Goal: Task Accomplishment & Management: Use online tool/utility

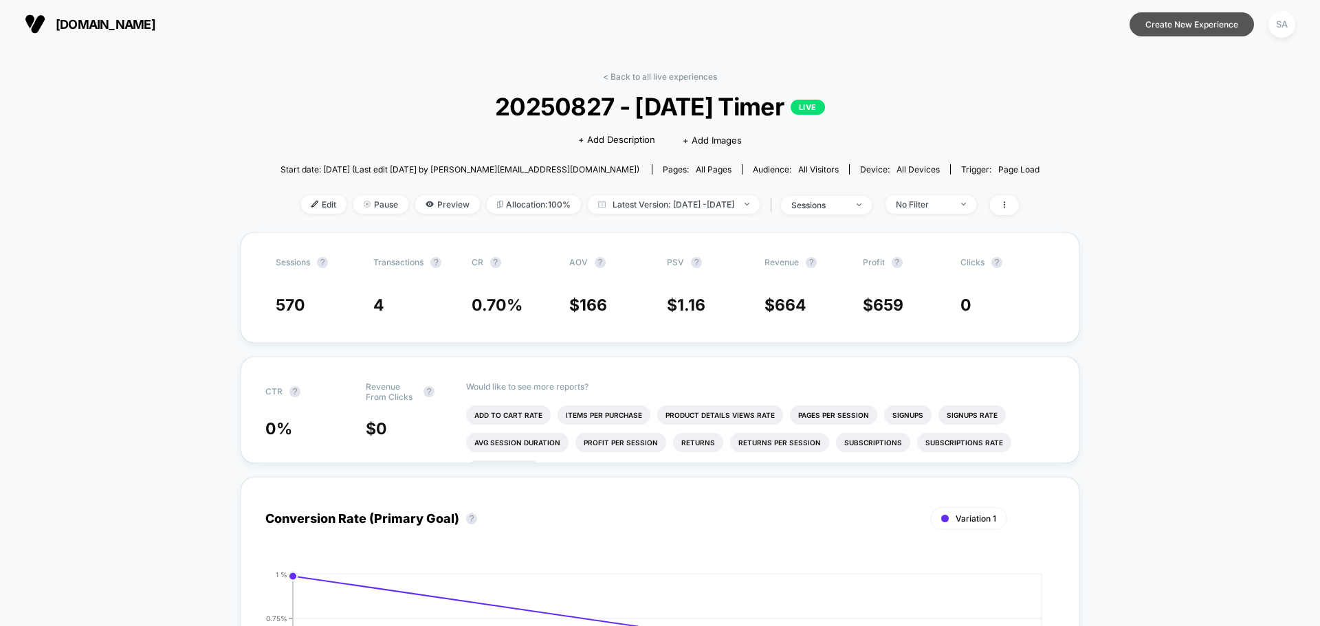
click at [1176, 34] on button "Create New Experience" at bounding box center [1191, 24] width 124 height 24
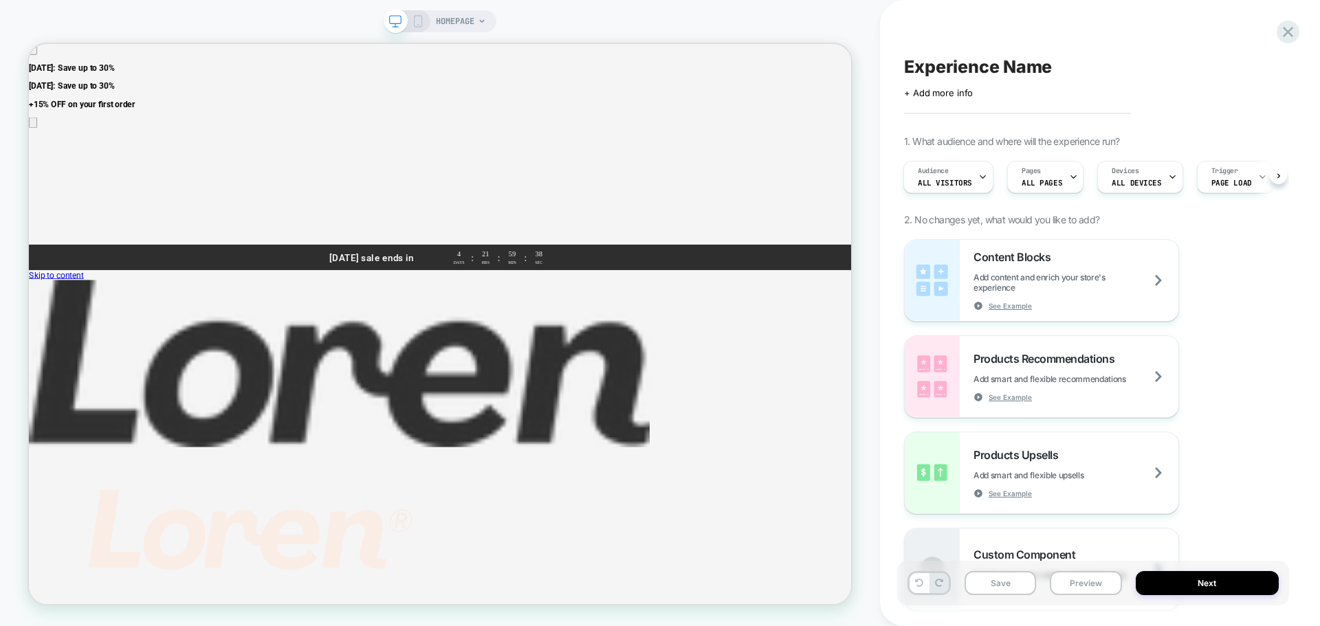
click at [1037, 175] on div "Pages ALL PAGES" at bounding box center [1021, 177] width 68 height 31
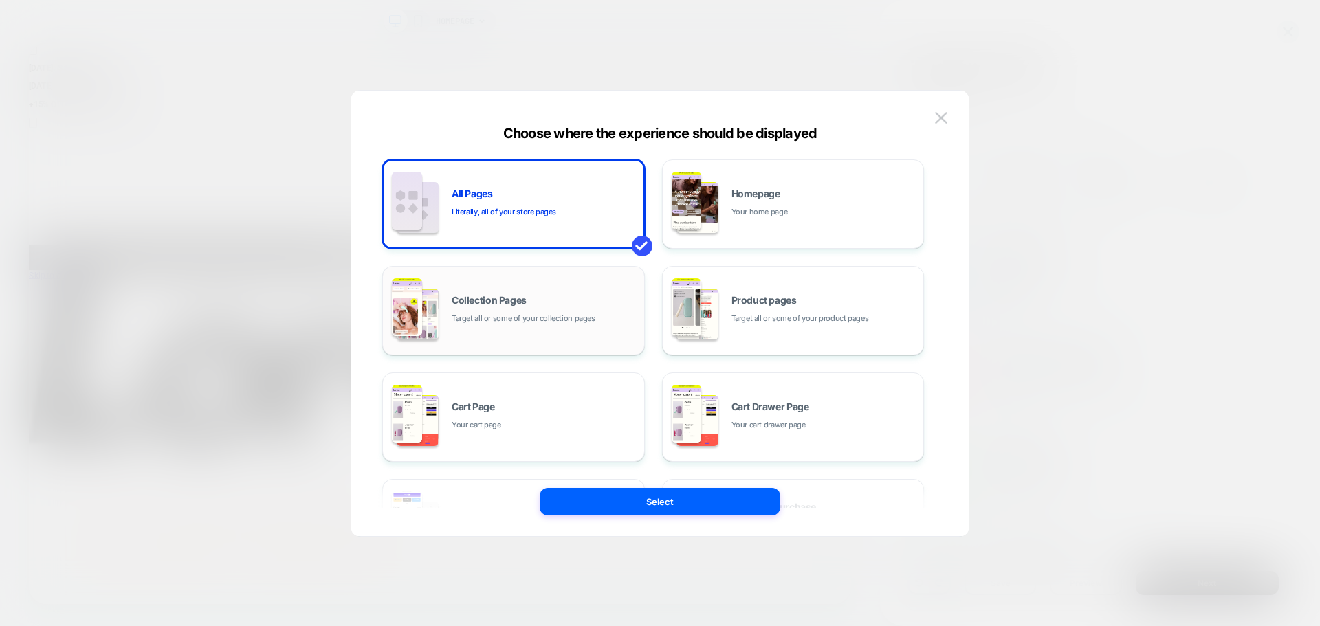
scroll to position [208, 0]
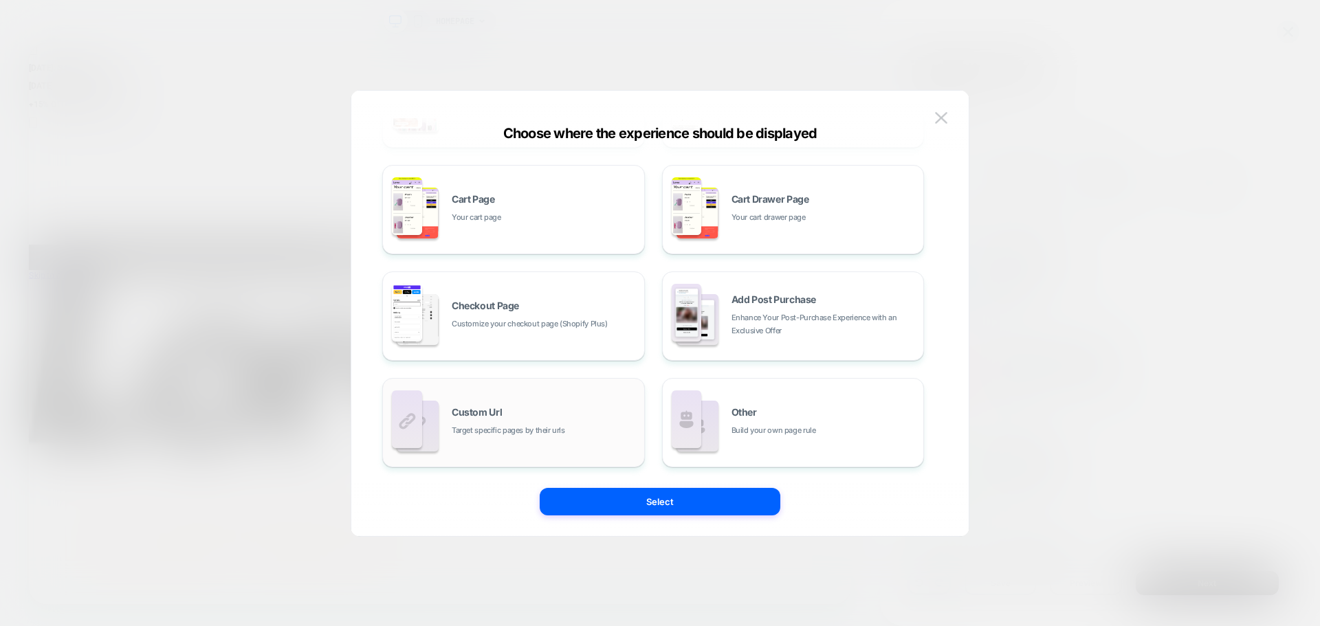
click at [555, 429] on span "Target specific pages by their urls" at bounding box center [508, 430] width 113 height 13
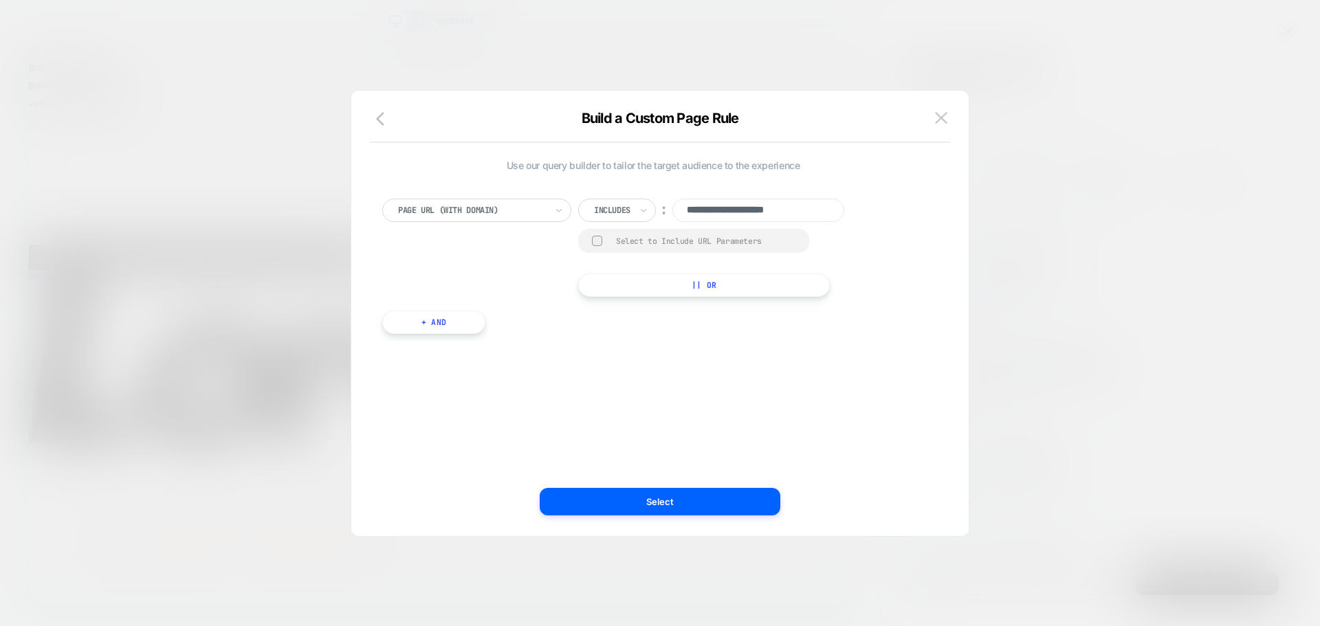
scroll to position [0, 0]
type input "**********"
click at [665, 495] on button "Select" at bounding box center [660, 501] width 241 height 27
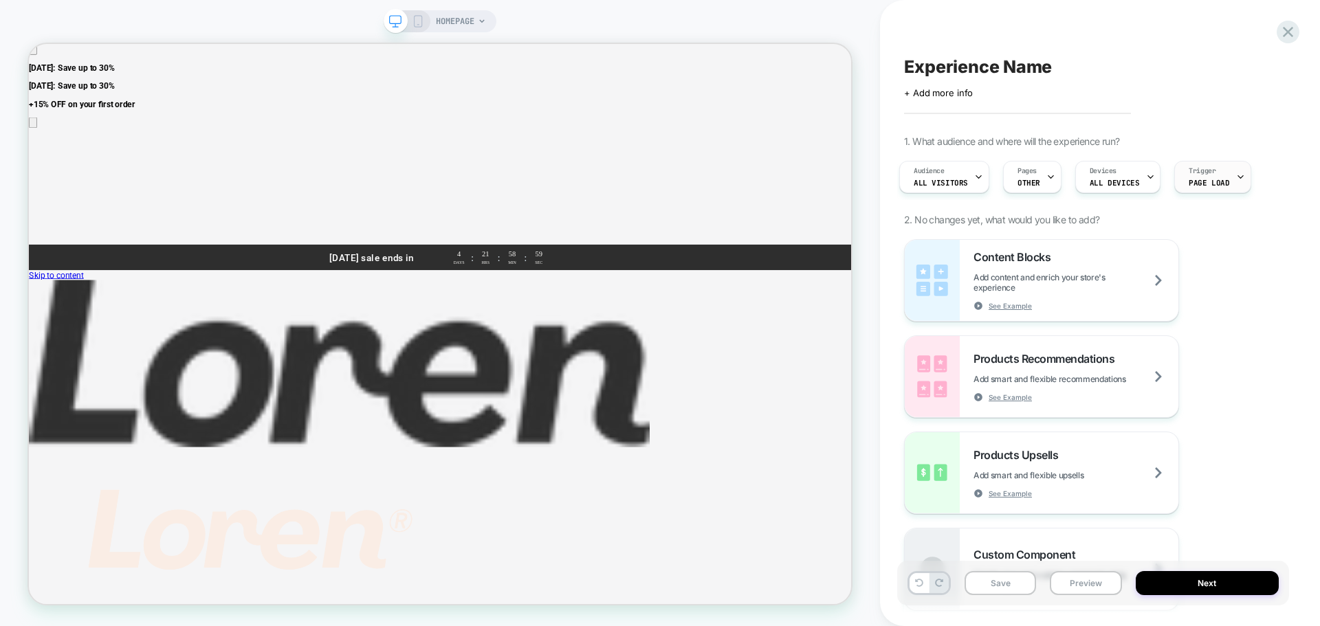
scroll to position [0, 0]
drag, startPoint x: 1196, startPoint y: 177, endPoint x: 968, endPoint y: 175, distance: 228.2
click at [968, 175] on div "Audience All Visitors Pages OTHER Devices ALL DEVICES Trigger Page Load" at bounding box center [1086, 177] width 378 height 46
drag, startPoint x: 973, startPoint y: 179, endPoint x: 1132, endPoint y: 175, distance: 159.5
click at [1133, 175] on div "Audience All Visitors Pages OTHER Devices ALL DEVICES Trigger Page Load" at bounding box center [1086, 177] width 378 height 46
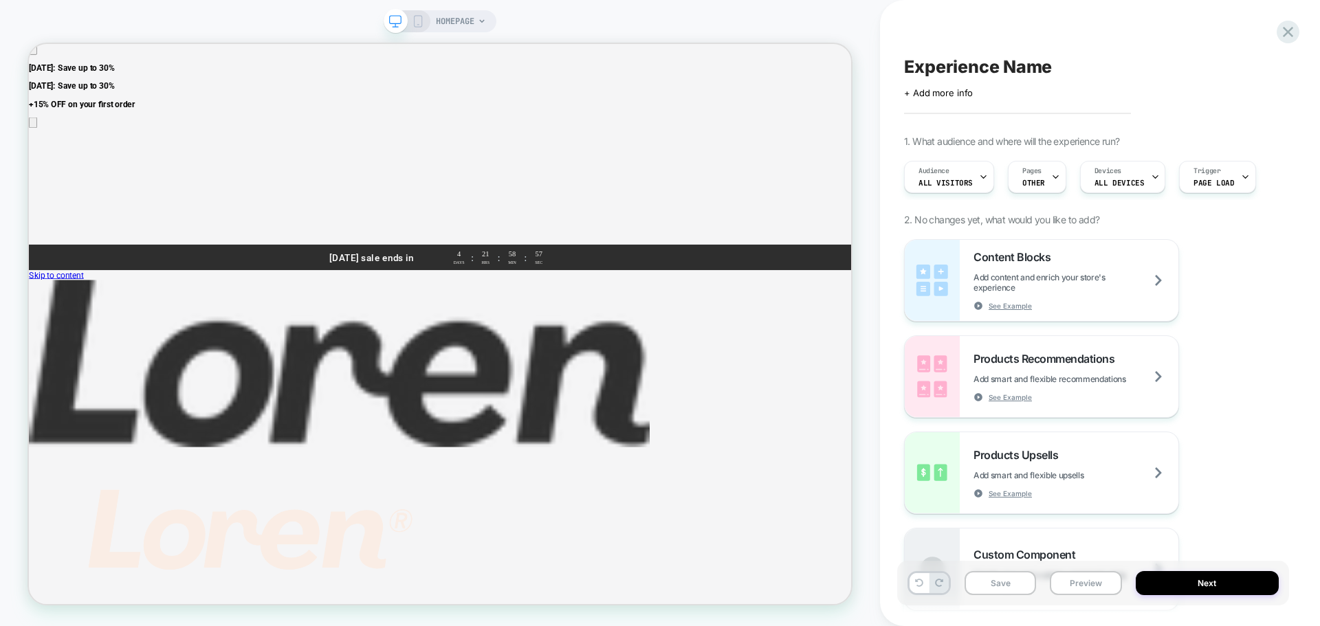
click at [410, 15] on div at bounding box center [406, 21] width 35 height 12
click at [421, 23] on icon at bounding box center [418, 21] width 12 height 12
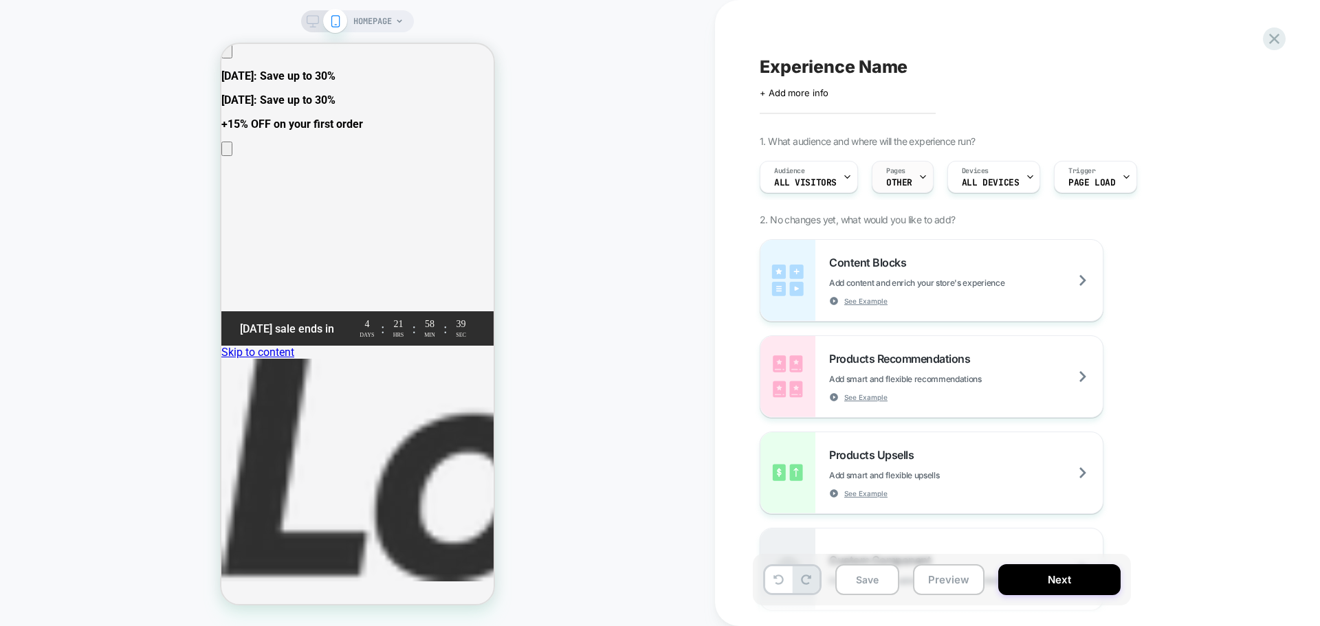
click at [896, 184] on span "OTHER" at bounding box center [899, 183] width 26 height 10
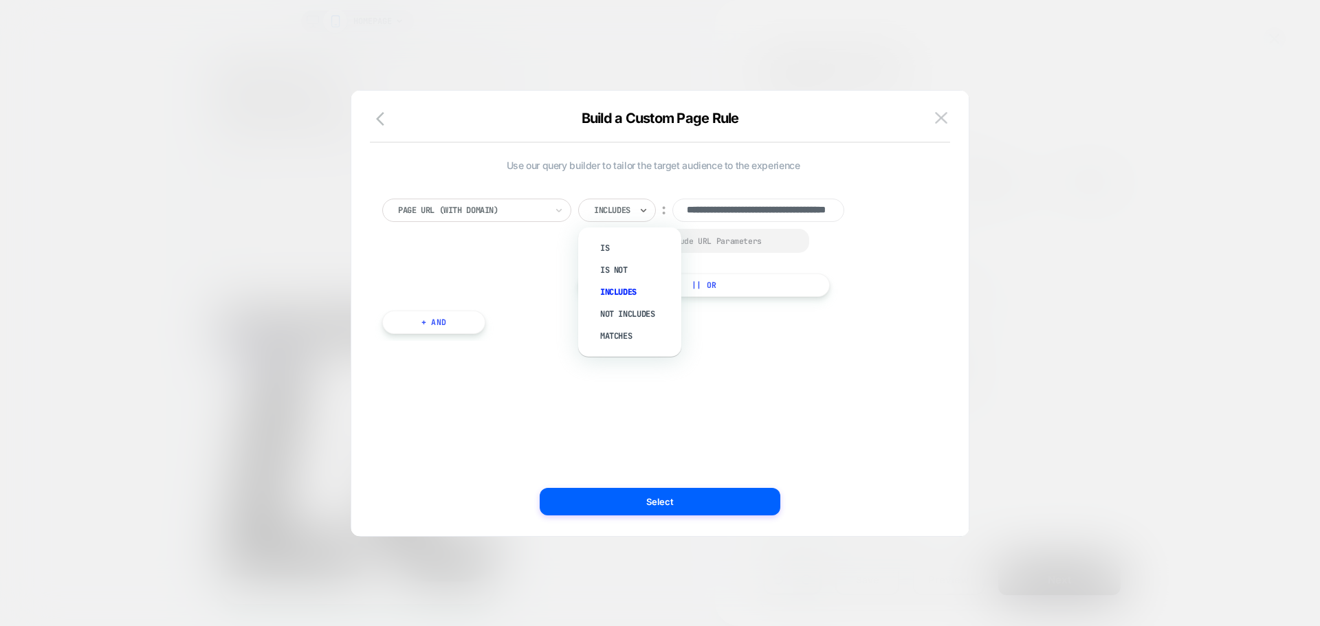
drag, startPoint x: 622, startPoint y: 247, endPoint x: 794, endPoint y: 317, distance: 185.3
click at [793, 313] on div "**********" at bounding box center [652, 259] width 555 height 163
click at [623, 294] on div "Includes" at bounding box center [636, 292] width 89 height 22
click at [573, 301] on div "**********" at bounding box center [652, 259] width 555 height 163
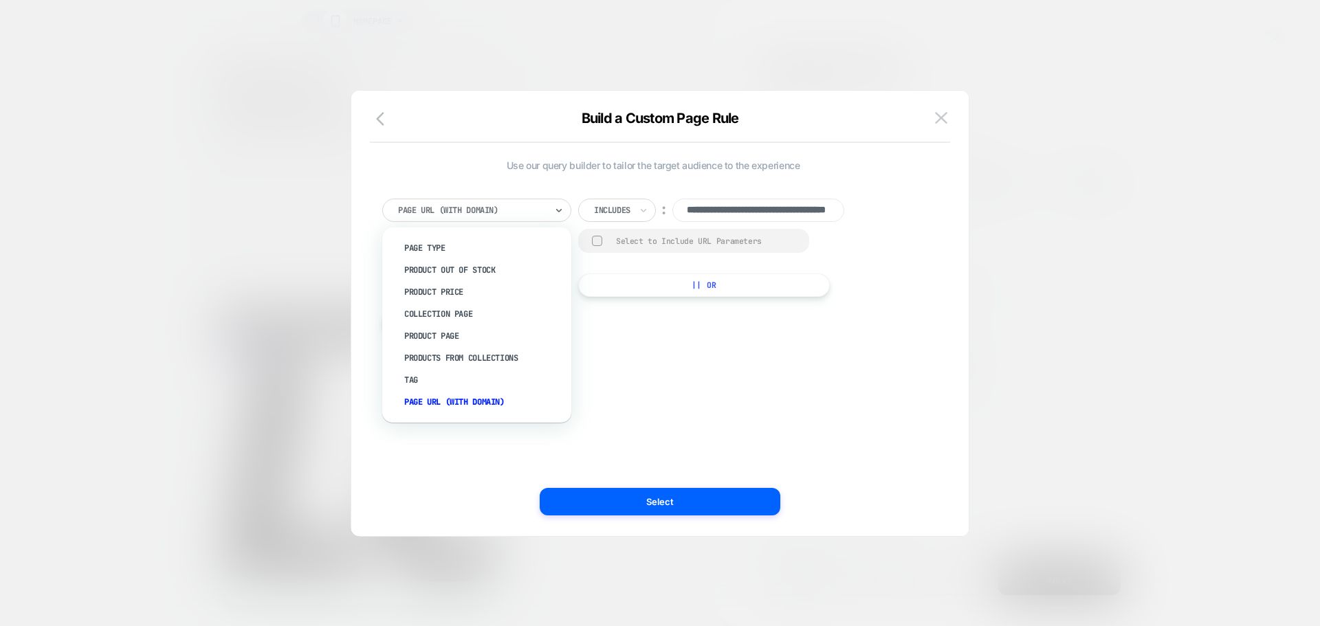
click at [0, 0] on div at bounding box center [0, 0] width 0 height 0
click at [450, 249] on div "Page Type" at bounding box center [483, 248] width 175 height 22
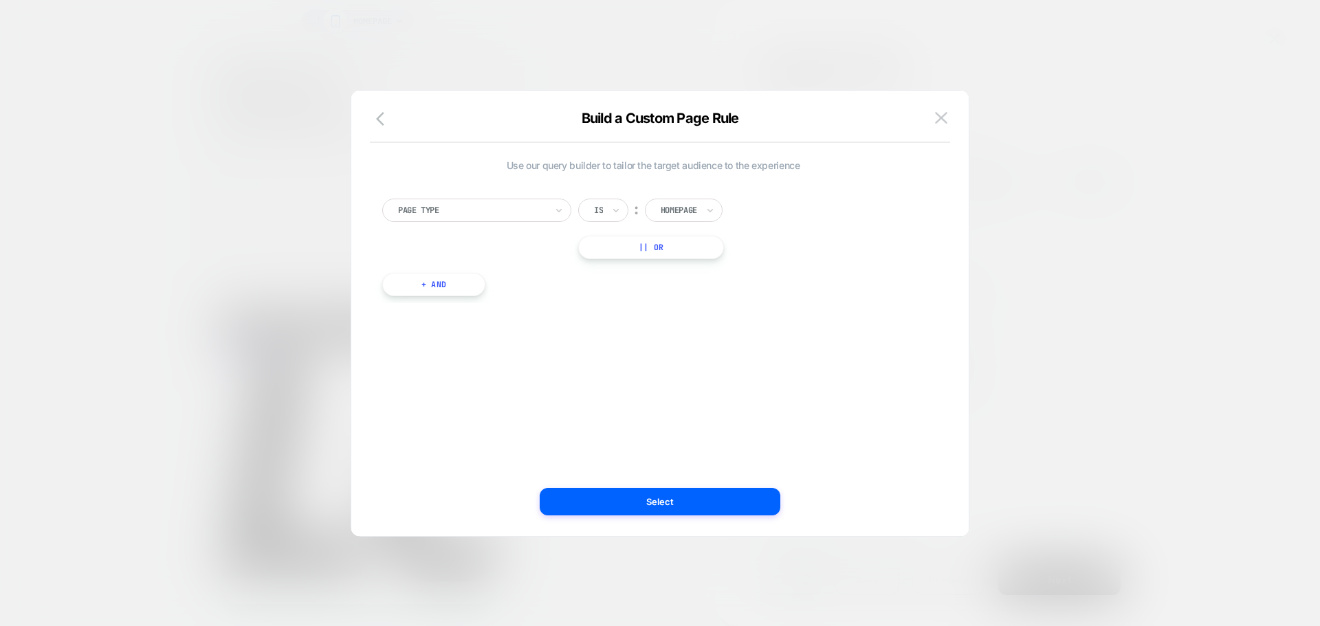
click at [691, 366] on div "Use our query builder to tailor the target audience to the experience Page Type…" at bounding box center [653, 313] width 576 height 390
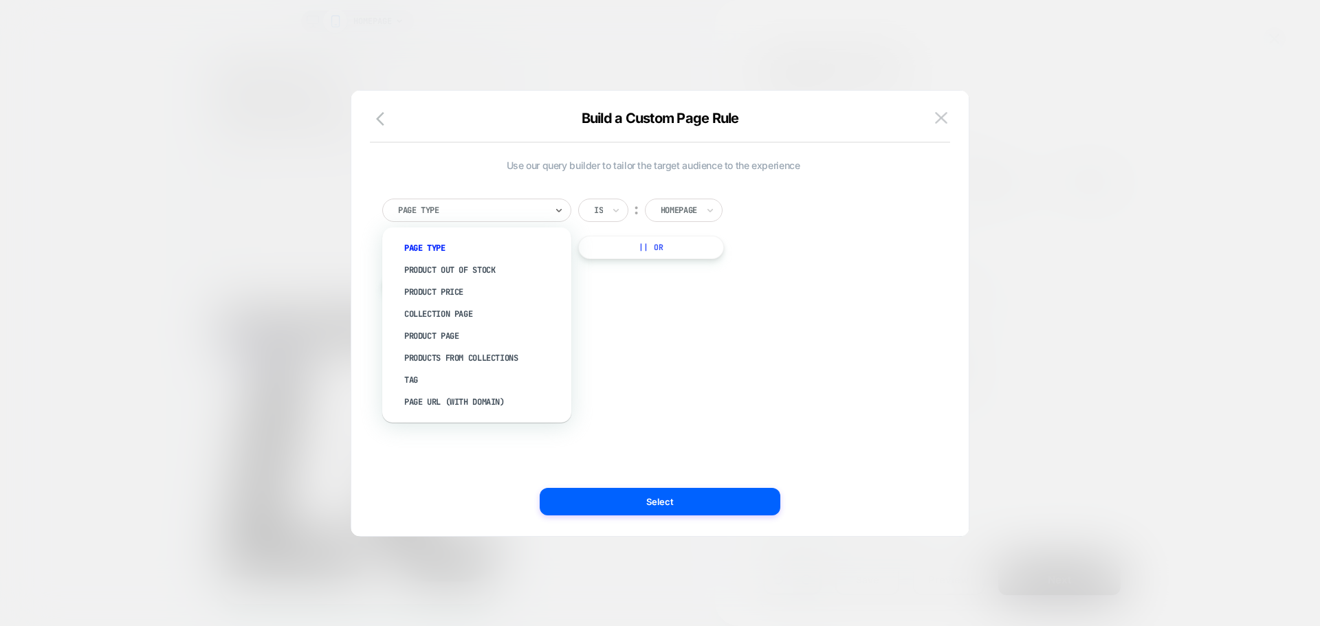
click at [479, 210] on div at bounding box center [472, 210] width 148 height 12
click at [482, 401] on div "Page Url (WITH DOMAIN)" at bounding box center [483, 402] width 175 height 22
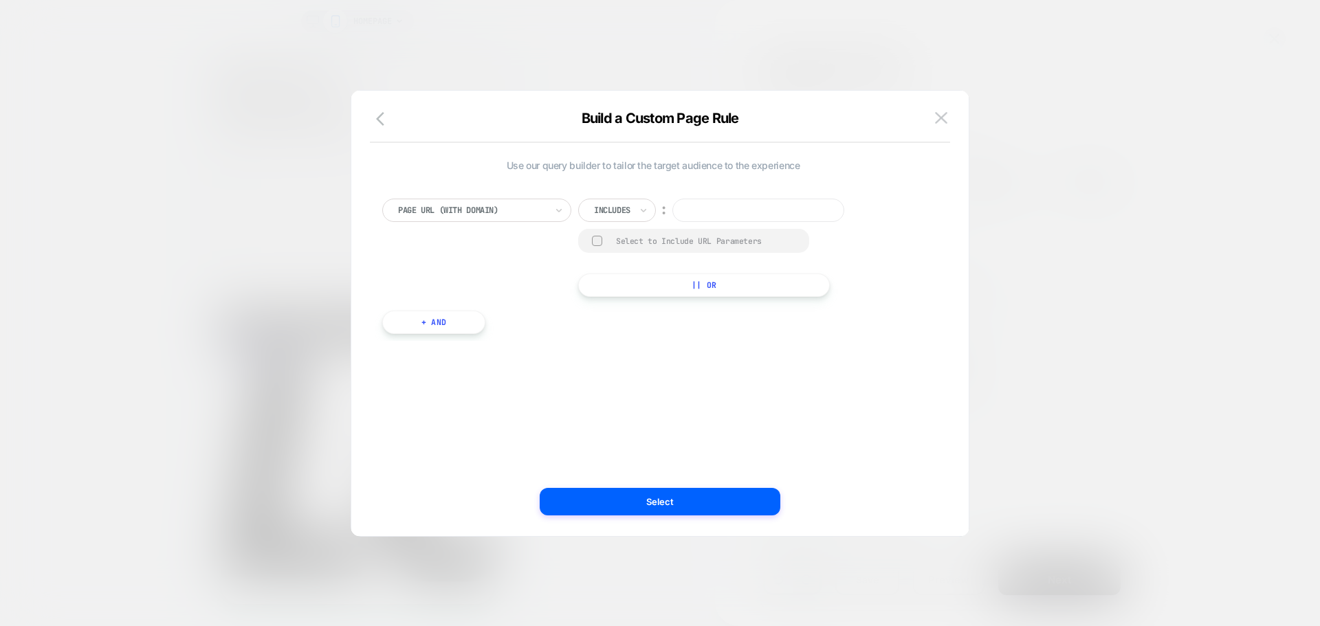
click at [726, 195] on div "Page Url (WITH DOMAIN) Includes ︰ Select to Include URL Parameters || Or + And" at bounding box center [652, 259] width 555 height 163
click at [667, 208] on div "︰" at bounding box center [664, 210] width 14 height 19
click at [716, 206] on input at bounding box center [758, 210] width 172 height 23
paste input "**********"
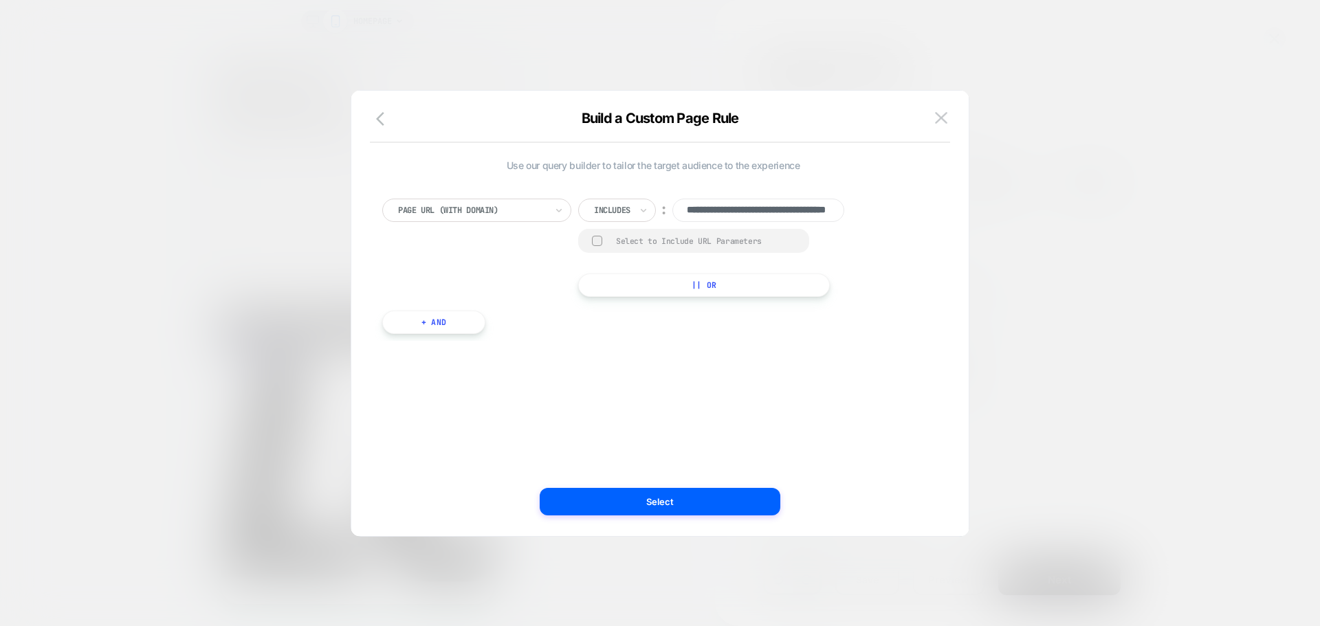
scroll to position [0, 88]
type input "**********"
click at [705, 353] on div "**********" at bounding box center [653, 313] width 576 height 390
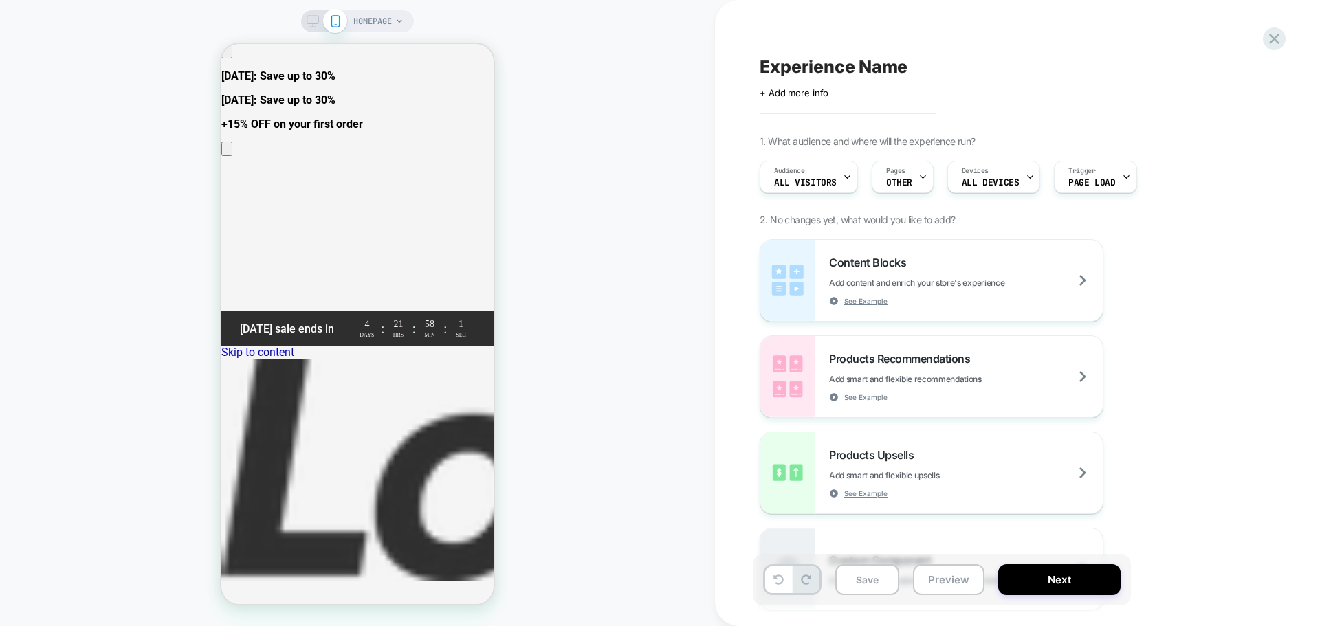
click at [377, 18] on span "HOMEPAGE" at bounding box center [372, 21] width 38 height 22
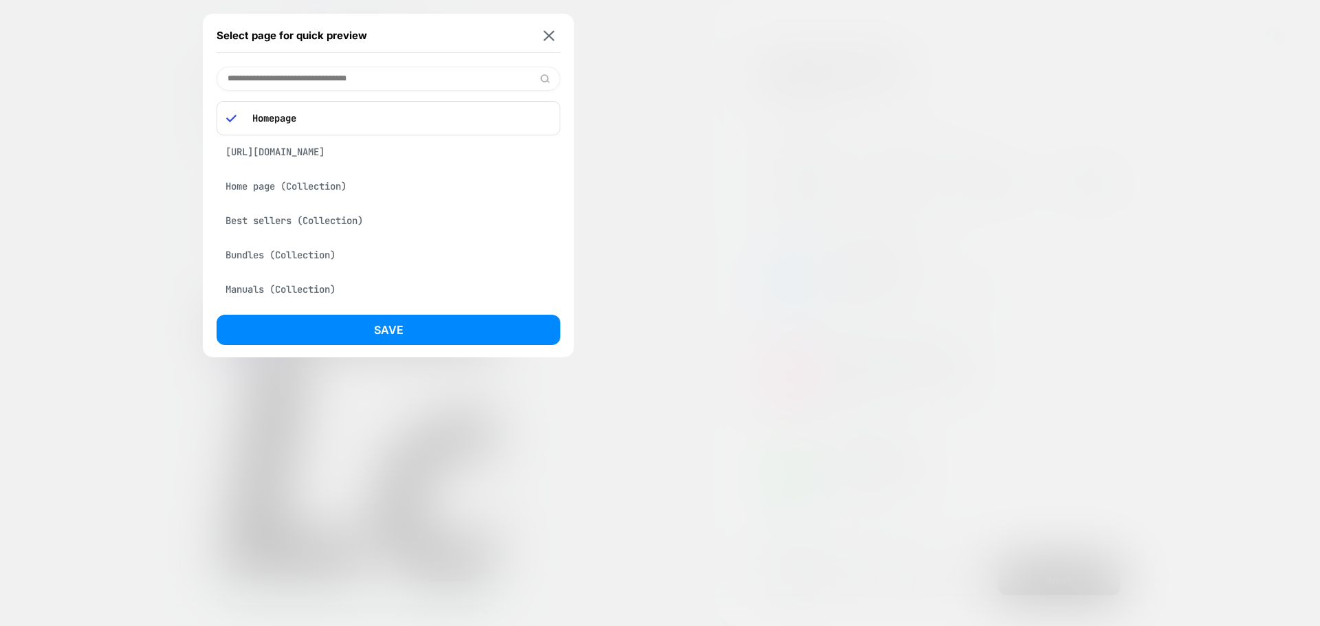
click at [308, 155] on div "https://lorenworld.com/pages/about" at bounding box center [389, 152] width 344 height 26
click at [403, 78] on input at bounding box center [389, 79] width 344 height 24
paste input "**********"
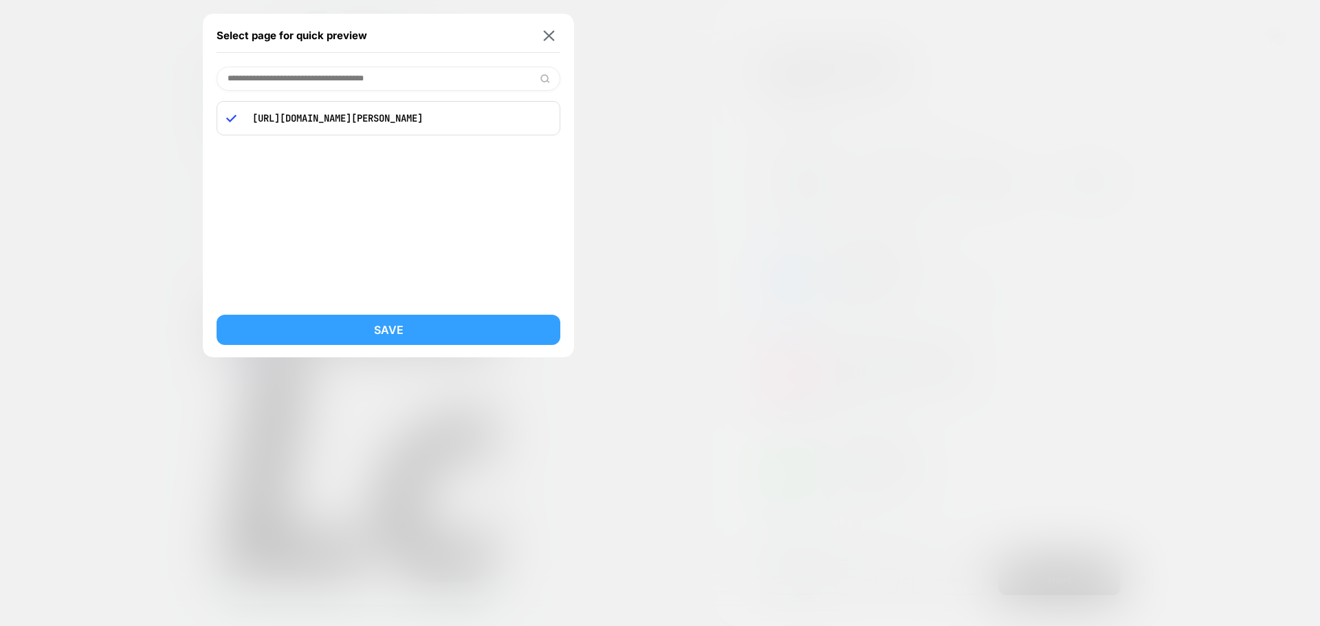
type input "**********"
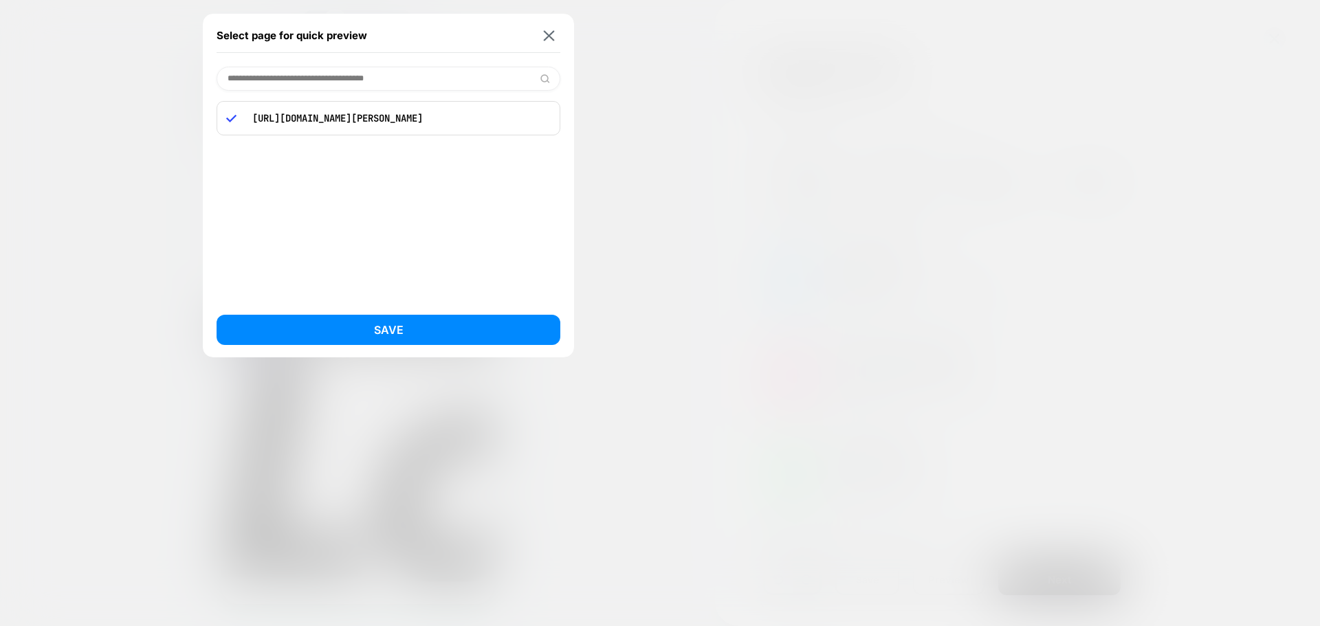
click at [375, 319] on button "Save" at bounding box center [389, 330] width 344 height 30
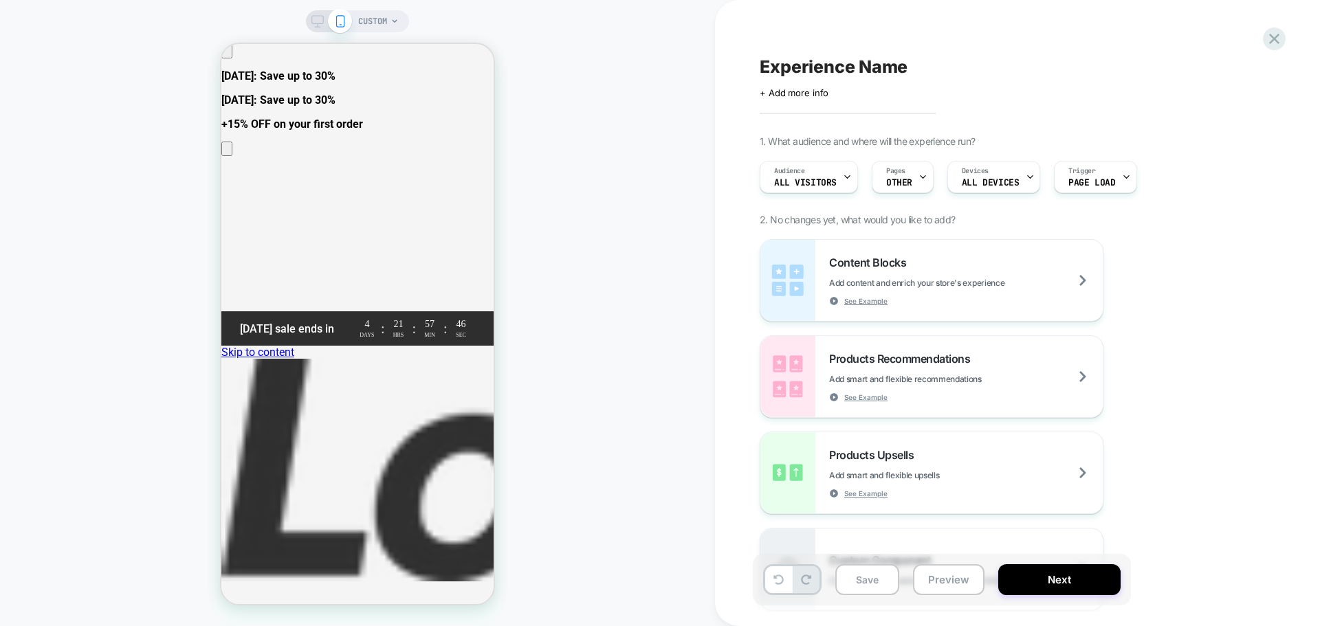
click at [615, 176] on div "CUSTOM" at bounding box center [357, 313] width 715 height 599
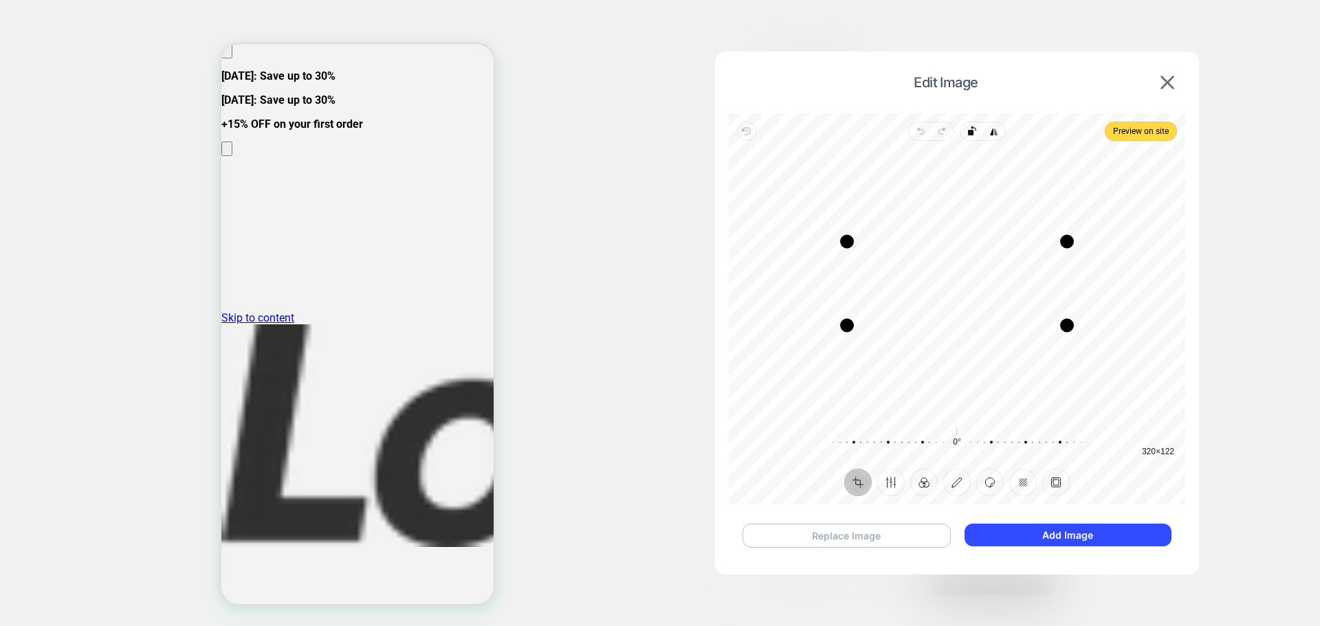
click at [855, 542] on button "Replace Image" at bounding box center [846, 536] width 208 height 24
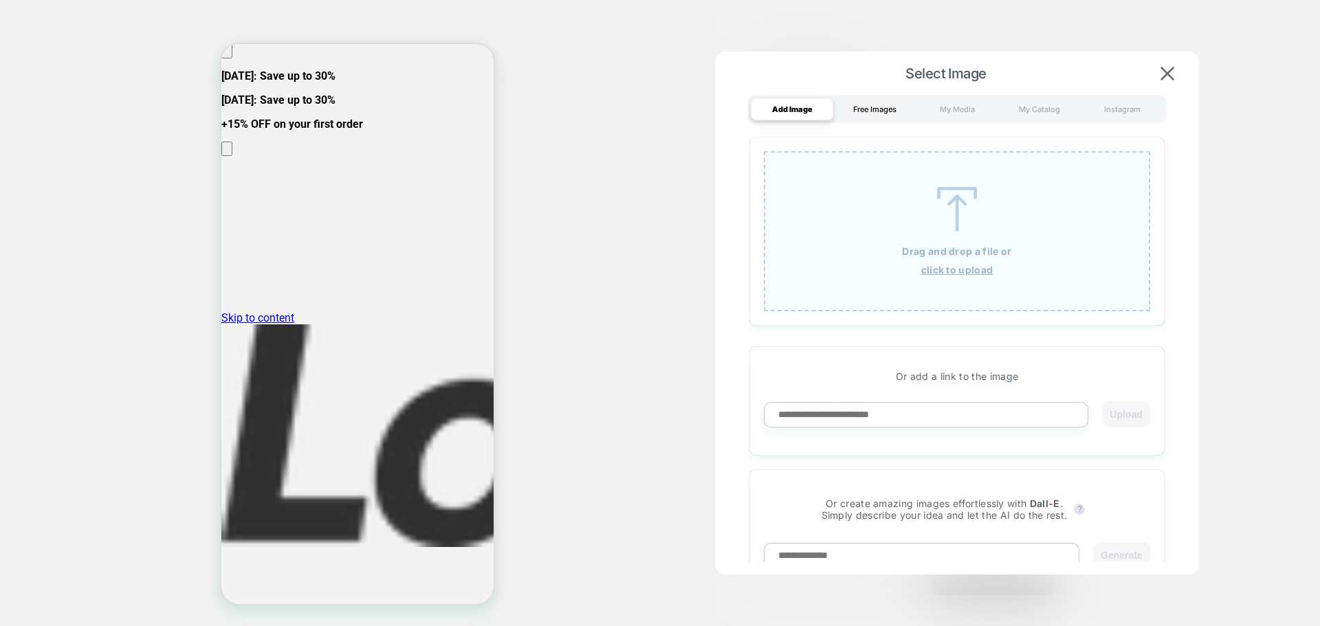
click at [864, 114] on div "Free Images" at bounding box center [874, 109] width 82 height 22
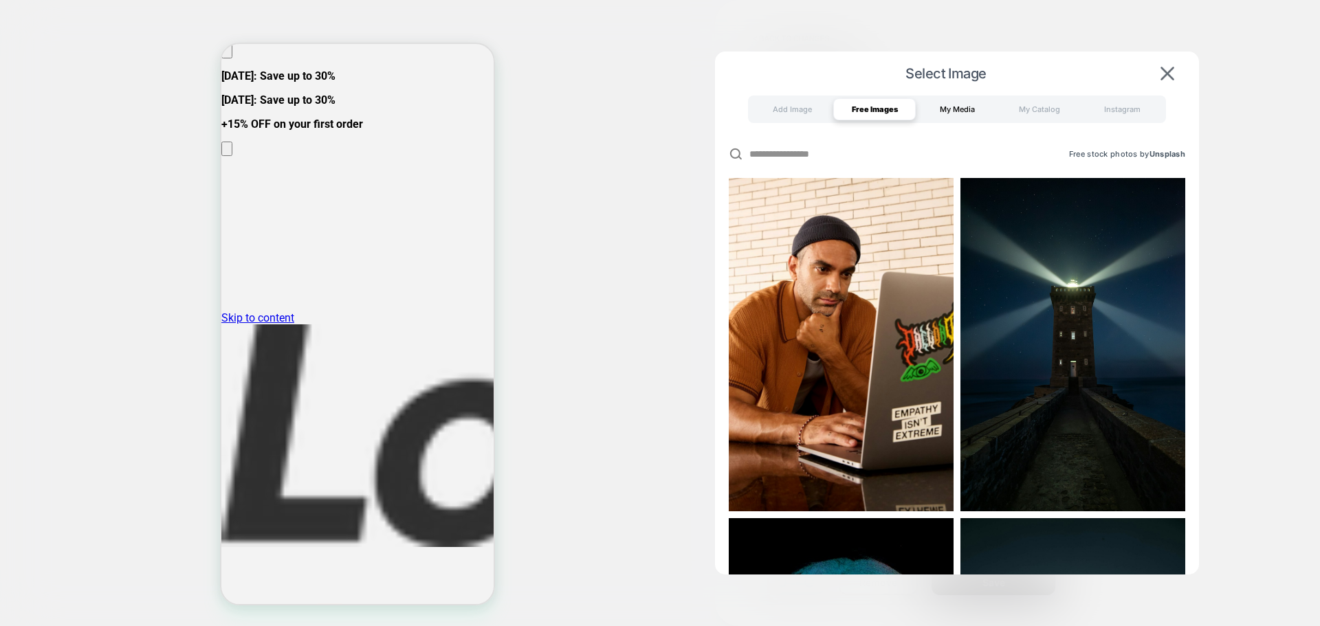
click at [954, 110] on div "My Media" at bounding box center [957, 109] width 82 height 22
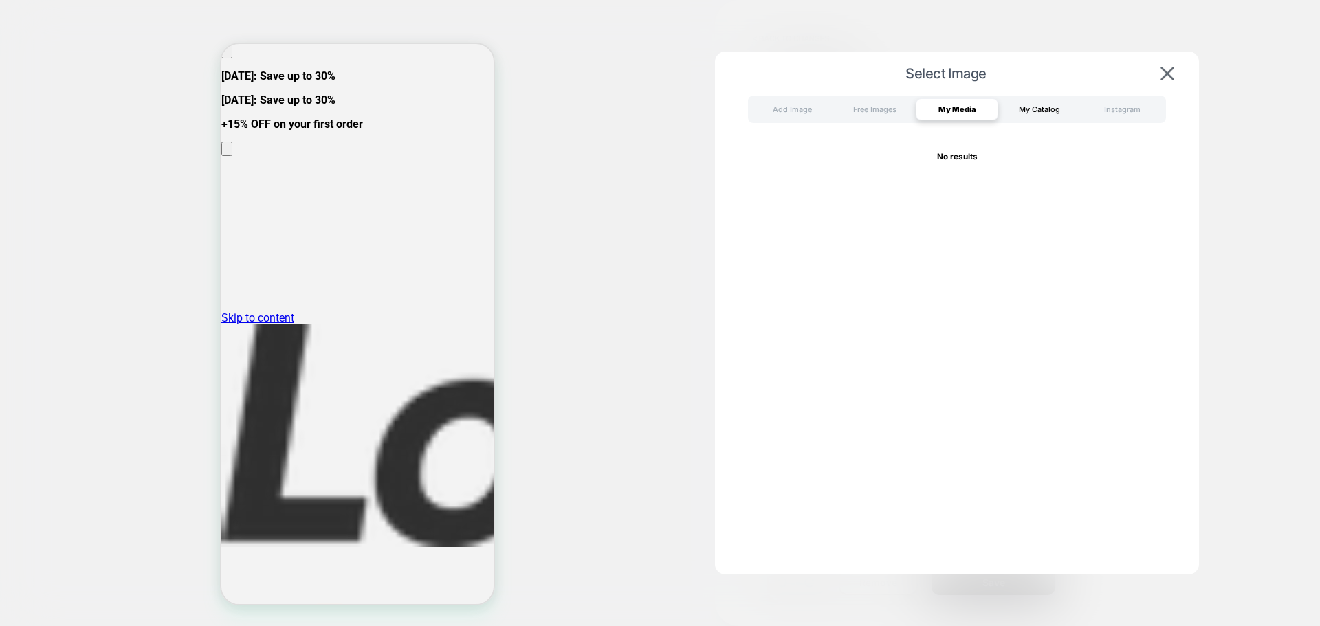
click at [1034, 111] on div "My Catalog" at bounding box center [1039, 109] width 82 height 22
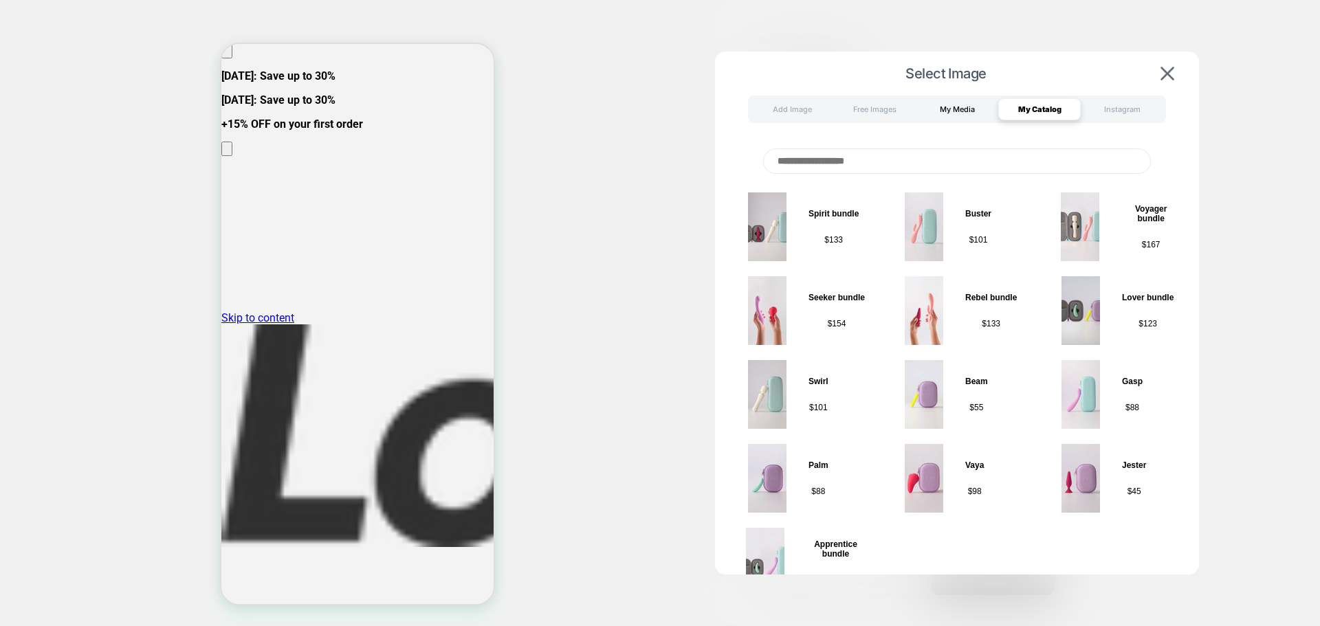
click at [964, 105] on div "My Media" at bounding box center [957, 109] width 82 height 22
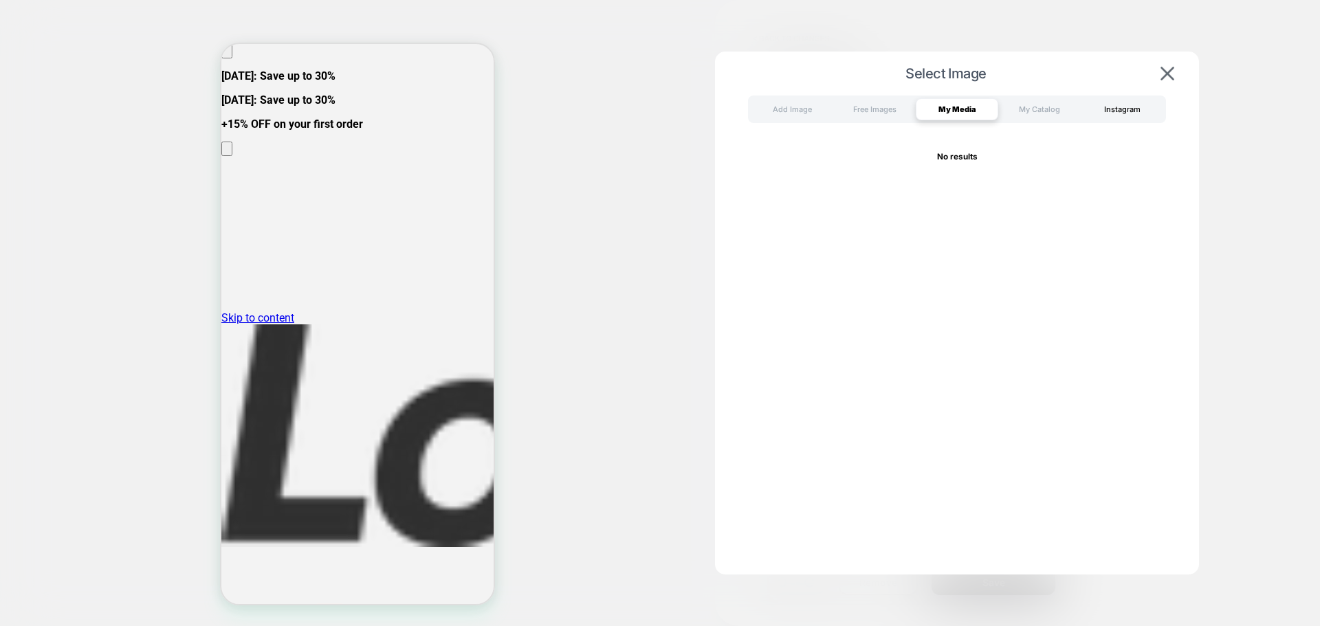
click at [1131, 107] on div "Instagram" at bounding box center [1122, 109] width 82 height 22
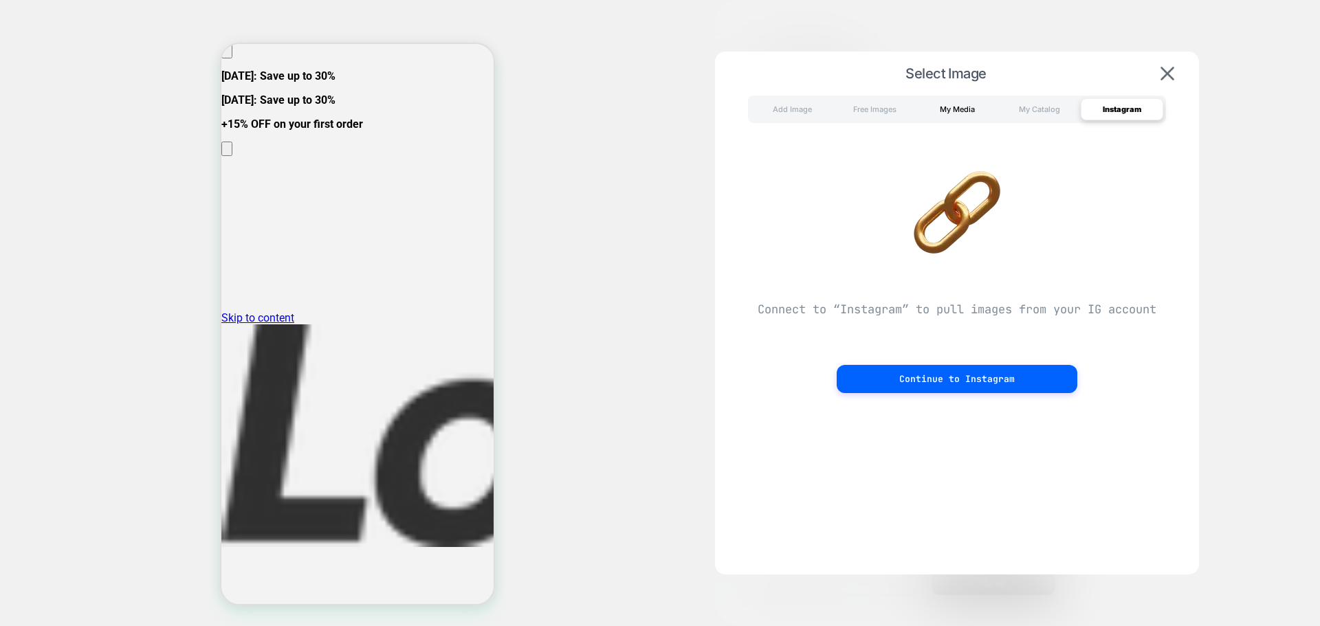
click at [974, 113] on div "My Media" at bounding box center [957, 109] width 82 height 22
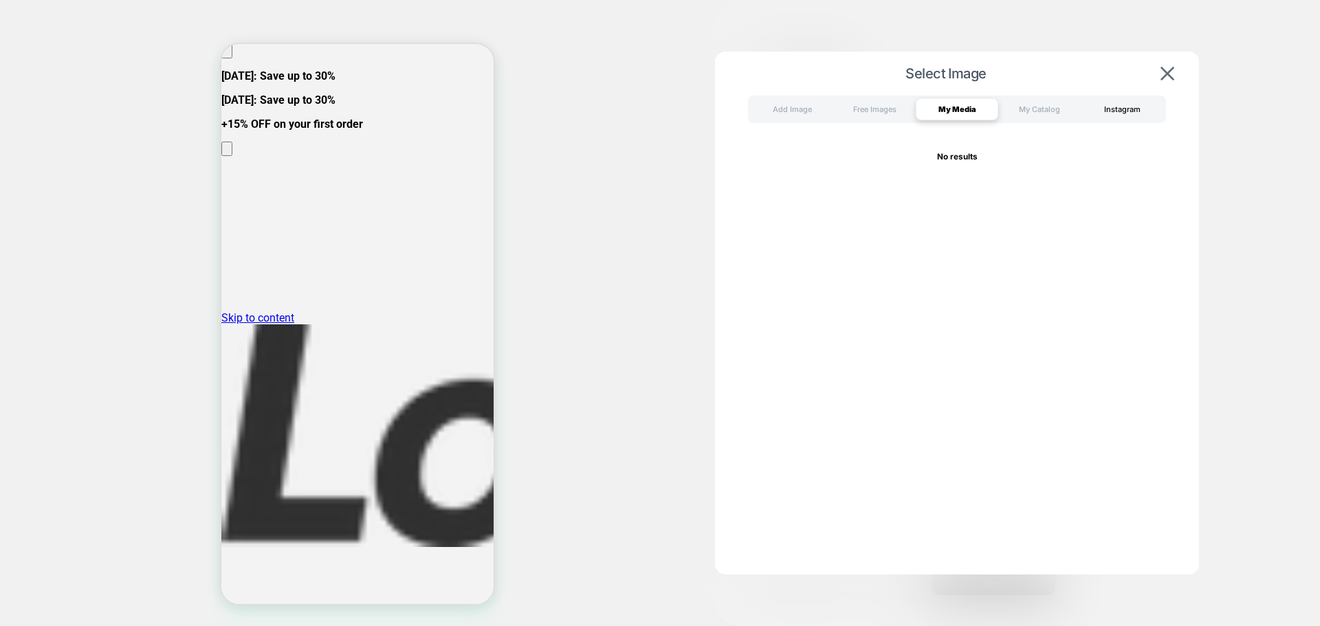
click at [1114, 110] on div "Instagram" at bounding box center [1122, 109] width 82 height 22
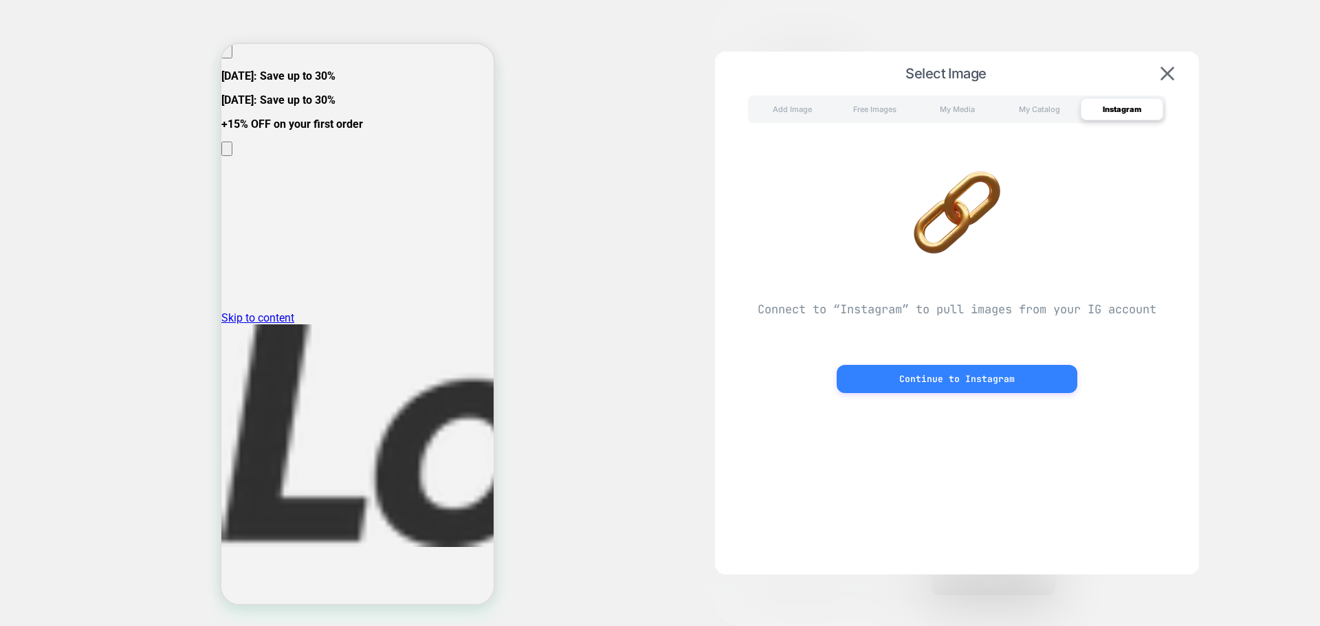
click at [944, 379] on button "Continue to Instagram" at bounding box center [957, 379] width 241 height 28
click at [863, 177] on div "Connect to “Instagram” to pull images from your IG account Continue to Instagram" at bounding box center [957, 265] width 456 height 256
click at [922, 99] on div "My Media" at bounding box center [957, 109] width 82 height 22
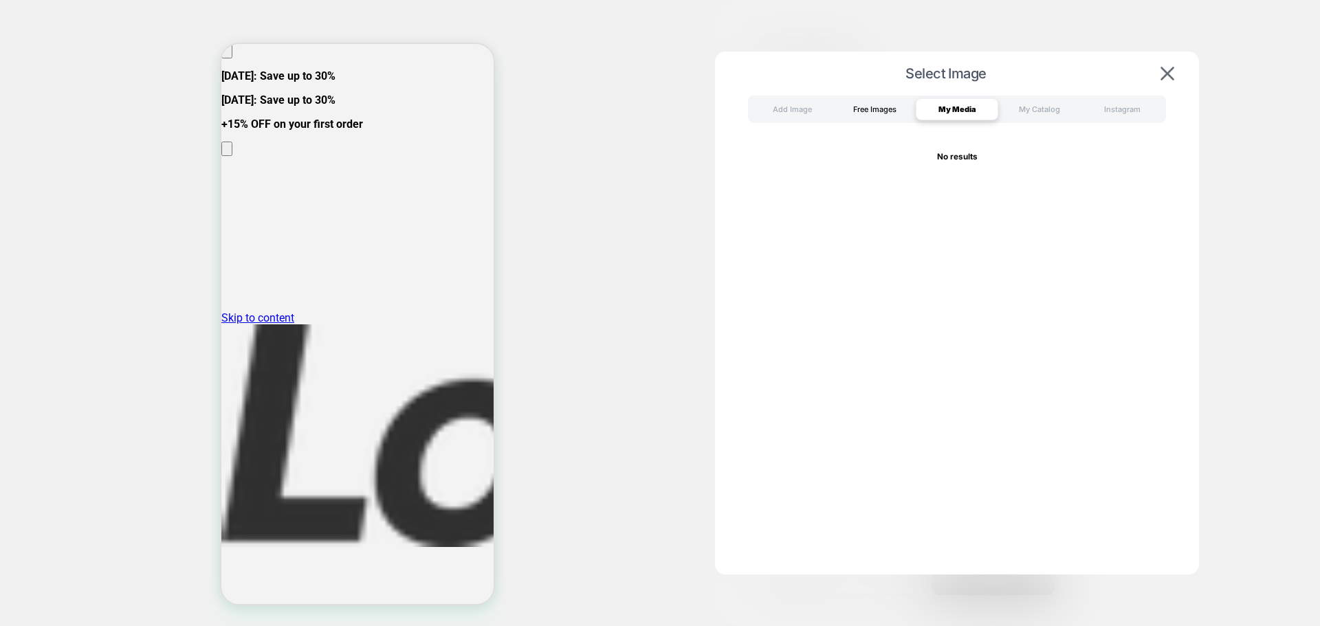
click at [890, 110] on div "Free Images" at bounding box center [874, 109] width 82 height 22
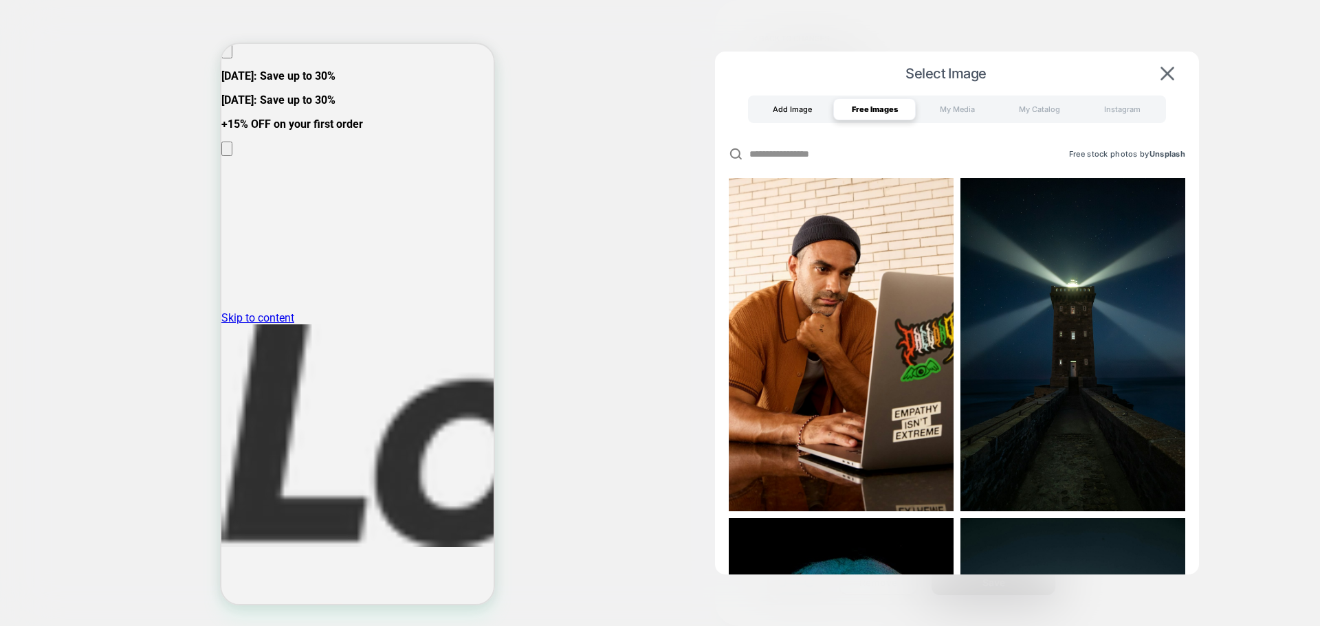
click at [793, 113] on div "Add Image" at bounding box center [792, 109] width 82 height 22
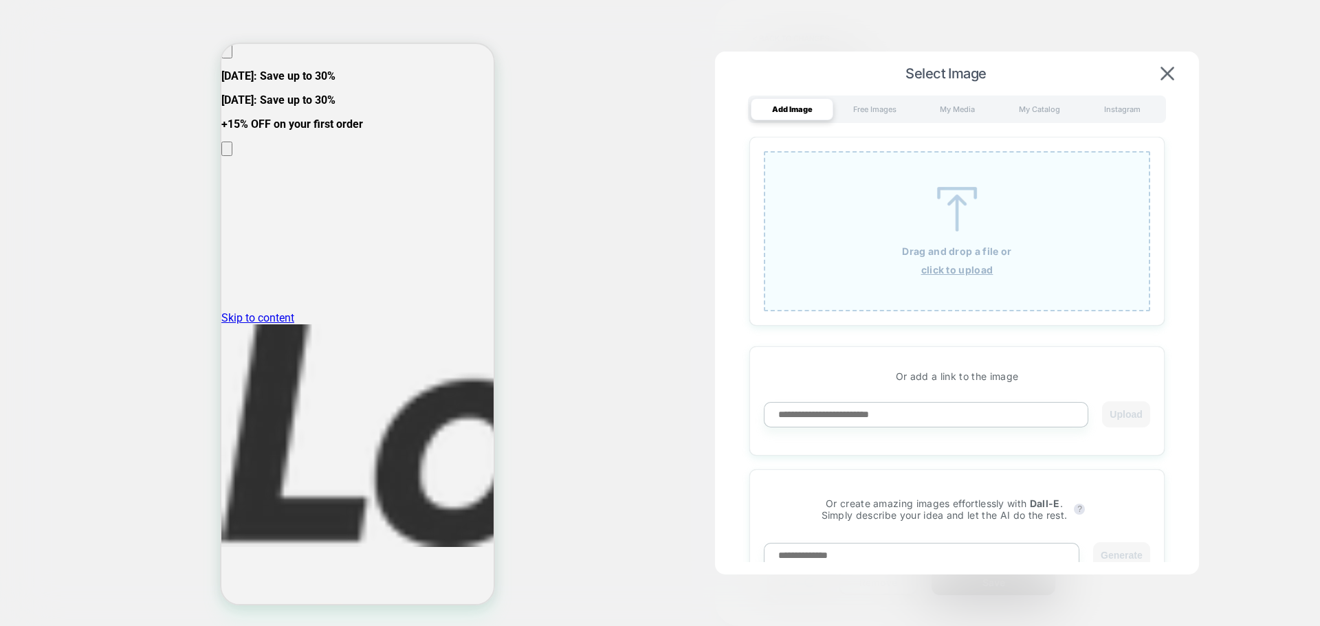
scroll to position [22, 0]
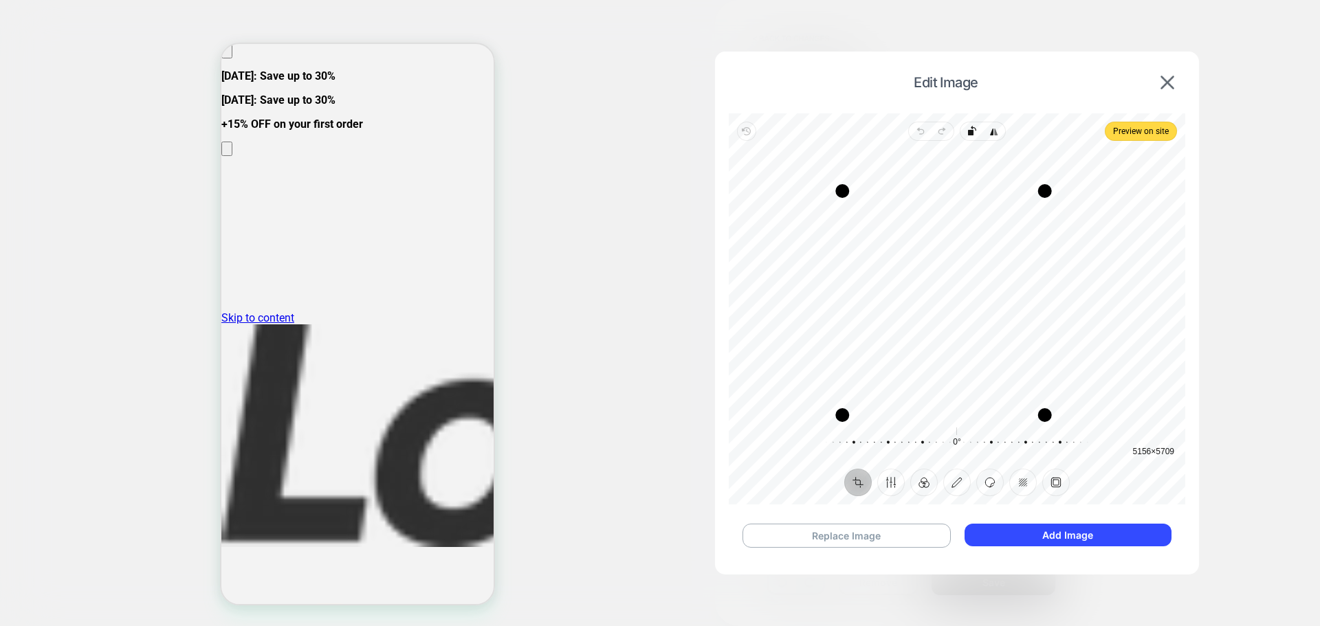
drag, startPoint x: 870, startPoint y: 155, endPoint x: 841, endPoint y: 198, distance: 52.0
click at [841, 198] on div "Drag corner tl" at bounding box center [842, 191] width 14 height 14
drag, startPoint x: 966, startPoint y: 327, endPoint x: 959, endPoint y: 258, distance: 69.2
click at [959, 258] on div "Recenter" at bounding box center [957, 283] width 434 height 263
drag, startPoint x: 922, startPoint y: 343, endPoint x: 922, endPoint y: 292, distance: 50.9
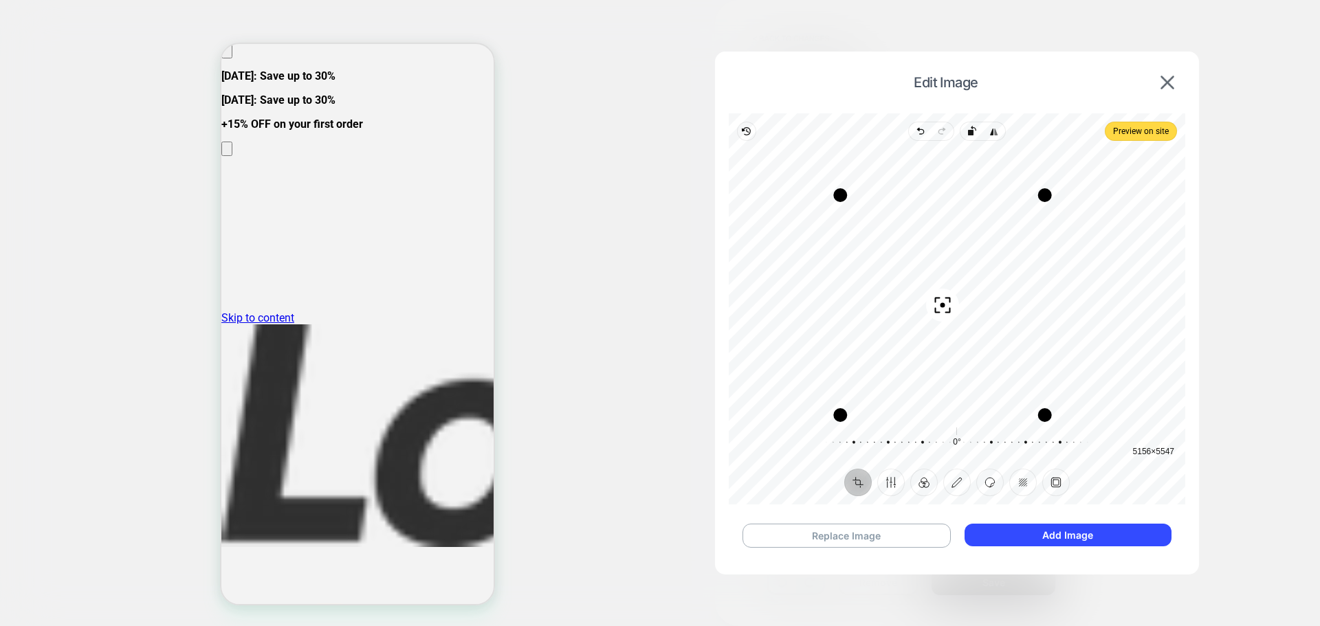
click at [922, 292] on div "Recenter" at bounding box center [957, 283] width 434 height 263
click at [800, 267] on div "Recenter" at bounding box center [957, 283] width 434 height 263
drag, startPoint x: 834, startPoint y: 196, endPoint x: 760, endPoint y: 215, distance: 76.7
click at [760, 215] on div "Drag corner tl" at bounding box center [766, 215] width 14 height 14
drag, startPoint x: 920, startPoint y: 308, endPoint x: 915, endPoint y: 342, distance: 34.0
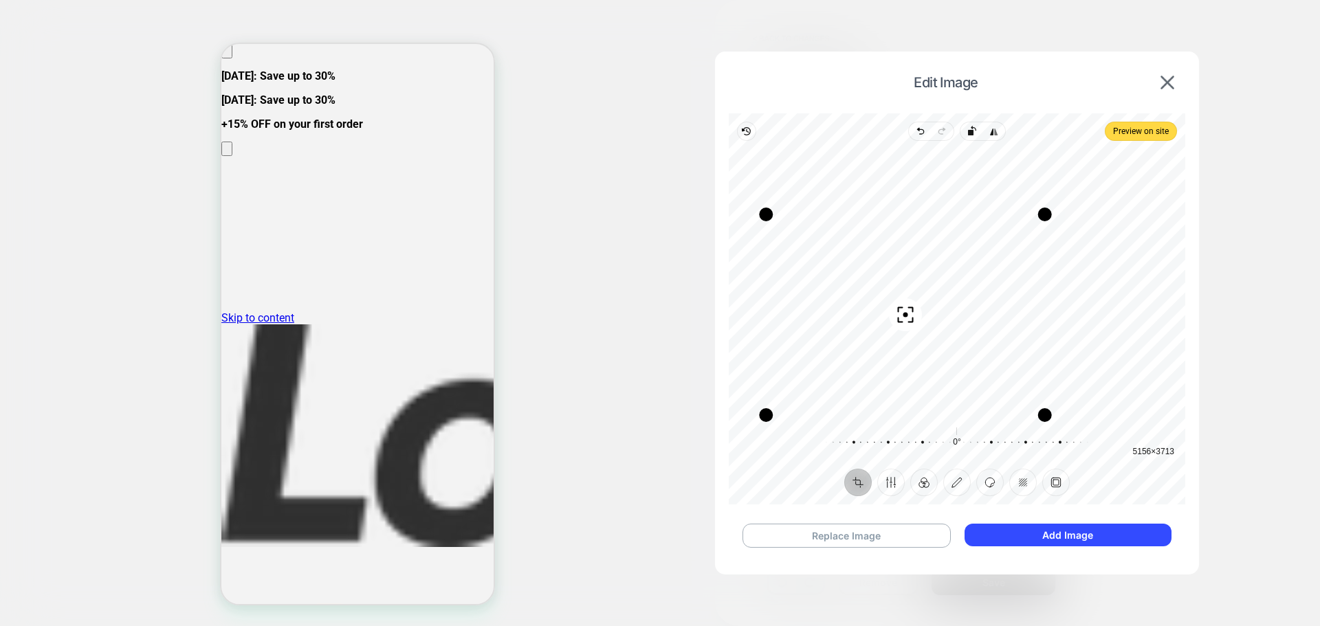
click at [915, 342] on div "Recenter" at bounding box center [957, 283] width 434 height 263
drag, startPoint x: 922, startPoint y: 346, endPoint x: 927, endPoint y: 300, distance: 47.1
click at [927, 300] on div "Recenter" at bounding box center [957, 283] width 434 height 263
click at [1151, 133] on span "Preview on site" at bounding box center [1141, 131] width 56 height 16
drag, startPoint x: 776, startPoint y: 151, endPoint x: 639, endPoint y: 109, distance: 143.1
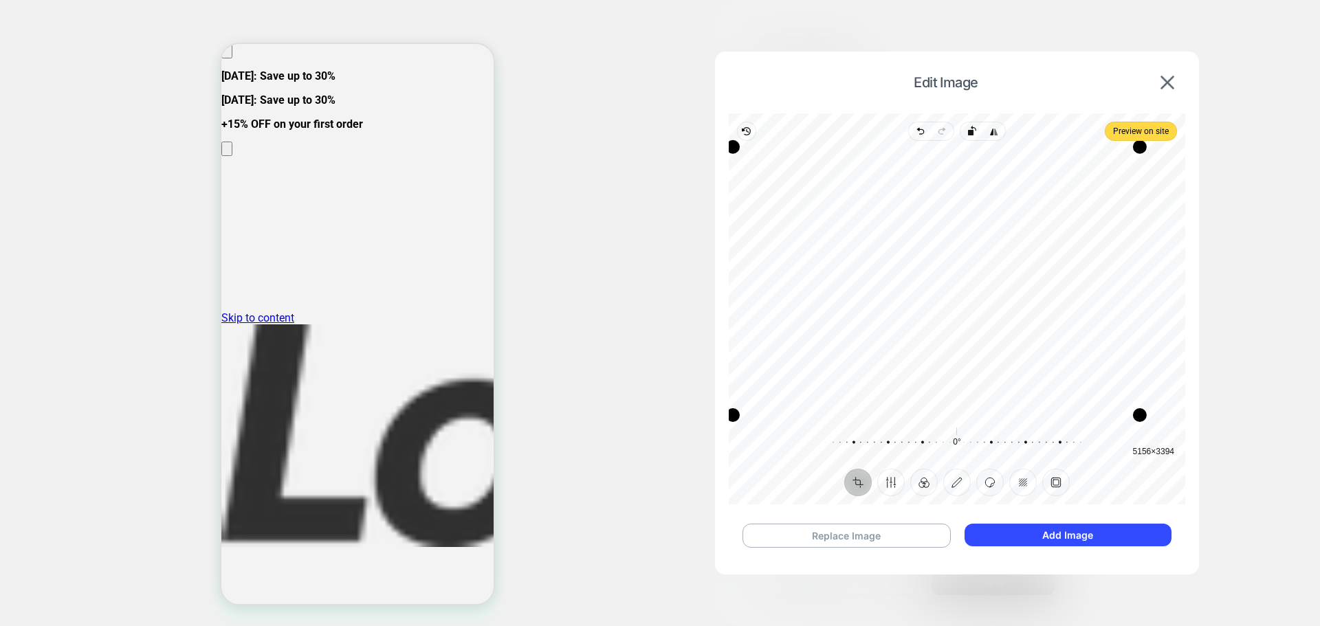
click at [841, 223] on div "Edit Image Revert Undo Redo Rotate left Flip horizontal Preview on site Crop Fi…" at bounding box center [902, 233] width 123 height 21
drag, startPoint x: 733, startPoint y: 151, endPoint x: 726, endPoint y: 121, distance: 30.5
click at [717, 108] on div "Edit Image Revert Undo Redo Rotate left Flip horizontal Preview on site Crop Fi…" at bounding box center [957, 309] width 484 height 515
drag, startPoint x: 1068, startPoint y: 265, endPoint x: 1116, endPoint y: 179, distance: 98.7
click at [1116, 179] on div "Recenter" at bounding box center [957, 283] width 434 height 263
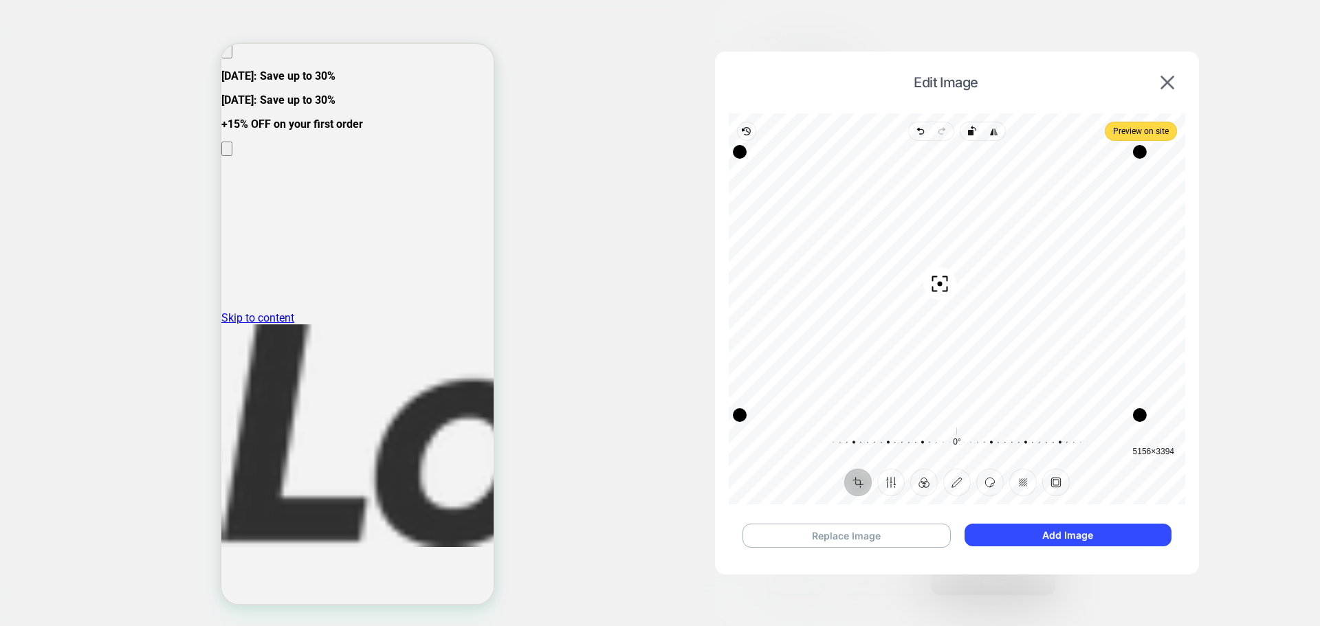
drag, startPoint x: 980, startPoint y: 254, endPoint x: 969, endPoint y: 282, distance: 30.3
click at [969, 282] on div "Recenter" at bounding box center [957, 283] width 434 height 263
drag, startPoint x: 821, startPoint y: 153, endPoint x: 817, endPoint y: 91, distance: 62.0
click at [817, 91] on div "Edit Image Revert Undo Redo Rotate left Flip horizontal Preview on site Crop Fi…" at bounding box center [957, 309] width 484 height 515
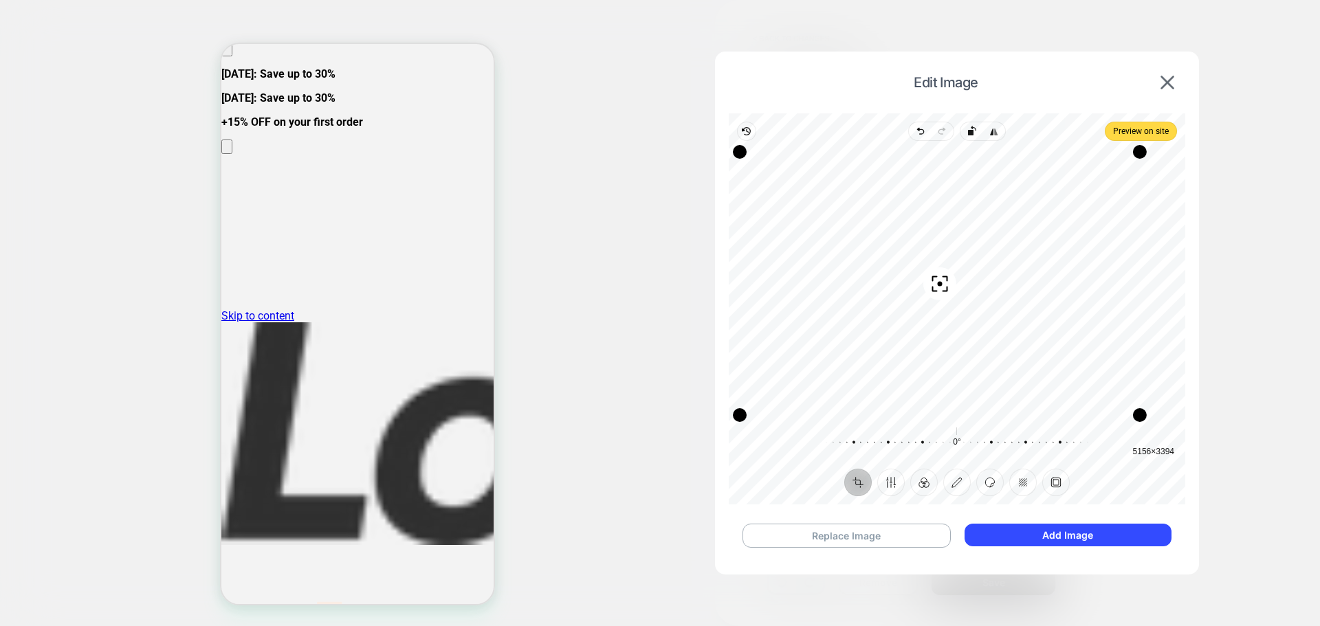
scroll to position [0, 0]
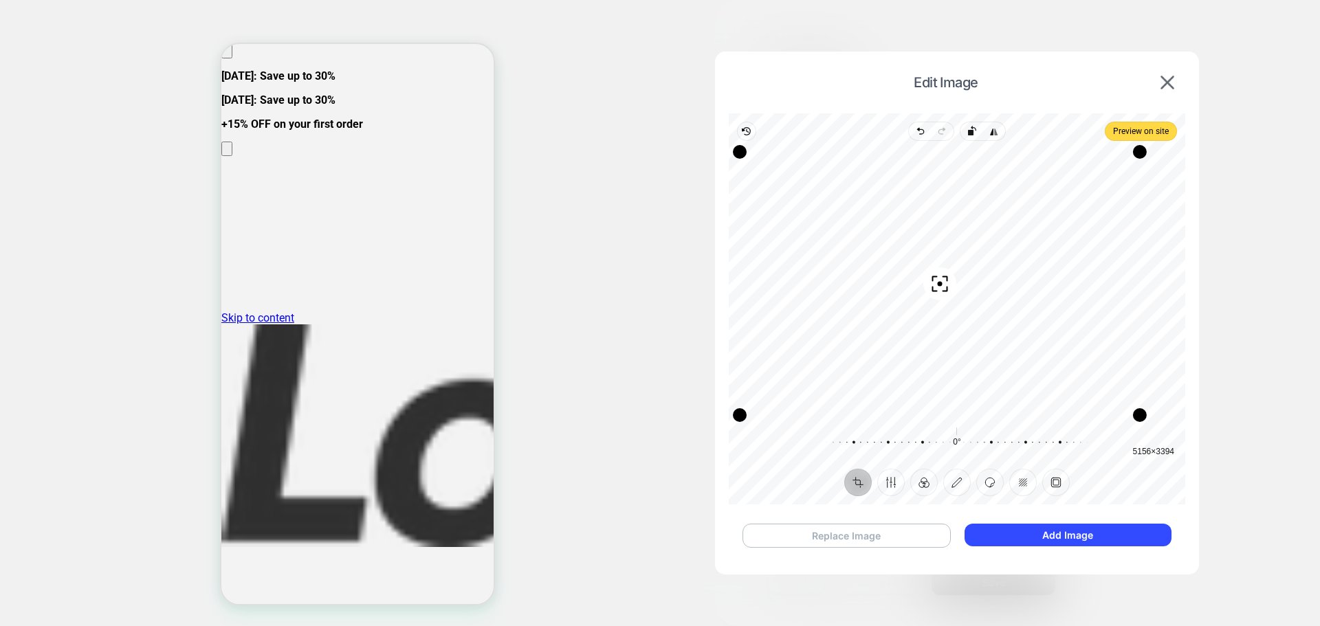
click at [854, 540] on button "Replace Image" at bounding box center [846, 536] width 208 height 24
click at [898, 539] on button "Replace Image" at bounding box center [846, 536] width 208 height 24
drag, startPoint x: 1042, startPoint y: 151, endPoint x: 1006, endPoint y: 147, distance: 35.9
click at [1006, 147] on div "Drag corner tr" at bounding box center [1009, 151] width 14 height 14
drag, startPoint x: 973, startPoint y: 152, endPoint x: 963, endPoint y: 194, distance: 43.0
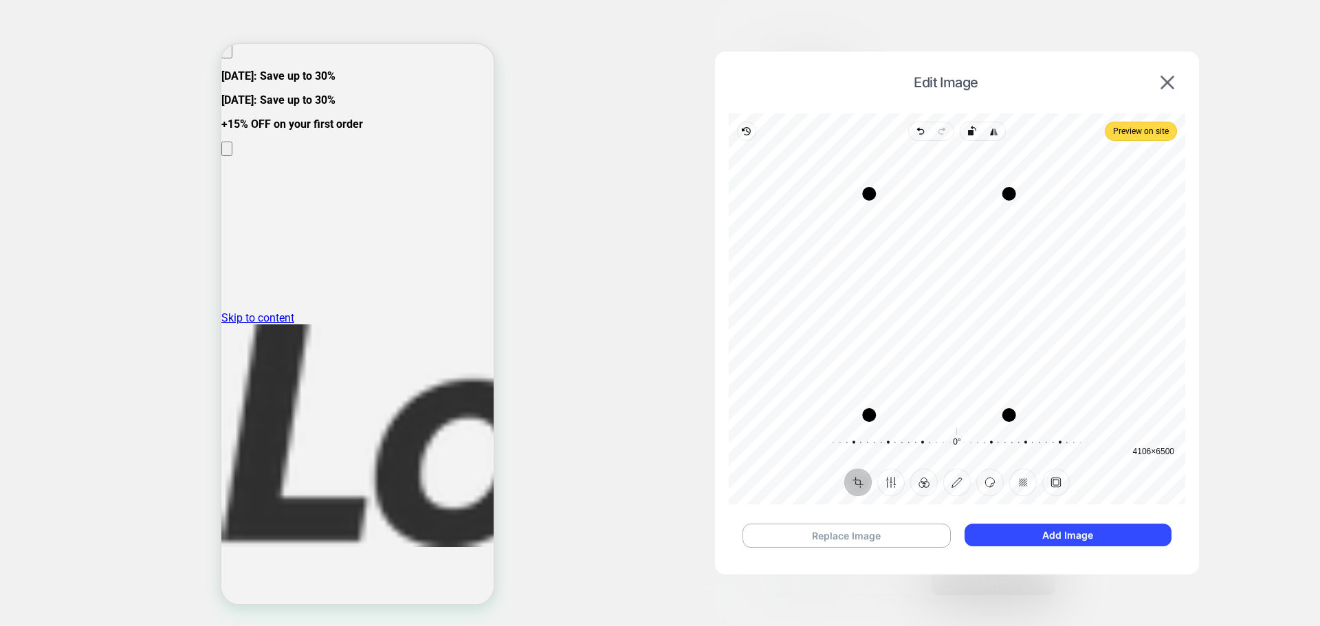
click at [963, 194] on div "Drag edge t" at bounding box center [939, 194] width 140 height 14
drag, startPoint x: 1011, startPoint y: 352, endPoint x: 1276, endPoint y: 340, distance: 264.9
click at [964, 243] on div "Edit Image Revert Undo Redo Rotate left Flip horizontal Preview on site Crop Fi…" at bounding box center [902, 233] width 123 height 21
drag, startPoint x: 1110, startPoint y: 312, endPoint x: 1111, endPoint y: 283, distance: 28.9
click at [1111, 283] on div "Recenter" at bounding box center [957, 283] width 434 height 263
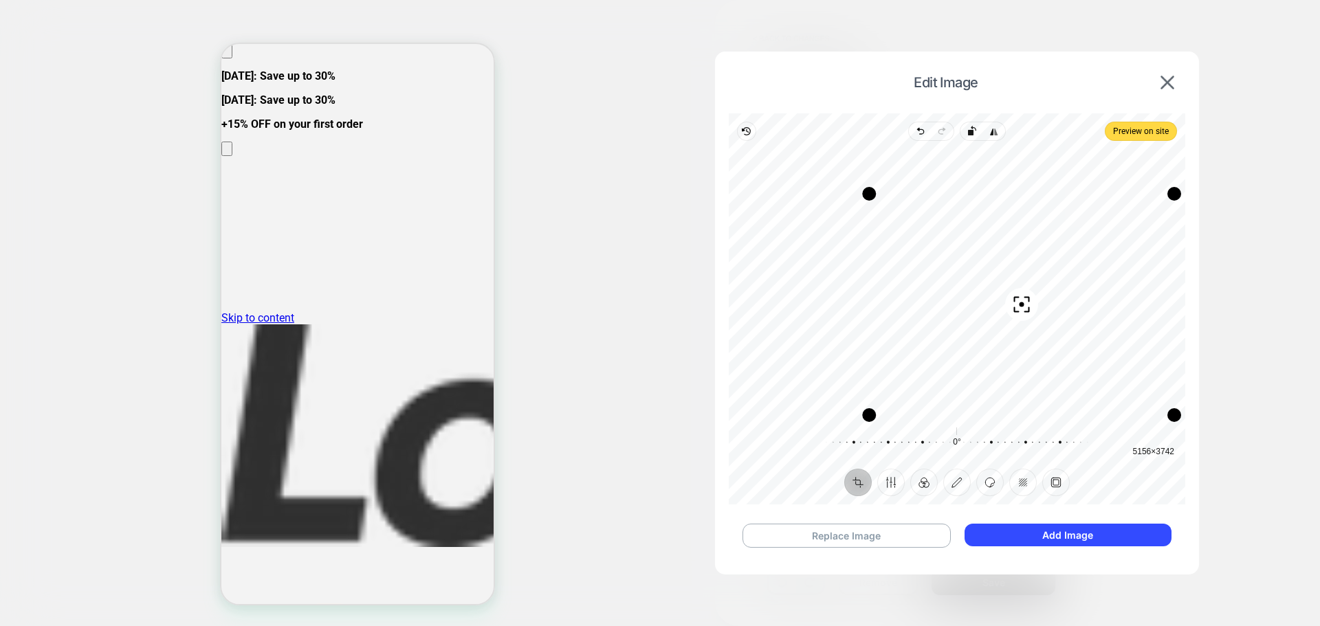
click at [1236, 322] on div at bounding box center [660, 313] width 1320 height 626
drag, startPoint x: 870, startPoint y: 415, endPoint x: 741, endPoint y: 483, distance: 146.0
click at [741, 483] on div "Revert Undo Redo Rotate left Flip horizontal Preview on site Crop Finetune Filt…" at bounding box center [957, 308] width 456 height 391
drag, startPoint x: 742, startPoint y: 421, endPoint x: 952, endPoint y: 425, distance: 209.7
click at [920, 423] on div "Drag corner bl" at bounding box center [914, 417] width 14 height 14
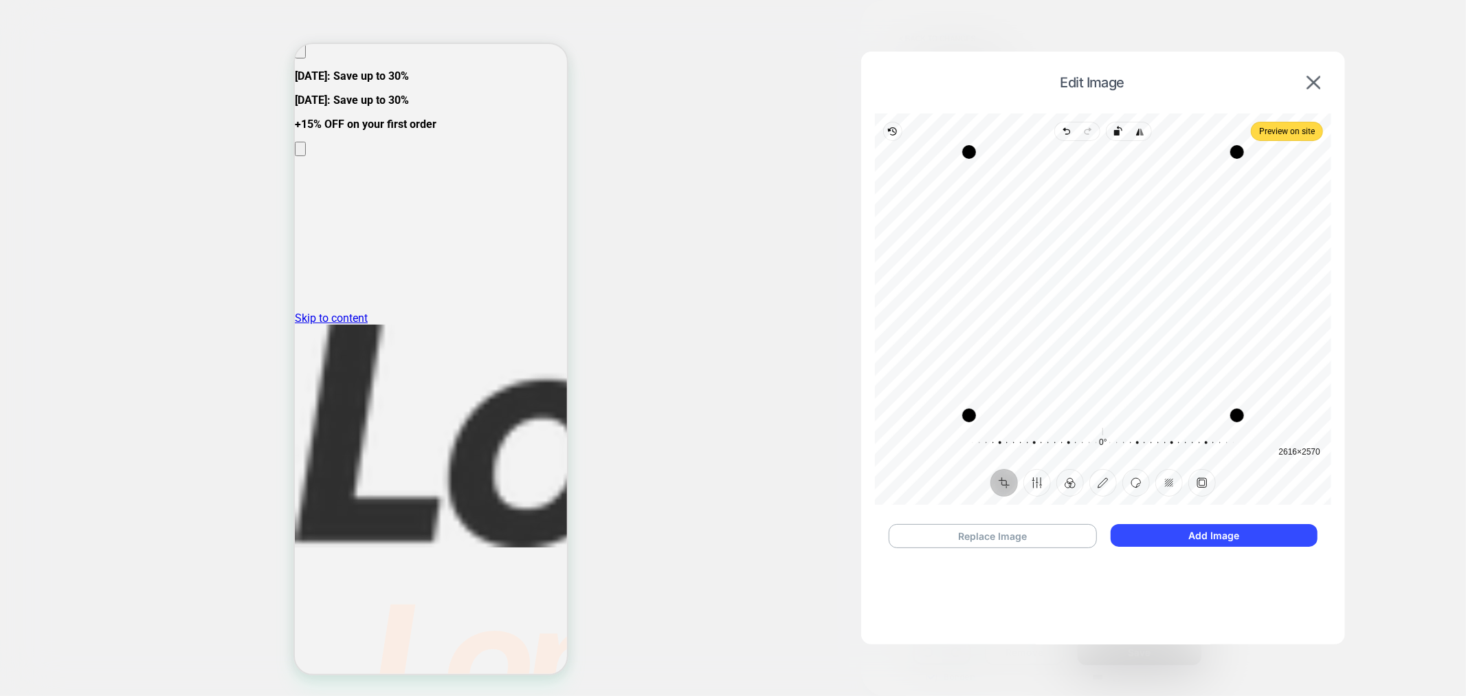
drag, startPoint x: 1052, startPoint y: 232, endPoint x: 1351, endPoint y: 67, distance: 340.6
click at [1111, 223] on div "Edit Image Revert Undo Redo Rotate left Flip horizontal Preview on site Crop Fi…" at bounding box center [1049, 233] width 123 height 21
drag, startPoint x: 1241, startPoint y: 154, endPoint x: 1454, endPoint y: 119, distance: 215.3
click at [1111, 223] on div "Edit Image Revert Undo Redo Rotate left Flip horizontal Preview on site Crop Fi…" at bounding box center [1049, 233] width 123 height 21
drag, startPoint x: 966, startPoint y: 142, endPoint x: 898, endPoint y: -15, distance: 171.5
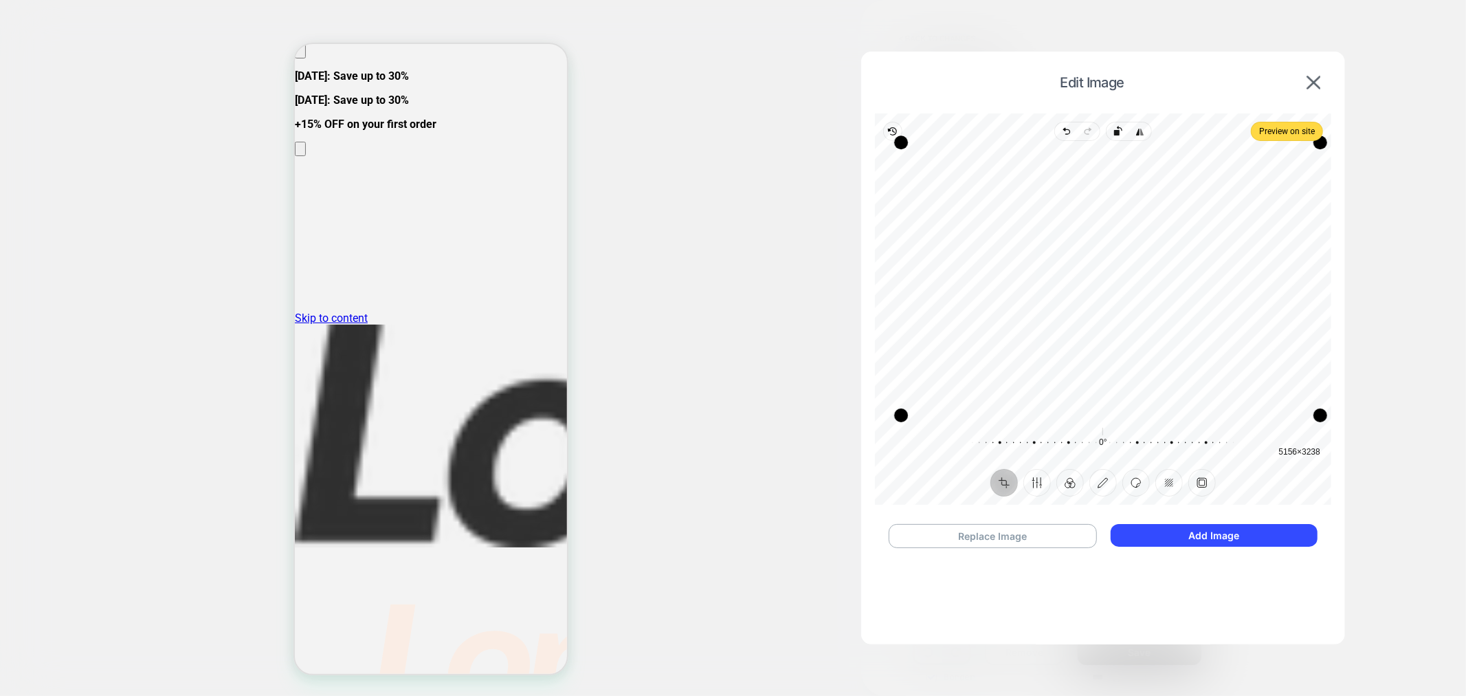
click at [898, 0] on html "CUSTOM < Back to changes Visual Editor #shopify-section-template--1639726166845…" at bounding box center [733, 348] width 1466 height 696
drag, startPoint x: 1045, startPoint y: 153, endPoint x: 1038, endPoint y: 21, distance: 131.5
click at [1037, 223] on div "Edit Image Revert Undo Redo Rotate left Flip horizontal Preview on site Crop Fi…" at bounding box center [1049, 233] width 123 height 21
drag, startPoint x: 1194, startPoint y: 153, endPoint x: 1194, endPoint y: 88, distance: 65.3
click at [1194, 88] on div "Edit Image Revert Undo Redo Rotate left Flip horizontal Preview on site Crop Fi…" at bounding box center [1103, 309] width 484 height 515
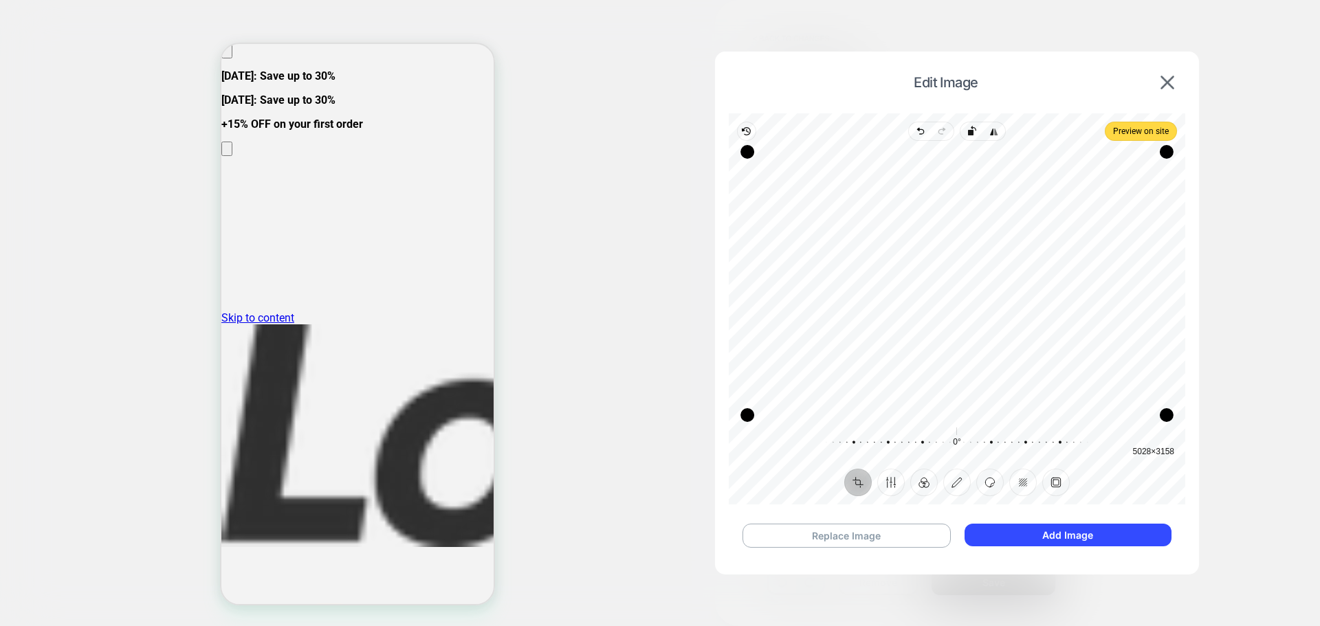
drag, startPoint x: 999, startPoint y: 254, endPoint x: 991, endPoint y: 168, distance: 85.7
click at [991, 168] on div "Recenter" at bounding box center [957, 283] width 434 height 263
click at [1138, 128] on span "Preview on site" at bounding box center [1141, 131] width 56 height 16
click at [1172, 76] on img at bounding box center [1167, 83] width 14 height 14
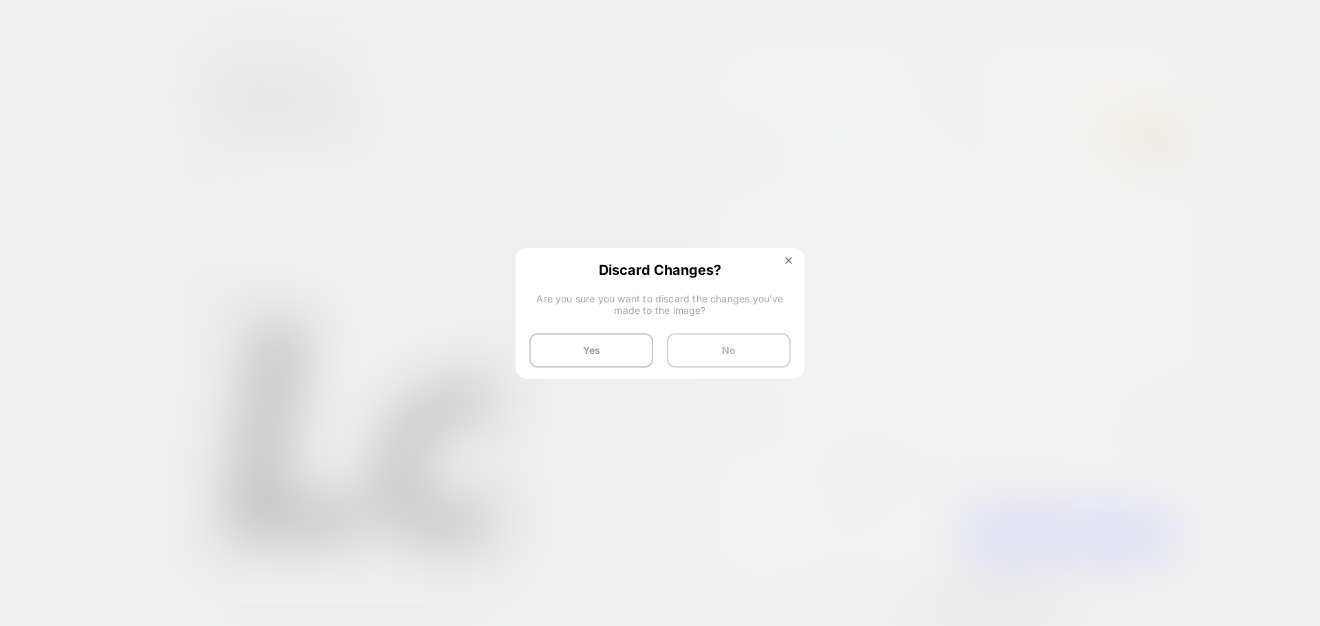
click at [733, 350] on button "No" at bounding box center [729, 350] width 124 height 34
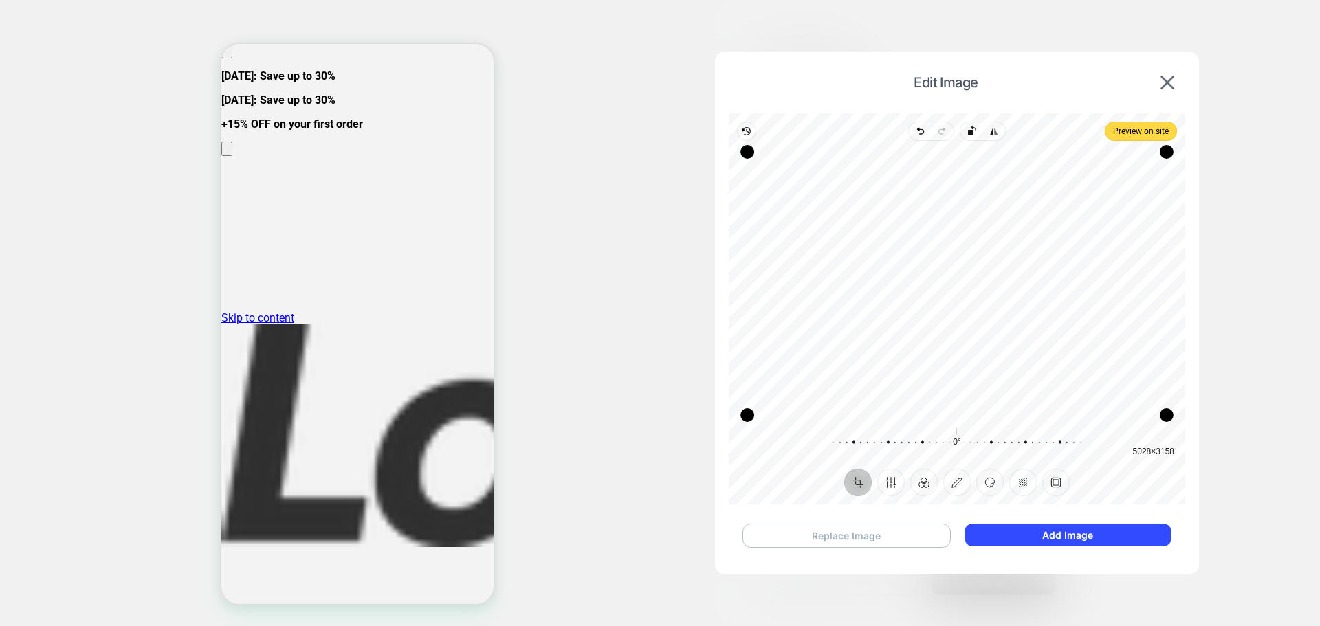
click at [863, 533] on button "Replace Image" at bounding box center [846, 536] width 208 height 24
click at [858, 489] on button "Crop" at bounding box center [857, 482] width 27 height 27
click at [859, 485] on button "Crop" at bounding box center [857, 482] width 27 height 27
drag, startPoint x: 1046, startPoint y: 146, endPoint x: 1090, endPoint y: 166, distance: 48.6
click at [1090, 166] on div "Drag corner tr" at bounding box center [1089, 173] width 14 height 14
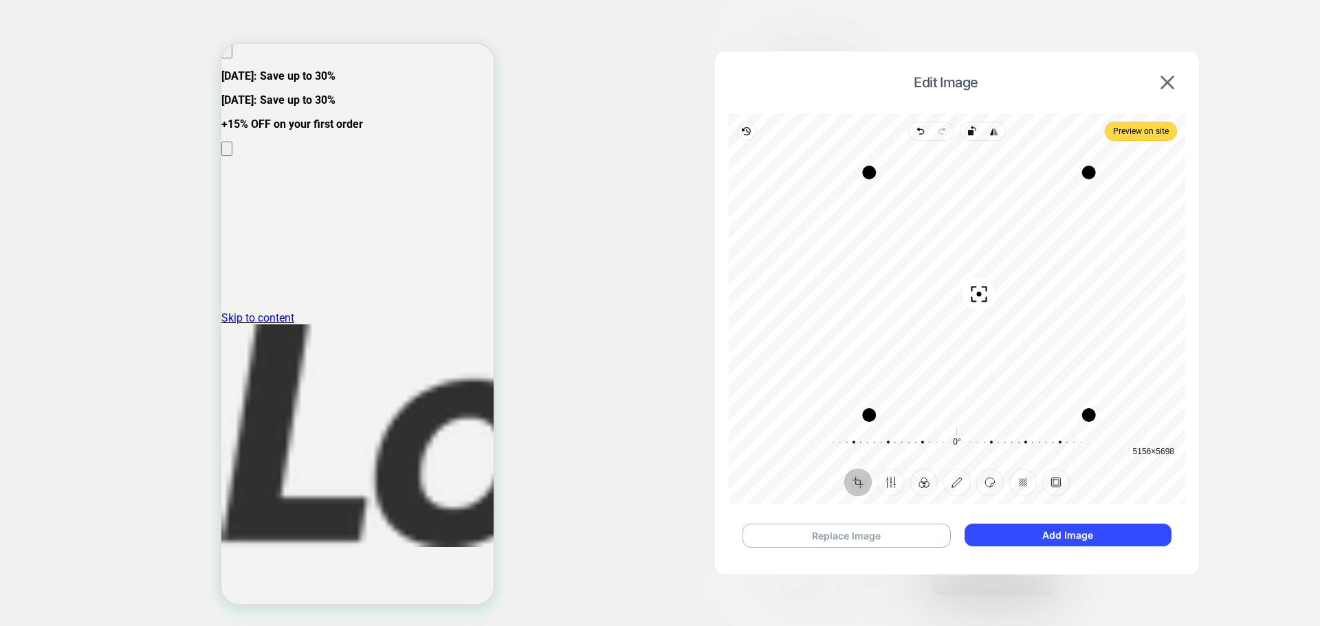
drag, startPoint x: 1024, startPoint y: 298, endPoint x: 1043, endPoint y: 255, distance: 46.8
click at [1043, 255] on div "Recenter" at bounding box center [957, 283] width 434 height 263
click at [1278, 283] on div at bounding box center [660, 313] width 1320 height 626
click at [1053, 485] on button "Frame" at bounding box center [1055, 482] width 27 height 27
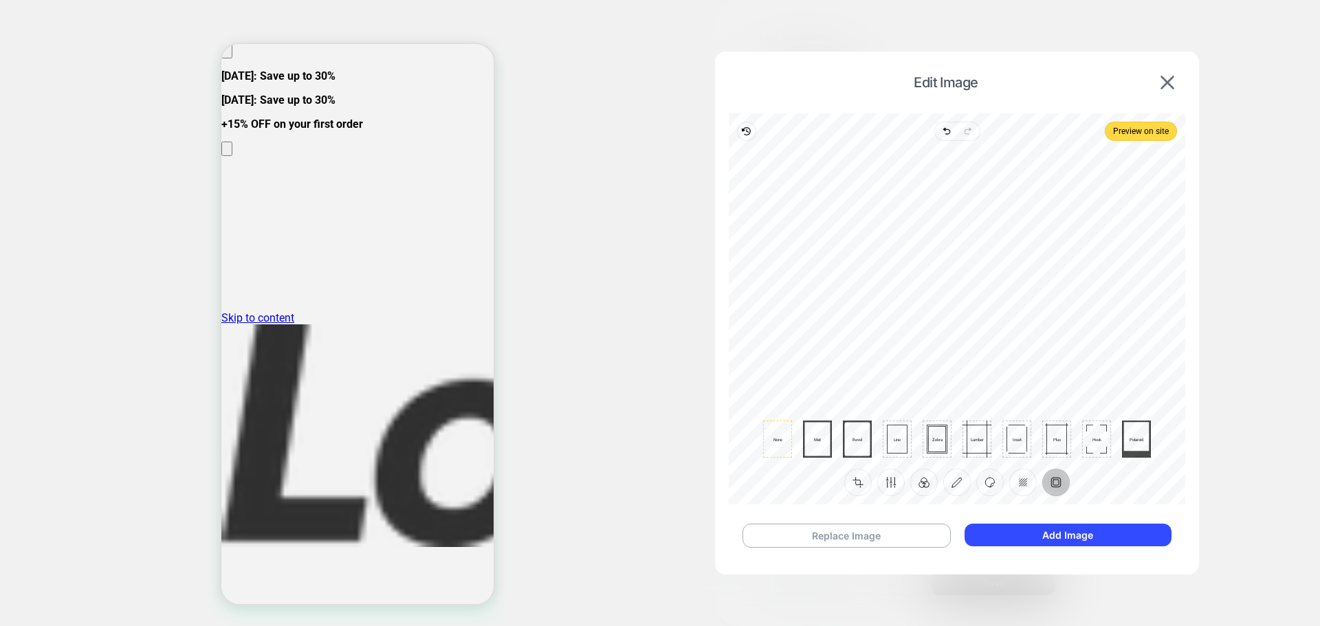
click at [1092, 434] on div "Hook" at bounding box center [1096, 439] width 29 height 37
click at [1087, 437] on span "Hook" at bounding box center [1096, 439] width 21 height 5
click at [1057, 439] on span "Plus" at bounding box center [1057, 439] width 20 height 5
click at [1025, 437] on span "Inset" at bounding box center [1016, 439] width 21 height 5
click at [975, 440] on div at bounding box center [976, 439] width 37 height 29
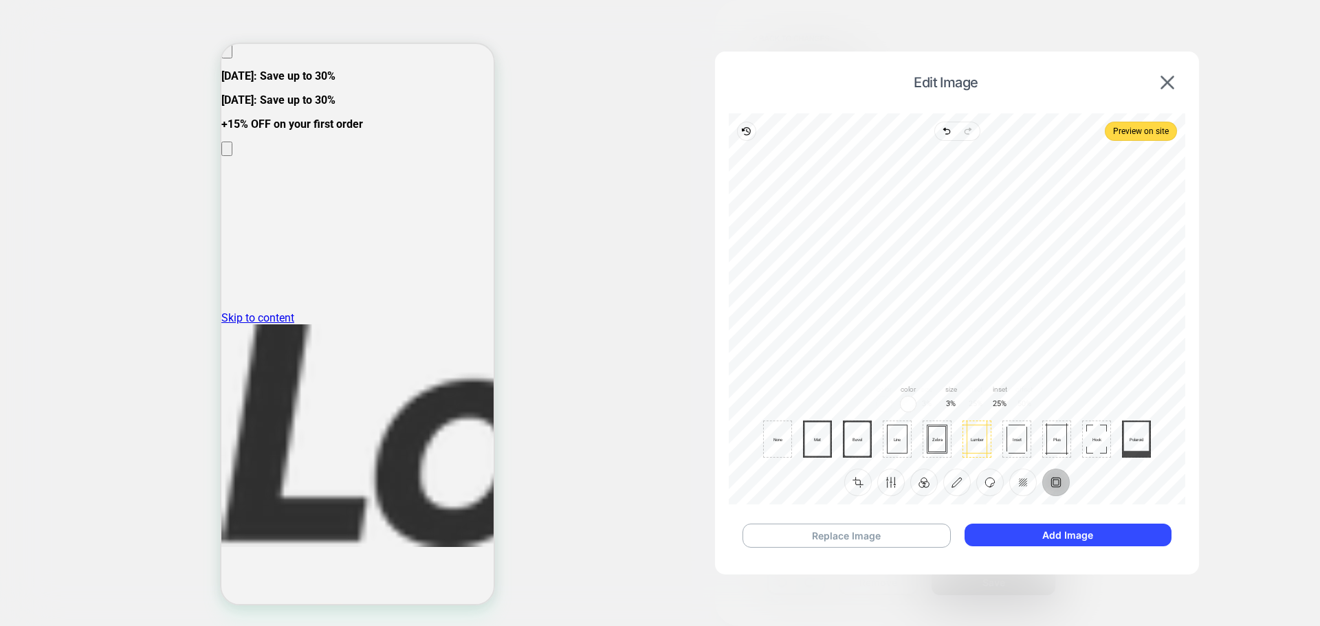
click at [933, 440] on div at bounding box center [937, 439] width 16 height 25
click at [816, 438] on icon at bounding box center [817, 439] width 29 height 37
click at [779, 438] on span "None" at bounding box center [777, 439] width 21 height 5
drag, startPoint x: 1066, startPoint y: 480, endPoint x: 993, endPoint y: 478, distance: 72.9
click at [1064, 480] on button "Frame" at bounding box center [1055, 482] width 27 height 27
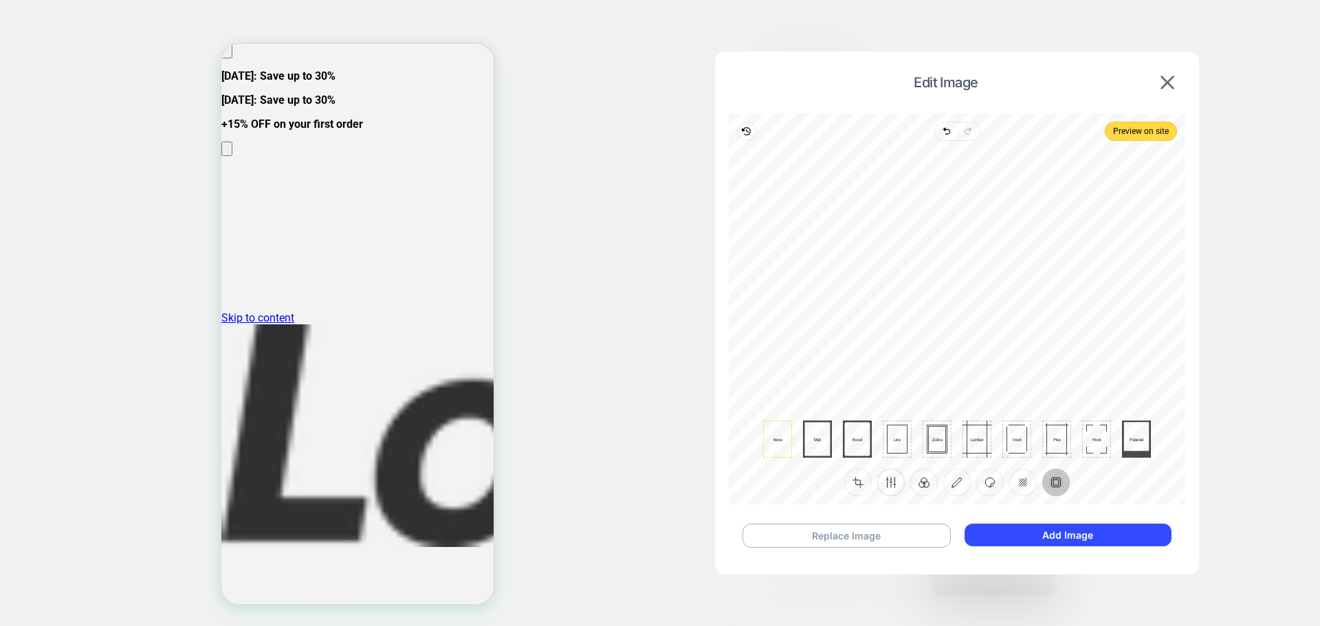
click at [893, 485] on button "Finetune" at bounding box center [890, 482] width 27 height 27
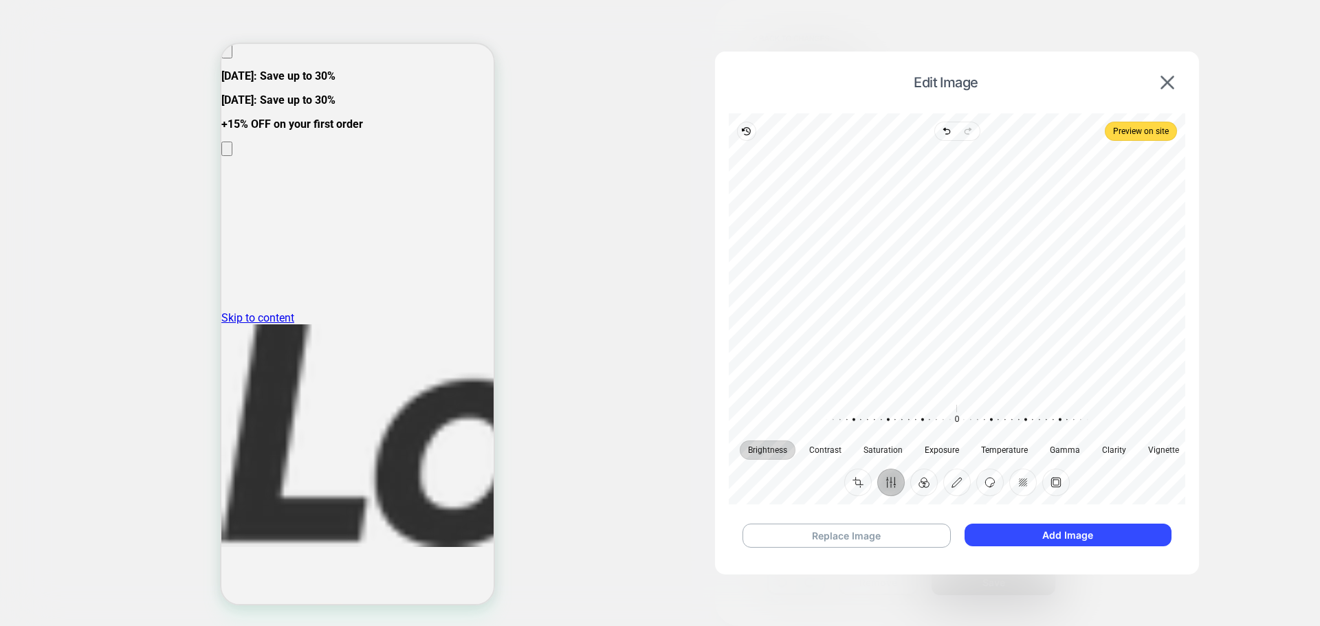
click at [893, 485] on button "Finetune" at bounding box center [890, 482] width 27 height 27
click at [865, 482] on button "Crop" at bounding box center [857, 482] width 27 height 27
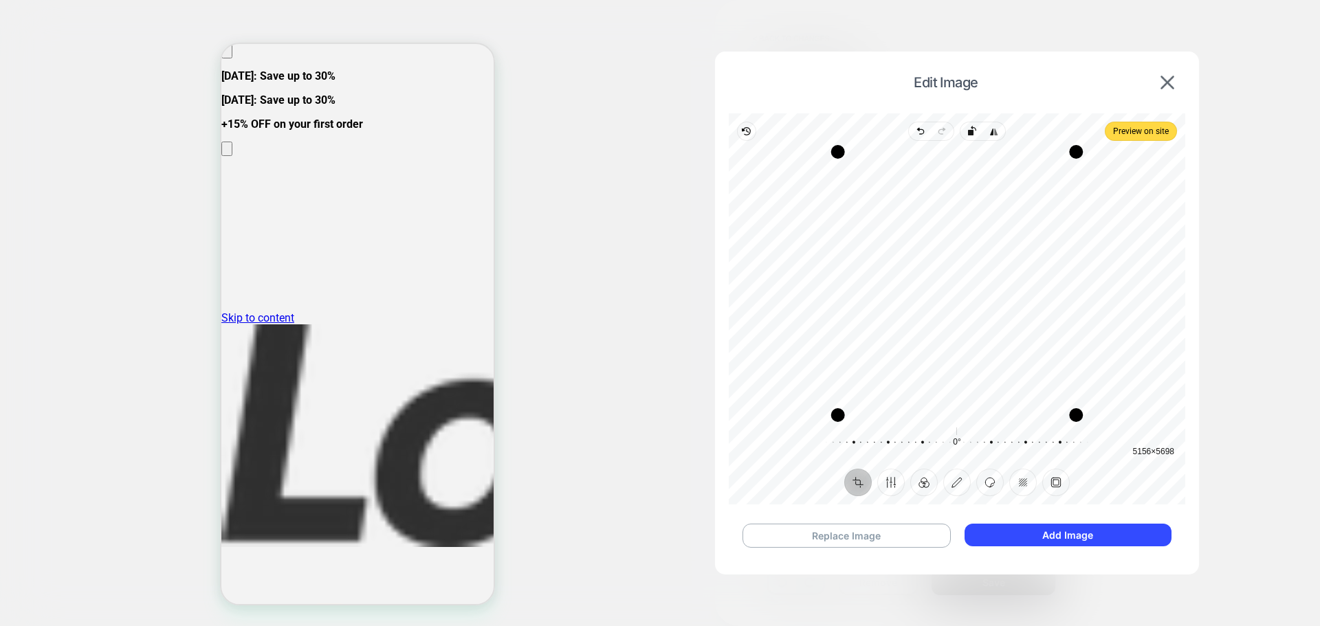
drag, startPoint x: 986, startPoint y: 256, endPoint x: 987, endPoint y: 235, distance: 21.4
click at [987, 235] on div "Recenter" at bounding box center [957, 283] width 434 height 263
drag, startPoint x: 982, startPoint y: 302, endPoint x: 986, endPoint y: 261, distance: 40.8
click at [986, 261] on div "Recenter" at bounding box center [957, 283] width 434 height 263
drag, startPoint x: 1077, startPoint y: 148, endPoint x: 1078, endPoint y: 194, distance: 45.4
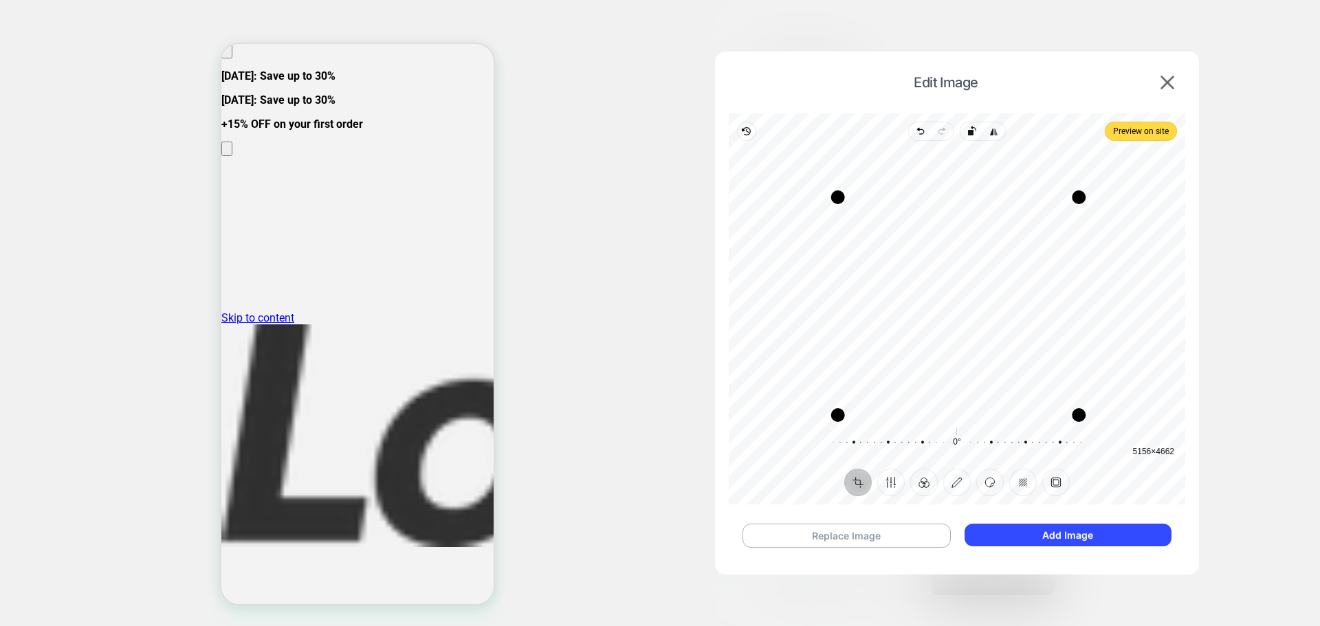
click at [1078, 194] on div "Drag corner tr" at bounding box center [1079, 197] width 14 height 14
click at [1062, 289] on div "Recenter" at bounding box center [957, 283] width 434 height 263
click at [1138, 133] on span "Preview on site" at bounding box center [1141, 131] width 56 height 16
click at [833, 527] on button "Replace Image" at bounding box center [846, 536] width 208 height 24
drag, startPoint x: 1050, startPoint y: 151, endPoint x: 1049, endPoint y: 250, distance: 99.7
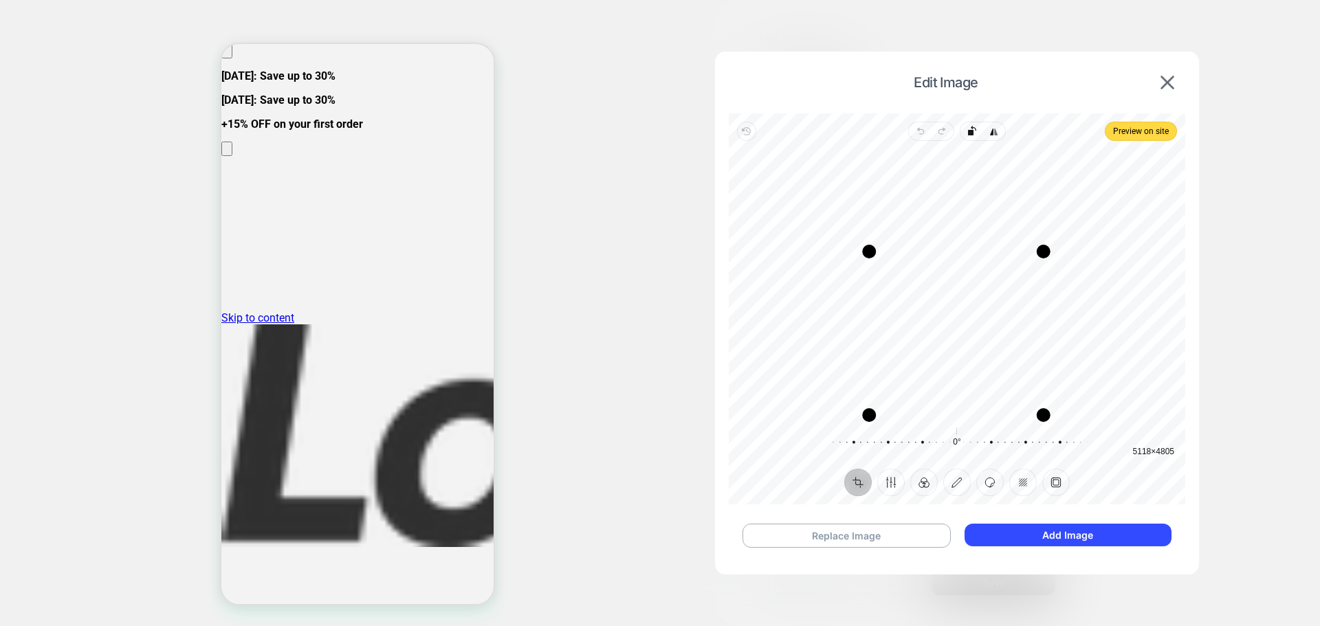
click at [1049, 250] on div "Drag corner tr" at bounding box center [1044, 252] width 14 height 14
drag, startPoint x: 865, startPoint y: 414, endPoint x: 890, endPoint y: 351, distance: 68.5
click at [890, 351] on div "Drag corner bl" at bounding box center [894, 351] width 14 height 14
click at [962, 301] on icon "button" at bounding box center [968, 302] width 16 height 16
click at [907, 344] on div "Recenter" at bounding box center [957, 283] width 434 height 263
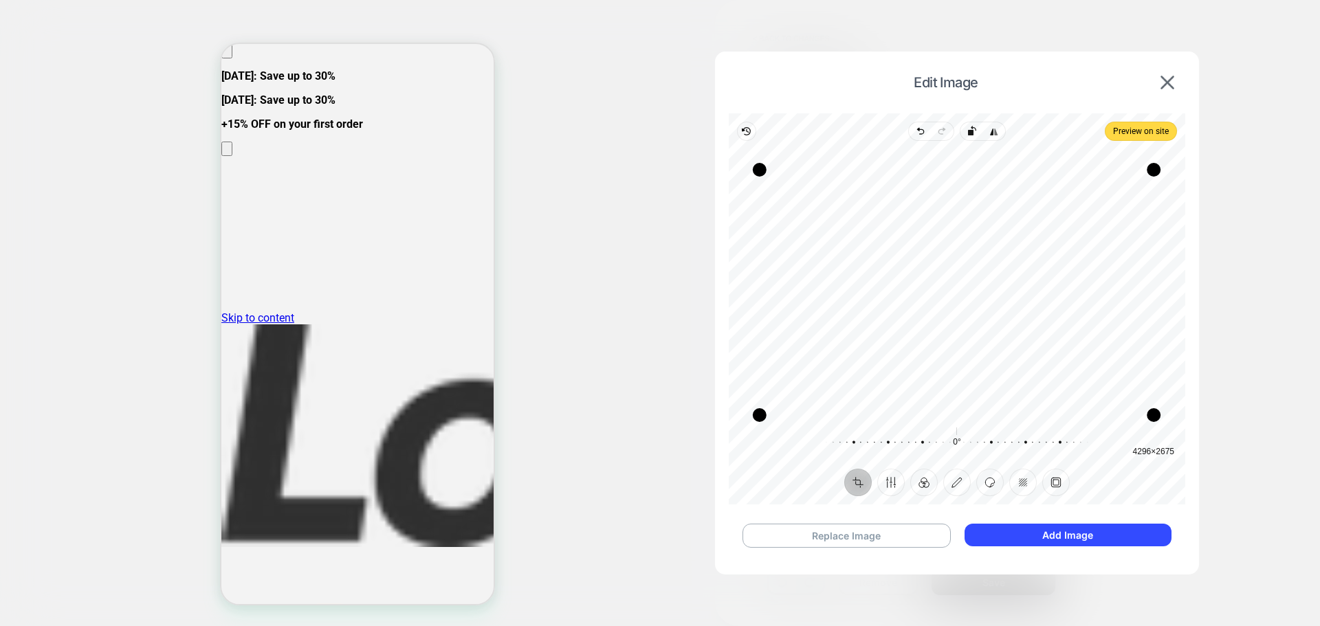
drag, startPoint x: 1157, startPoint y: 151, endPoint x: 1156, endPoint y: 168, distance: 17.9
click at [1156, 168] on div "Drag corner tr" at bounding box center [1154, 170] width 14 height 14
drag, startPoint x: 1096, startPoint y: 278, endPoint x: 1107, endPoint y: 285, distance: 13.3
click at [1107, 285] on div "Recenter" at bounding box center [957, 283] width 434 height 263
drag, startPoint x: 1106, startPoint y: 272, endPoint x: 1099, endPoint y: 278, distance: 8.8
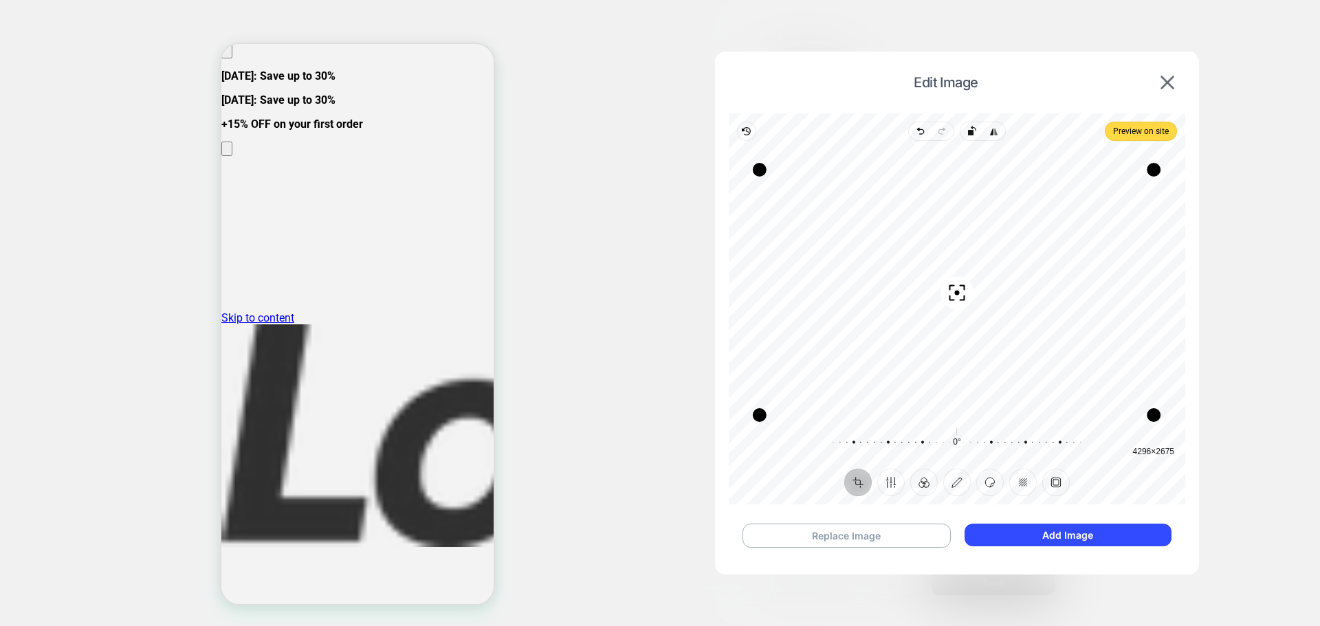
click at [1099, 278] on div "Recenter" at bounding box center [957, 283] width 434 height 263
click at [1164, 134] on span "Preview on site" at bounding box center [1141, 131] width 56 height 16
drag, startPoint x: 918, startPoint y: 307, endPoint x: 922, endPoint y: 316, distance: 9.8
click at [922, 316] on div "Recenter" at bounding box center [957, 283] width 434 height 263
drag, startPoint x: 742, startPoint y: 412, endPoint x: 746, endPoint y: 458, distance: 47.0
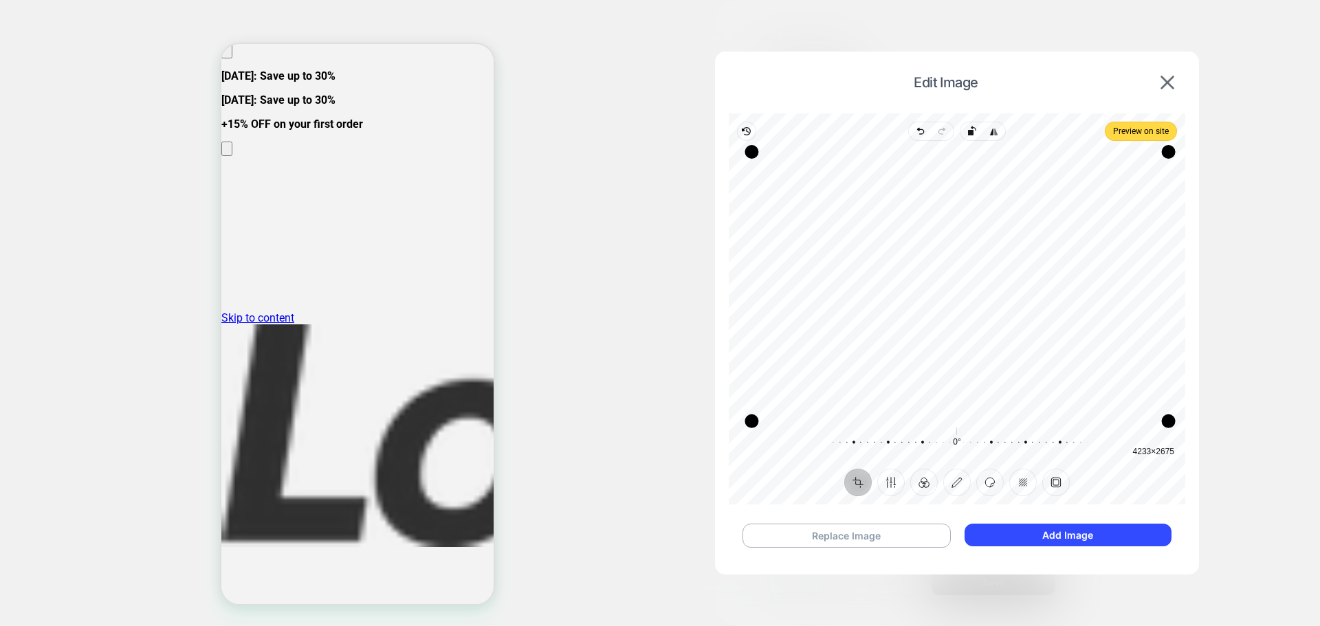
click at [746, 458] on div "Recenter 4233 × 2675 0° Reset" at bounding box center [957, 305] width 456 height 328
click at [1017, 311] on div "Recenter" at bounding box center [957, 283] width 434 height 263
click at [950, 333] on div "Recenter" at bounding box center [957, 283] width 434 height 263
click at [1062, 538] on button "Add Image" at bounding box center [1067, 535] width 207 height 23
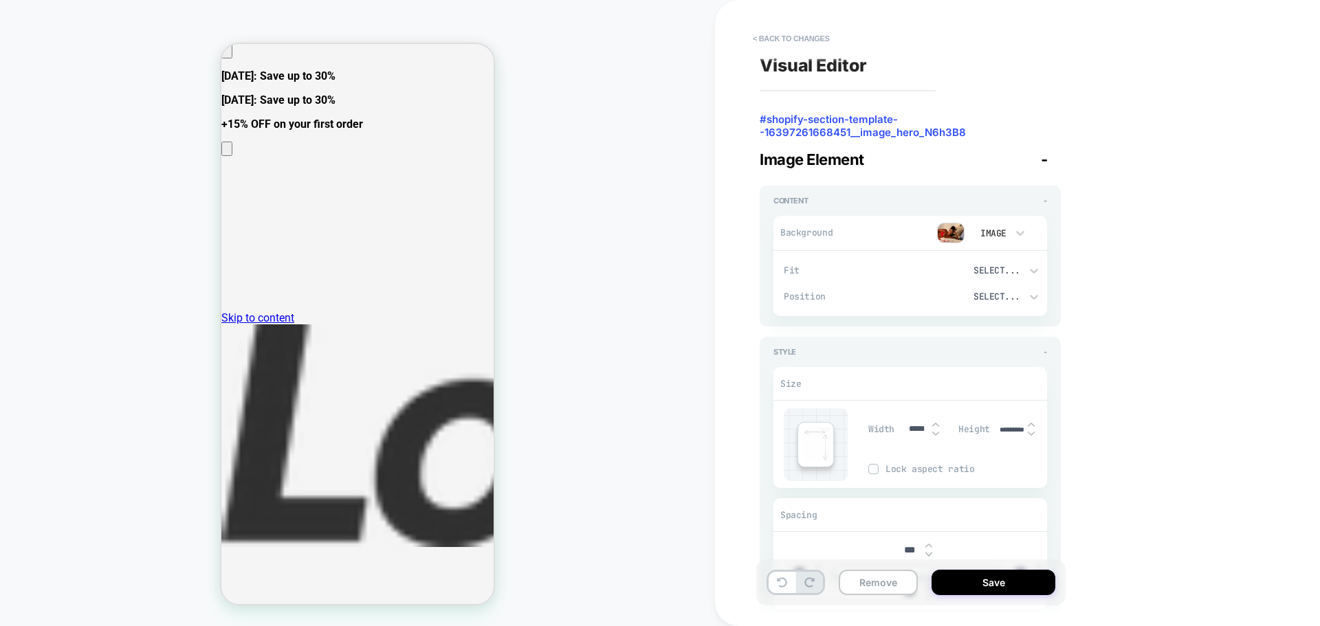
click at [1012, 265] on div "Select..." at bounding box center [975, 271] width 92 height 12
click at [1163, 363] on div at bounding box center [660, 313] width 1320 height 626
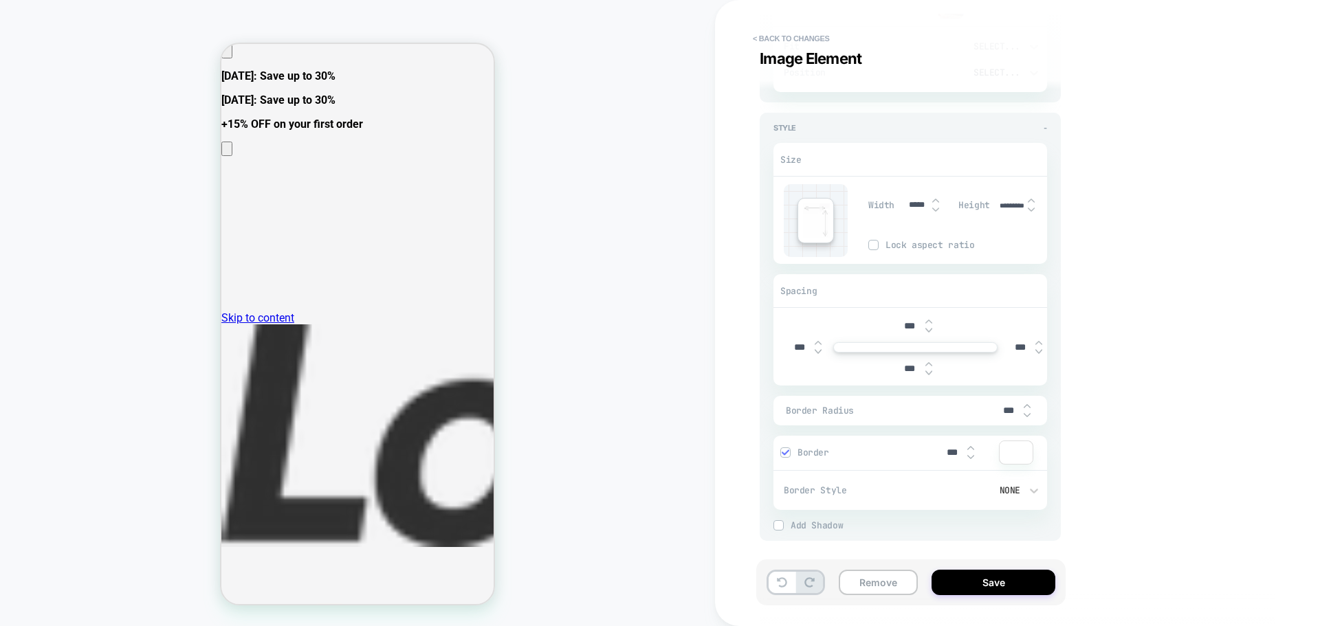
scroll to position [228, 0]
click at [985, 586] on button "Save" at bounding box center [993, 582] width 124 height 25
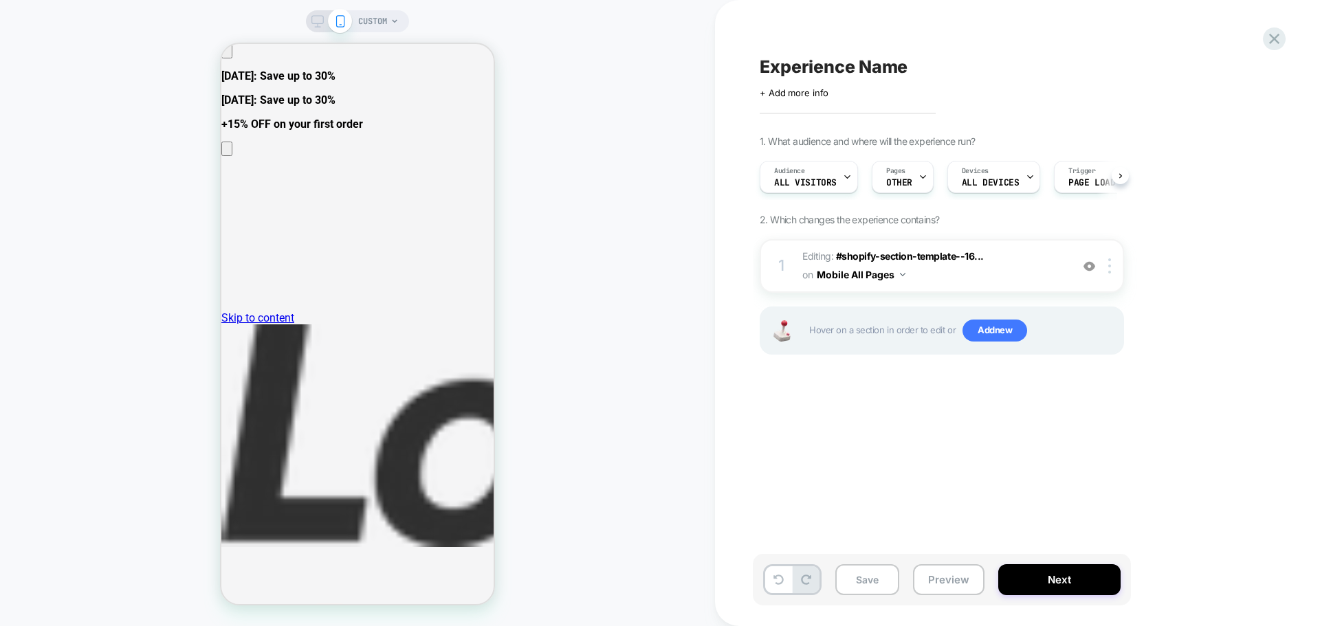
scroll to position [0, 1]
click at [861, 274] on button "Mobile All Pages" at bounding box center [861, 275] width 89 height 20
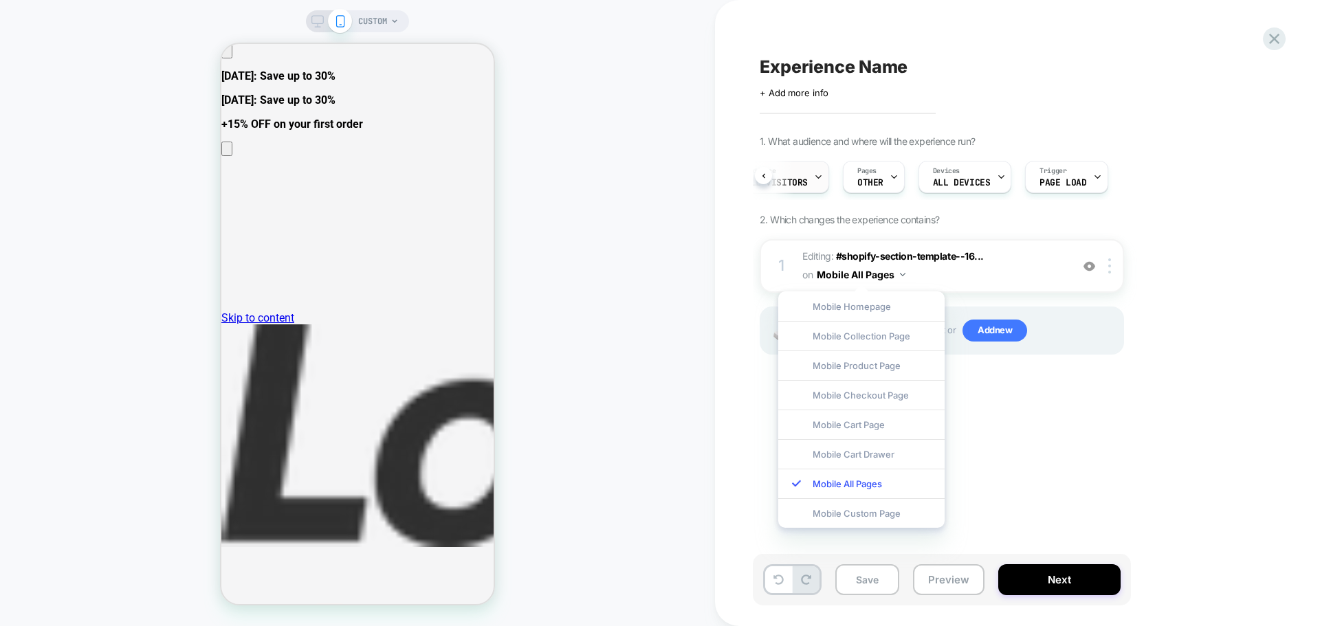
scroll to position [0, 0]
click at [742, 220] on div "Experience Name Click to edit experience details + Add more info 1. What audien…" at bounding box center [1017, 313] width 605 height 626
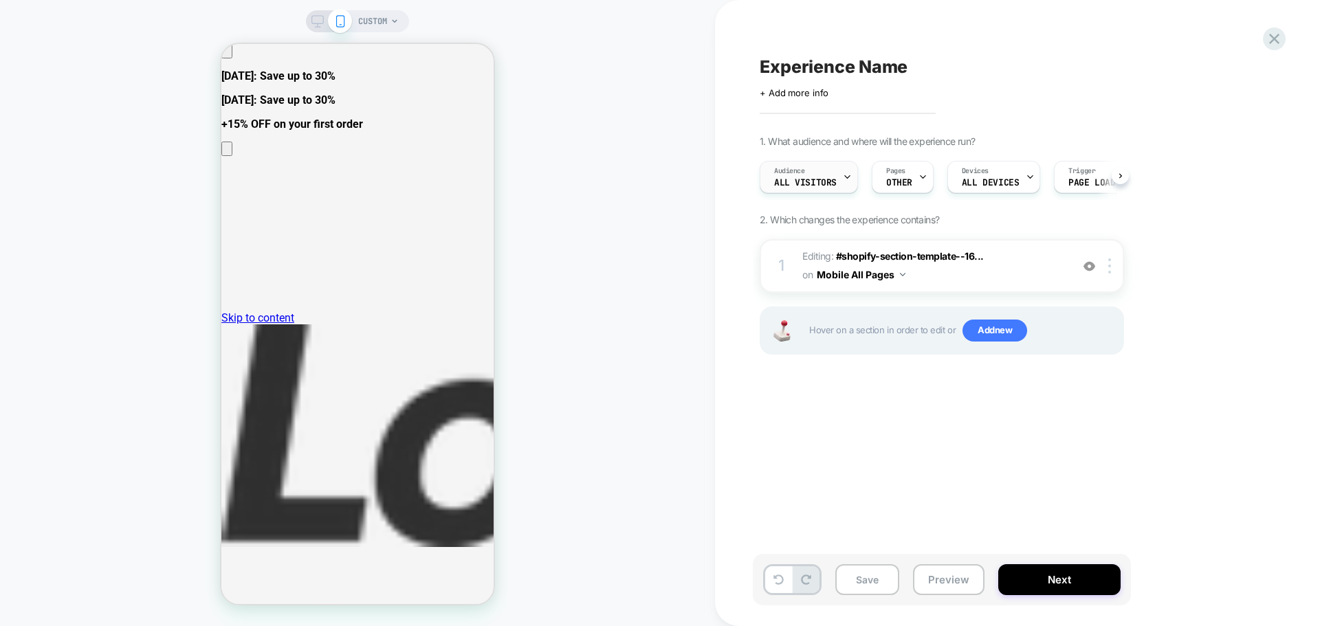
click at [836, 177] on div "Audience All Visitors" at bounding box center [805, 177] width 90 height 31
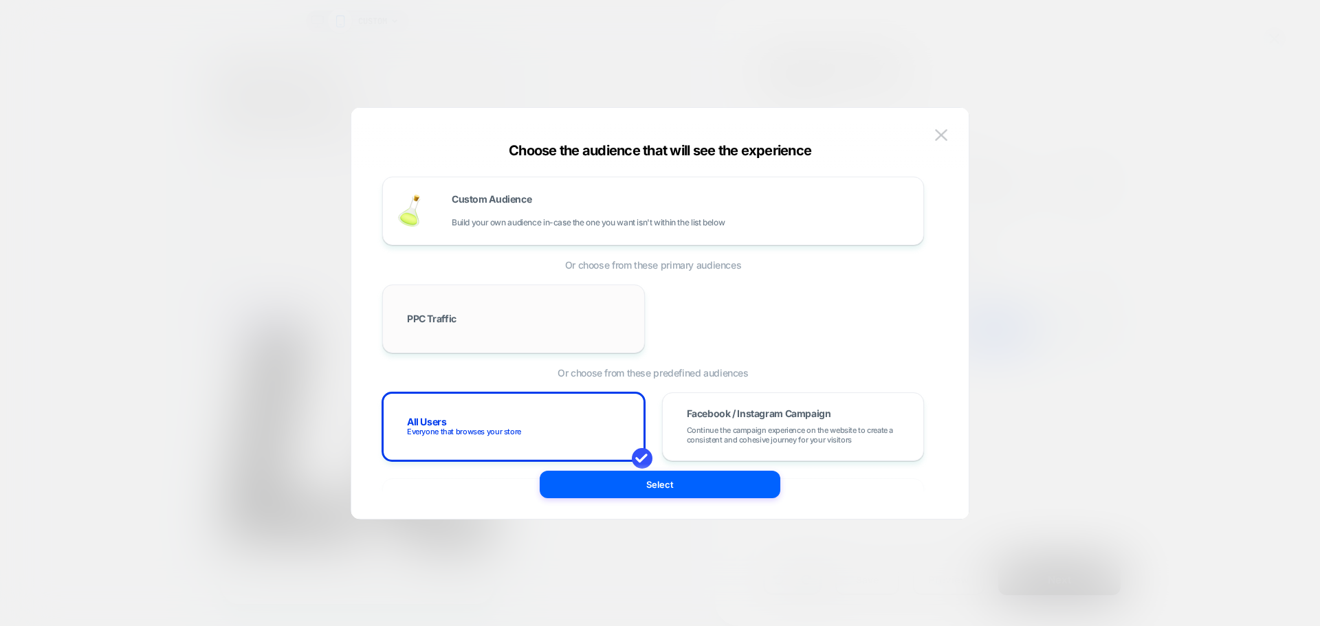
click at [582, 296] on div "PPC Traffic" at bounding box center [513, 319] width 263 height 69
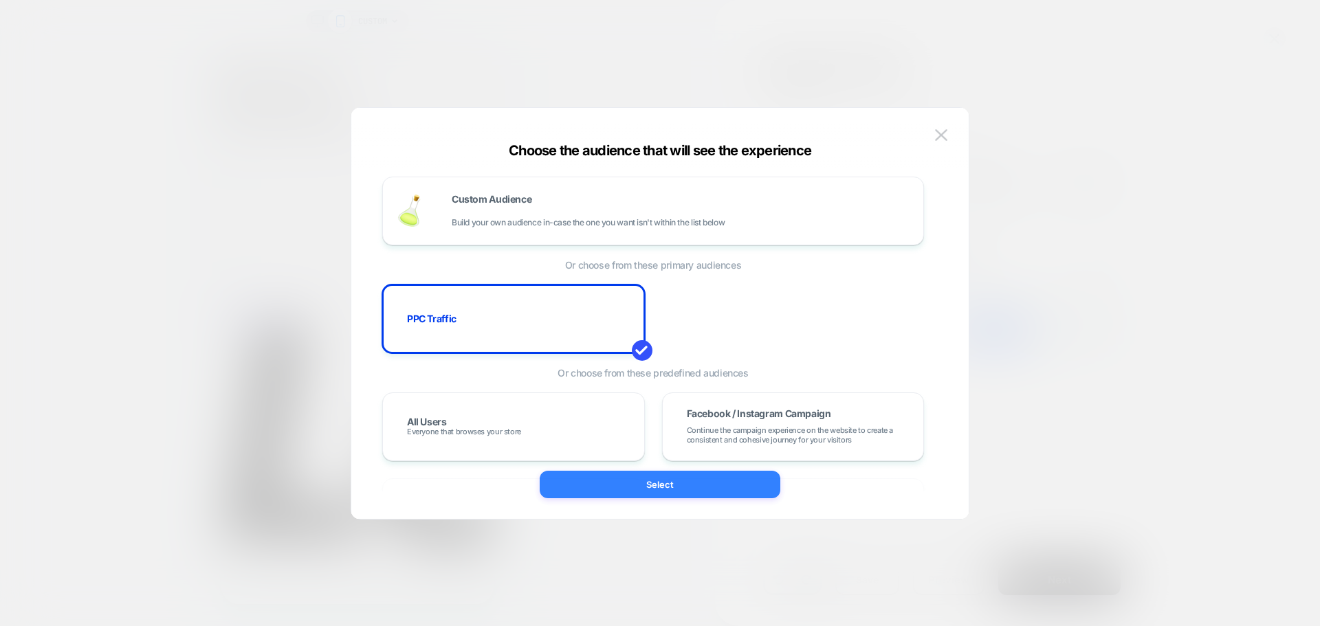
click at [661, 489] on button "Select" at bounding box center [660, 484] width 241 height 27
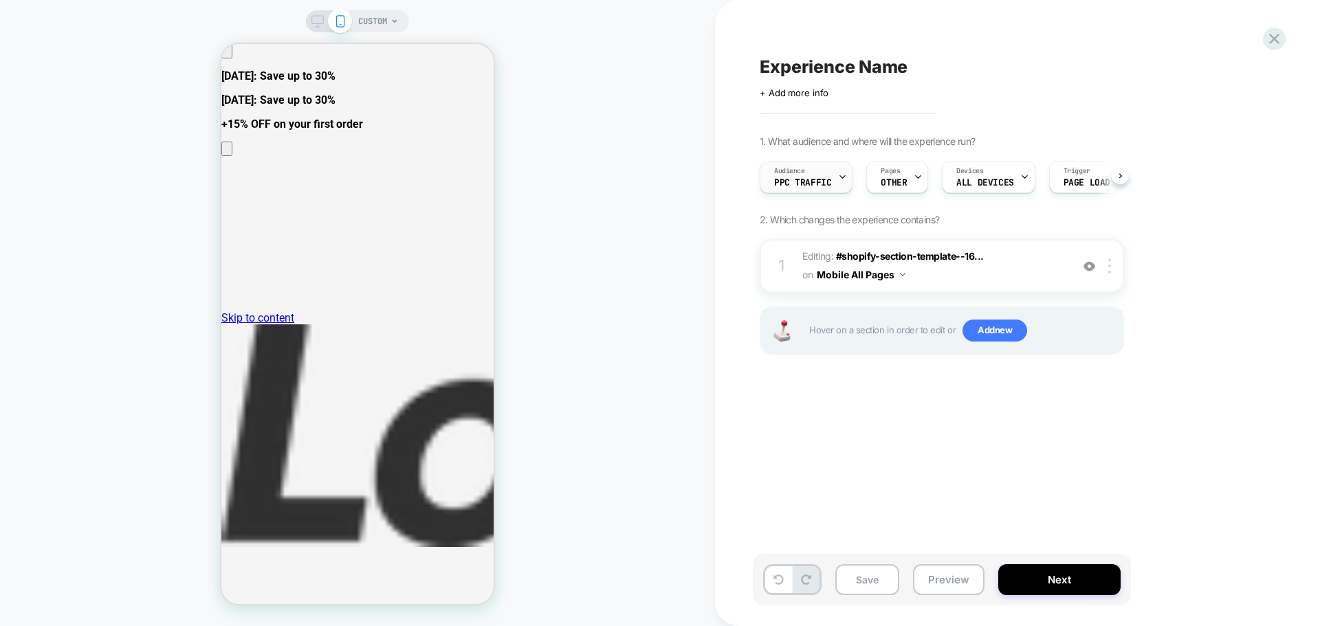
click at [803, 185] on span "PPC Traffic" at bounding box center [802, 183] width 57 height 10
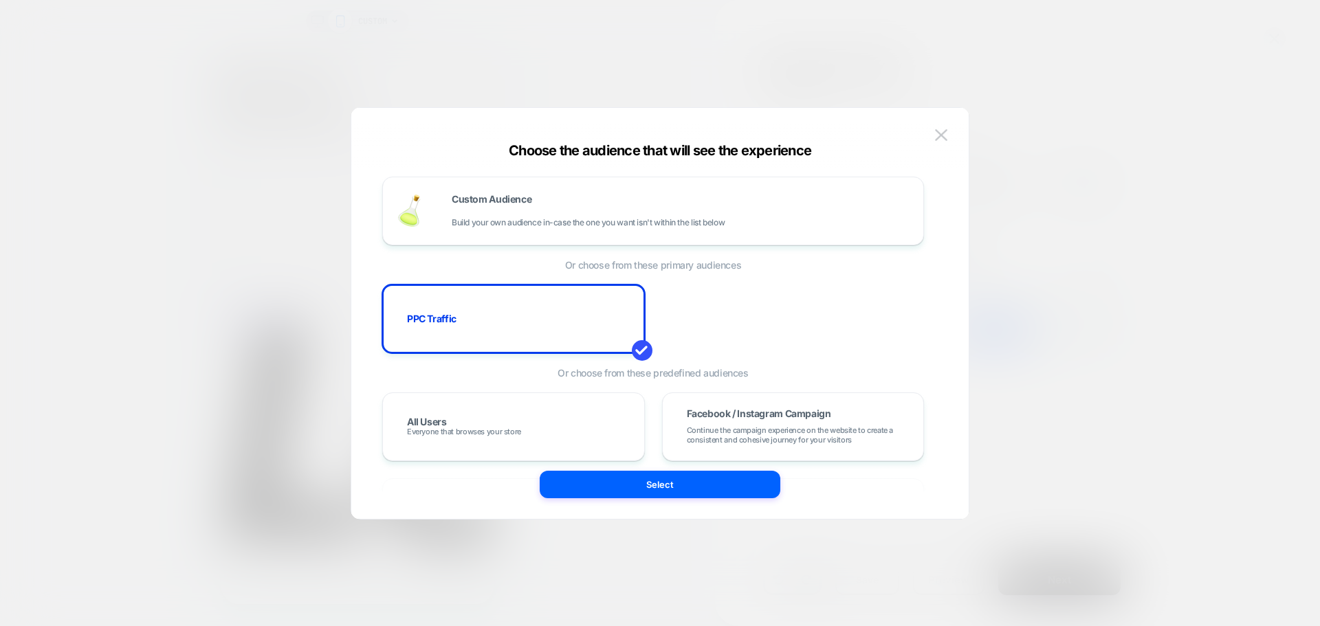
click at [761, 320] on div "PPC Traffic" at bounding box center [653, 319] width 542 height 69
click at [645, 349] on span at bounding box center [642, 350] width 21 height 21
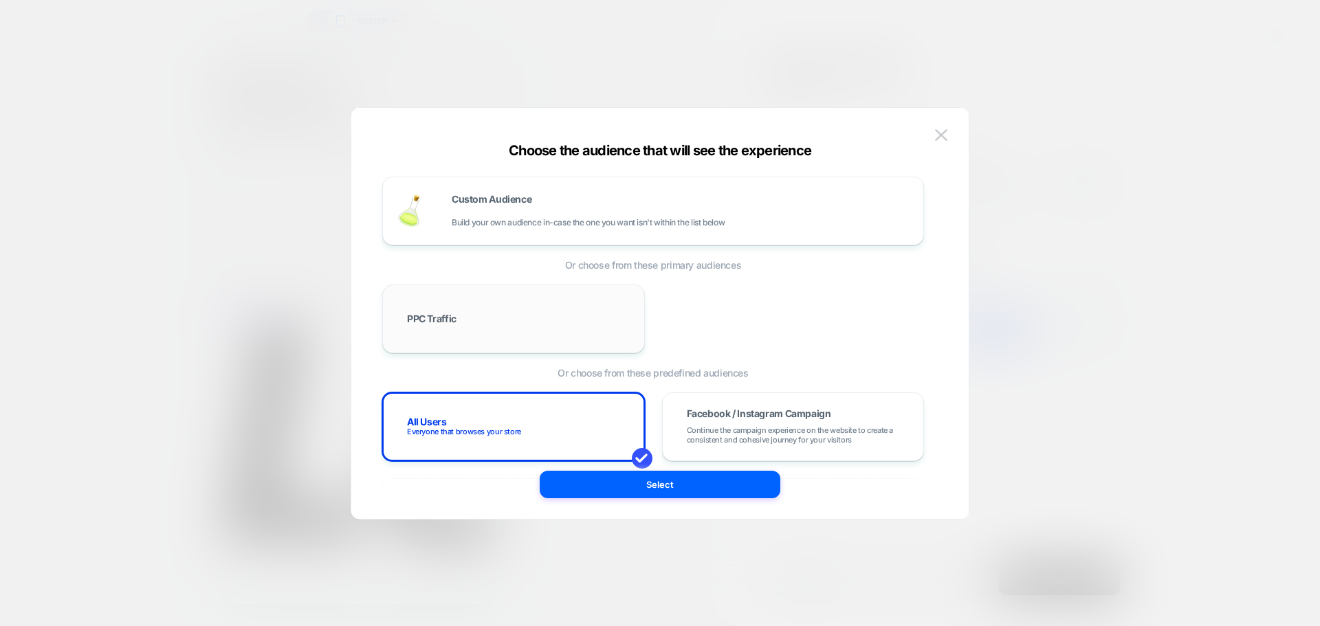
click at [535, 328] on div "PPC Traffic" at bounding box center [514, 319] width 234 height 40
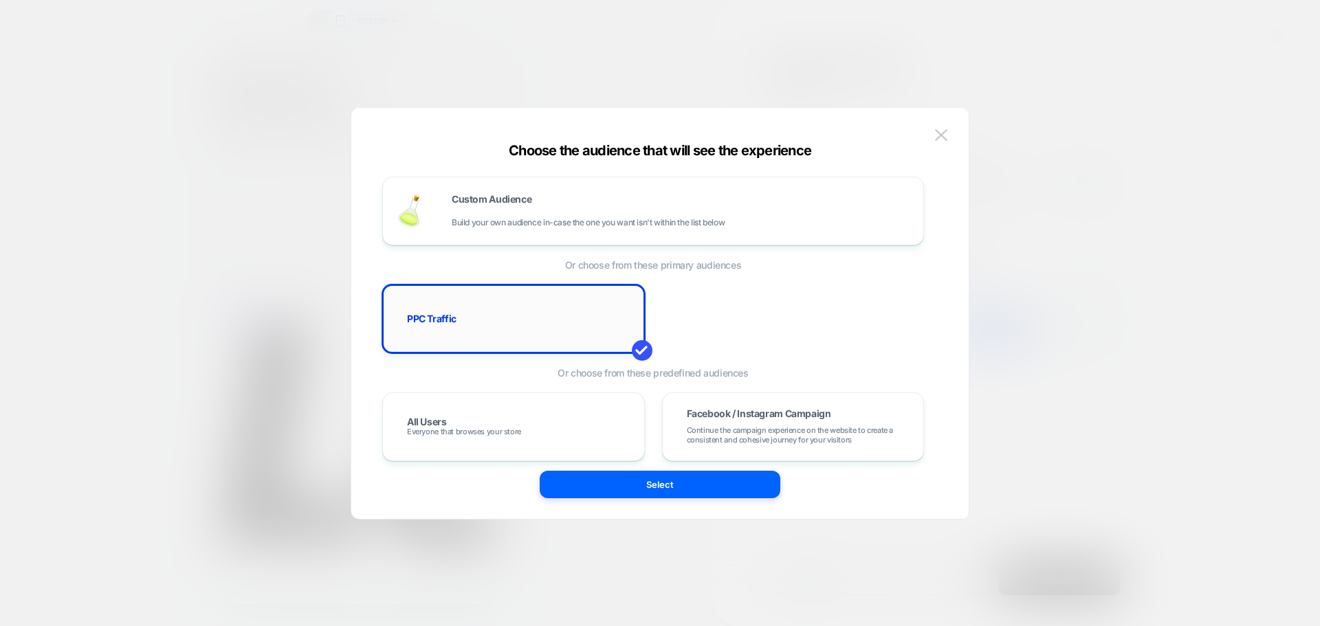
click at [604, 312] on div "PPC Traffic" at bounding box center [514, 319] width 234 height 40
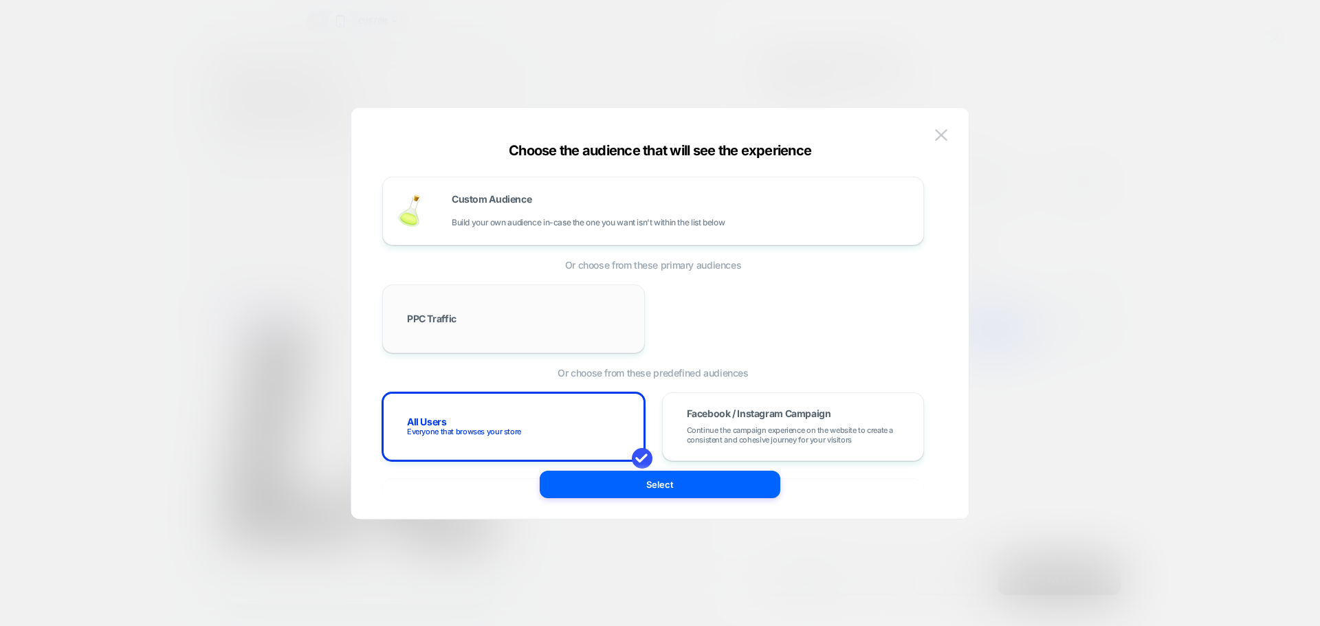
click at [604, 312] on div "PPC Traffic" at bounding box center [514, 319] width 234 height 40
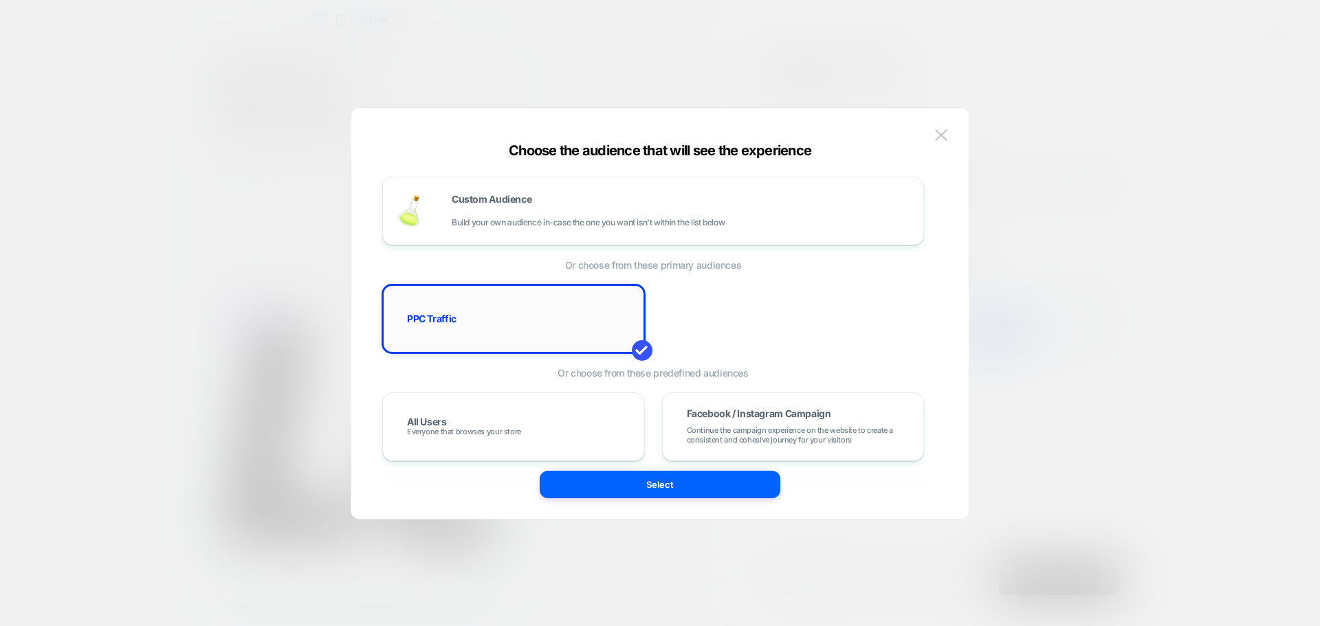
click at [603, 313] on div "PPC Traffic" at bounding box center [514, 319] width 234 height 40
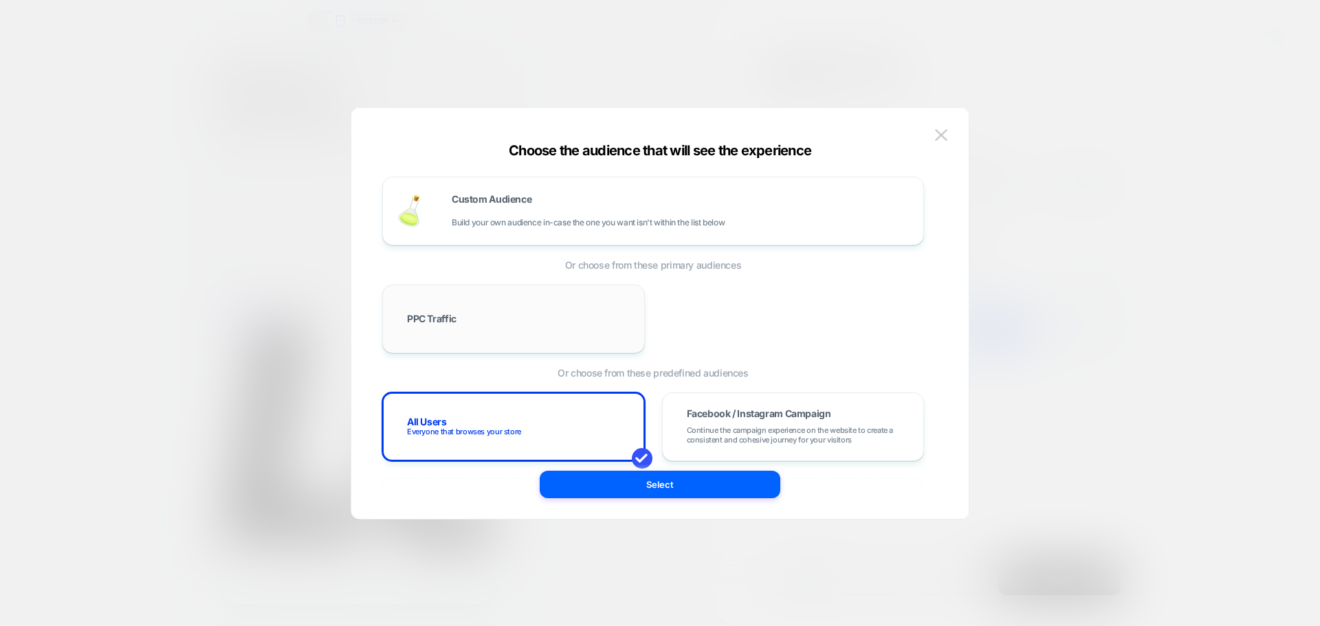
click at [608, 312] on div "PPC Traffic" at bounding box center [514, 319] width 234 height 40
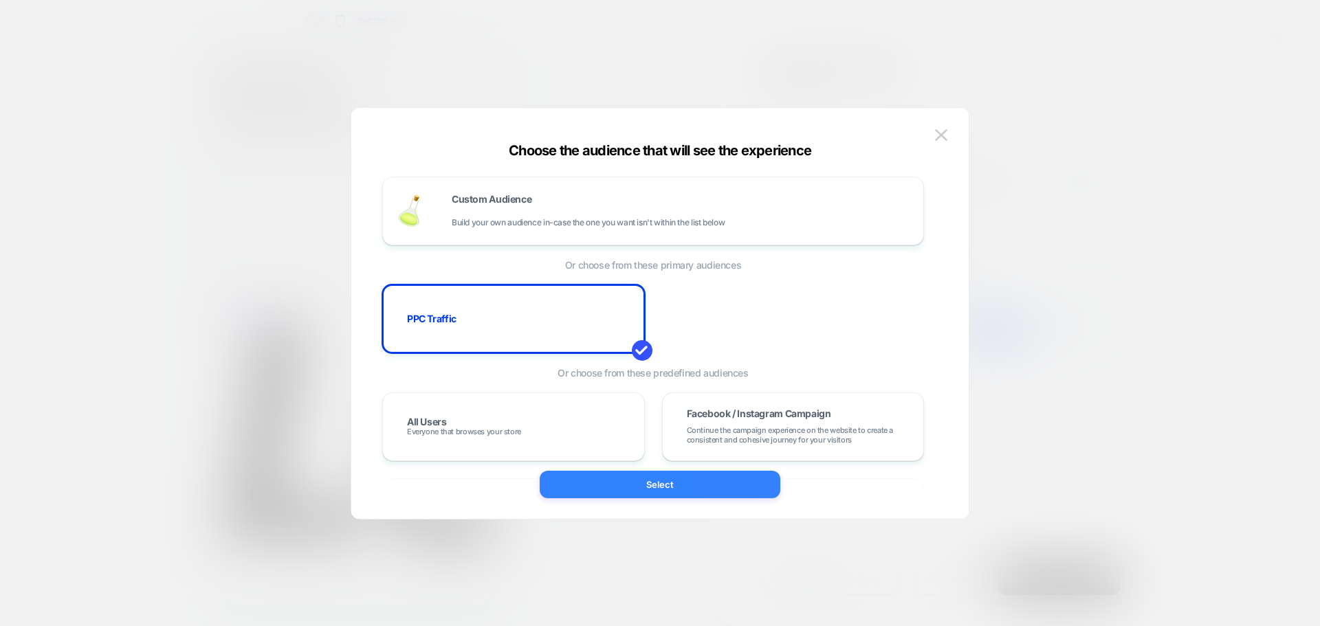
click at [637, 476] on button "Select" at bounding box center [660, 484] width 241 height 27
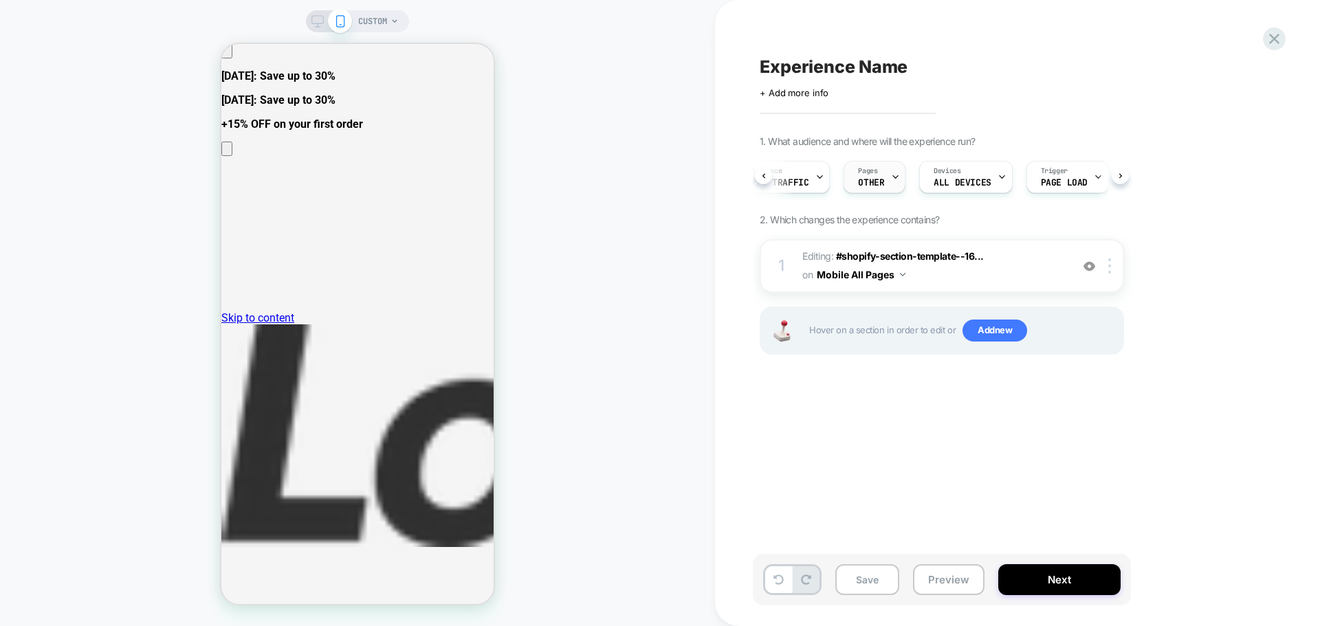
scroll to position [0, 44]
click at [965, 183] on span "ALL DEVICES" at bounding box center [940, 183] width 57 height 10
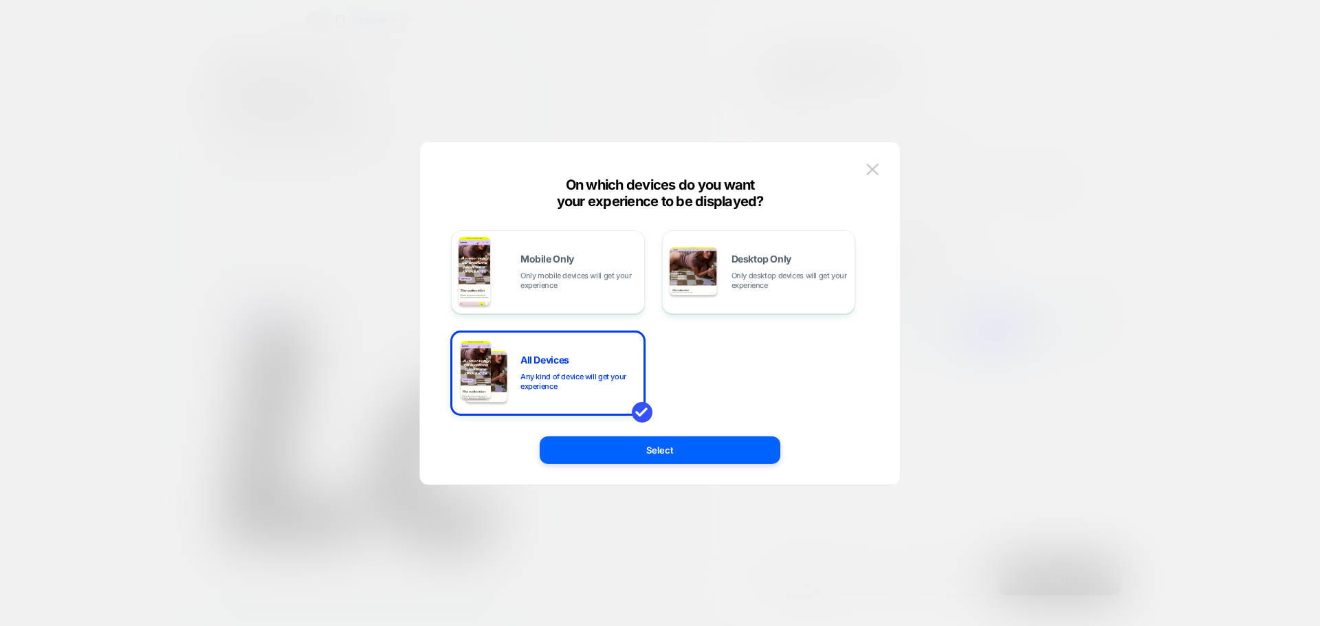
click at [856, 167] on div "Mobile Only Only mobile devices will get your experience Desktop Only Only desk…" at bounding box center [660, 320] width 439 height 329
click at [869, 170] on img at bounding box center [872, 170] width 12 height 12
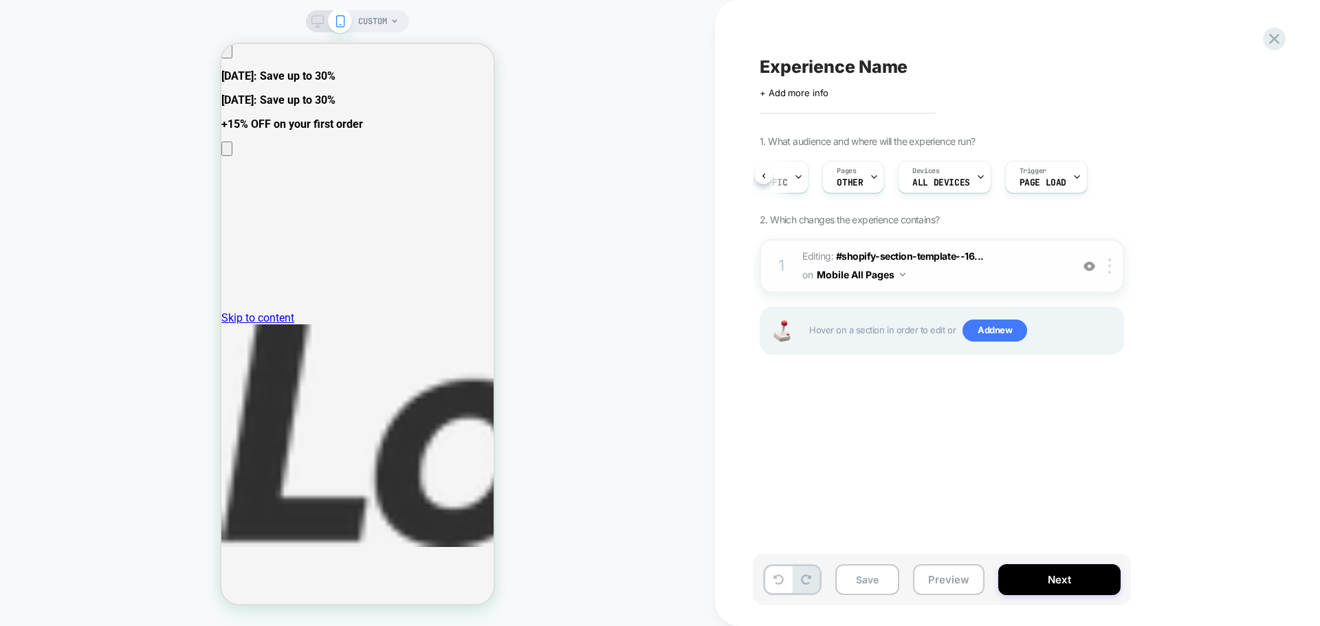
click at [876, 278] on button "Mobile All Pages" at bounding box center [861, 275] width 89 height 20
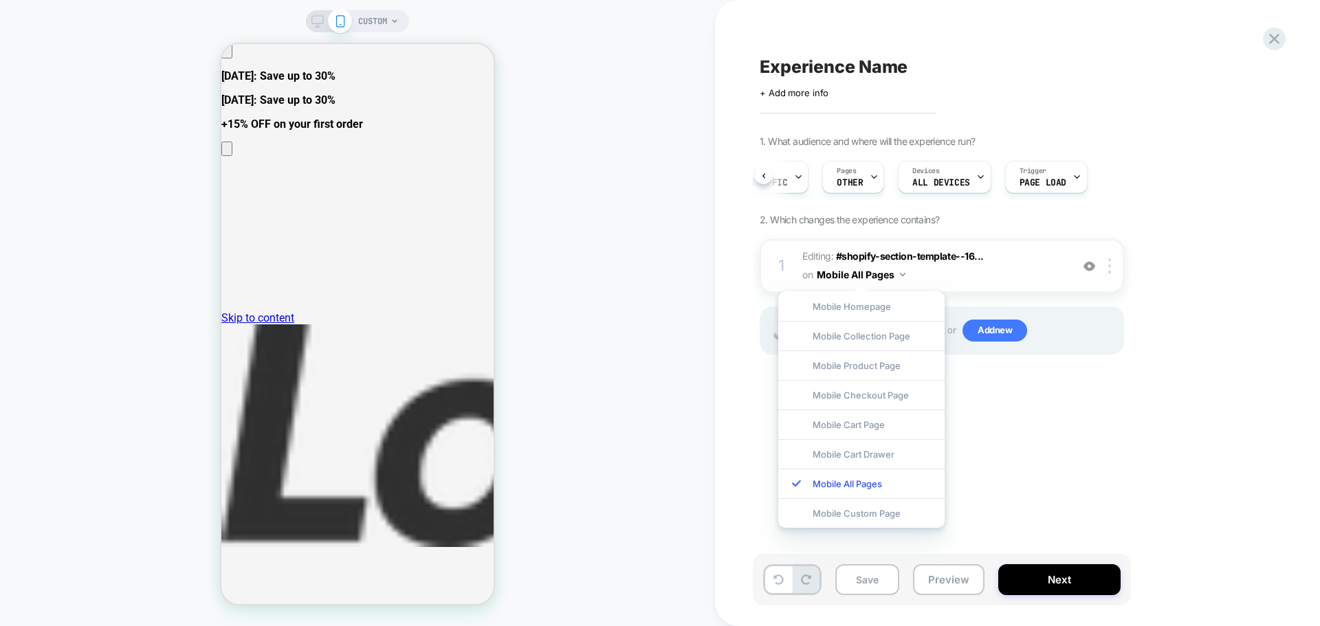
click at [876, 278] on button "Mobile All Pages" at bounding box center [861, 275] width 89 height 20
click at [1052, 254] on span "Editing : #shopify-section-template--16... #shopify-section-template--163972616…" at bounding box center [933, 265] width 262 height 37
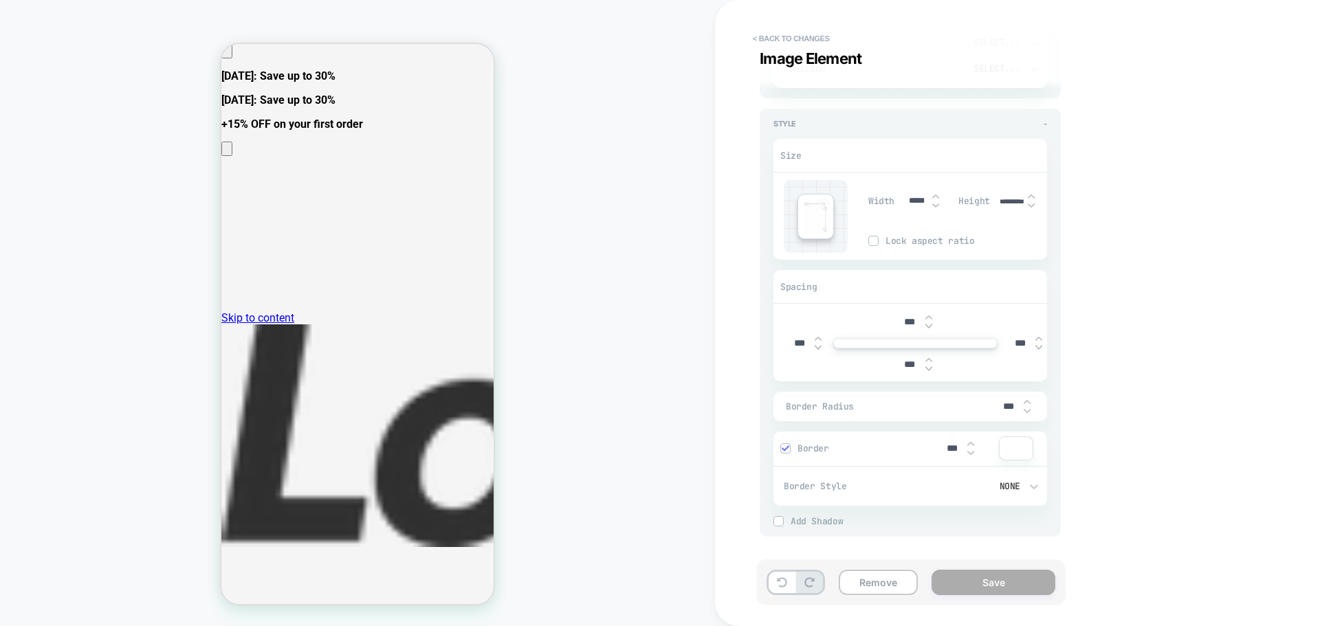
scroll to position [0, 0]
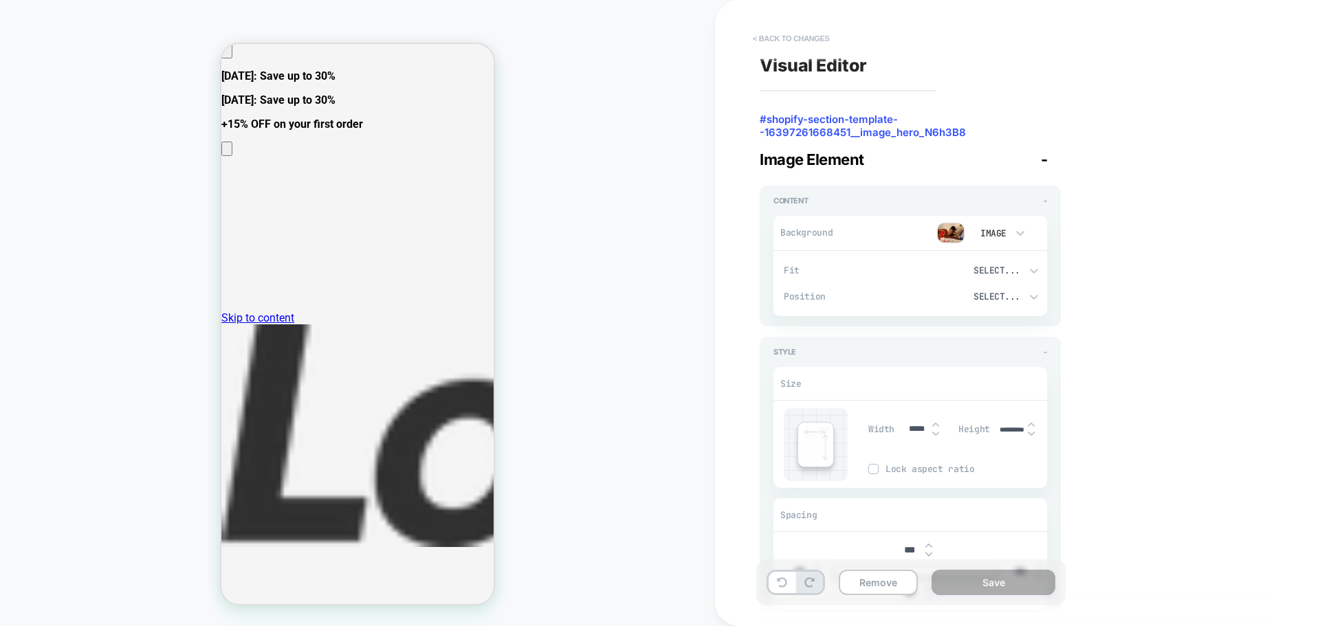
click at [757, 34] on button "< Back to changes" at bounding box center [791, 38] width 91 height 22
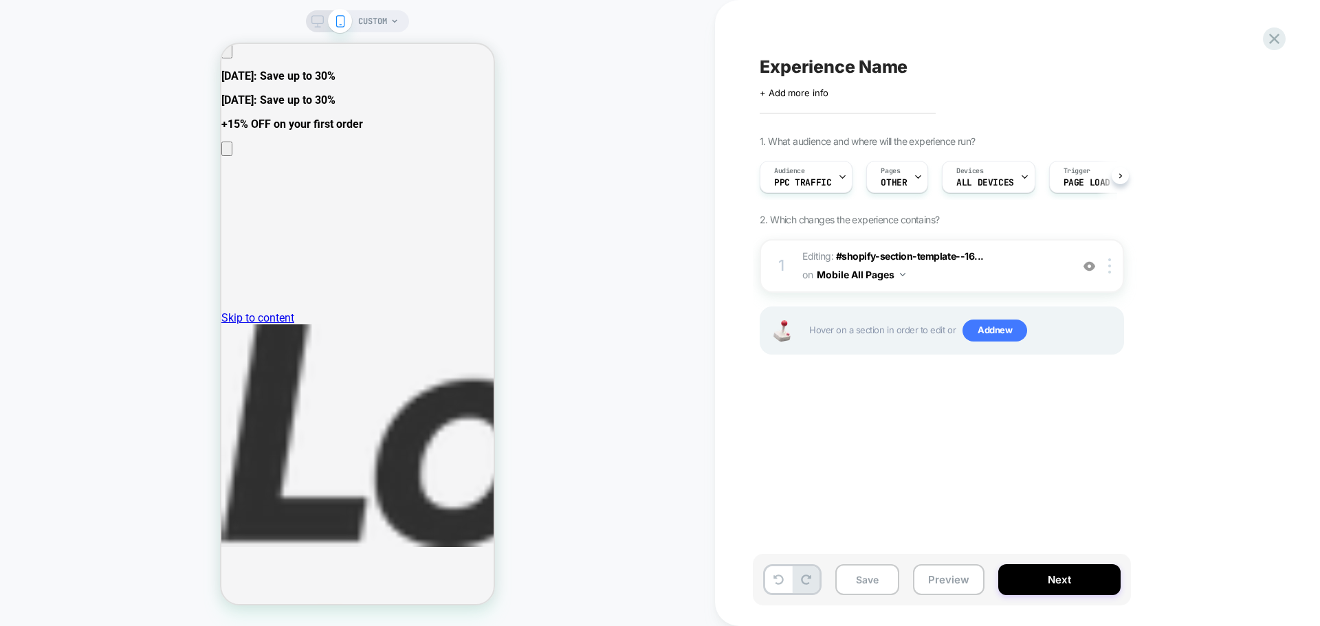
scroll to position [0, 1]
click at [1113, 261] on div at bounding box center [1111, 265] width 23 height 15
click at [1111, 262] on img at bounding box center [1109, 265] width 3 height 15
drag, startPoint x: 977, startPoint y: 478, endPoint x: 979, endPoint y: 464, distance: 13.8
click at [977, 476] on div "Experience Name Click to edit experience details + Add more info 1. What audien…" at bounding box center [1011, 313] width 516 height 599
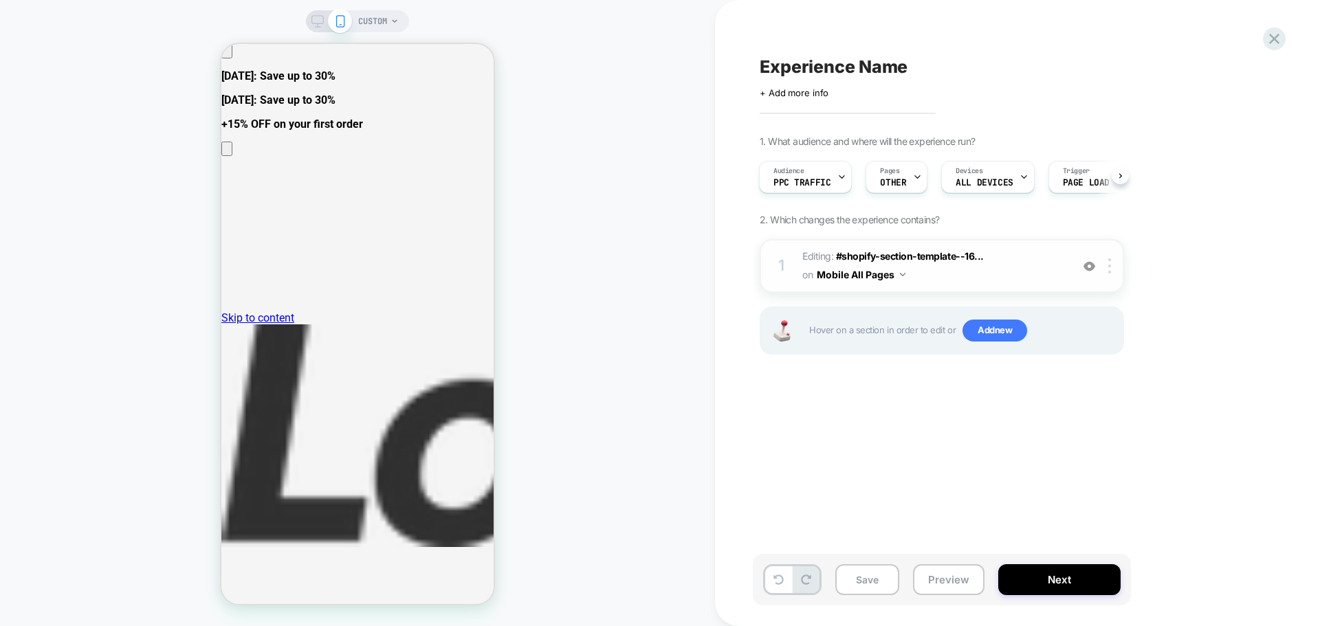
click at [1004, 257] on span "Editing : #shopify-section-template--16... #shopify-section-template--163972616…" at bounding box center [933, 265] width 262 height 37
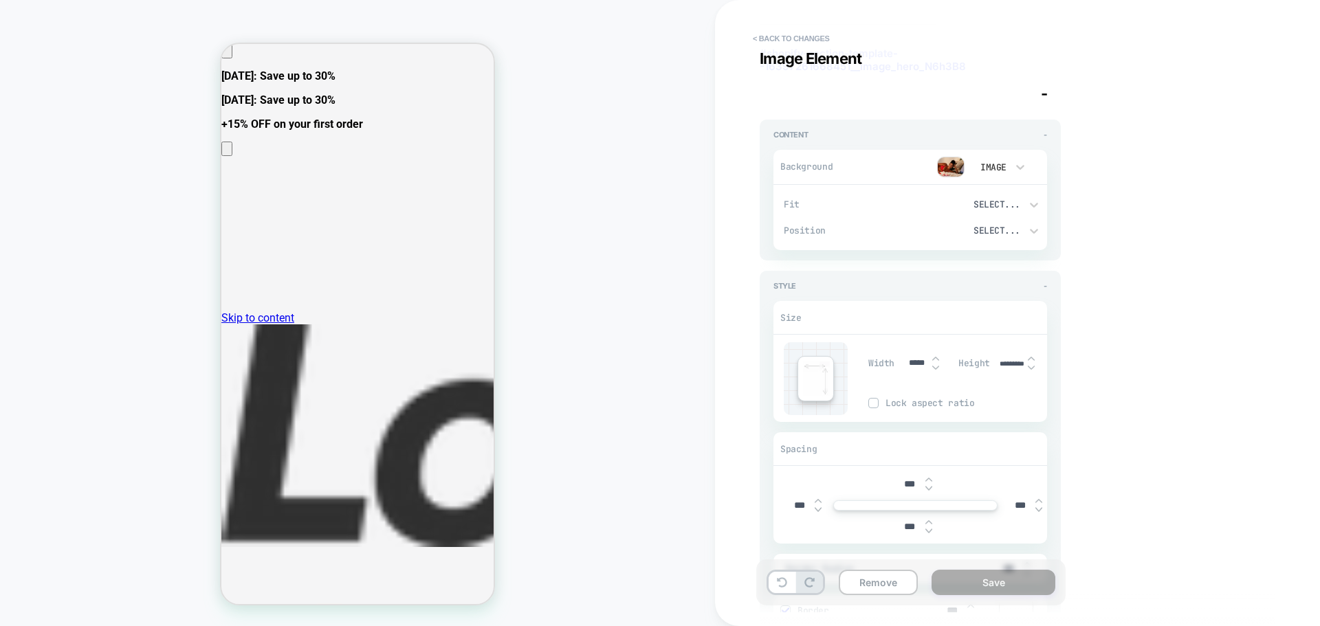
scroll to position [0, 0]
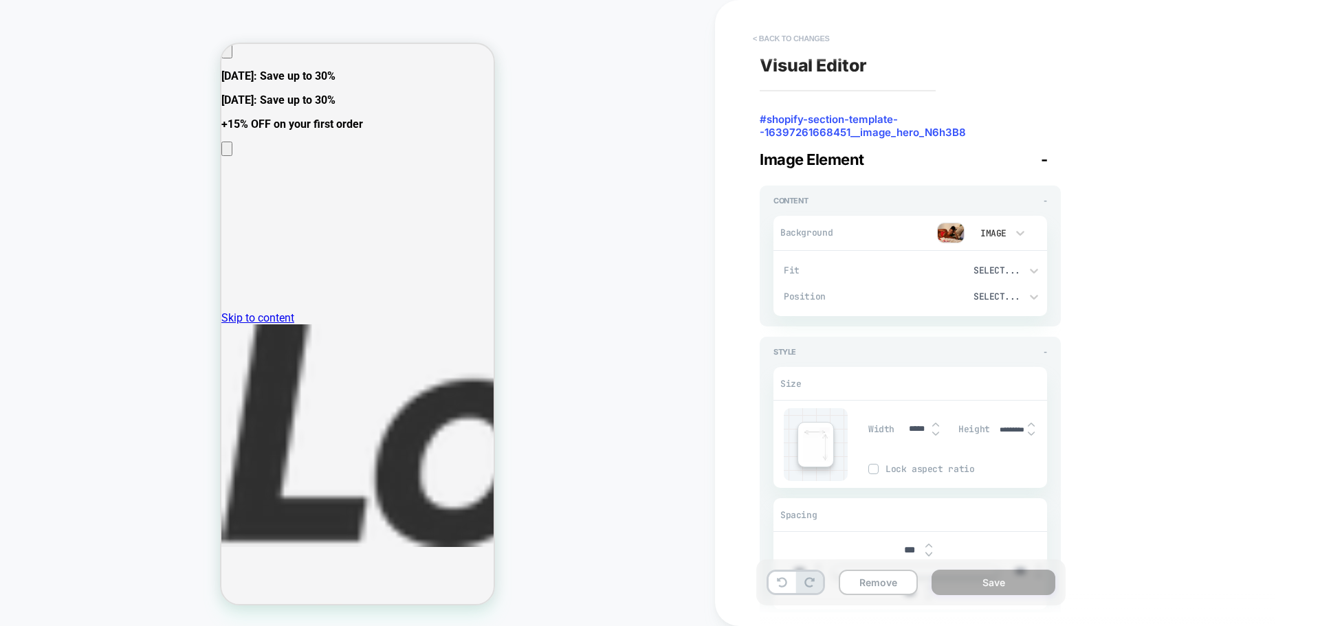
click at [764, 36] on button "< Back to changes" at bounding box center [791, 38] width 91 height 22
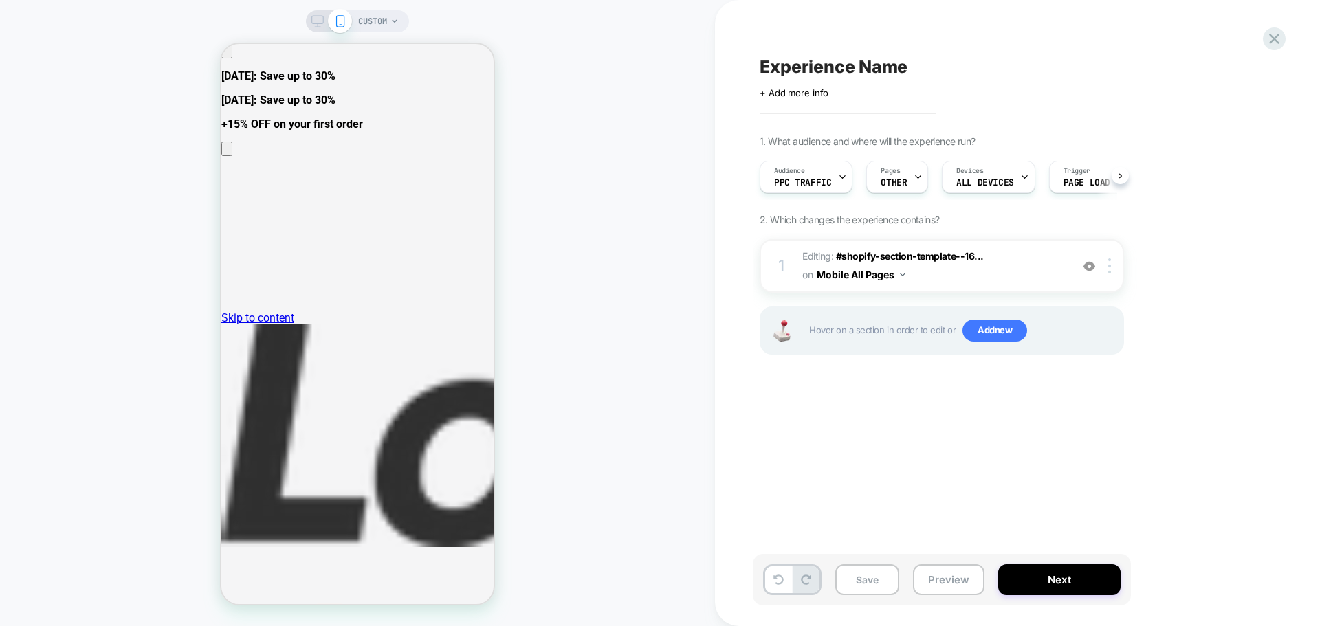
scroll to position [0, 1]
click at [318, 22] on icon at bounding box center [317, 21] width 12 height 12
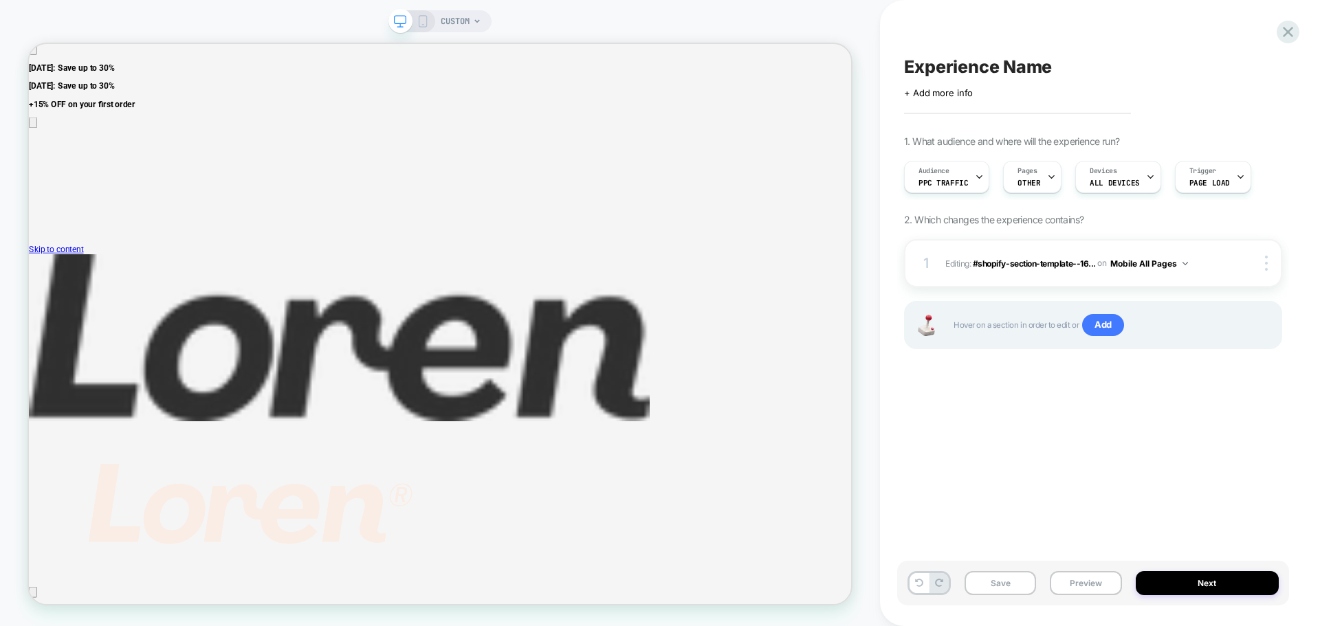
scroll to position [0, 1]
click at [1265, 265] on img at bounding box center [1266, 263] width 3 height 15
click at [1261, 375] on div "1 Editing : #shopify-section-template--16... #shopify-section-template--1639726…" at bounding box center [1093, 311] width 378 height 144
click at [1202, 267] on span "Editing : #shopify-section-template--16... #shopify-section-template--163972616…" at bounding box center [1081, 263] width 272 height 17
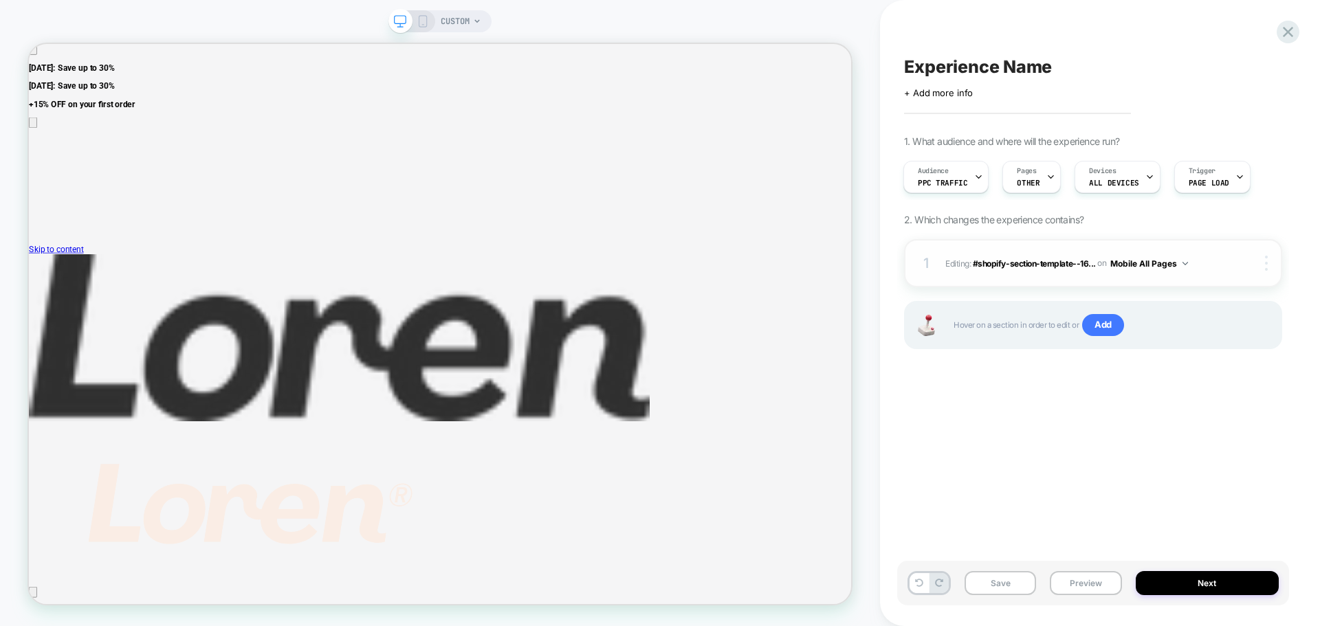
click at [1265, 266] on img at bounding box center [1266, 263] width 3 height 15
click at [1151, 426] on div "Experience Name Click to edit experience details + Add more info 1. What audien…" at bounding box center [1093, 313] width 392 height 599
click at [486, 21] on div "CUSTOM" at bounding box center [439, 21] width 103 height 22
click at [478, 21] on div "CUSTOM" at bounding box center [439, 21] width 103 height 22
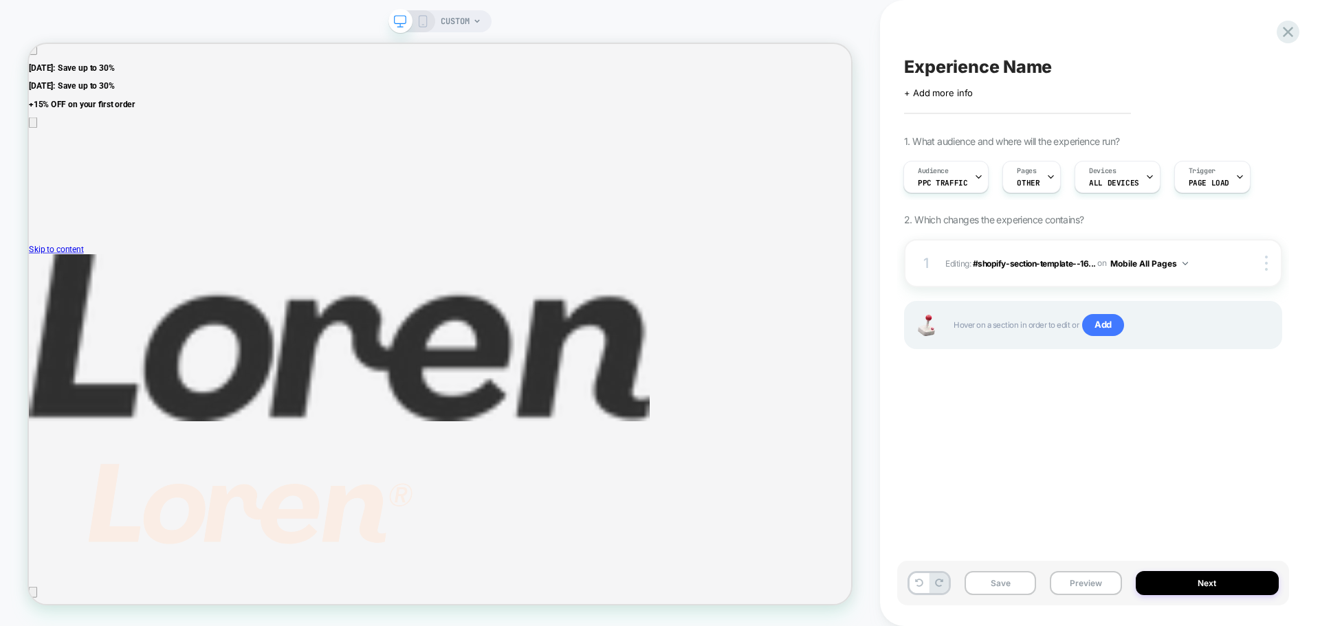
click at [465, 20] on span "CUSTOM" at bounding box center [455, 21] width 29 height 22
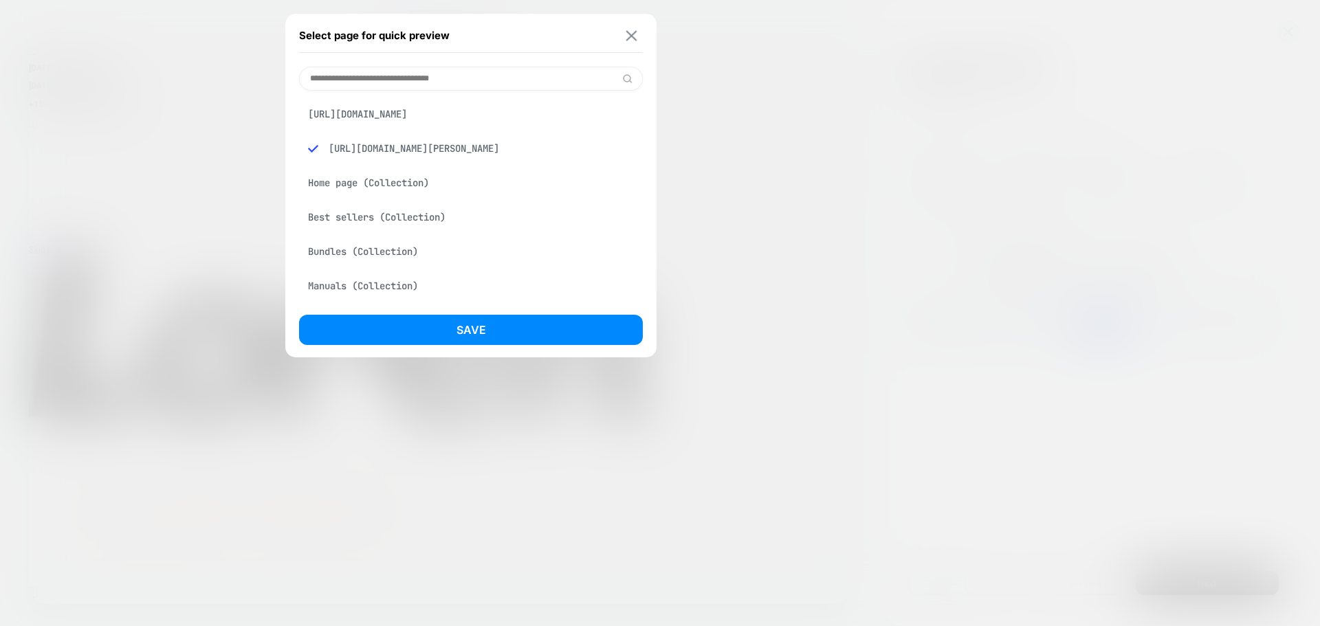
click at [632, 34] on img at bounding box center [631, 35] width 11 height 10
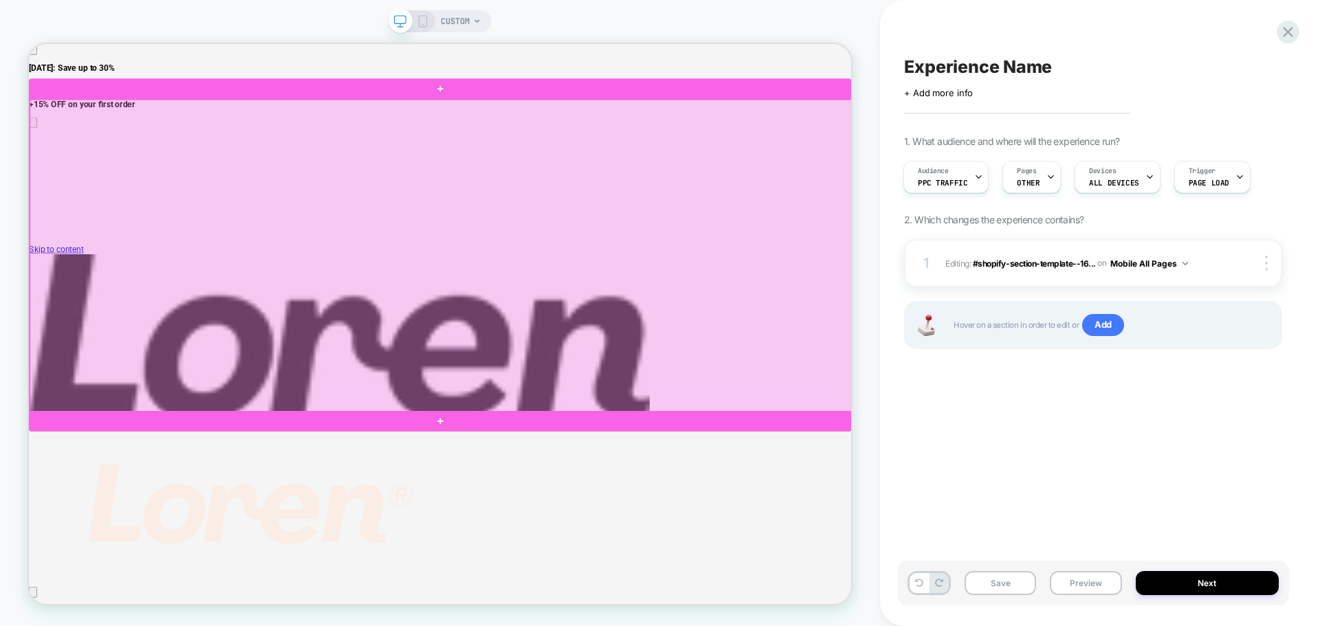
click at [846, 348] on div at bounding box center [578, 326] width 1096 height 417
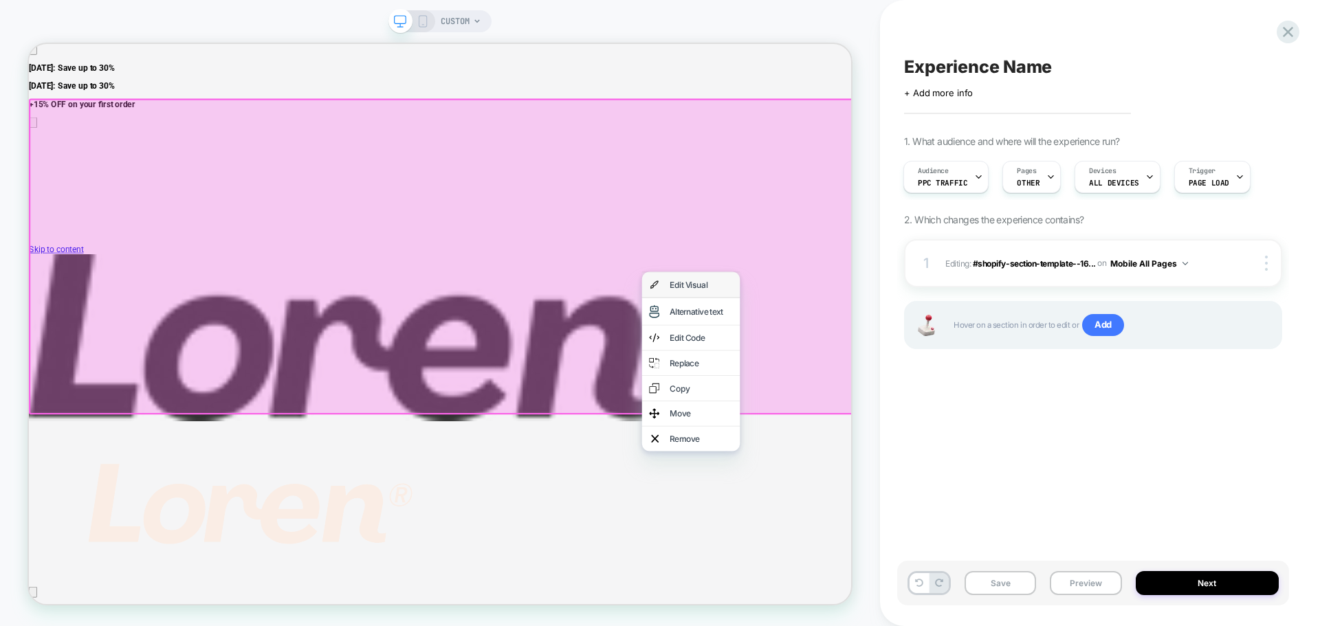
click at [907, 373] on div "Edit Visual" at bounding box center [911, 364] width 131 height 33
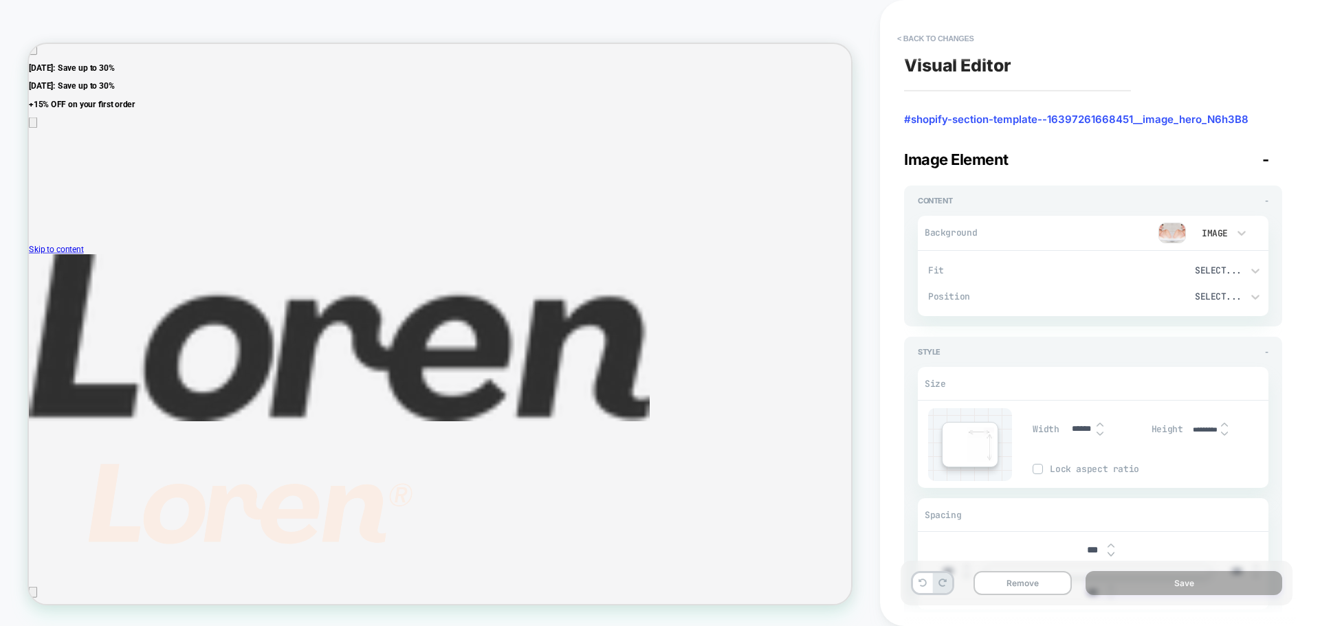
click at [1217, 233] on div "Image" at bounding box center [1213, 234] width 29 height 12
click at [1120, 238] on div at bounding box center [660, 313] width 1320 height 626
click at [1186, 232] on div "Image" at bounding box center [1220, 233] width 69 height 26
click at [1181, 232] on div at bounding box center [660, 313] width 1320 height 626
click at [1172, 232] on img at bounding box center [1171, 233] width 27 height 21
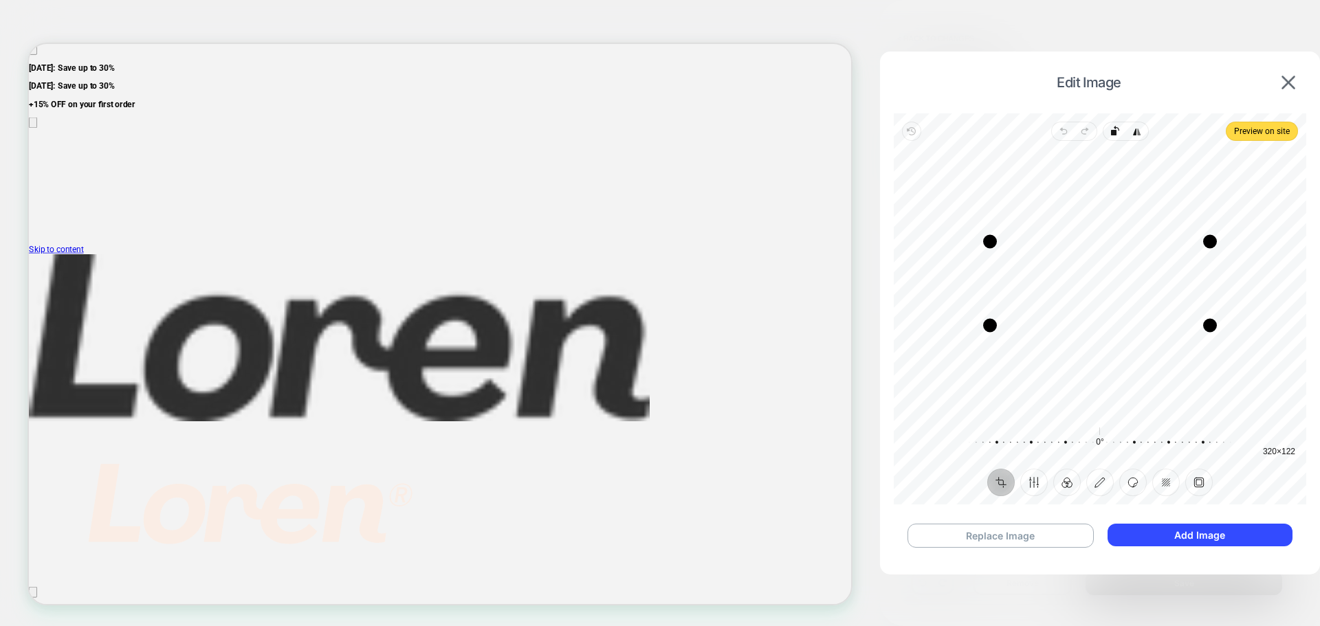
click at [1257, 203] on div "Recenter" at bounding box center [1100, 283] width 390 height 263
click at [1045, 540] on button "Replace Image" at bounding box center [1000, 536] width 186 height 24
drag, startPoint x: 1014, startPoint y: 150, endPoint x: 1038, endPoint y: 272, distance: 124.0
click at [1038, 272] on div "Drag corner tl" at bounding box center [1036, 274] width 14 height 14
drag, startPoint x: 1191, startPoint y: 413, endPoint x: 1187, endPoint y: 345, distance: 68.1
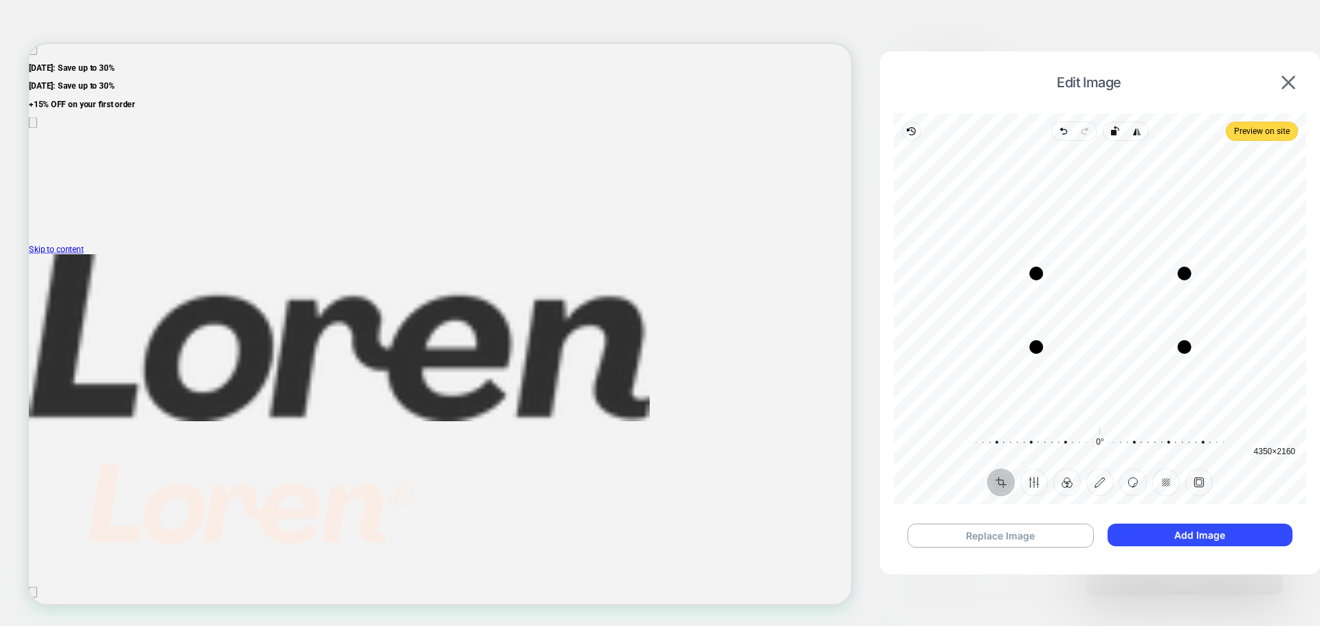
click at [1187, 345] on div "Drag corner br" at bounding box center [1184, 347] width 14 height 14
click at [1158, 332] on div "Recenter" at bounding box center [1100, 283] width 390 height 263
click at [1103, 311] on icon "button" at bounding box center [1110, 310] width 16 height 16
drag, startPoint x: 1119, startPoint y: 327, endPoint x: 1136, endPoint y: 320, distance: 18.1
click at [1136, 320] on div "Recenter" at bounding box center [1100, 283] width 390 height 263
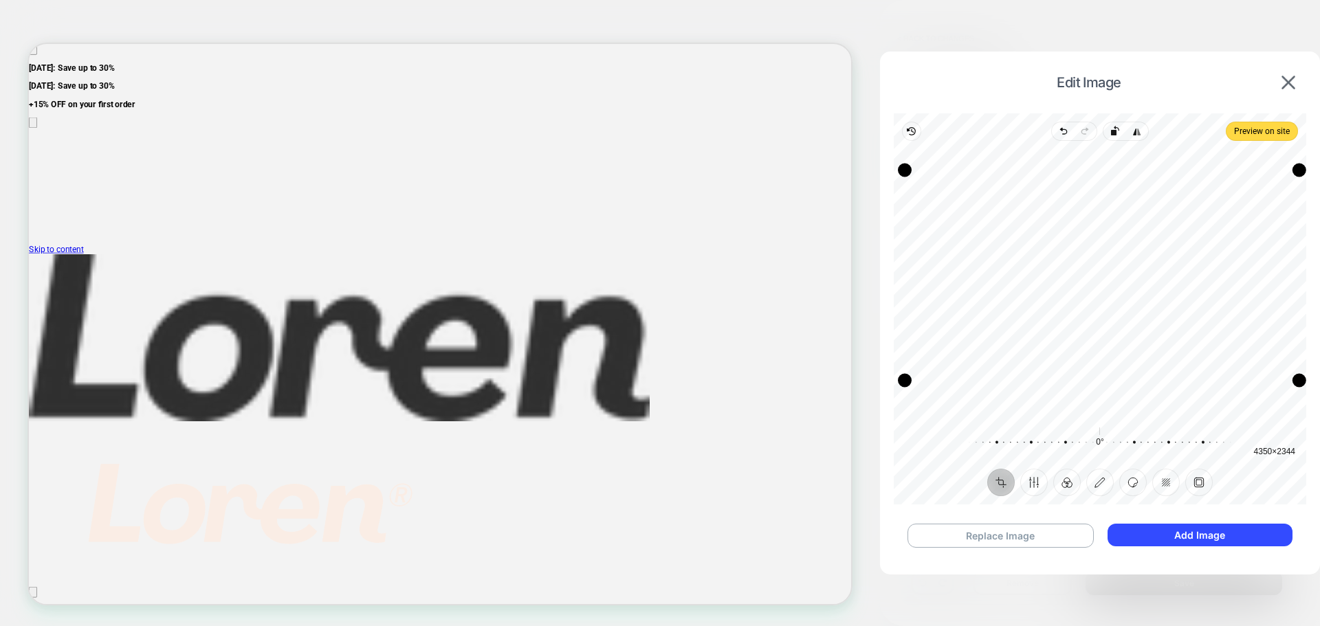
drag, startPoint x: 1292, startPoint y: 186, endPoint x: 1310, endPoint y: 169, distance: 24.3
click at [1310, 169] on div "Edit Image Revert Undo Redo Rotate left Flip horizontal Preview on site Crop Fi…" at bounding box center [1100, 309] width 440 height 515
drag, startPoint x: 905, startPoint y: 170, endPoint x: 899, endPoint y: 193, distance: 23.5
click at [899, 193] on div "Drag corner tl" at bounding box center [903, 193] width 14 height 14
drag, startPoint x: 907, startPoint y: 331, endPoint x: 940, endPoint y: 329, distance: 33.7
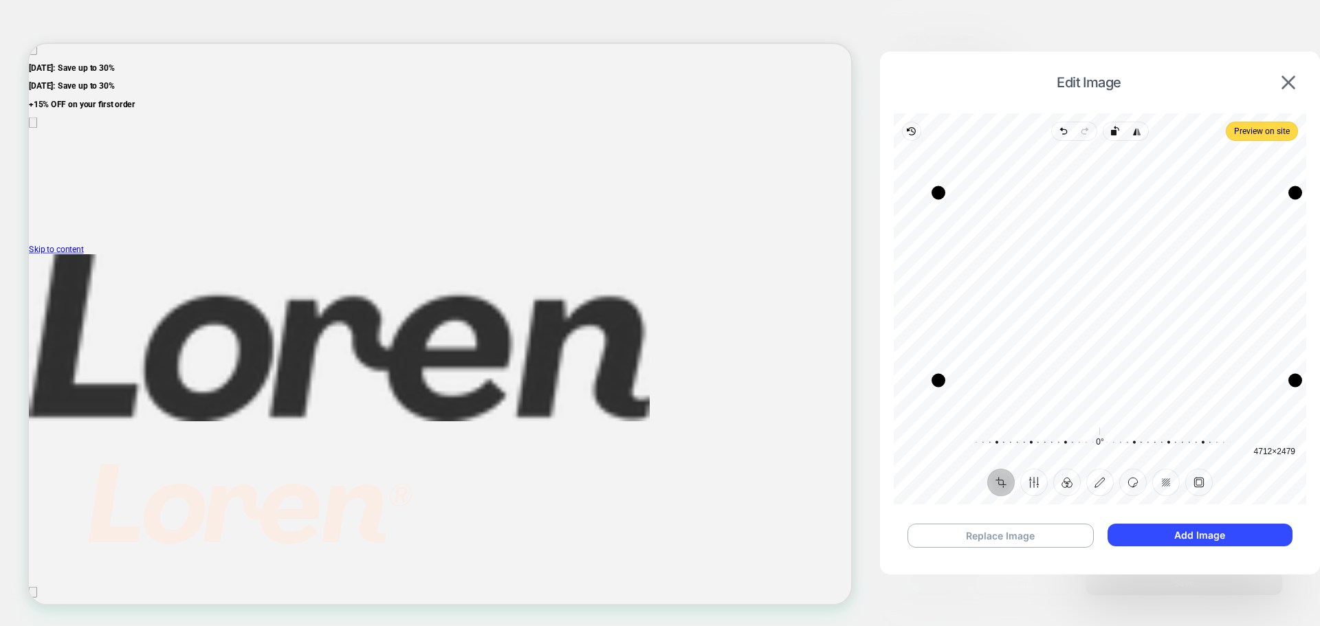
click at [940, 329] on div "Drag edge l" at bounding box center [938, 286] width 14 height 188
drag, startPoint x: 1146, startPoint y: 263, endPoint x: 1151, endPoint y: 276, distance: 14.2
click at [1151, 276] on div "Recenter" at bounding box center [1100, 283] width 390 height 263
drag, startPoint x: 1138, startPoint y: 192, endPoint x: 1137, endPoint y: 203, distance: 11.7
click at [1137, 203] on div "Drag edge t" at bounding box center [1116, 204] width 357 height 14
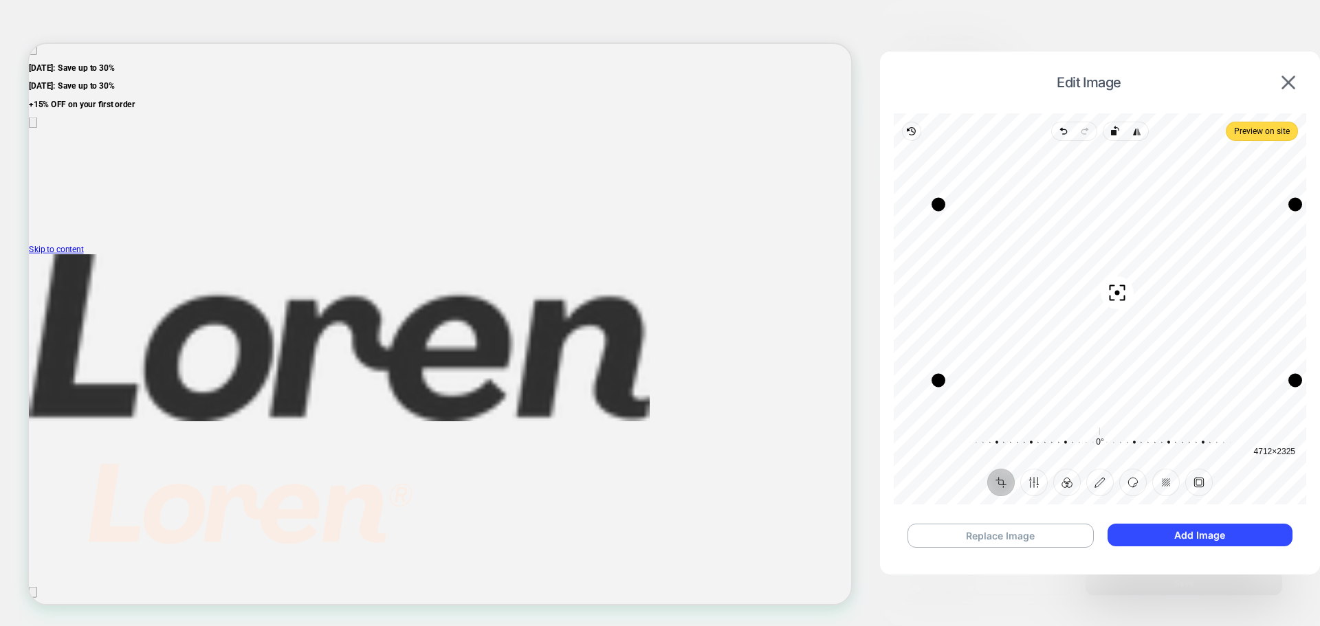
drag, startPoint x: 1143, startPoint y: 280, endPoint x: 1143, endPoint y: 290, distance: 9.6
click at [1143, 290] on div "Recenter" at bounding box center [1100, 283] width 390 height 263
click at [1215, 544] on button "Add Image" at bounding box center [1199, 535] width 185 height 23
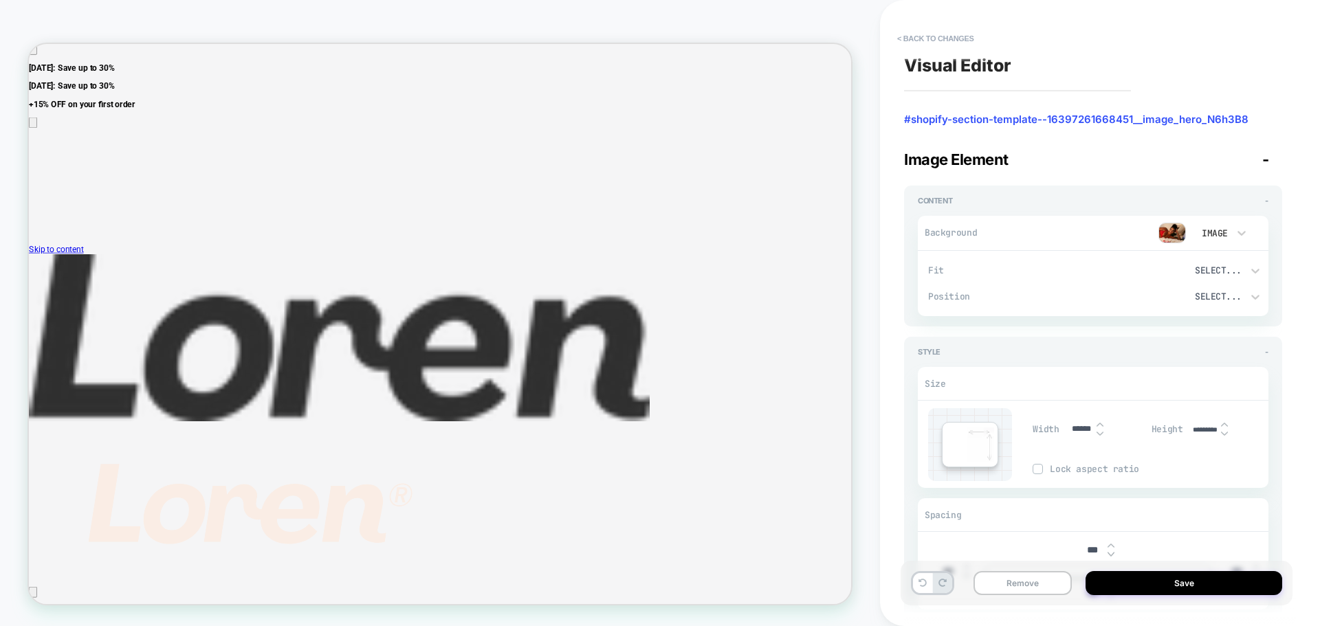
click at [1173, 231] on img at bounding box center [1171, 233] width 27 height 21
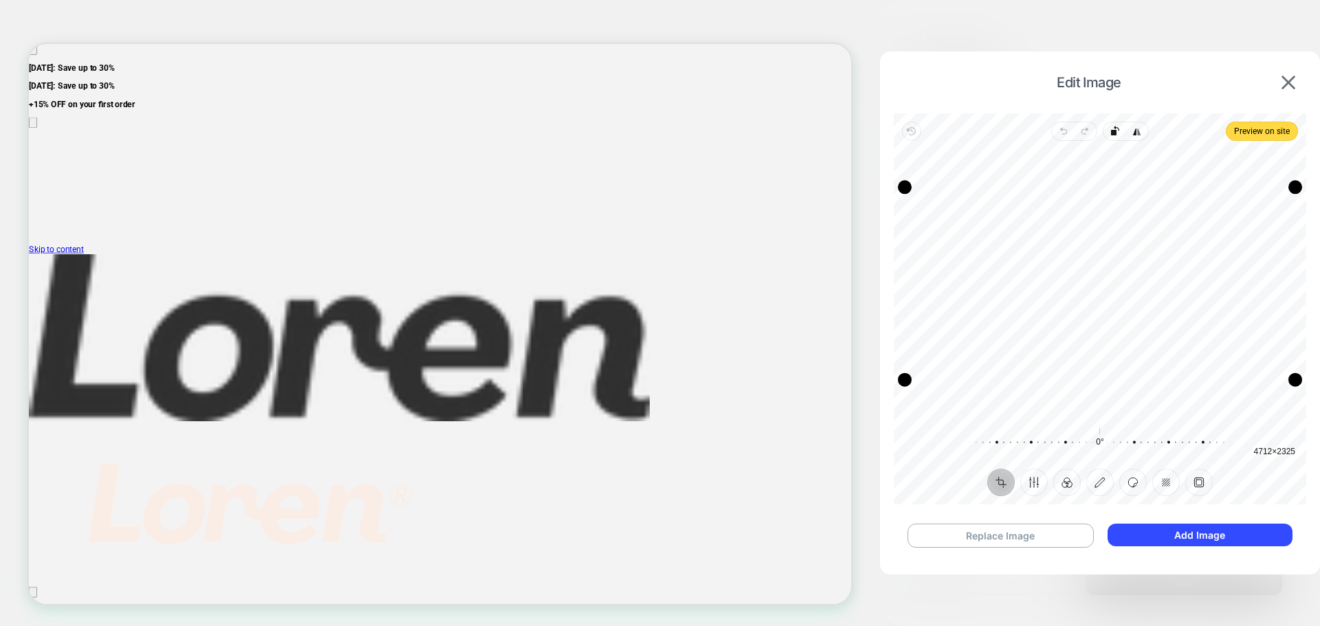
click at [1093, 346] on div "Recenter" at bounding box center [1100, 283] width 390 height 263
drag, startPoint x: 1115, startPoint y: 186, endPoint x: 1115, endPoint y: 203, distance: 16.5
click at [1115, 203] on div "Drag edge t" at bounding box center [1100, 204] width 390 height 14
click at [1105, 379] on div "Drag edge b" at bounding box center [1100, 380] width 390 height 14
drag, startPoint x: 1092, startPoint y: 328, endPoint x: 1085, endPoint y: 313, distance: 16.9
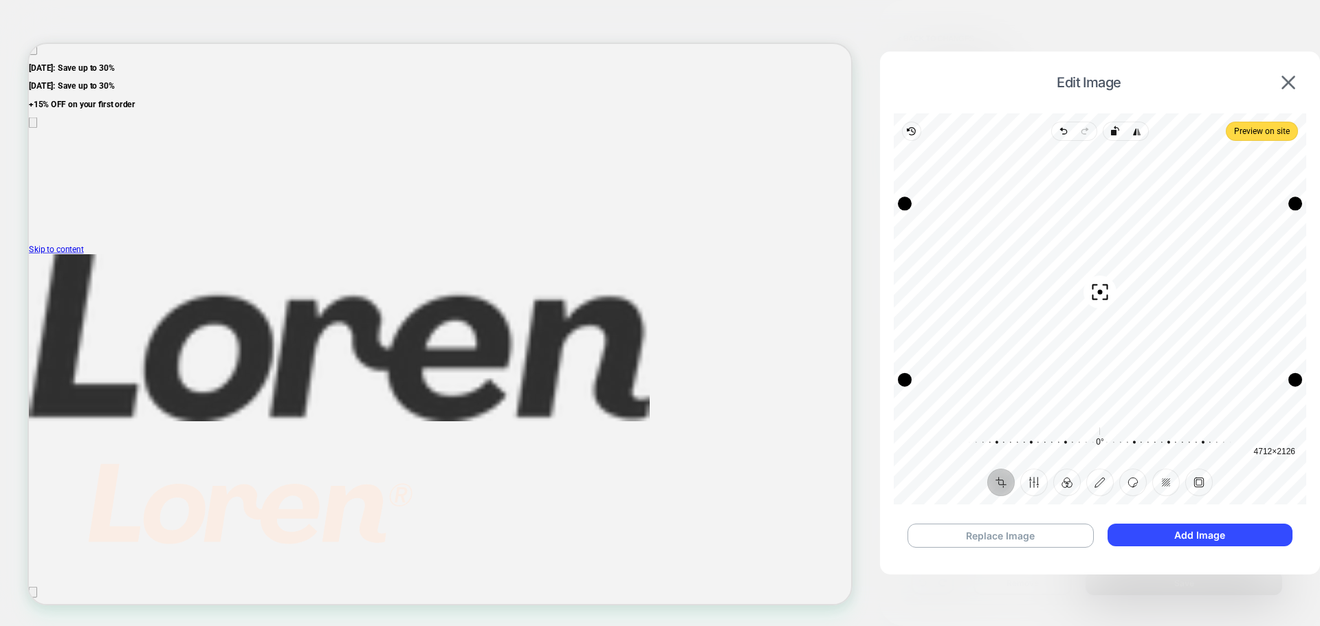
click at [1085, 313] on div "Recenter" at bounding box center [1100, 283] width 390 height 263
click at [1084, 339] on div "Recenter" at bounding box center [1100, 283] width 390 height 263
drag, startPoint x: 1030, startPoint y: 267, endPoint x: 1021, endPoint y: 265, distance: 9.2
click at [1021, 265] on div "Recenter" at bounding box center [1100, 283] width 390 height 263
click at [1043, 203] on div "Drag edge t" at bounding box center [1100, 206] width 390 height 14
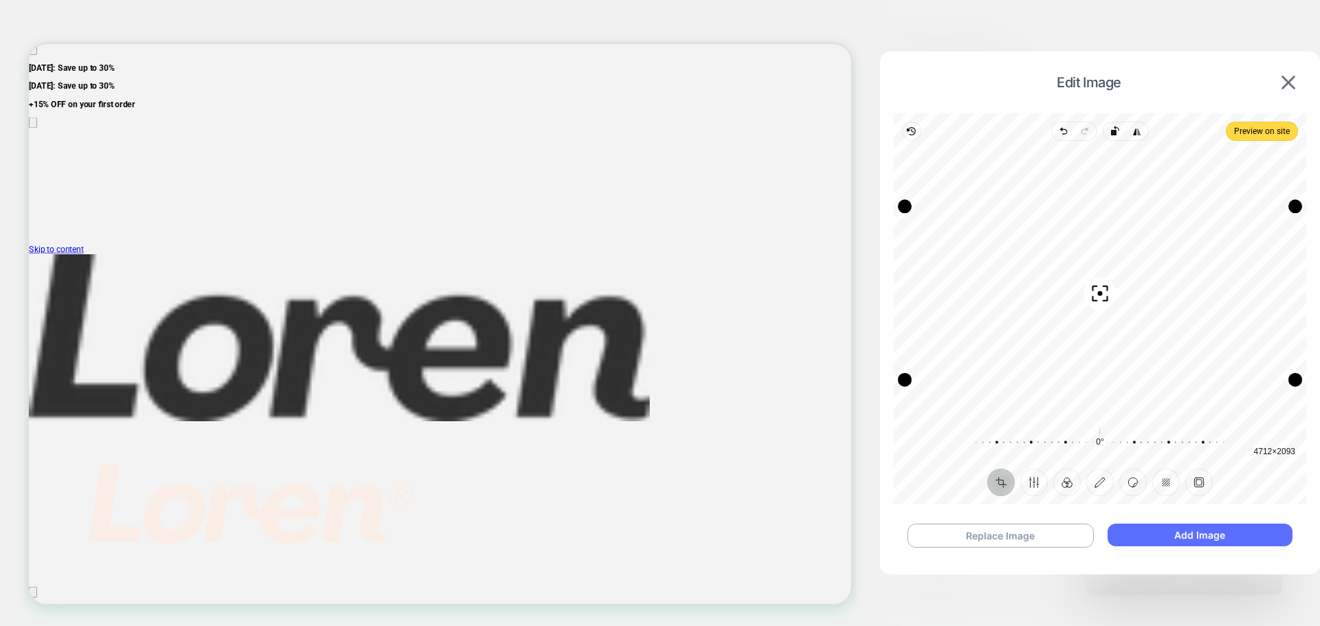
click at [1159, 533] on button "Add Image" at bounding box center [1199, 535] width 185 height 23
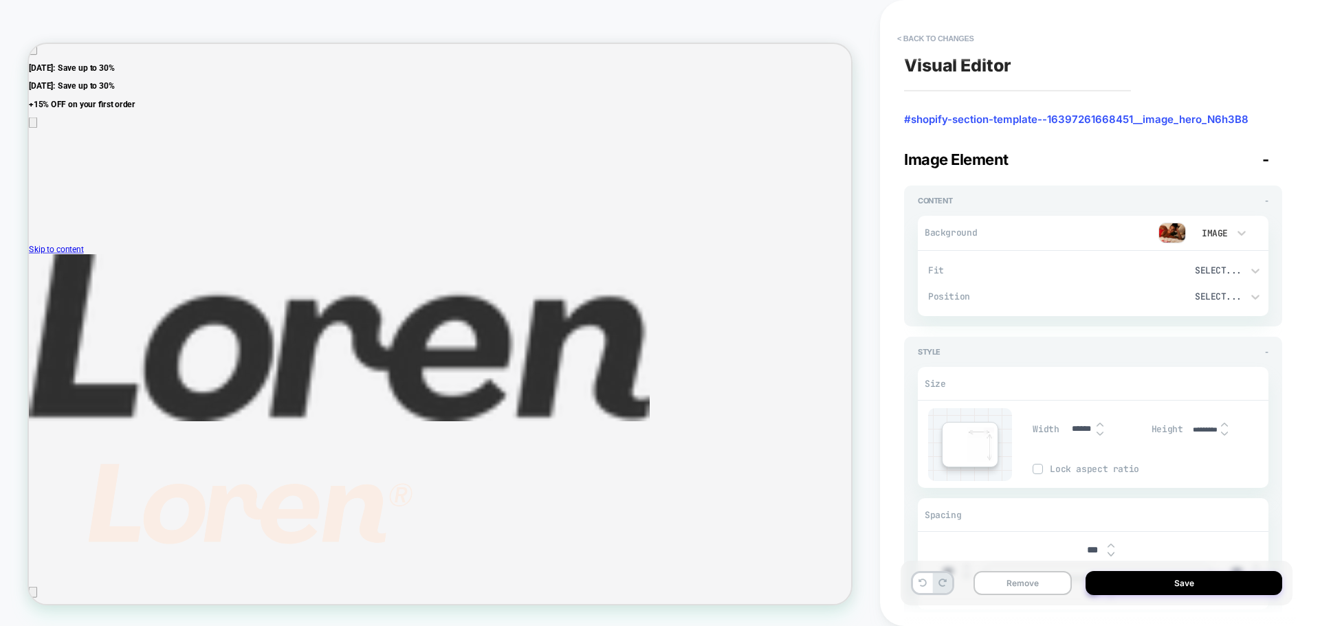
click at [1178, 236] on img at bounding box center [1171, 233] width 27 height 21
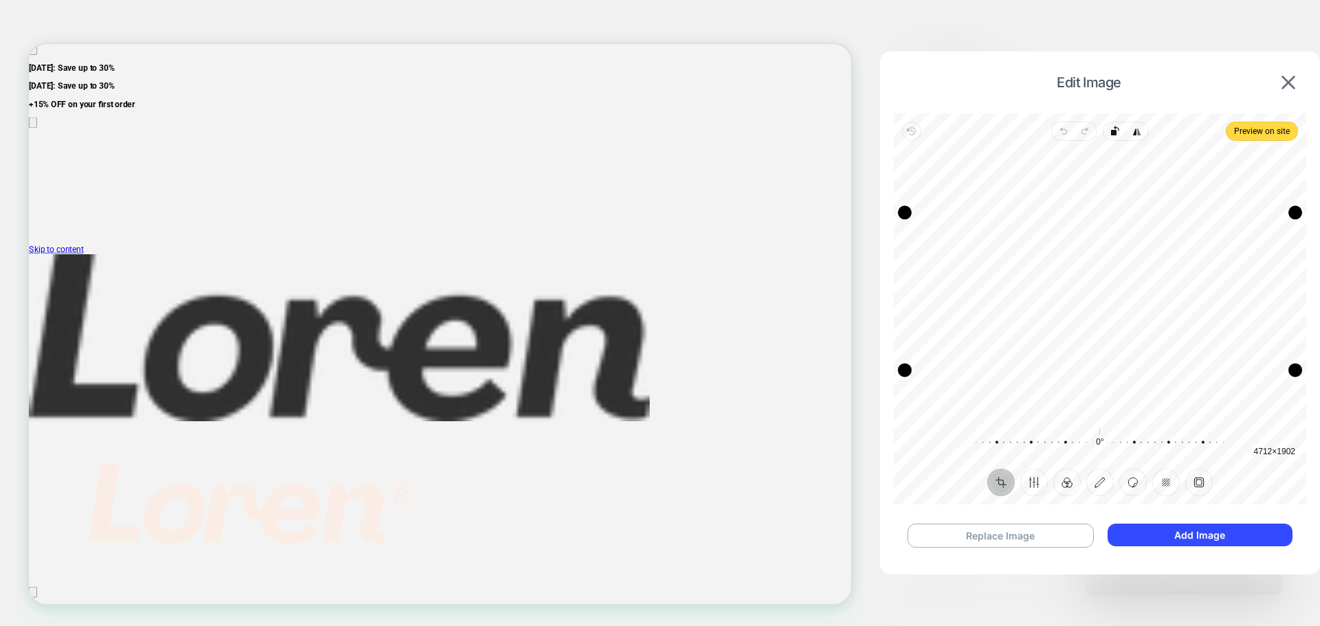
drag, startPoint x: 1160, startPoint y: 197, endPoint x: 1160, endPoint y: 213, distance: 15.8
click at [1160, 213] on div "Drag edge t" at bounding box center [1100, 213] width 390 height 14
click at [1160, 210] on div "Drag edge t" at bounding box center [1100, 209] width 390 height 14
drag, startPoint x: 902, startPoint y: 216, endPoint x: 885, endPoint y: 216, distance: 16.5
click at [885, 216] on div "Edit Image Revert Undo Redo Rotate left Flip horizontal Preview on site Crop Fi…" at bounding box center [1100, 309] width 440 height 515
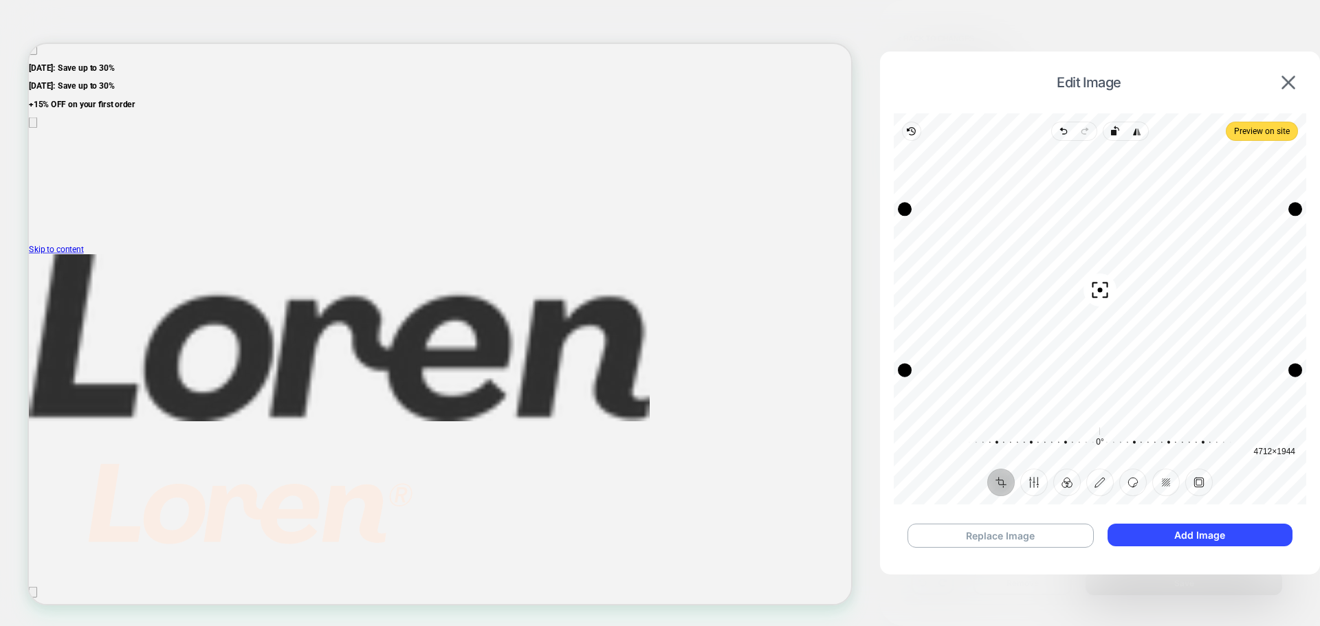
click at [1032, 298] on div "Recenter" at bounding box center [1100, 283] width 390 height 263
click at [1093, 218] on div "Drag edge t" at bounding box center [1100, 215] width 390 height 14
drag, startPoint x: 1100, startPoint y: 265, endPoint x: 1104, endPoint y: 274, distance: 10.2
click at [1104, 274] on div "Recenter" at bounding box center [1100, 283] width 390 height 263
click at [1142, 273] on div "Recenter" at bounding box center [1100, 283] width 390 height 263
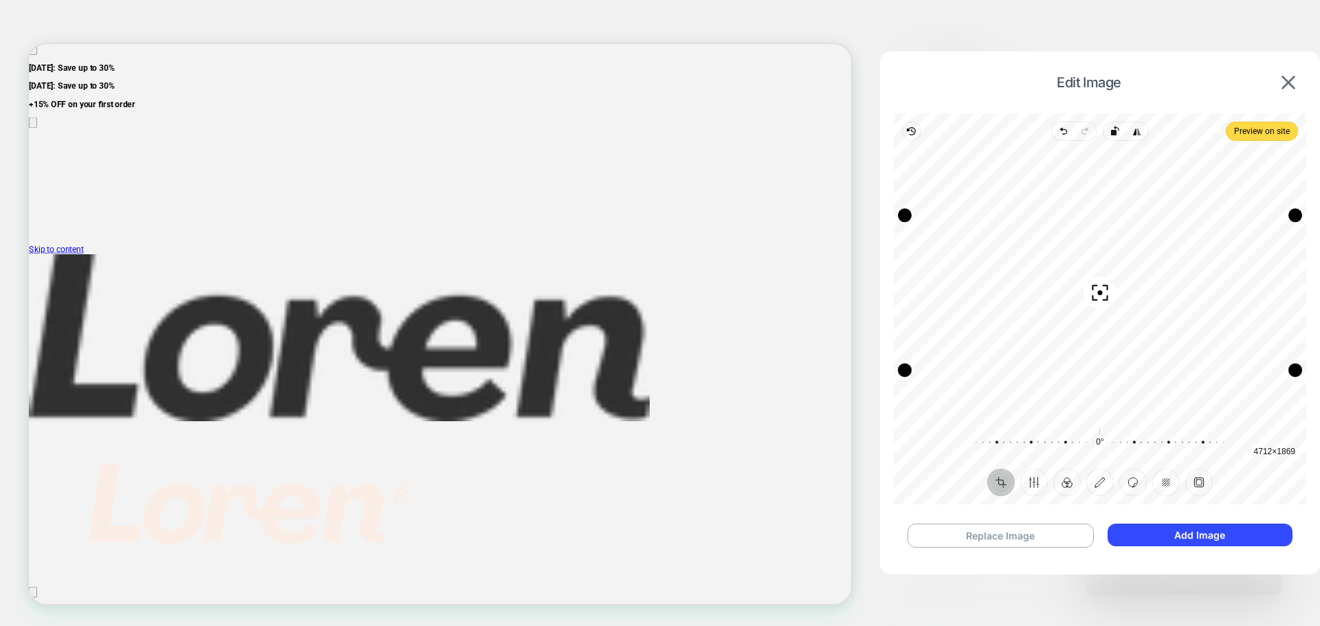
click at [1167, 337] on div "Recenter" at bounding box center [1100, 283] width 390 height 263
click at [1208, 540] on button "Add Image" at bounding box center [1199, 535] width 185 height 23
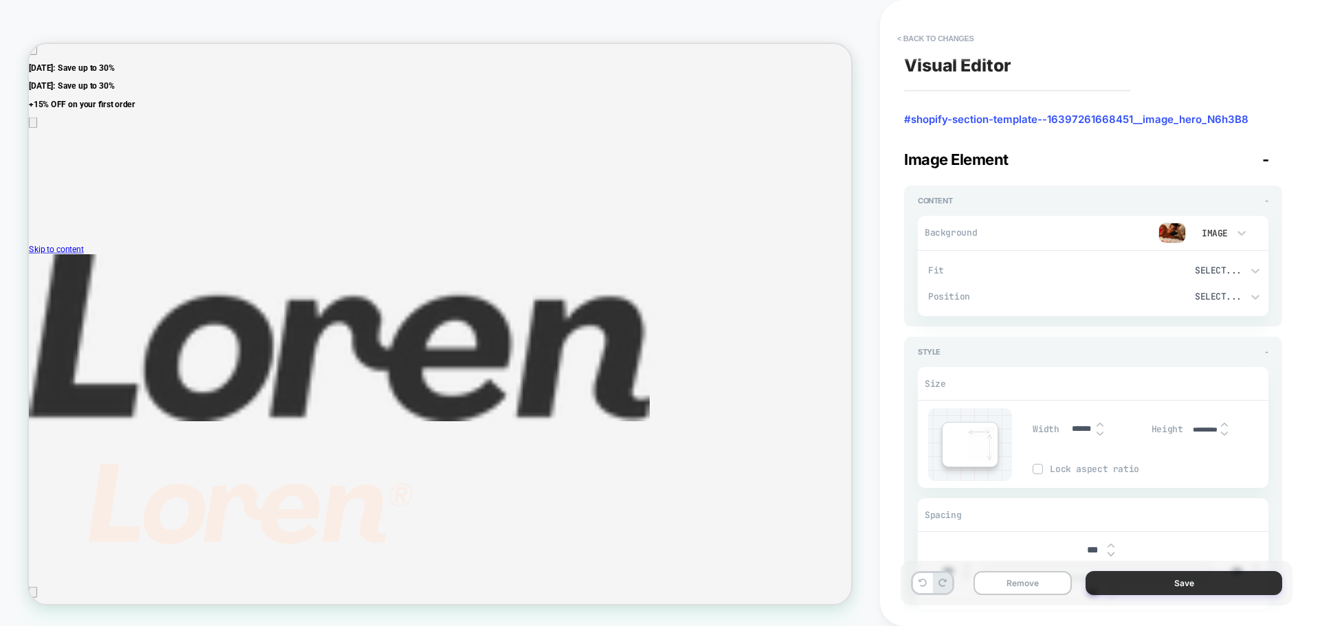
click at [1177, 589] on button "Save" at bounding box center [1183, 583] width 197 height 24
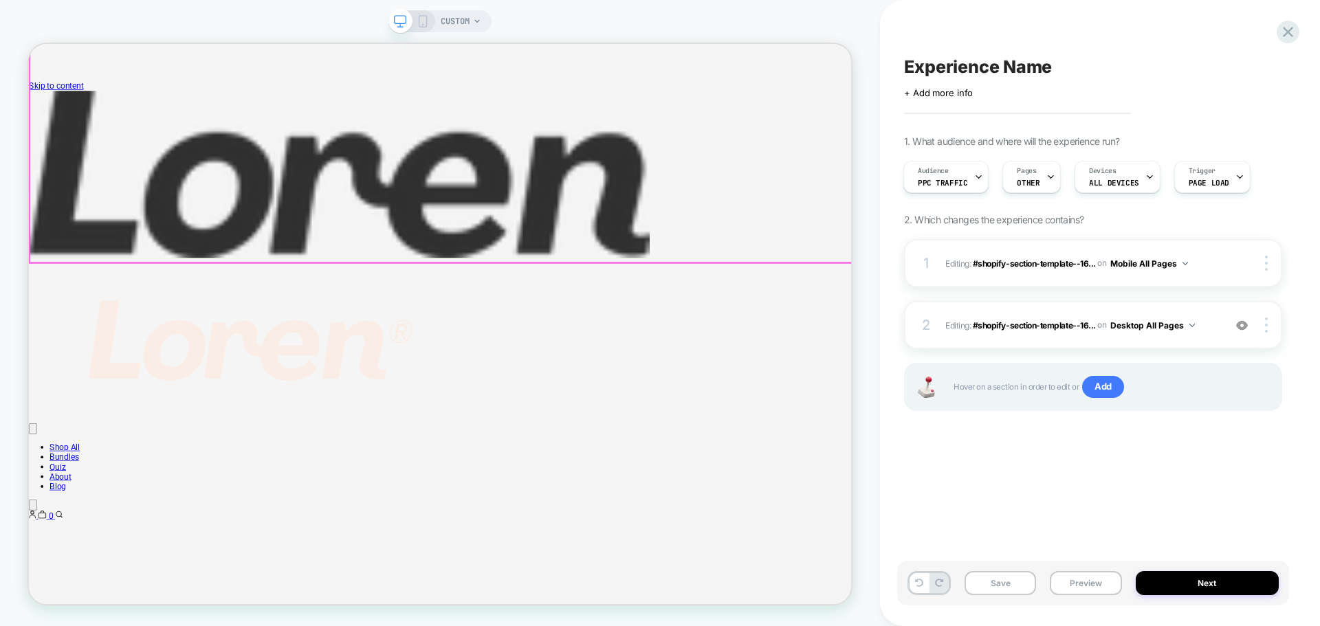
scroll to position [275, 0]
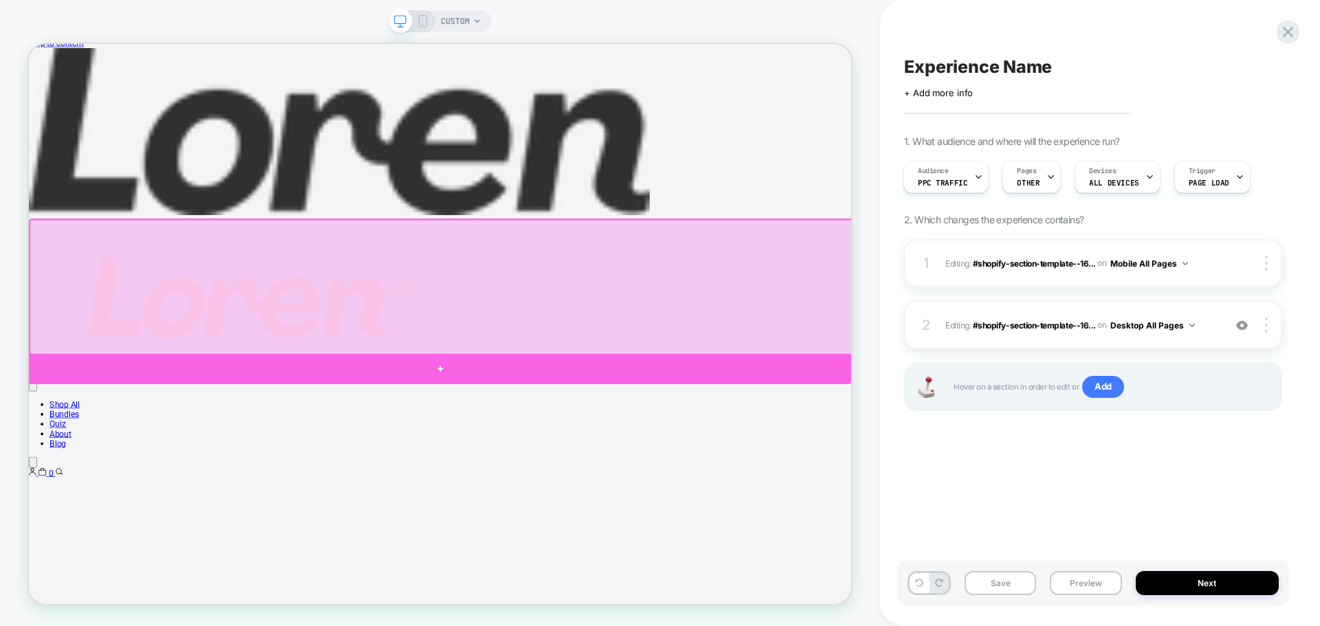
click at [569, 473] on div at bounding box center [577, 477] width 1096 height 41
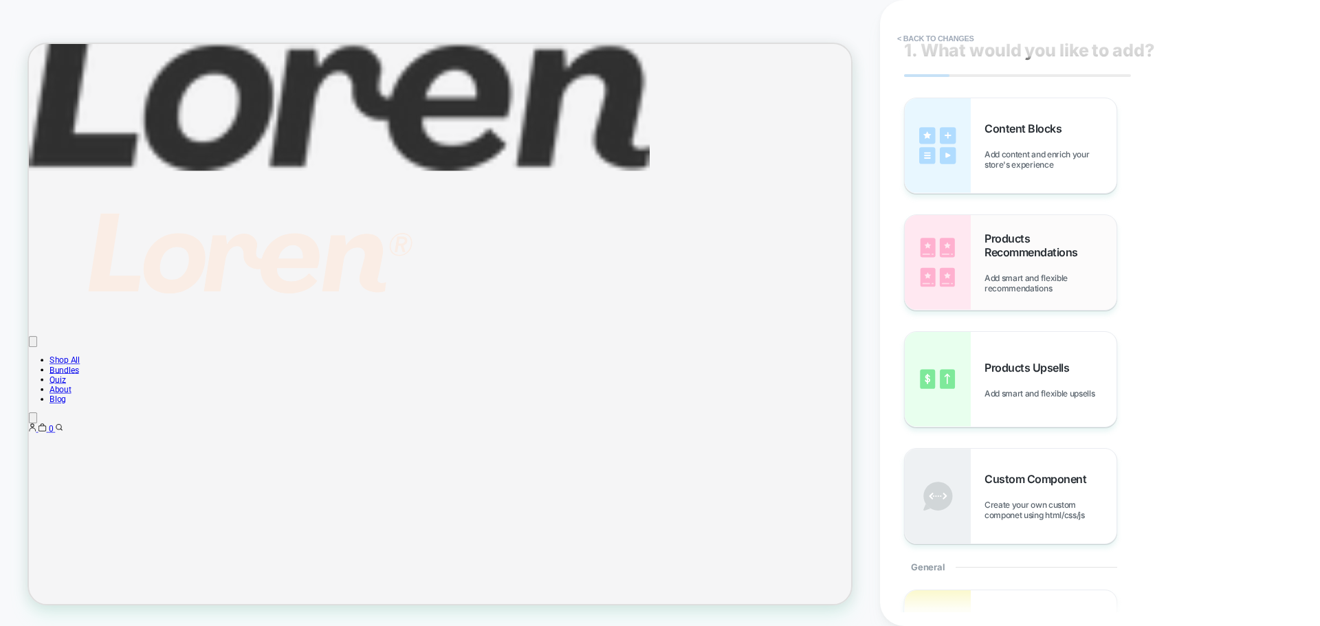
scroll to position [0, 0]
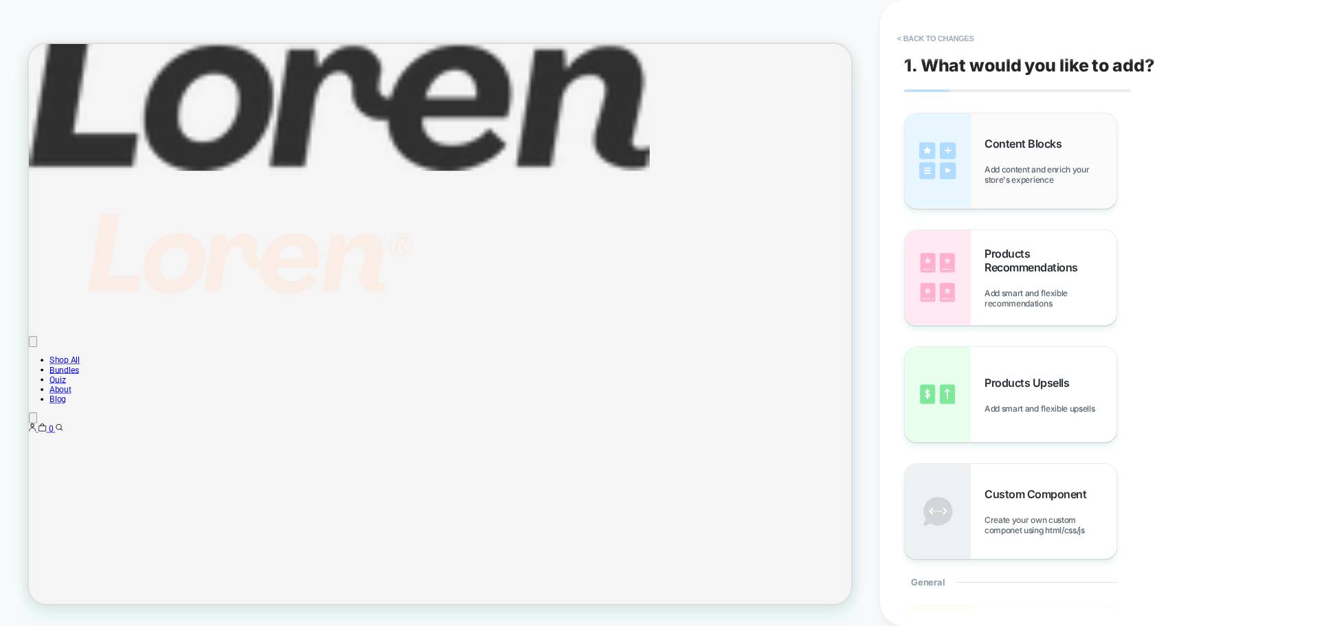
click at [971, 137] on div "Content Blocks Add content and enrich your store's experience" at bounding box center [1011, 160] width 212 height 95
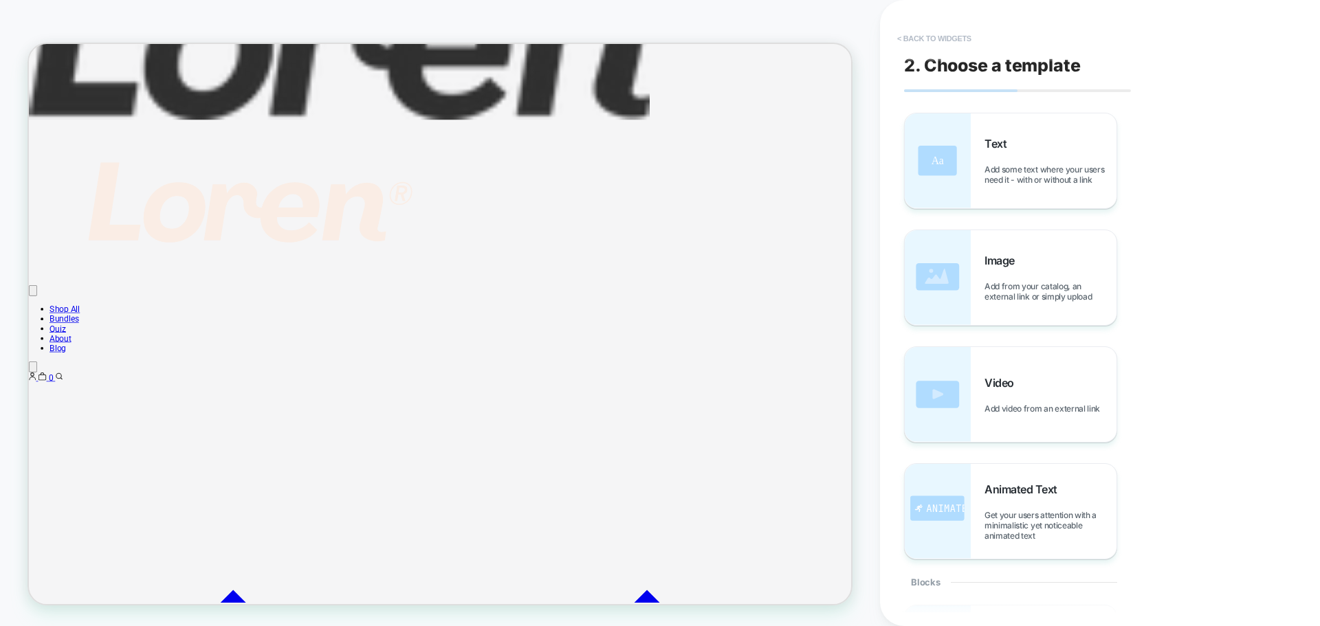
click at [945, 41] on button "< Back to widgets" at bounding box center [934, 38] width 88 height 22
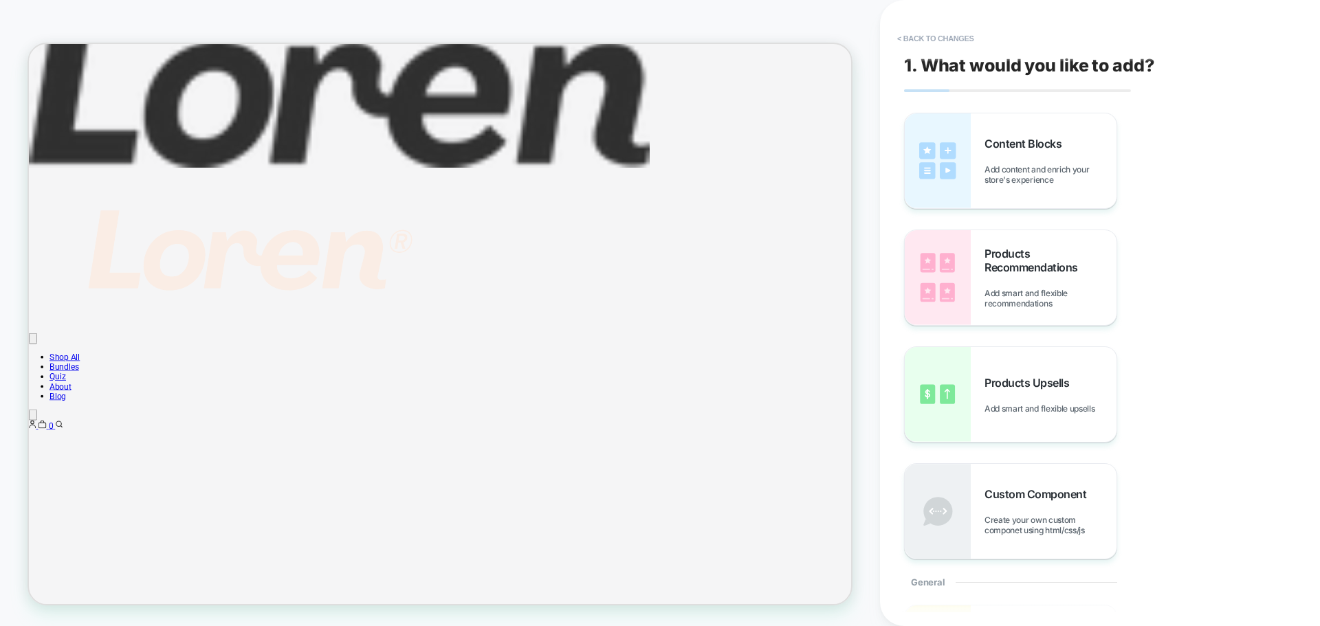
scroll to position [336, 0]
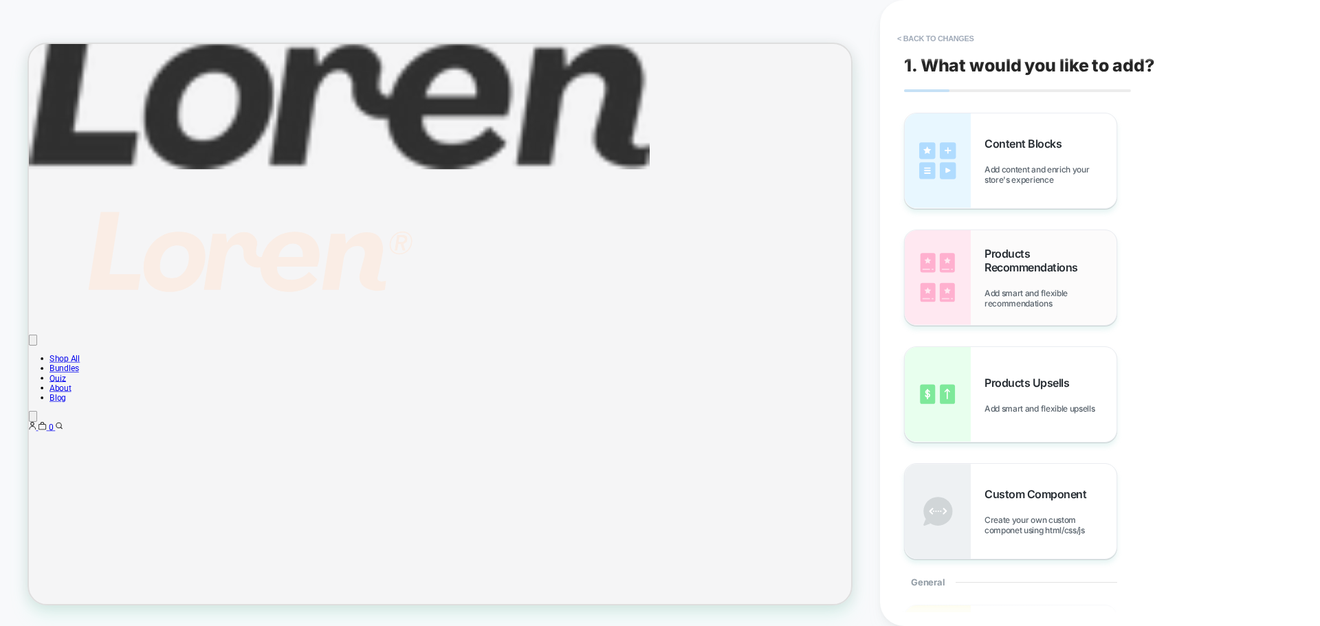
click at [996, 288] on span "Add smart and flexible recommendations" at bounding box center [1050, 298] width 132 height 21
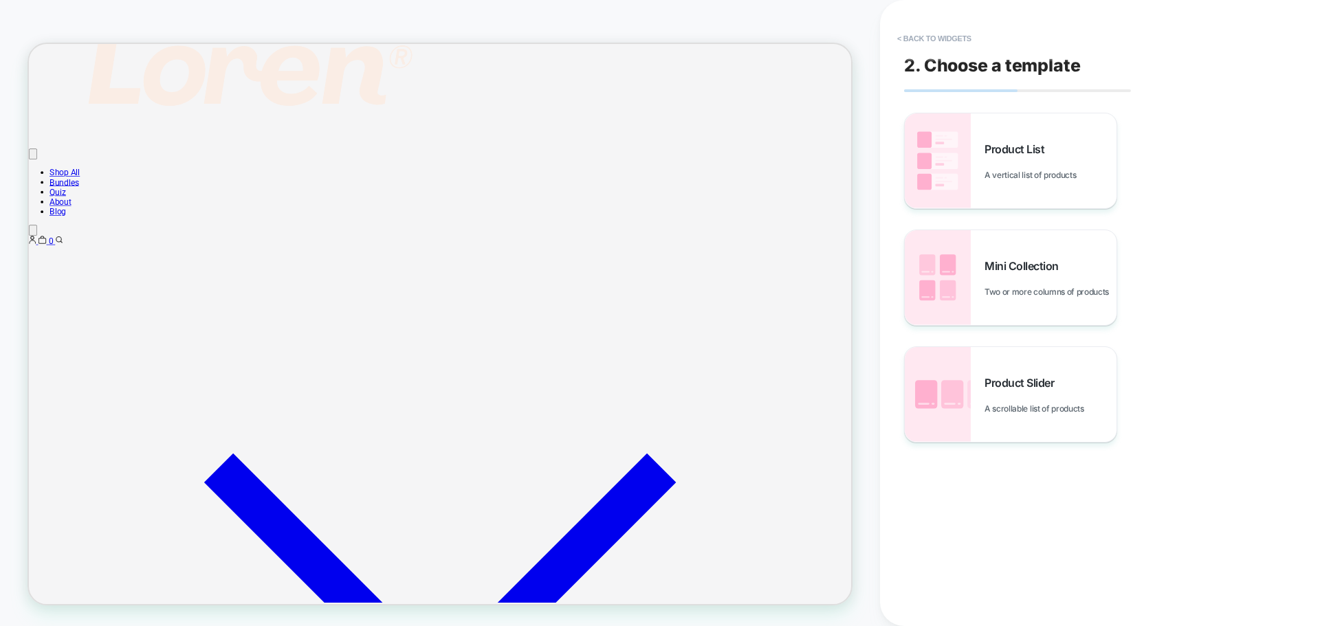
scroll to position [603, 0]
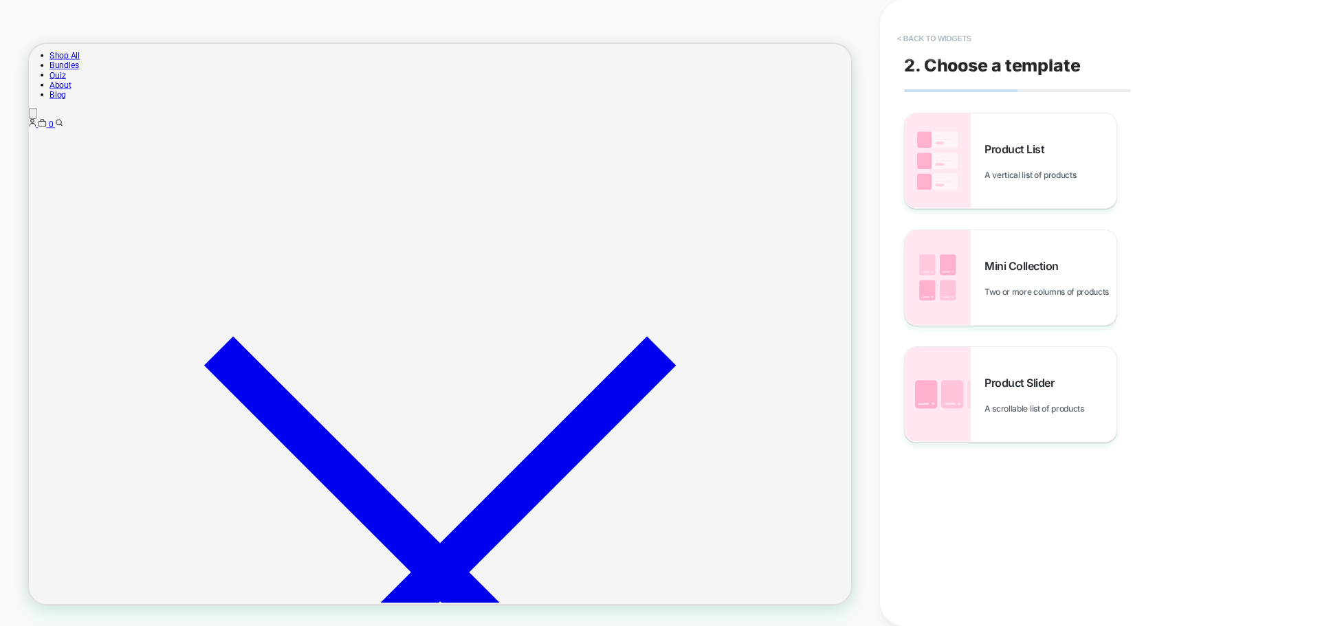
click at [928, 36] on button "< Back to widgets" at bounding box center [934, 38] width 88 height 22
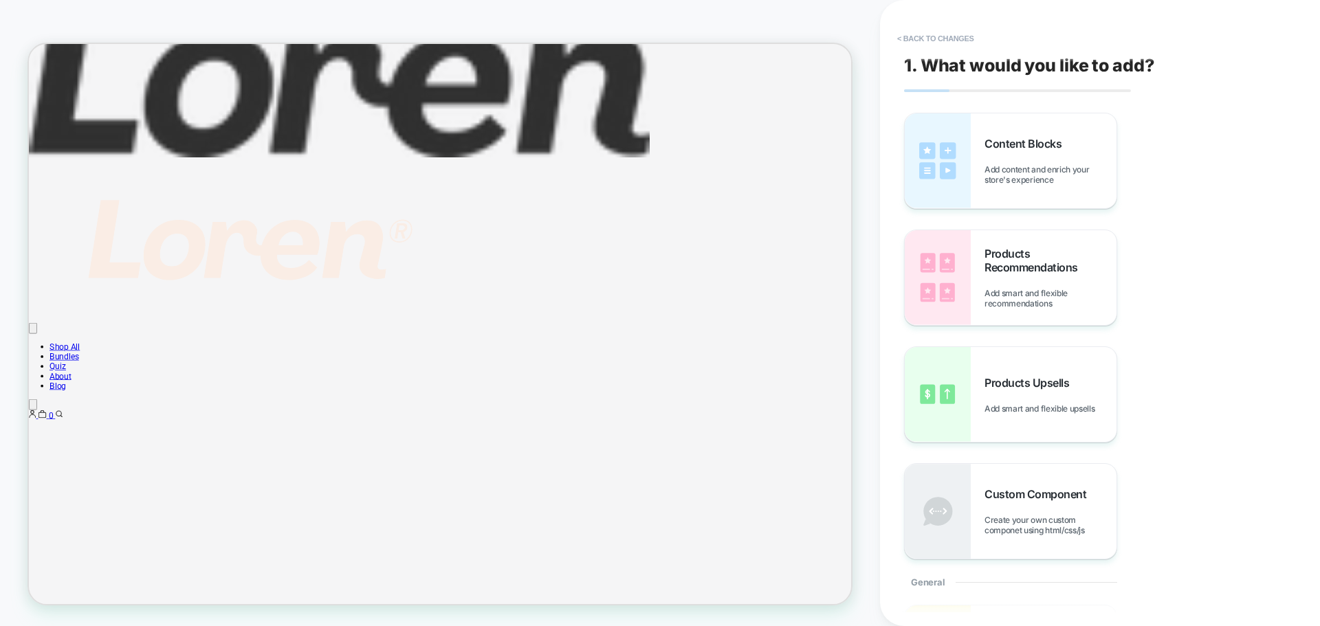
scroll to position [336, 0]
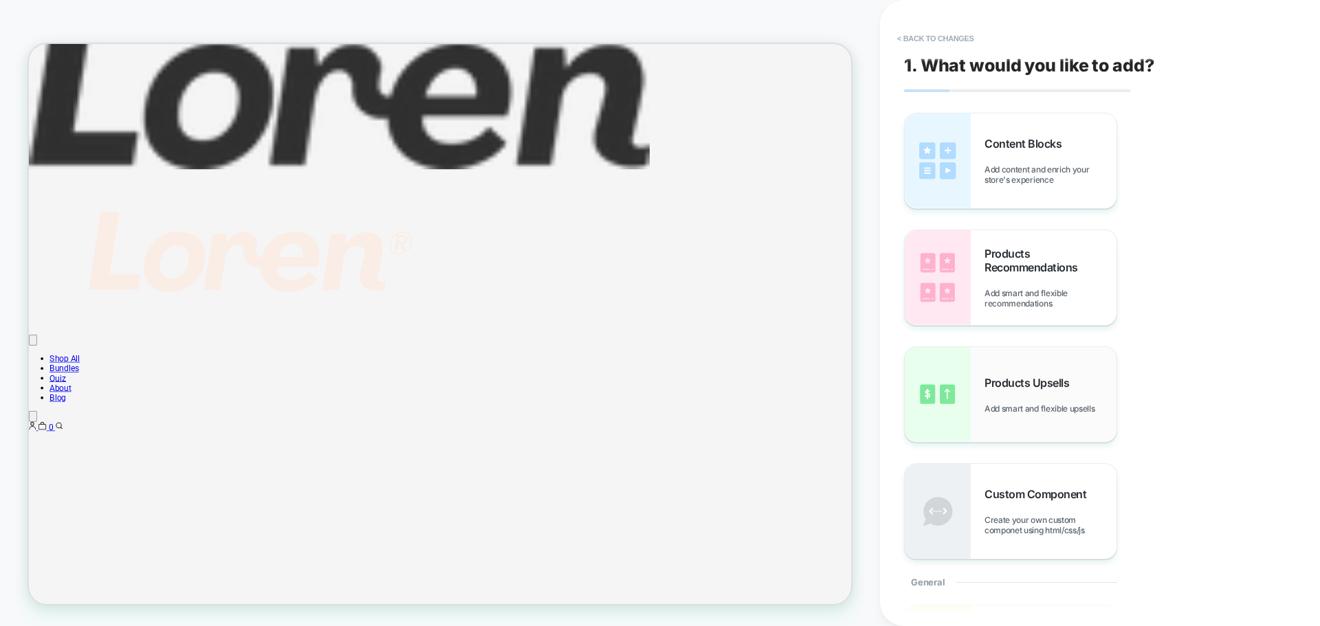
click at [1077, 430] on div "Products Upsells Add smart and flexible upsells" at bounding box center [1011, 394] width 212 height 95
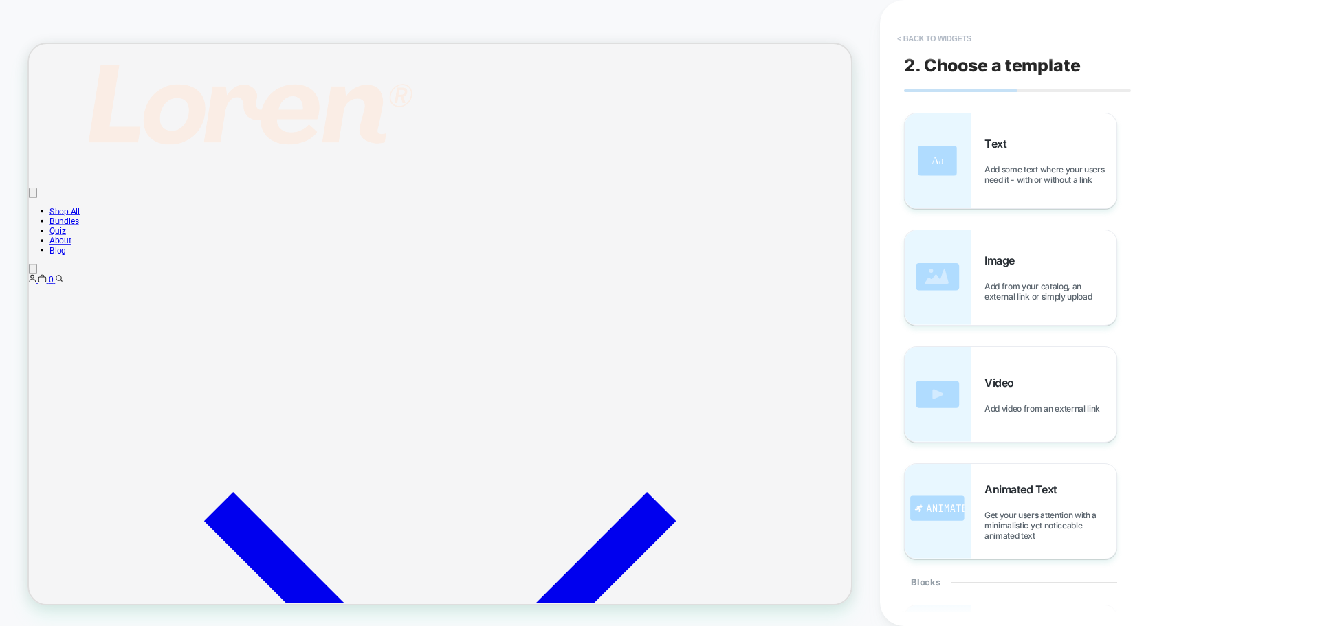
click at [0, 0] on button "< Back to widgets" at bounding box center [0, 0] width 0 height 0
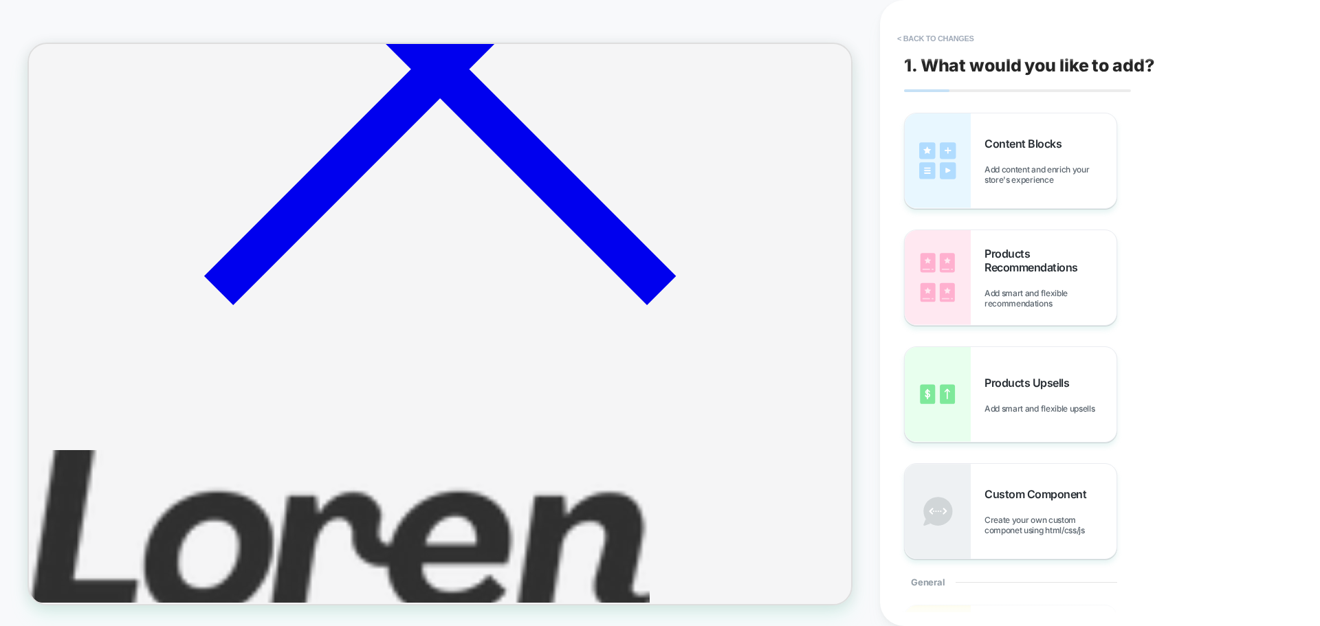
scroll to position [1507, 0]
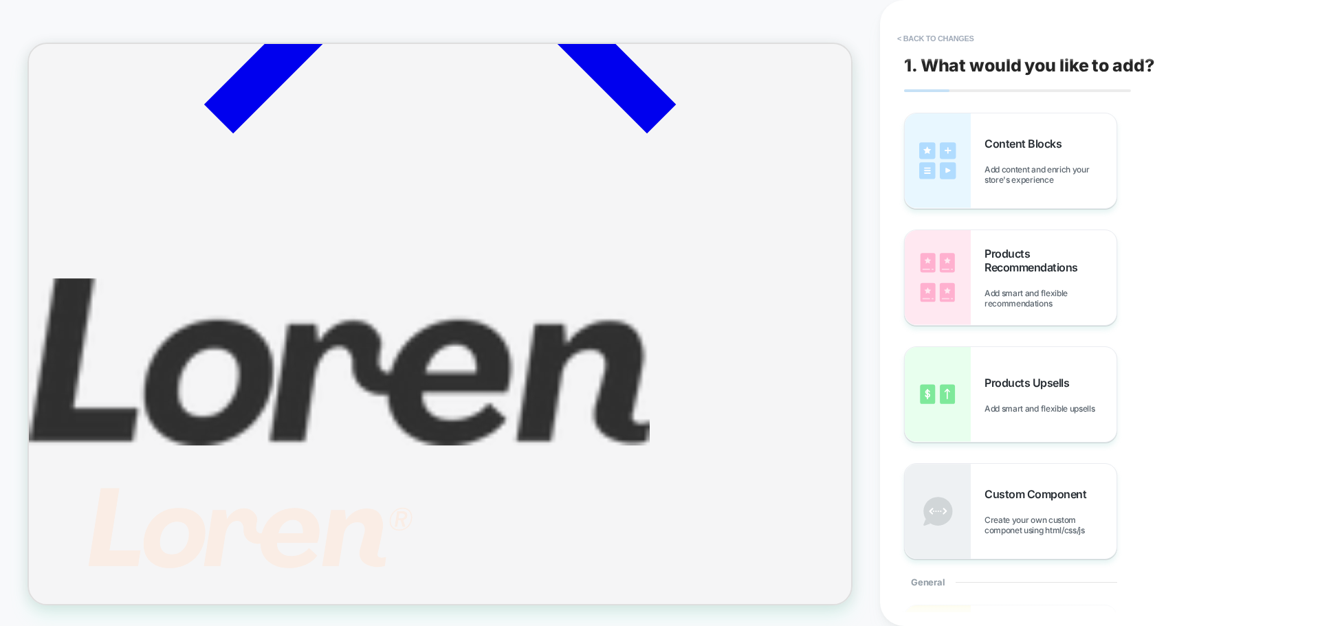
scroll to position [1824, 0]
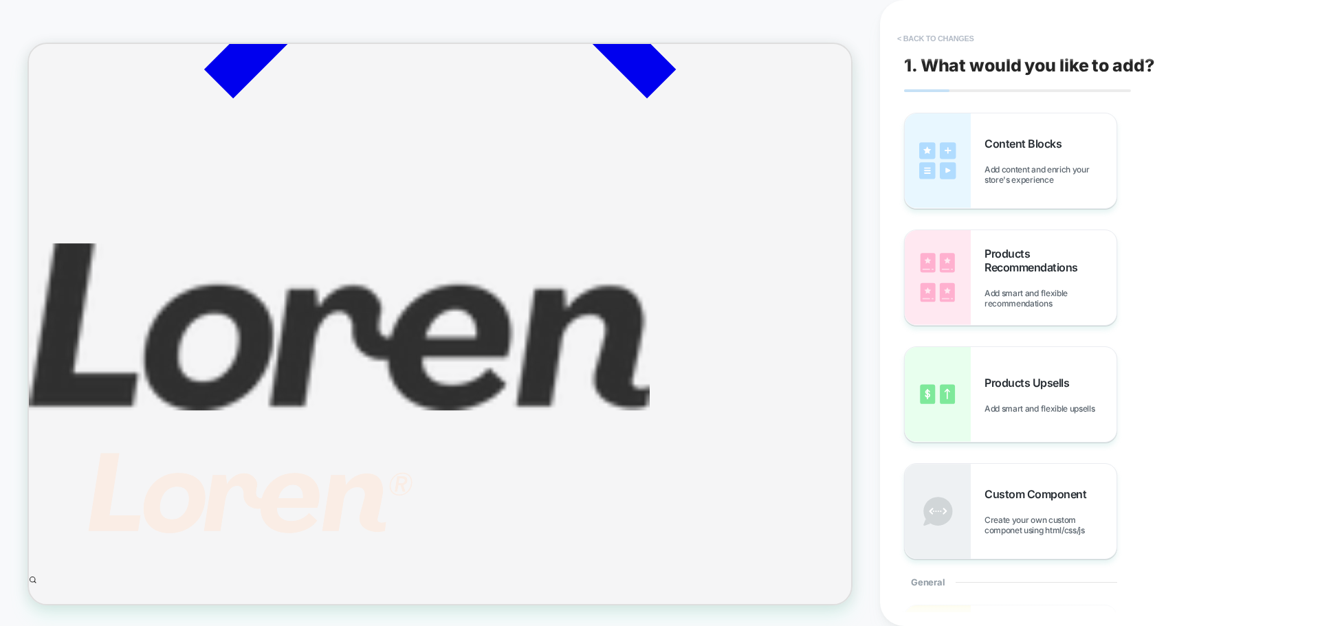
click at [930, 41] on button "< Back to changes" at bounding box center [935, 38] width 91 height 22
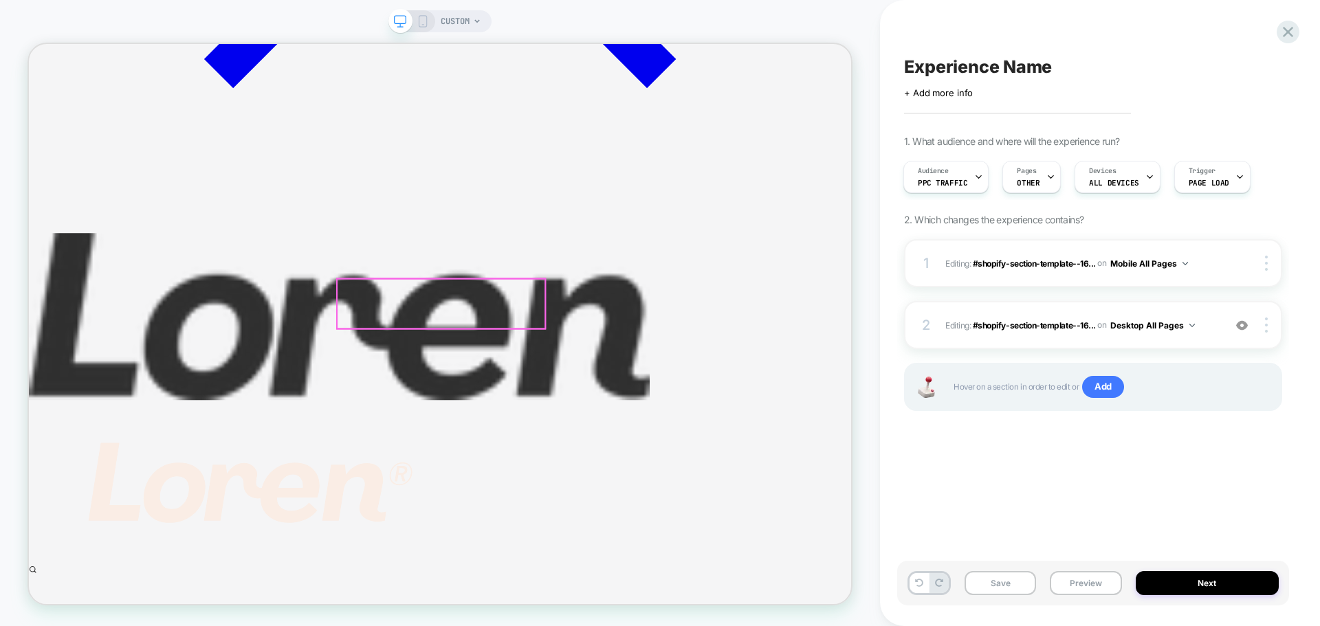
scroll to position [1626, 0]
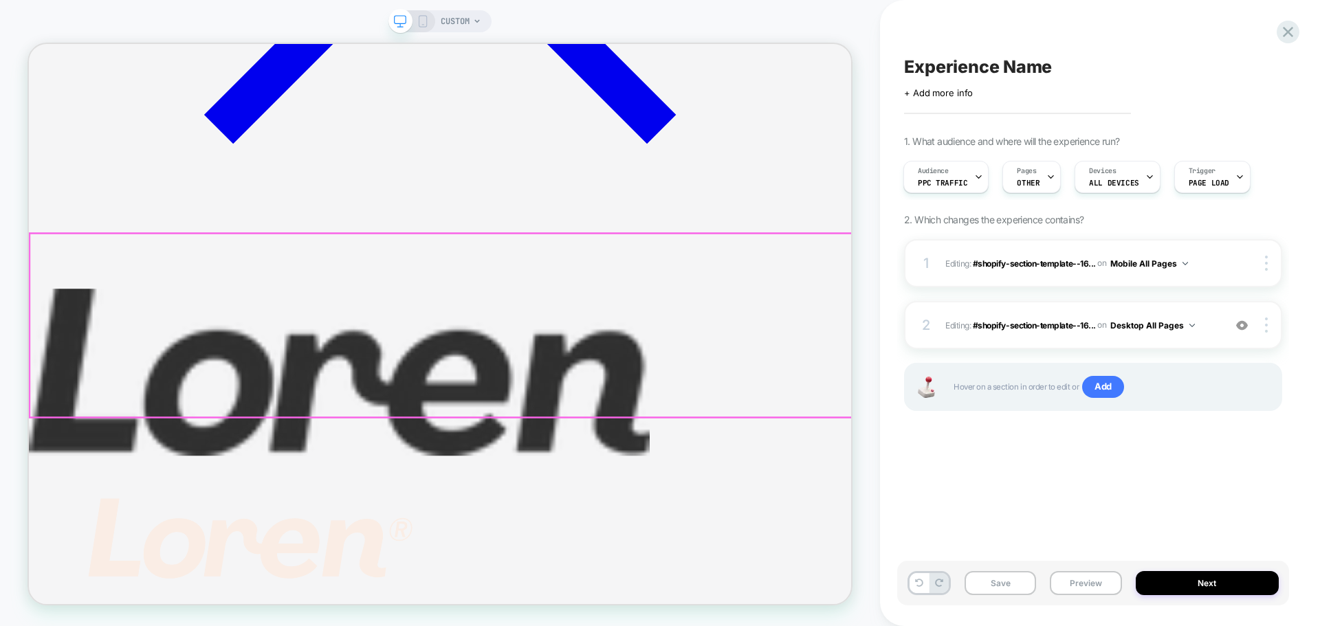
drag, startPoint x: 604, startPoint y: 331, endPoint x: 610, endPoint y: 314, distance: 17.4
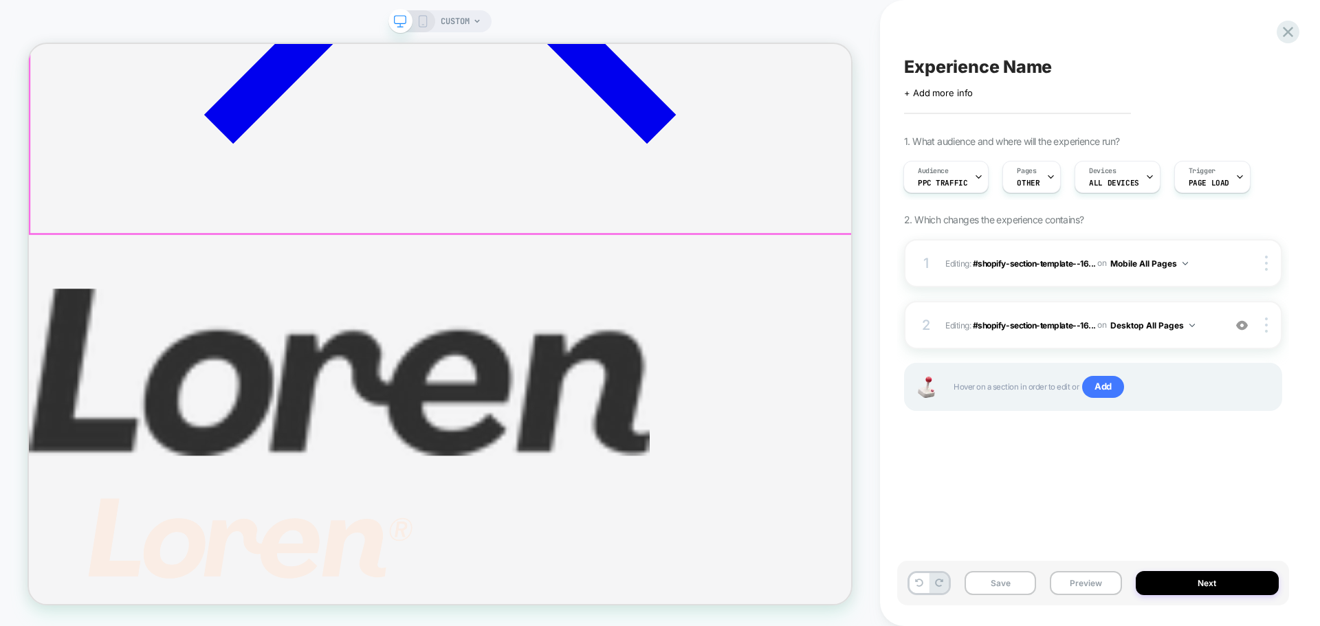
drag, startPoint x: 610, startPoint y: 314, endPoint x: 612, endPoint y: 254, distance: 59.8
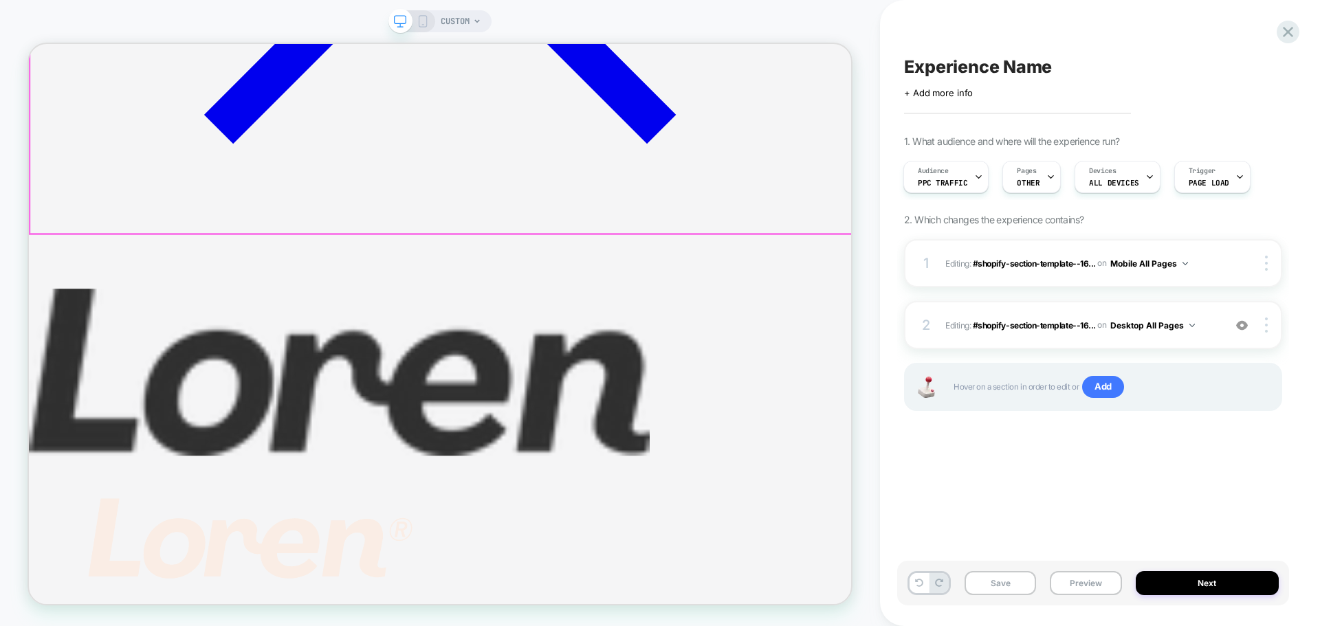
drag, startPoint x: 610, startPoint y: 320, endPoint x: 602, endPoint y: 183, distance: 137.0
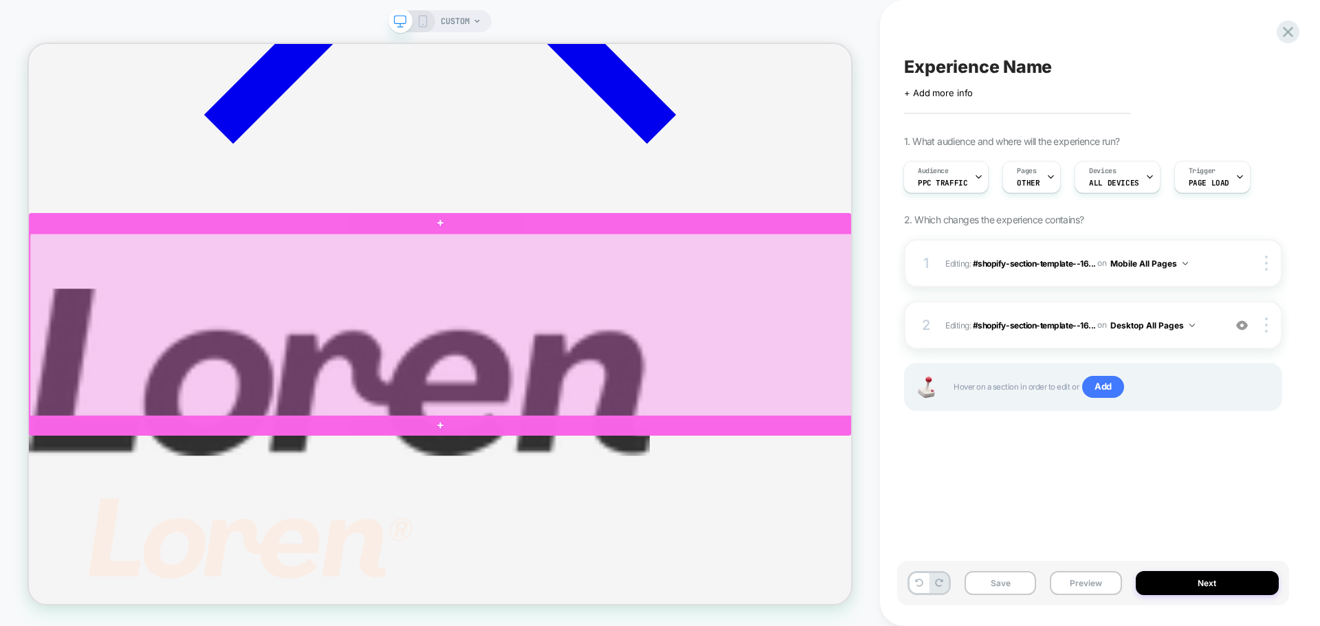
click at [601, 298] on div at bounding box center [578, 419] width 1096 height 245
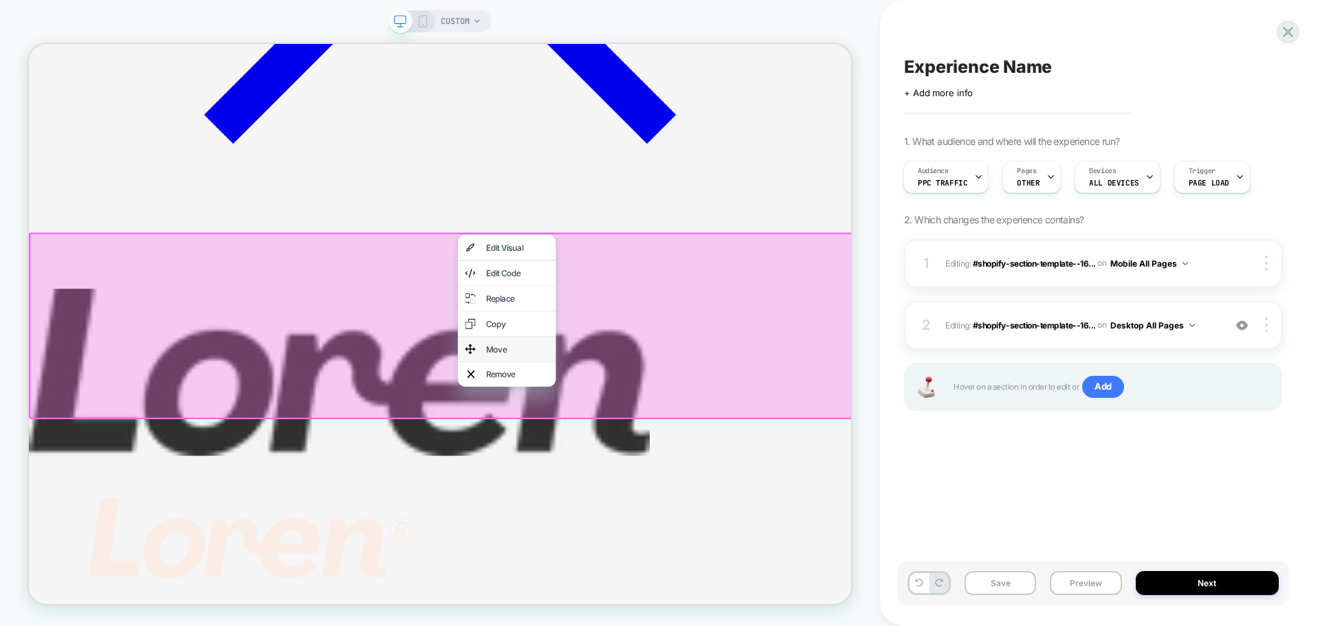
click at [642, 452] on div "Move" at bounding box center [680, 451] width 84 height 14
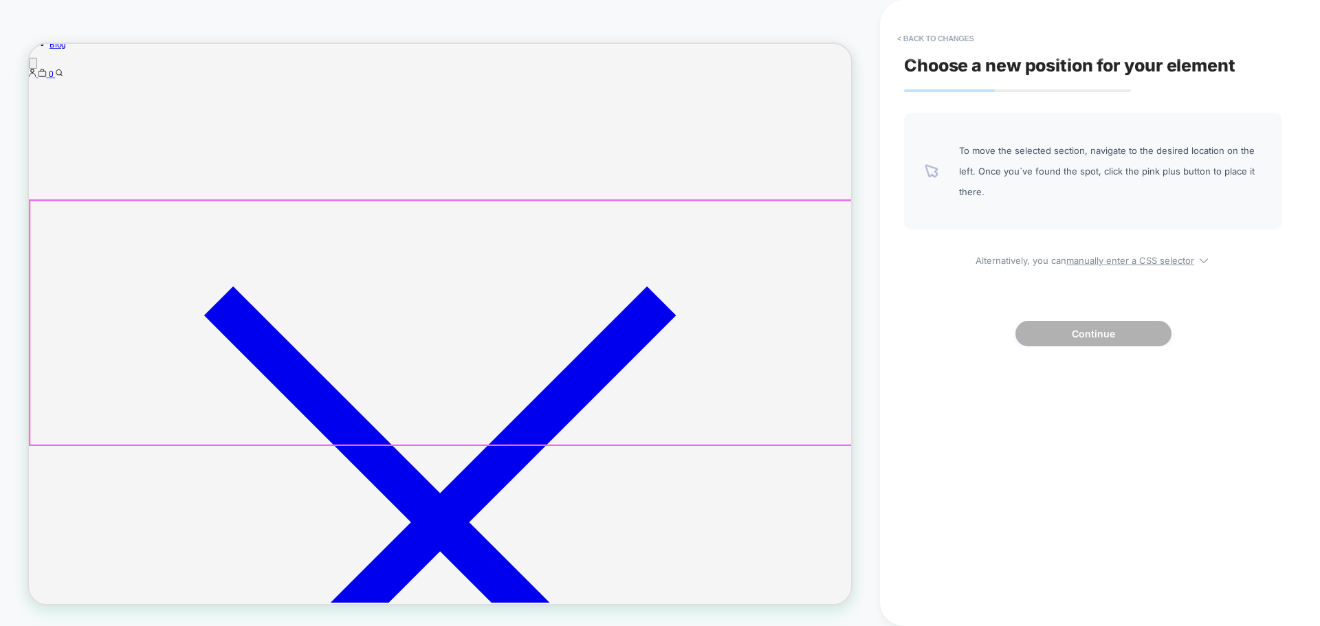
scroll to position [894, 0]
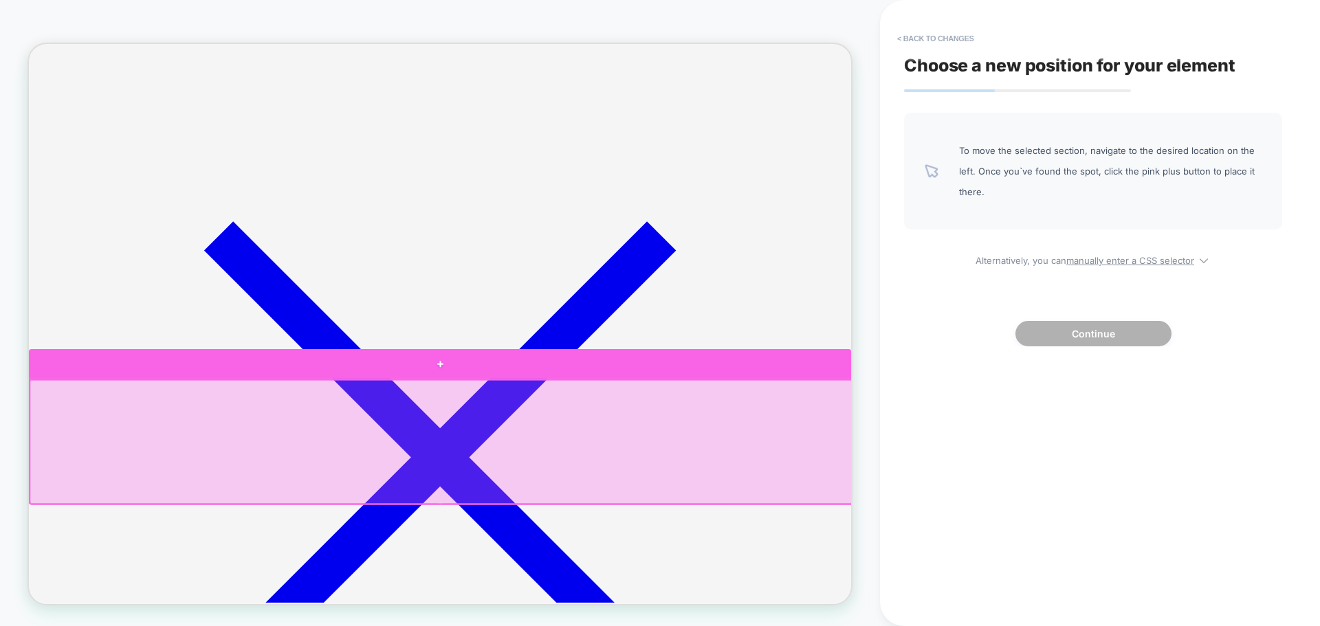
click at [595, 480] on div at bounding box center [577, 471] width 1096 height 40
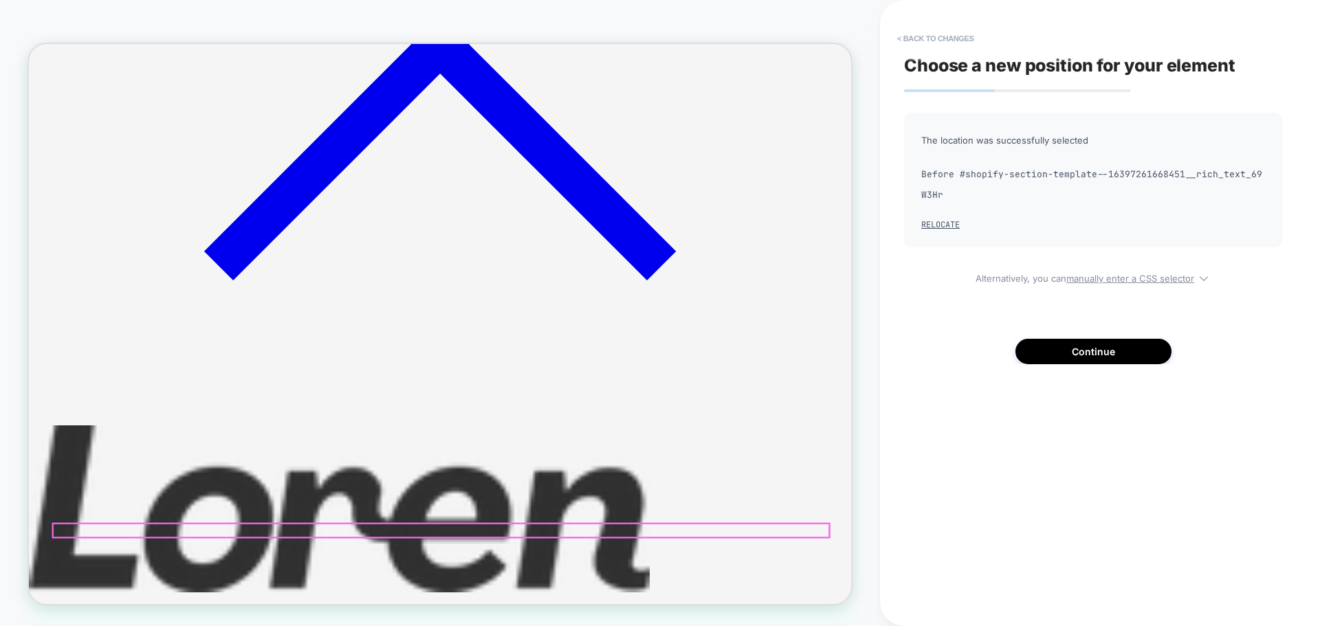
scroll to position [1443, 0]
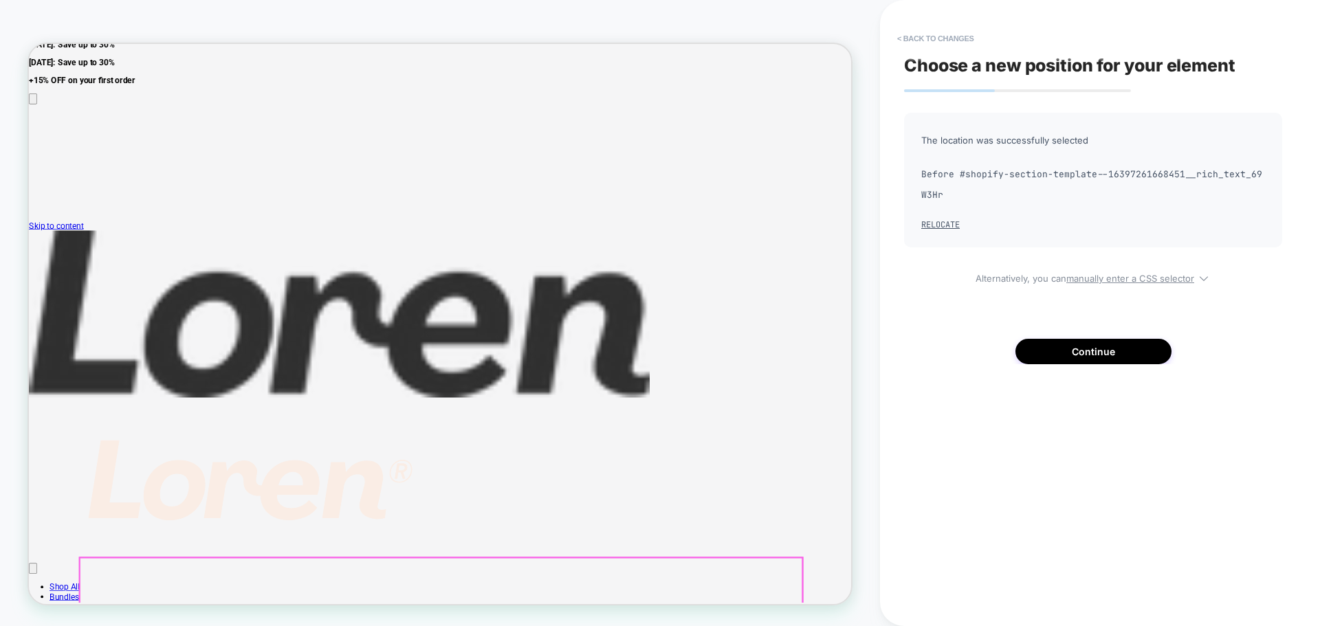
scroll to position [0, 0]
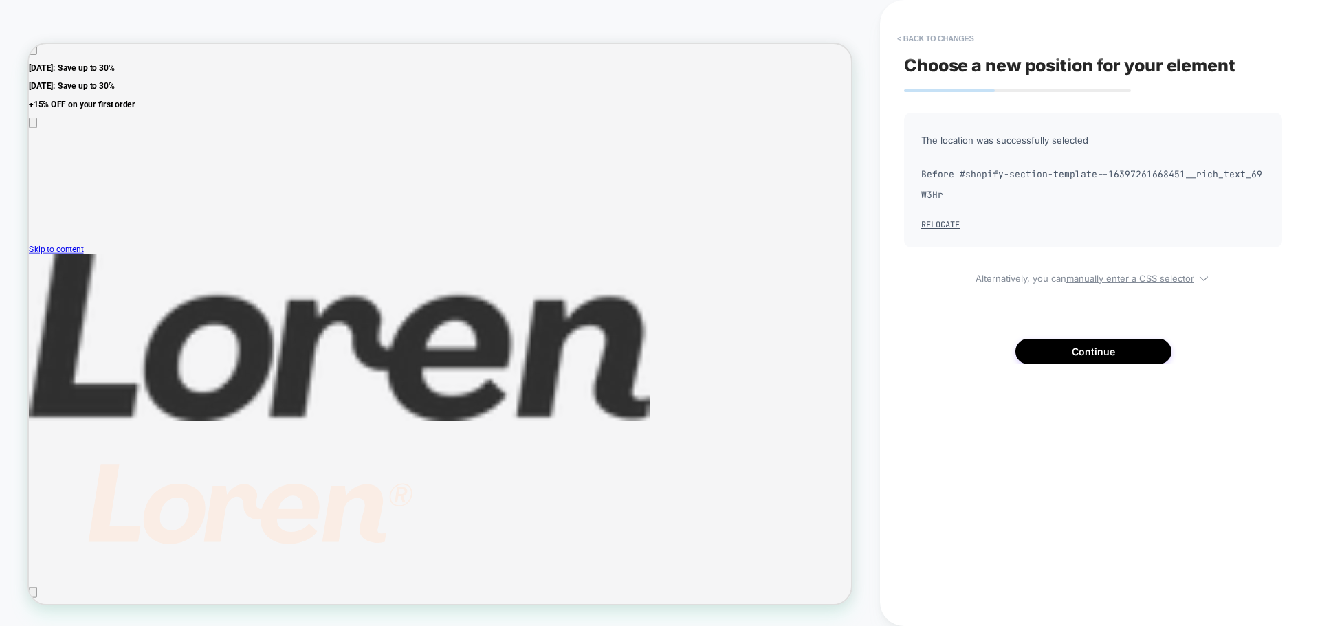
click at [942, 335] on div "The location was successfully selected Before #shopify-section-template--163972…" at bounding box center [1093, 239] width 378 height 252
click at [1029, 343] on button "Continue" at bounding box center [1093, 351] width 156 height 25
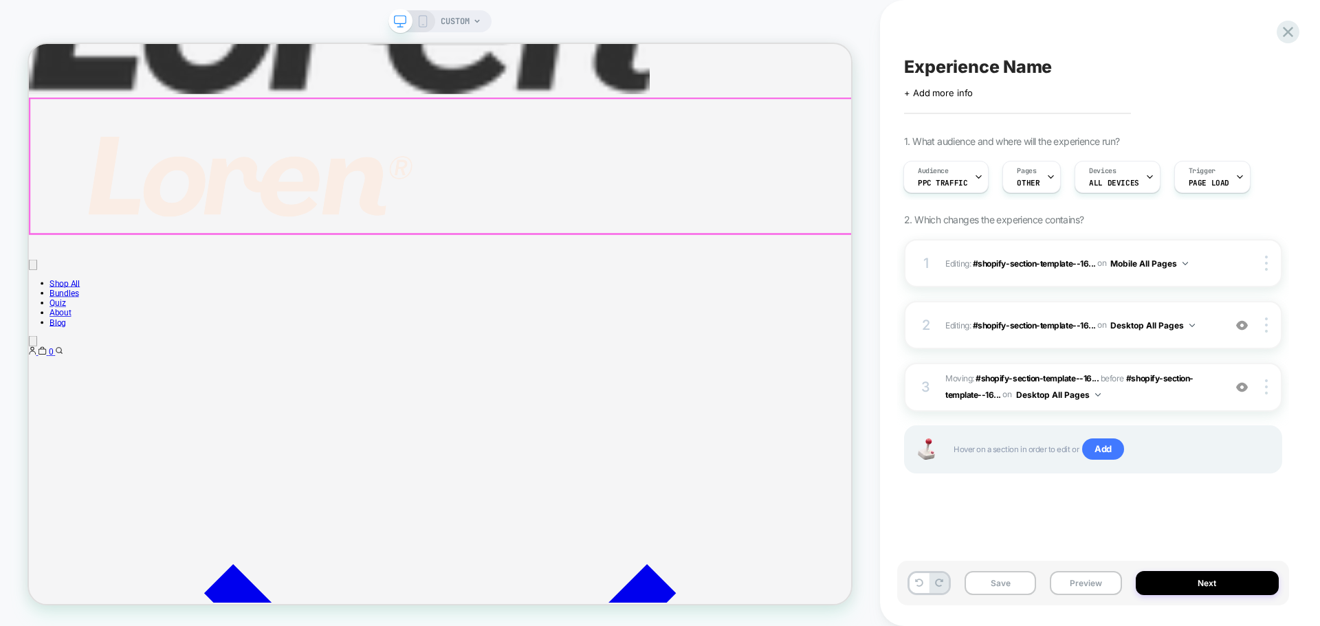
scroll to position [412, 0]
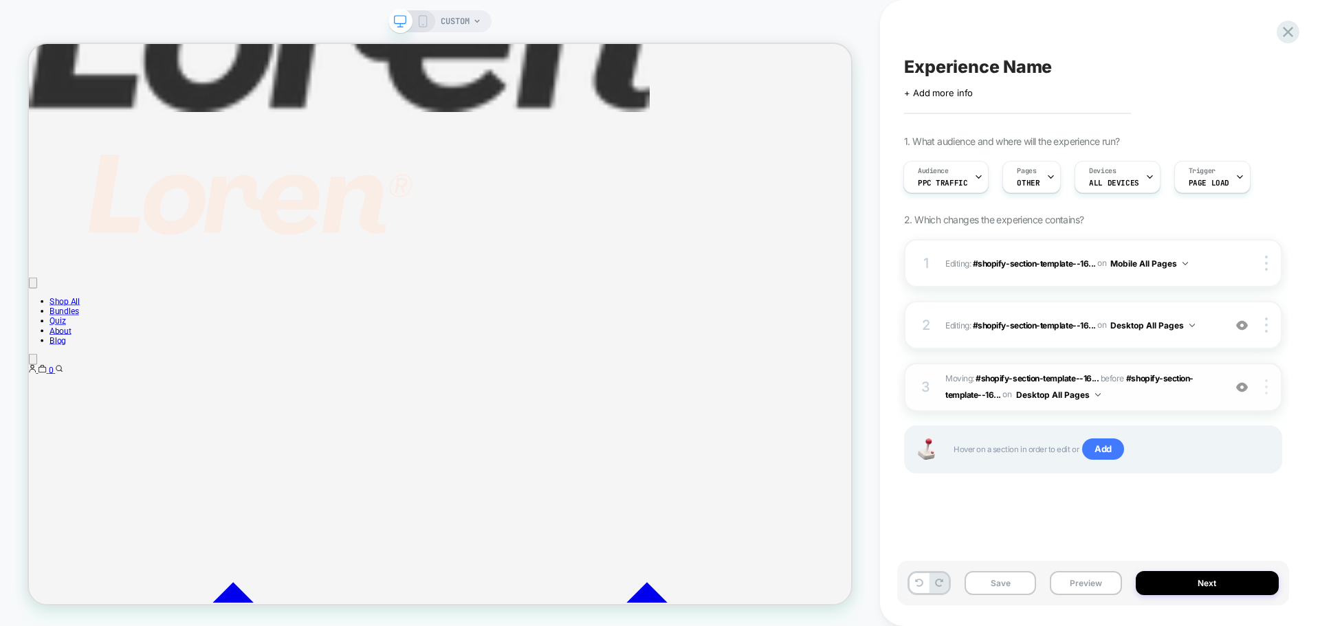
click at [1265, 386] on img at bounding box center [1266, 386] width 3 height 15
click at [424, 16] on icon at bounding box center [423, 21] width 12 height 12
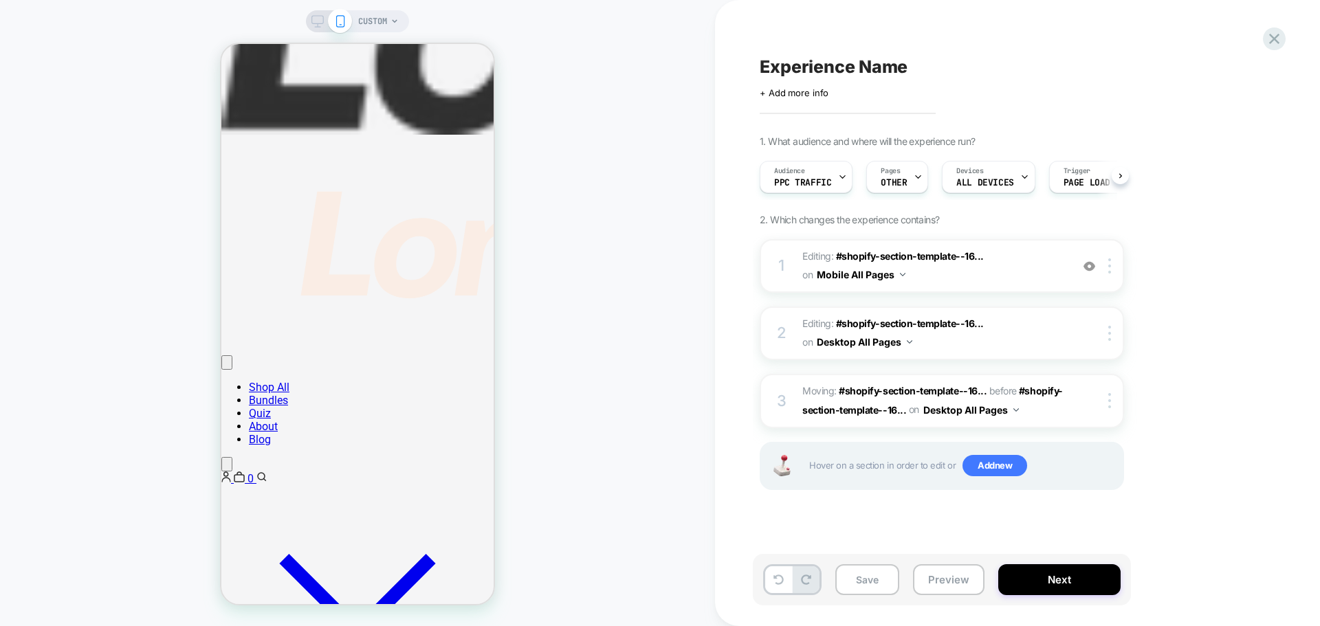
scroll to position [0, 1]
click at [312, 16] on rect at bounding box center [318, 20] width 12 height 8
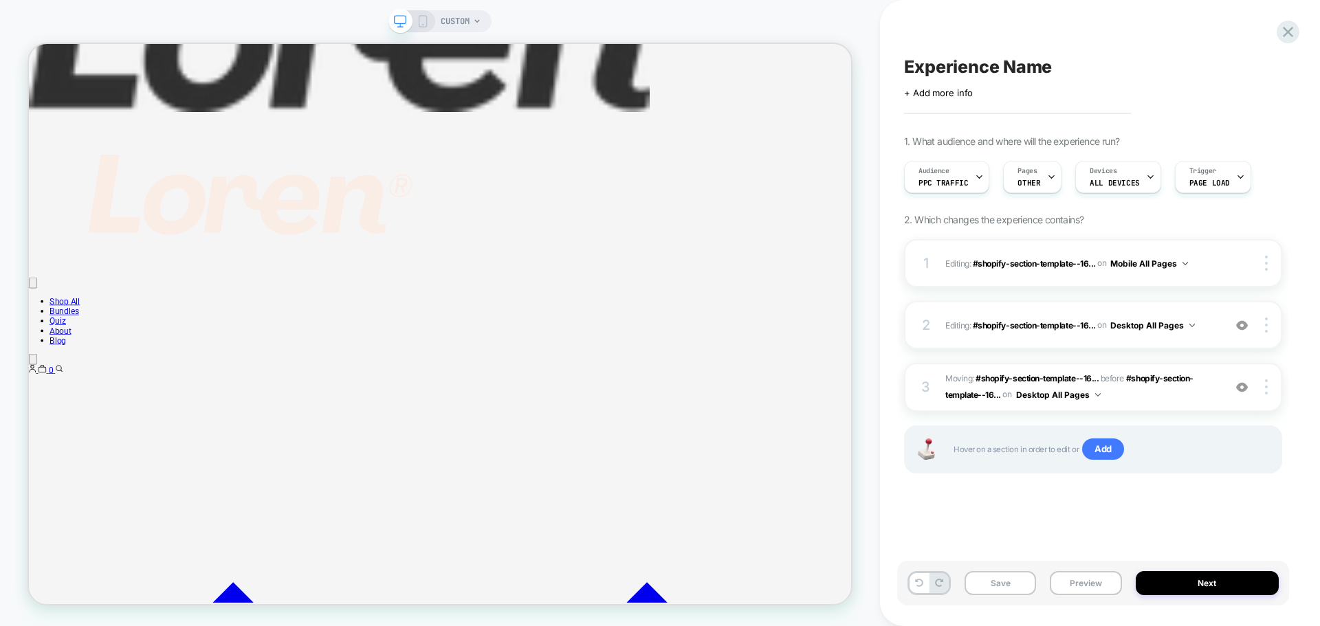
scroll to position [0, 1]
click at [1267, 393] on div "3 Moving: #shopify-section-template--16... #shopify-section-template--163972616…" at bounding box center [1093, 387] width 378 height 49
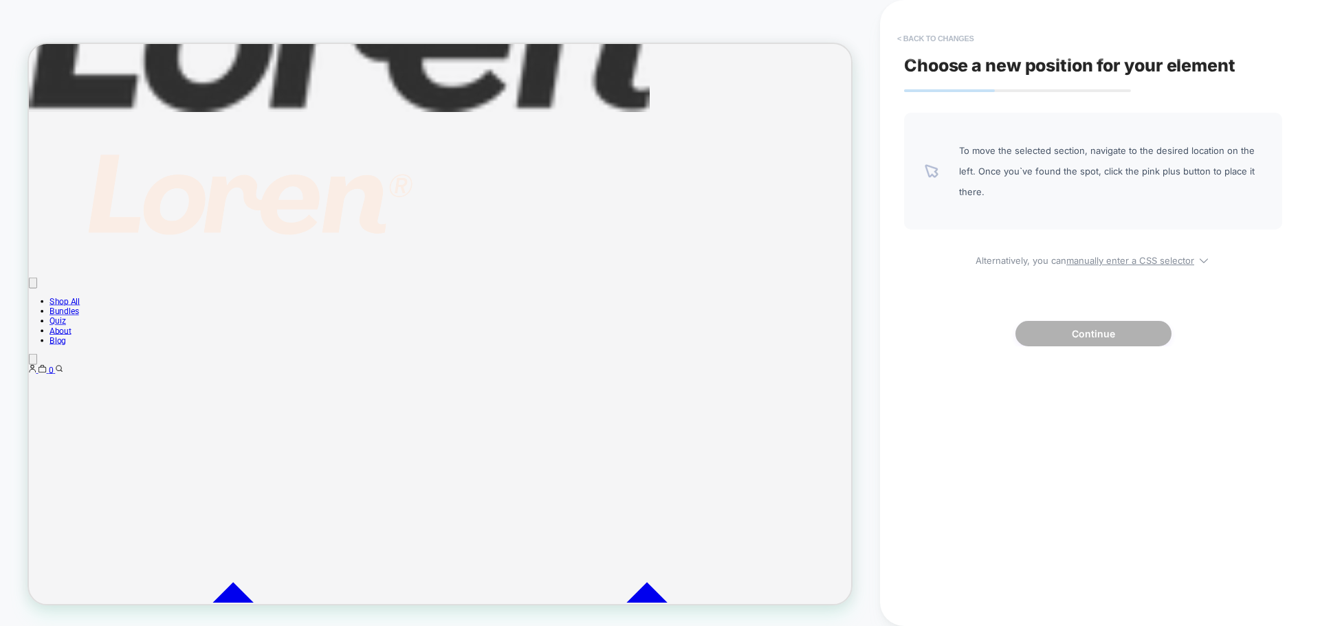
click at [917, 37] on button "< Back to changes" at bounding box center [935, 38] width 91 height 22
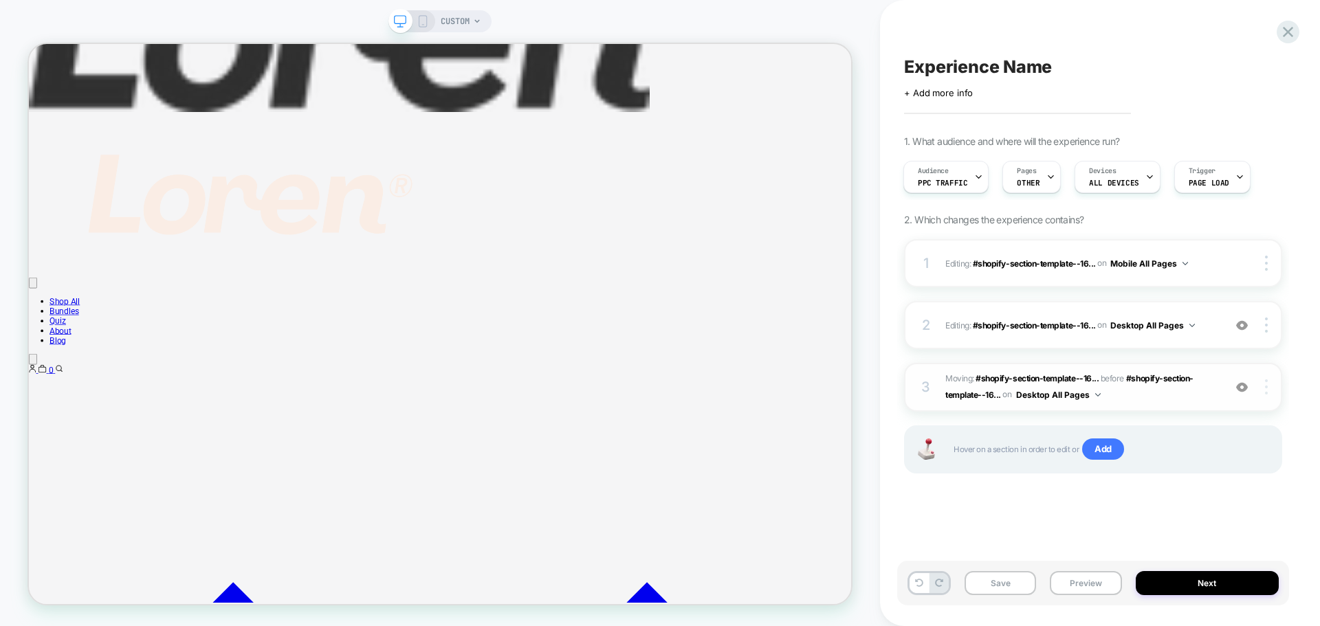
click at [1164, 428] on div "Delete" at bounding box center [1184, 424] width 122 height 37
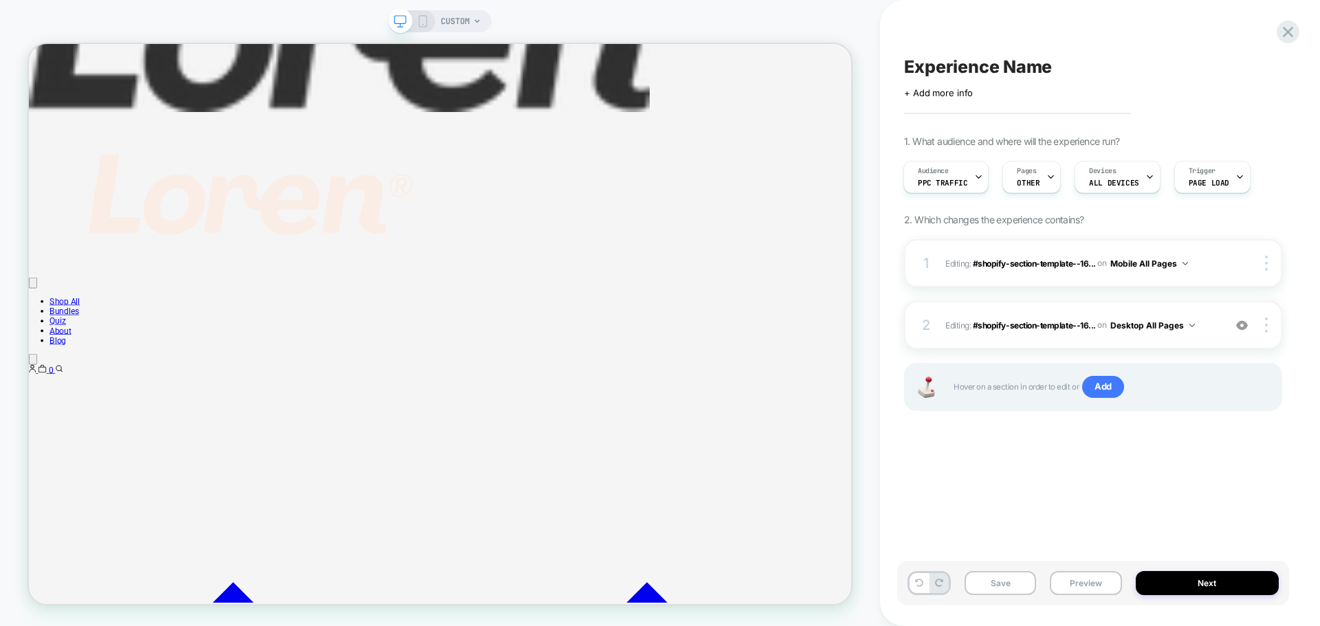
click at [423, 21] on icon at bounding box center [423, 21] width 12 height 12
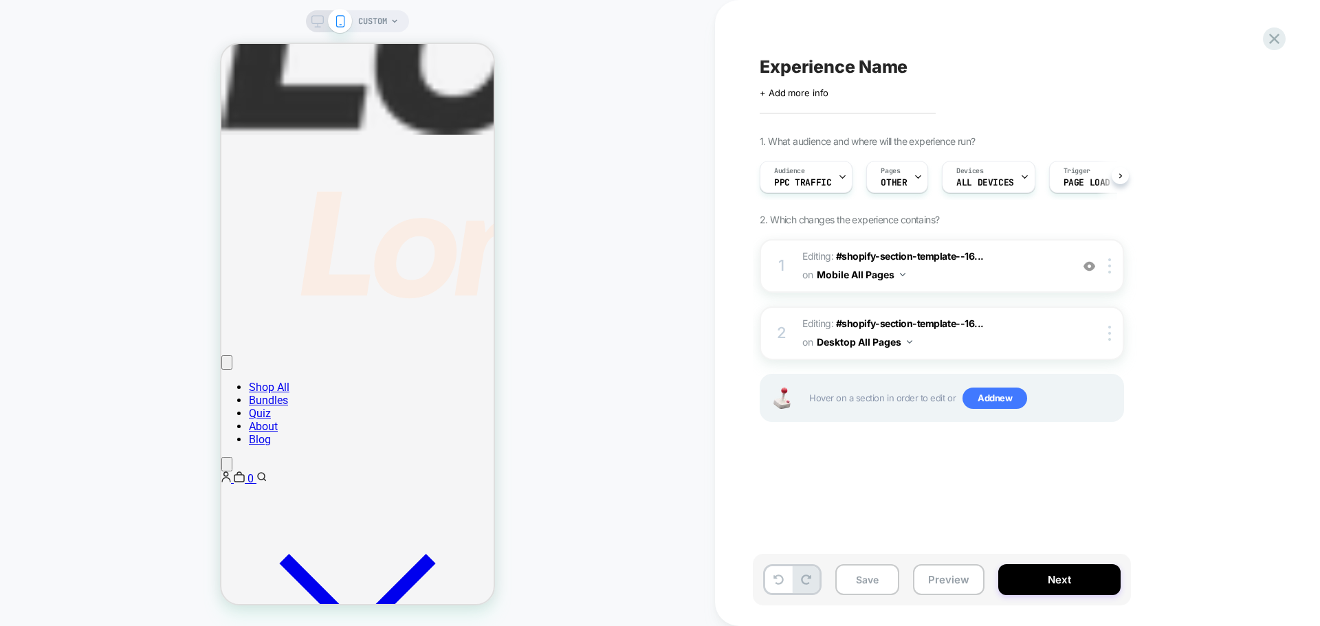
scroll to position [0, 1]
click at [894, 460] on div "Experience Name Click to edit experience details + Add more info 1. What audien…" at bounding box center [1011, 313] width 516 height 599
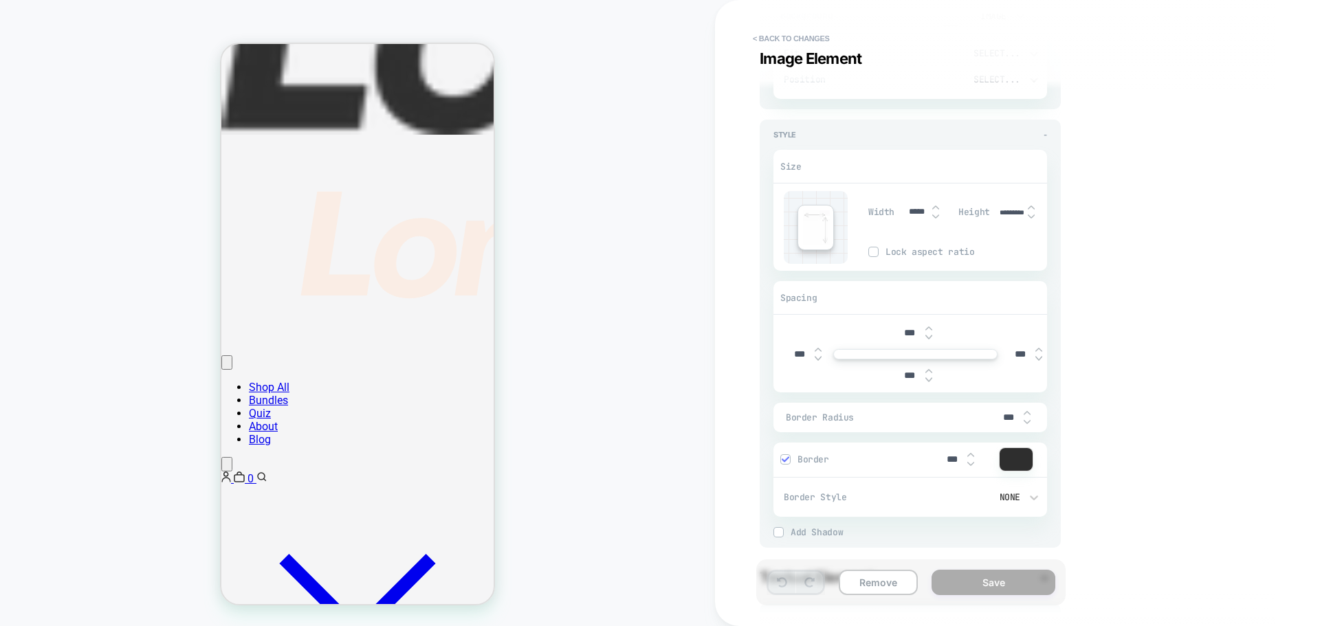
scroll to position [206, 0]
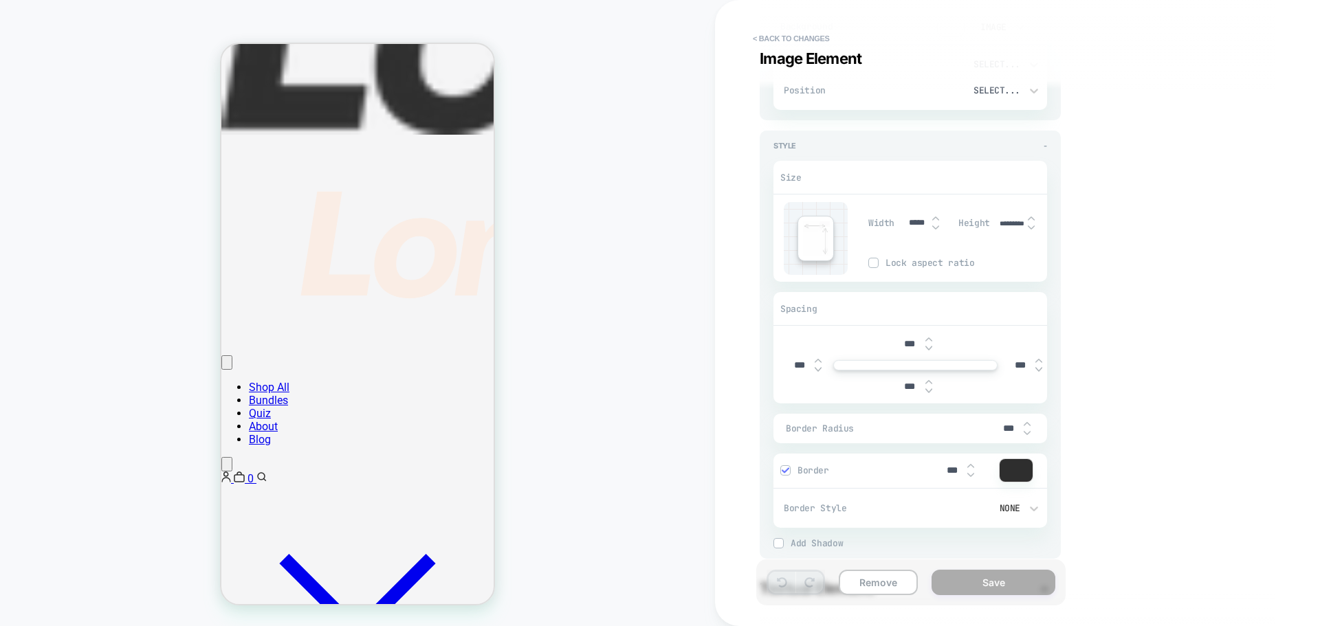
click at [1032, 227] on img at bounding box center [1031, 227] width 7 height 5
type textarea "*"
type input "********"
click at [1032, 217] on img at bounding box center [1031, 218] width 7 height 5
type textarea "*"
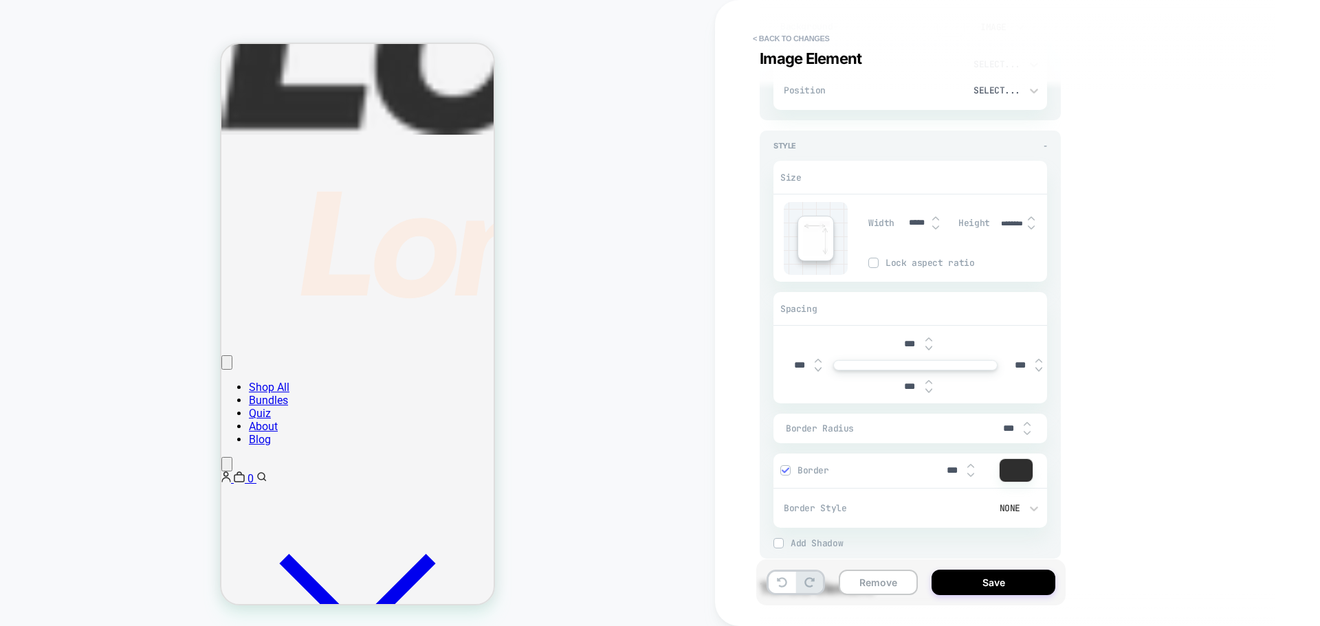
type input "********"
click at [1032, 217] on img at bounding box center [1031, 218] width 7 height 5
type textarea "*"
type input "********"
click at [1031, 214] on div "********" at bounding box center [1018, 223] width 43 height 28
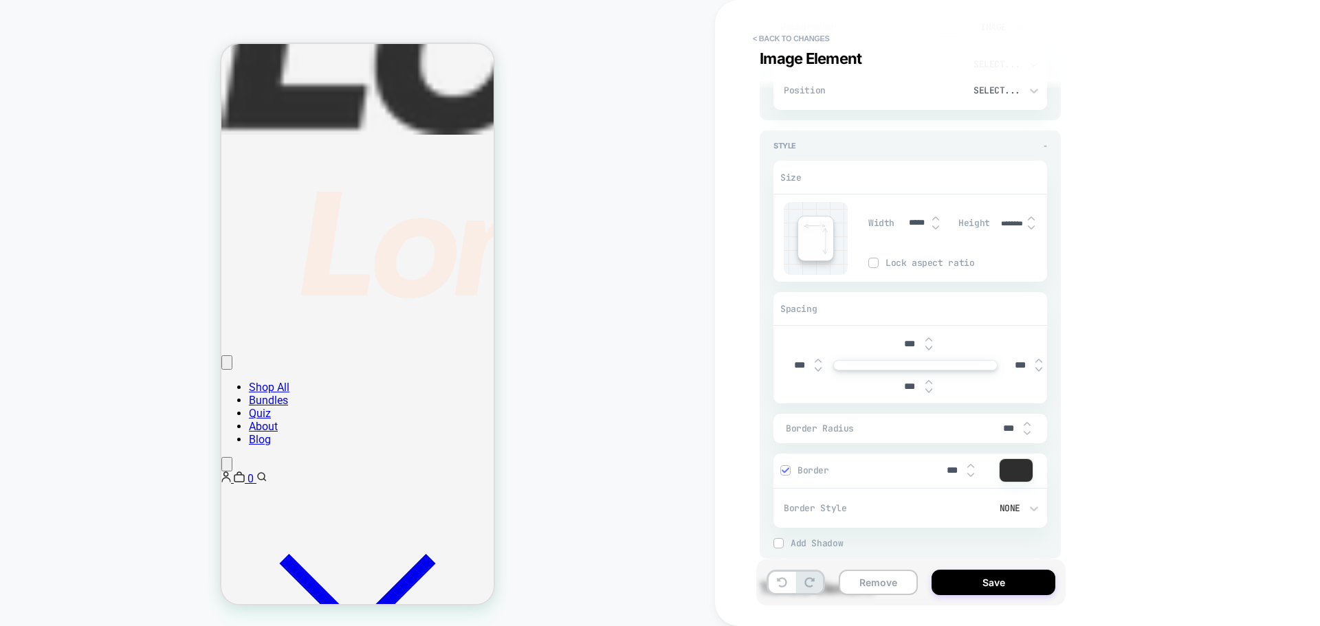
drag, startPoint x: 1031, startPoint y: 214, endPoint x: 1028, endPoint y: 221, distance: 8.0
click at [1030, 214] on div "********" at bounding box center [1018, 223] width 43 height 28
click at [1028, 225] on img at bounding box center [1031, 227] width 7 height 5
type textarea "*"
type input "********"
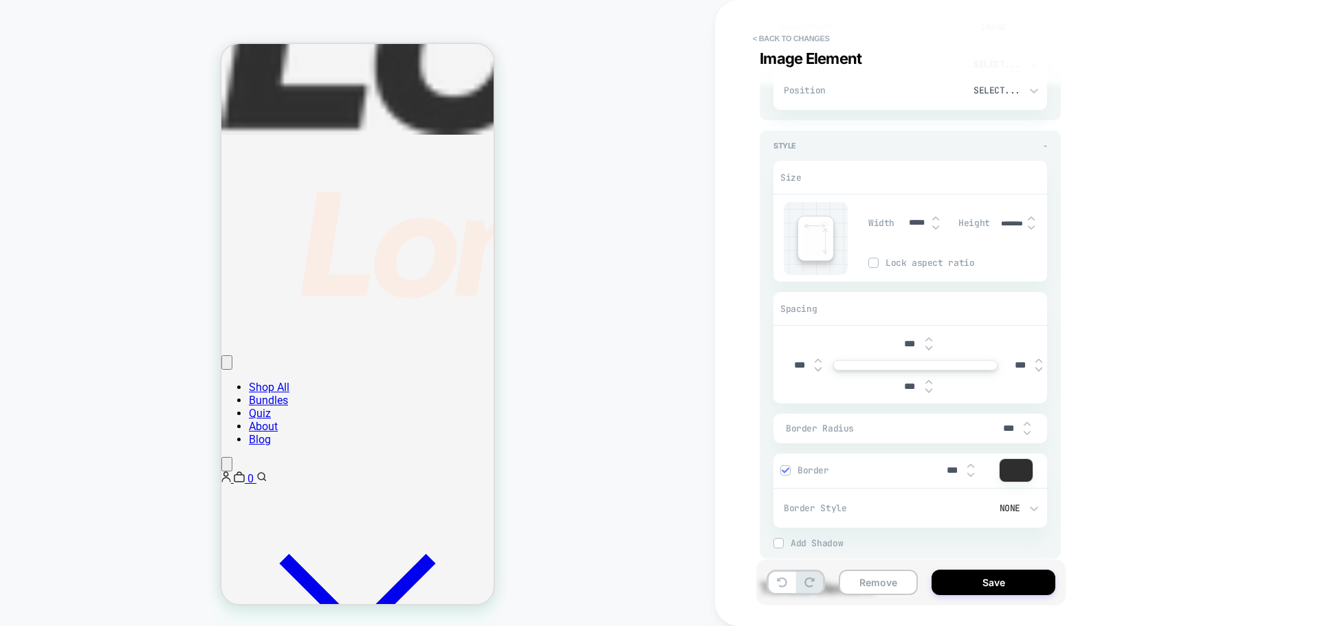
click at [1028, 225] on img at bounding box center [1031, 227] width 7 height 5
type textarea "*"
type input "********"
click at [1028, 225] on img at bounding box center [1031, 227] width 7 height 5
type textarea "*"
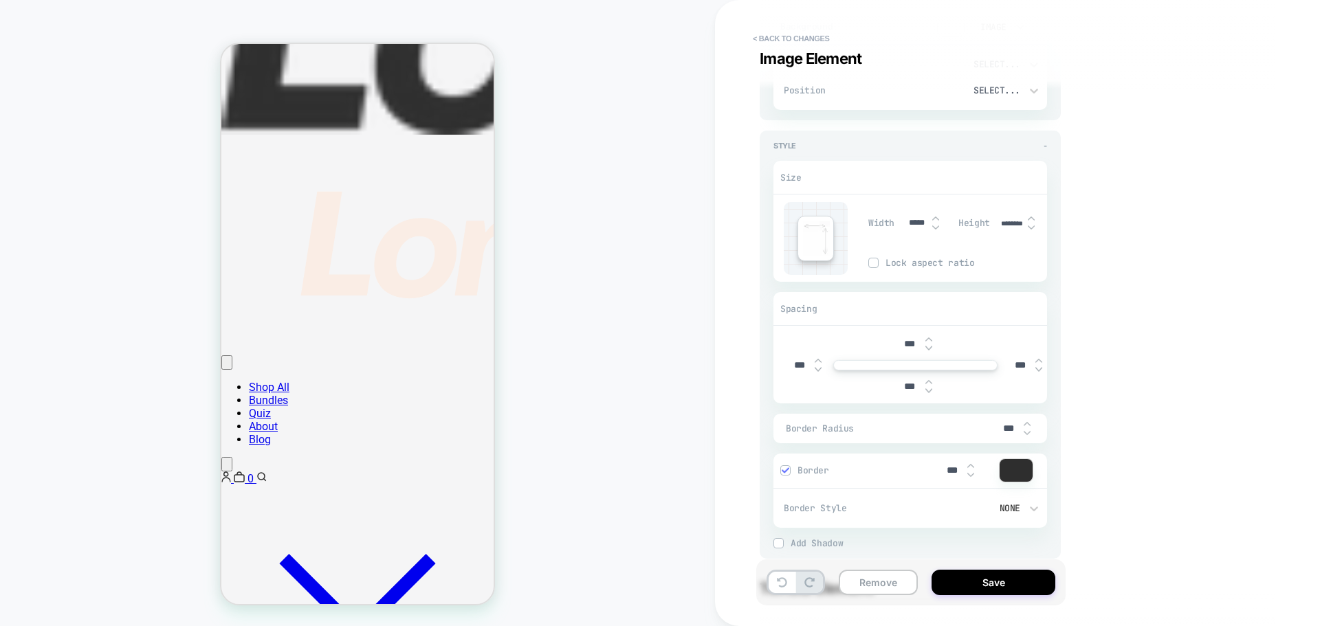
type input "********"
click at [1028, 225] on img at bounding box center [1031, 227] width 7 height 5
type textarea "*"
type input "********"
click at [1028, 225] on img at bounding box center [1031, 227] width 7 height 5
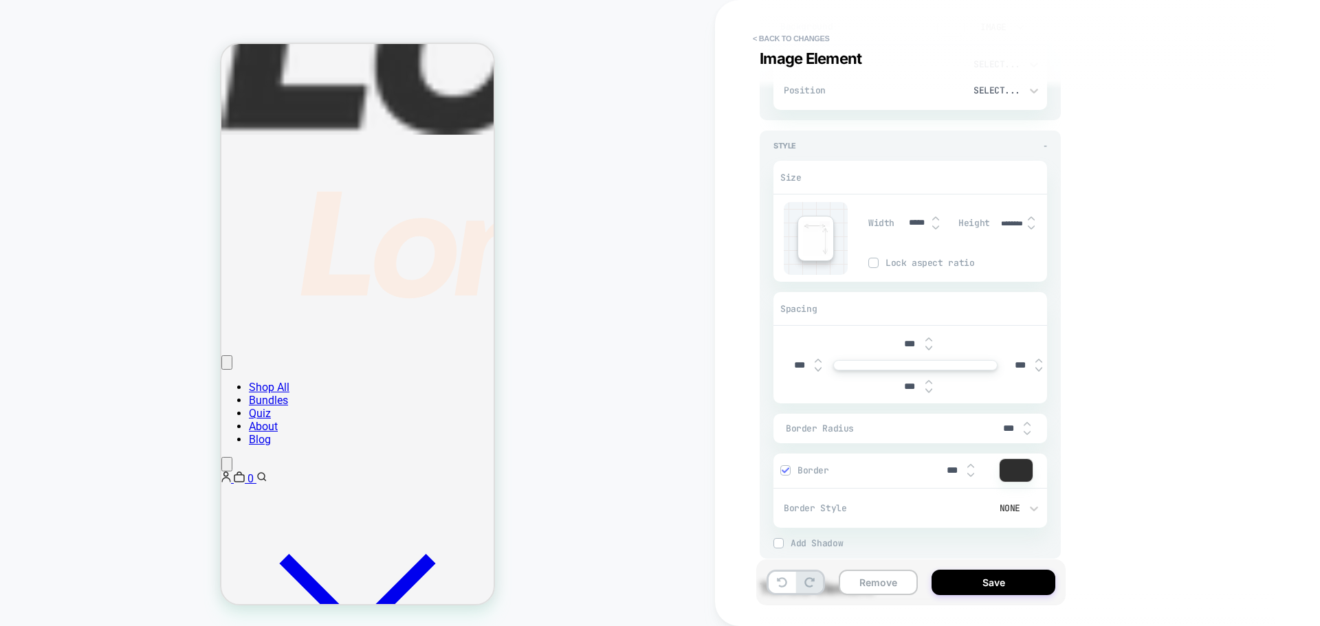
type textarea "*"
type input "********"
click at [1028, 225] on img at bounding box center [1031, 227] width 7 height 5
type textarea "*"
type input "********"
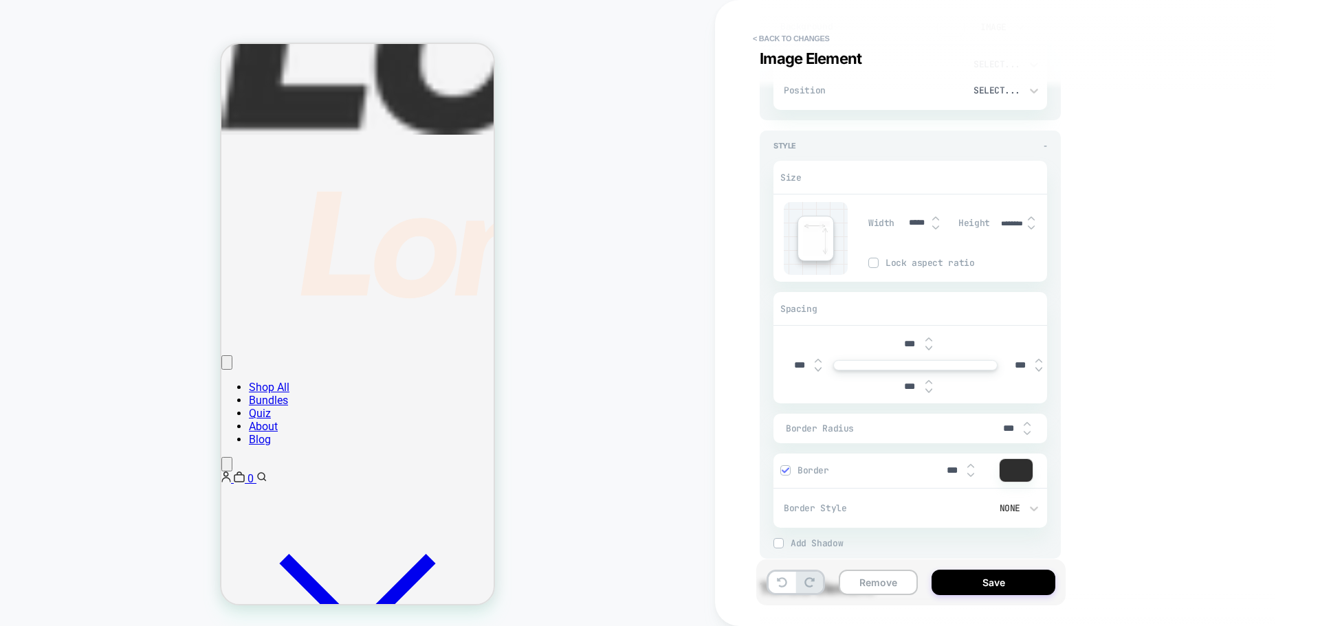
click at [1028, 225] on img at bounding box center [1031, 227] width 7 height 5
type textarea "*"
type input "********"
click at [1028, 225] on img at bounding box center [1031, 227] width 7 height 5
type textarea "*"
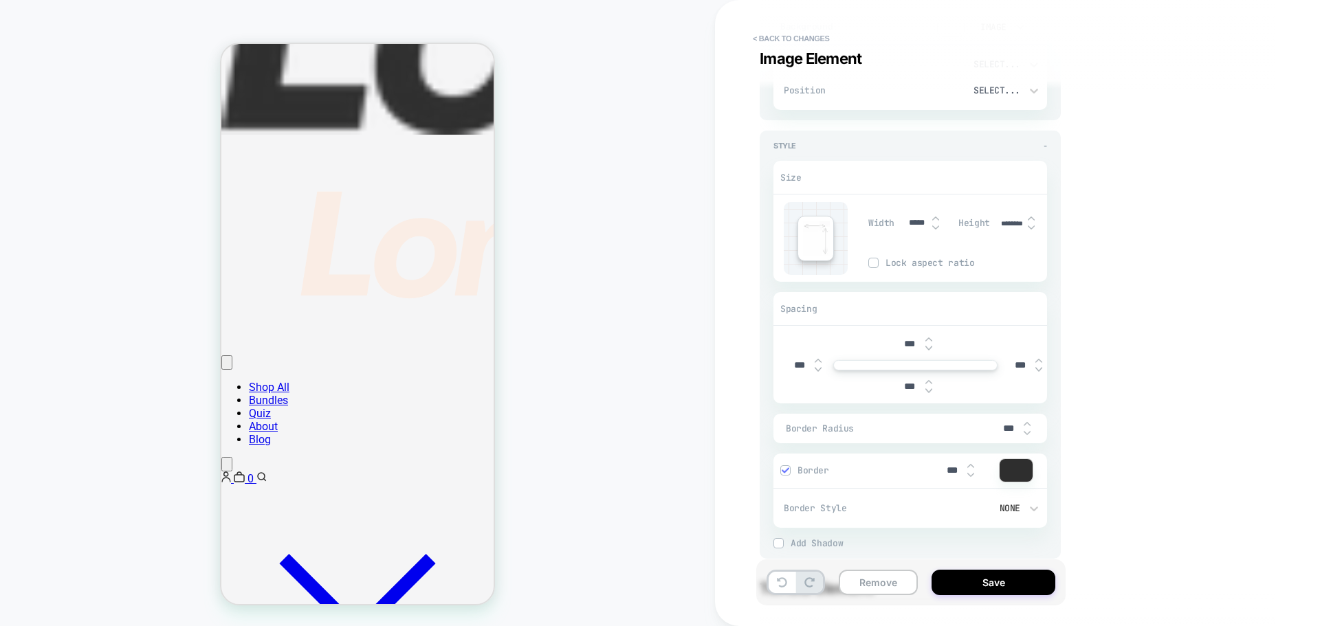
type input "********"
click at [1028, 225] on img at bounding box center [1031, 227] width 7 height 5
type textarea "*"
type input "********"
click at [1028, 225] on img at bounding box center [1031, 227] width 7 height 5
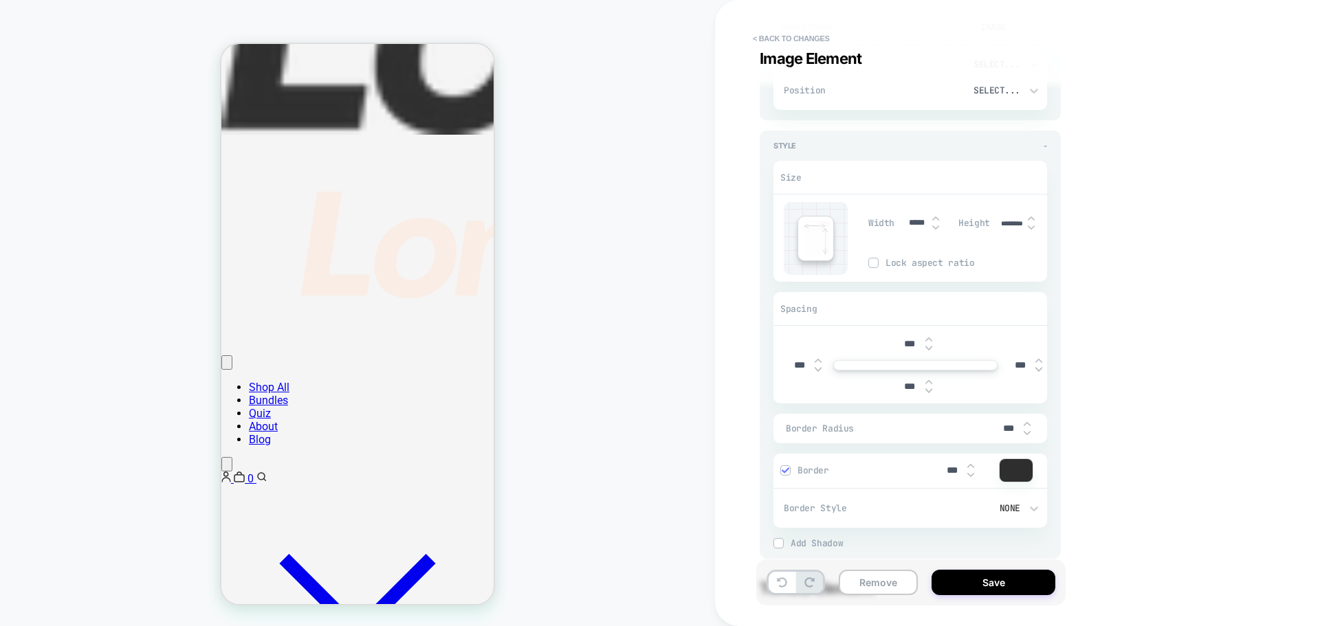
type textarea "*"
type input "********"
click at [1028, 225] on img at bounding box center [1031, 227] width 7 height 5
type textarea "*"
type input "********"
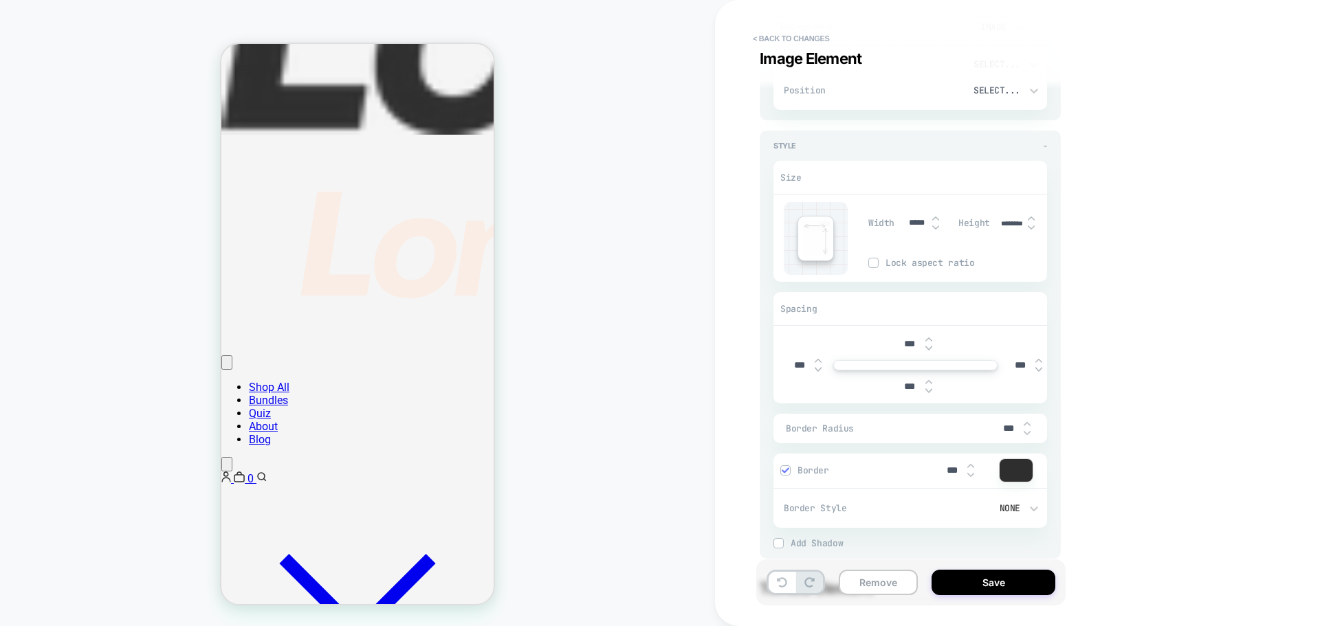
click at [1028, 225] on img at bounding box center [1031, 227] width 7 height 5
type textarea "*"
type input "********"
click at [1028, 225] on img at bounding box center [1031, 227] width 7 height 5
type textarea "*"
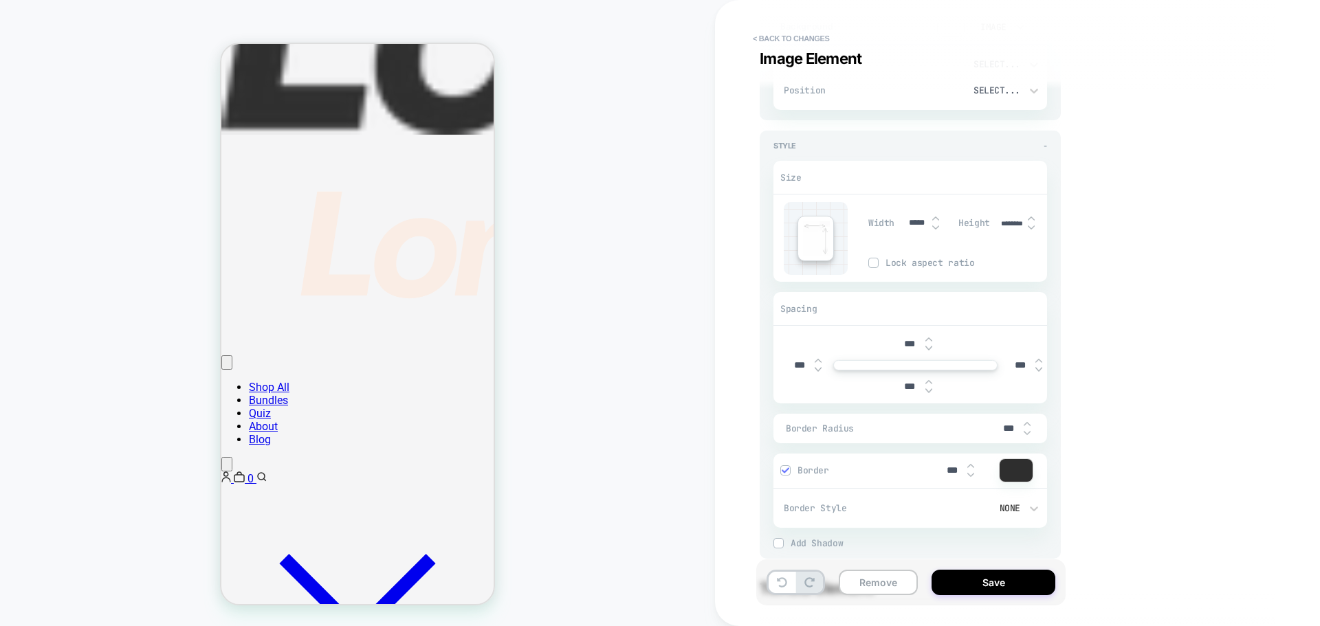
type input "********"
click at [1028, 225] on img at bounding box center [1031, 227] width 7 height 5
type textarea "*"
type input "********"
click at [1028, 225] on img at bounding box center [1031, 227] width 7 height 5
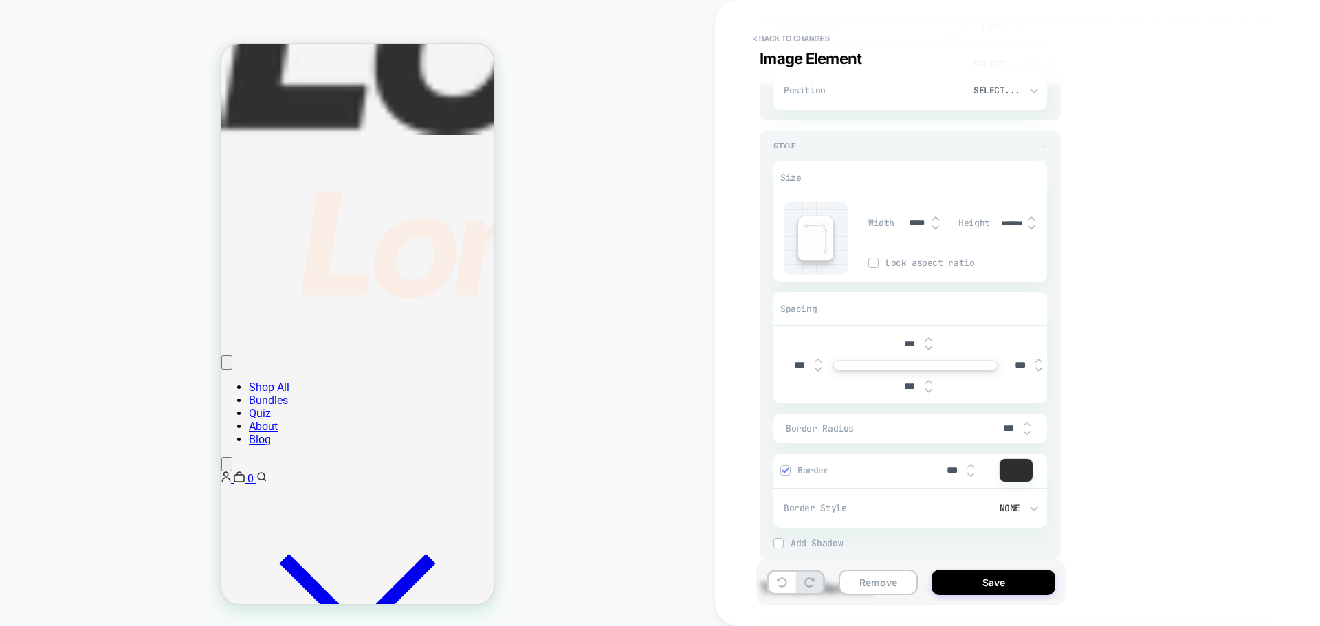
type textarea "*"
type input "********"
click at [1028, 225] on img at bounding box center [1031, 227] width 7 height 5
type textarea "*"
type input "********"
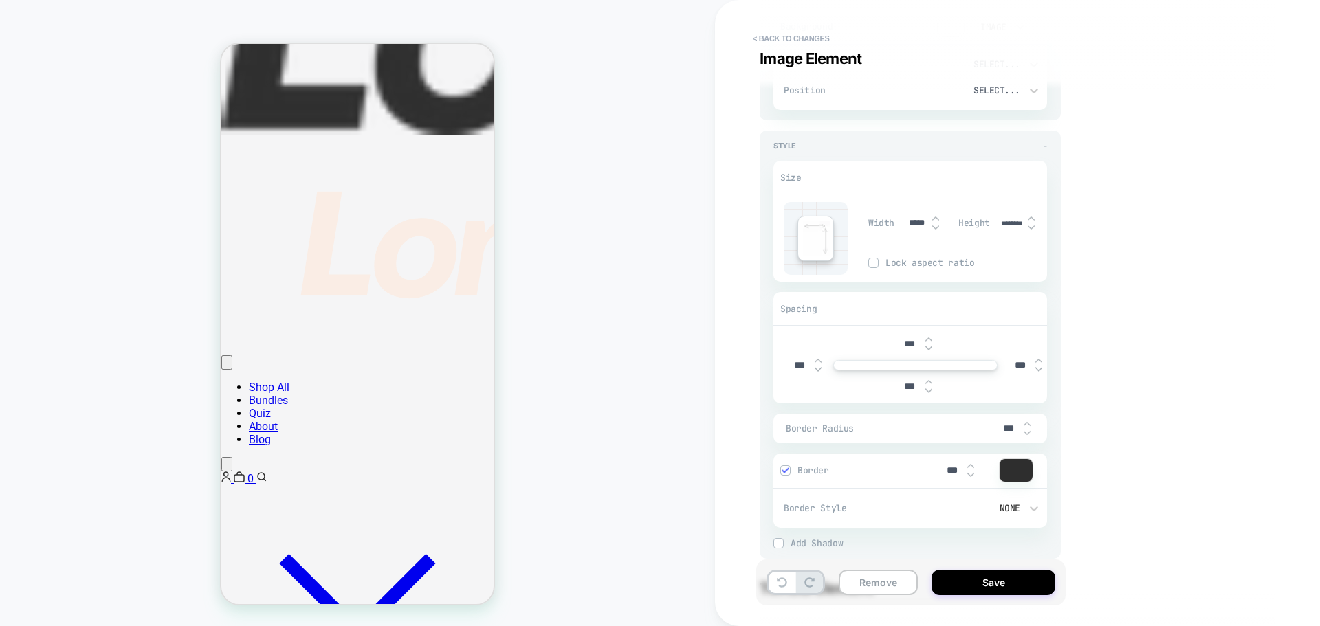
click at [1028, 225] on img at bounding box center [1031, 227] width 7 height 5
type textarea "*"
type input "********"
type textarea "*"
type input "********"
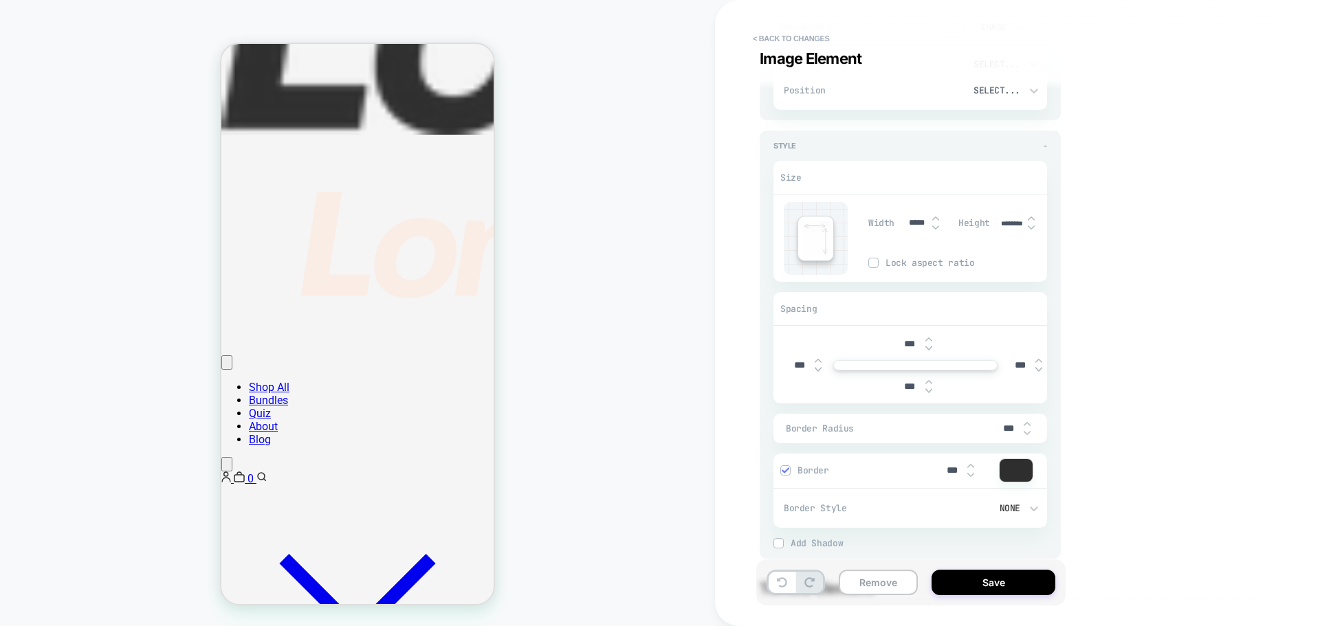
click at [1028, 225] on img at bounding box center [1031, 227] width 7 height 5
type textarea "*"
type input "********"
click at [999, 223] on input "********" at bounding box center [1012, 223] width 31 height 9
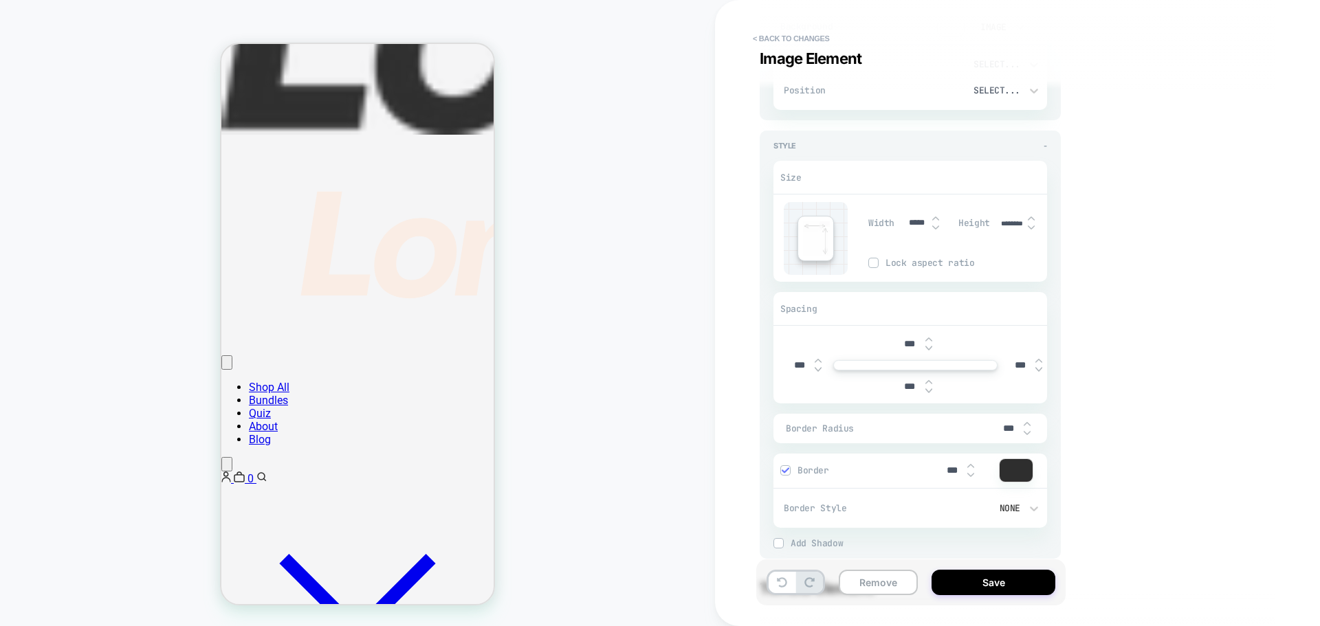
click at [999, 223] on input "********" at bounding box center [1012, 223] width 31 height 9
type textarea "*"
type input "***"
type textarea "*"
type input "****"
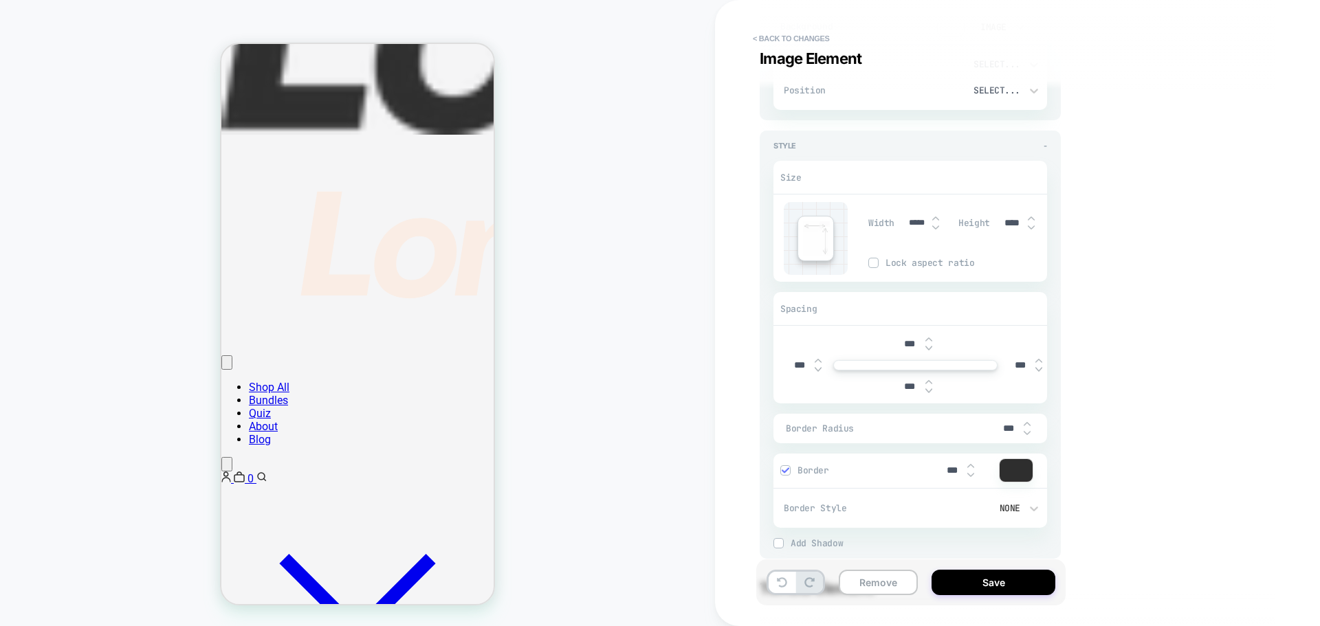
type textarea "*"
type input "*****"
type textarea "*"
type input "*****"
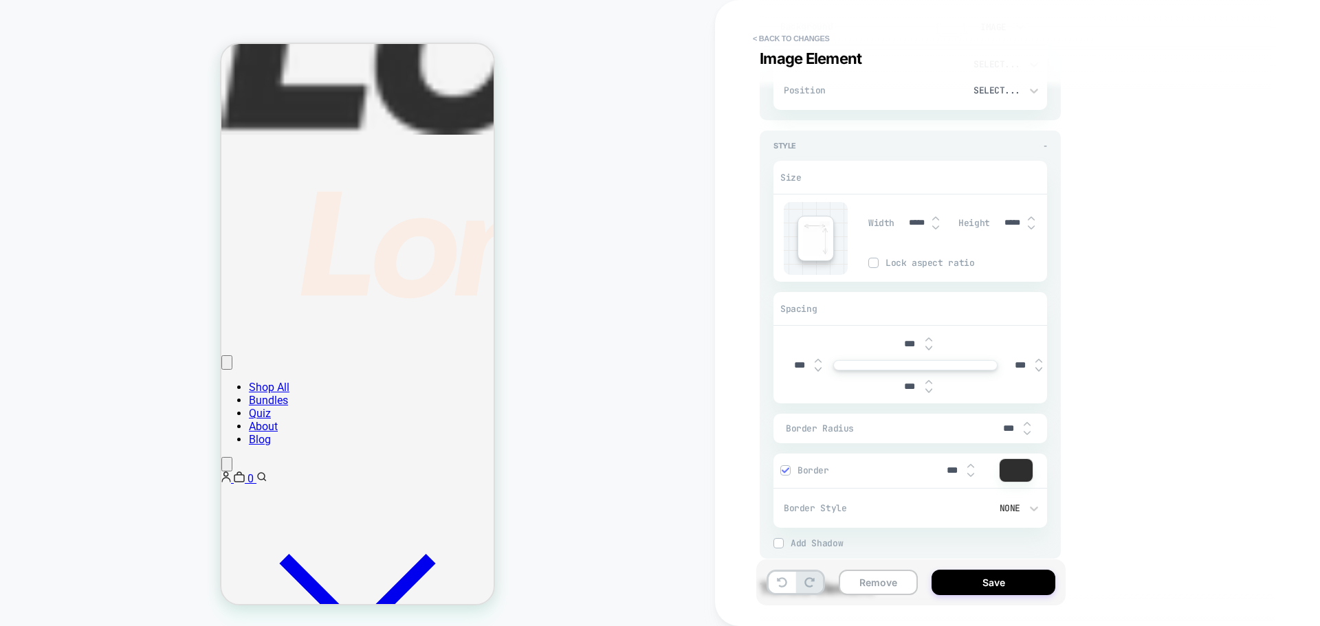
click at [1008, 223] on input "*****" at bounding box center [1012, 223] width 31 height 10
type textarea "*"
type input "***"
type textarea "*"
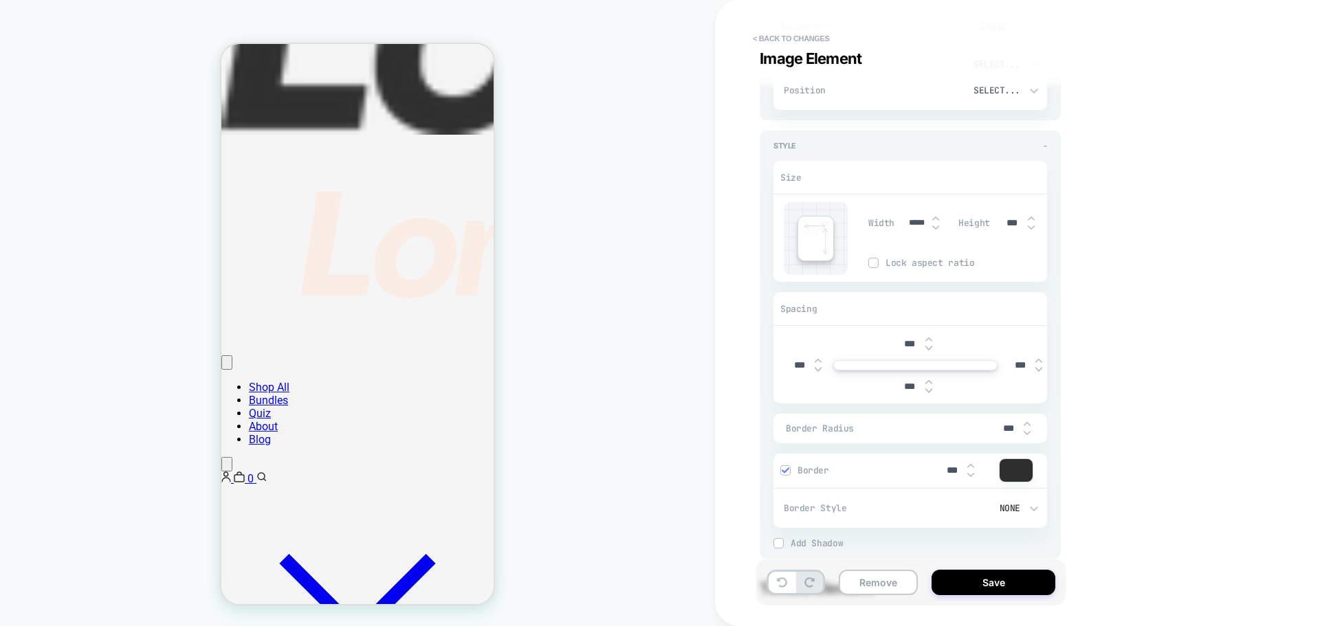
type input "****"
type textarea "*"
type input "*****"
type textarea "*"
type input "*****"
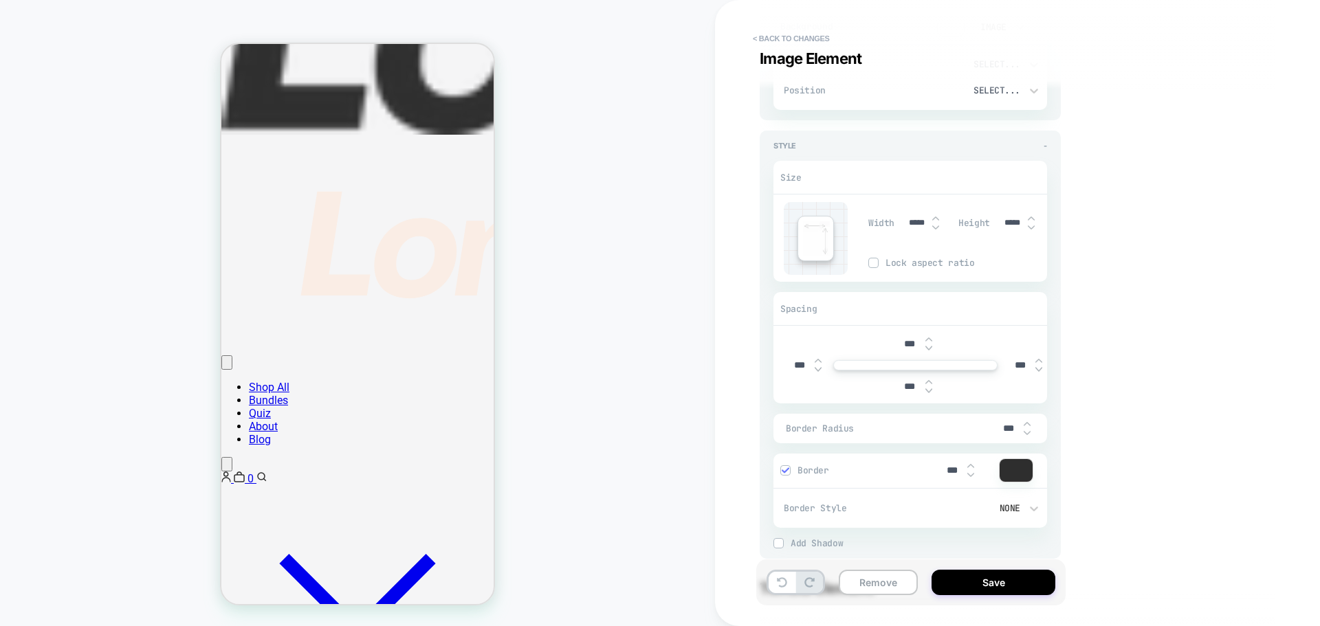
click at [931, 381] on img at bounding box center [928, 381] width 7 height 5
type textarea "*"
type input "***"
click at [927, 394] on div "***" at bounding box center [915, 387] width 43 height 28
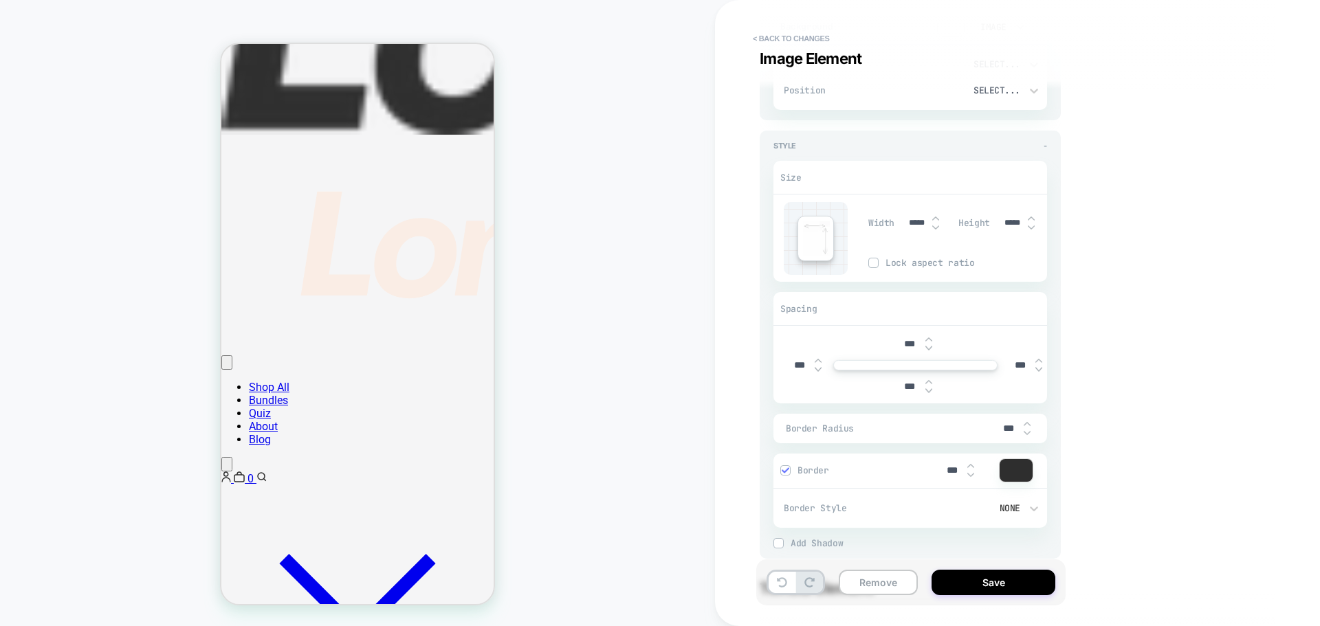
click at [929, 391] on img at bounding box center [928, 390] width 7 height 5
type textarea "*"
type input "***"
click at [929, 391] on img at bounding box center [928, 390] width 7 height 5
type textarea "*"
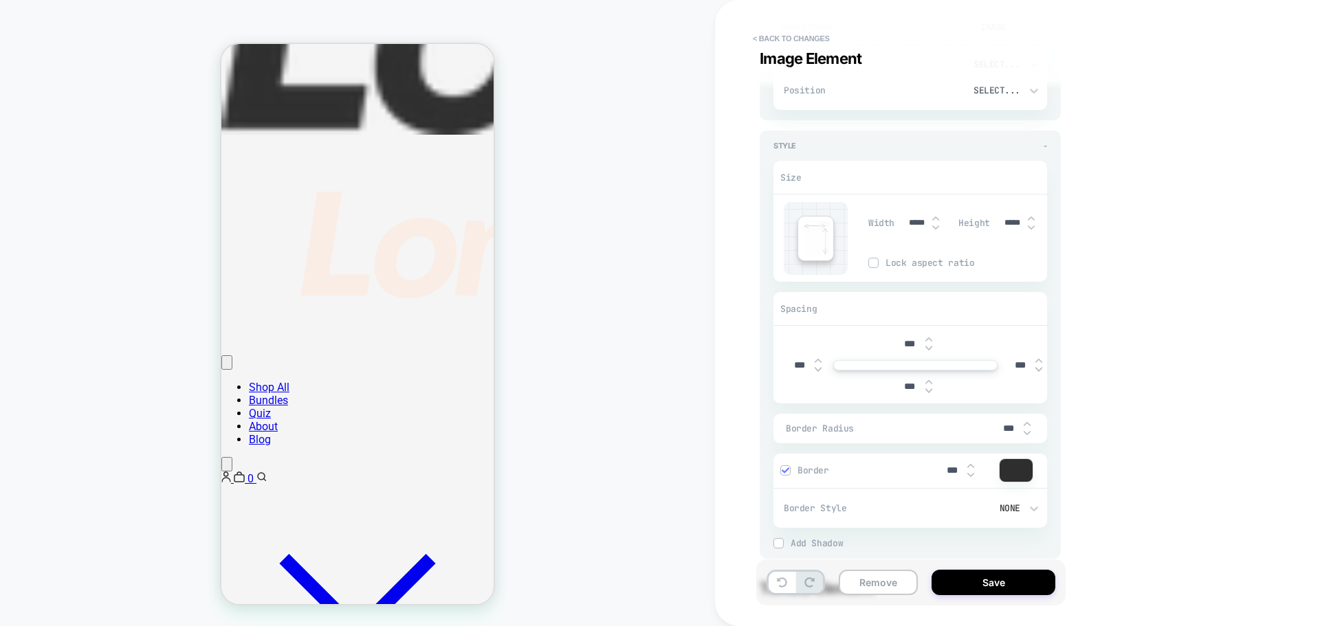
type input "****"
click at [929, 391] on img at bounding box center [928, 390] width 7 height 5
type textarea "*"
type input "****"
click at [929, 391] on img at bounding box center [928, 390] width 7 height 5
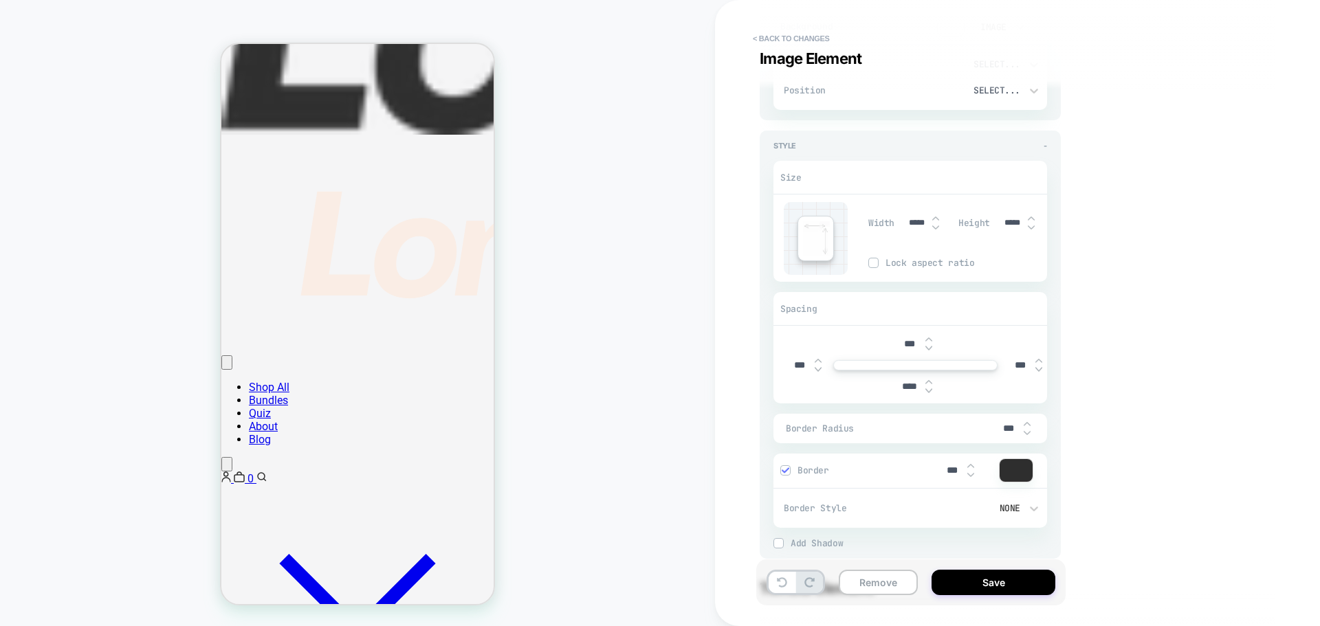
type textarea "*"
type input "****"
click at [929, 391] on img at bounding box center [928, 390] width 7 height 5
type textarea "*"
type input "****"
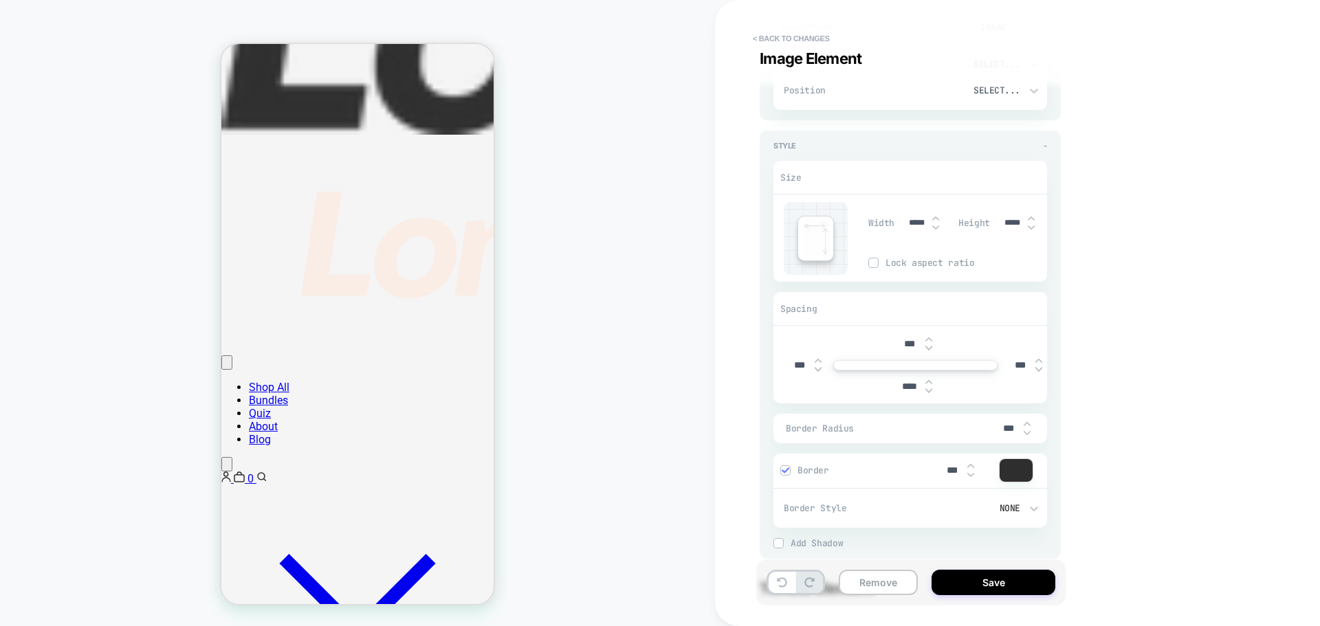
click at [929, 391] on img at bounding box center [928, 390] width 7 height 5
type textarea "*"
type input "****"
click at [929, 391] on img at bounding box center [928, 390] width 7 height 5
type textarea "*"
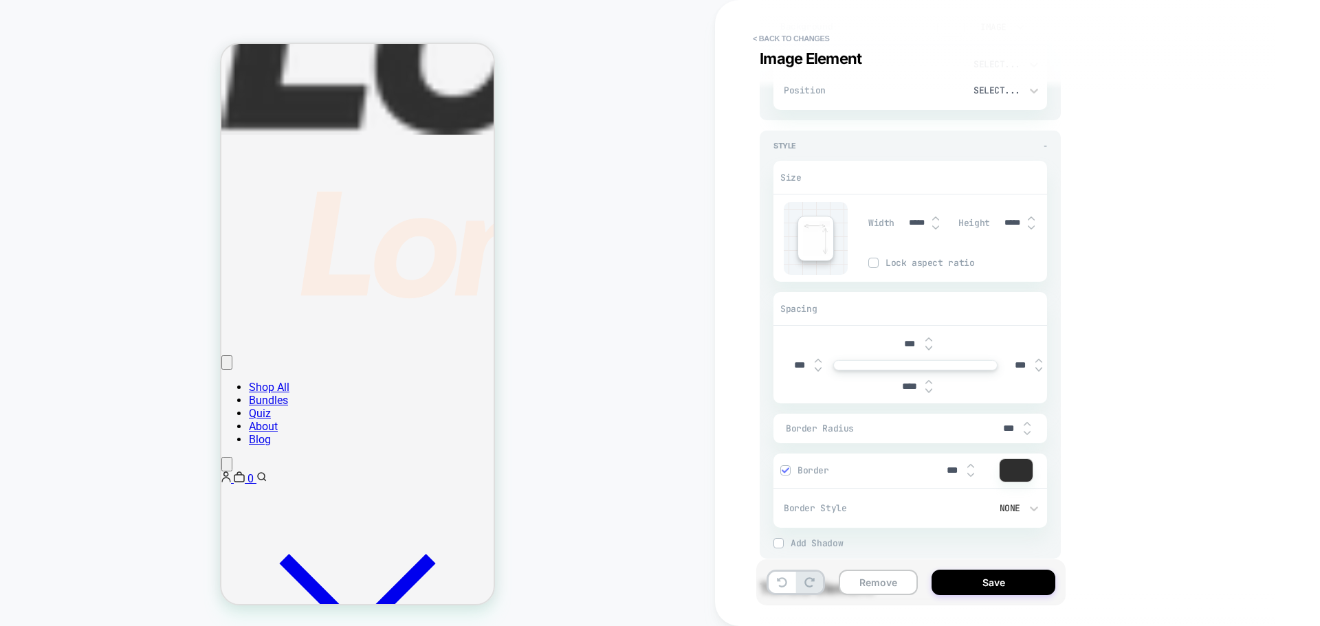
type input "****"
click at [929, 391] on img at bounding box center [928, 390] width 7 height 5
type textarea "*"
type input "****"
click at [929, 391] on img at bounding box center [928, 390] width 7 height 5
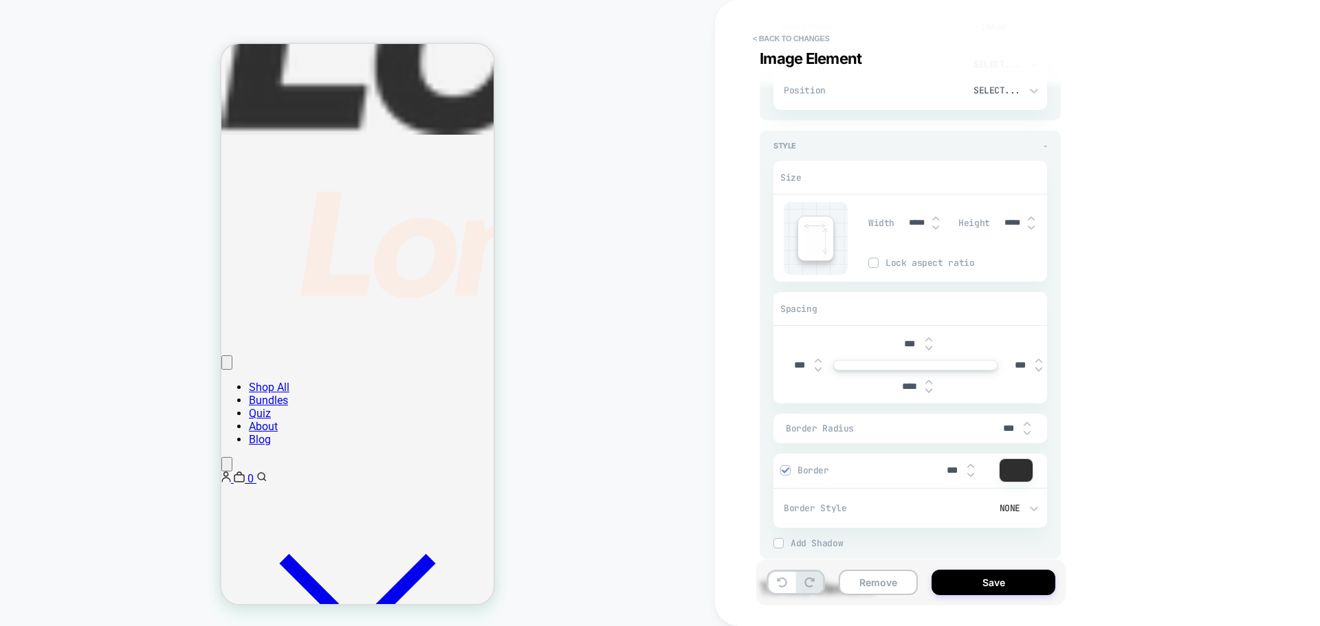
type textarea "*"
type input "****"
click at [929, 391] on img at bounding box center [928, 390] width 7 height 5
type textarea "*"
type input "****"
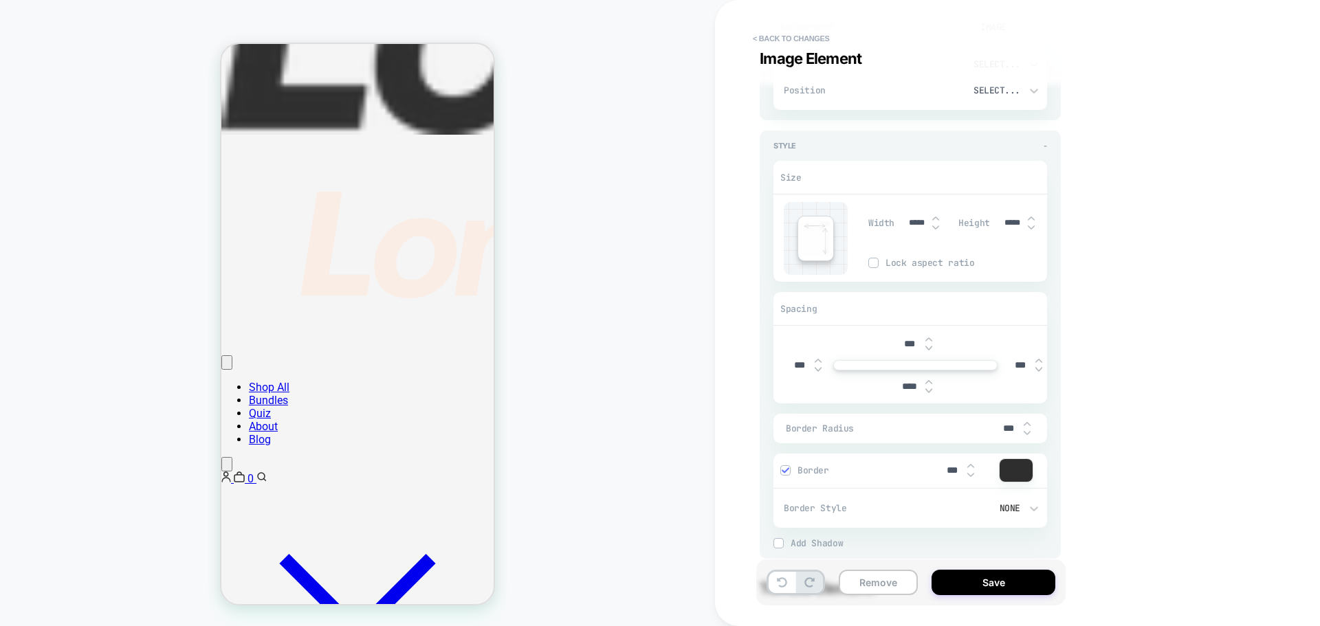
click at [929, 391] on img at bounding box center [928, 390] width 7 height 5
type textarea "*"
type input "*****"
click at [928, 390] on img at bounding box center [928, 390] width 7 height 5
type textarea "*"
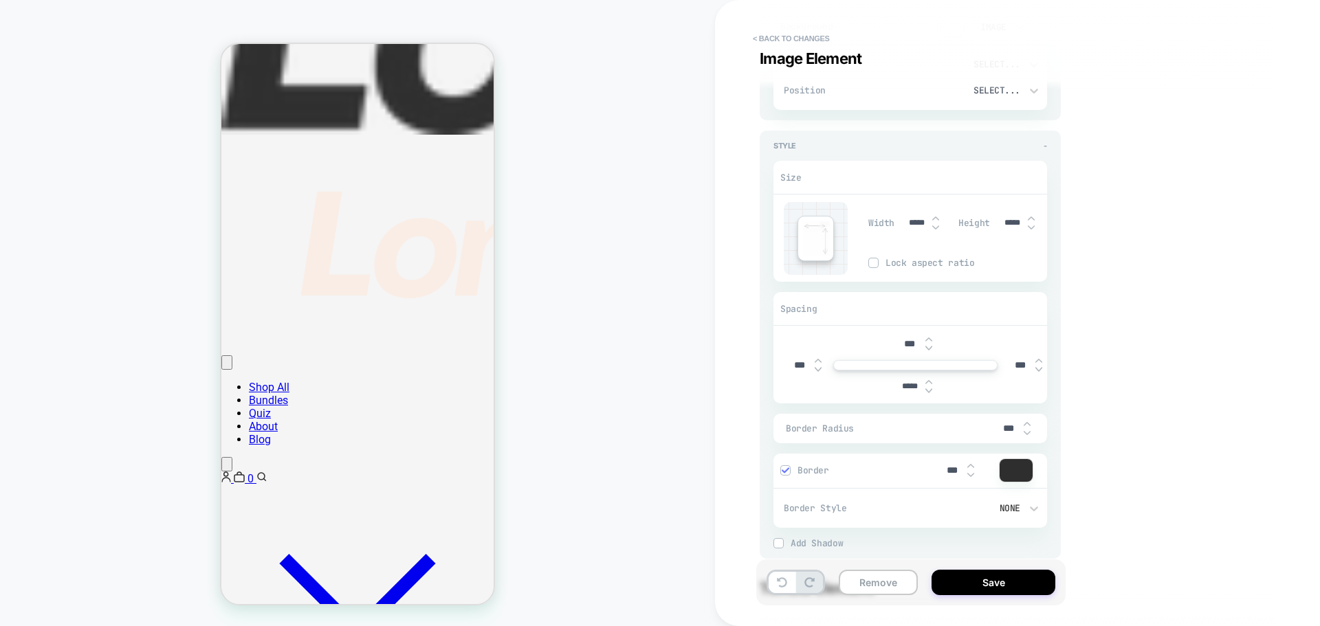
type input "*****"
click at [928, 390] on img at bounding box center [928, 390] width 7 height 5
type textarea "*"
type input "*****"
click at [928, 390] on img at bounding box center [928, 390] width 7 height 5
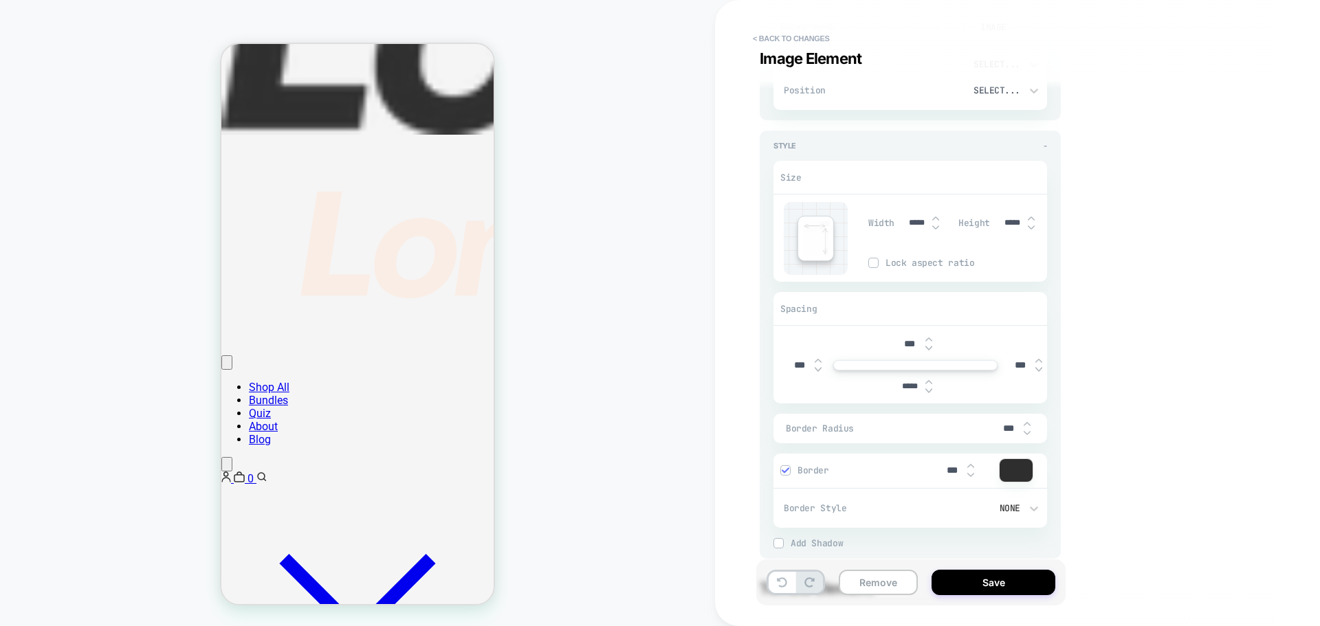
type textarea "*"
type input "*****"
click at [928, 390] on img at bounding box center [928, 390] width 7 height 5
type textarea "*"
type input "*****"
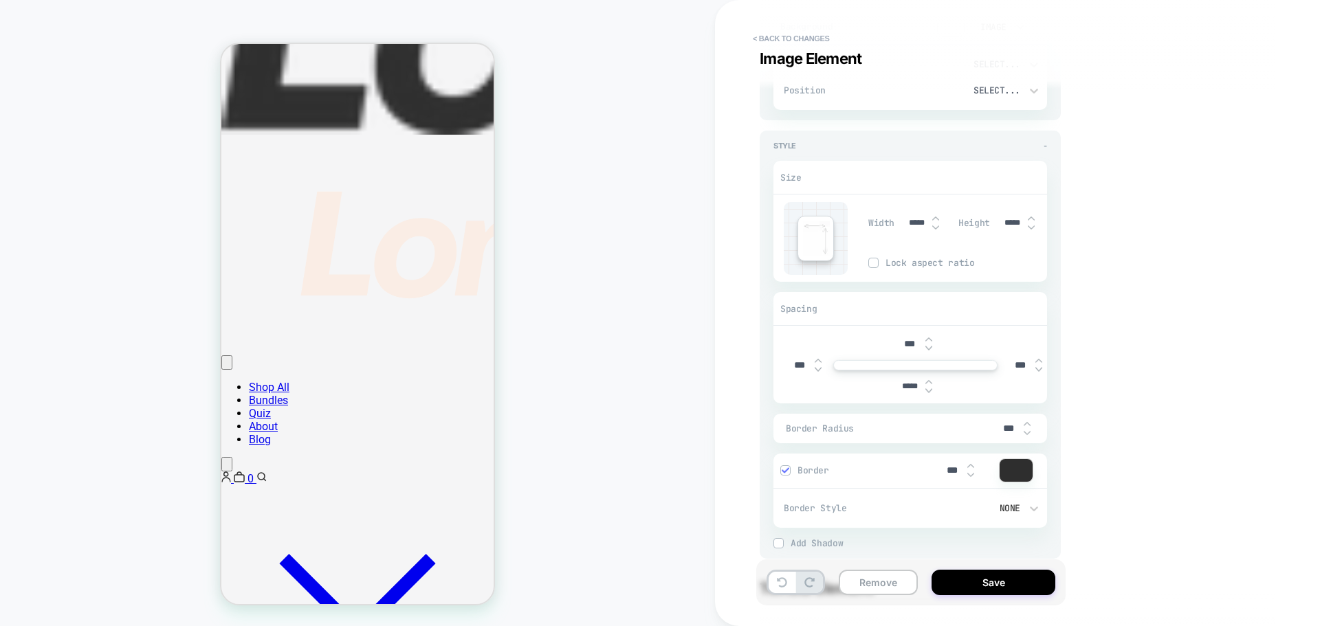
click at [928, 390] on img at bounding box center [928, 390] width 7 height 5
type textarea "*"
type input "*****"
click at [928, 390] on img at bounding box center [928, 390] width 7 height 5
type textarea "*"
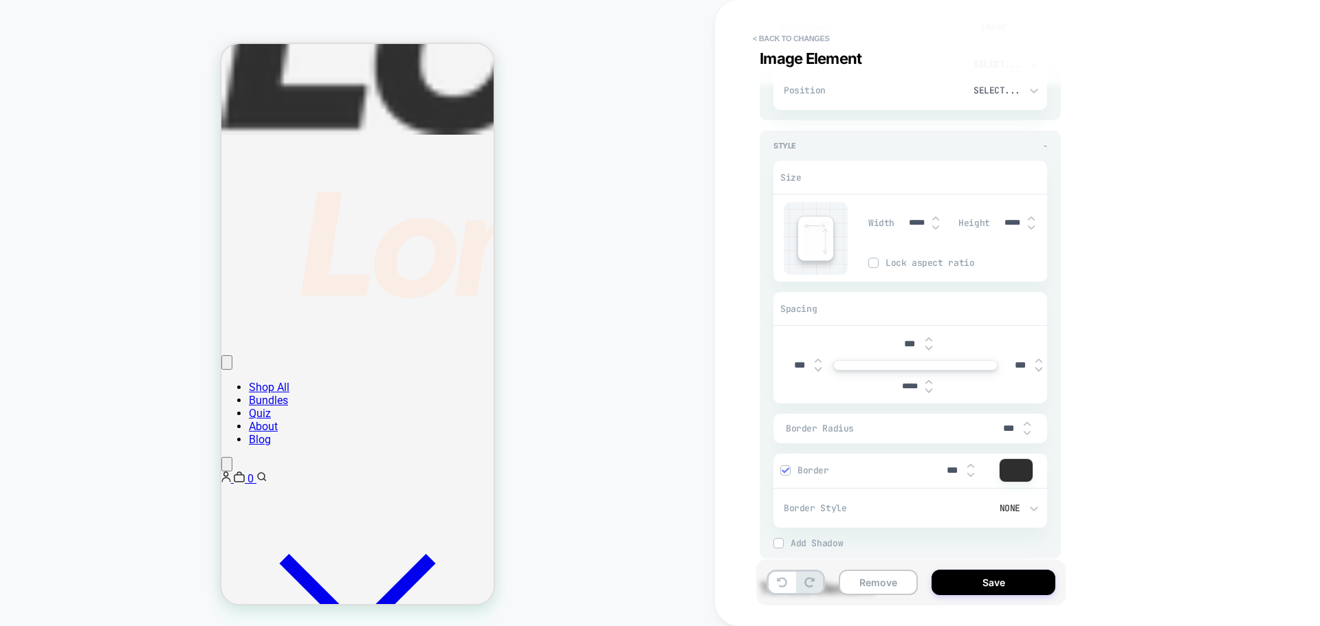
type input "*****"
click at [928, 390] on img at bounding box center [928, 390] width 7 height 5
type textarea "*"
type input "*****"
click at [929, 391] on img at bounding box center [928, 390] width 7 height 5
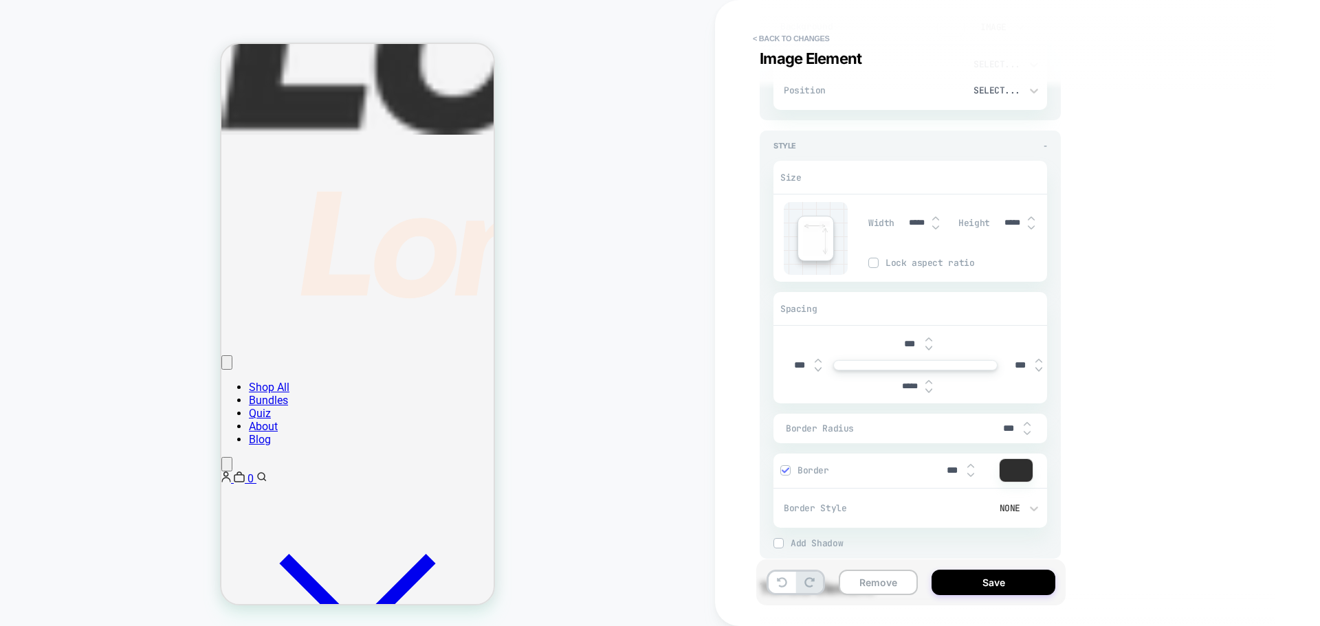
type textarea "*"
type input "*****"
click at [929, 391] on img at bounding box center [928, 390] width 7 height 5
type textarea "*"
type input "*****"
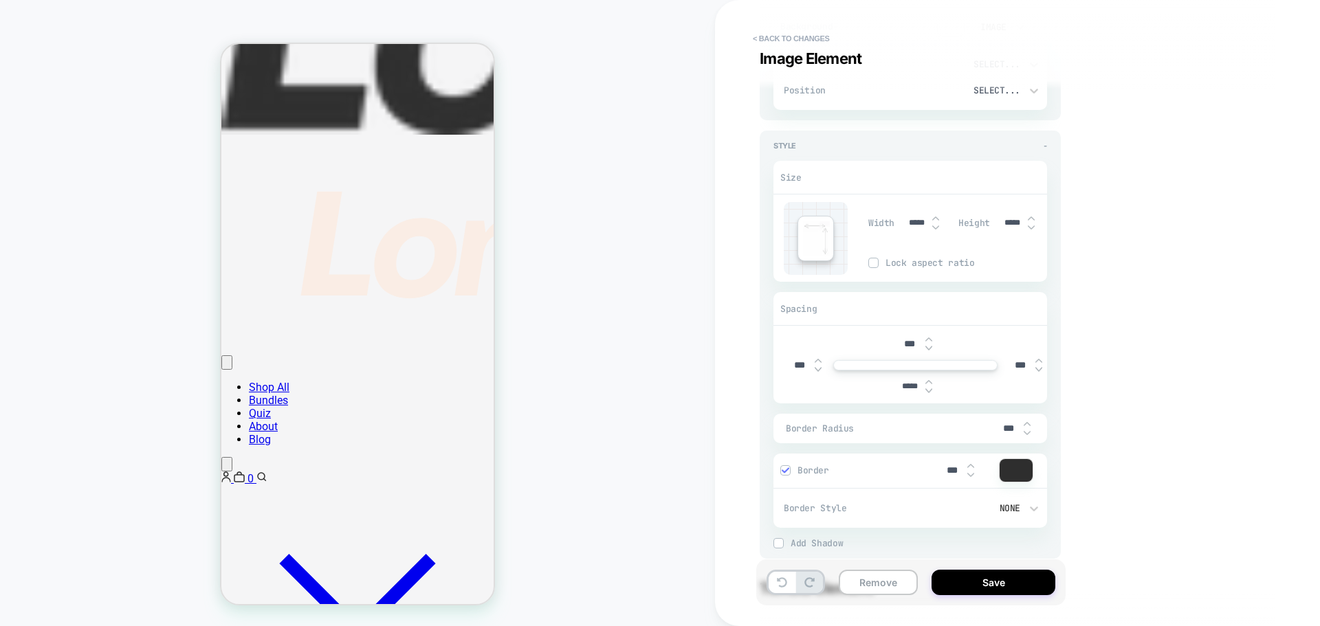
click at [929, 392] on img at bounding box center [928, 390] width 7 height 5
type textarea "*"
type input "*****"
click at [930, 395] on div "*****" at bounding box center [915, 387] width 43 height 28
drag, startPoint x: 930, startPoint y: 395, endPoint x: 929, endPoint y: 401, distance: 6.9
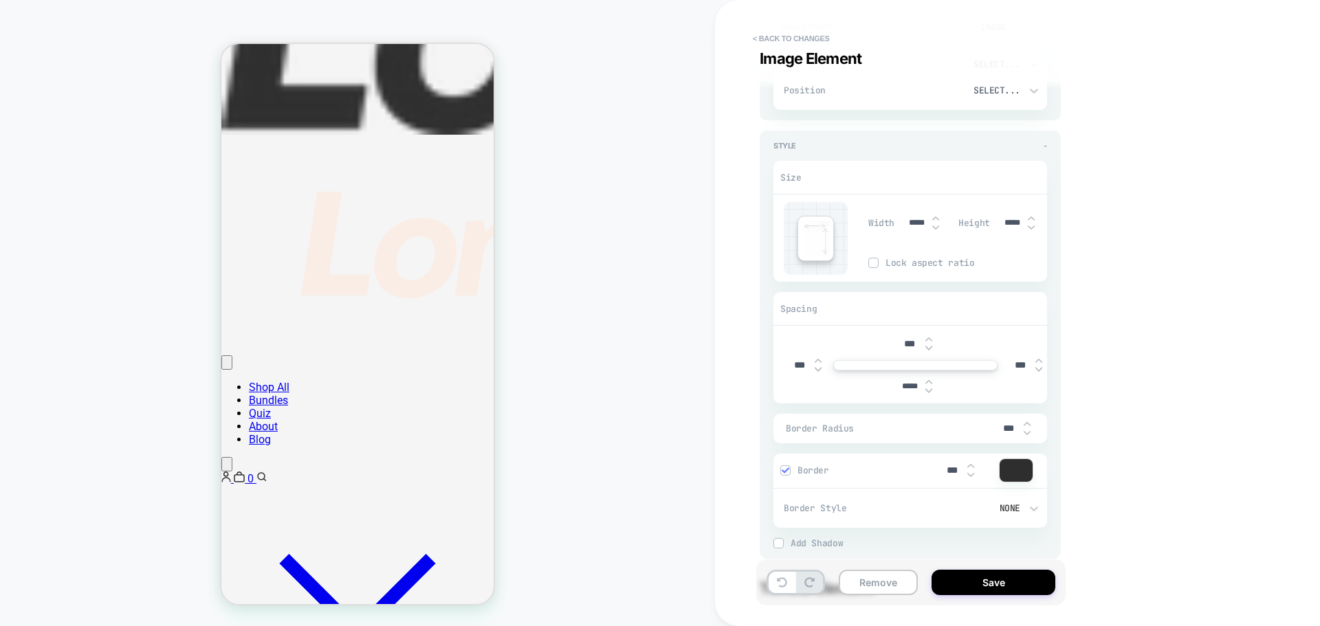
click at [929, 401] on div "*** *** *** *****" at bounding box center [910, 365] width 274 height 77
click at [930, 401] on div "*** *** *** *****" at bounding box center [910, 365] width 274 height 77
click at [931, 395] on div "*****" at bounding box center [915, 387] width 43 height 28
click at [907, 388] on input "*****" at bounding box center [909, 386] width 31 height 10
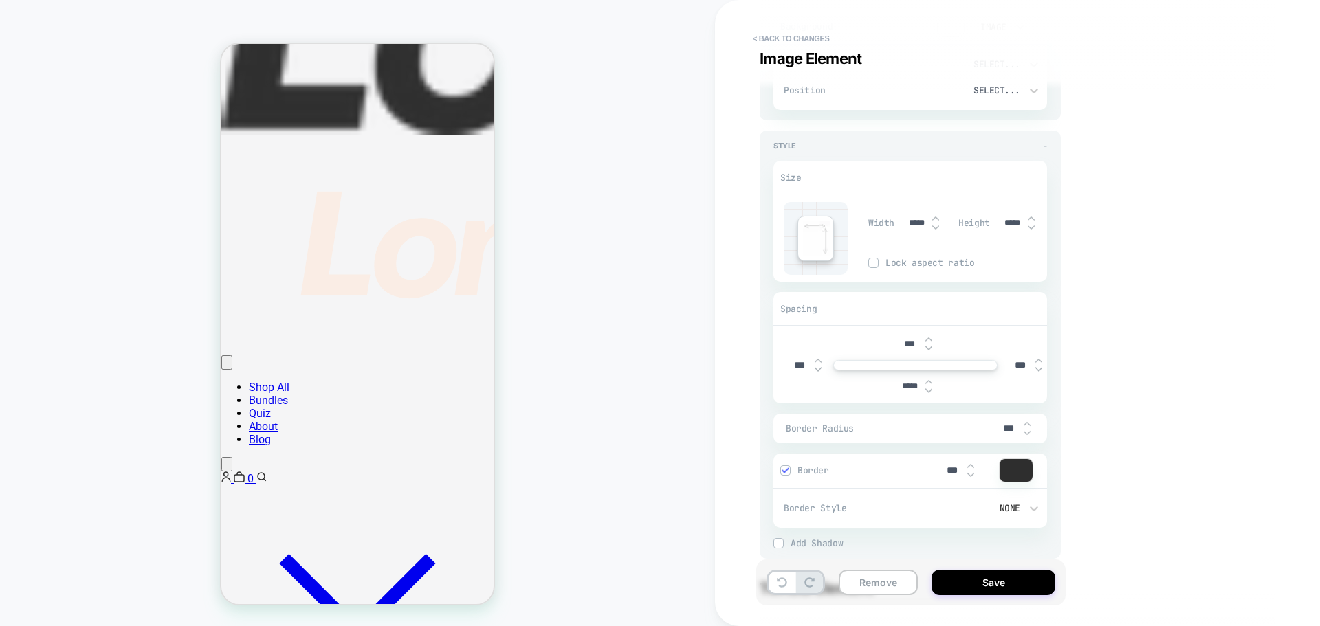
type textarea "*"
type input "****"
type textarea "*"
type input "*****"
type textarea "*"
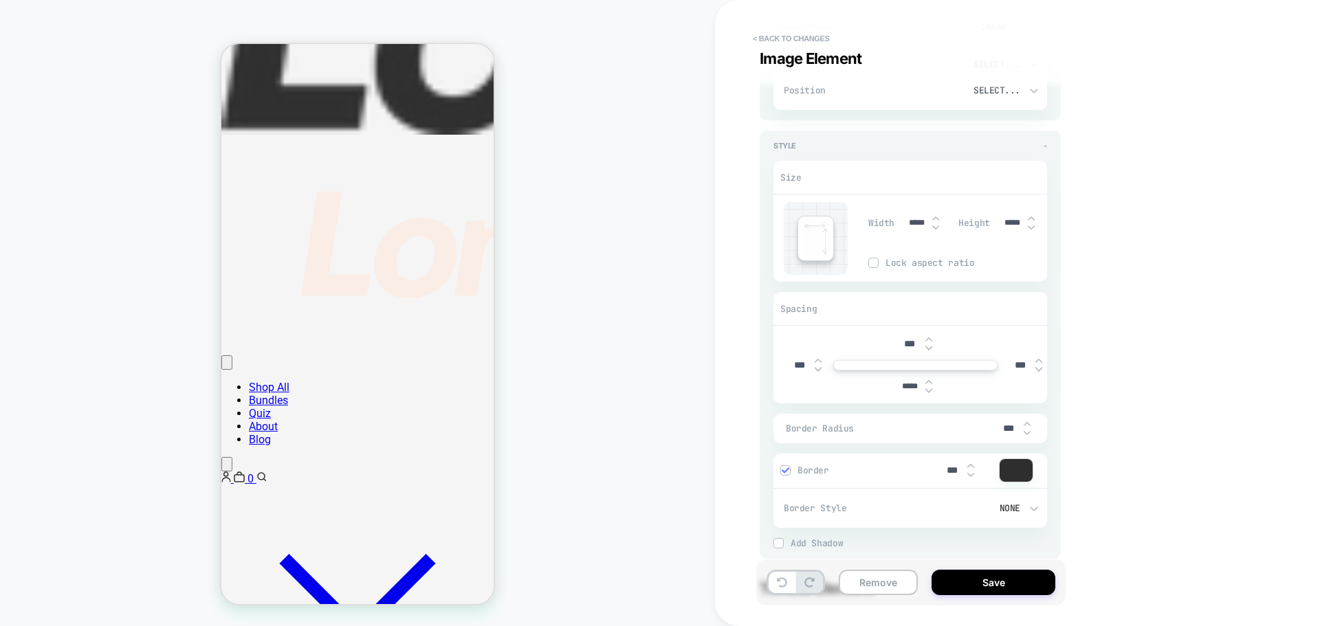
type input "*****"
click at [617, 410] on div "CUSTOM" at bounding box center [357, 313] width 715 height 599
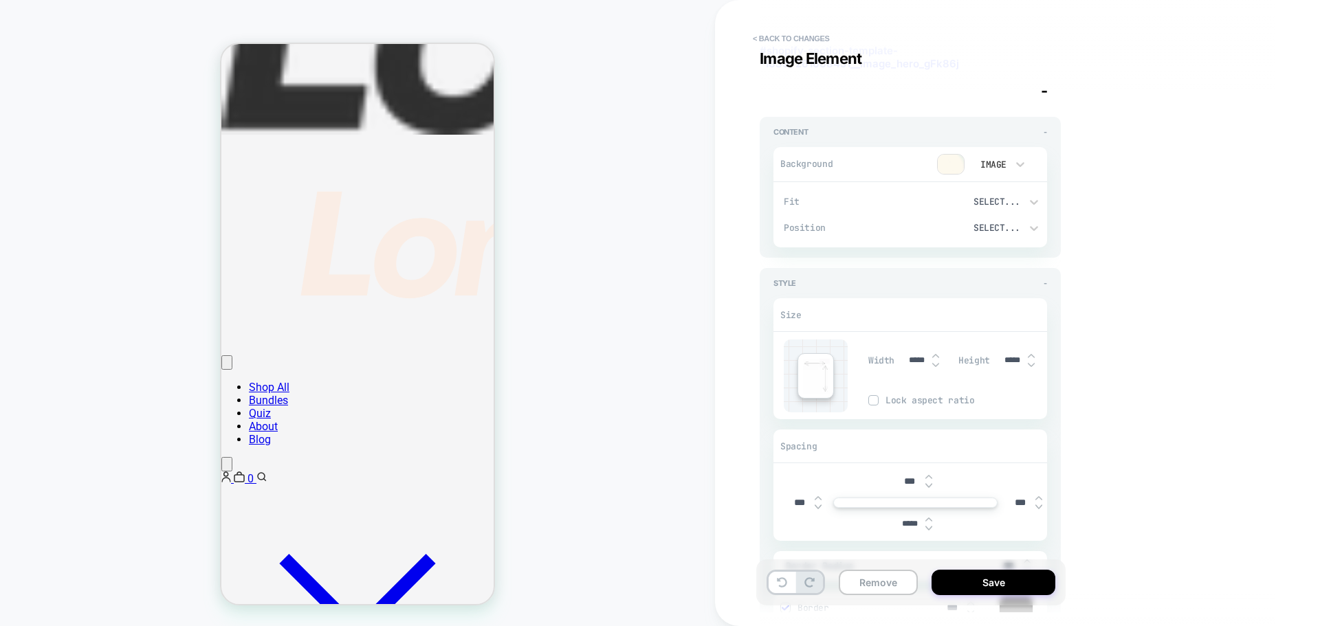
scroll to position [0, 0]
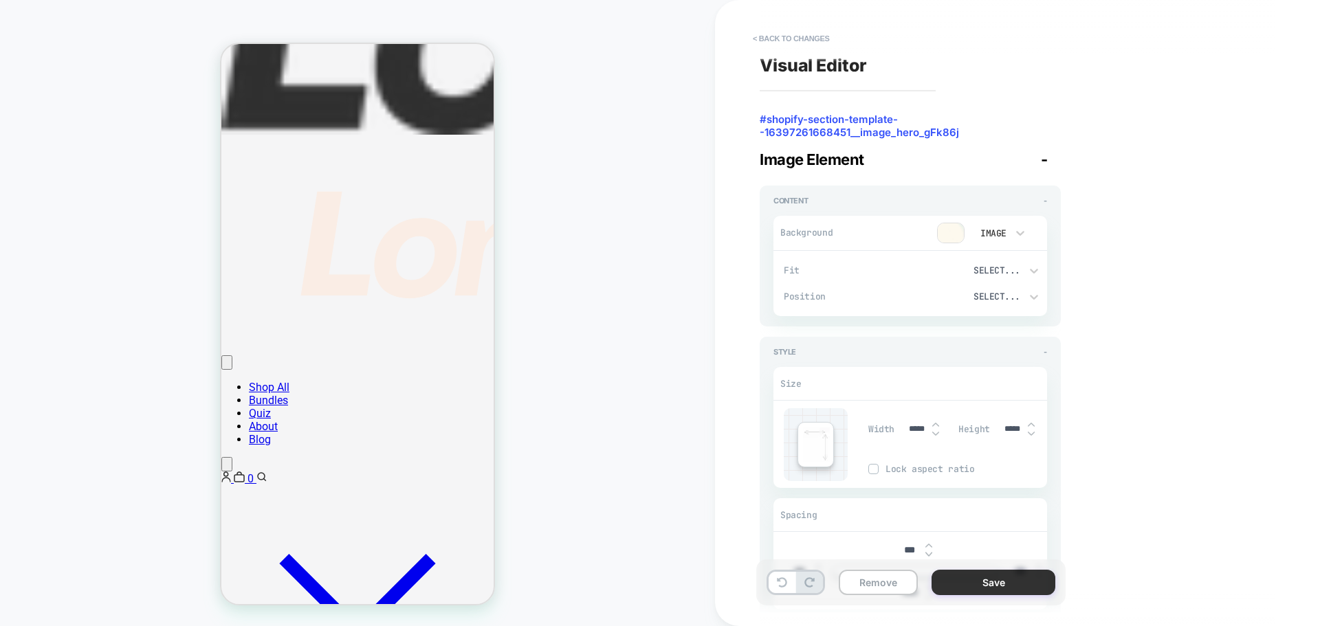
click at [990, 580] on button "Save" at bounding box center [993, 582] width 124 height 25
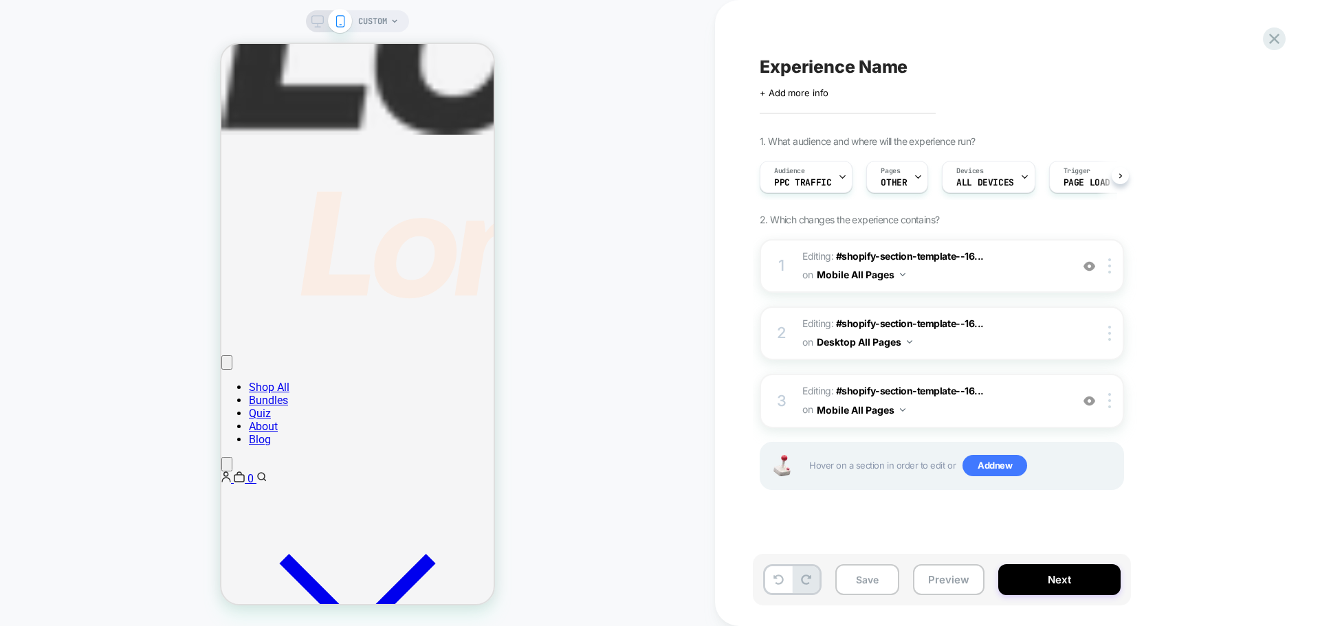
scroll to position [0, 1]
drag, startPoint x: 536, startPoint y: 331, endPoint x: 564, endPoint y: 425, distance: 99.0
click at [565, 427] on div "CUSTOM" at bounding box center [357, 313] width 715 height 599
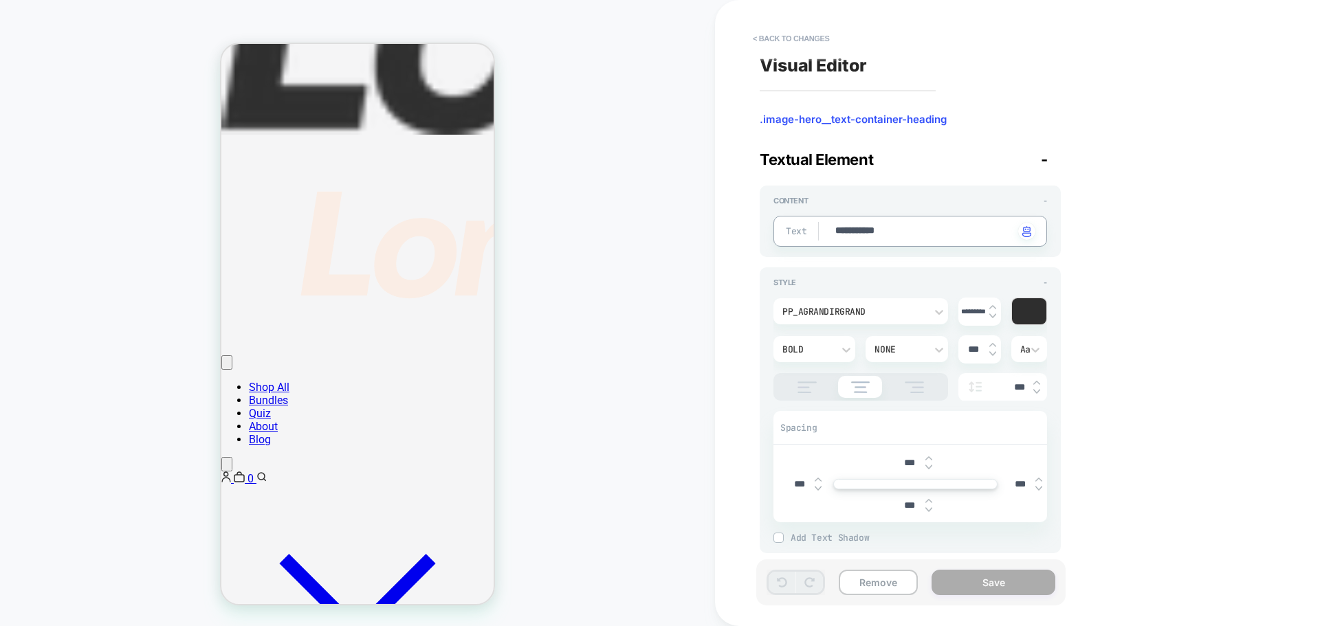
type textarea "*"
type textarea "**"
type textarea "*"
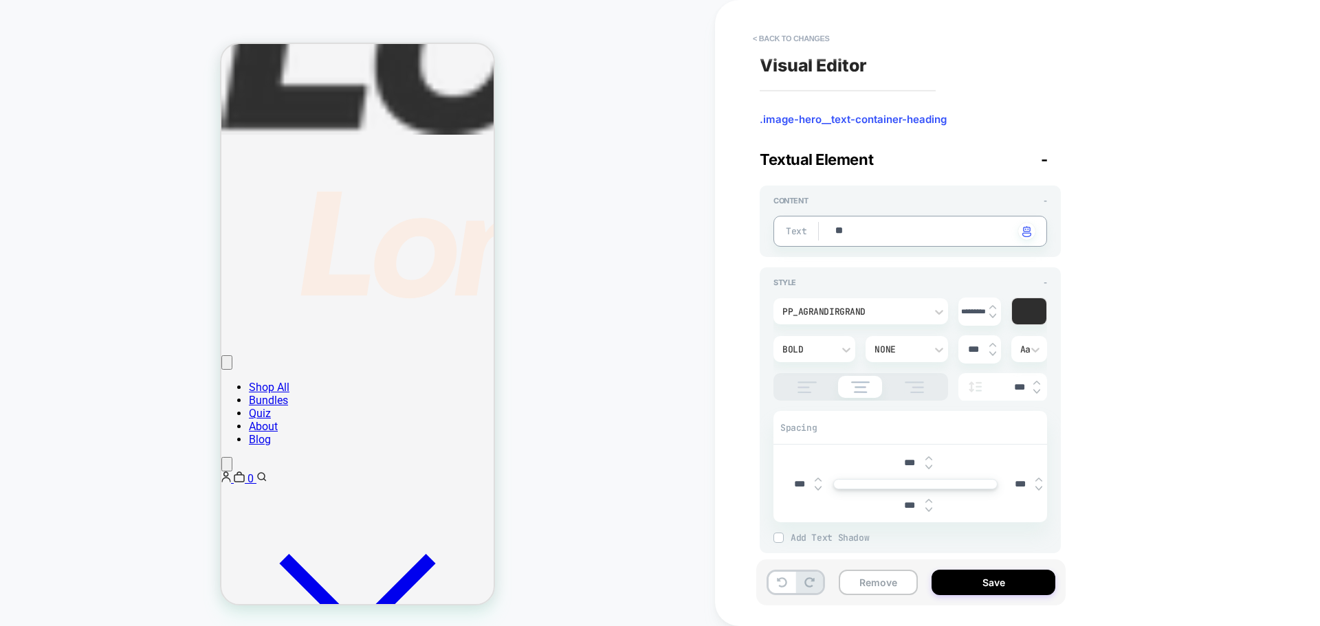
type textarea "***"
type textarea "*"
type textarea "****"
type textarea "*"
type textarea "****"
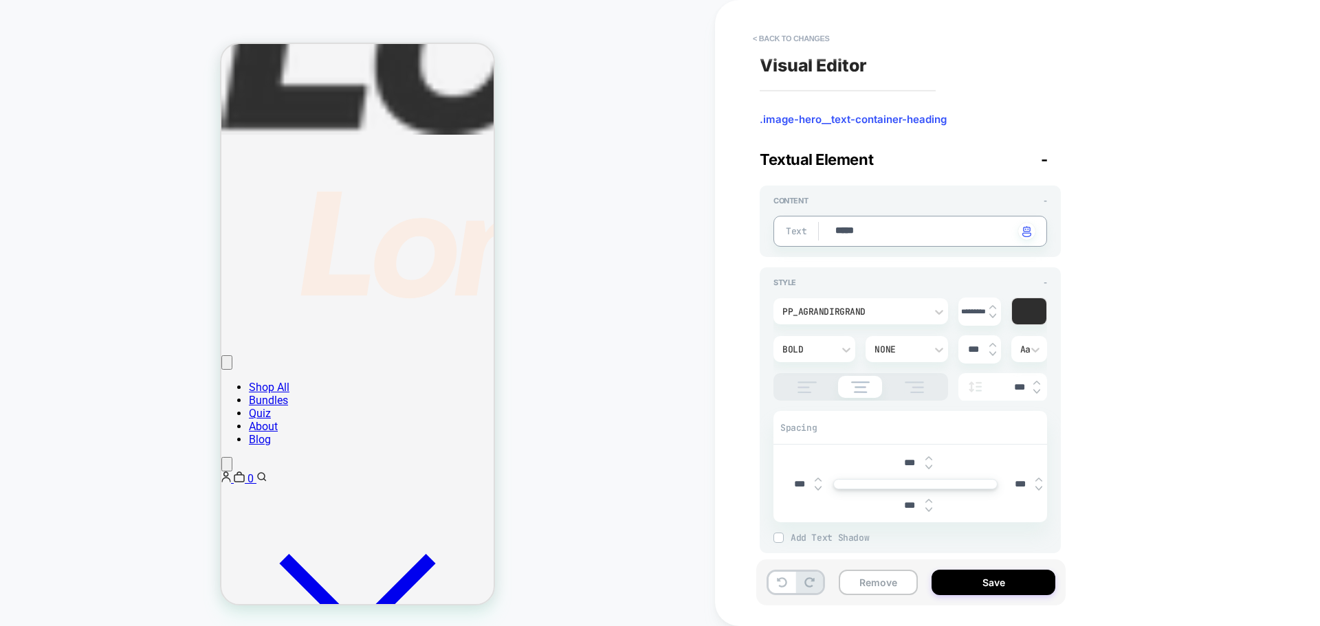
type textarea "*"
type textarea "******"
type textarea "*"
type textarea "*******"
type textarea "*"
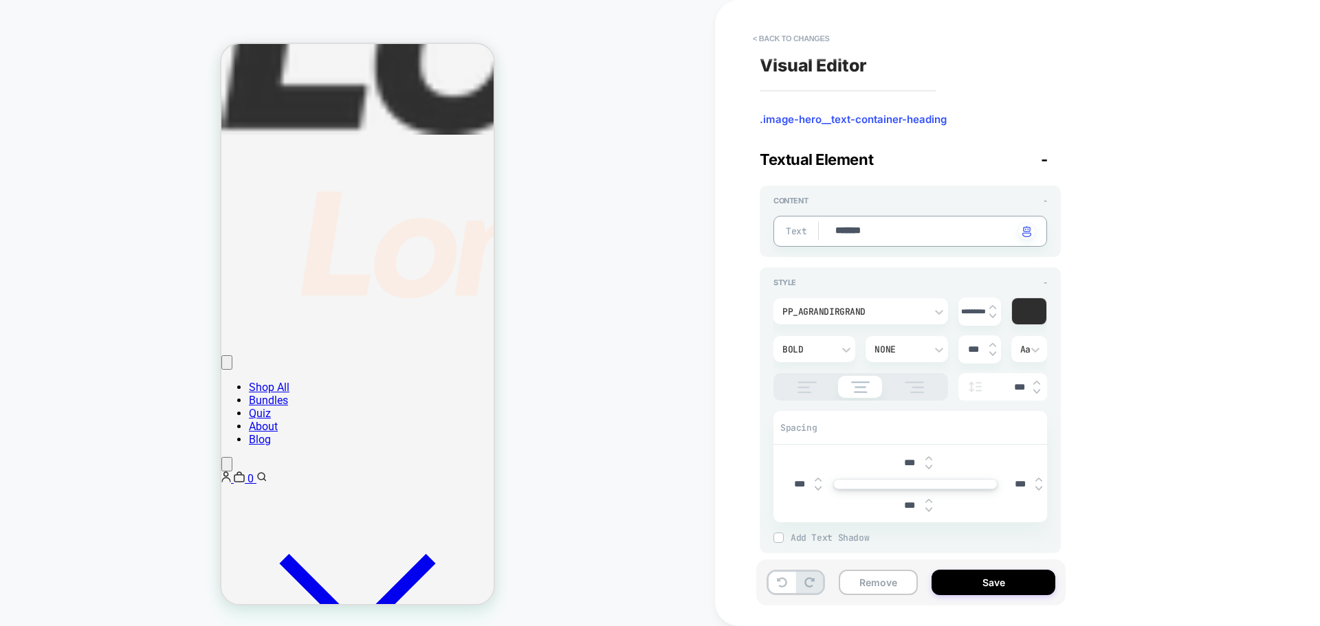
type textarea "*"
type textarea "**"
type textarea "*"
type textarea "***"
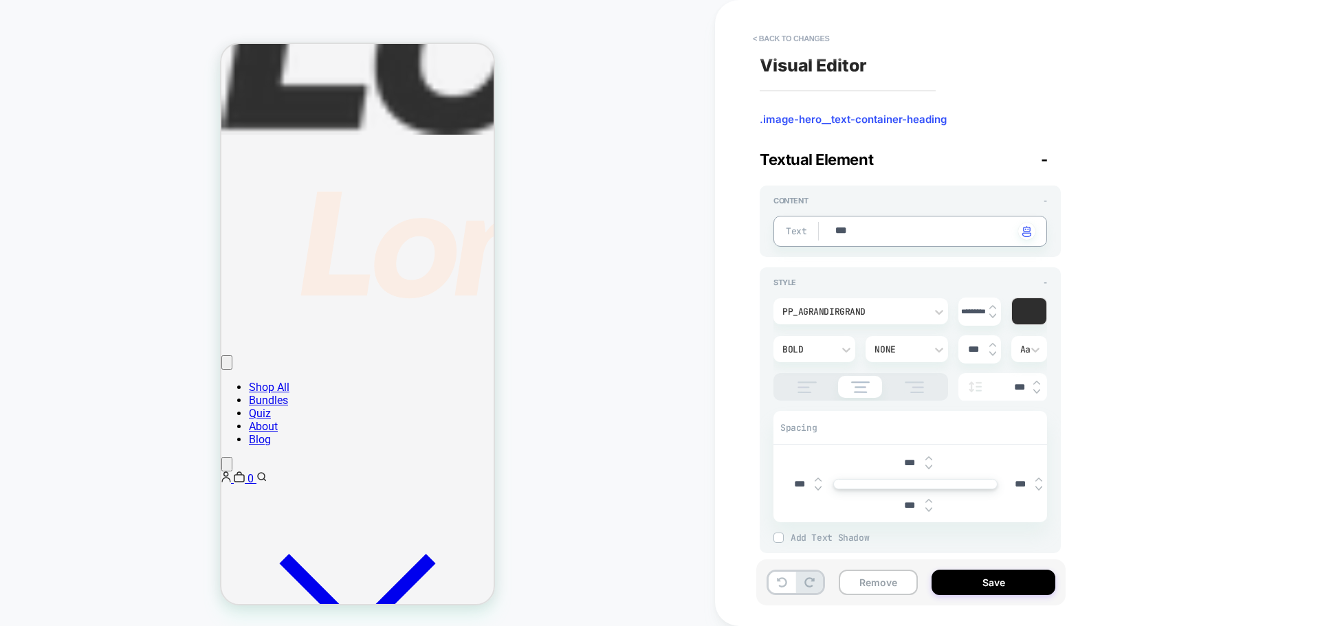
type textarea "*"
type textarea "****"
type textarea "*"
type textarea "****"
type textarea "*"
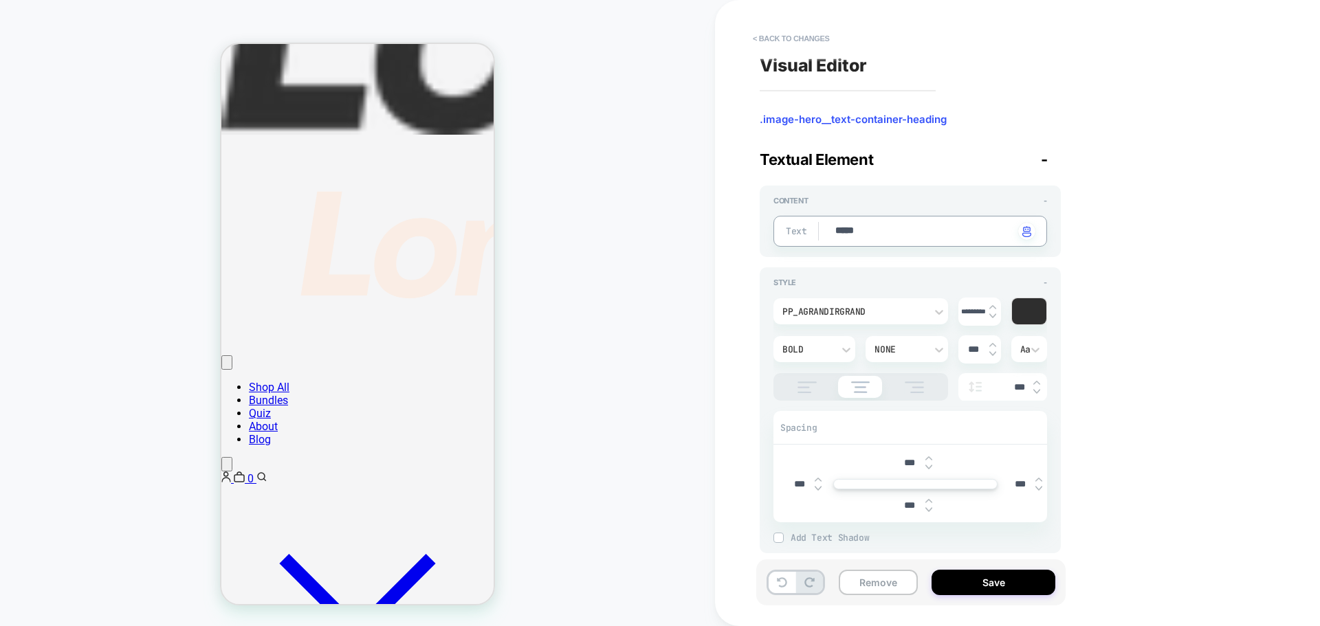
type textarea "******"
type textarea "*"
type textarea "*******"
type textarea "*"
click at [894, 228] on textarea "*******" at bounding box center [924, 231] width 180 height 15
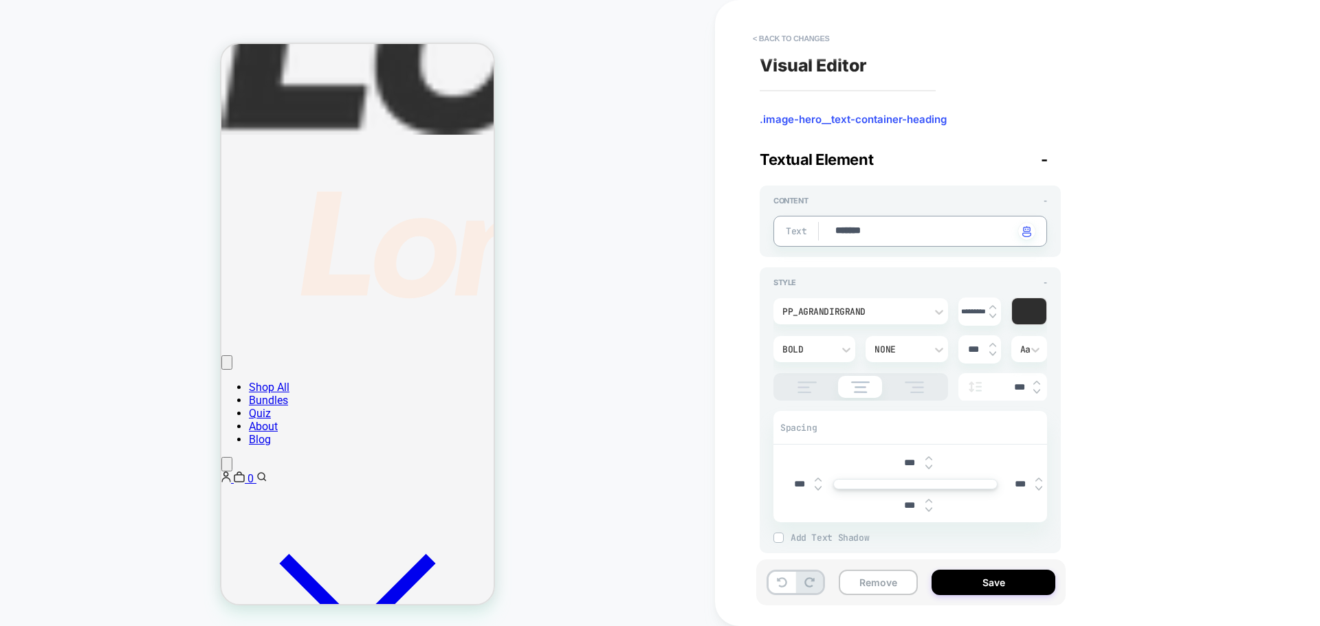
drag, startPoint x: 882, startPoint y: 228, endPoint x: 863, endPoint y: 234, distance: 20.0
click at [863, 234] on textarea "*******" at bounding box center [924, 231] width 180 height 15
type textarea "******"
type textarea "*"
type textarea "*******"
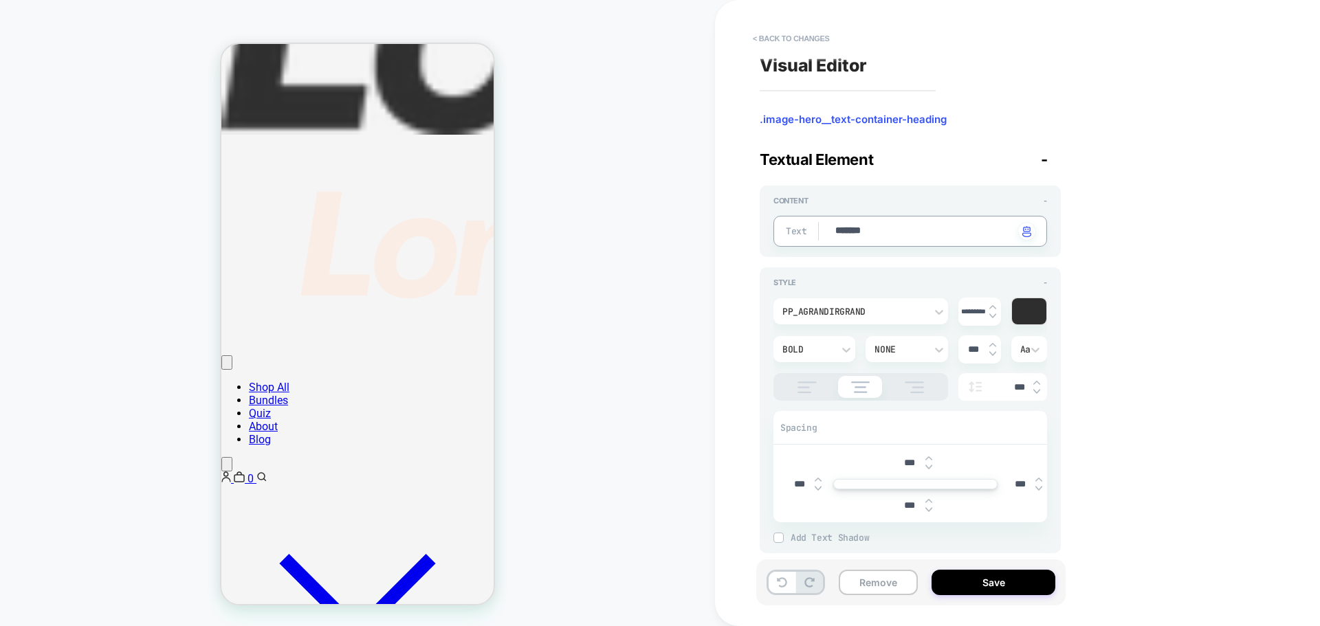
type textarea "*"
type textarea "********"
type textarea "*"
type textarea "*********"
type textarea "*"
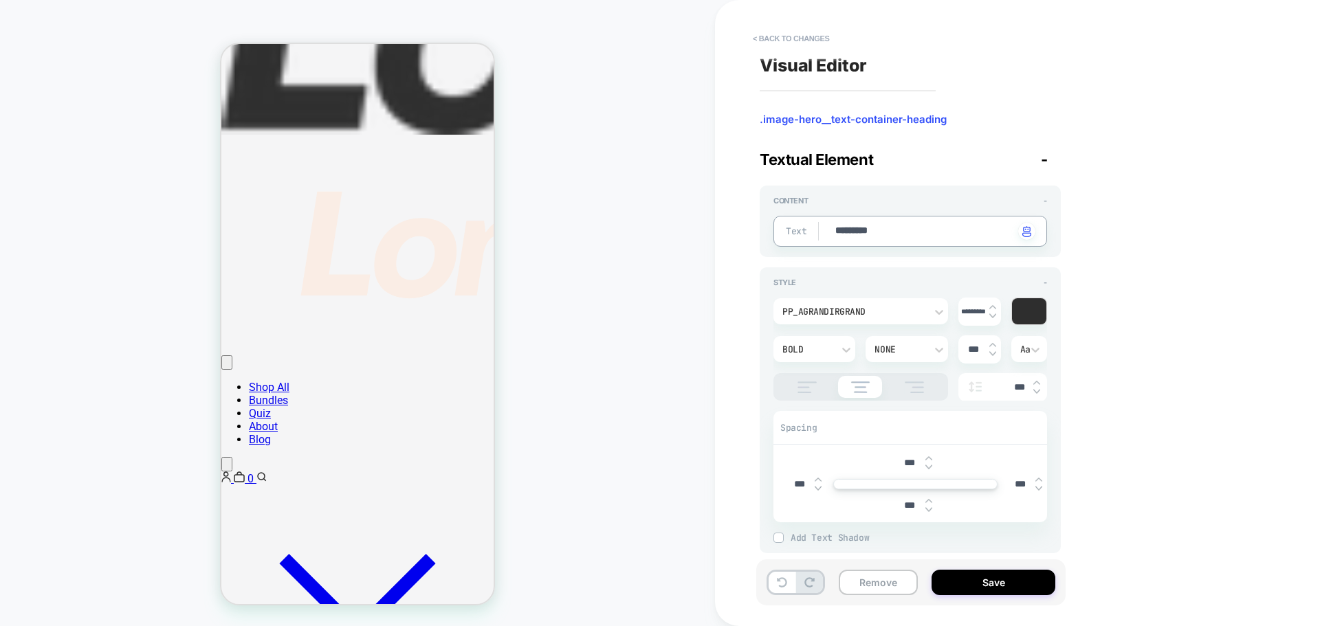
type textarea "**********"
type textarea "*"
type textarea "**********"
type textarea "*"
type textarea "**********"
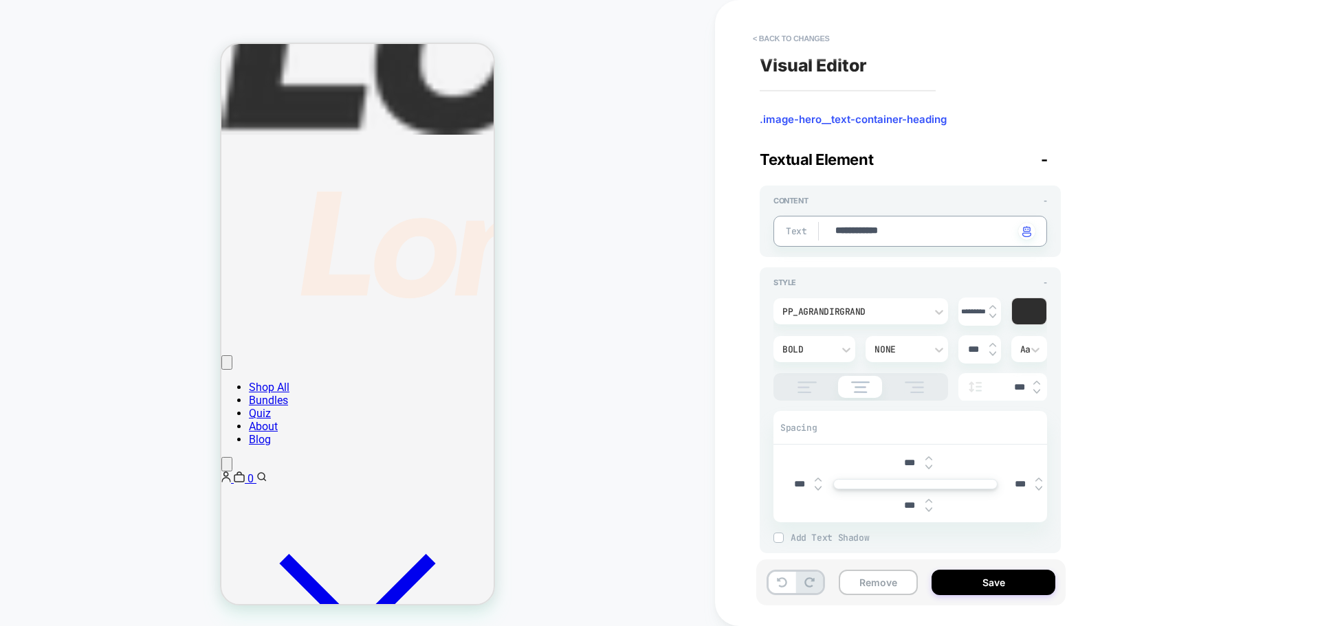
type textarea "*"
type textarea "**********"
type textarea "*"
type textarea "**********"
type textarea "*"
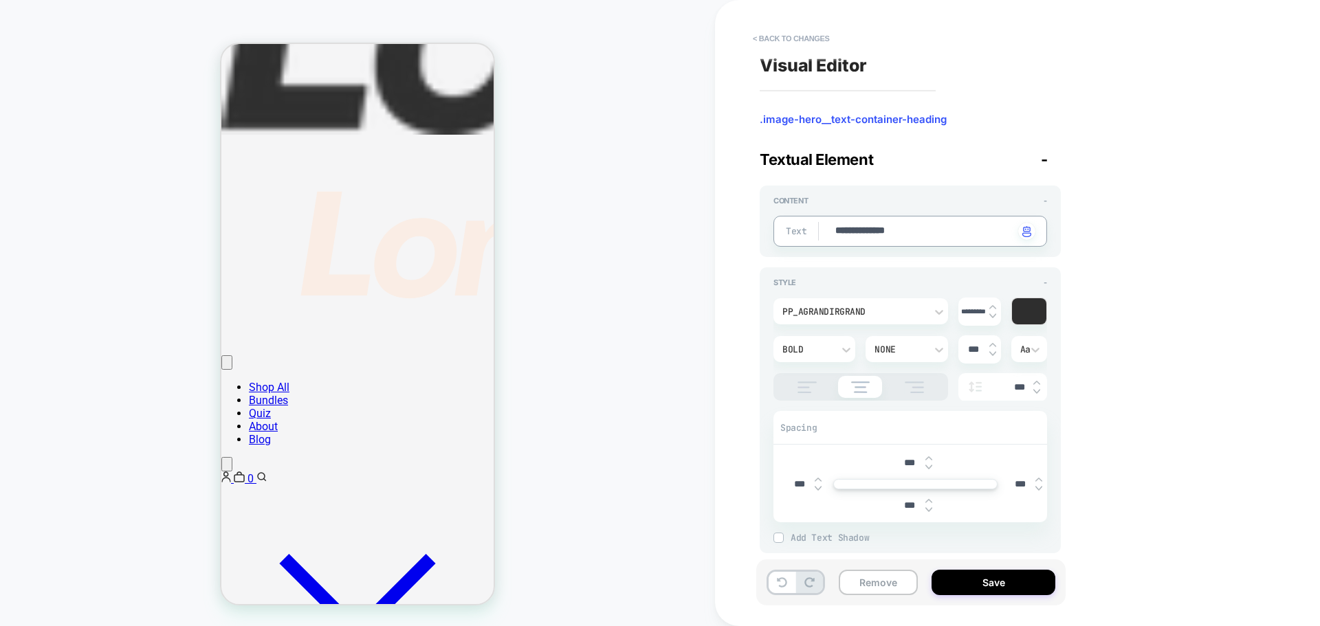
type textarea "**********"
type textarea "*"
type textarea "**********"
type textarea "*"
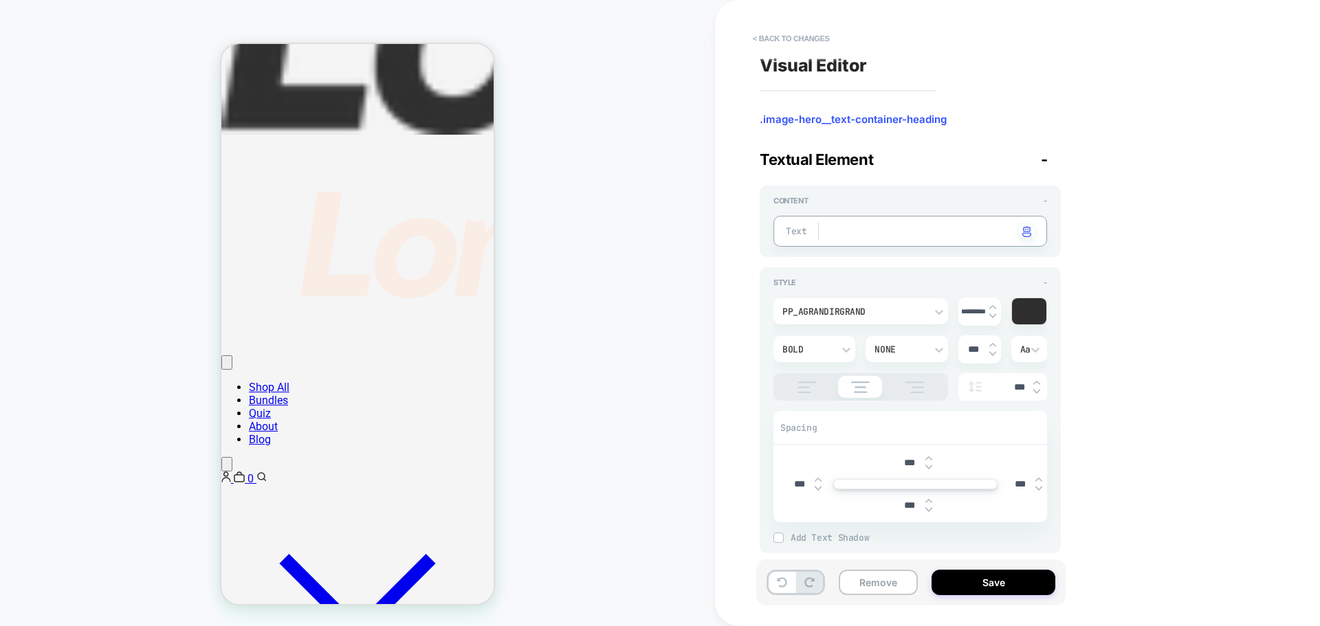
type textarea "*"
type textarea "**"
type textarea "*"
type textarea "***"
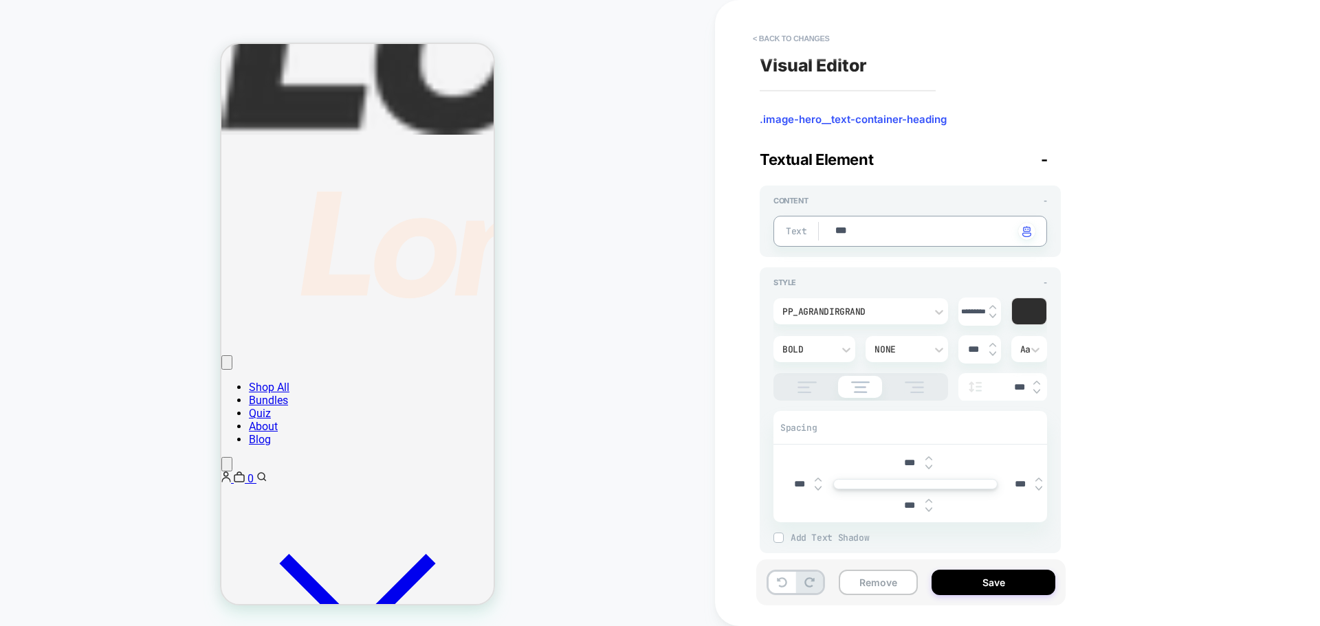
type textarea "*"
type textarea "****"
type textarea "*"
type textarea "*****"
type textarea "*"
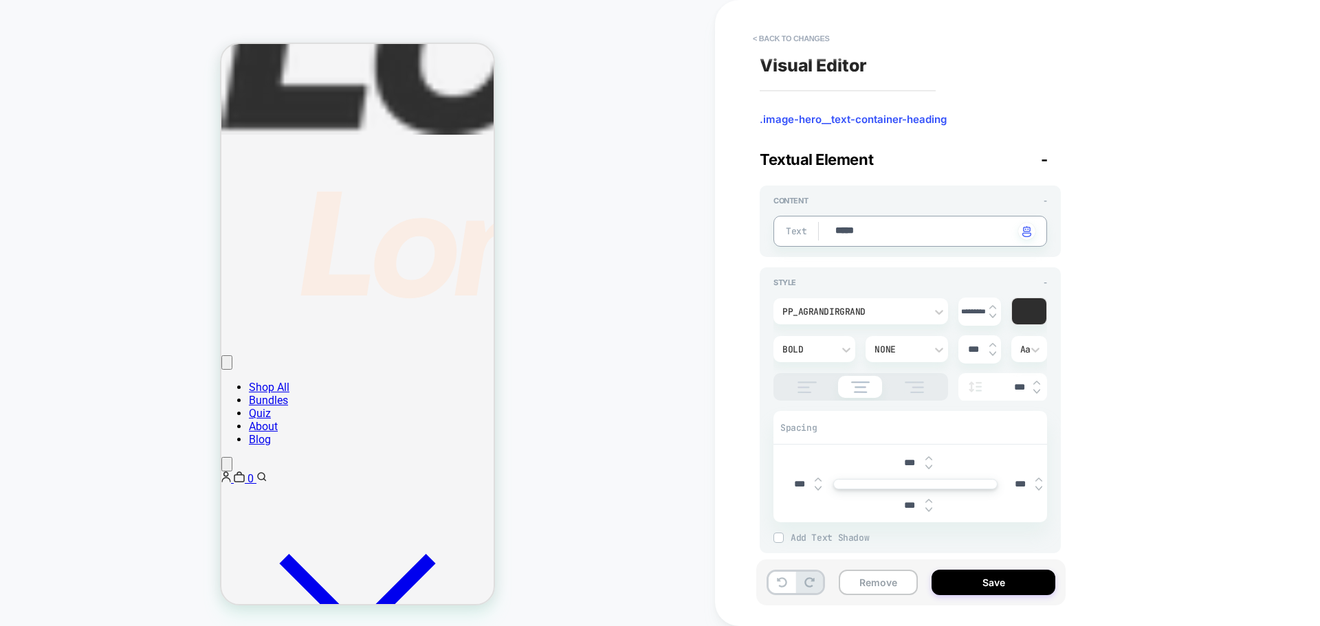
type textarea "******"
type textarea "*"
type textarea "*******"
type textarea "*"
type textarea "********"
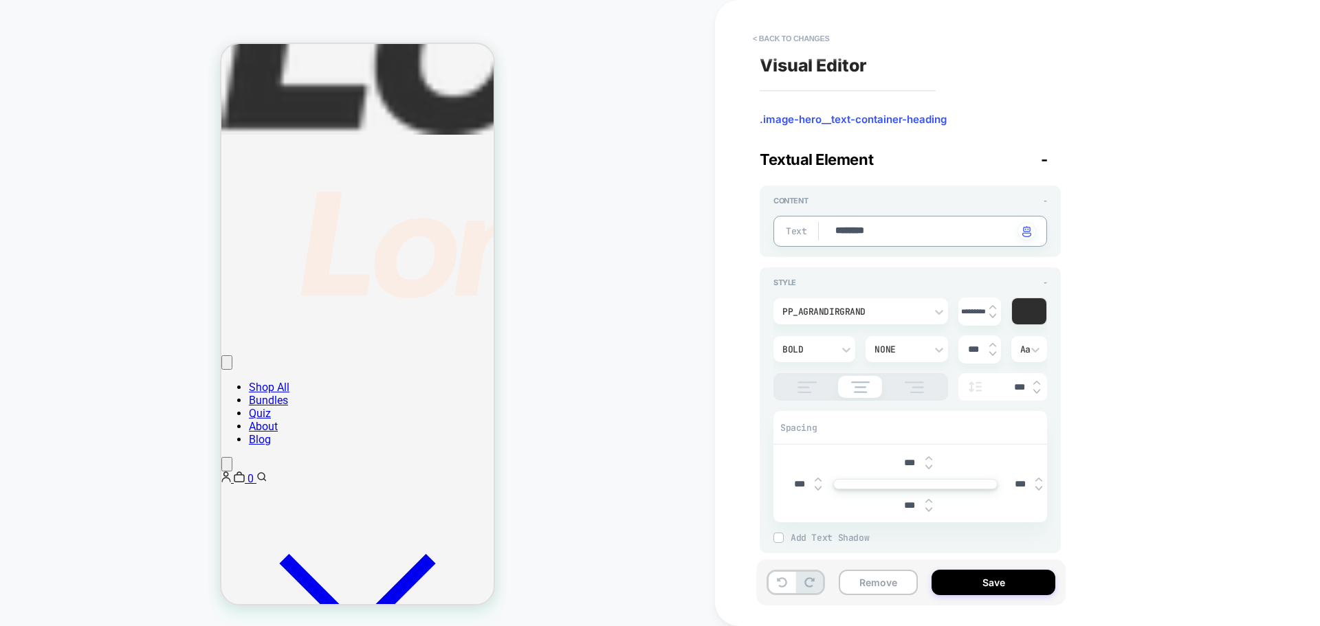
type textarea "*"
type textarea "*********"
type textarea "*"
type textarea "**********"
type textarea "*"
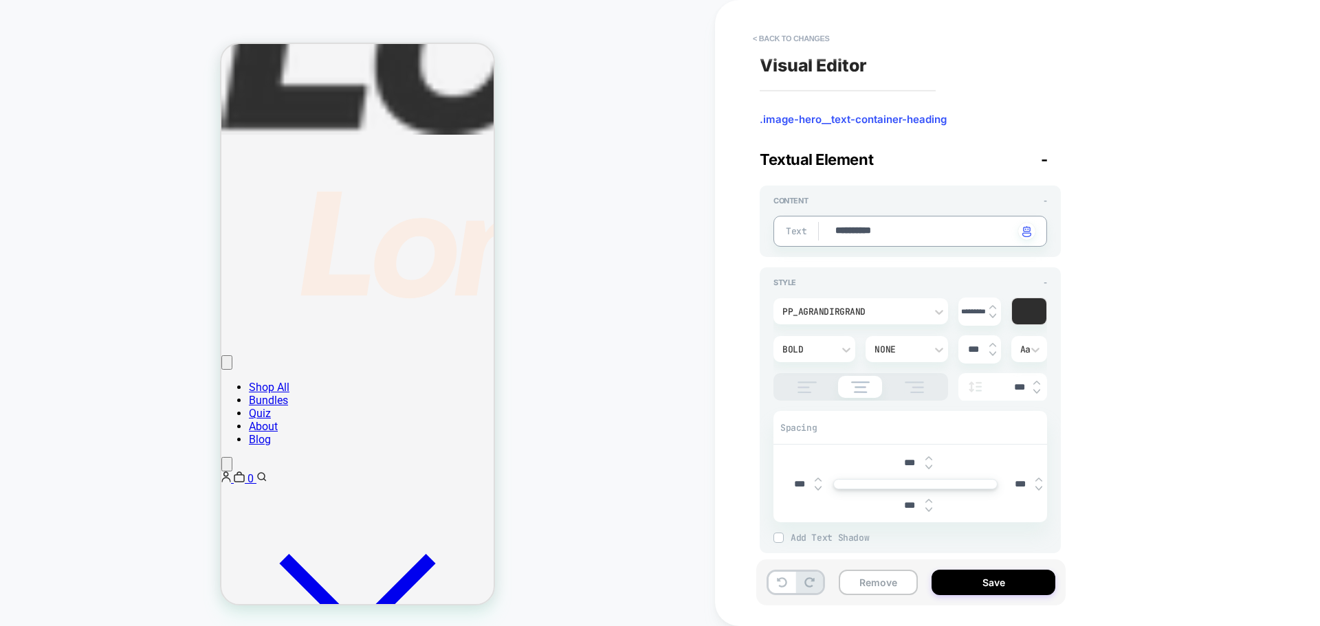
type textarea "**********"
type textarea "*"
type textarea "**********"
type textarea "*"
type textarea "**********"
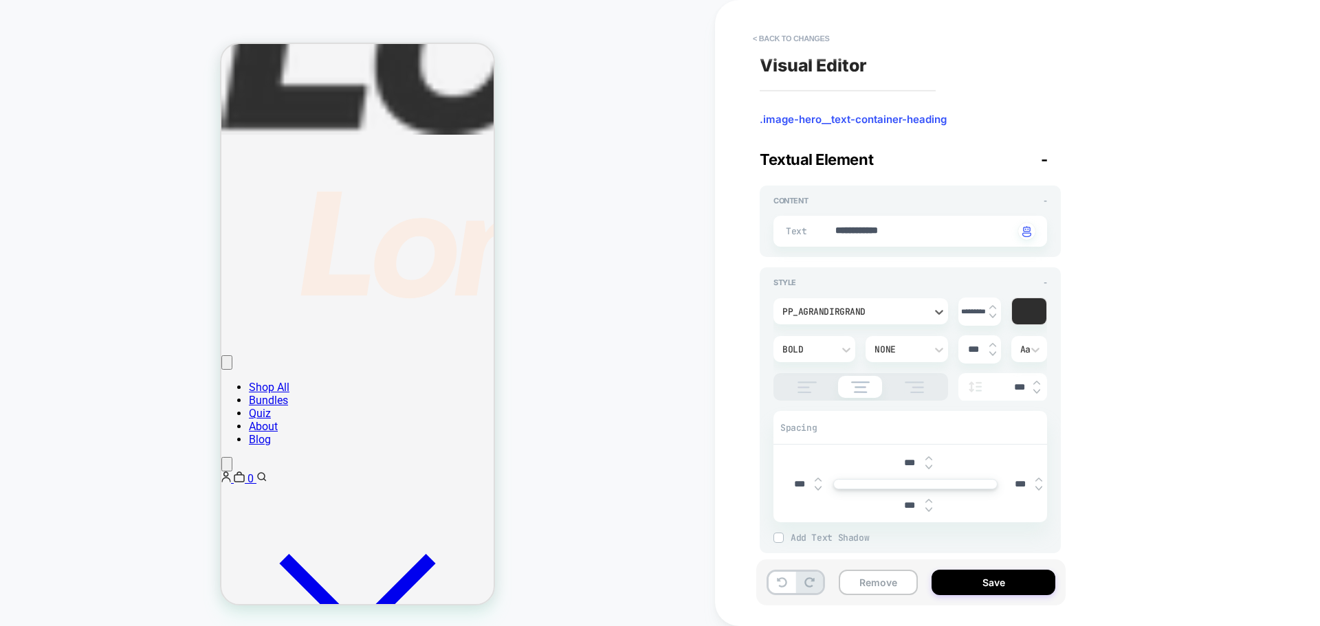
click at [813, 310] on div "pp_agrandirgrand" at bounding box center [853, 312] width 143 height 12
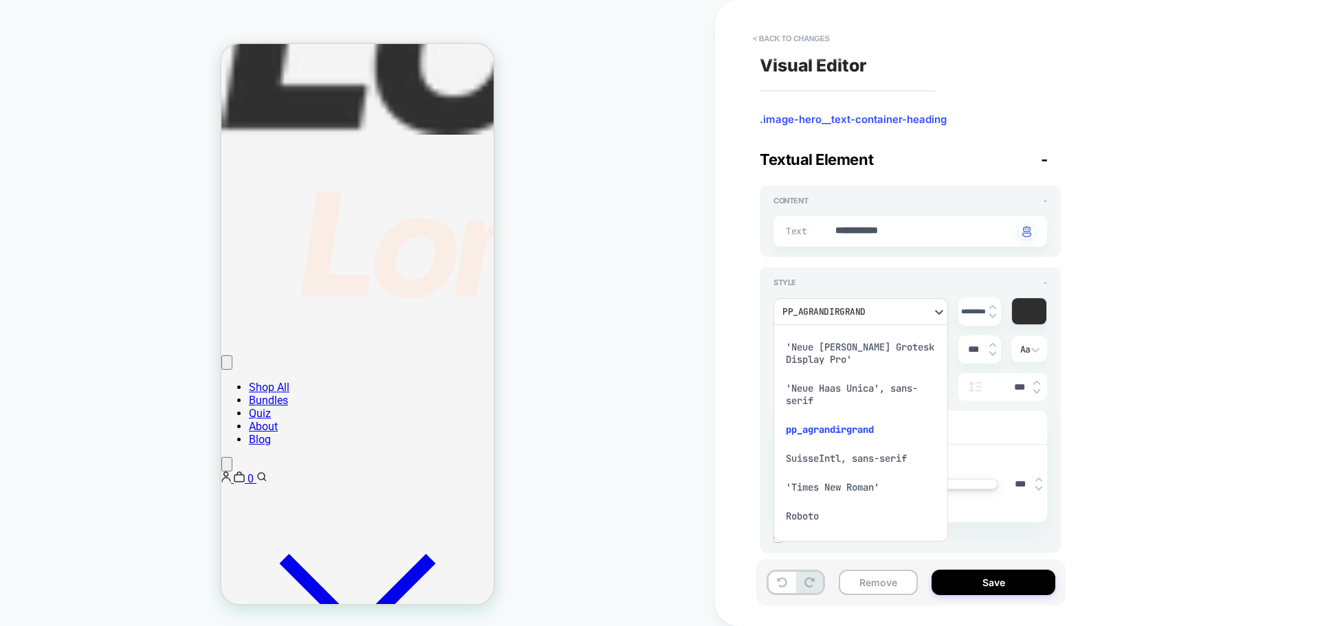
click at [892, 285] on div at bounding box center [660, 313] width 1320 height 626
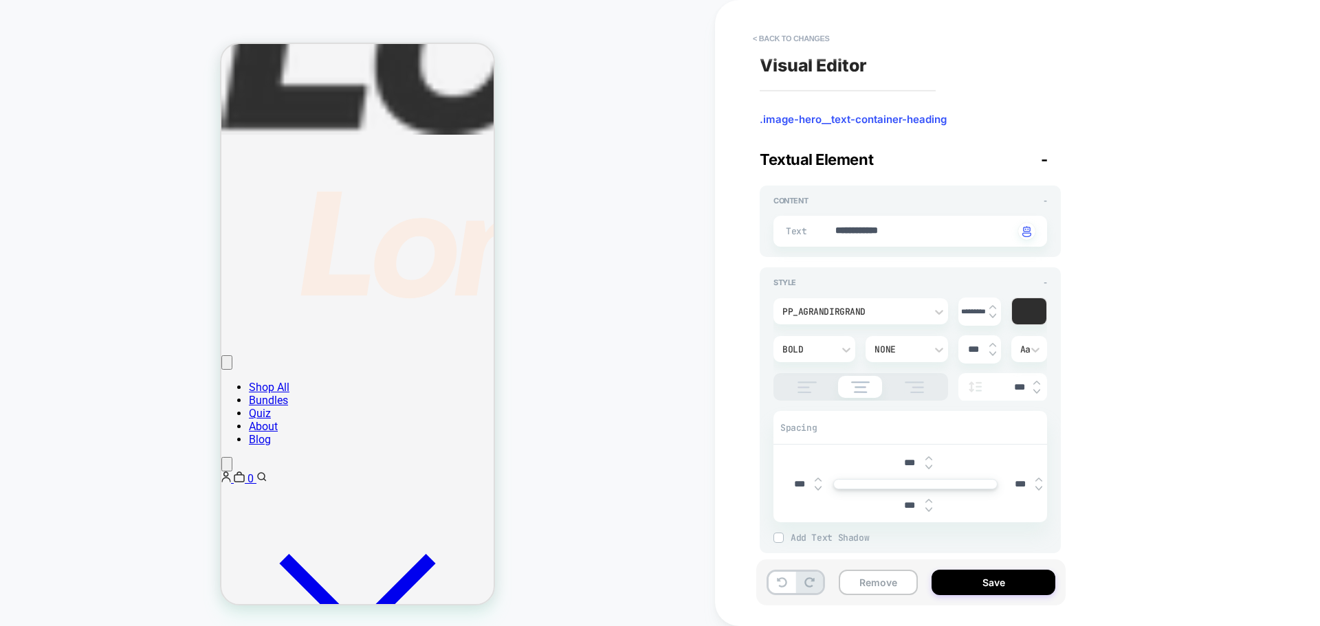
click at [870, 316] on div "pp_agrandirgrand" at bounding box center [853, 312] width 143 height 12
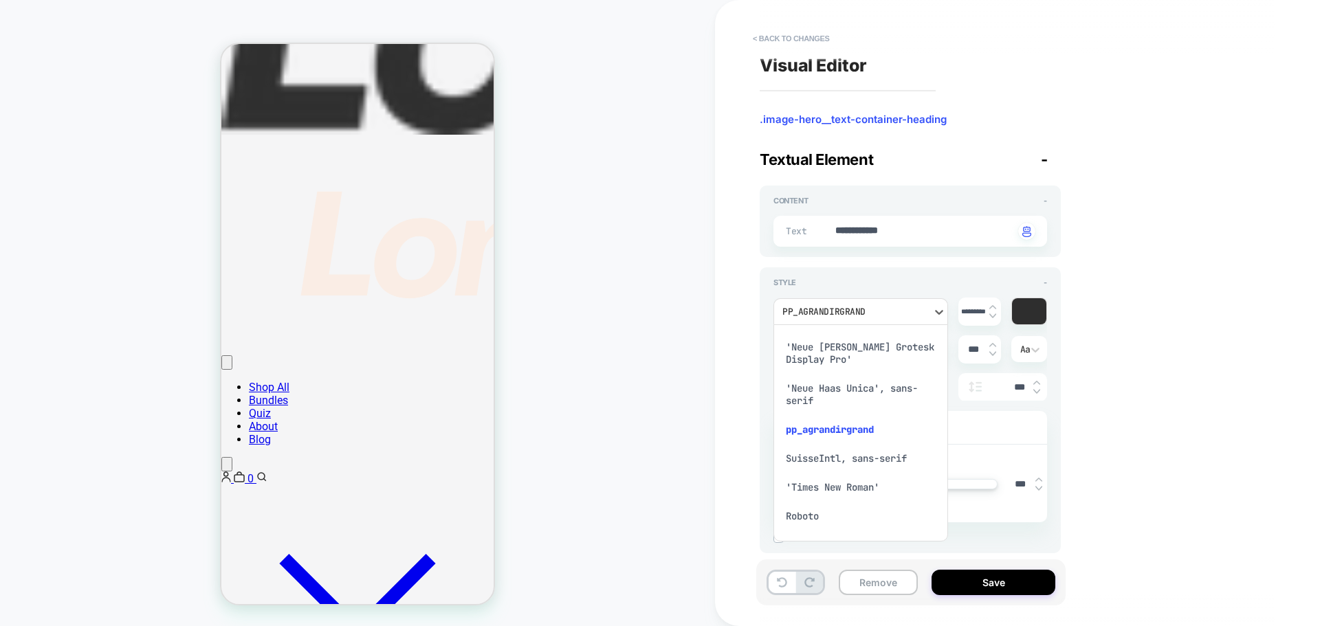
click at [847, 348] on div "'Neue Haas Grotesk Display Pro'" at bounding box center [861, 353] width 164 height 41
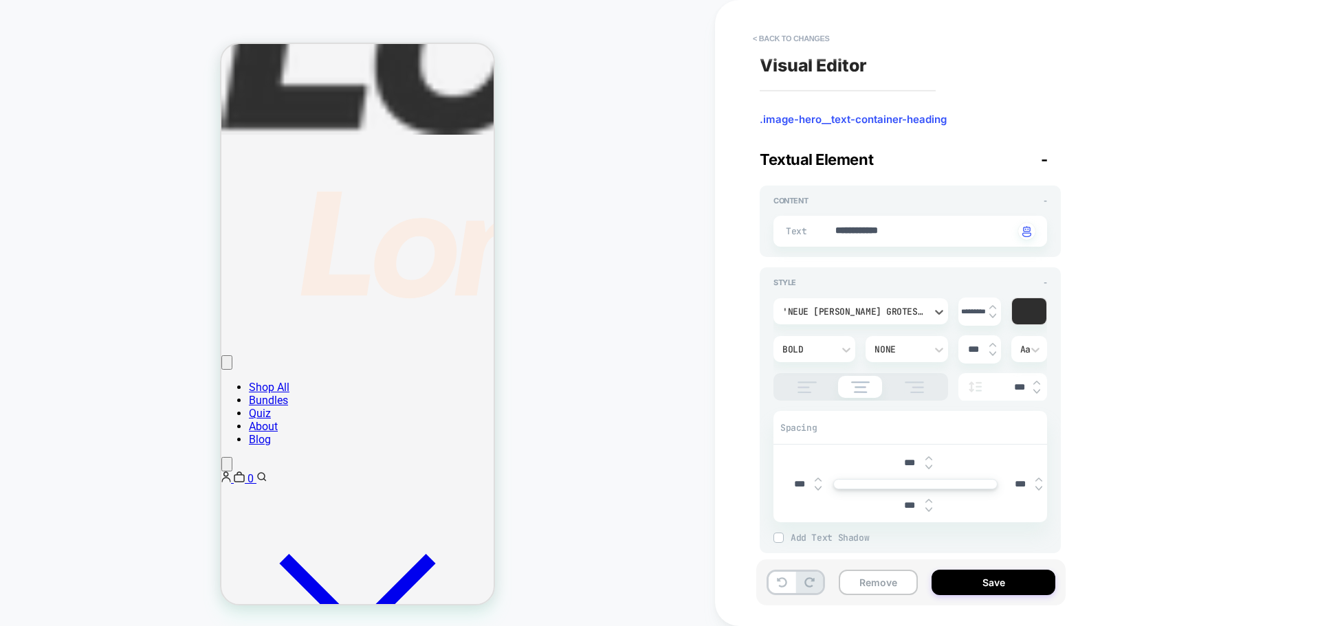
click at [697, 335] on div "CUSTOM" at bounding box center [357, 313] width 715 height 599
click at [828, 309] on div "'Neue Haas Grotesk Display Pro'" at bounding box center [853, 312] width 143 height 12
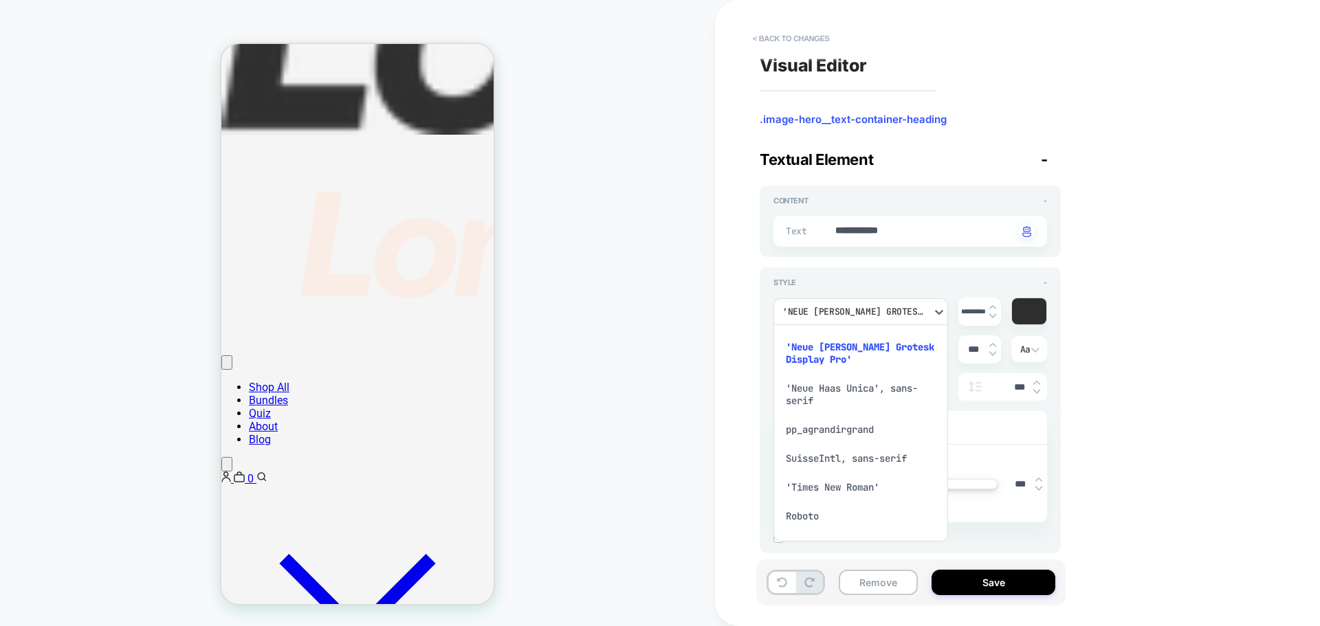
click at [839, 432] on div "pp_agrandirgrand" at bounding box center [861, 429] width 164 height 29
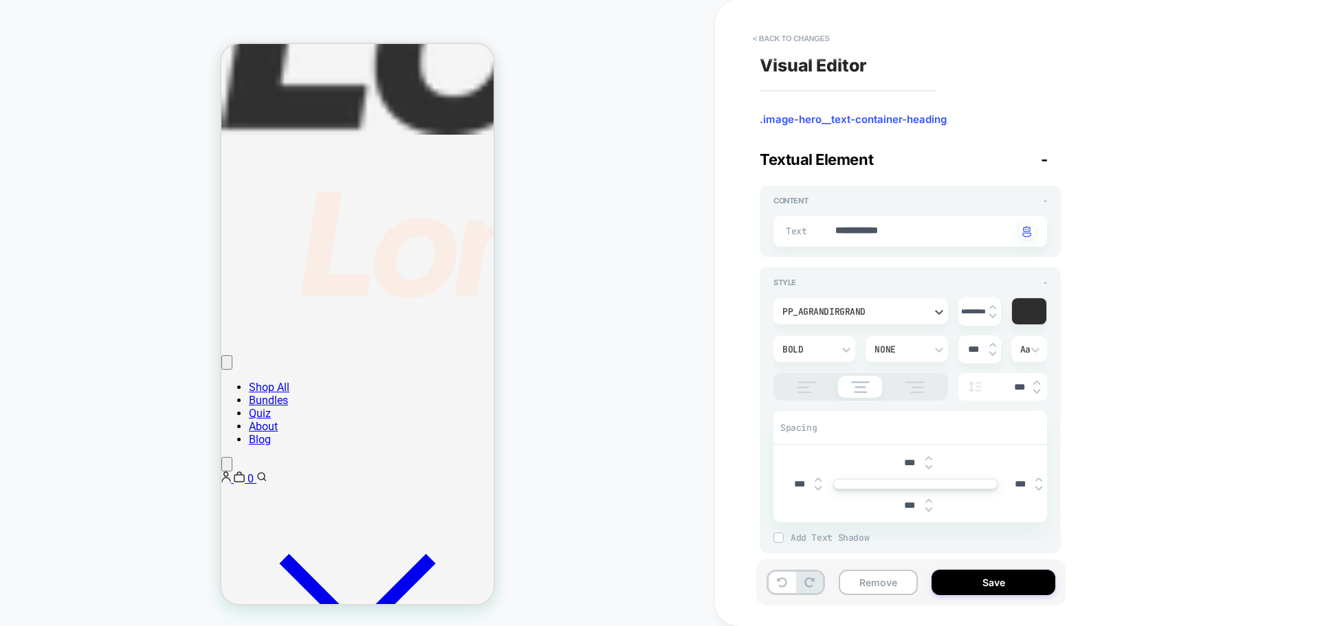
click at [756, 385] on div "**********" at bounding box center [1011, 313] width 516 height 599
click at [973, 312] on input "*********" at bounding box center [973, 311] width 31 height 9
type textarea "*"
type input "***"
type textarea "*"
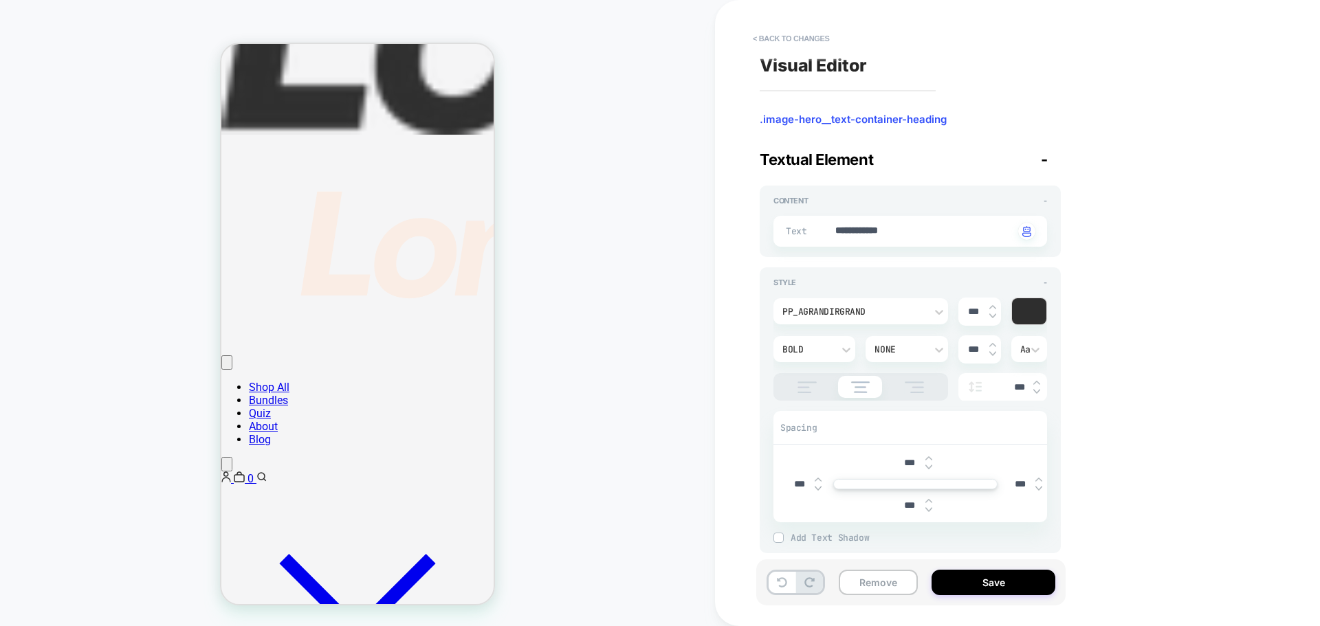
type input "****"
type textarea "*"
type input "****"
type textarea "*"
type textarea "**********"
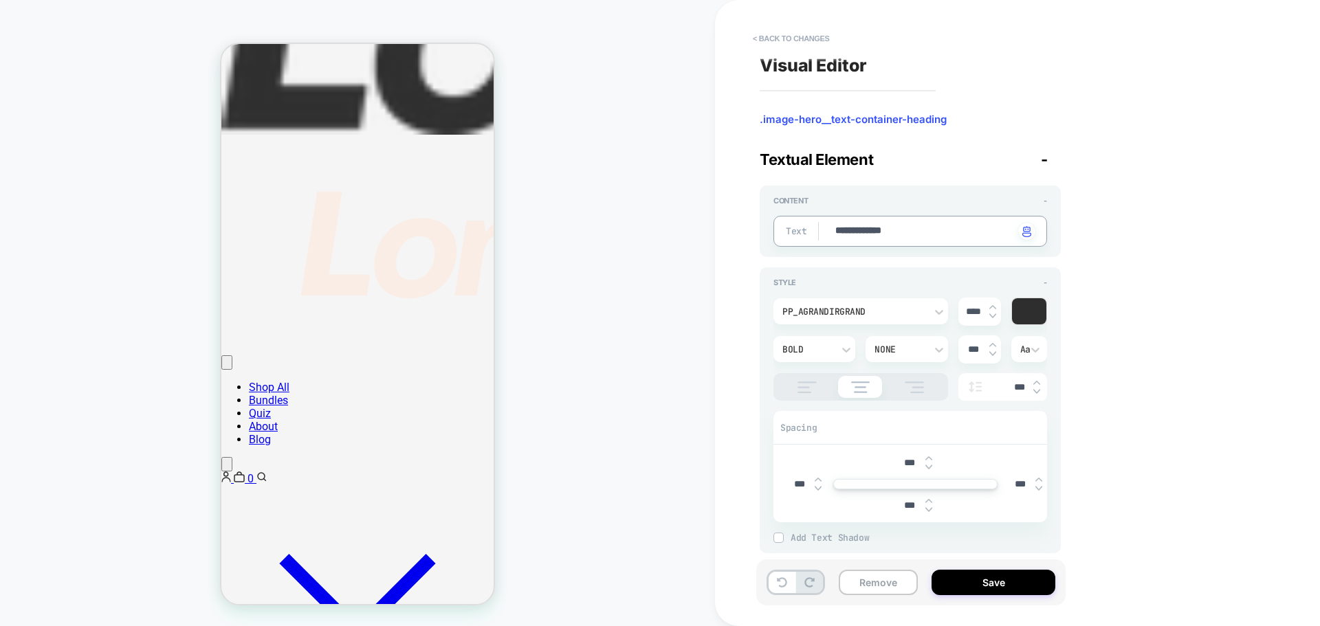
type textarea "*"
type textarea "**********"
type textarea "*"
type textarea "**********"
click at [929, 230] on textarea "**********" at bounding box center [924, 231] width 180 height 15
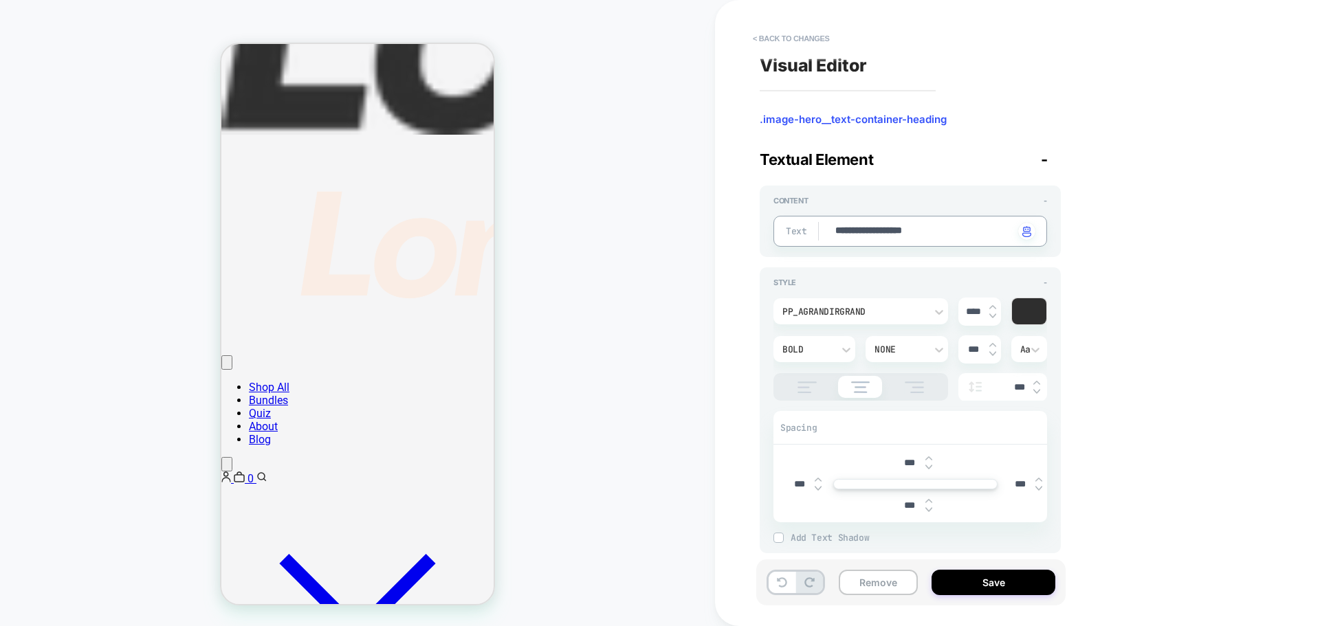
click at [929, 230] on textarea "**********" at bounding box center [924, 231] width 180 height 15
click at [946, 219] on div "**********" at bounding box center [910, 231] width 274 height 31
drag, startPoint x: 944, startPoint y: 230, endPoint x: 900, endPoint y: 232, distance: 44.0
paste textarea "********"
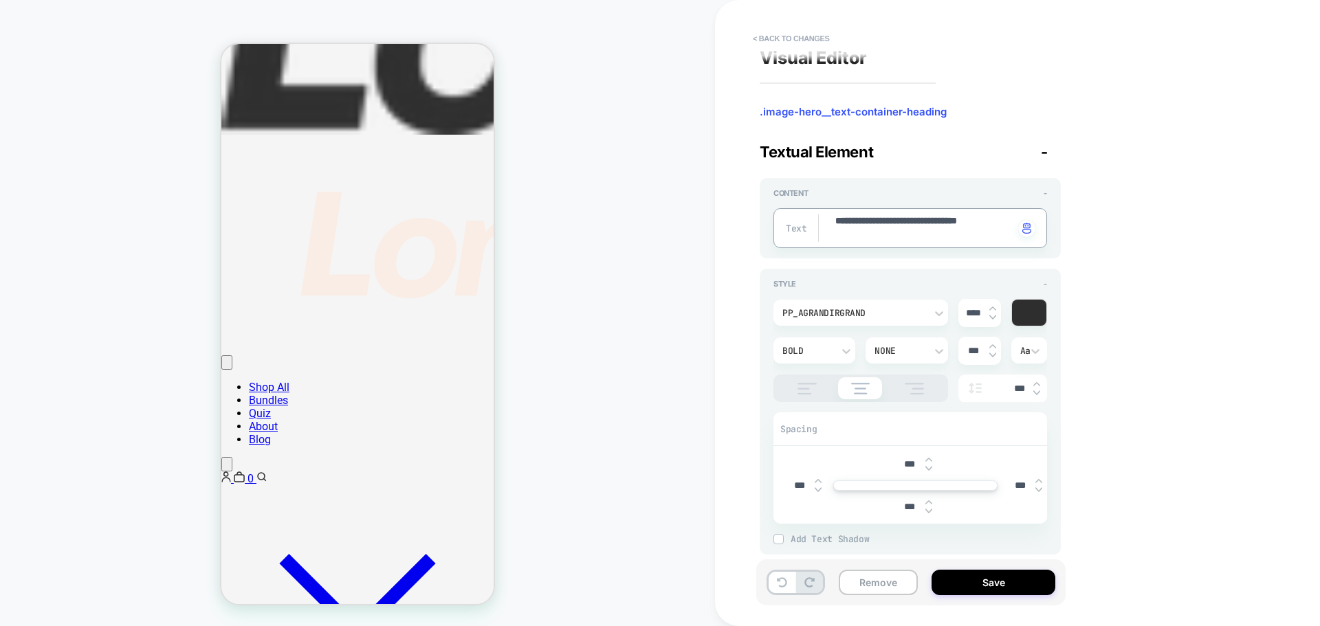
scroll to position [0, 0]
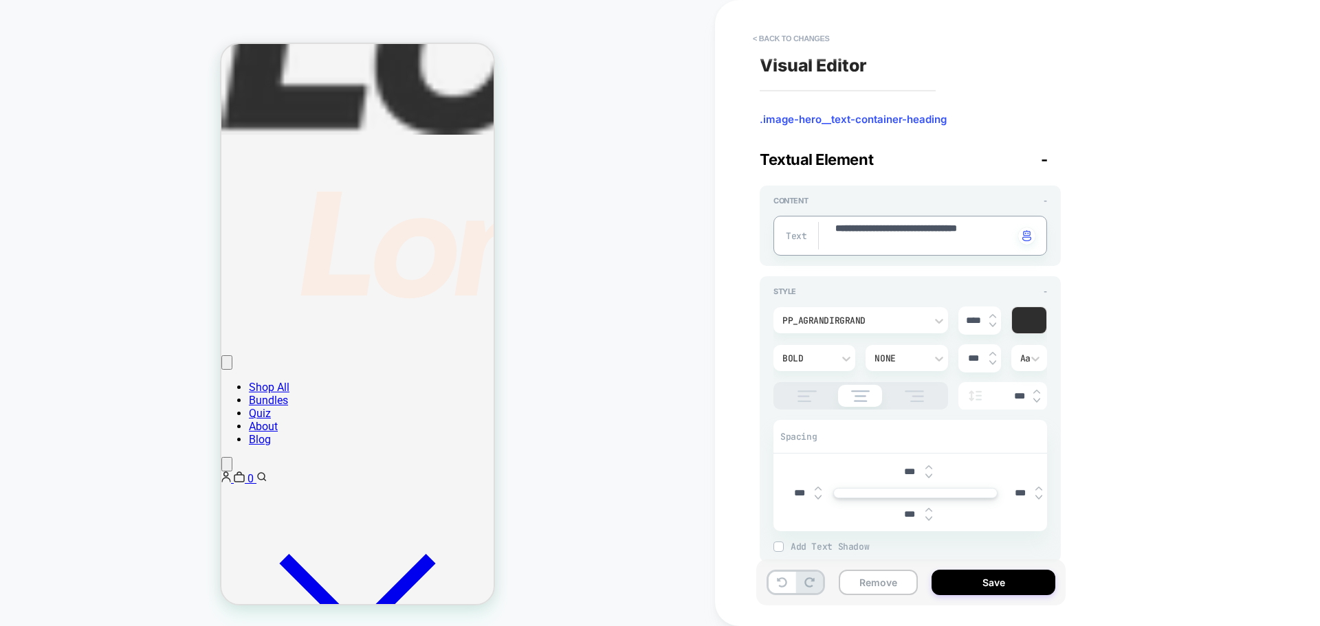
drag, startPoint x: 944, startPoint y: 228, endPoint x: 901, endPoint y: 231, distance: 43.4
click at [901, 231] on textarea "**********" at bounding box center [924, 235] width 180 height 27
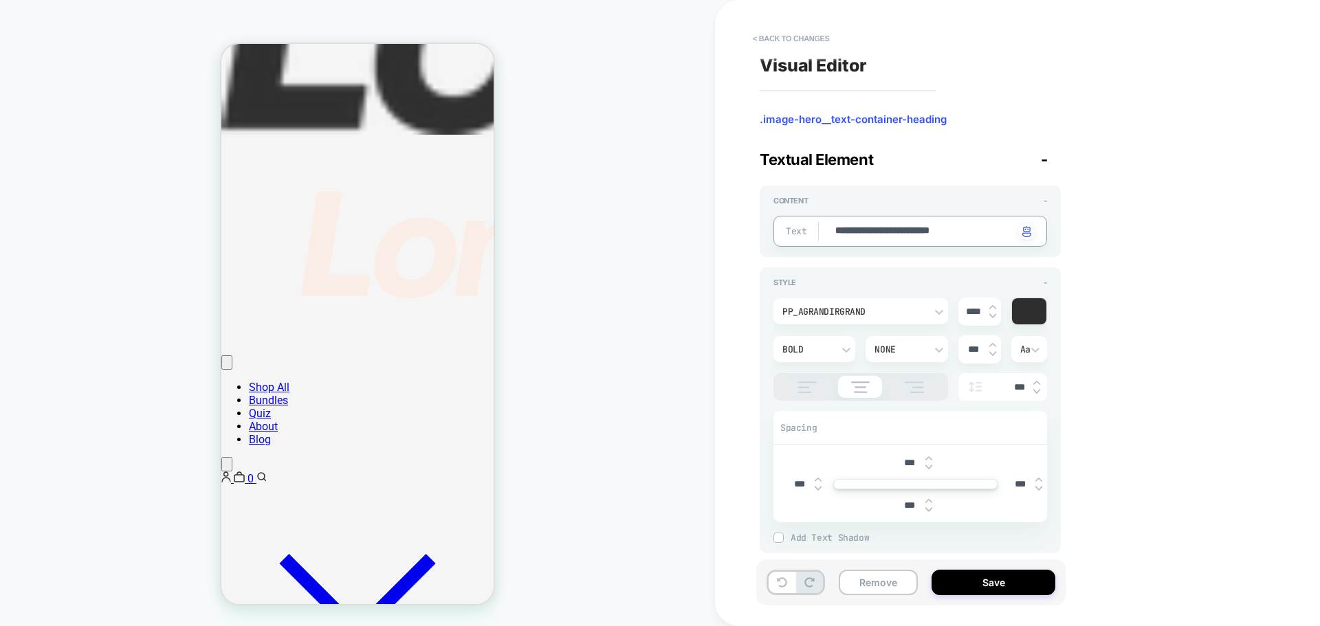
click at [1003, 230] on textarea "**********" at bounding box center [924, 231] width 180 height 15
click at [665, 294] on div "CUSTOM" at bounding box center [357, 313] width 715 height 599
click at [991, 585] on button "Save" at bounding box center [993, 582] width 124 height 25
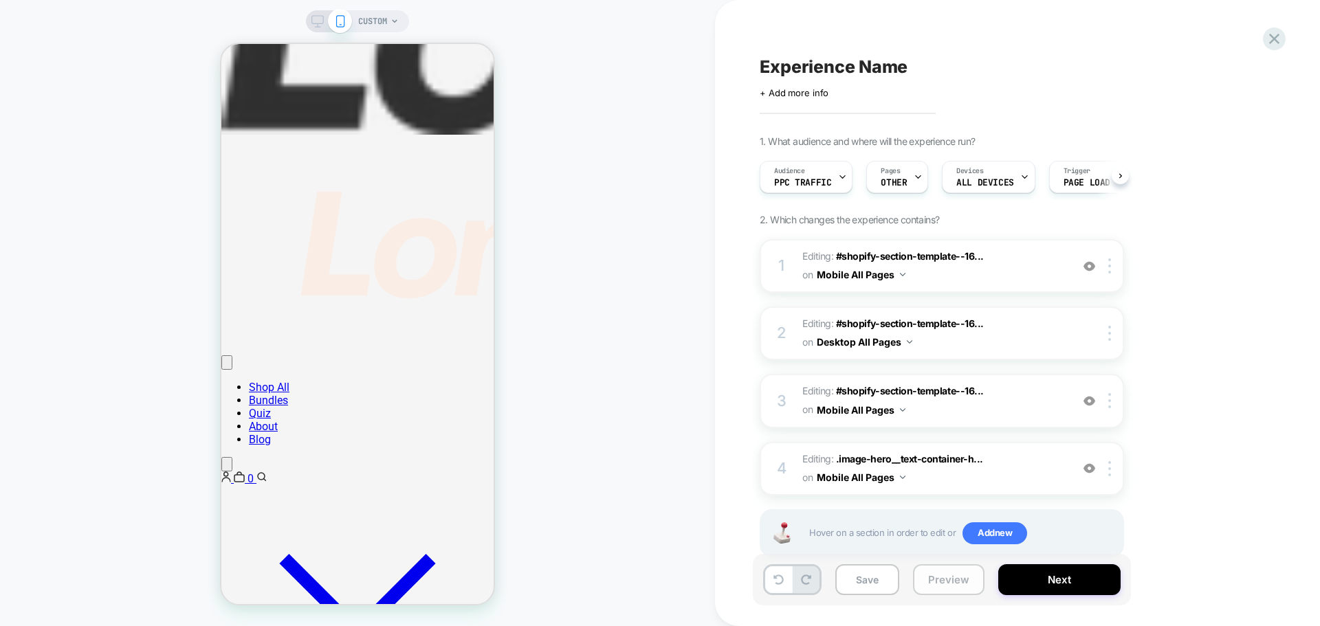
scroll to position [0, 1]
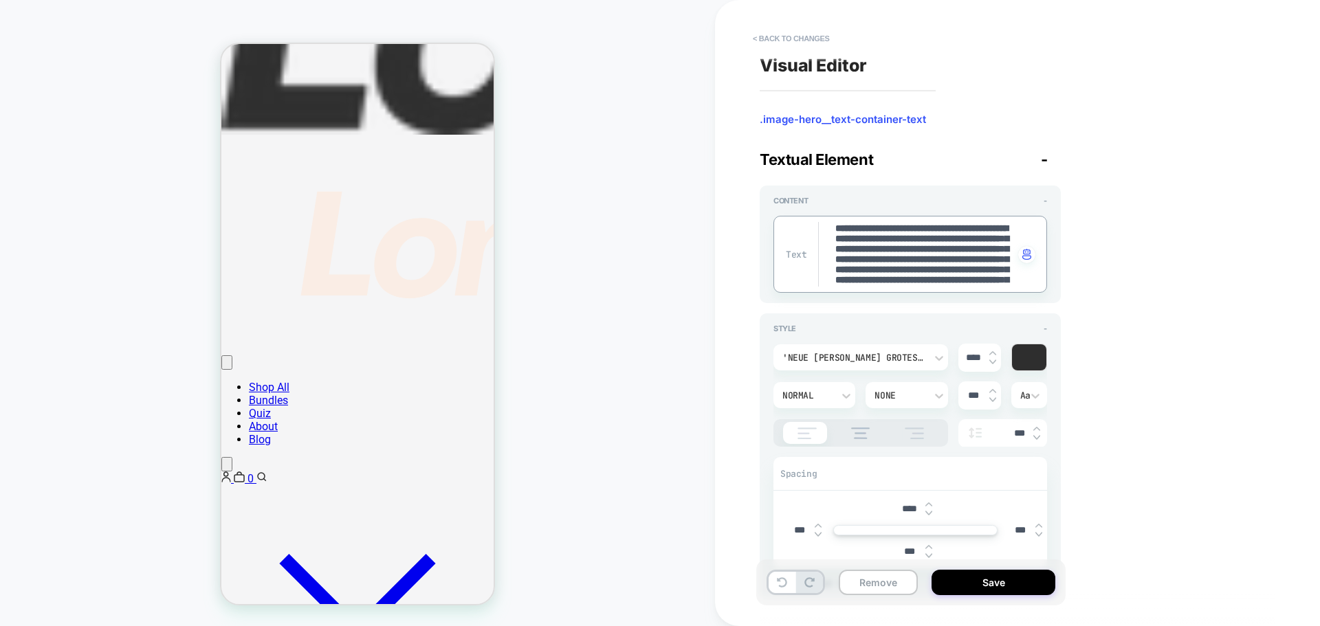
click at [842, 232] on textarea "**********" at bounding box center [924, 254] width 180 height 65
click at [932, 243] on textarea "**********" at bounding box center [924, 254] width 180 height 65
click at [915, 258] on textarea "**********" at bounding box center [924, 254] width 180 height 65
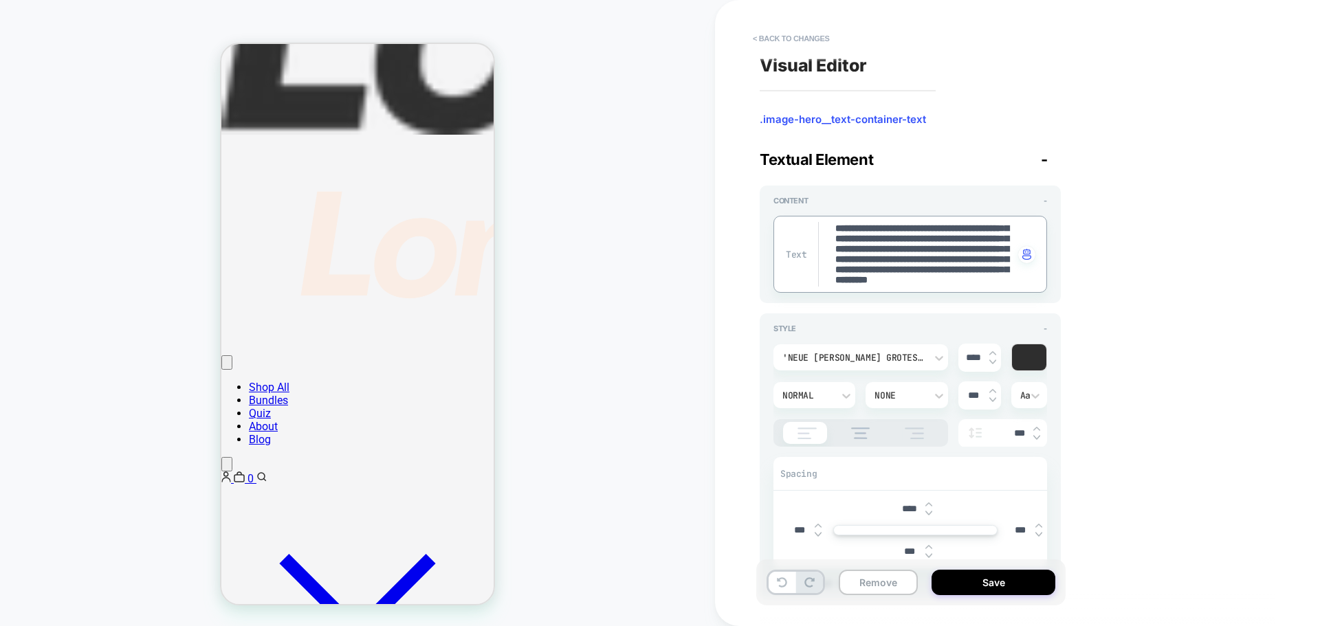
click at [970, 254] on textarea "**********" at bounding box center [924, 254] width 180 height 65
click at [900, 257] on textarea "**********" at bounding box center [924, 254] width 180 height 65
click at [949, 241] on textarea "**********" at bounding box center [924, 254] width 180 height 65
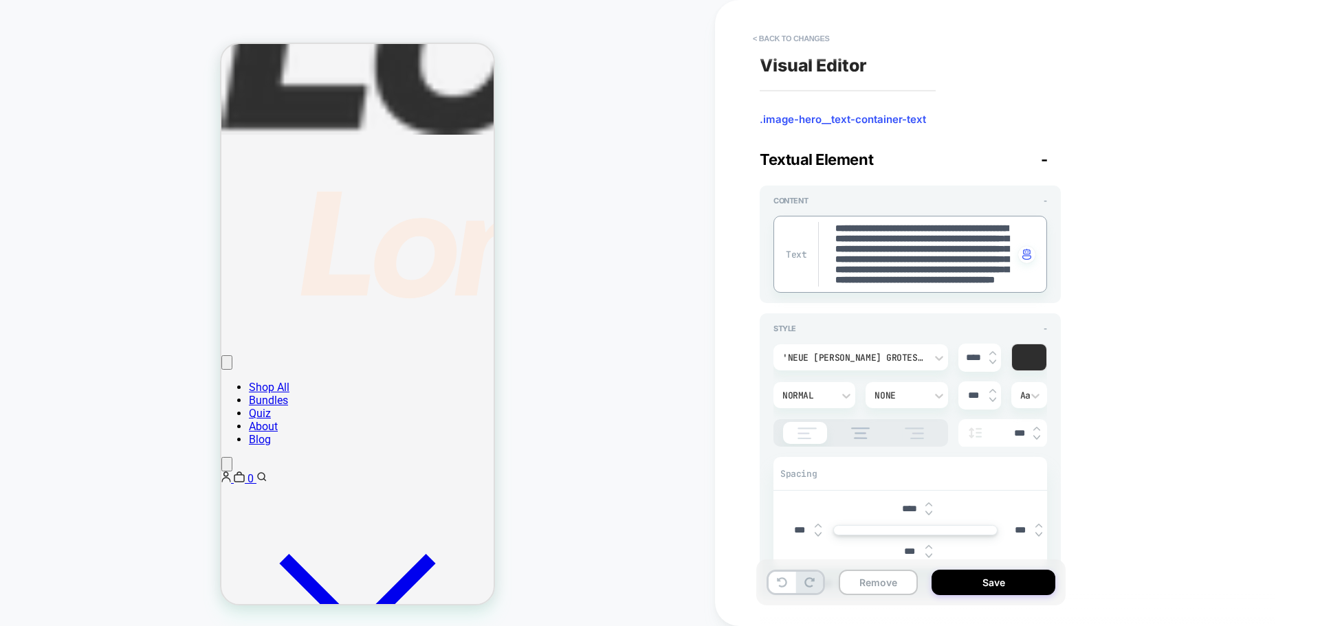
scroll to position [0, 0]
click at [966, 261] on textarea "**********" at bounding box center [924, 254] width 180 height 65
click at [920, 278] on textarea "**********" at bounding box center [924, 254] width 180 height 65
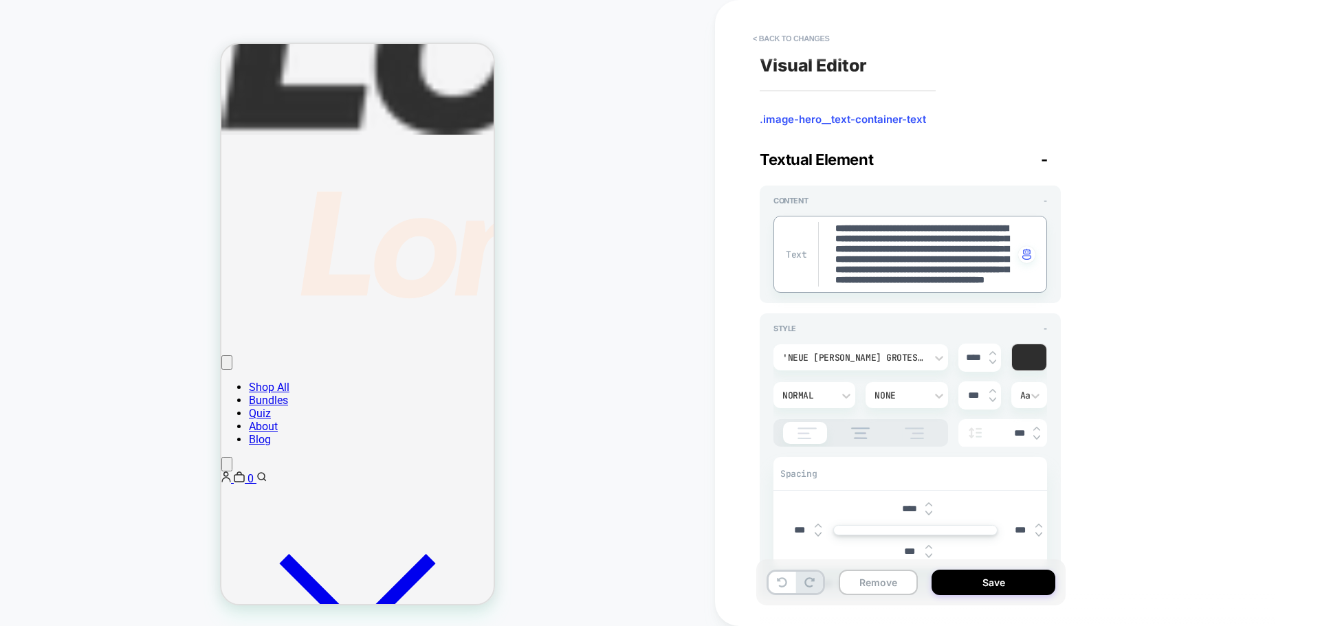
click at [968, 232] on textarea "**********" at bounding box center [924, 254] width 180 height 65
click at [914, 245] on textarea "**********" at bounding box center [924, 254] width 180 height 65
click at [943, 245] on textarea "**********" at bounding box center [924, 254] width 180 height 65
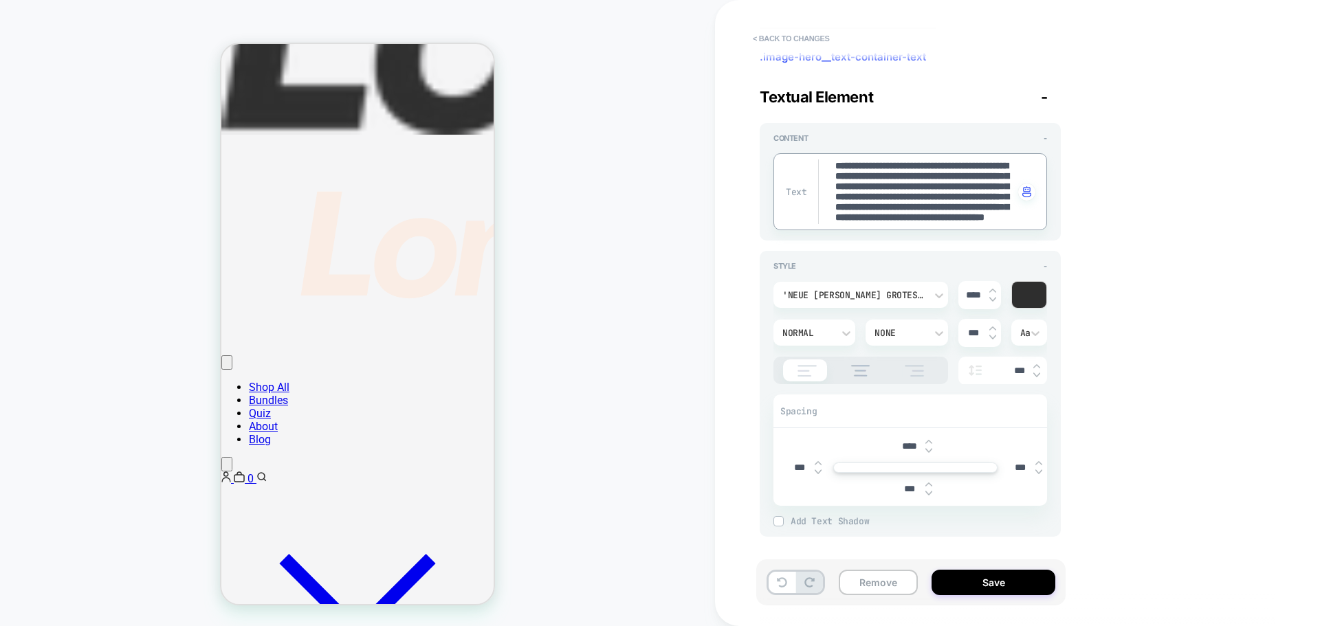
click at [710, 255] on div "CUSTOM" at bounding box center [357, 313] width 715 height 599
click at [991, 577] on button "Save" at bounding box center [993, 582] width 124 height 25
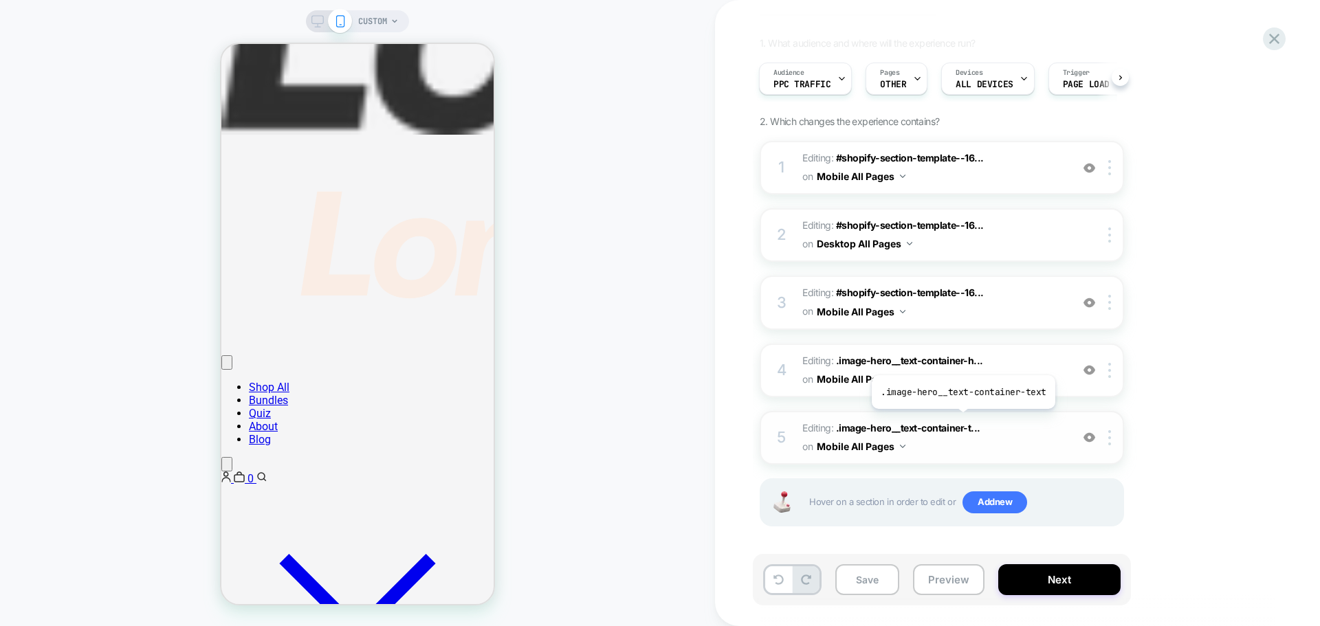
scroll to position [102, 0]
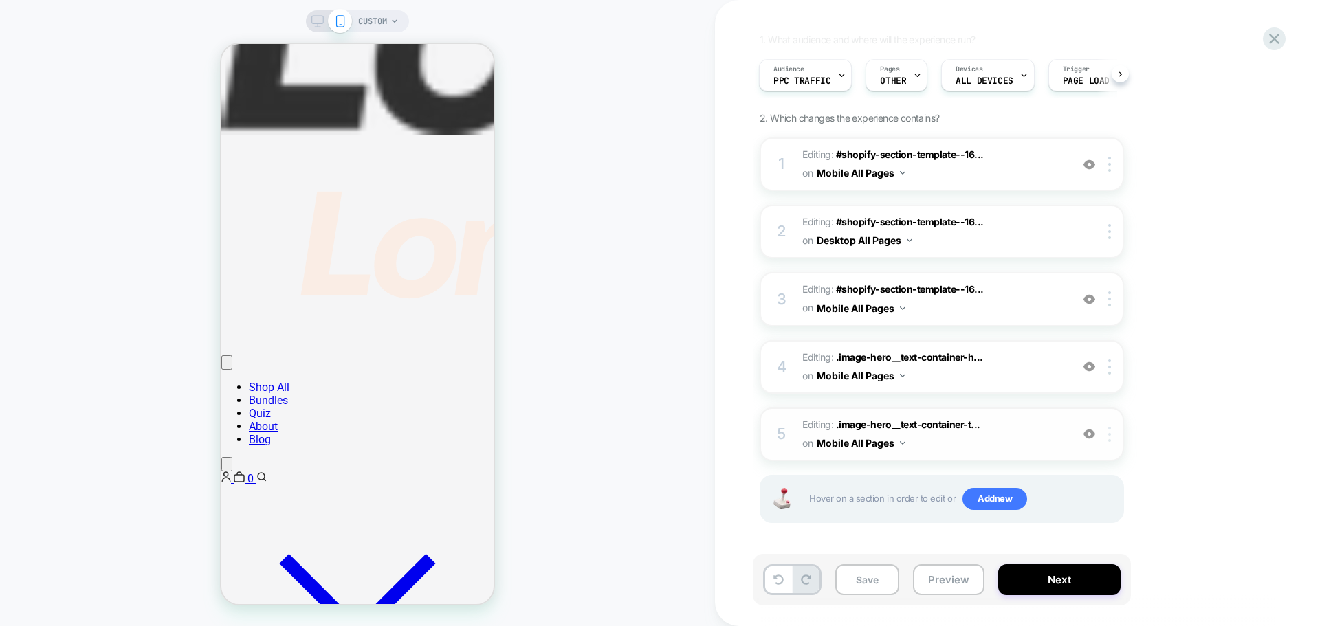
click at [1112, 440] on div at bounding box center [1111, 434] width 23 height 15
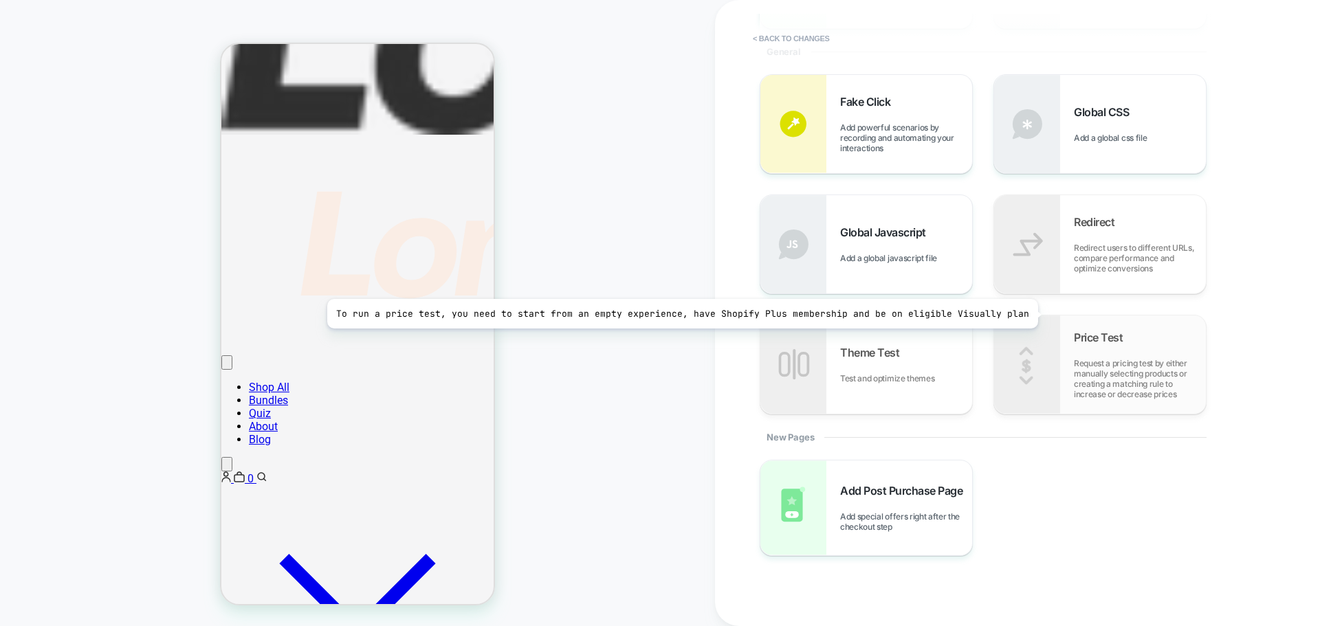
scroll to position [0, 0]
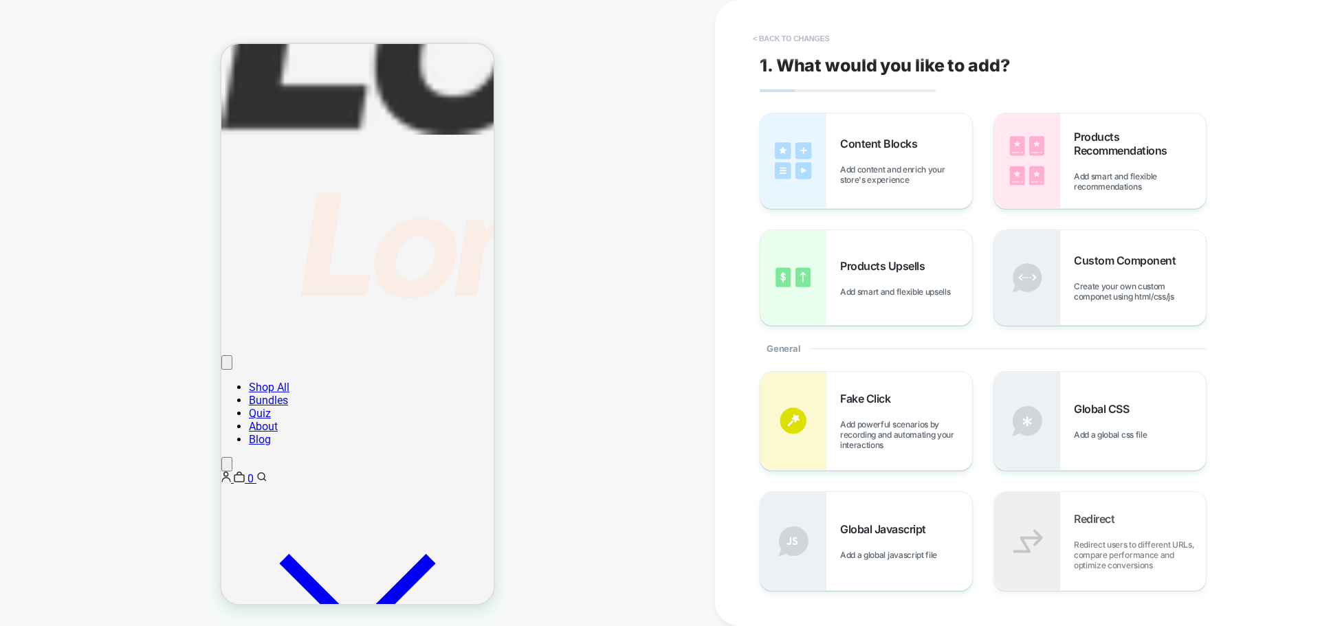
click at [788, 41] on button "< Back to changes" at bounding box center [791, 38] width 91 height 22
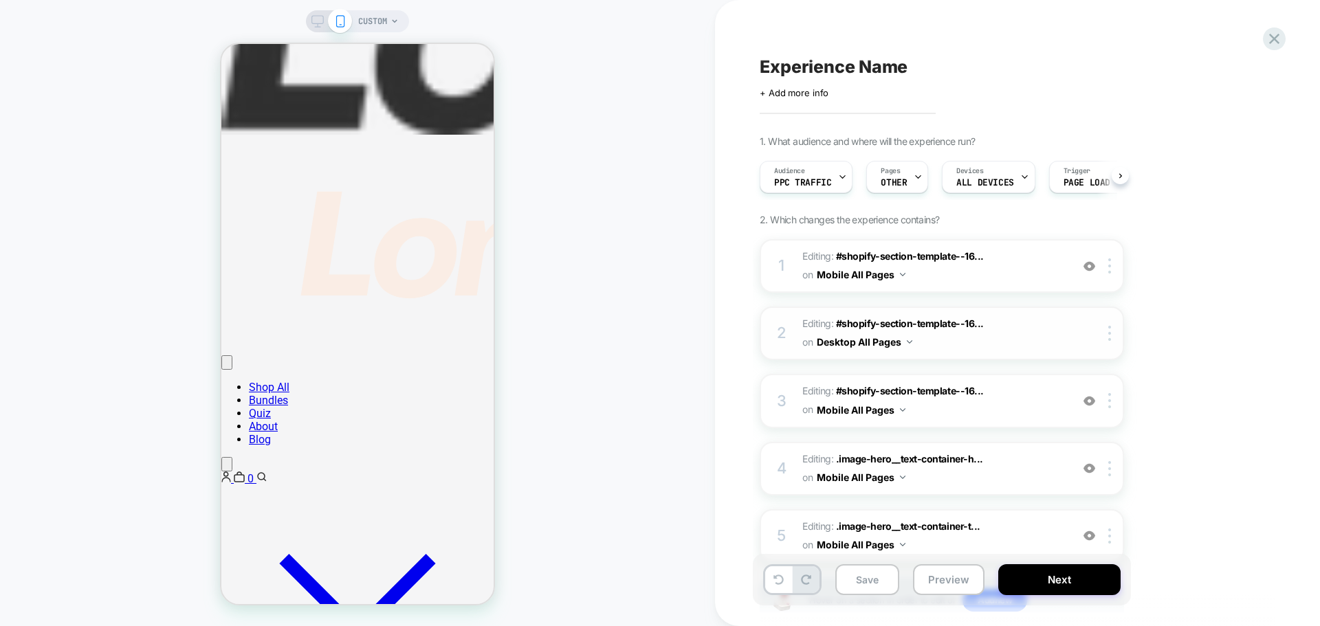
scroll to position [0, 1]
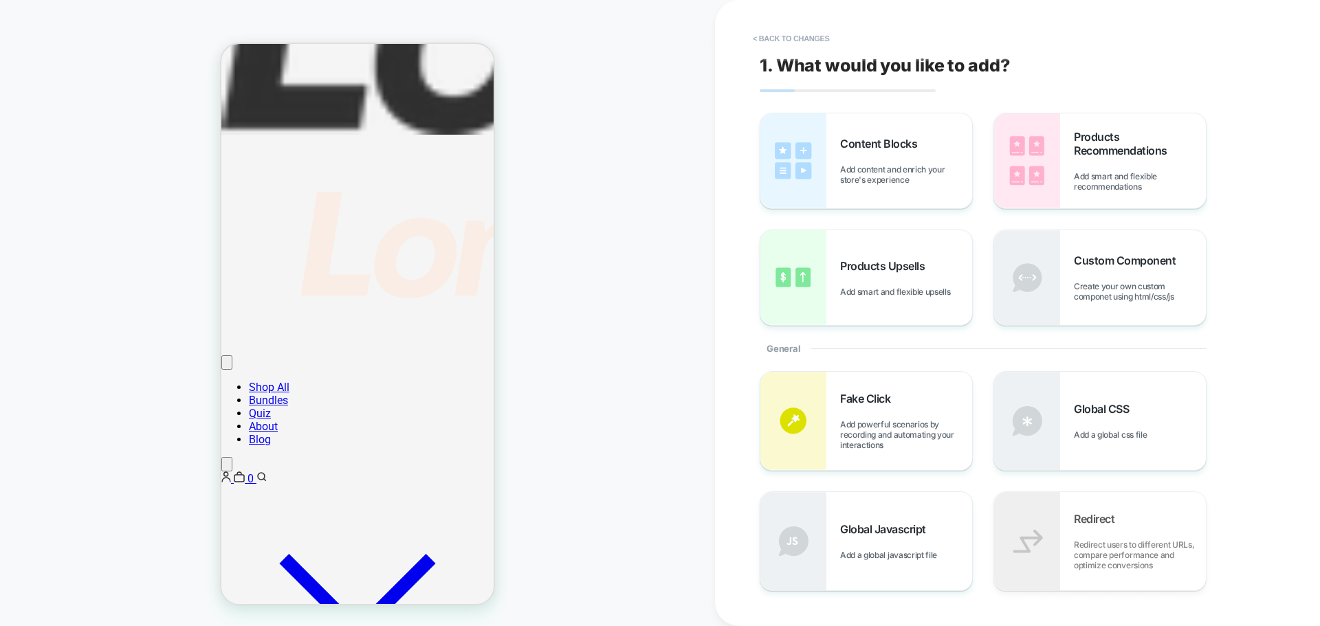
click at [920, 184] on div "Content Blocks Add content and enrich your store's experience" at bounding box center [866, 160] width 212 height 95
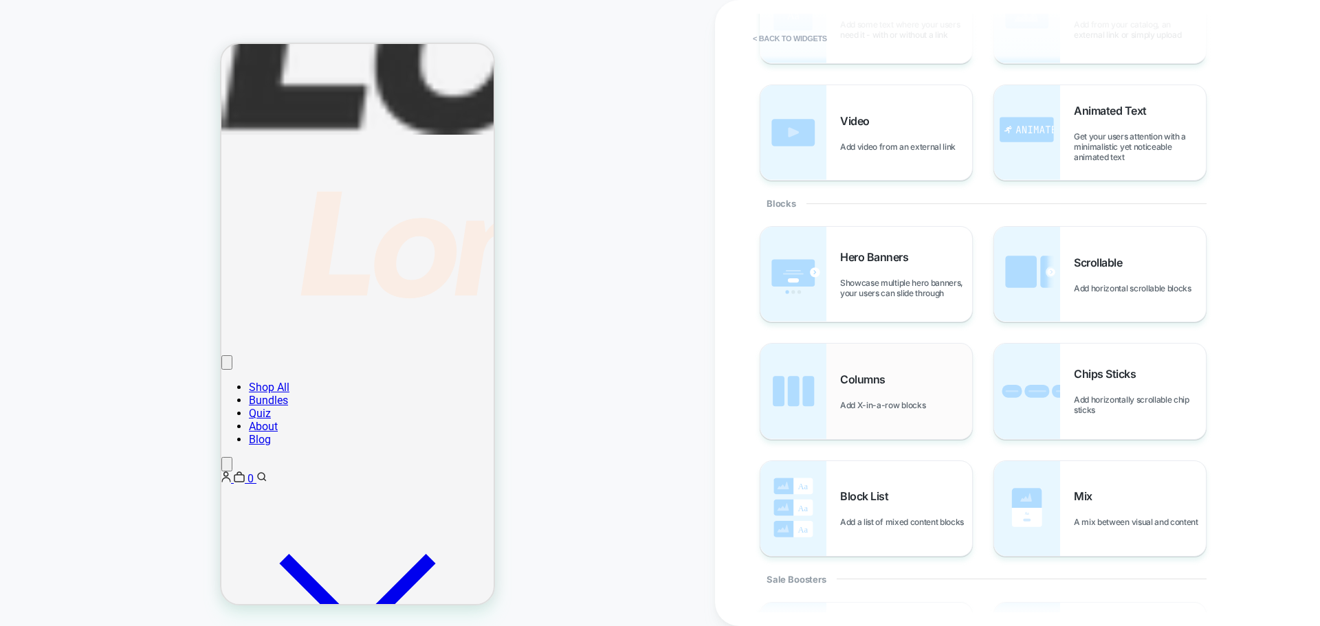
scroll to position [275, 0]
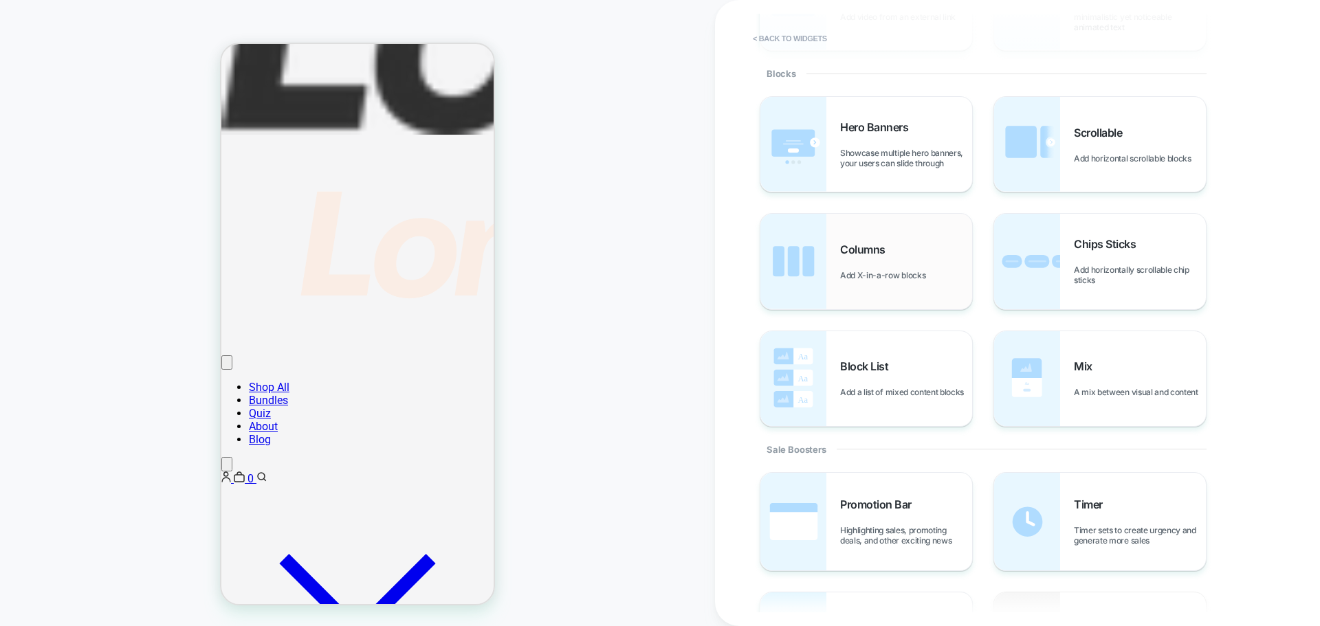
click at [907, 252] on div "Columns Add X-in-a-row blocks" at bounding box center [906, 262] width 132 height 38
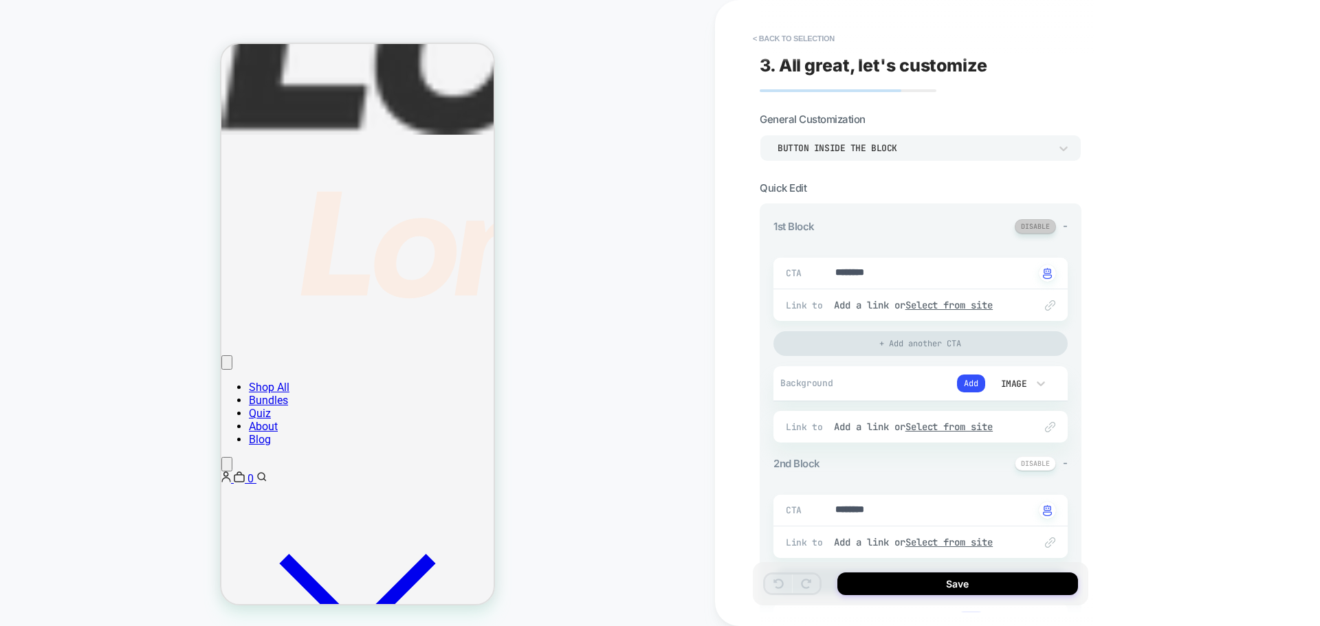
click at [1038, 222] on button at bounding box center [1035, 226] width 41 height 14
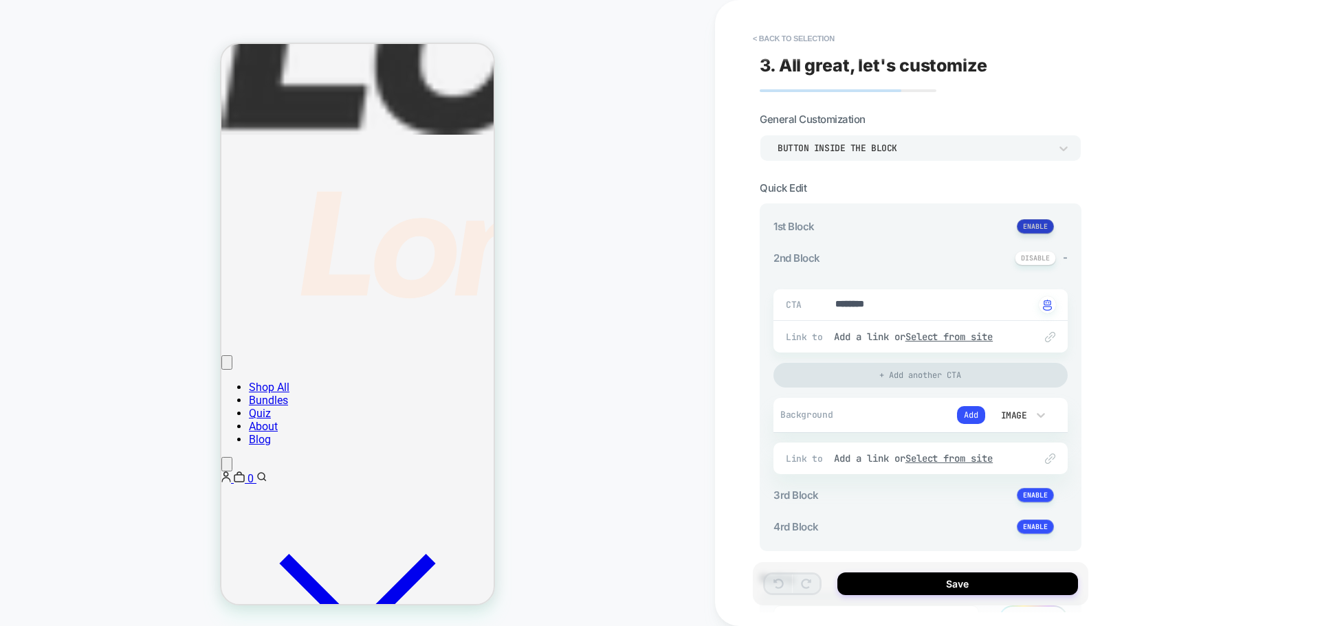
click at [1038, 222] on button at bounding box center [1035, 226] width 37 height 14
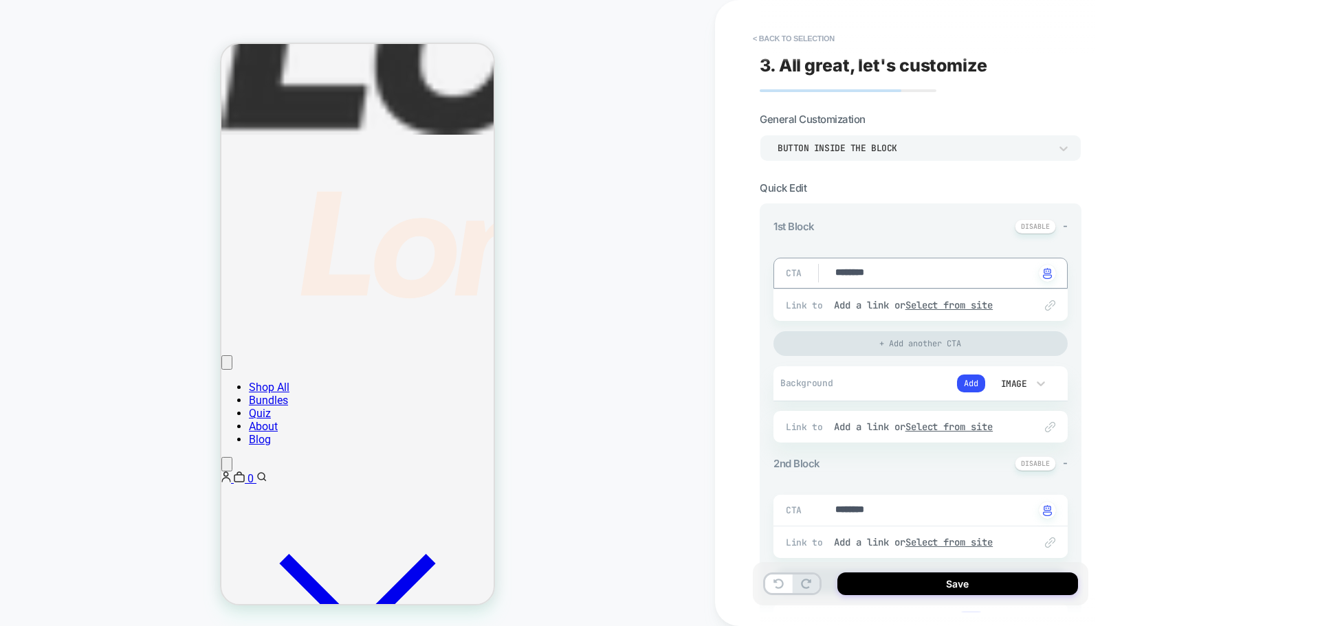
drag, startPoint x: 935, startPoint y: 278, endPoint x: 724, endPoint y: 269, distance: 210.5
click at [965, 310] on u "Select from site" at bounding box center [949, 305] width 88 height 12
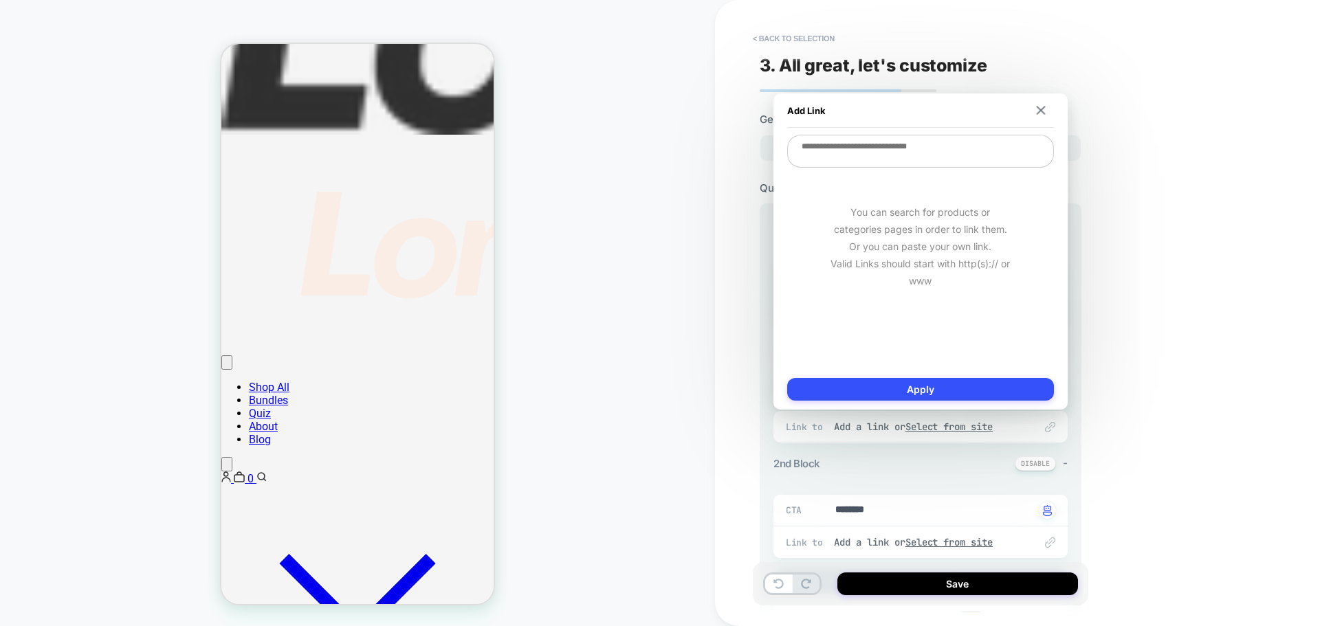
click at [924, 142] on textarea at bounding box center [920, 151] width 267 height 33
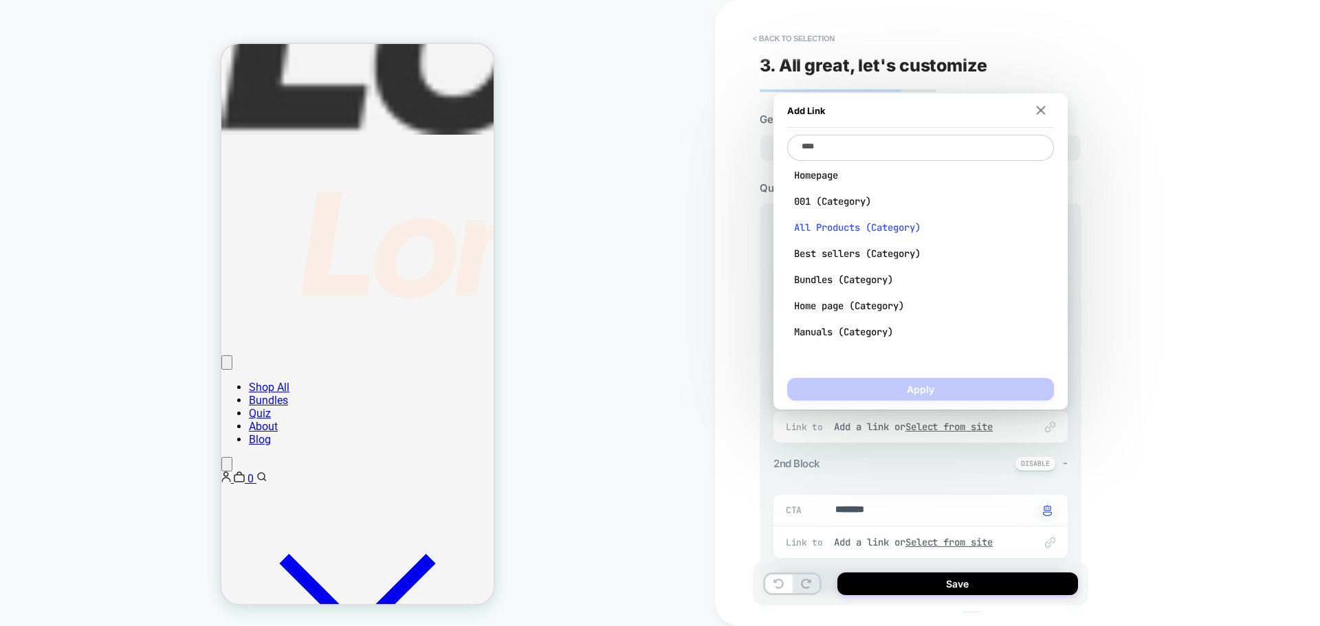
click at [889, 232] on span "All Products (Category)" at bounding box center [920, 227] width 253 height 12
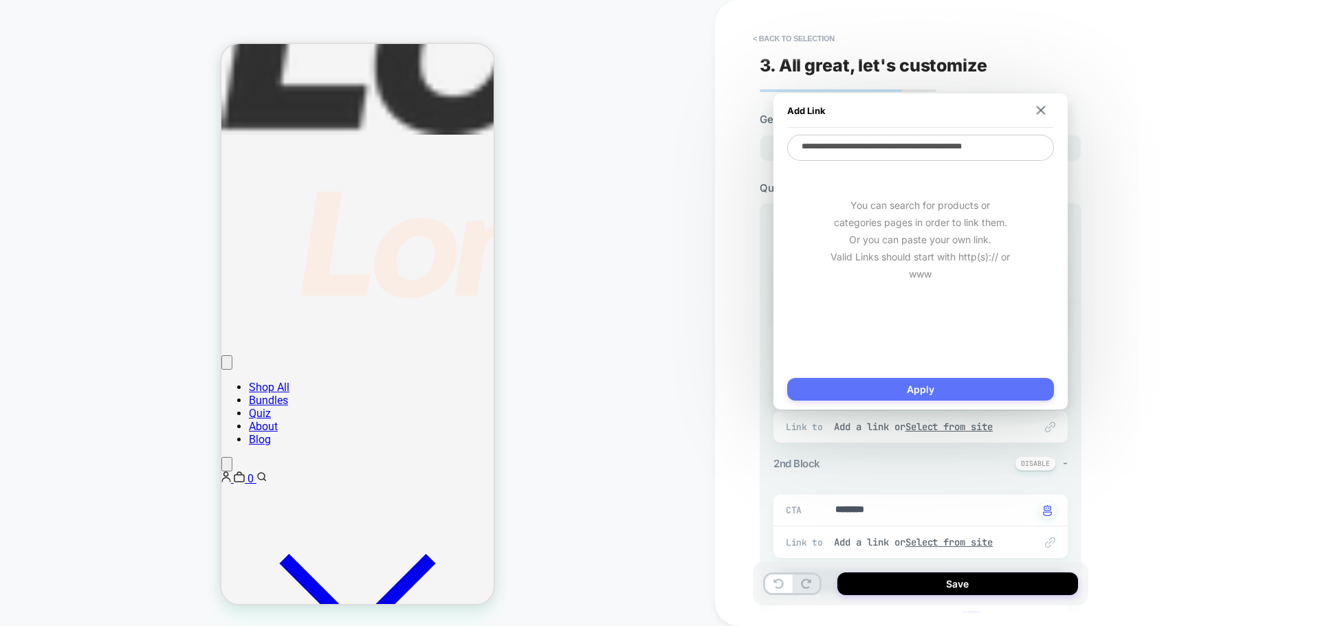
click at [917, 382] on button "Apply" at bounding box center [920, 389] width 267 height 23
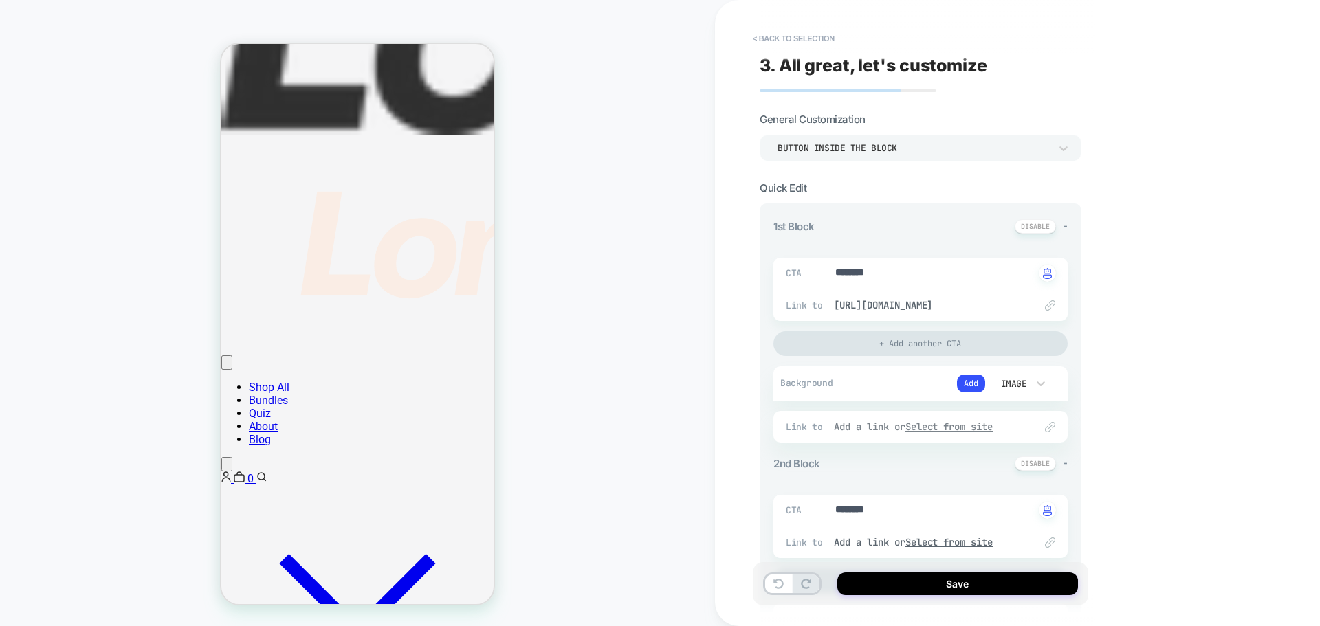
scroll to position [69, 0]
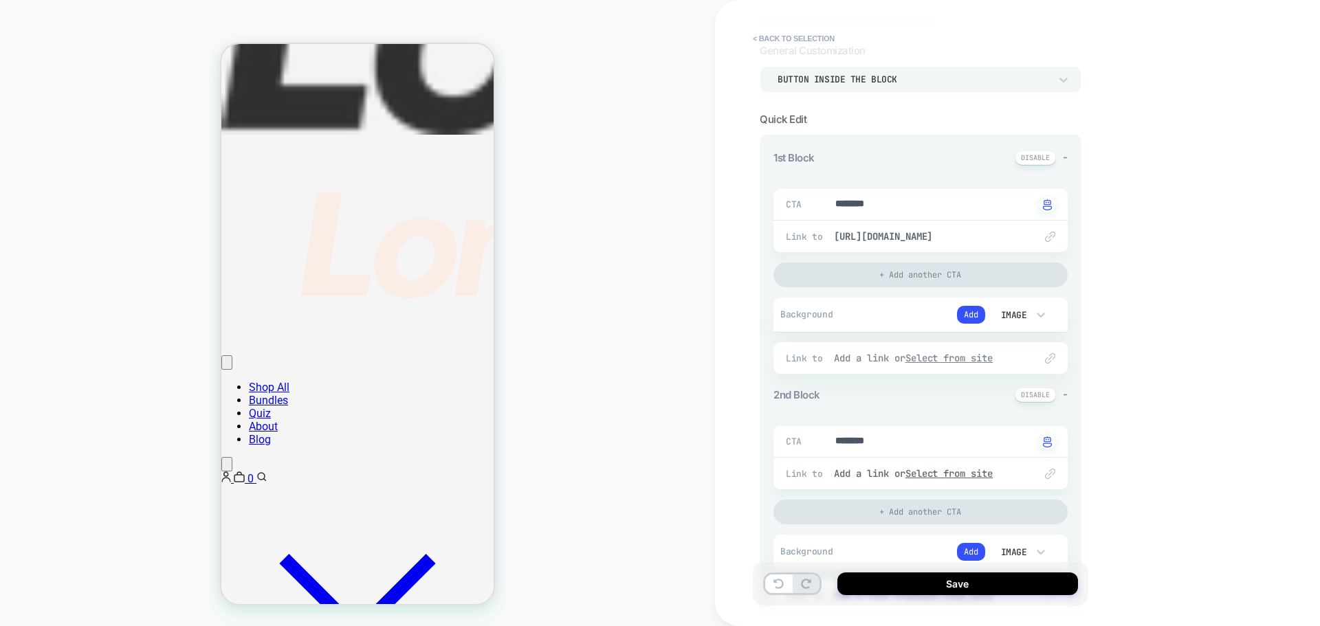
click at [957, 358] on u "Select from site" at bounding box center [949, 358] width 88 height 12
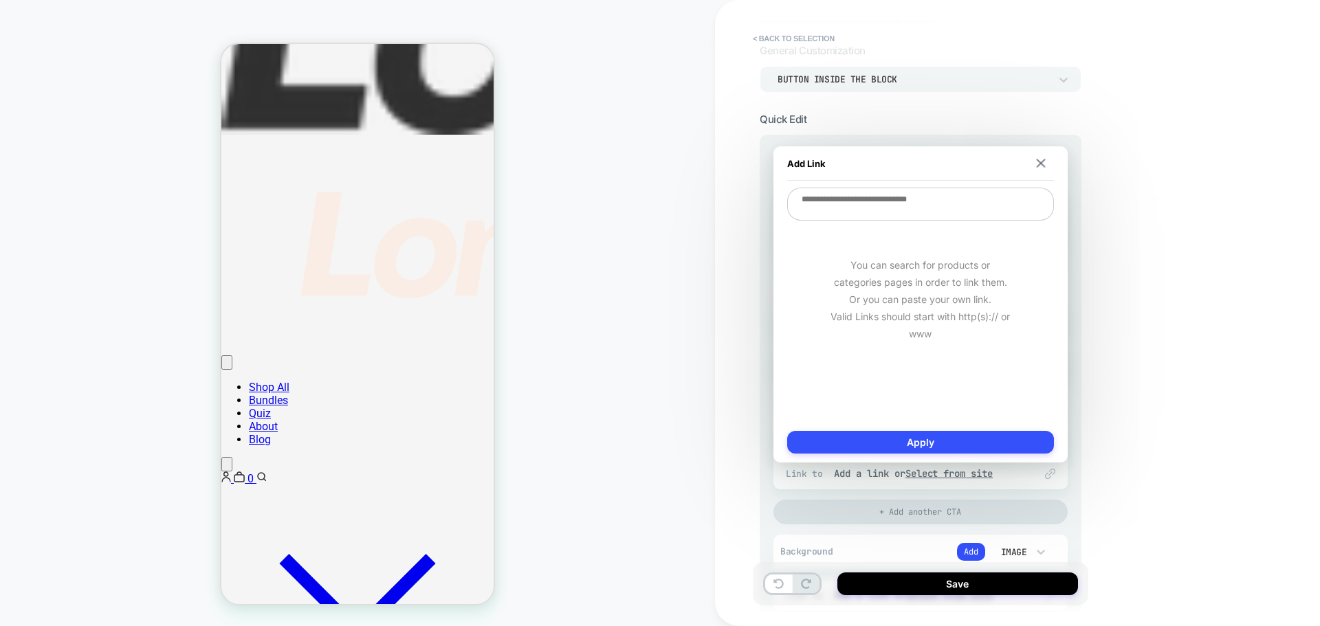
click at [925, 198] on textarea at bounding box center [920, 204] width 267 height 33
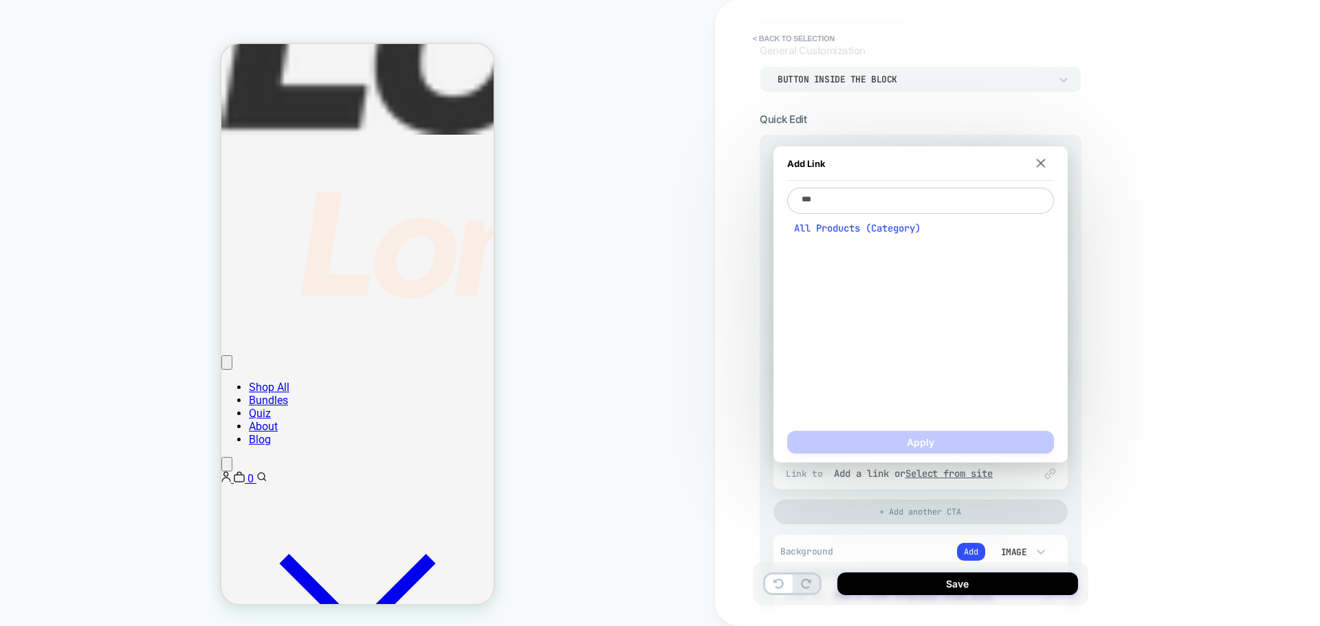
click at [914, 231] on span "All Products (Category)" at bounding box center [920, 228] width 253 height 12
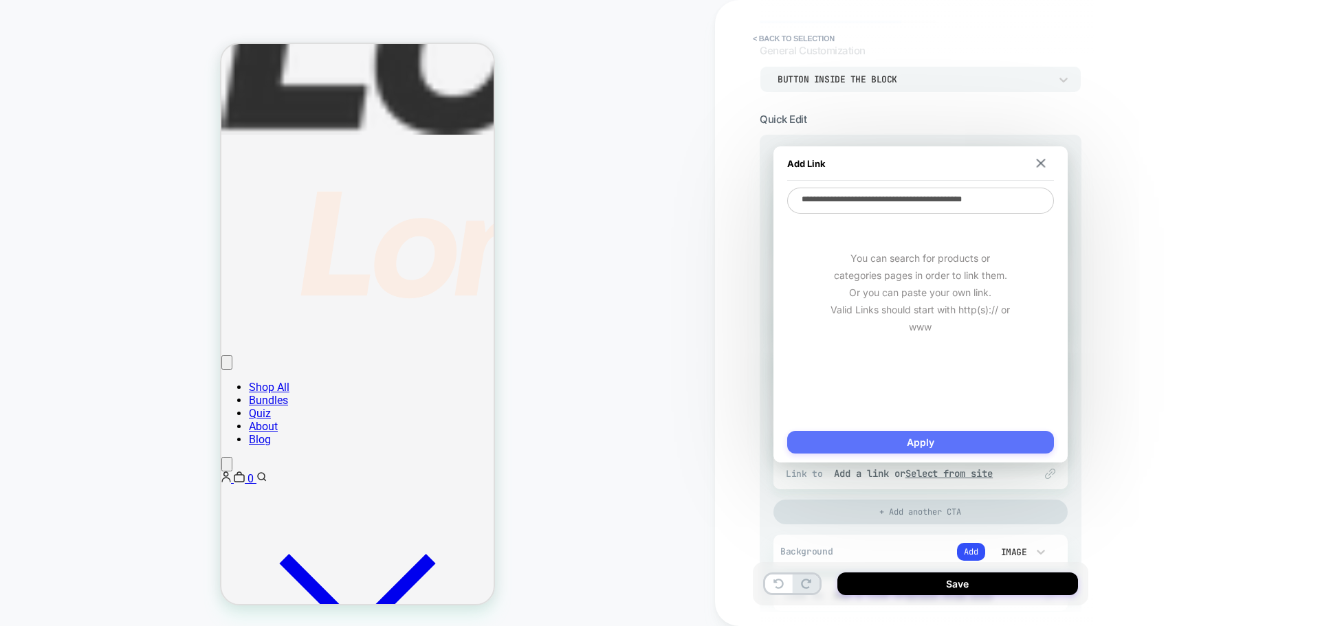
click at [987, 439] on button "Apply" at bounding box center [920, 442] width 267 height 23
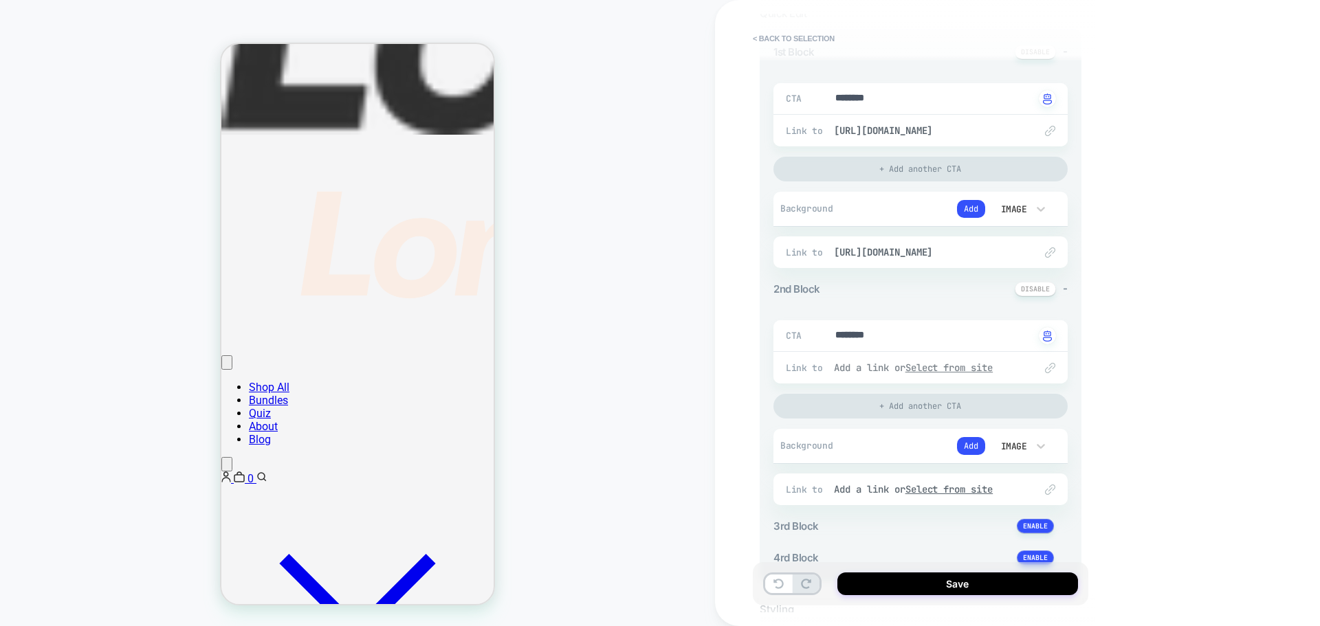
scroll to position [206, 0]
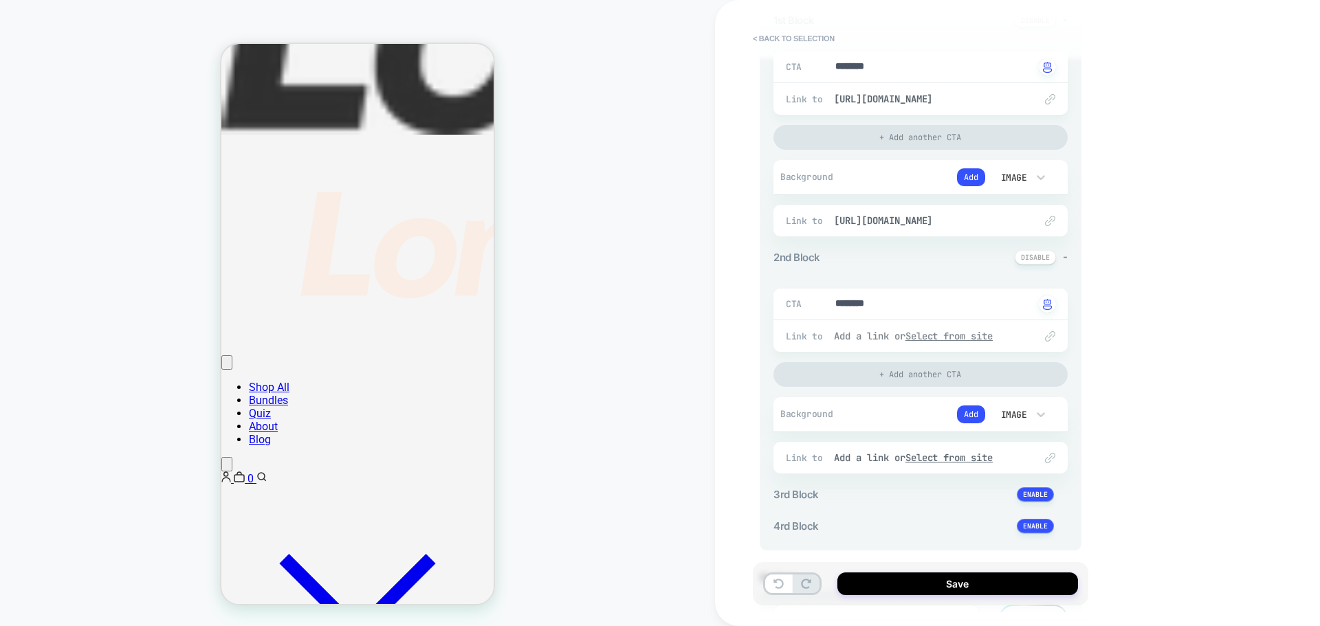
click at [942, 340] on u "Select from site" at bounding box center [949, 336] width 88 height 12
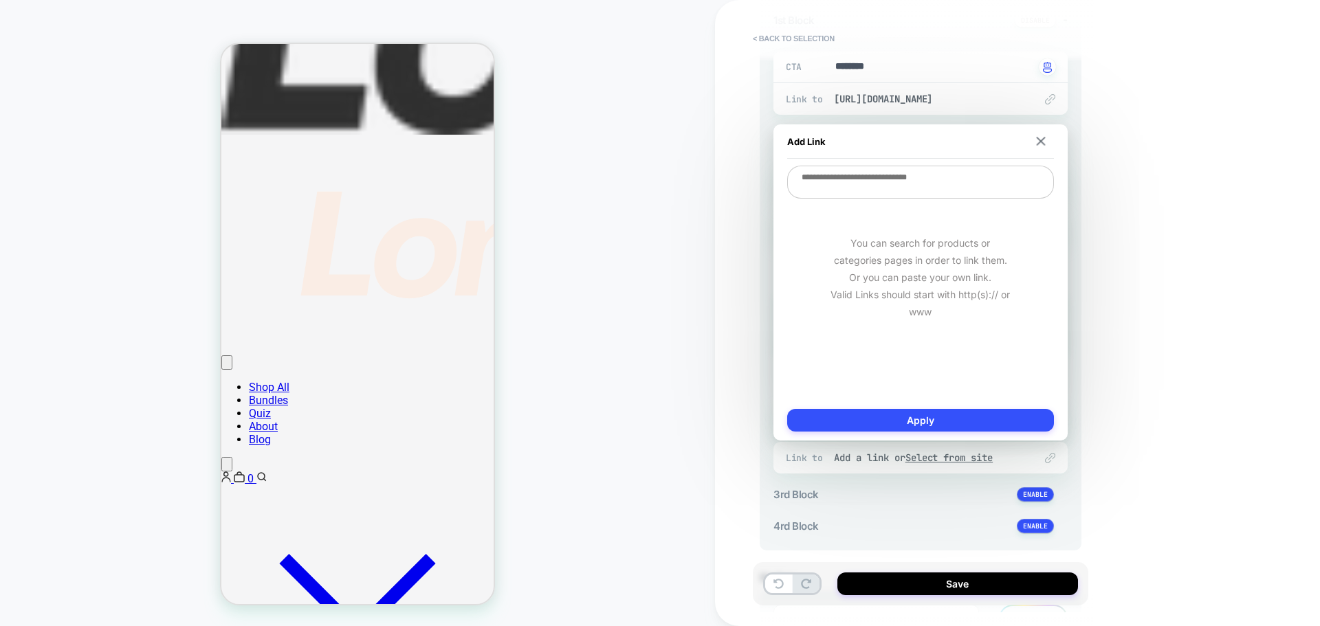
click at [914, 193] on textarea at bounding box center [920, 182] width 267 height 33
click at [889, 188] on textarea at bounding box center [920, 179] width 267 height 26
paste textarea "**********"
click at [1002, 406] on div "**********" at bounding box center [920, 282] width 294 height 316
click at [986, 418] on button "Apply" at bounding box center [920, 420] width 267 height 23
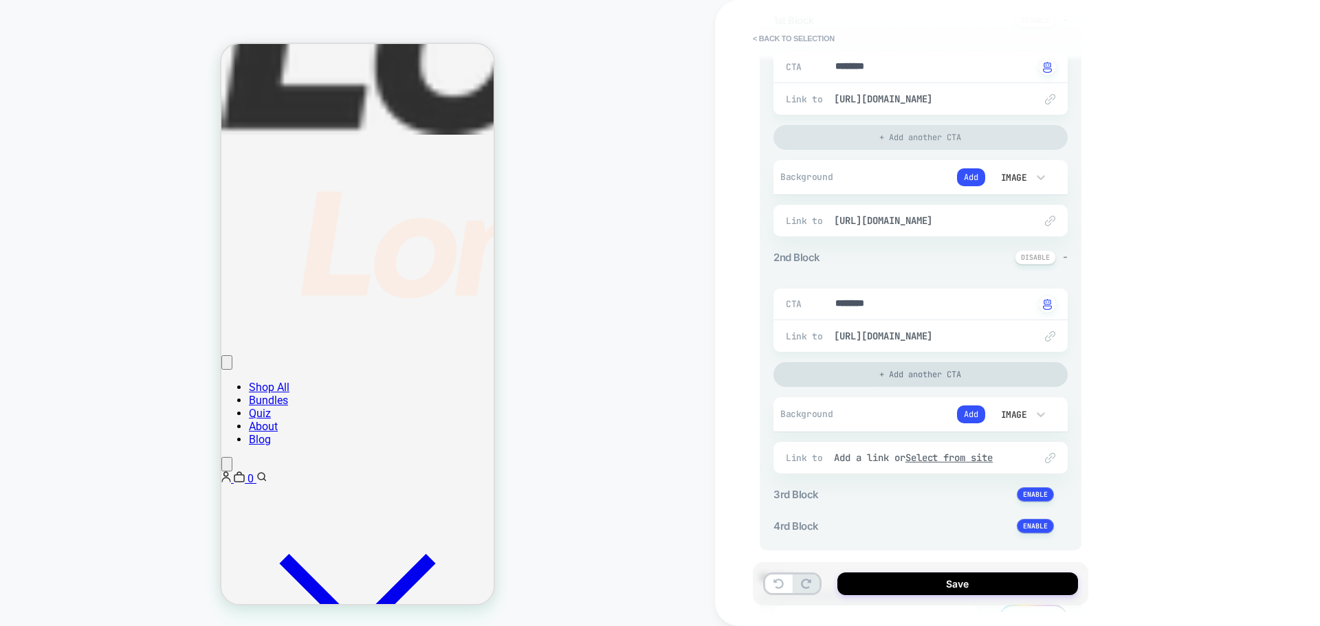
click at [931, 368] on div "+ Add another CTA" at bounding box center [920, 374] width 294 height 25
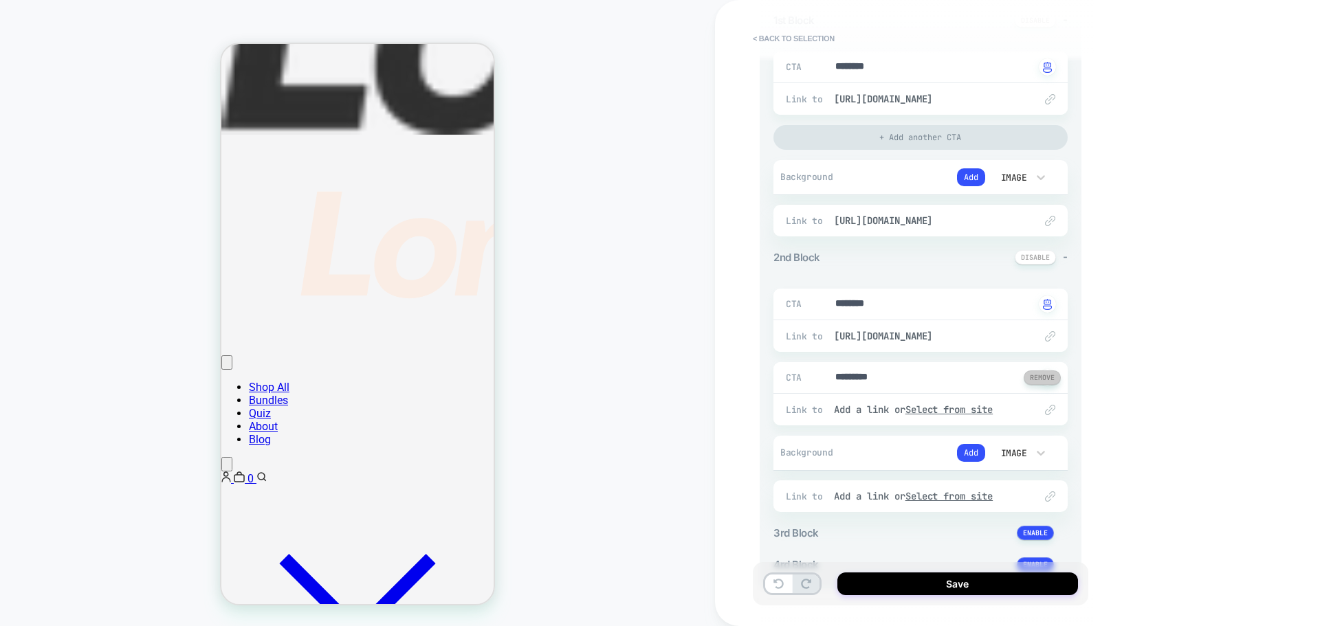
click at [1045, 377] on button at bounding box center [1041, 377] width 37 height 14
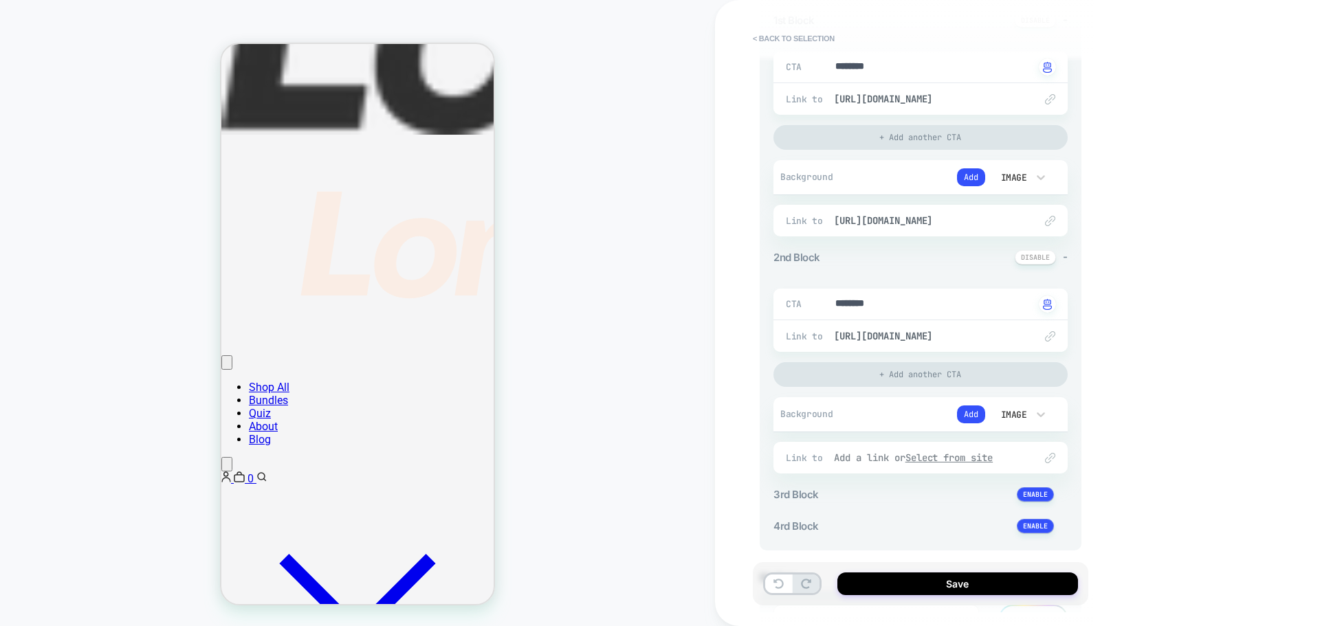
click at [913, 458] on div "Add a link or Select from site" at bounding box center [927, 458] width 187 height 12
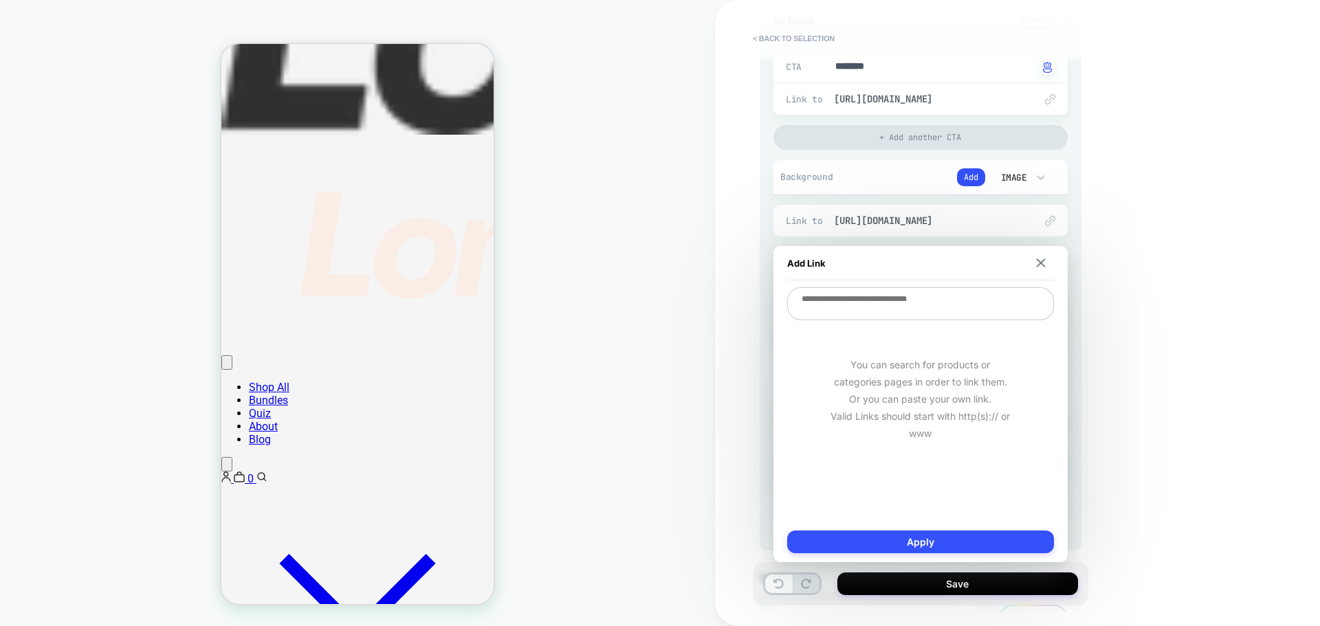
click at [903, 309] on textarea at bounding box center [920, 303] width 267 height 33
paste textarea "**********"
click at [938, 540] on button "Apply" at bounding box center [920, 542] width 267 height 23
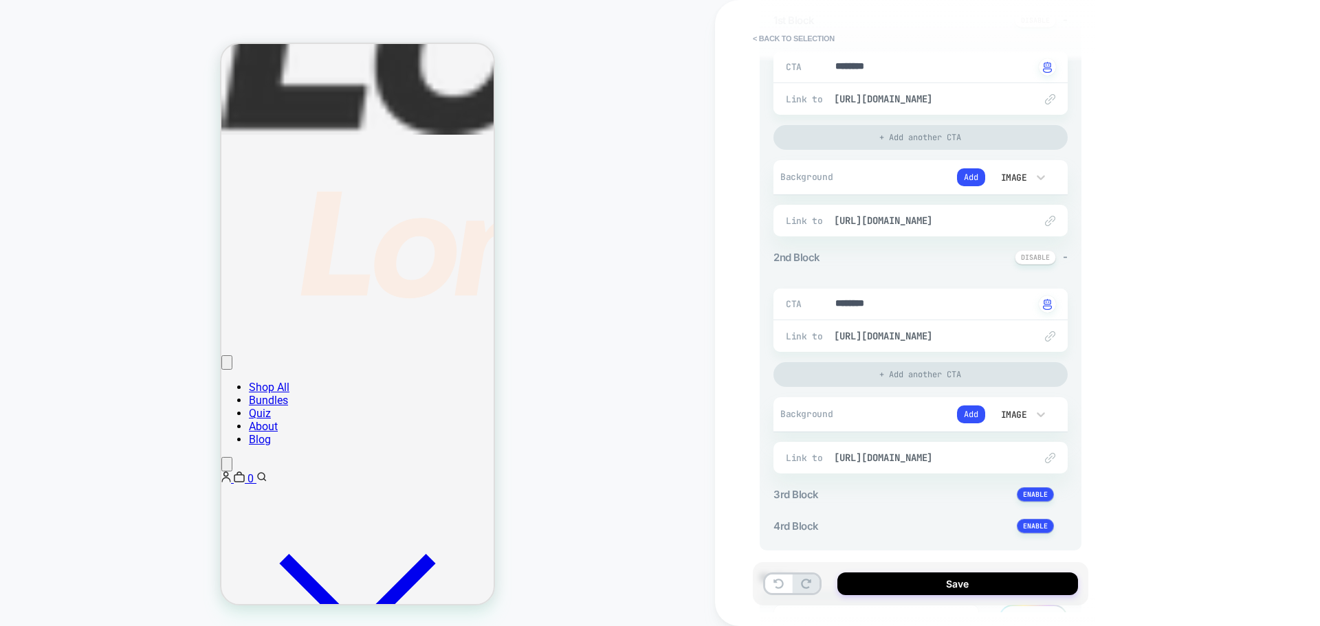
scroll to position [275, 0]
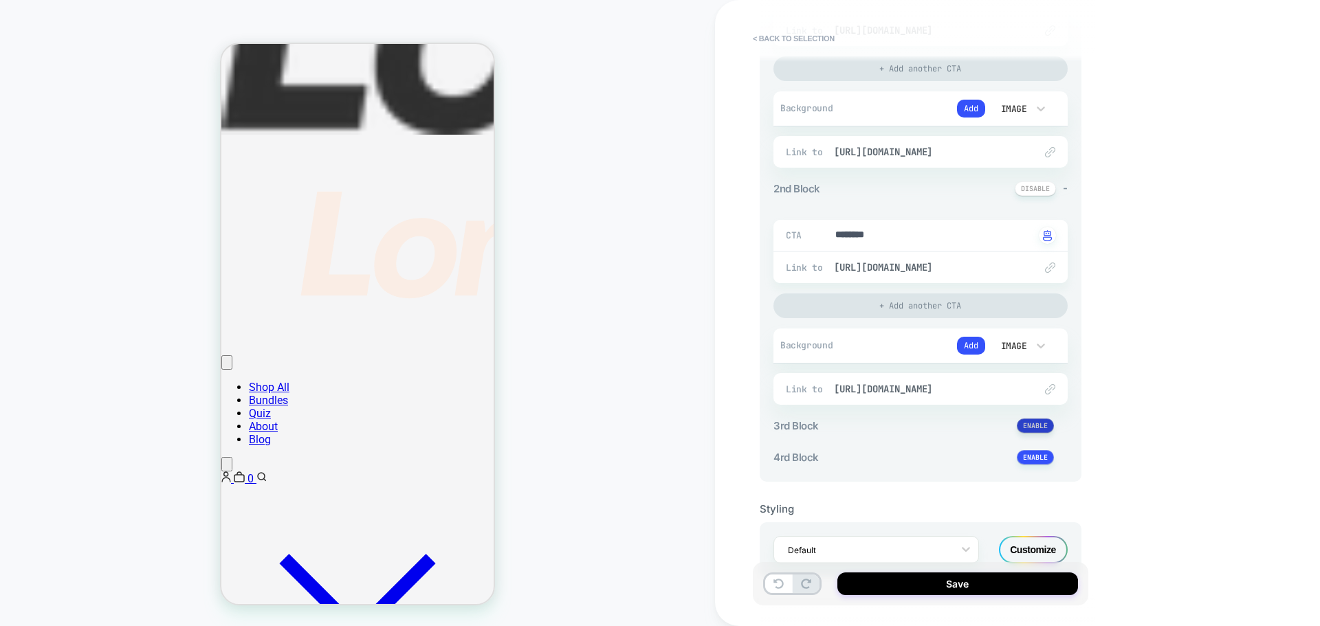
click at [1031, 423] on button at bounding box center [1035, 426] width 37 height 14
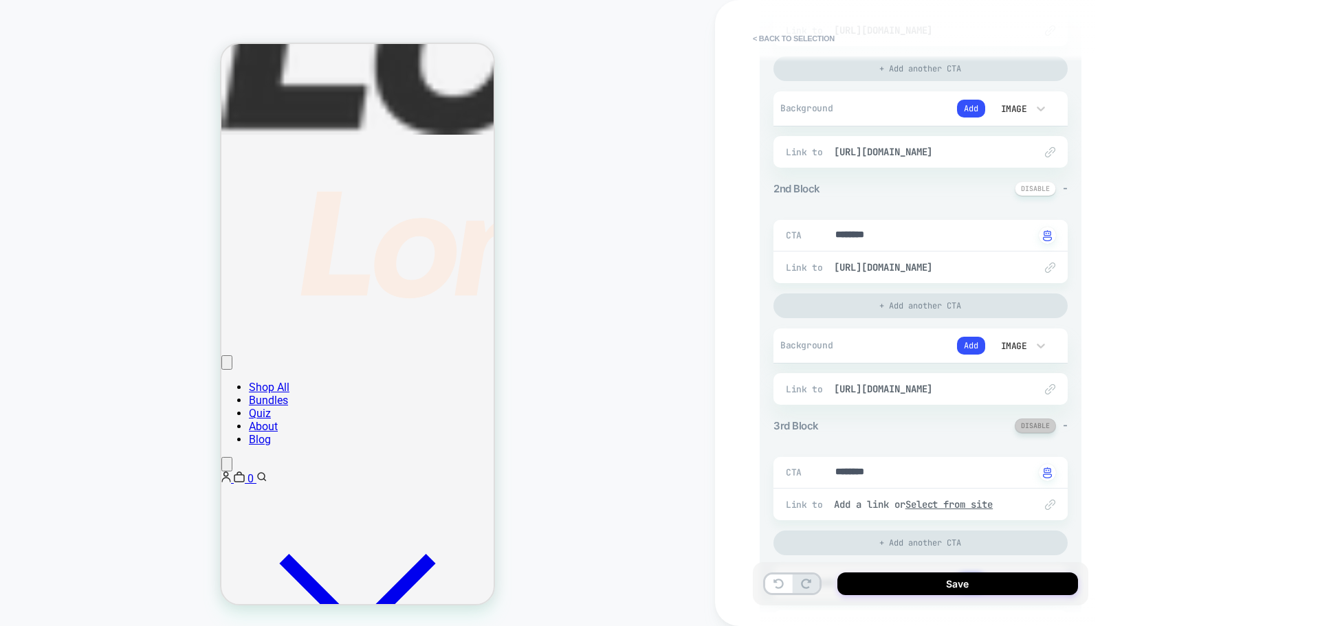
click at [1041, 429] on button at bounding box center [1035, 426] width 41 height 14
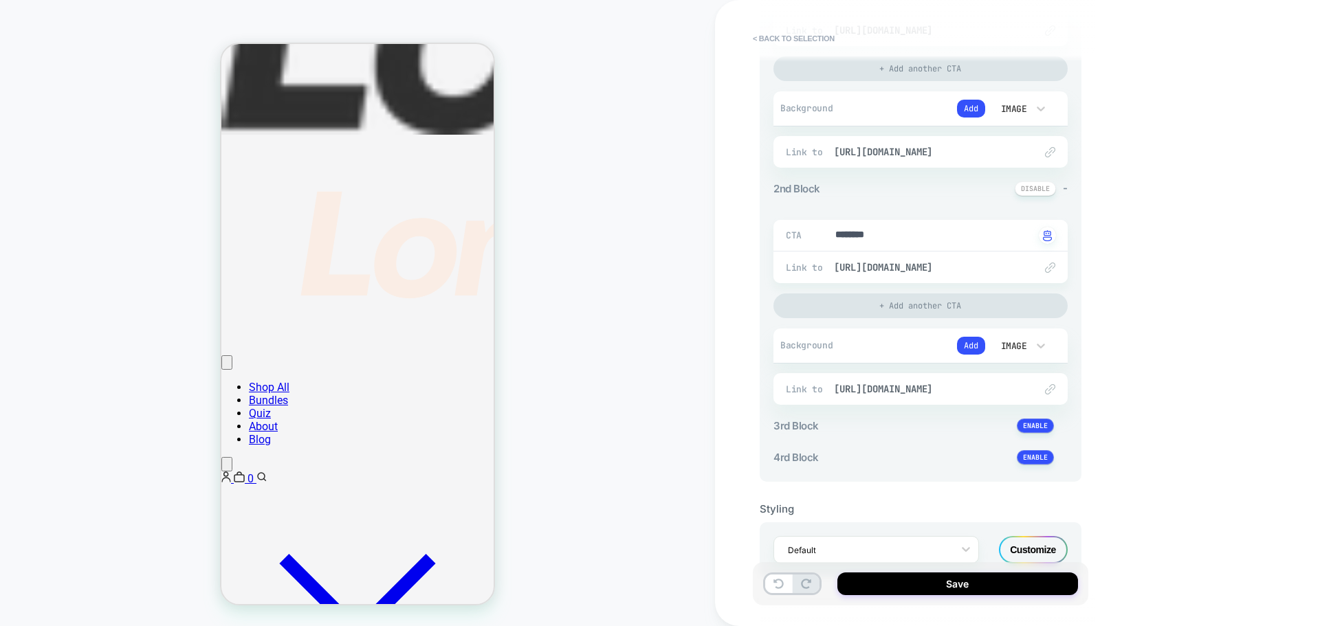
scroll to position [316, 0]
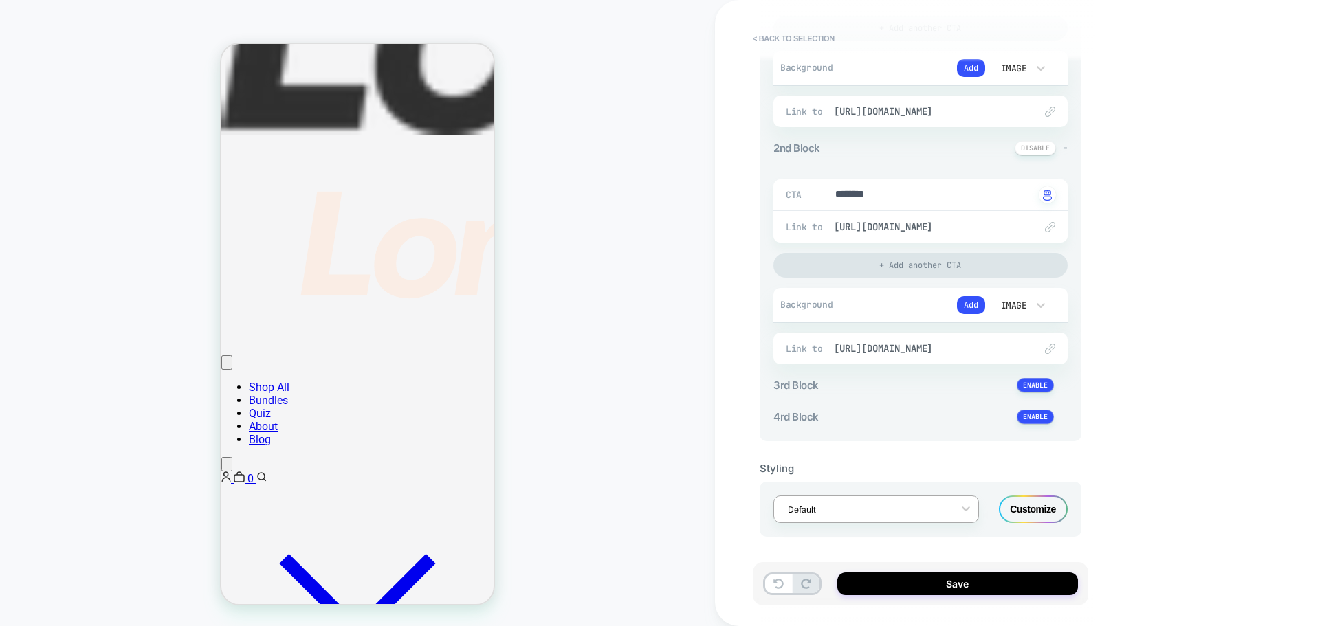
drag, startPoint x: 812, startPoint y: 465, endPoint x: 815, endPoint y: 500, distance: 35.1
click at [813, 466] on div "Styling" at bounding box center [921, 468] width 322 height 13
click at [815, 505] on div at bounding box center [867, 509] width 159 height 13
click at [825, 505] on div at bounding box center [867, 509] width 159 height 13
click at [1191, 478] on div "< Back to selection 3. All great, let's customize General Customization Button …" at bounding box center [1017, 313] width 605 height 626
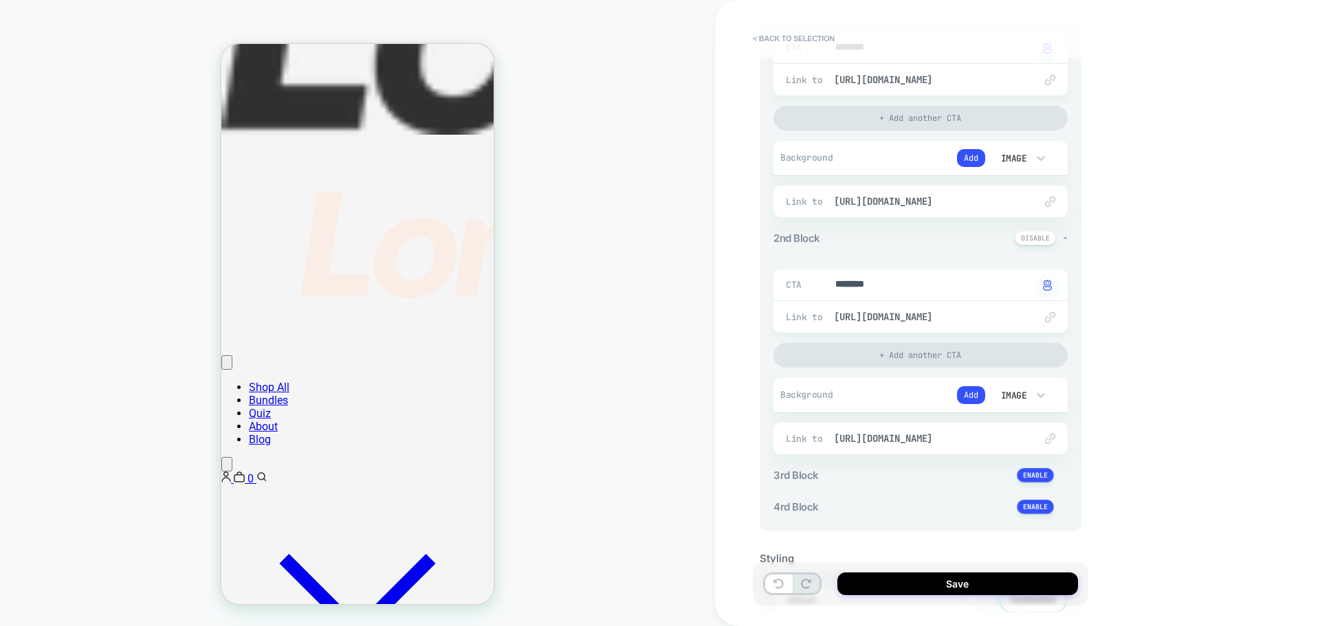
scroll to position [247, 0]
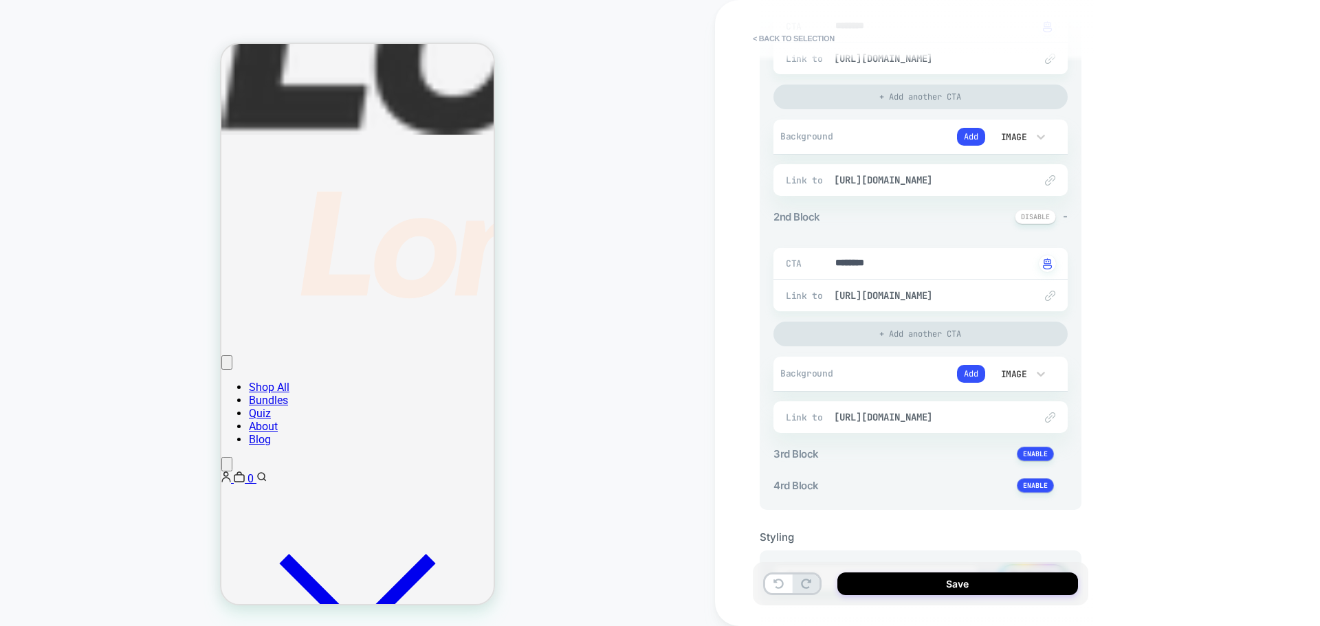
click at [945, 366] on div "Add" at bounding box center [916, 374] width 136 height 21
click at [963, 368] on button "Add" at bounding box center [971, 374] width 28 height 18
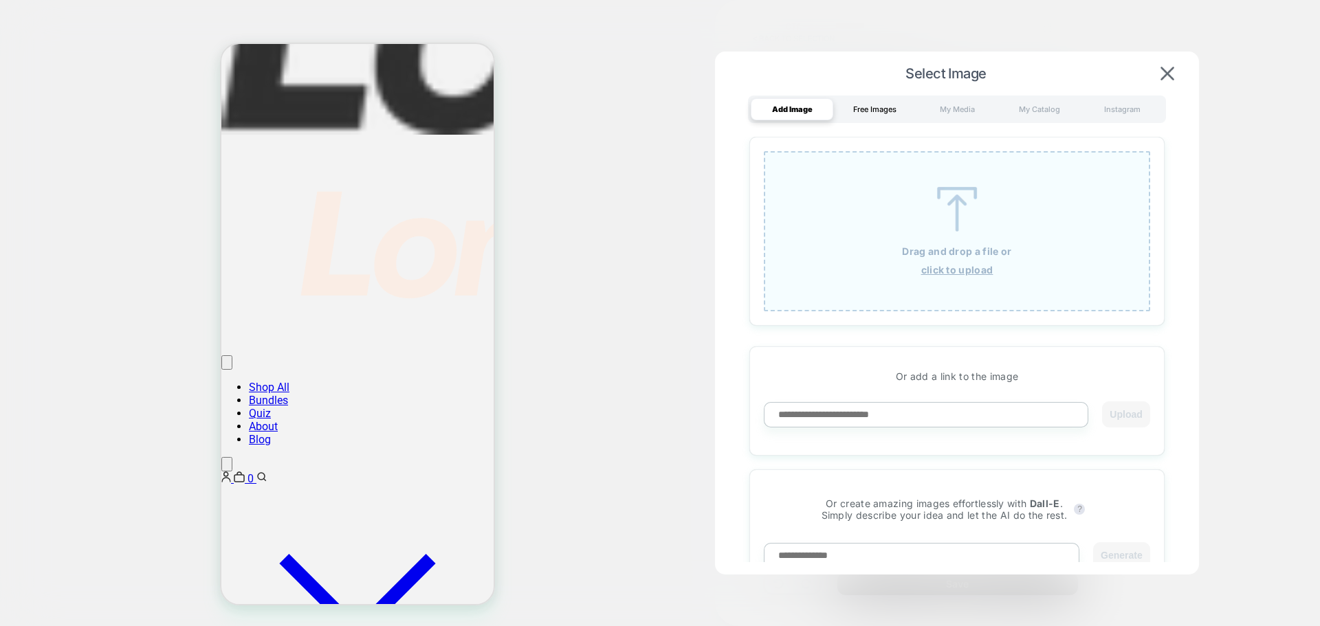
click at [871, 115] on div "Free Images" at bounding box center [874, 109] width 82 height 22
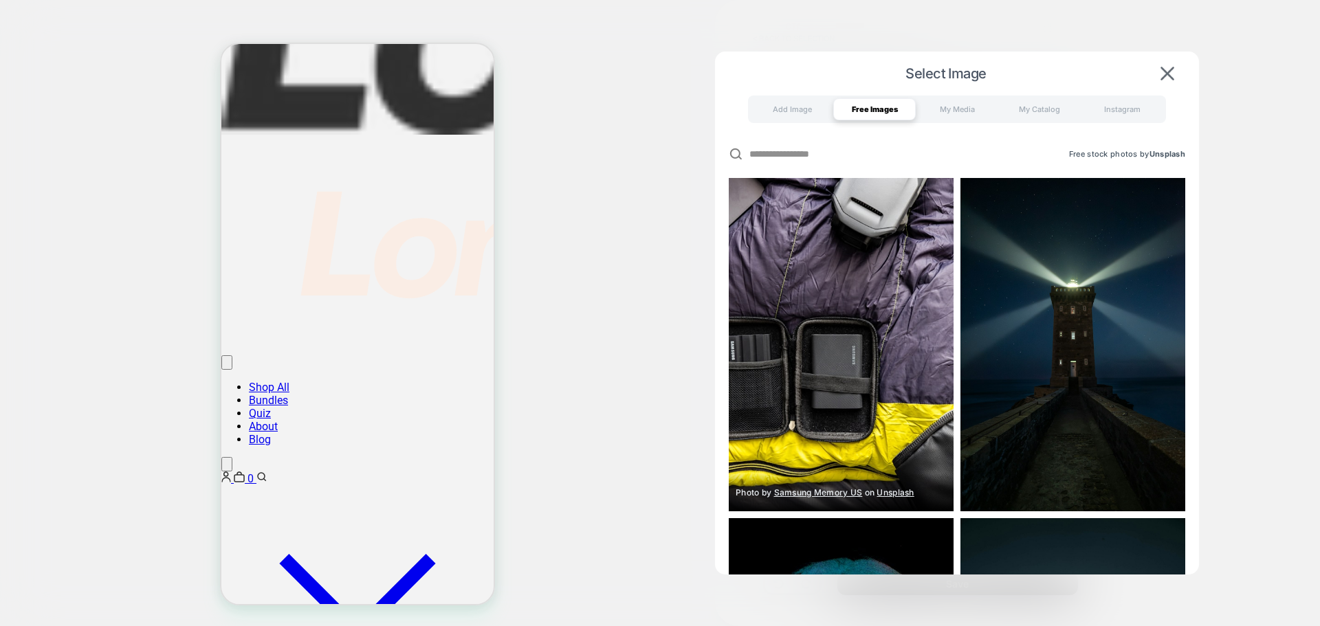
click at [882, 263] on img at bounding box center [841, 344] width 225 height 333
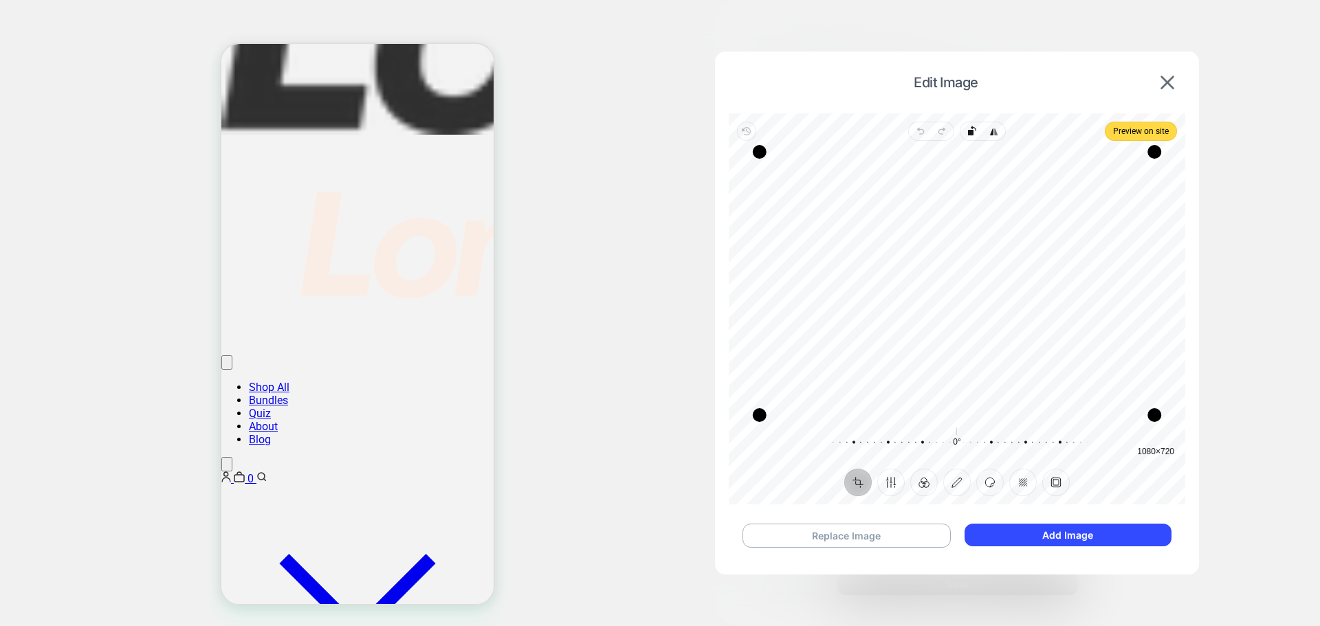
click at [1175, 91] on div "Edit Image" at bounding box center [957, 82] width 456 height 34
click at [1169, 84] on img at bounding box center [1167, 83] width 14 height 14
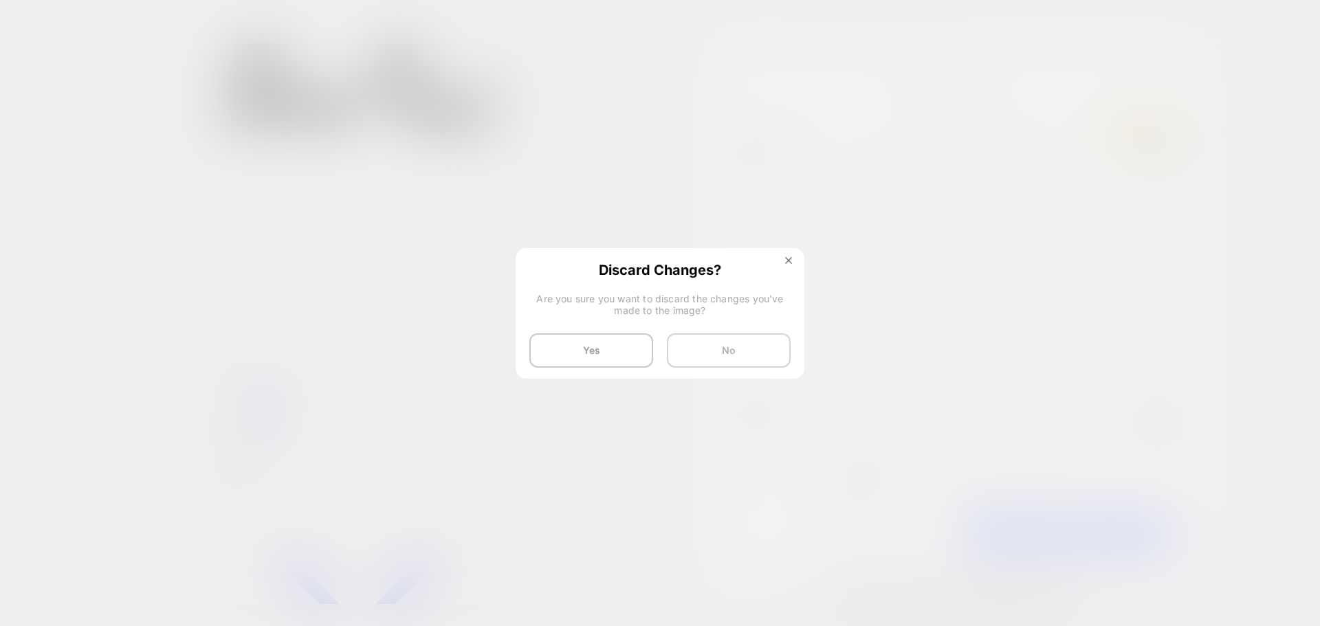
click at [744, 360] on button "No" at bounding box center [729, 350] width 124 height 34
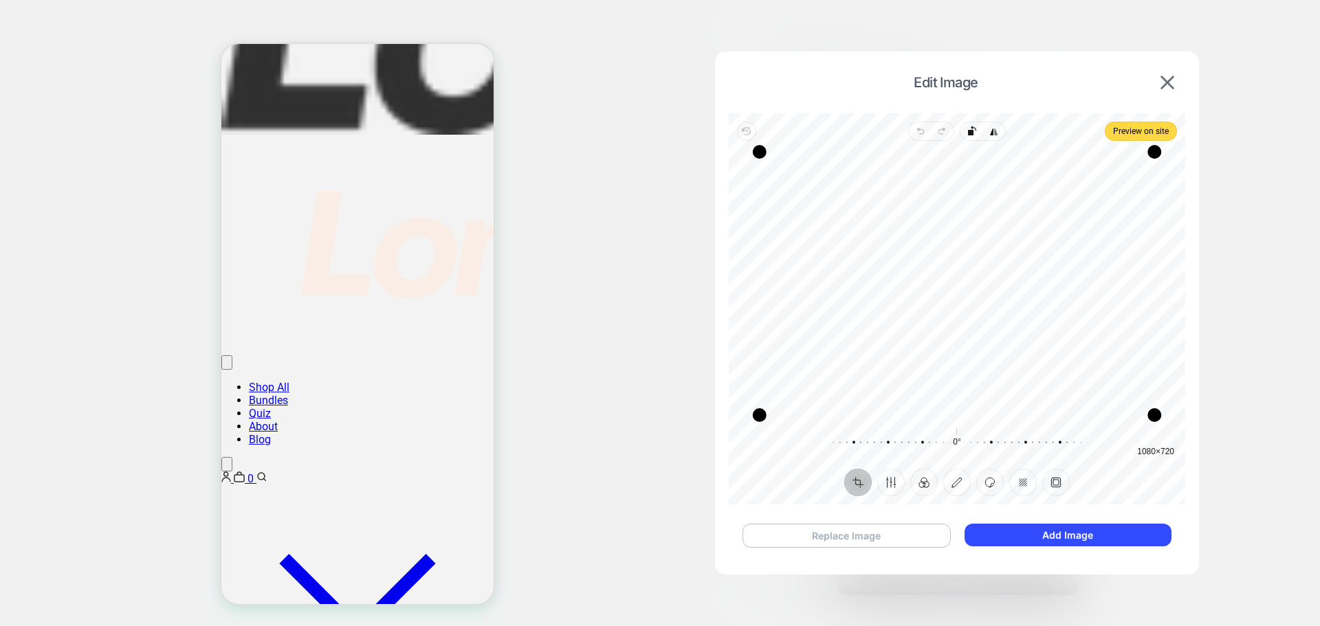
click at [878, 538] on button "Replace Image" at bounding box center [846, 536] width 208 height 24
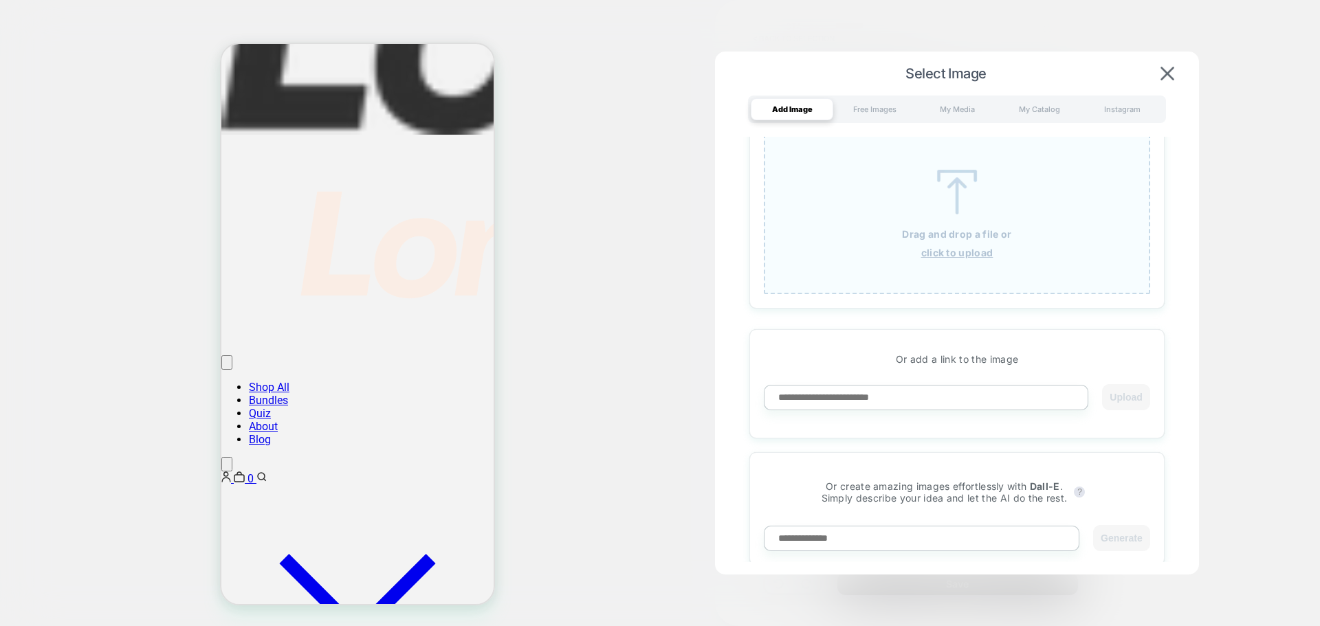
scroll to position [22, 0]
click at [1158, 71] on button at bounding box center [1167, 73] width 22 height 15
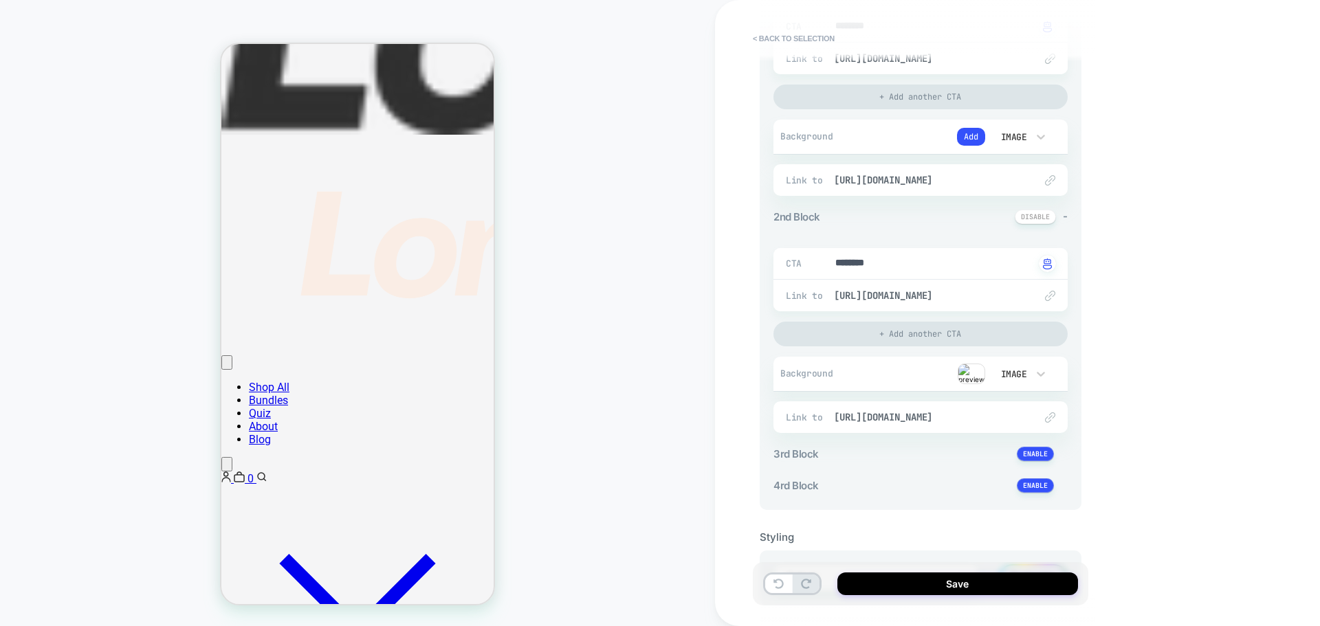
scroll to position [178, 0]
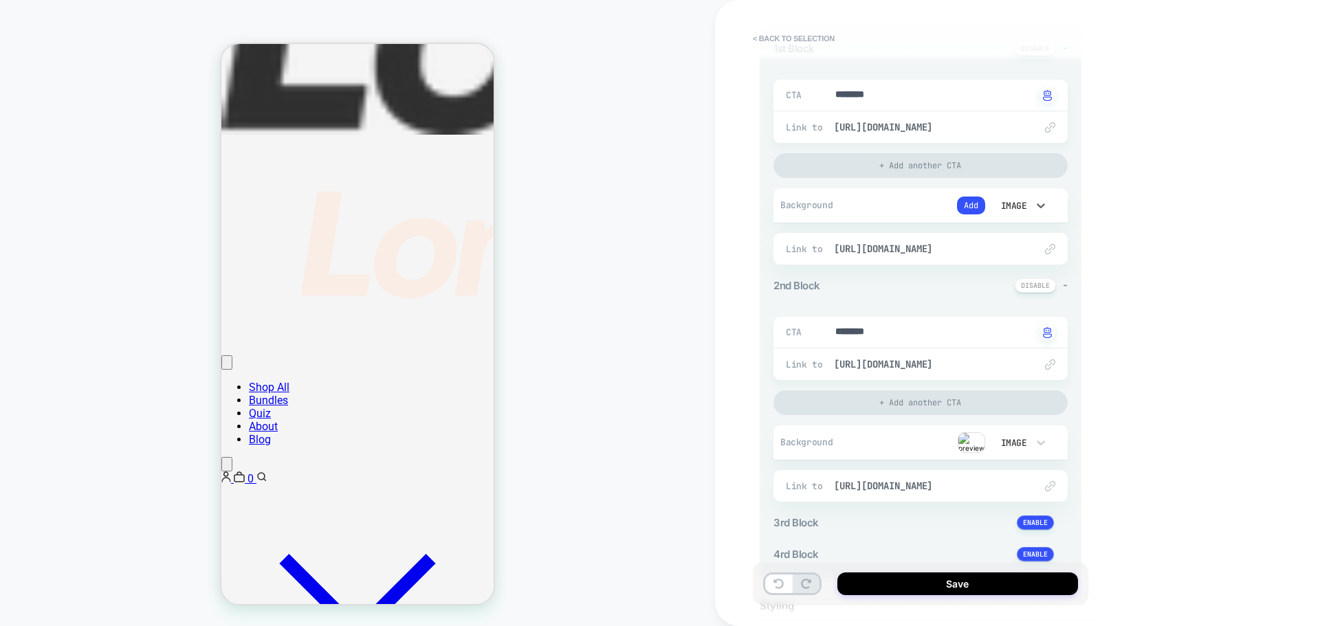
click at [1020, 206] on div "Image" at bounding box center [1012, 206] width 29 height 12
click at [1018, 327] on div "Video" at bounding box center [1020, 327] width 58 height 29
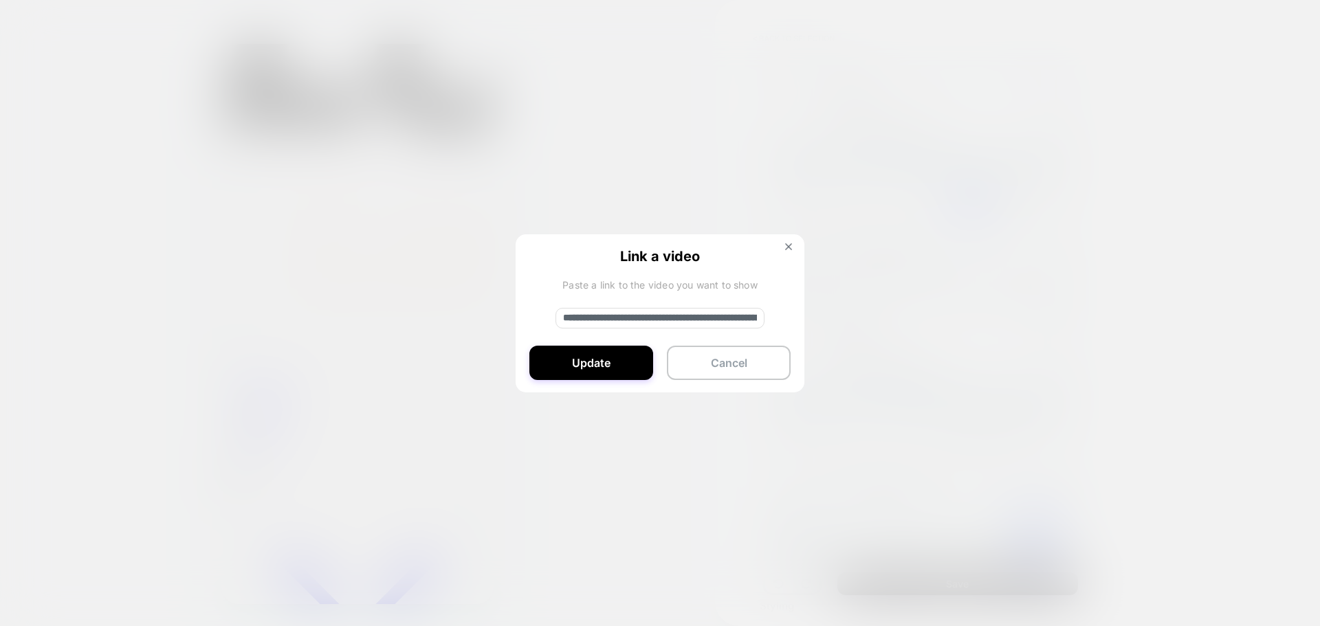
click at [779, 250] on span "Link a video" at bounding box center [659, 255] width 261 height 14
click at [793, 241] on div "**********" at bounding box center [660, 313] width 289 height 159
click at [789, 245] on img at bounding box center [788, 246] width 7 height 7
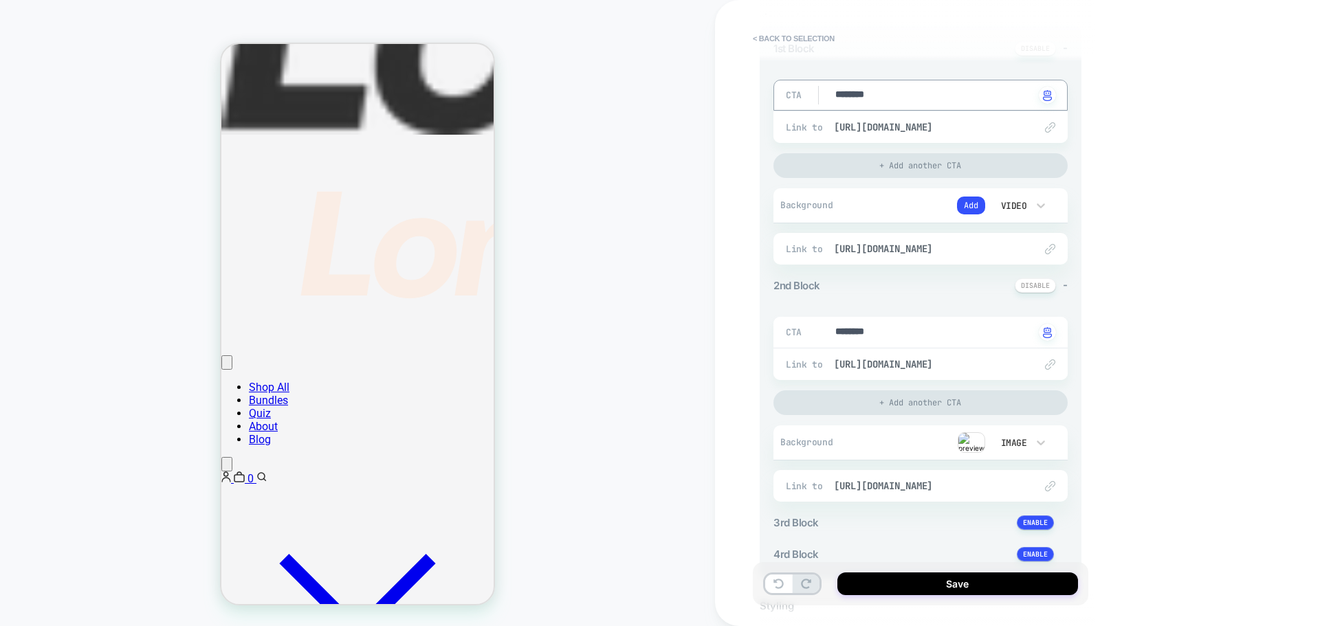
drag, startPoint x: 898, startPoint y: 95, endPoint x: 768, endPoint y: 92, distance: 130.6
drag, startPoint x: 879, startPoint y: 95, endPoint x: 702, endPoint y: 91, distance: 176.7
click at [702, 91] on div "**********" at bounding box center [660, 313] width 1320 height 626
click at [1177, 207] on div "**********" at bounding box center [1017, 313] width 605 height 626
drag, startPoint x: 884, startPoint y: 327, endPoint x: 828, endPoint y: 330, distance: 55.8
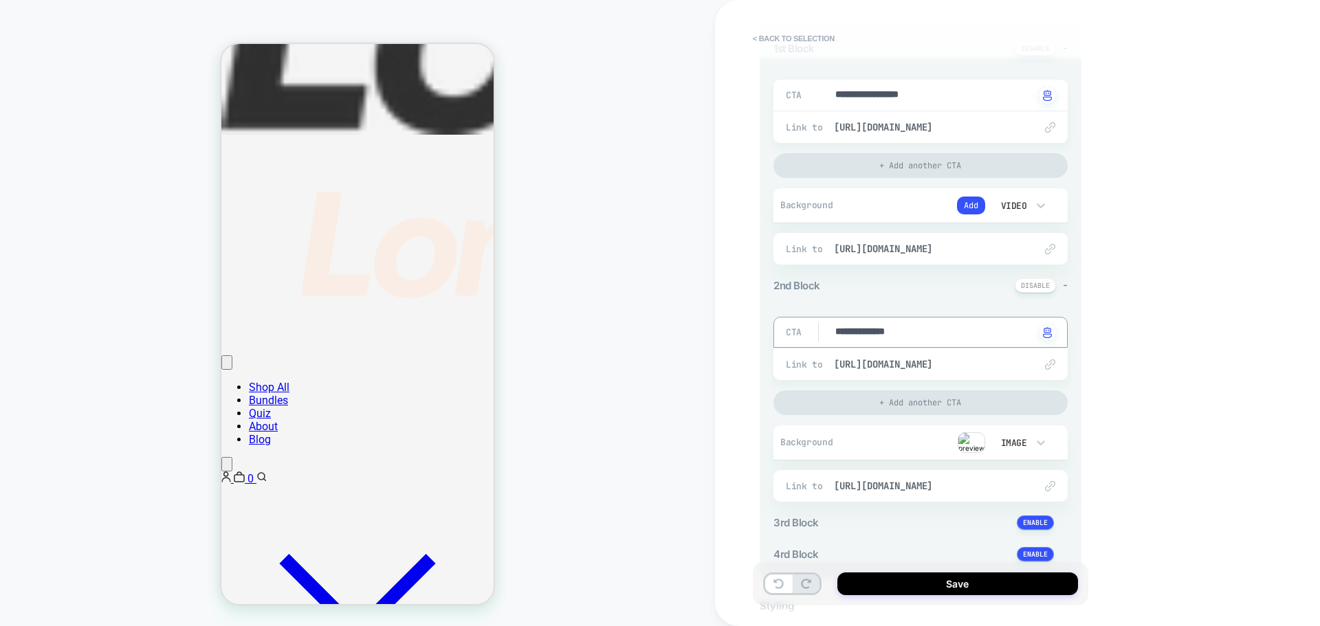
click at [705, 367] on div "CUSTOM" at bounding box center [357, 313] width 715 height 599
click at [991, 438] on div "Image" at bounding box center [1012, 443] width 43 height 14
click at [627, 446] on div at bounding box center [660, 313] width 1320 height 626
click at [997, 447] on div "Image" at bounding box center [1012, 443] width 43 height 14
click at [968, 442] on div at bounding box center [660, 313] width 1320 height 626
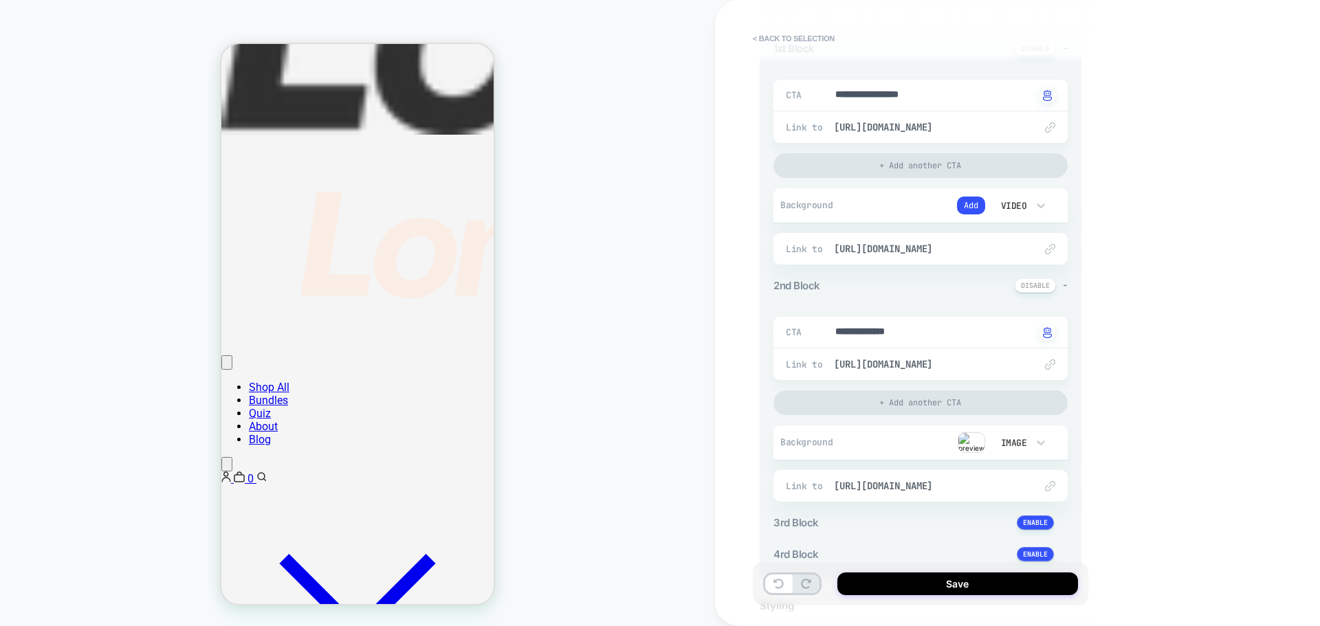
click at [966, 443] on img at bounding box center [971, 442] width 27 height 21
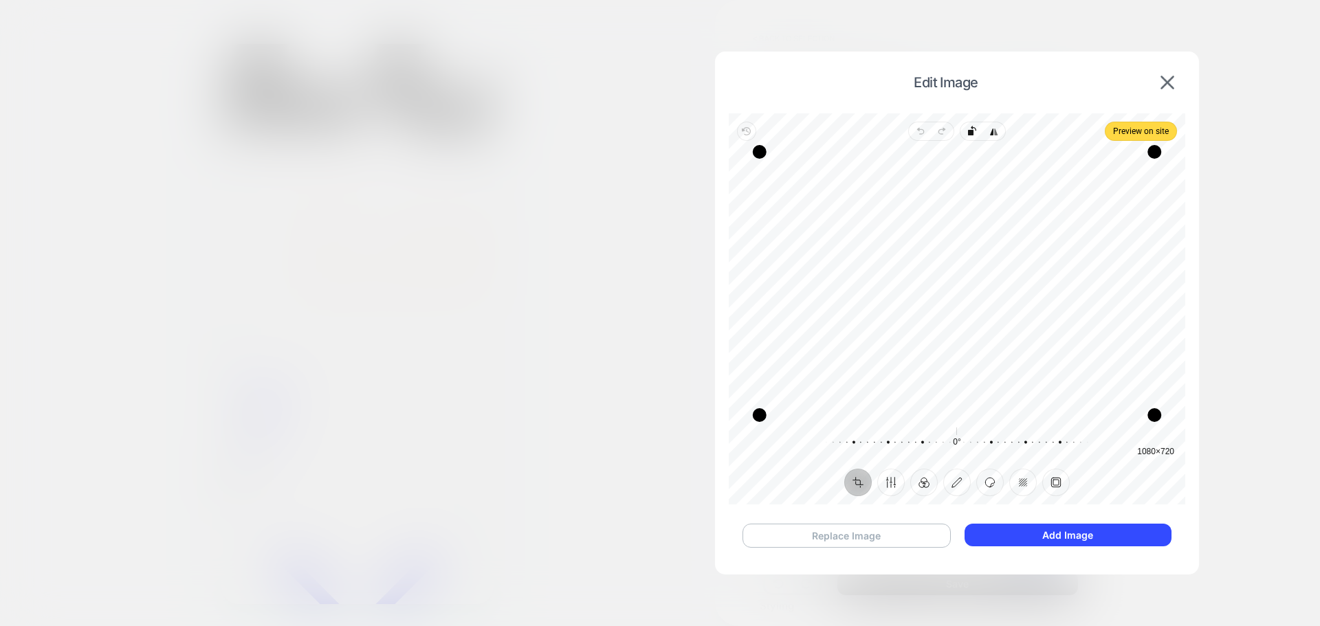
click at [839, 544] on button "Replace Image" at bounding box center [846, 536] width 208 height 24
drag, startPoint x: 889, startPoint y: 151, endPoint x: 870, endPoint y: 194, distance: 46.8
click at [870, 194] on div "Drag corner tl" at bounding box center [863, 195] width 14 height 14
drag, startPoint x: 862, startPoint y: 418, endPoint x: 841, endPoint y: 399, distance: 27.7
click at [841, 399] on div "Drag corner bl" at bounding box center [844, 395] width 14 height 14
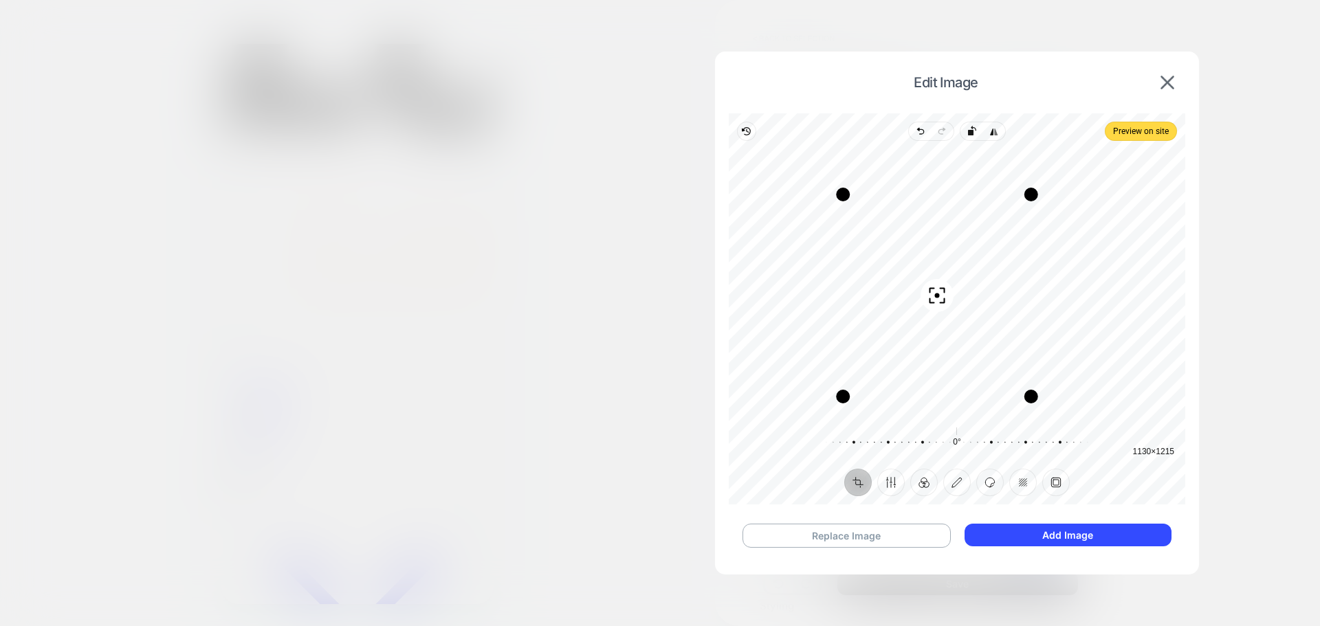
drag, startPoint x: 920, startPoint y: 353, endPoint x: 916, endPoint y: 366, distance: 14.4
click at [916, 366] on div "Recenter" at bounding box center [957, 283] width 434 height 263
click at [1034, 525] on button "Add Image" at bounding box center [1067, 535] width 207 height 23
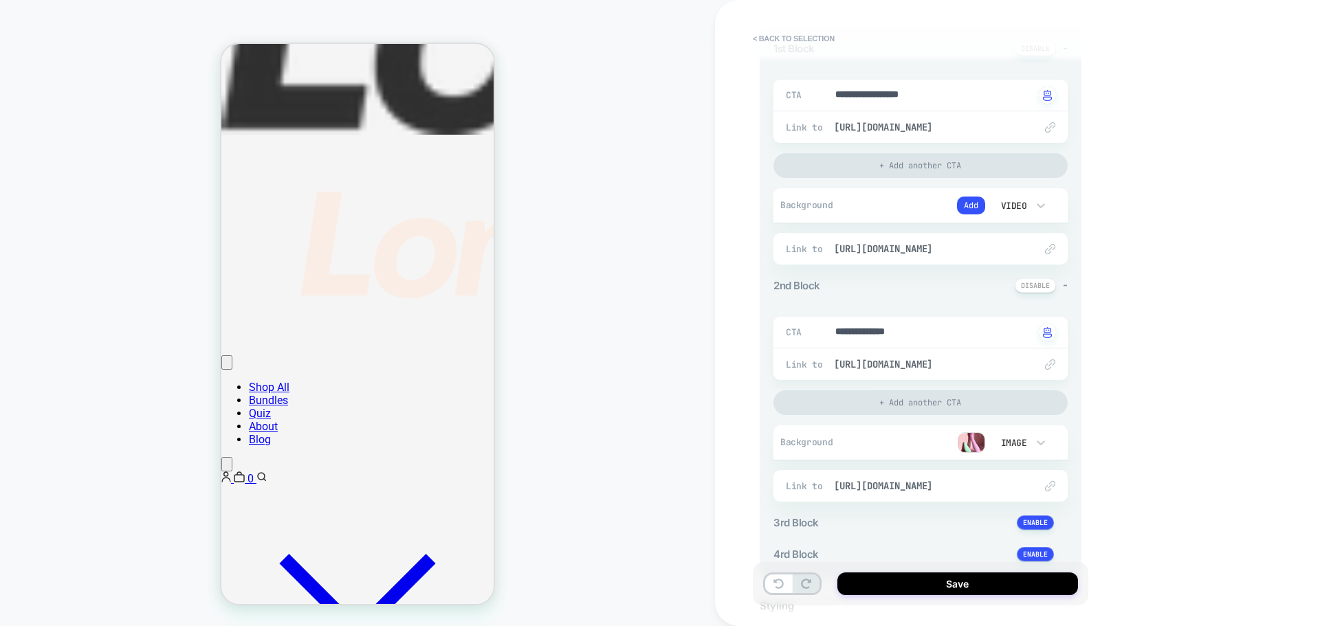
click at [574, 357] on div "CUSTOM" at bounding box center [357, 313] width 715 height 599
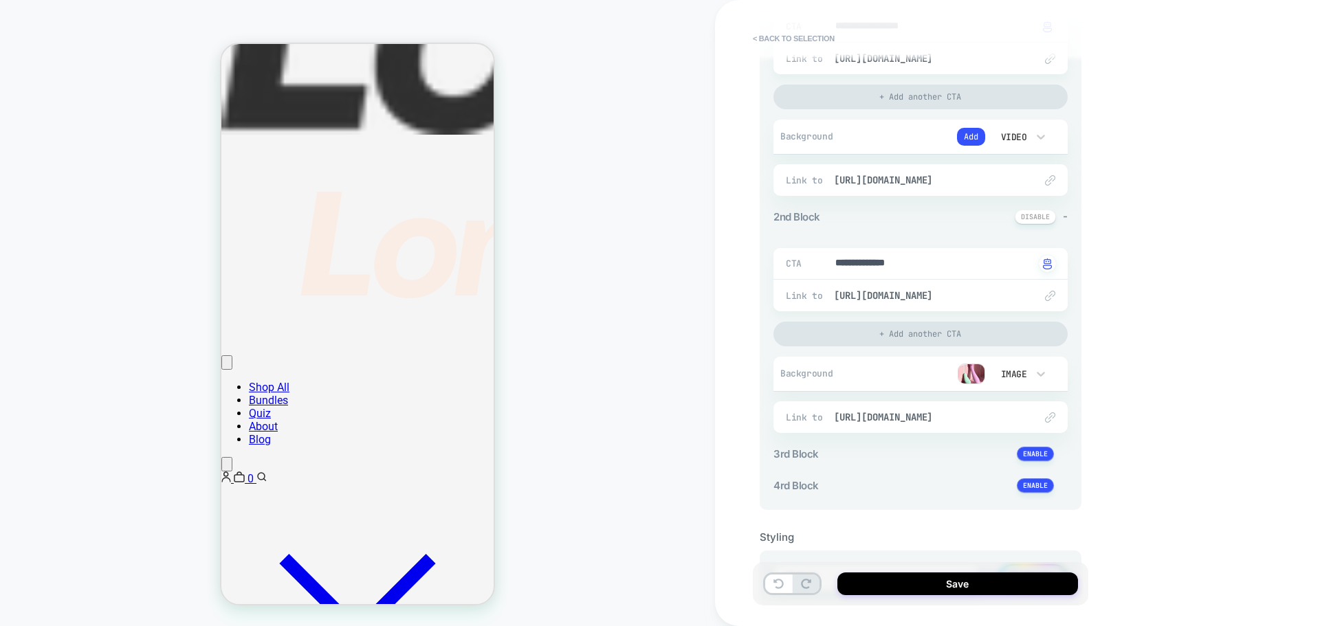
drag, startPoint x: 975, startPoint y: 139, endPoint x: 925, endPoint y: 135, distance: 51.0
click at [925, 135] on div "Add" at bounding box center [916, 137] width 136 height 18
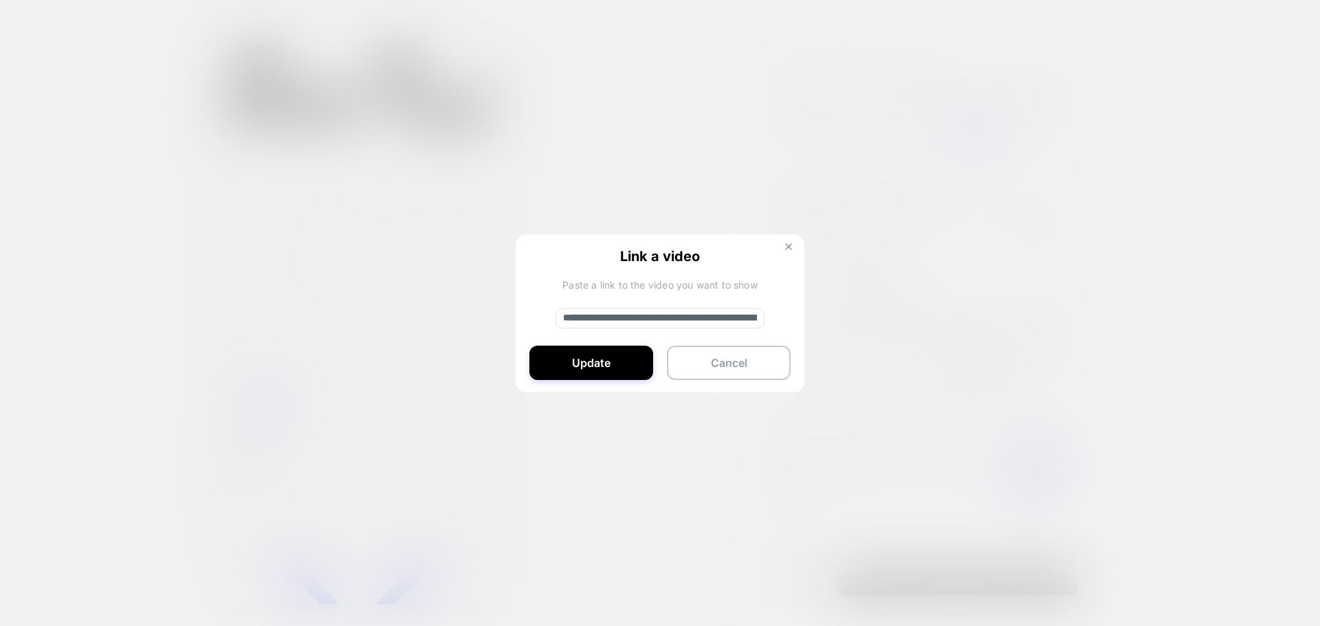
click at [791, 247] on img at bounding box center [788, 246] width 7 height 7
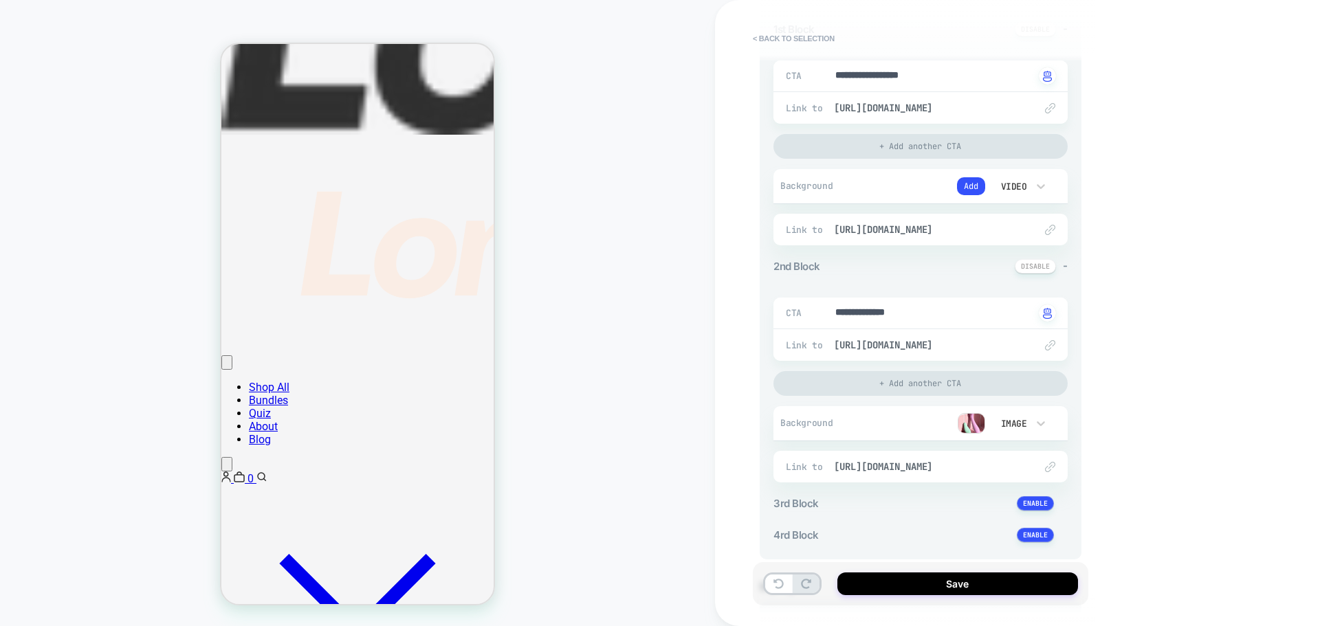
scroll to position [178, 0]
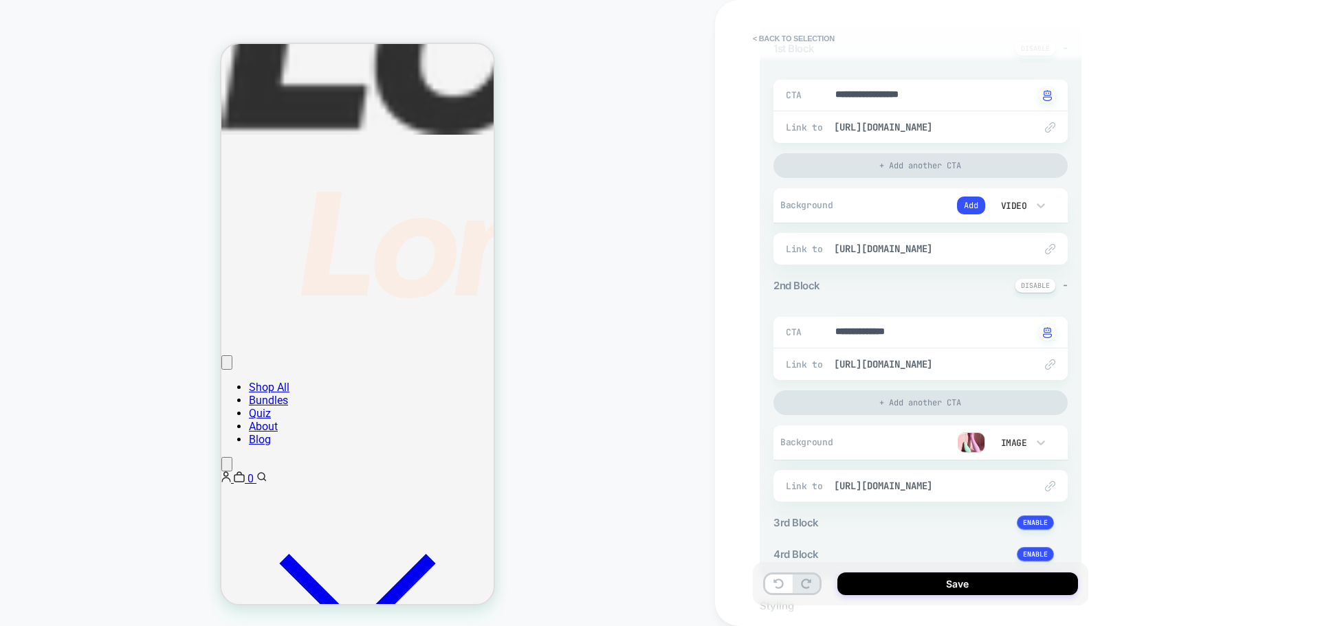
click at [1024, 204] on div "Video" at bounding box center [1012, 206] width 29 height 12
click at [1019, 296] on div "Image" at bounding box center [1020, 299] width 58 height 29
click at [964, 197] on button "Add" at bounding box center [971, 206] width 28 height 18
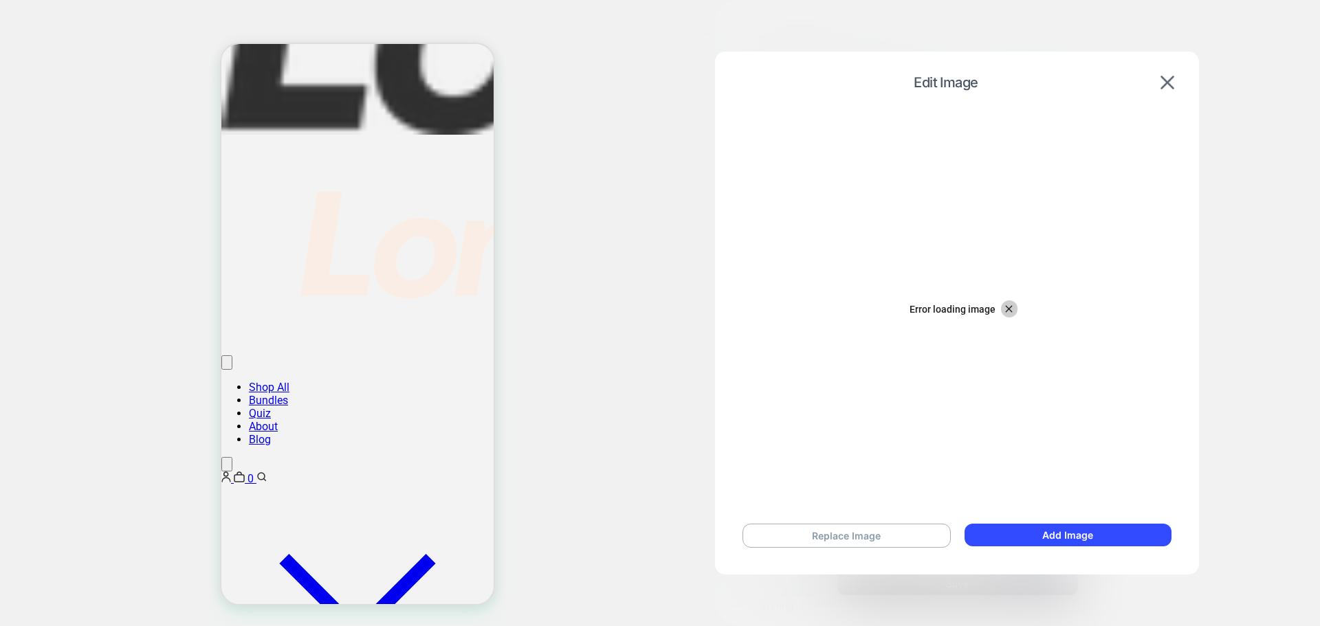
click at [1008, 310] on icon "button" at bounding box center [1009, 309] width 6 height 6
click at [900, 535] on button "Replace Image" at bounding box center [846, 536] width 208 height 24
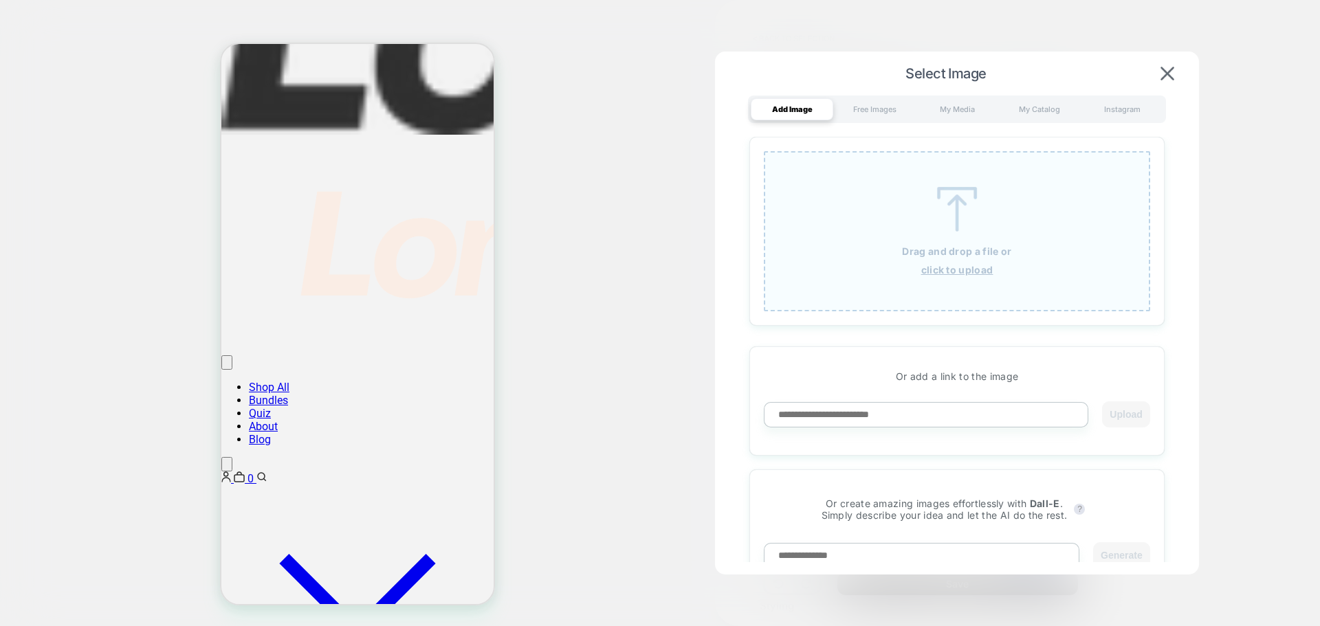
click at [941, 228] on img at bounding box center [957, 209] width 62 height 45
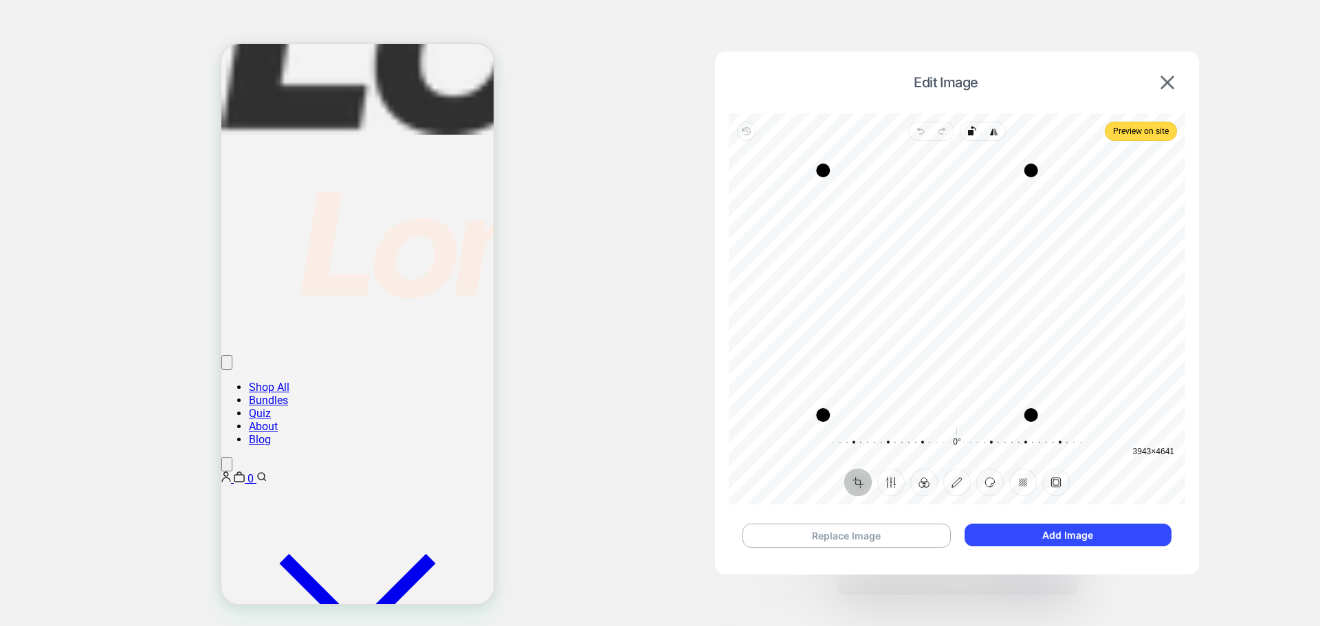
drag, startPoint x: 883, startPoint y: 155, endPoint x: 823, endPoint y: 174, distance: 62.6
click at [823, 174] on div "Drag corner tl" at bounding box center [823, 171] width 14 height 14
drag, startPoint x: 889, startPoint y: 258, endPoint x: 879, endPoint y: 263, distance: 11.4
click at [879, 263] on div "Recenter" at bounding box center [957, 283] width 434 height 263
click at [902, 241] on div "Recenter" at bounding box center [957, 283] width 434 height 263
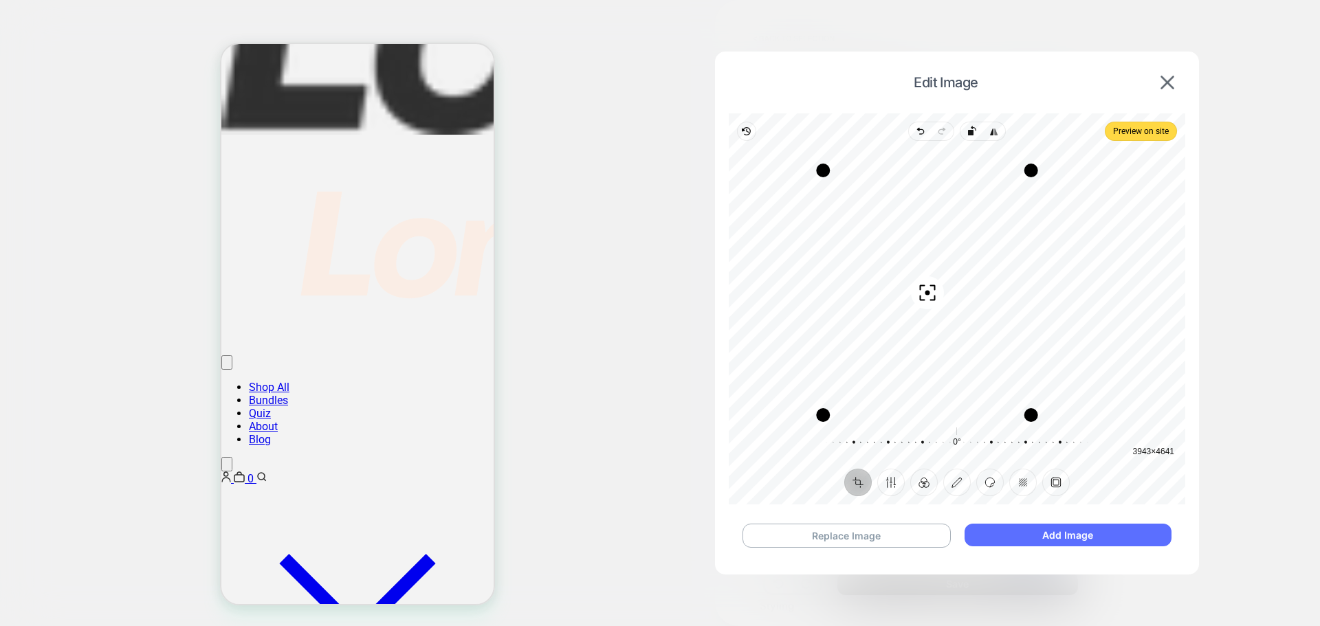
click at [1020, 545] on button "Add Image" at bounding box center [1067, 535] width 207 height 23
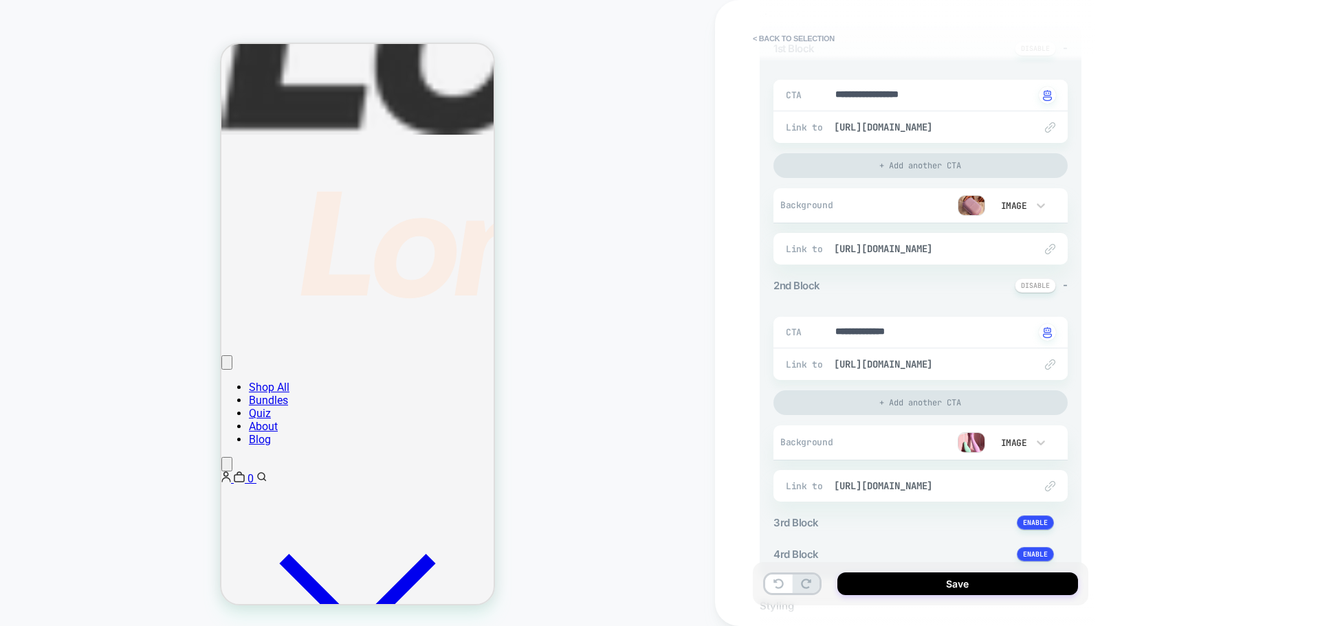
click at [974, 205] on img at bounding box center [971, 205] width 27 height 21
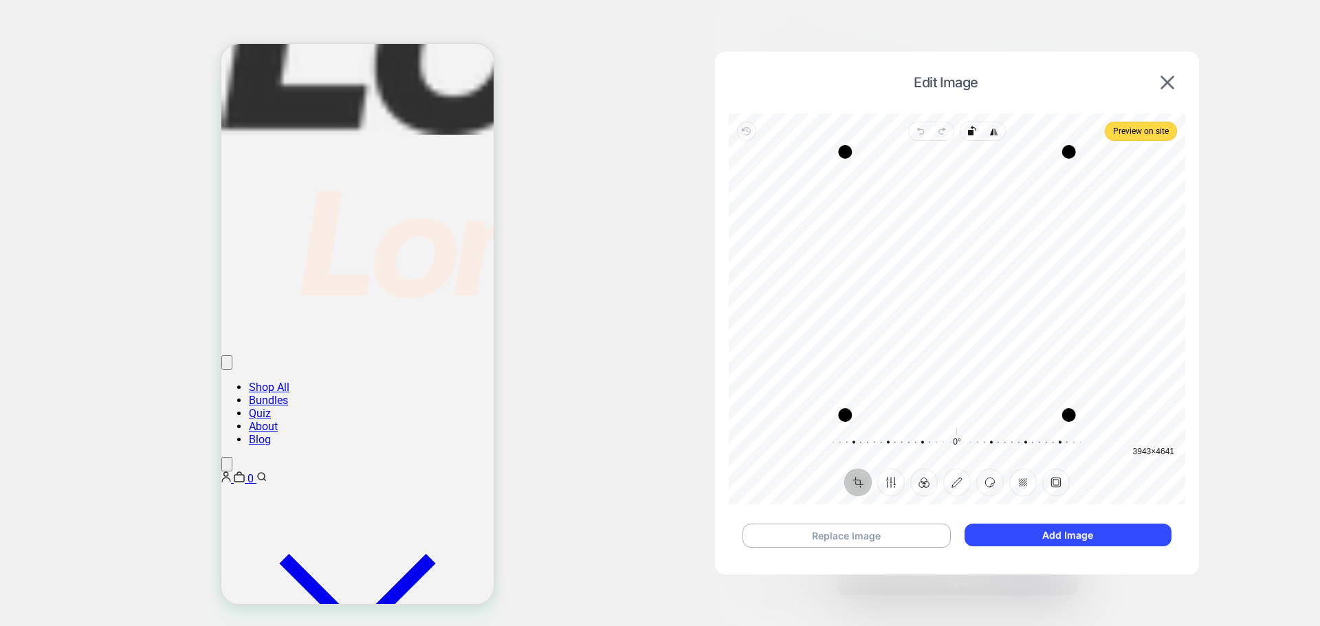
drag, startPoint x: 1002, startPoint y: 294, endPoint x: 1011, endPoint y: 298, distance: 10.2
click at [1011, 298] on div "Recenter" at bounding box center [957, 283] width 434 height 263
click at [920, 485] on button "Filter" at bounding box center [923, 482] width 27 height 27
click at [811, 426] on div at bounding box center [806, 427] width 32 height 38
click at [850, 428] on div at bounding box center [838, 427] width 32 height 38
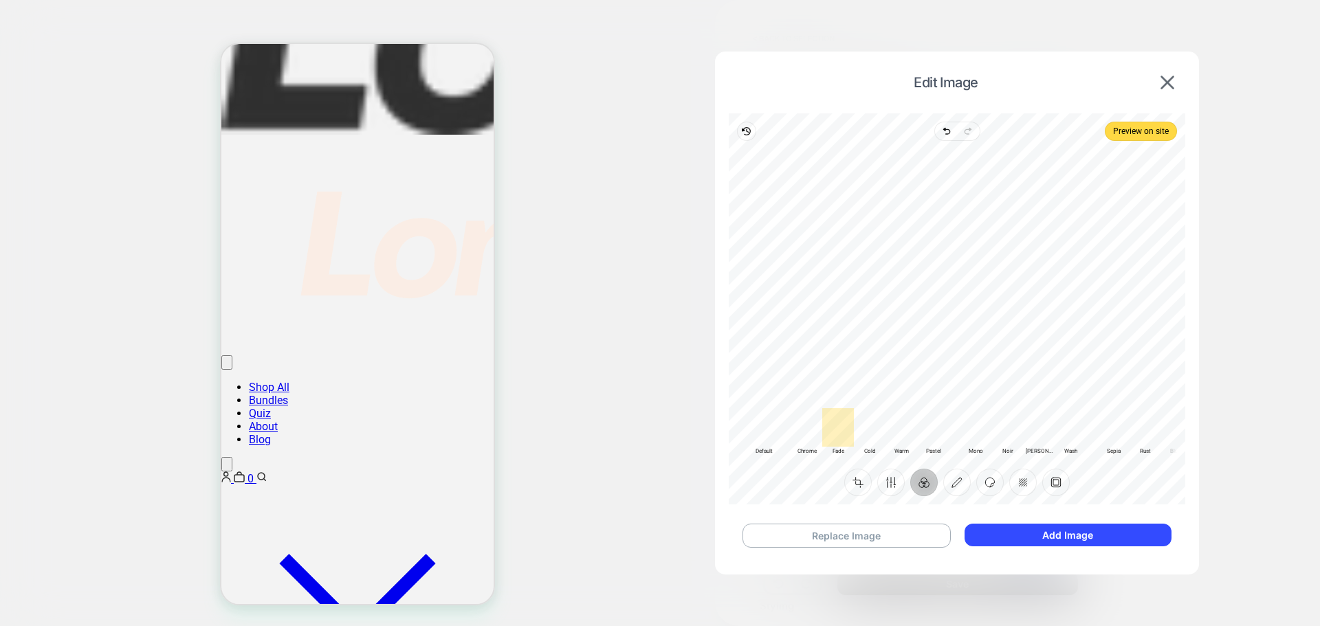
drag, startPoint x: 797, startPoint y: 434, endPoint x: 805, endPoint y: 434, distance: 8.2
click at [799, 434] on div at bounding box center [806, 427] width 32 height 38
click at [1008, 529] on button "Add Image" at bounding box center [1067, 535] width 207 height 23
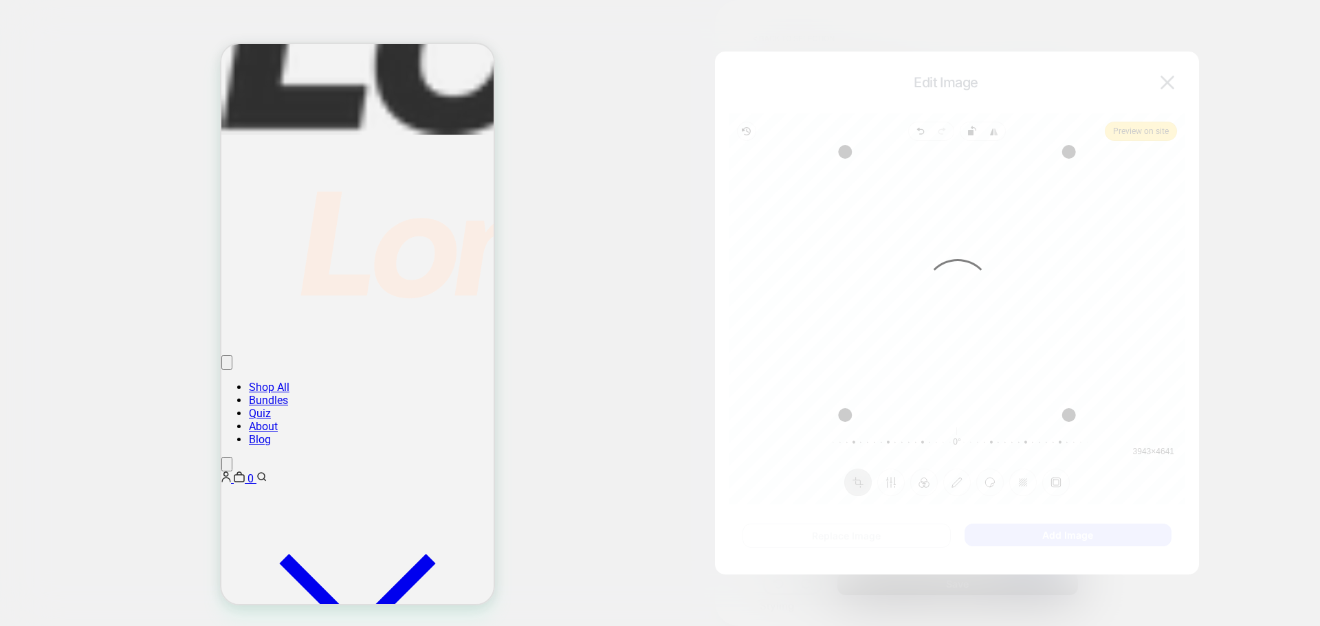
click at [936, 91] on div "Edit Image" at bounding box center [957, 82] width 456 height 34
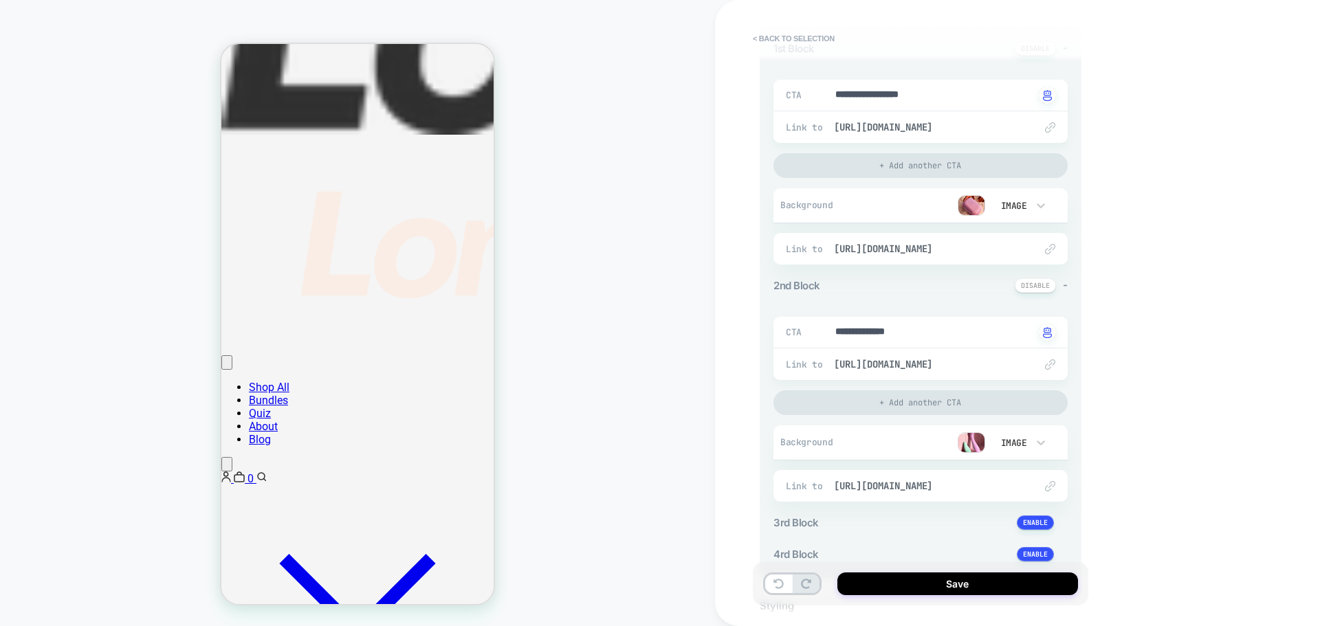
click at [1148, 80] on div "**********" at bounding box center [1017, 313] width 605 height 626
click at [953, 208] on div at bounding box center [916, 205] width 136 height 21
click at [969, 206] on img at bounding box center [971, 205] width 27 height 21
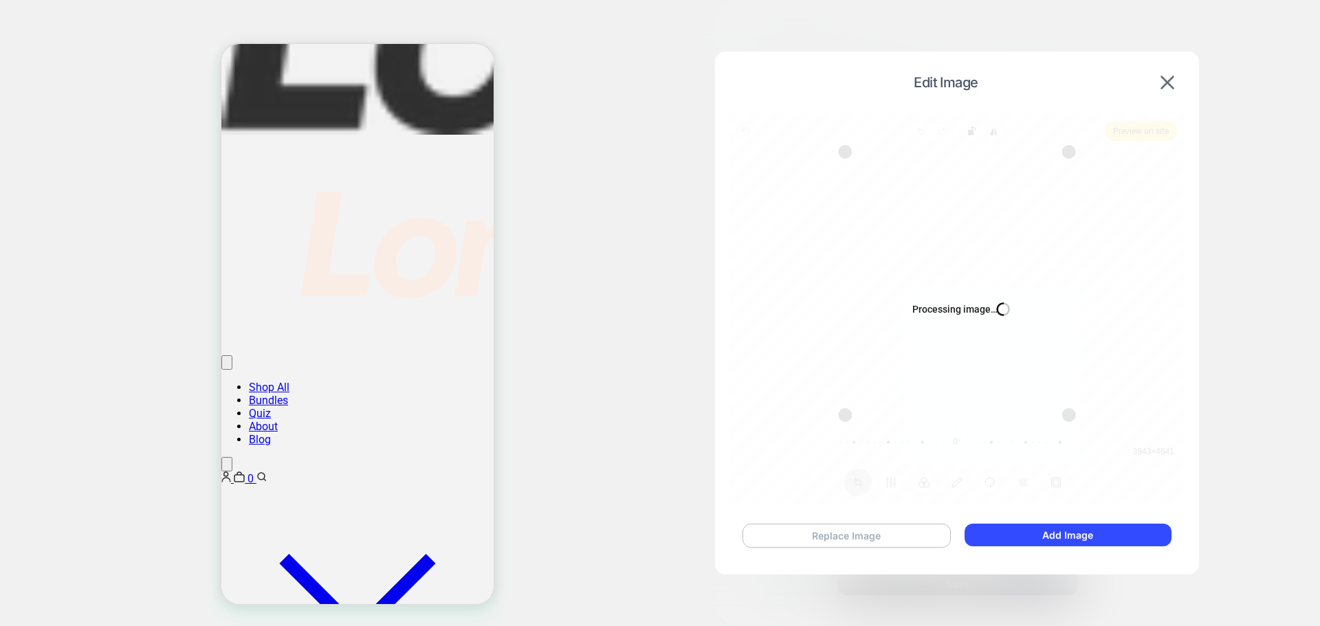
click at [804, 538] on button "Replace Image" at bounding box center [846, 536] width 208 height 24
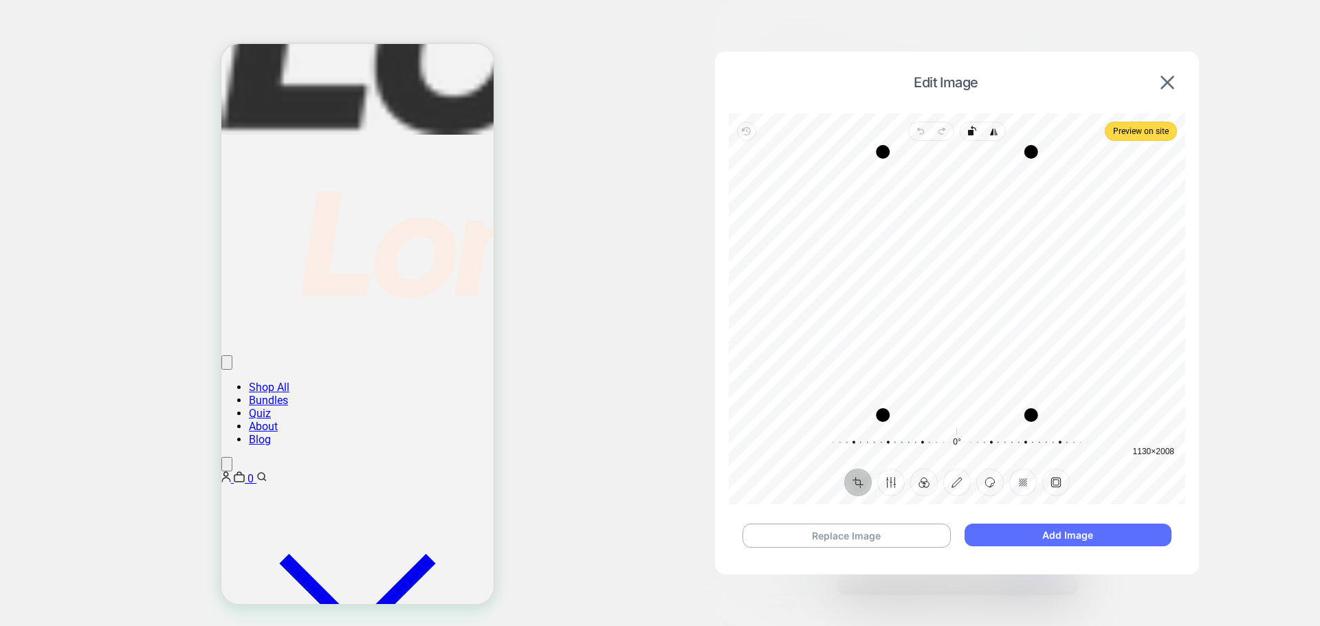
click at [1034, 531] on button "Add Image" at bounding box center [1067, 535] width 207 height 23
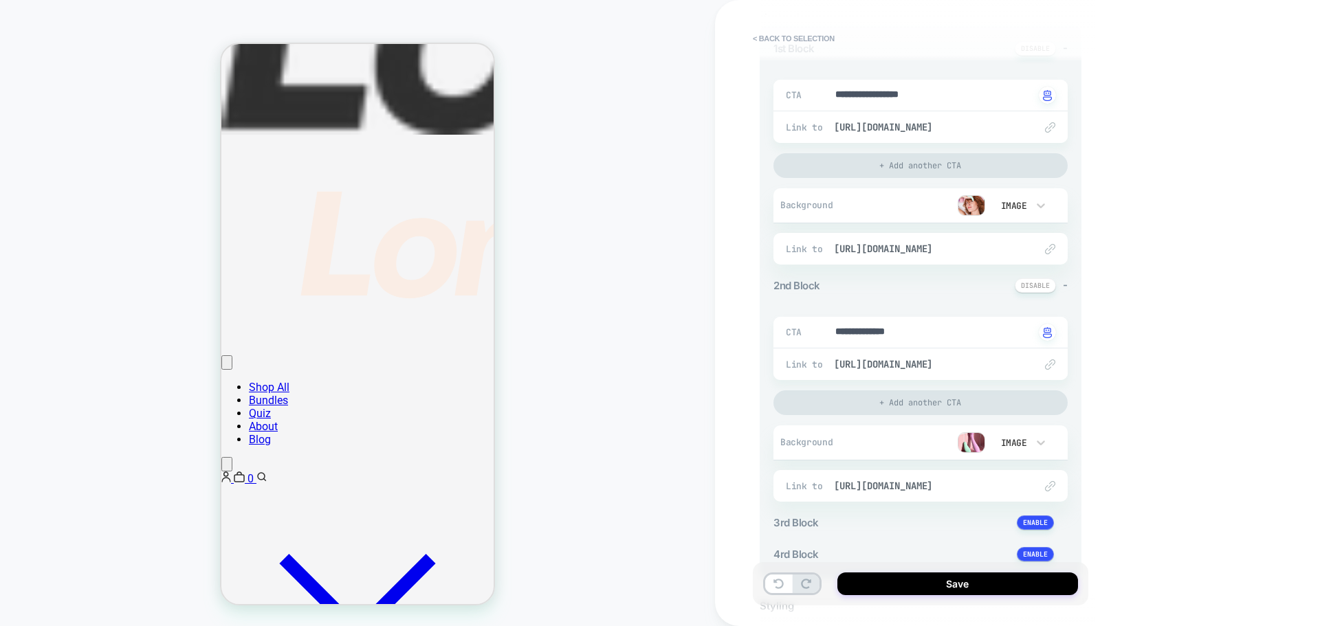
click at [969, 456] on div "Background Image" at bounding box center [920, 442] width 294 height 35
click at [971, 439] on img at bounding box center [971, 442] width 27 height 21
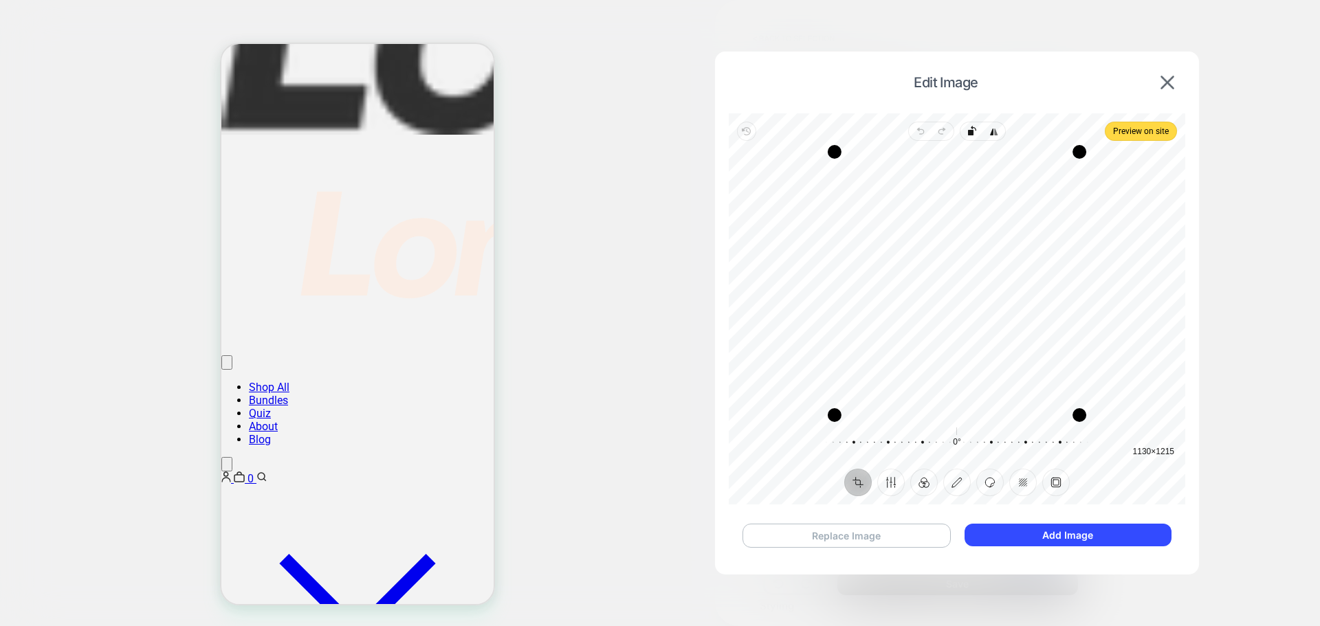
click at [783, 535] on button "Replace Image" at bounding box center [846, 536] width 208 height 24
drag, startPoint x: 940, startPoint y: 268, endPoint x: 920, endPoint y: 219, distance: 53.4
click at [941, 245] on div "Recenter" at bounding box center [957, 283] width 434 height 263
drag, startPoint x: 887, startPoint y: 153, endPoint x: 874, endPoint y: 185, distance: 34.2
click at [874, 185] on div "Drag corner tl" at bounding box center [870, 183] width 14 height 14
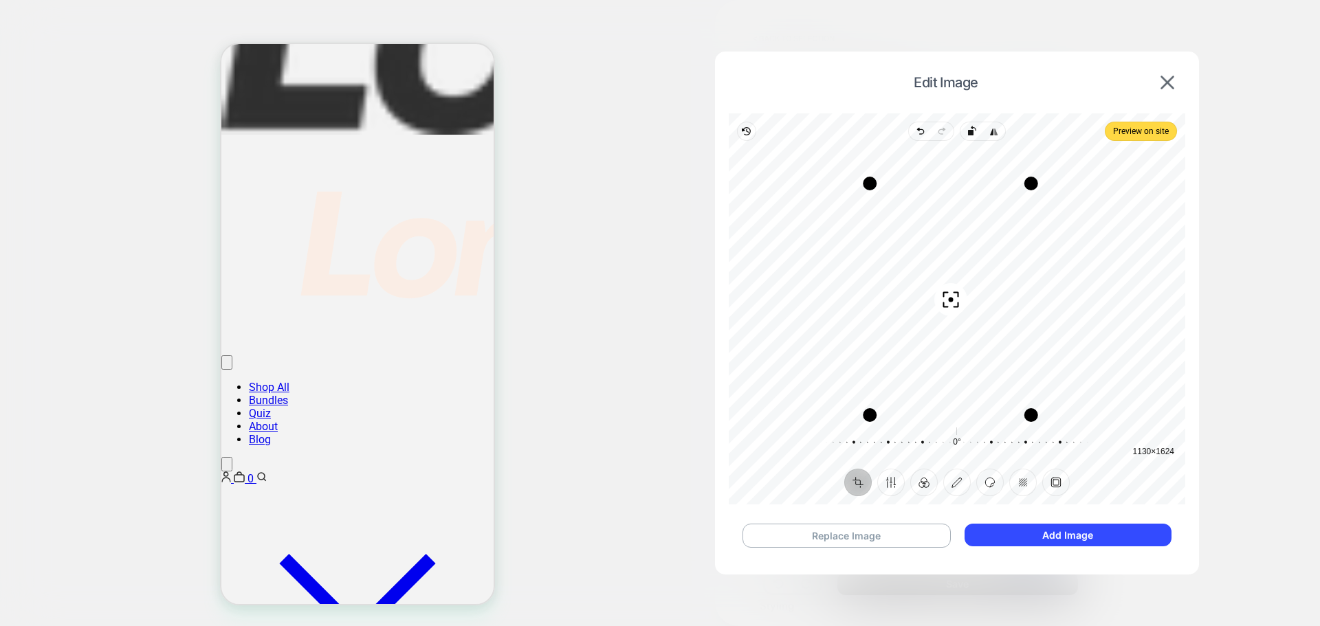
drag, startPoint x: 911, startPoint y: 303, endPoint x: 914, endPoint y: 287, distance: 16.7
click at [914, 287] on div "Recenter" at bounding box center [957, 283] width 434 height 263
click at [871, 422] on div "Drag corner bl" at bounding box center [870, 415] width 14 height 14
click at [1026, 543] on button "Add Image" at bounding box center [1067, 535] width 207 height 23
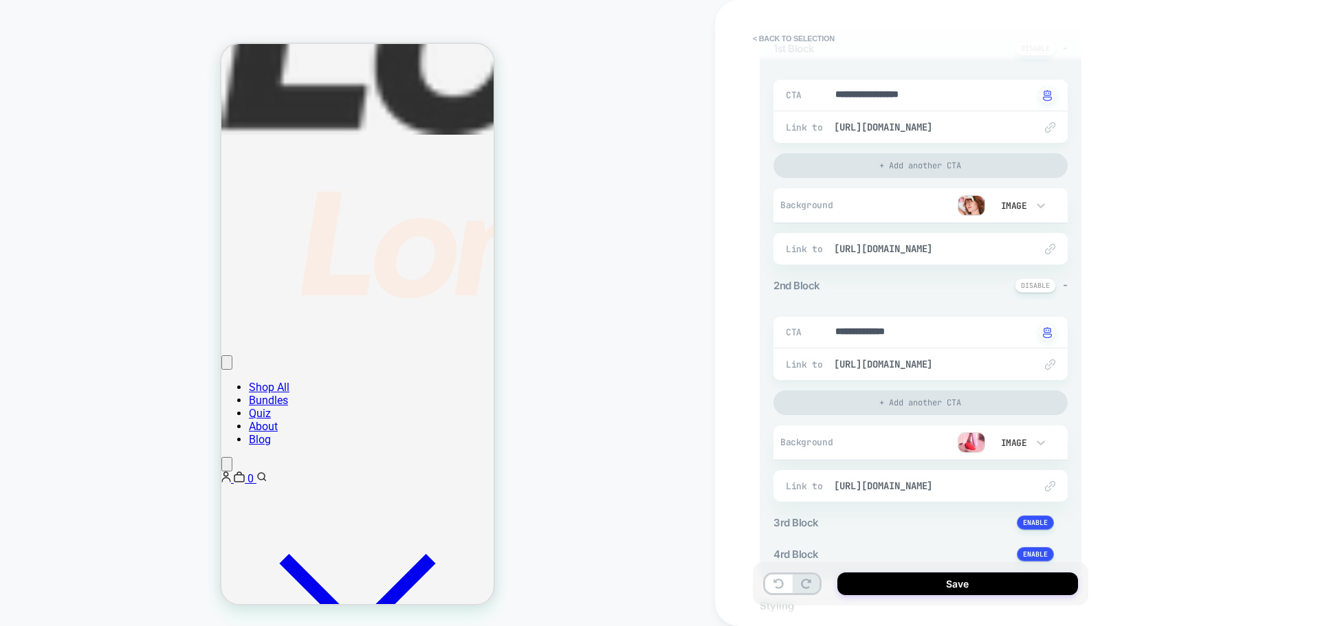
click at [973, 446] on img at bounding box center [971, 442] width 27 height 21
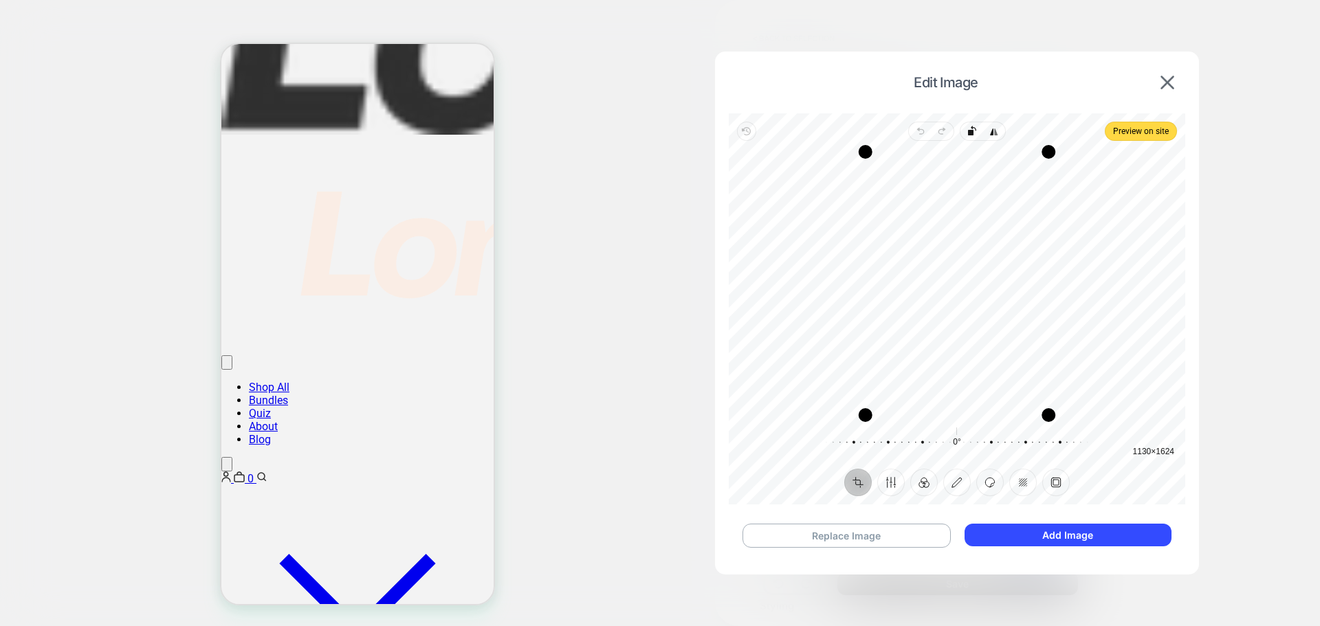
drag, startPoint x: 944, startPoint y: 298, endPoint x: 943, endPoint y: 280, distance: 17.9
drag, startPoint x: 957, startPoint y: 263, endPoint x: 986, endPoint y: 329, distance: 72.0
click at [986, 329] on div "Recenter" at bounding box center [957, 283] width 434 height 263
drag, startPoint x: 866, startPoint y: 417, endPoint x: 863, endPoint y: 395, distance: 22.3
click at [863, 395] on div "Drag corner bl" at bounding box center [862, 393] width 14 height 14
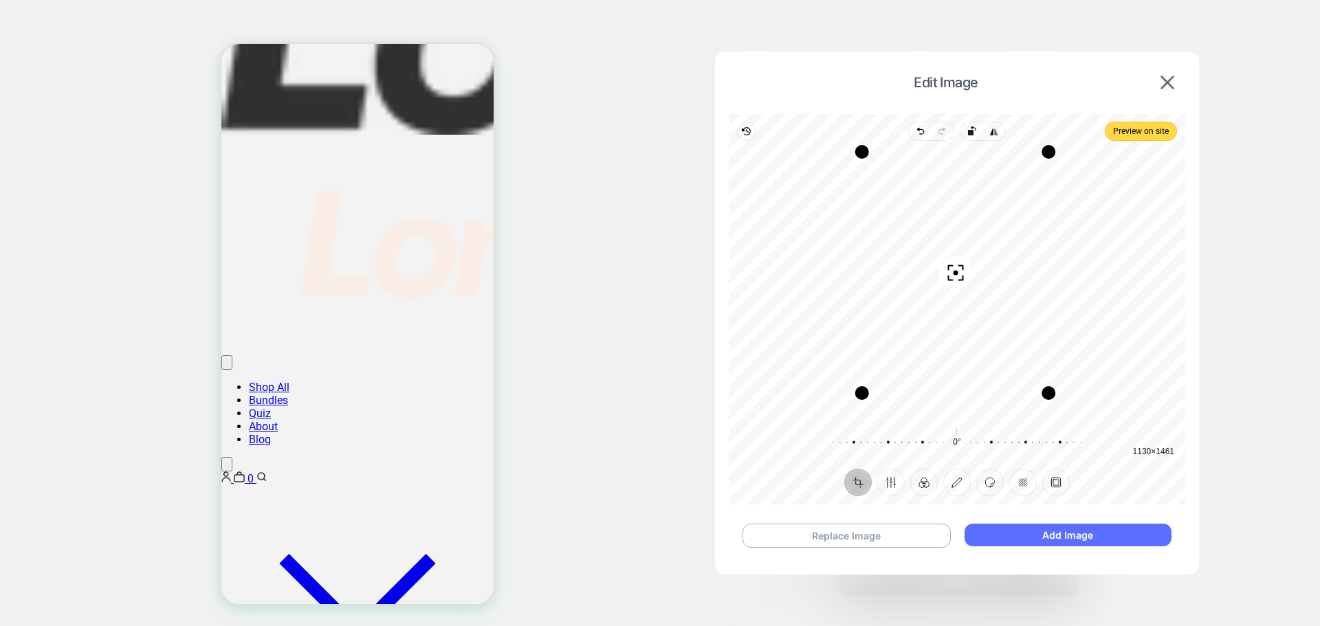
click at [1063, 538] on button "Add Image" at bounding box center [1067, 535] width 207 height 23
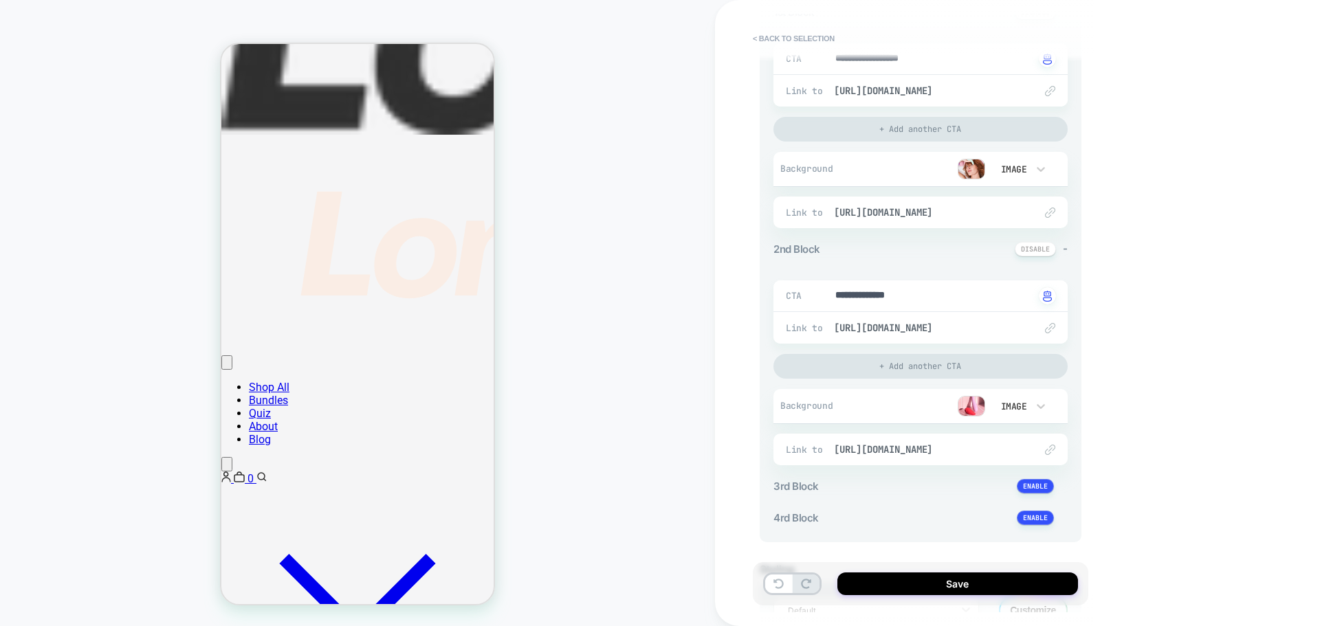
scroll to position [316, 0]
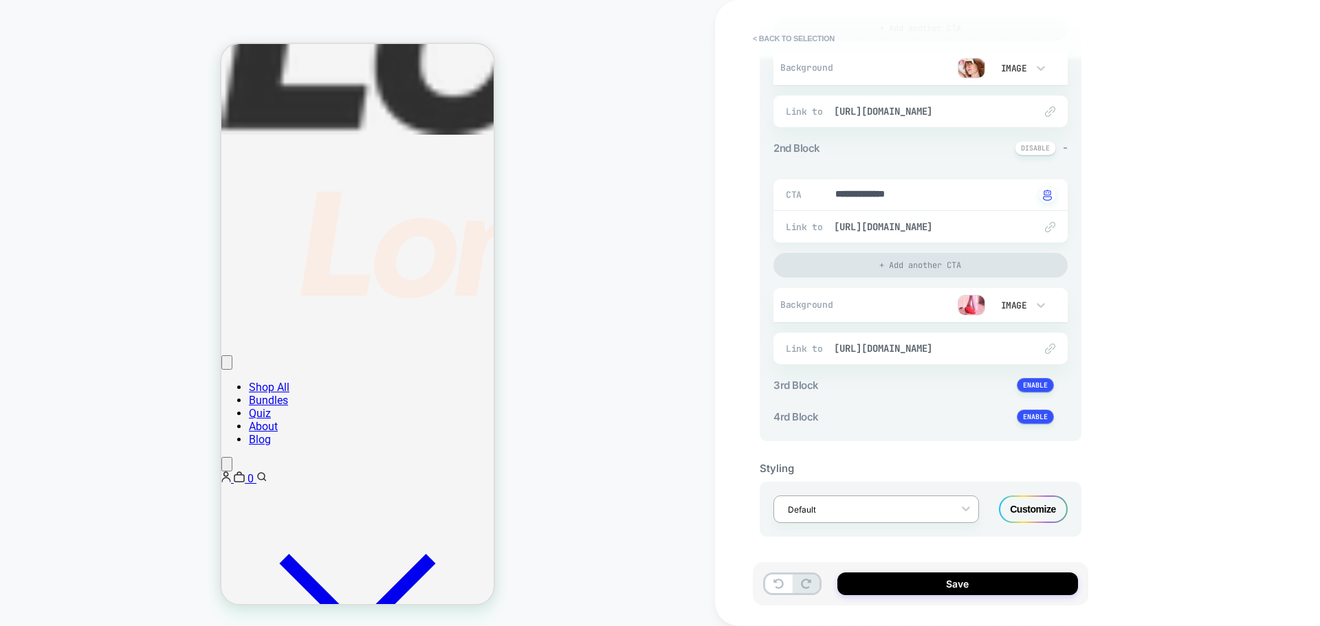
click at [849, 511] on div at bounding box center [867, 509] width 159 height 13
click at [1047, 516] on div "Customize" at bounding box center [1033, 509] width 69 height 27
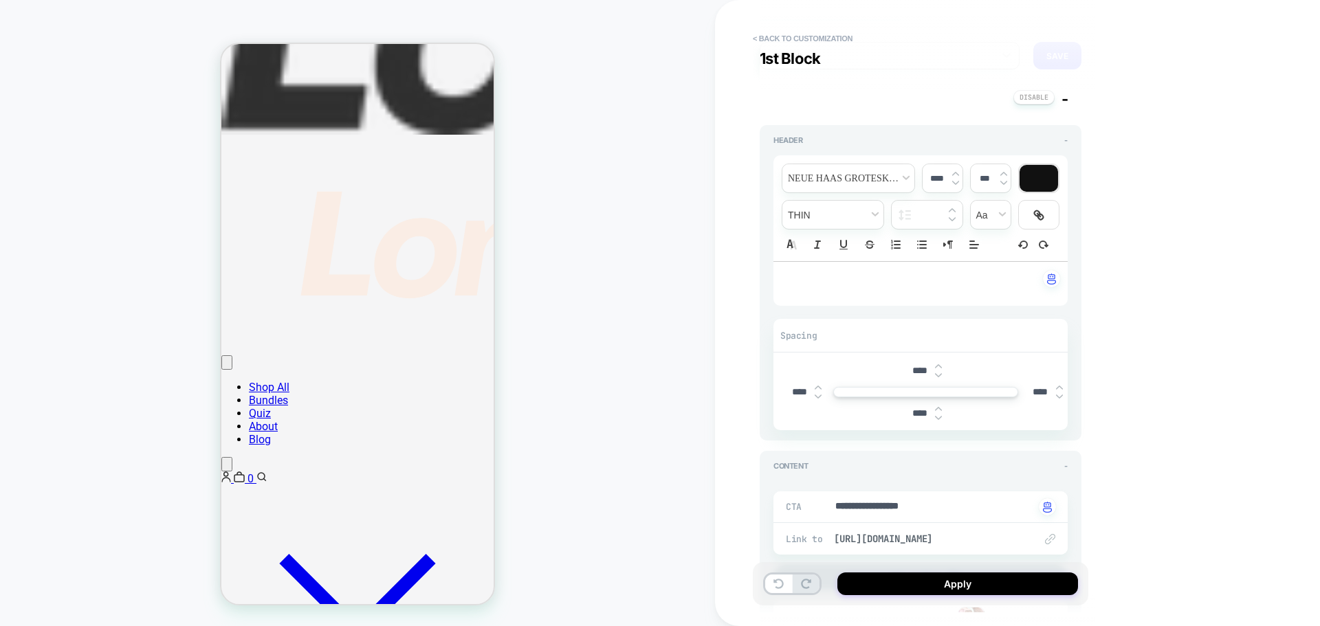
scroll to position [0, 0]
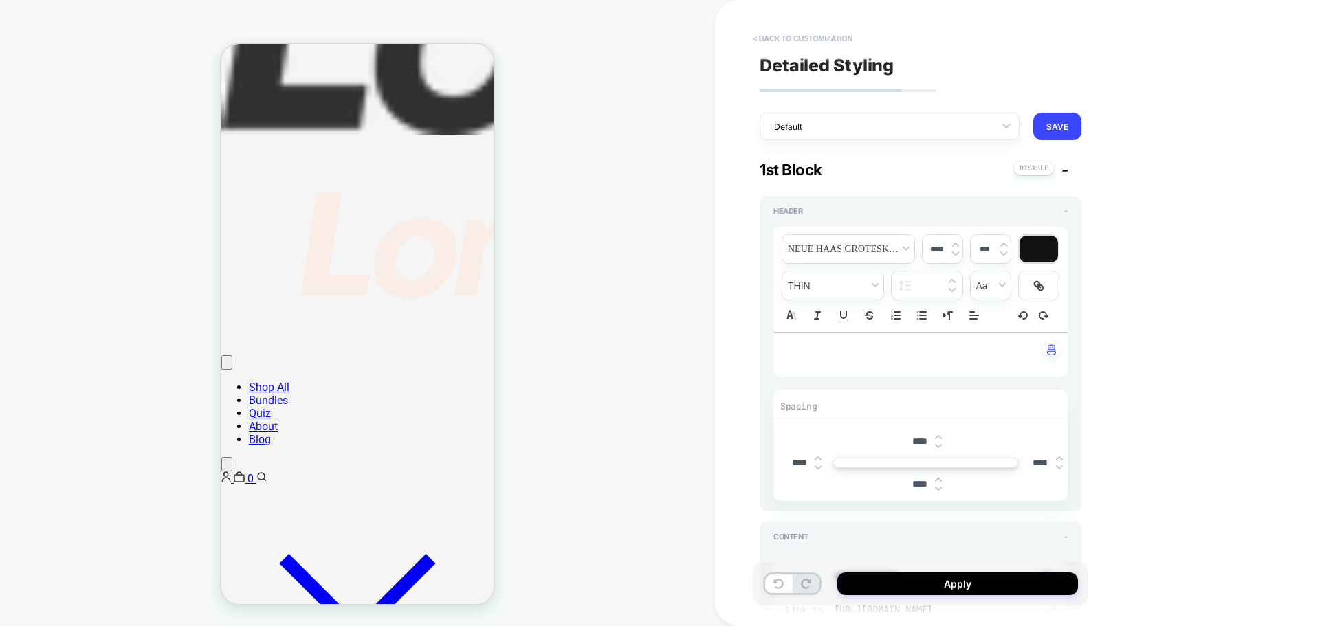
click at [789, 36] on button "< Back to customization" at bounding box center [802, 38] width 113 height 22
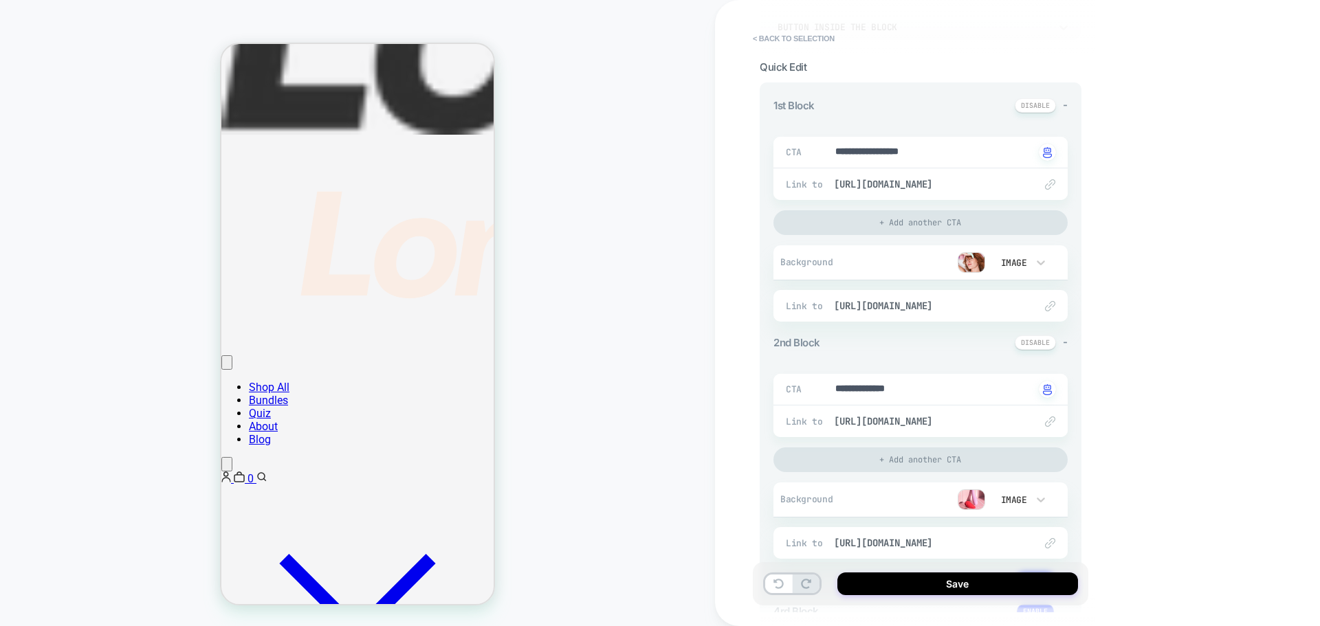
scroll to position [137, 0]
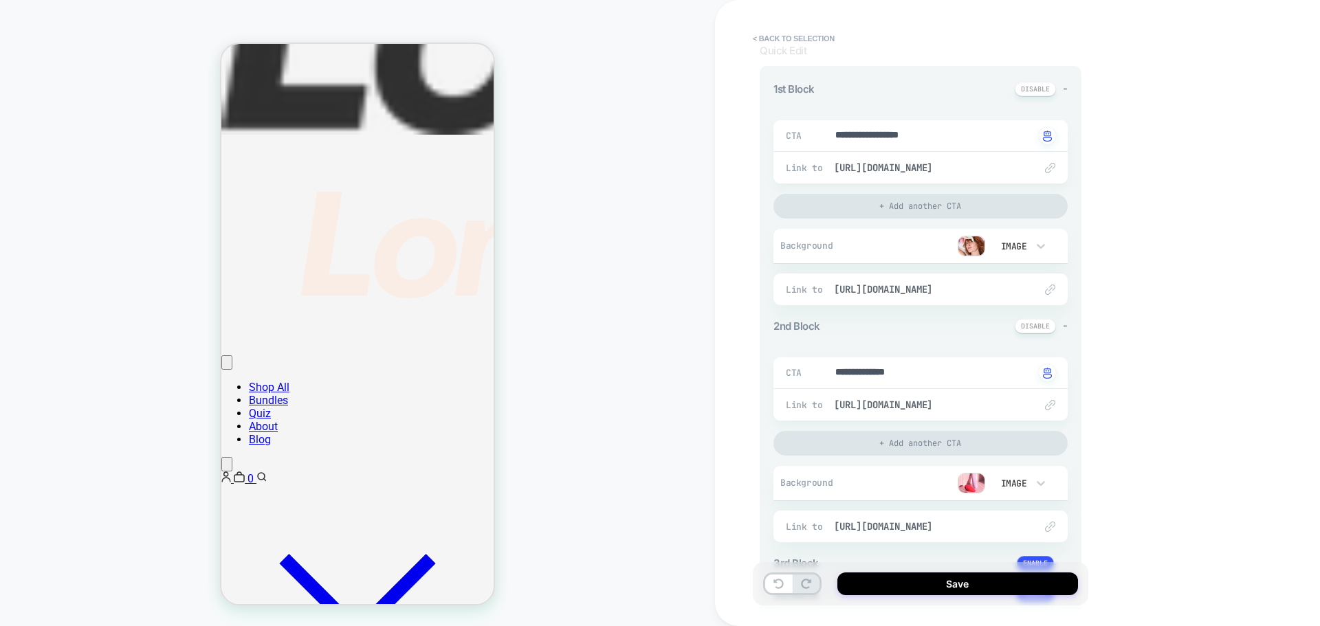
click at [967, 485] on img at bounding box center [971, 483] width 27 height 21
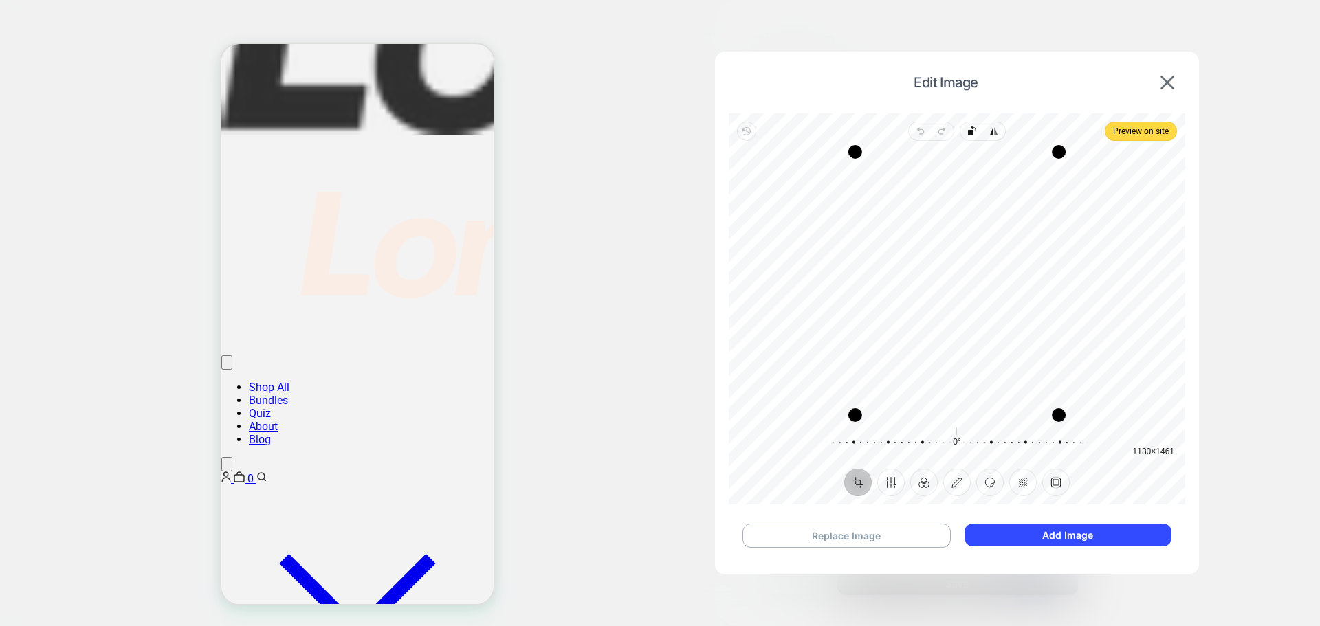
drag, startPoint x: 895, startPoint y: 201, endPoint x: 894, endPoint y: 216, distance: 15.1
click at [894, 217] on div "Recenter" at bounding box center [957, 283] width 434 height 263
drag, startPoint x: 861, startPoint y: 154, endPoint x: 797, endPoint y: 278, distance: 139.3
click at [797, 254] on div "Drag corner tl" at bounding box center [800, 248] width 14 height 14
click at [858, 531] on button "Replace Image" at bounding box center [846, 536] width 208 height 24
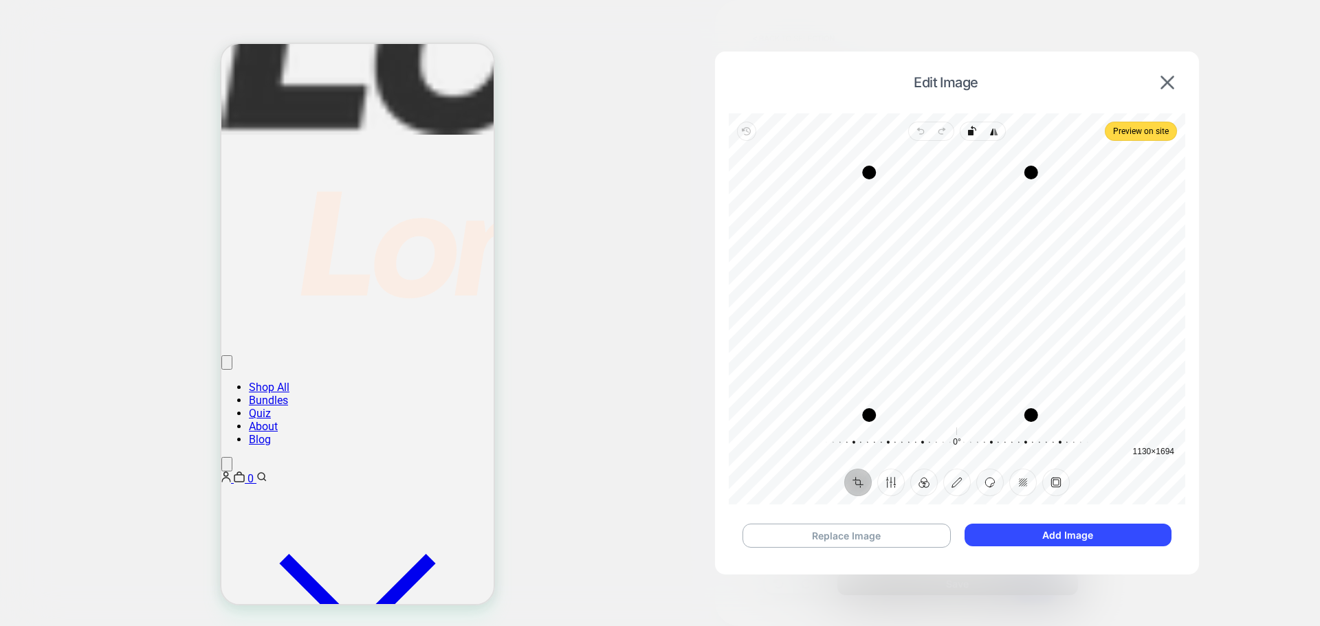
drag, startPoint x: 885, startPoint y: 153, endPoint x: 871, endPoint y: 174, distance: 24.8
click at [871, 174] on div "Drag corner tl" at bounding box center [869, 173] width 14 height 14
drag, startPoint x: 861, startPoint y: 418, endPoint x: 856, endPoint y: 400, distance: 18.5
click at [857, 400] on div "Drag corner bl" at bounding box center [864, 397] width 14 height 14
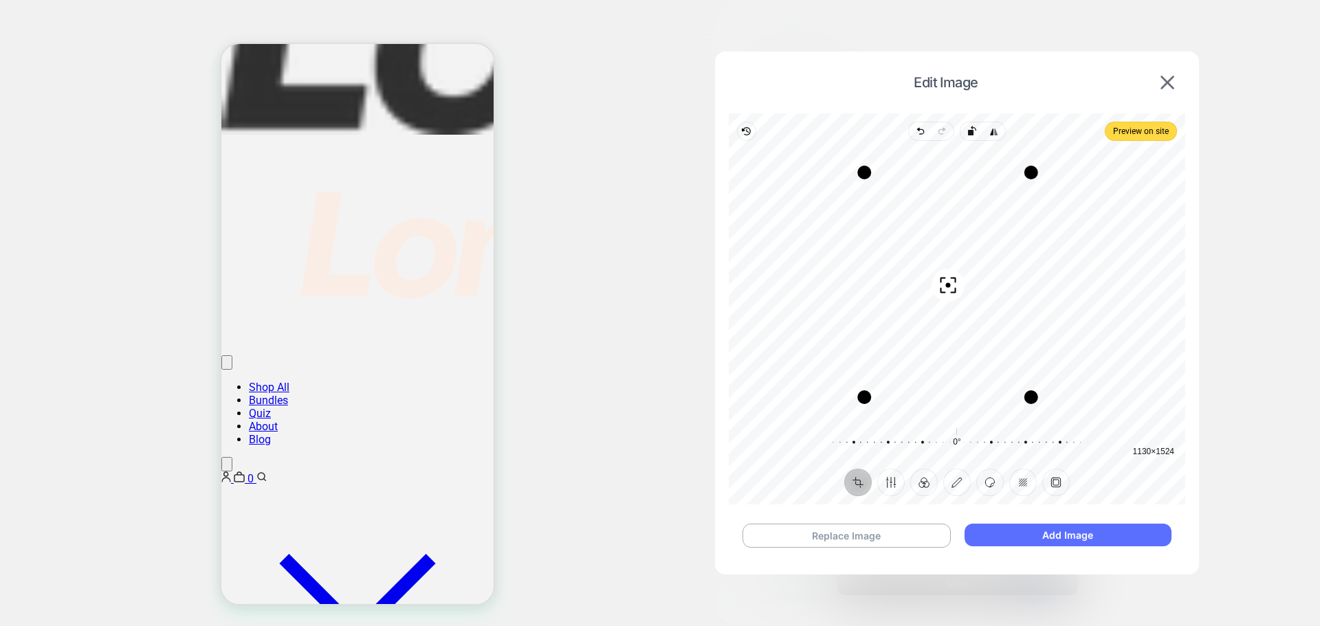
click at [1013, 545] on button "Add Image" at bounding box center [1067, 535] width 207 height 23
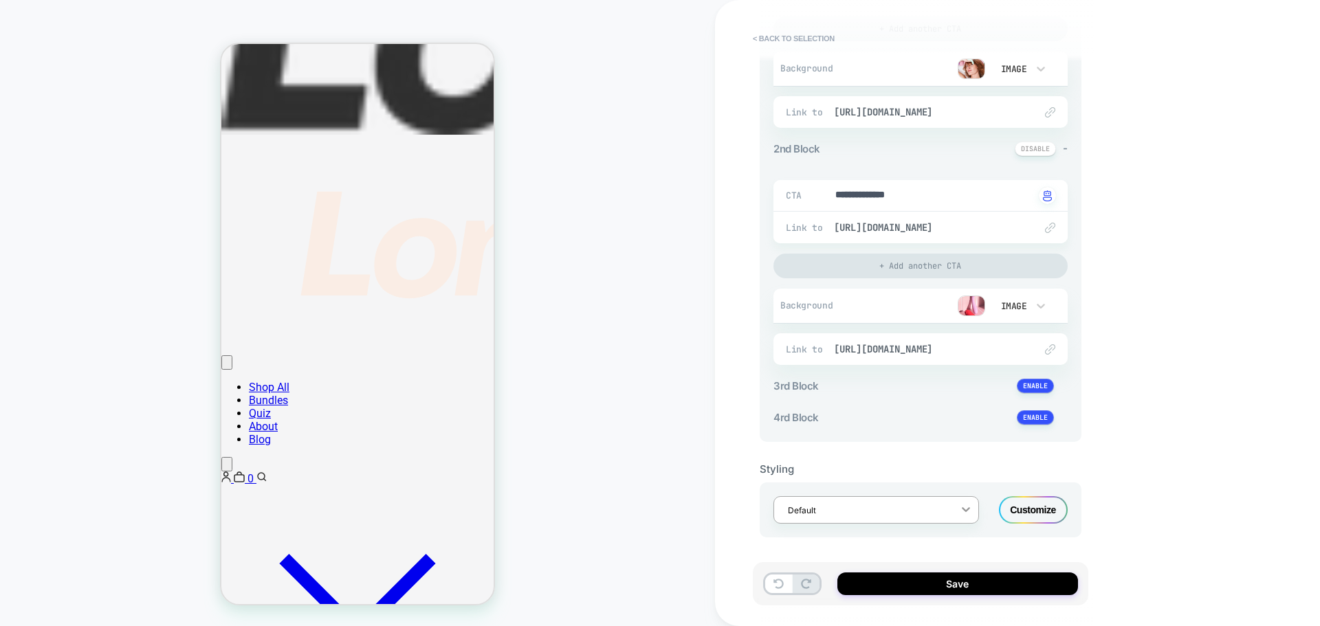
scroll to position [316, 0]
click at [1019, 510] on div "Customize" at bounding box center [1033, 509] width 69 height 27
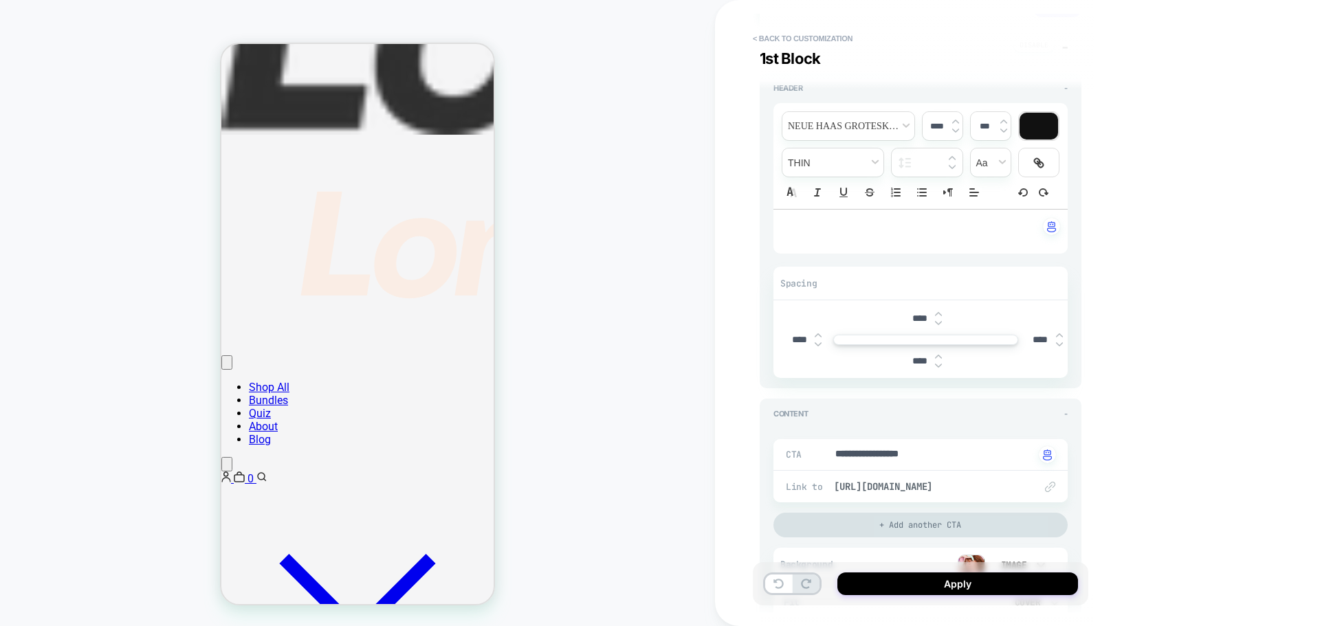
scroll to position [0, 0]
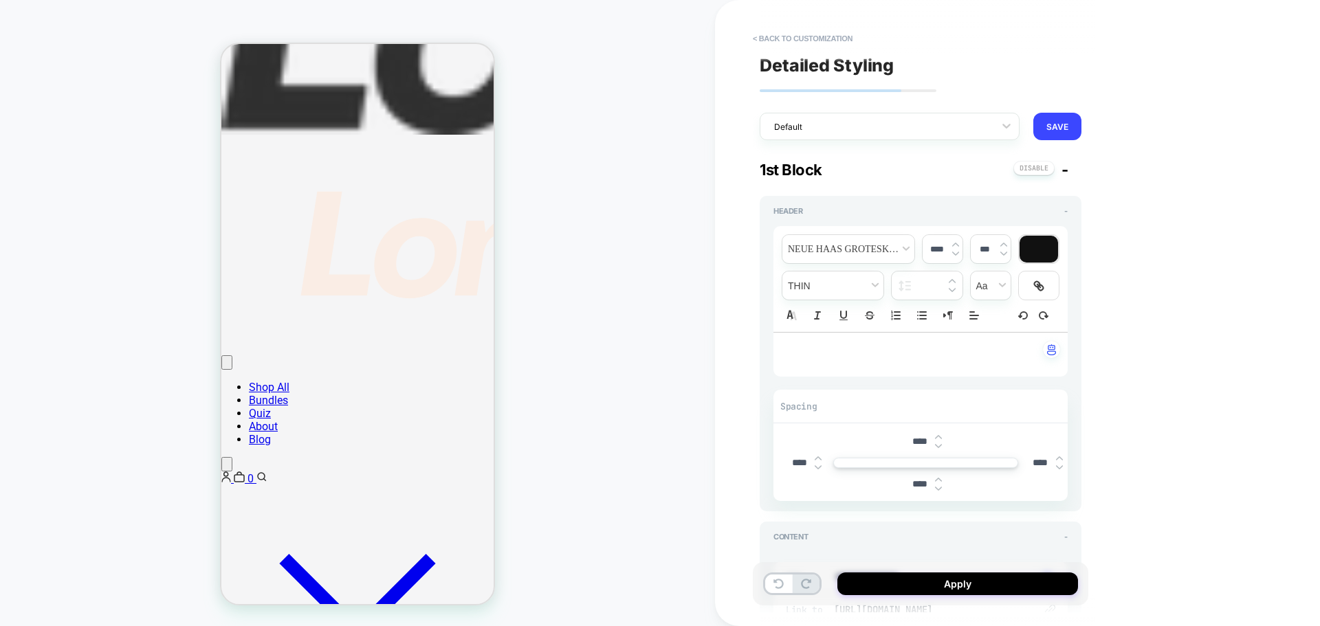
click at [856, 179] on div "**********" at bounding box center [921, 492] width 322 height 663
click at [1054, 167] on div "-" at bounding box center [1040, 170] width 55 height 18
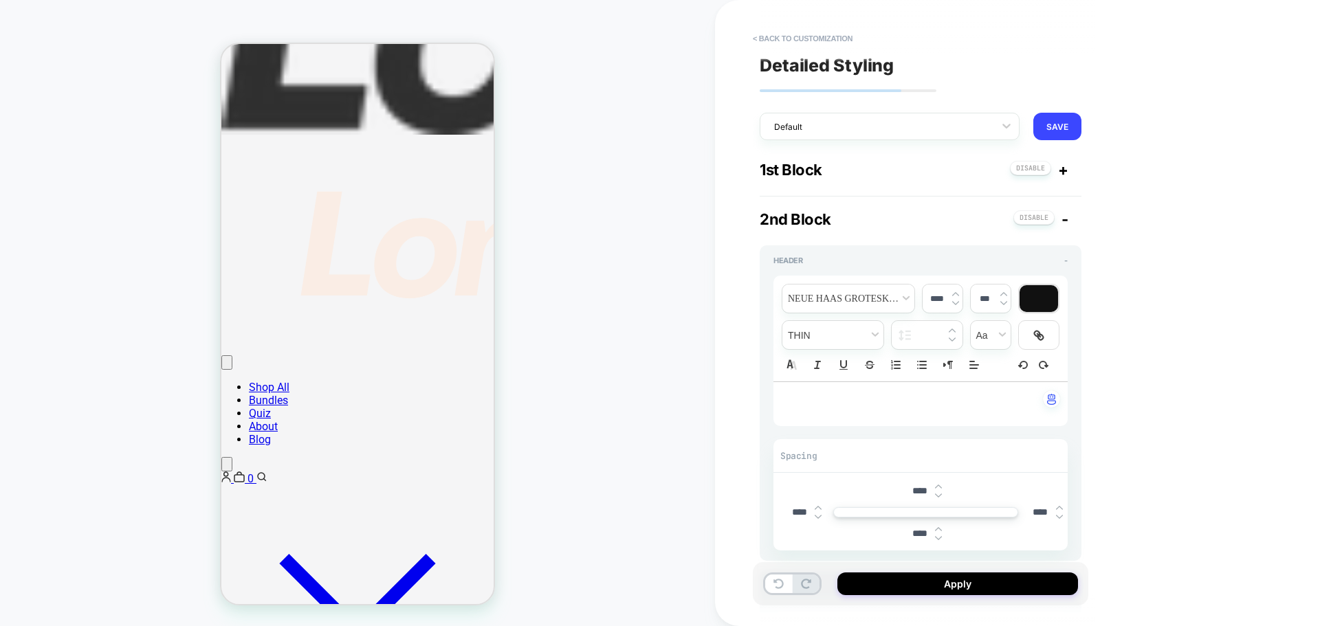
click at [1054, 167] on div "+" at bounding box center [1039, 170] width 58 height 18
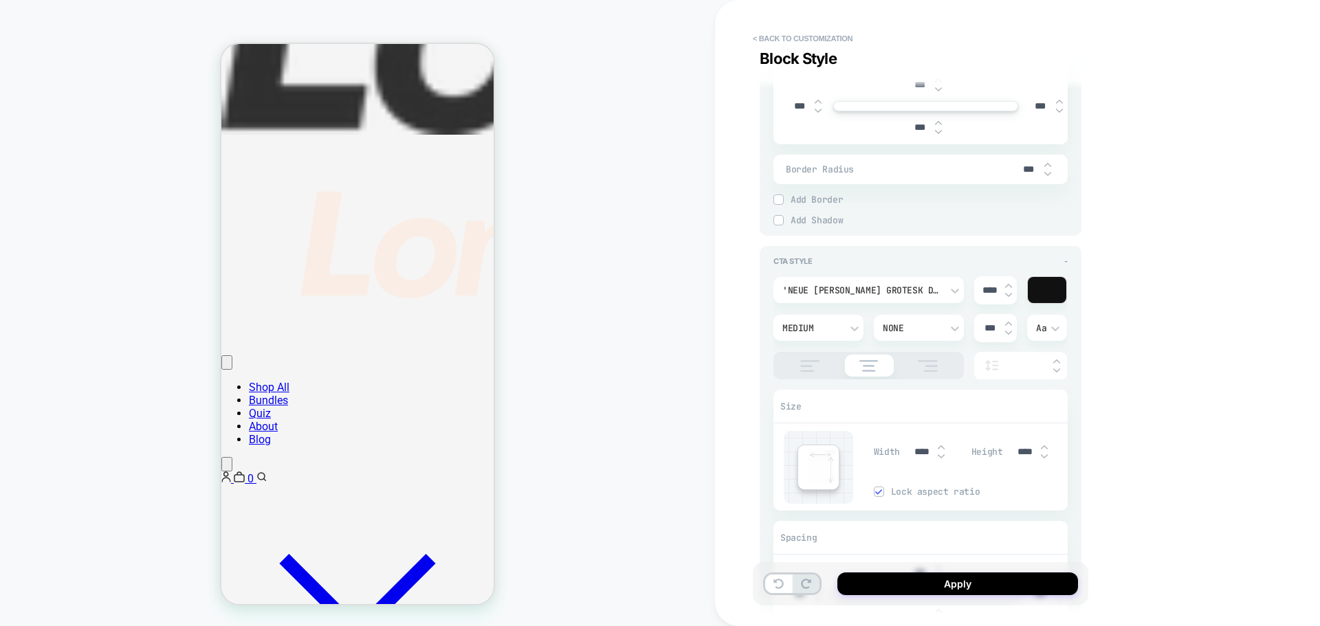
scroll to position [1843, 0]
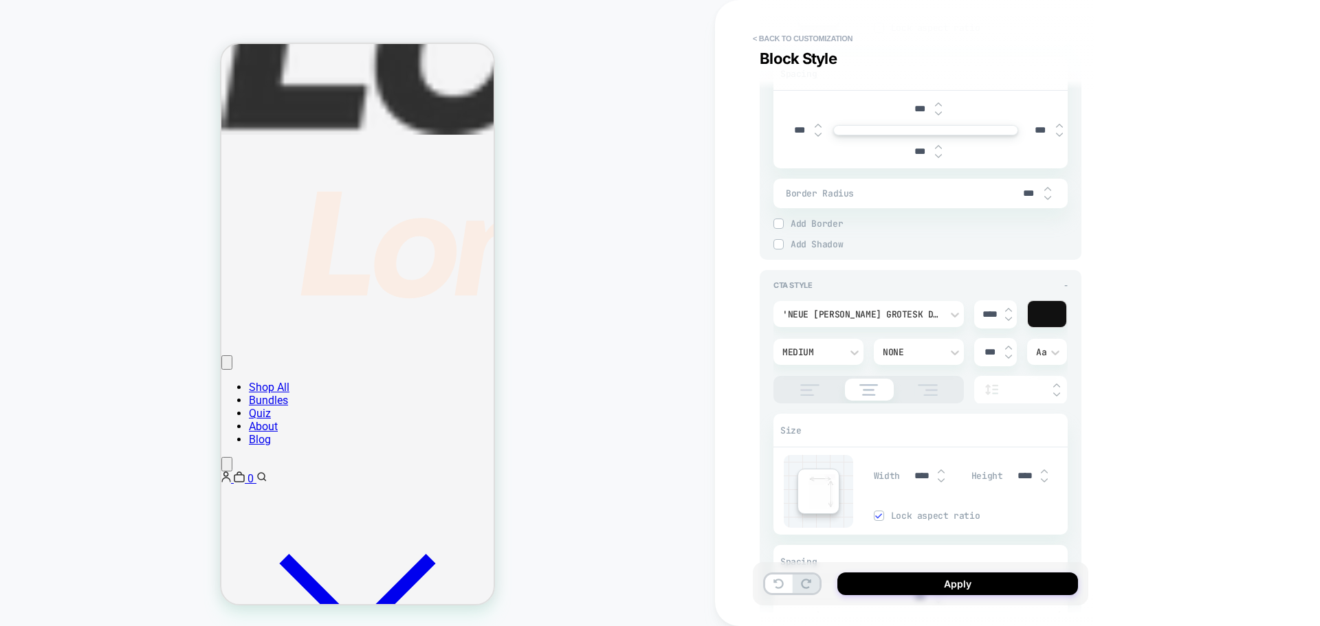
click at [1050, 320] on div at bounding box center [1047, 314] width 38 height 26
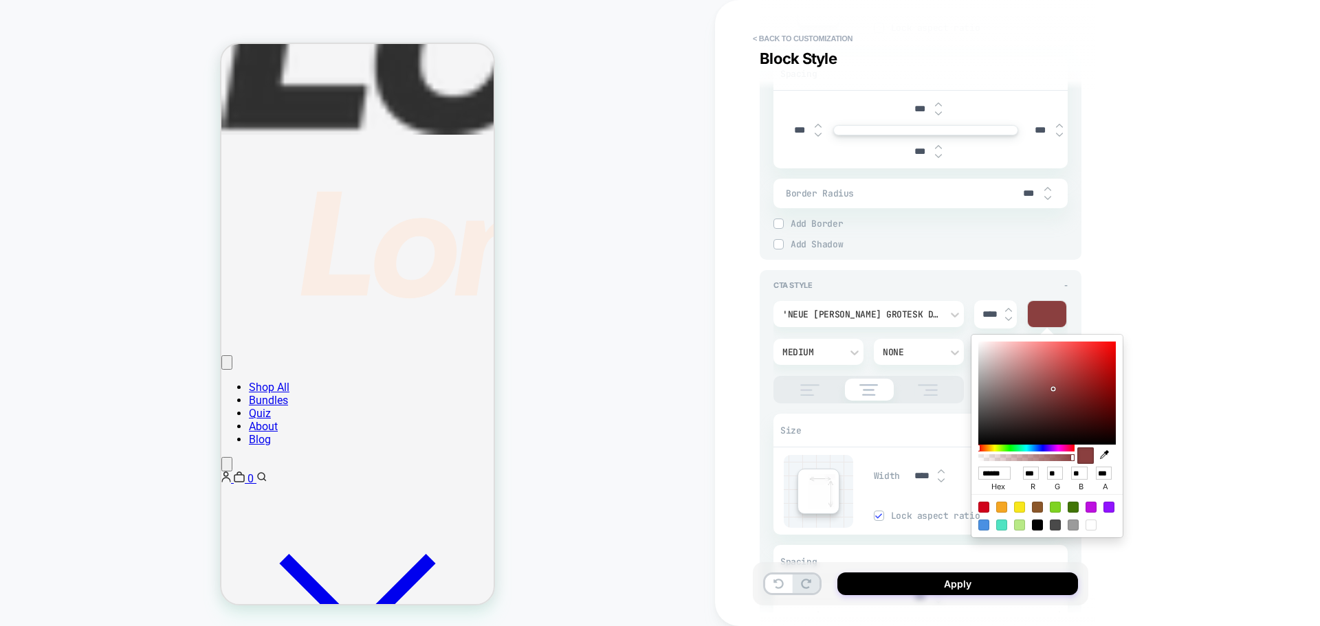
click at [1053, 389] on div at bounding box center [1046, 393] width 137 height 103
click at [1210, 303] on body "**********" at bounding box center [660, 313] width 1320 height 626
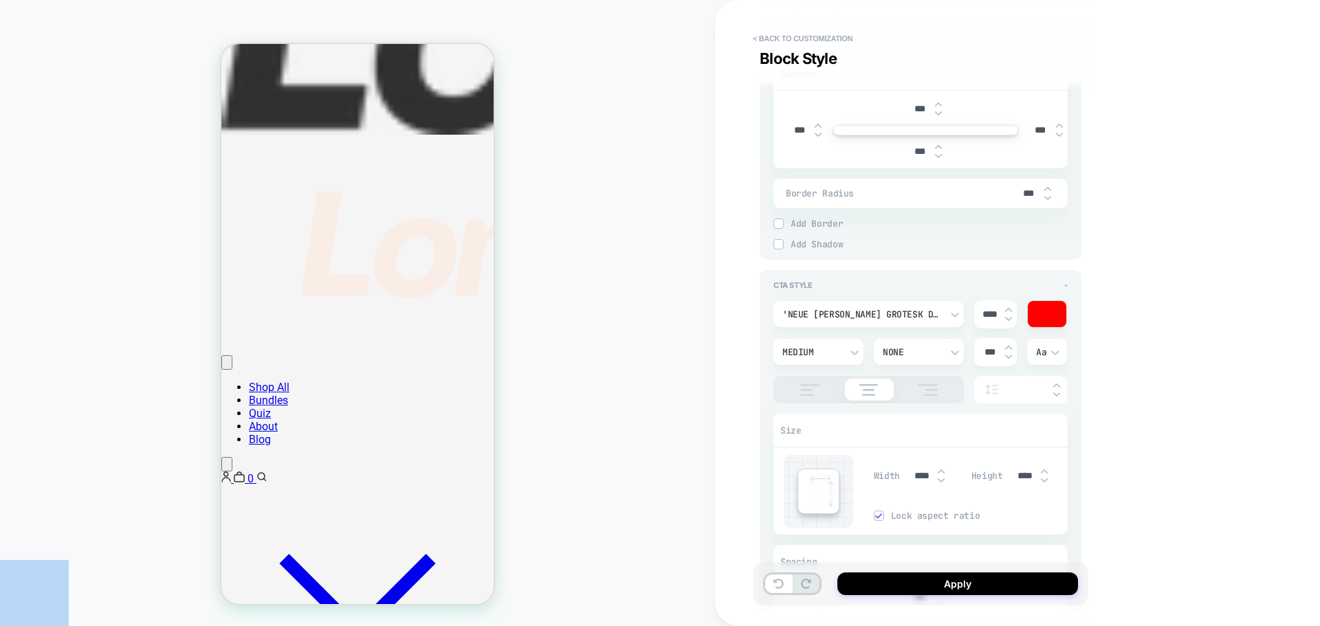
click at [1039, 318] on div at bounding box center [1047, 314] width 38 height 26
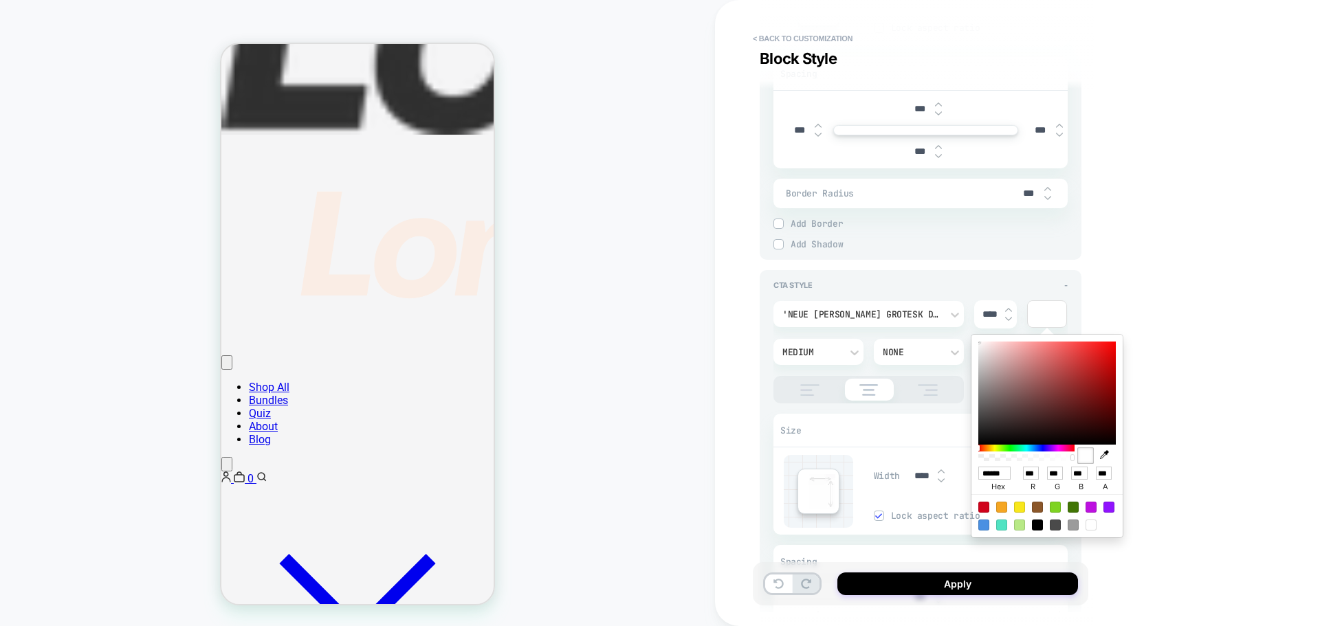
drag, startPoint x: 987, startPoint y: 357, endPoint x: 972, endPoint y: 335, distance: 26.7
click at [972, 335] on div "****** hex *** r *** g *** b *** a" at bounding box center [1046, 436] width 151 height 203
drag, startPoint x: 999, startPoint y: 347, endPoint x: 953, endPoint y: 330, distance: 49.2
click at [953, 330] on body "**********" at bounding box center [660, 313] width 1320 height 626
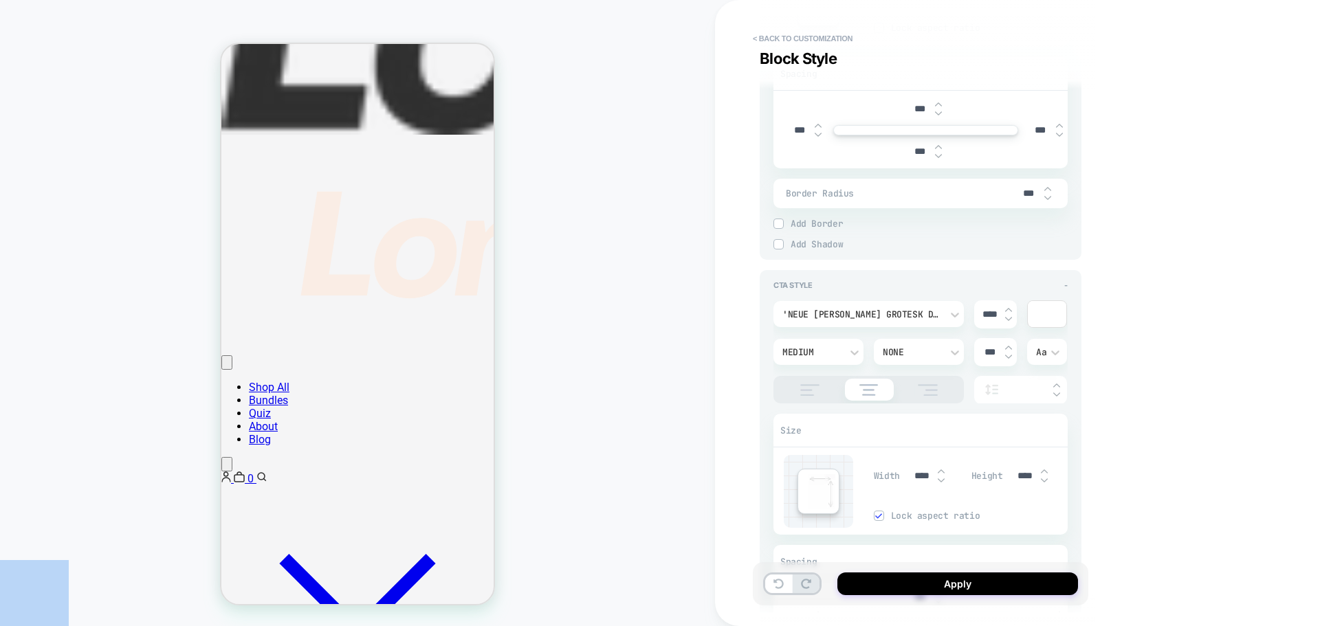
click at [1026, 317] on div "'Neue Haas Grotesk Display Pro' **** Medium None *** Aa" at bounding box center [920, 351] width 294 height 103
click at [1049, 319] on div at bounding box center [1047, 314] width 38 height 26
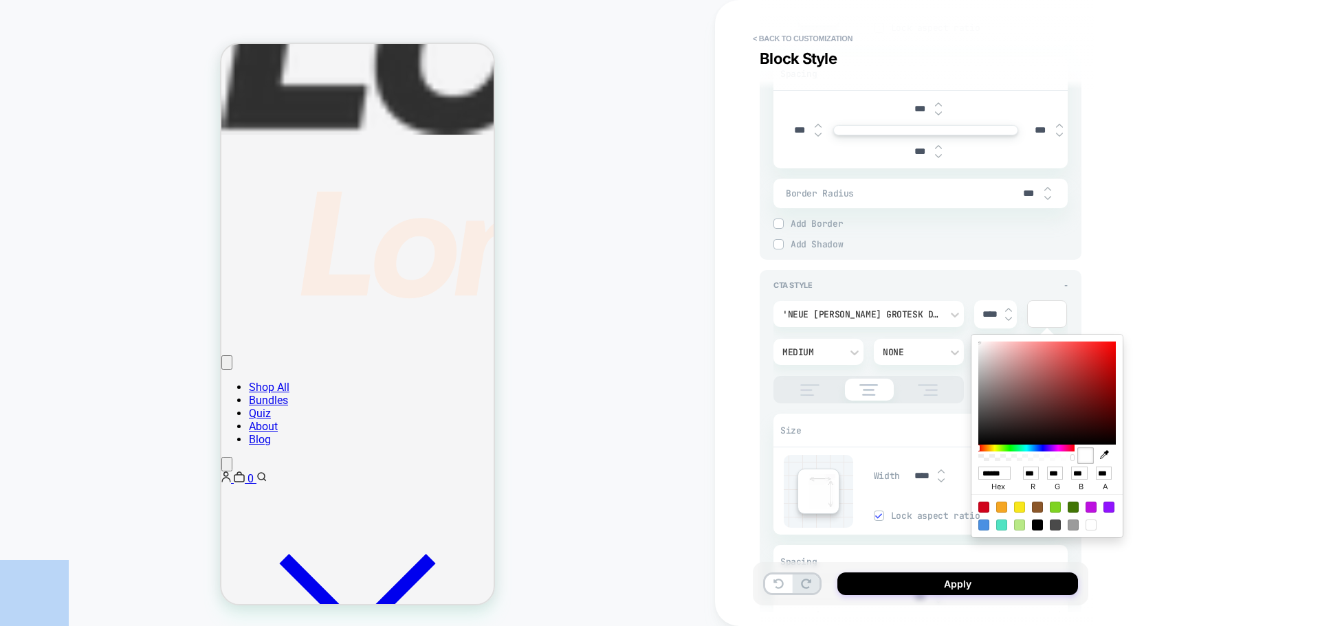
drag, startPoint x: 970, startPoint y: 340, endPoint x: 959, endPoint y: 329, distance: 15.1
click at [959, 329] on body "**********" at bounding box center [660, 313] width 1320 height 626
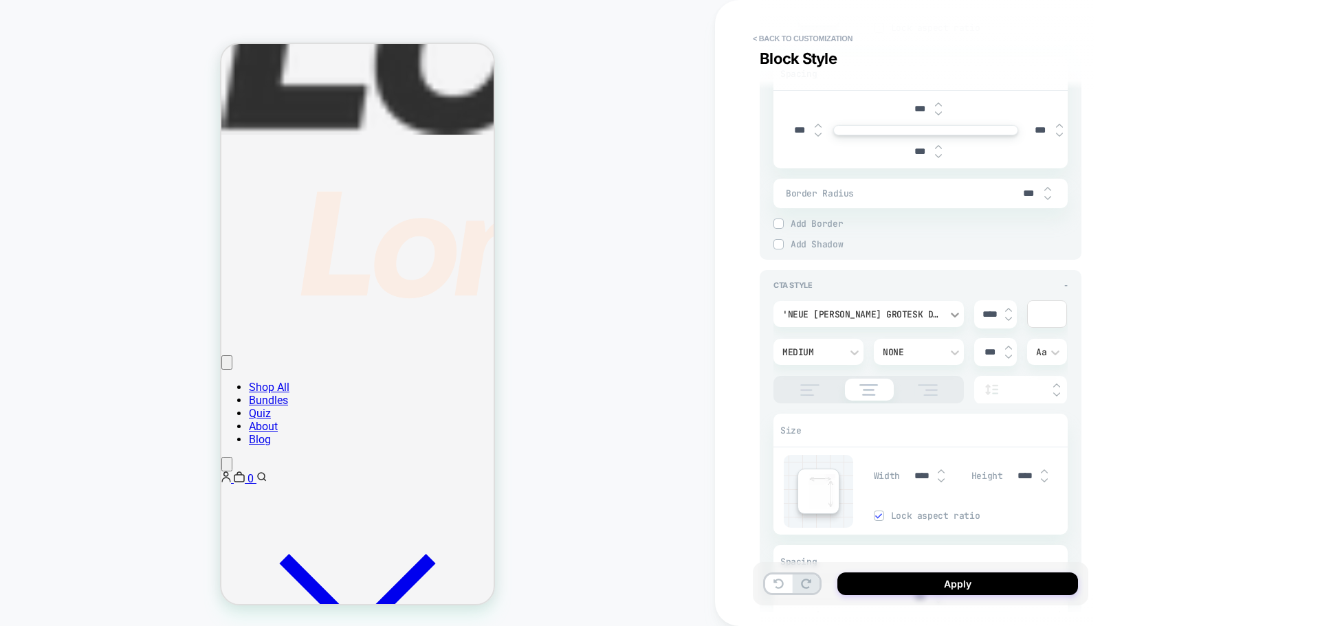
drag, startPoint x: 995, startPoint y: 316, endPoint x: 949, endPoint y: 313, distance: 46.9
click at [949, 312] on div "'Neue Haas Grotesk Display Pro' **** Medium None *** Aa" at bounding box center [920, 351] width 294 height 103
click at [1191, 237] on div "**********" at bounding box center [1017, 313] width 605 height 626
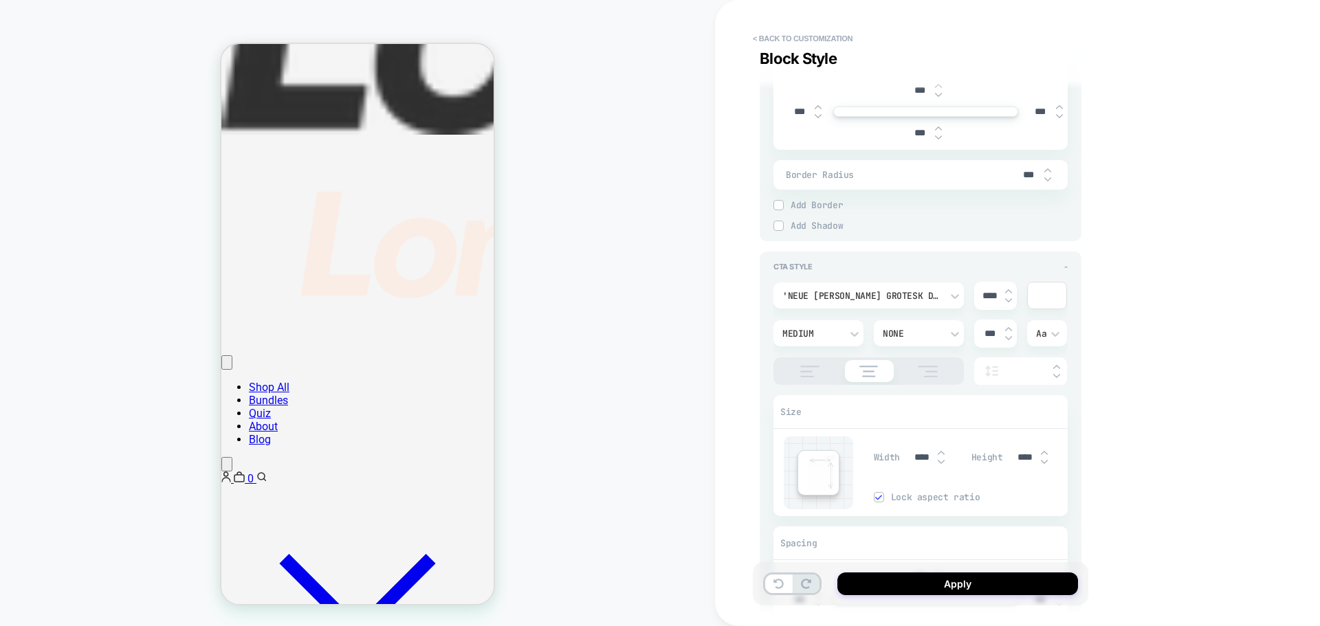
scroll to position [1912, 0]
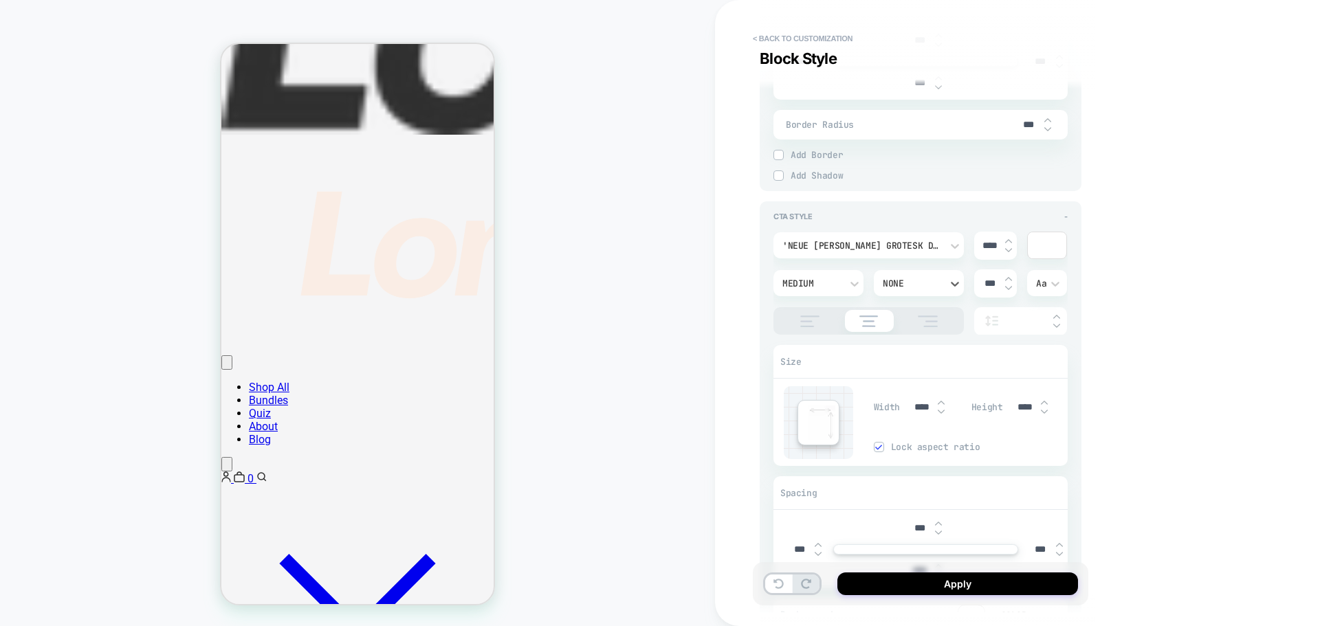
click at [906, 280] on div "None" at bounding box center [912, 284] width 58 height 12
click at [832, 278] on div at bounding box center [660, 313] width 1320 height 626
click at [1052, 287] on icon at bounding box center [1055, 284] width 14 height 14
click at [1052, 287] on div at bounding box center [660, 313] width 1320 height 626
click at [1159, 326] on div "**********" at bounding box center [1017, 313] width 605 height 626
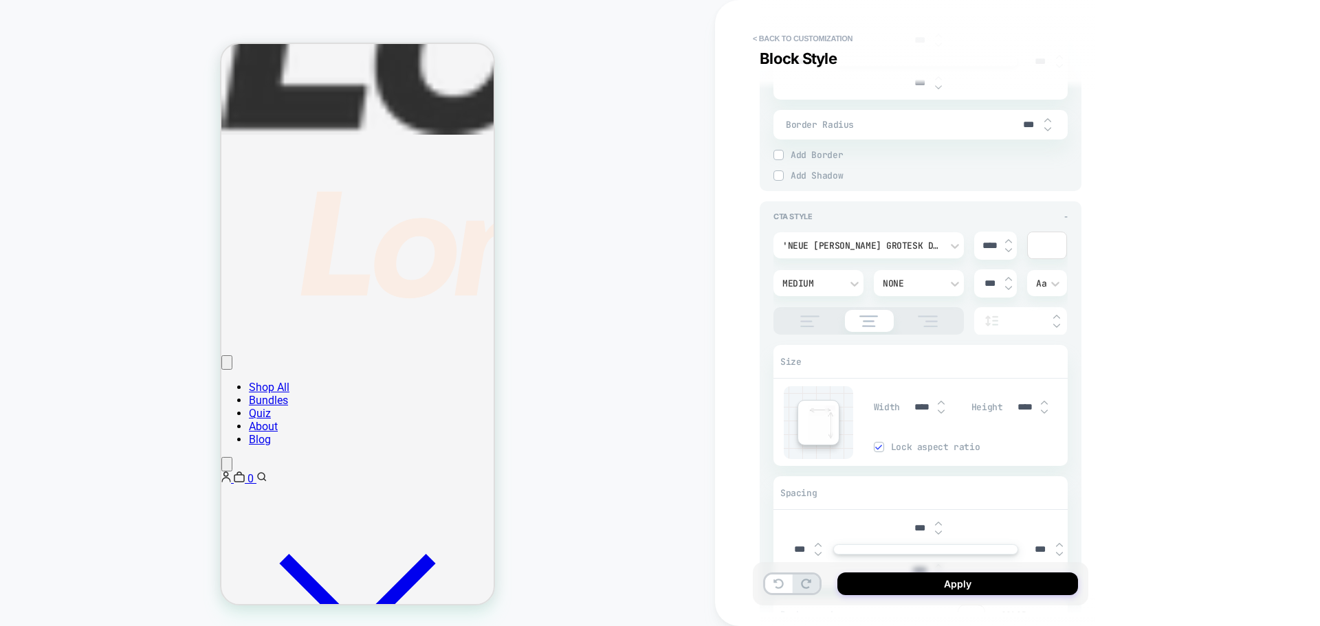
click at [1041, 318] on input "text" at bounding box center [1027, 321] width 38 height 10
click at [1008, 318] on div at bounding box center [1020, 321] width 93 height 28
click at [1028, 318] on input "text" at bounding box center [1027, 321] width 38 height 10
click at [1120, 344] on div "**********" at bounding box center [1017, 313] width 605 height 626
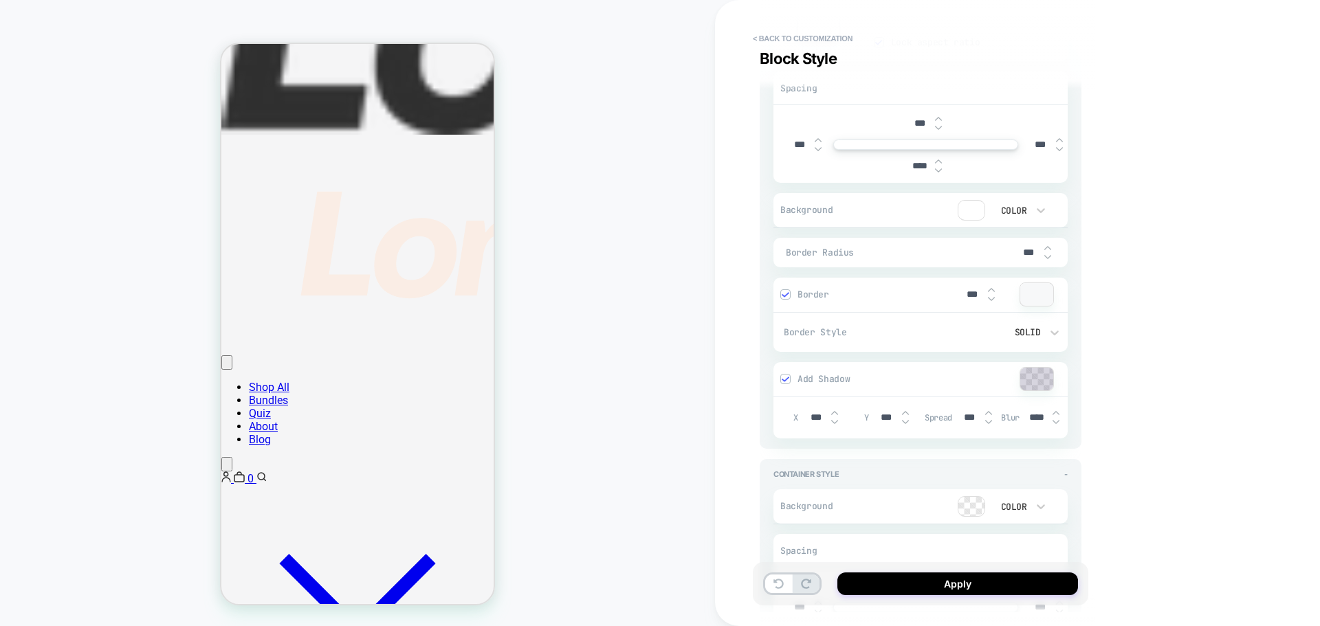
scroll to position [2324, 0]
click at [974, 199] on div at bounding box center [971, 202] width 26 height 19
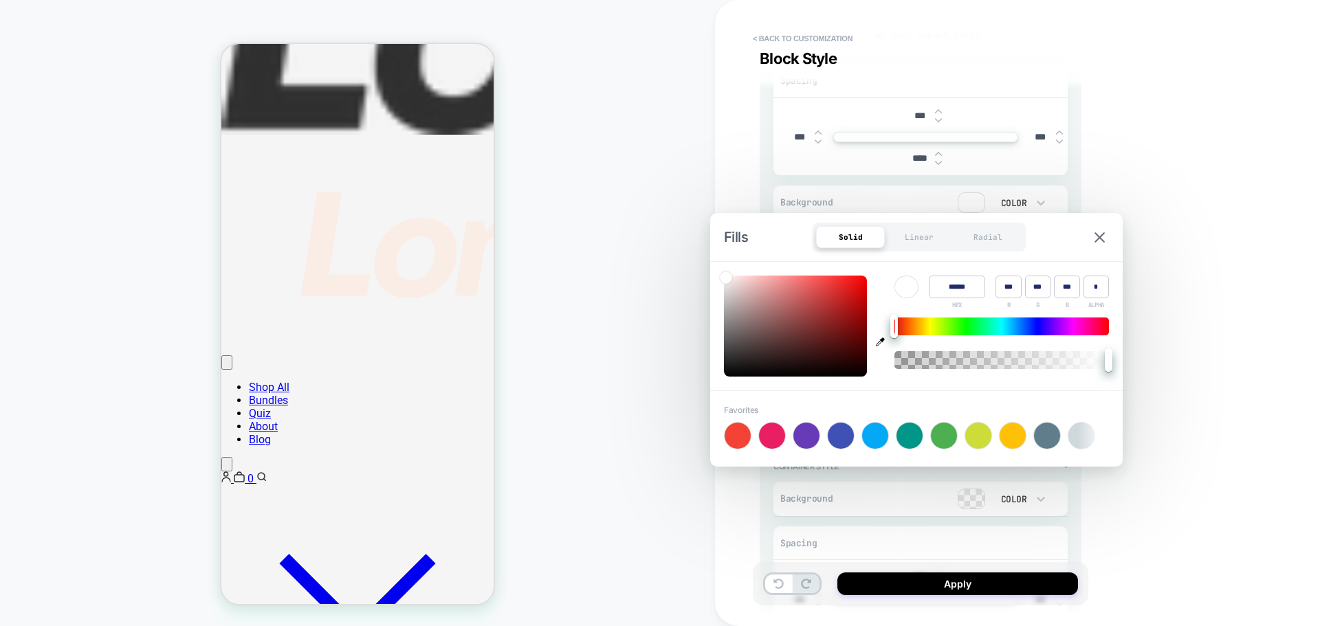
click at [741, 441] on div at bounding box center [737, 436] width 26 height 26
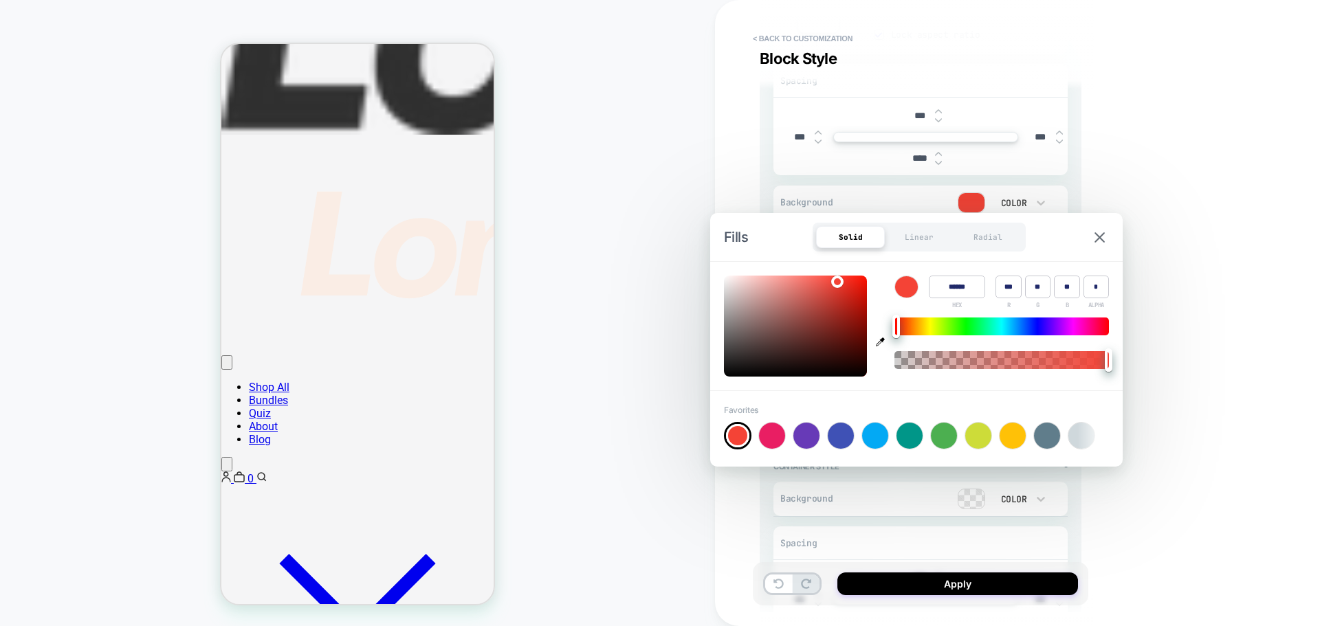
click at [956, 288] on input "******" at bounding box center [957, 287] width 56 height 23
click at [999, 247] on div "Radial" at bounding box center [987, 237] width 69 height 22
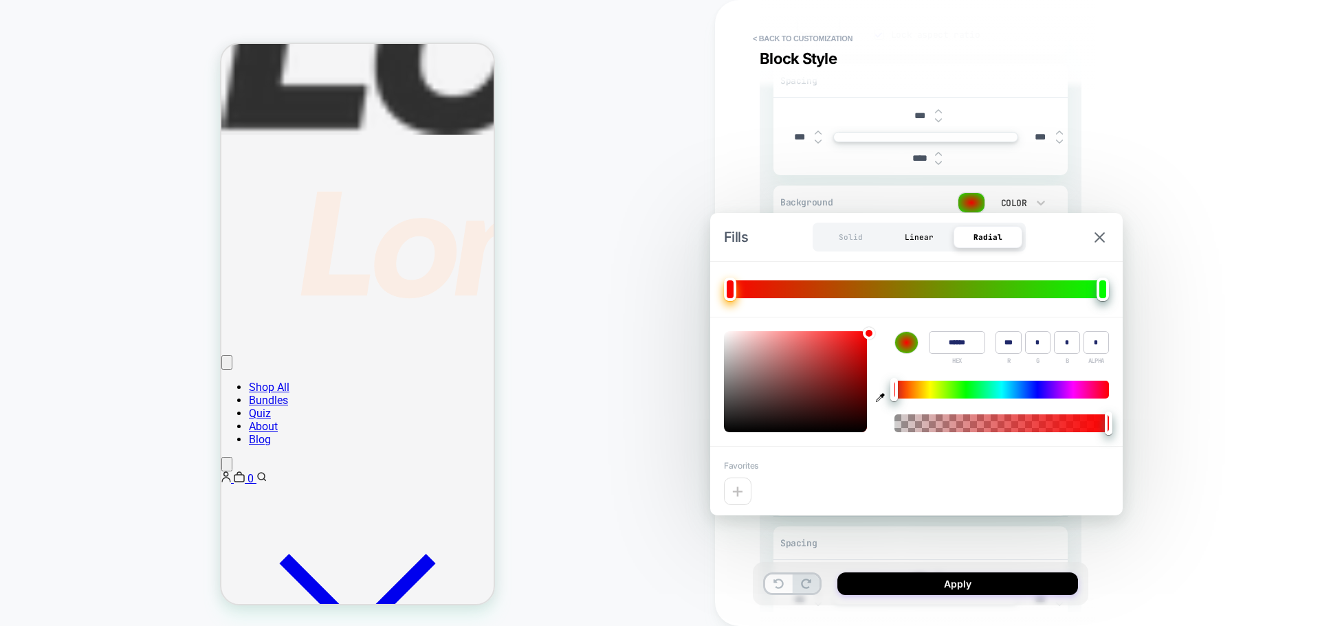
click at [908, 242] on div "Linear" at bounding box center [919, 237] width 69 height 22
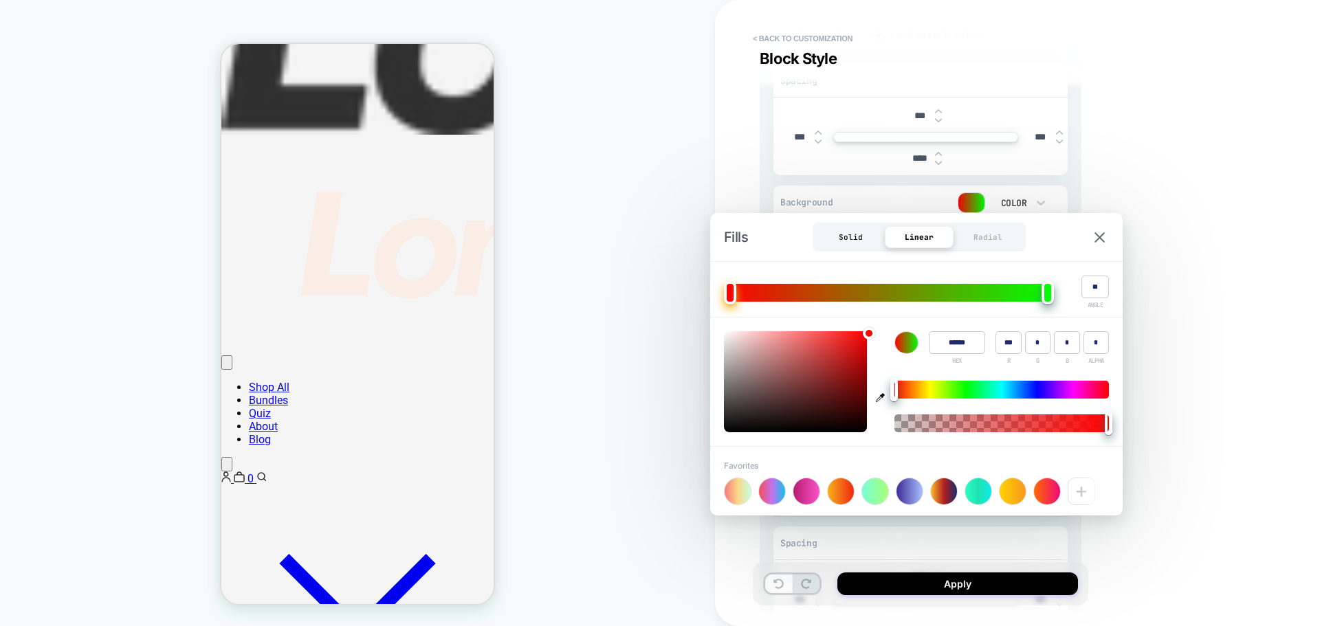
click at [854, 241] on div "Solid" at bounding box center [850, 237] width 69 height 22
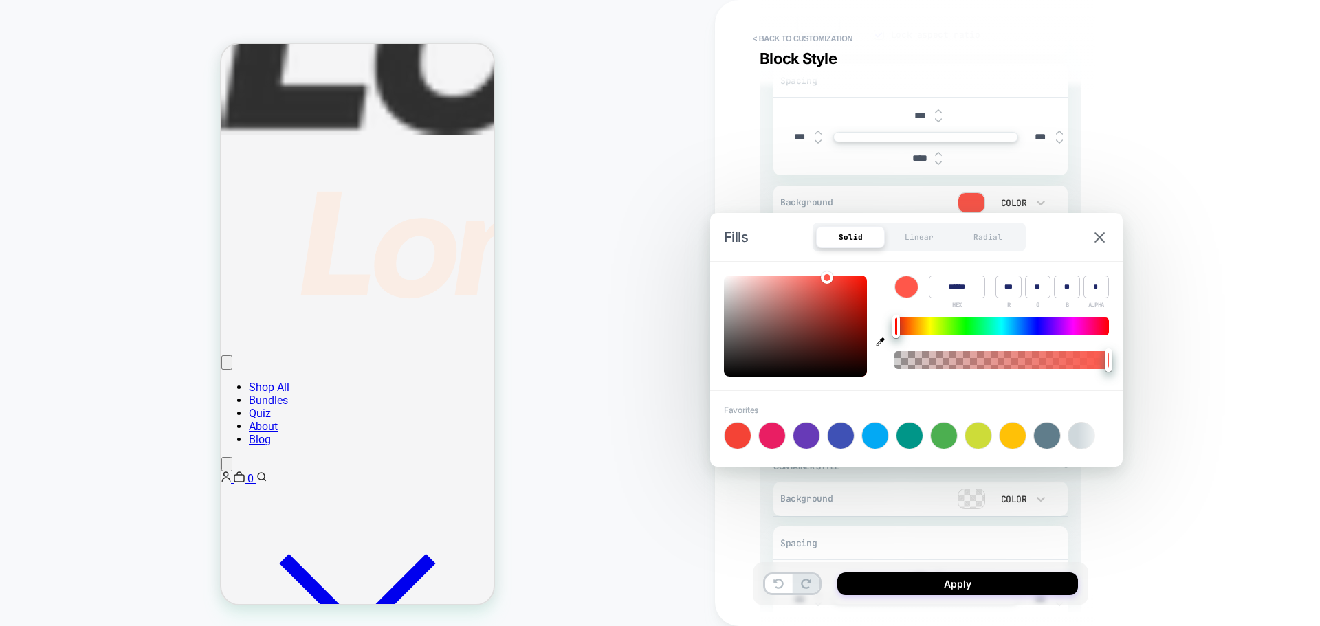
click at [1182, 331] on div "**********" at bounding box center [1017, 313] width 605 height 626
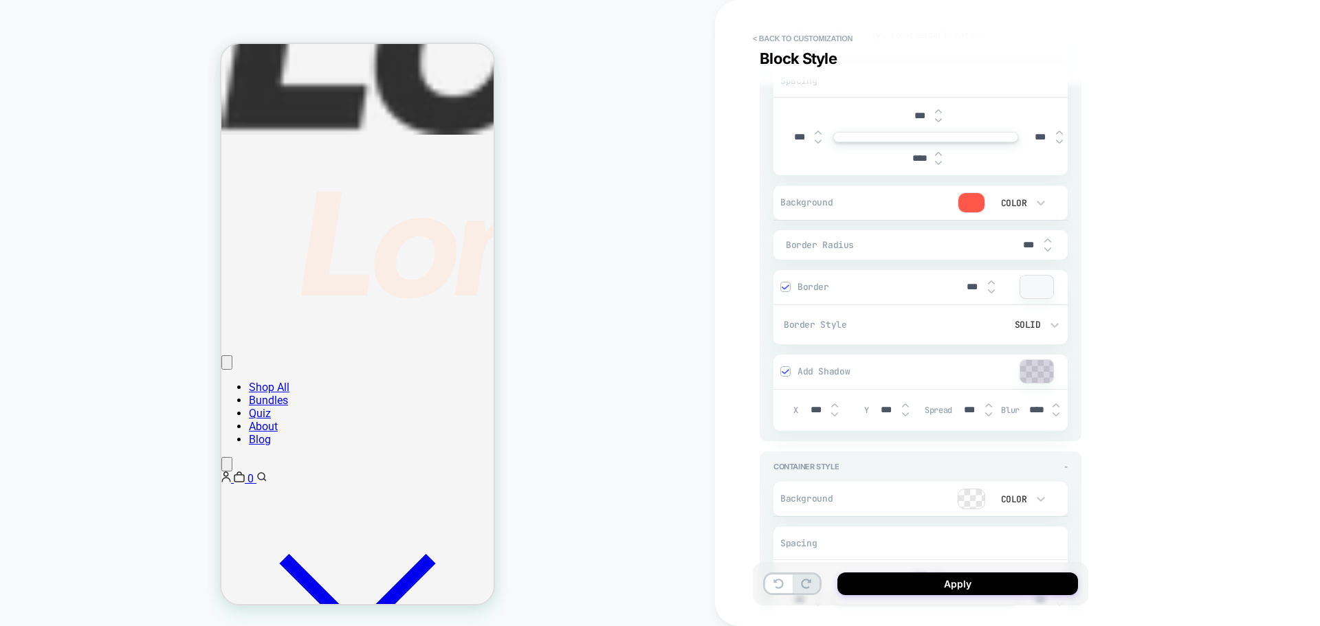
click at [783, 289] on img at bounding box center [785, 287] width 7 height 7
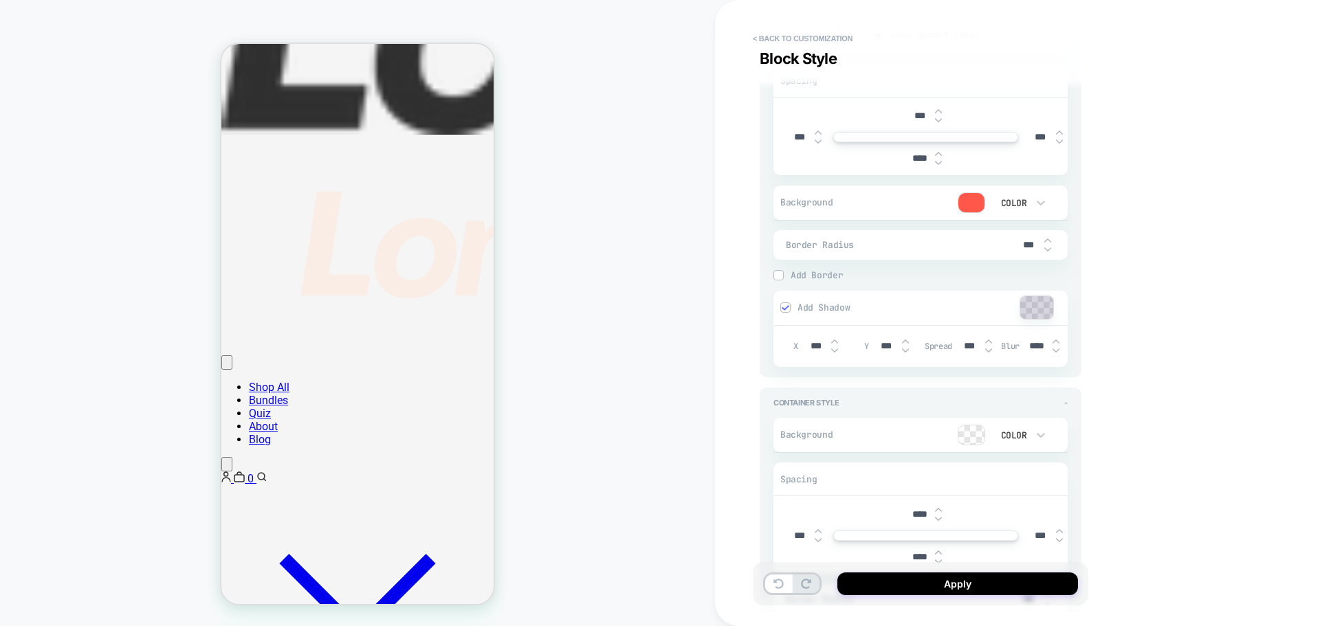
click at [837, 338] on div "***" at bounding box center [821, 346] width 43 height 28
click at [836, 340] on img at bounding box center [834, 341] width 7 height 5
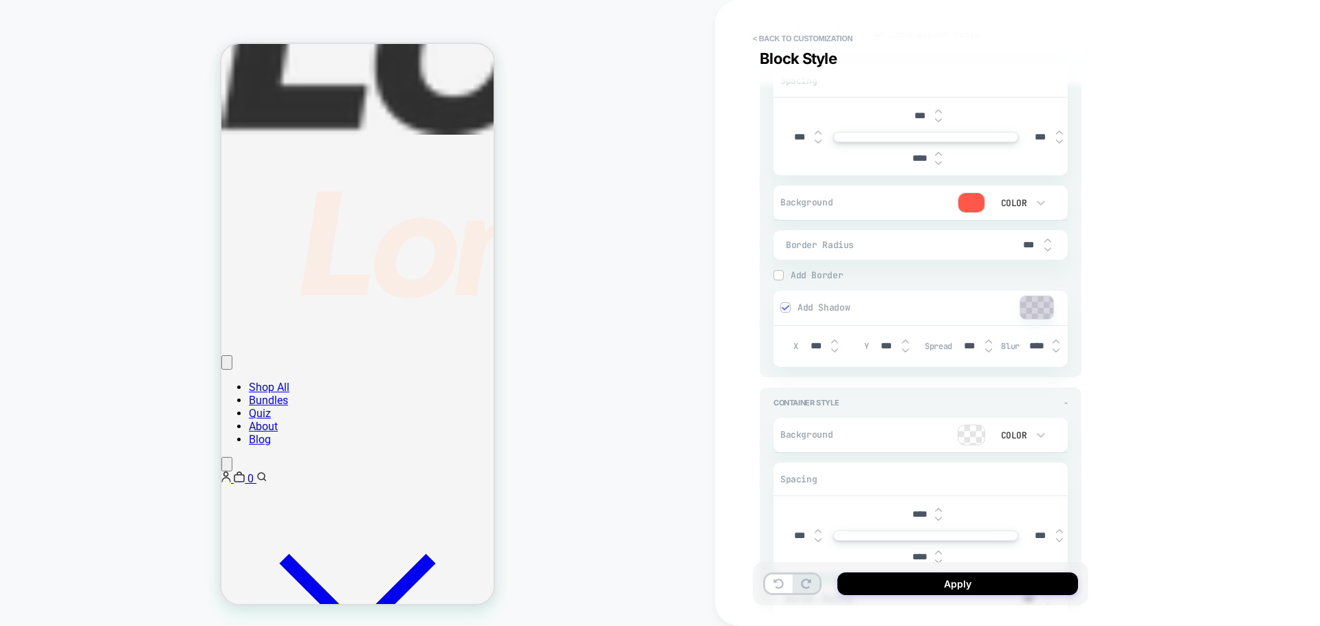
click at [836, 340] on img at bounding box center [834, 341] width 7 height 5
click at [826, 361] on div "X *** Y *** Spread *** Blur ****" at bounding box center [920, 346] width 294 height 42
click at [832, 352] on img at bounding box center [834, 350] width 7 height 5
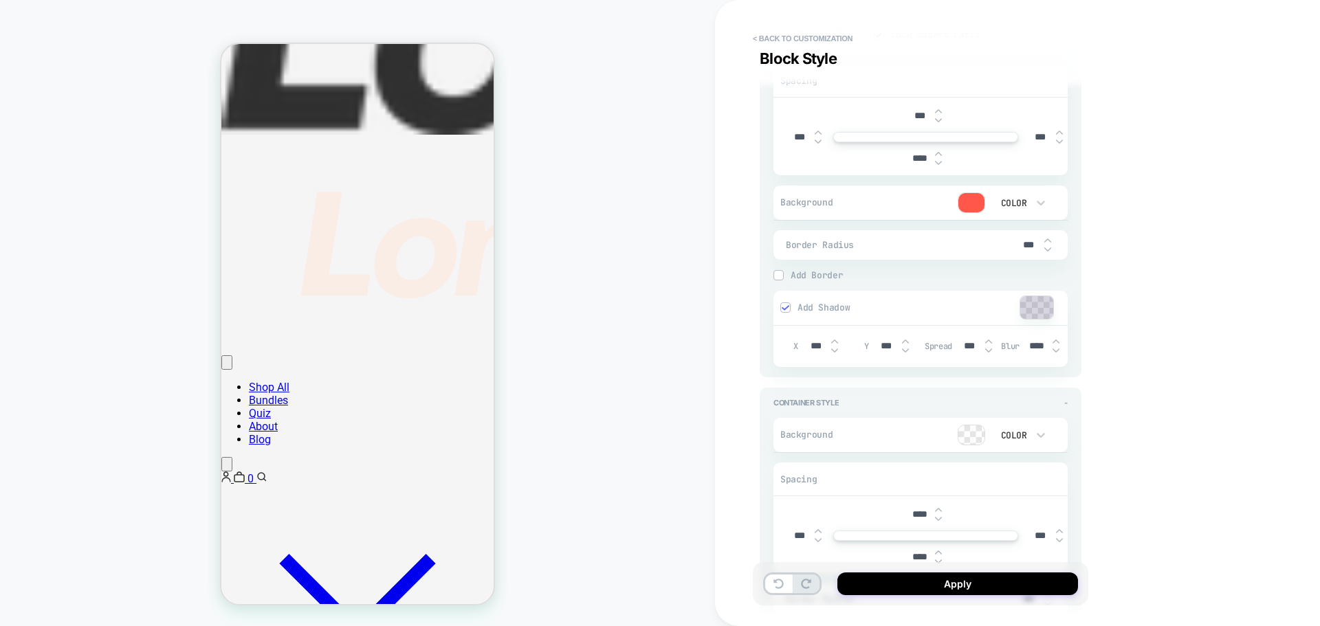
click at [832, 352] on img at bounding box center [834, 350] width 7 height 5
click at [832, 351] on img at bounding box center [834, 350] width 7 height 5
click at [1202, 298] on div "**********" at bounding box center [1017, 313] width 605 height 626
click at [1048, 240] on img at bounding box center [1047, 240] width 7 height 5
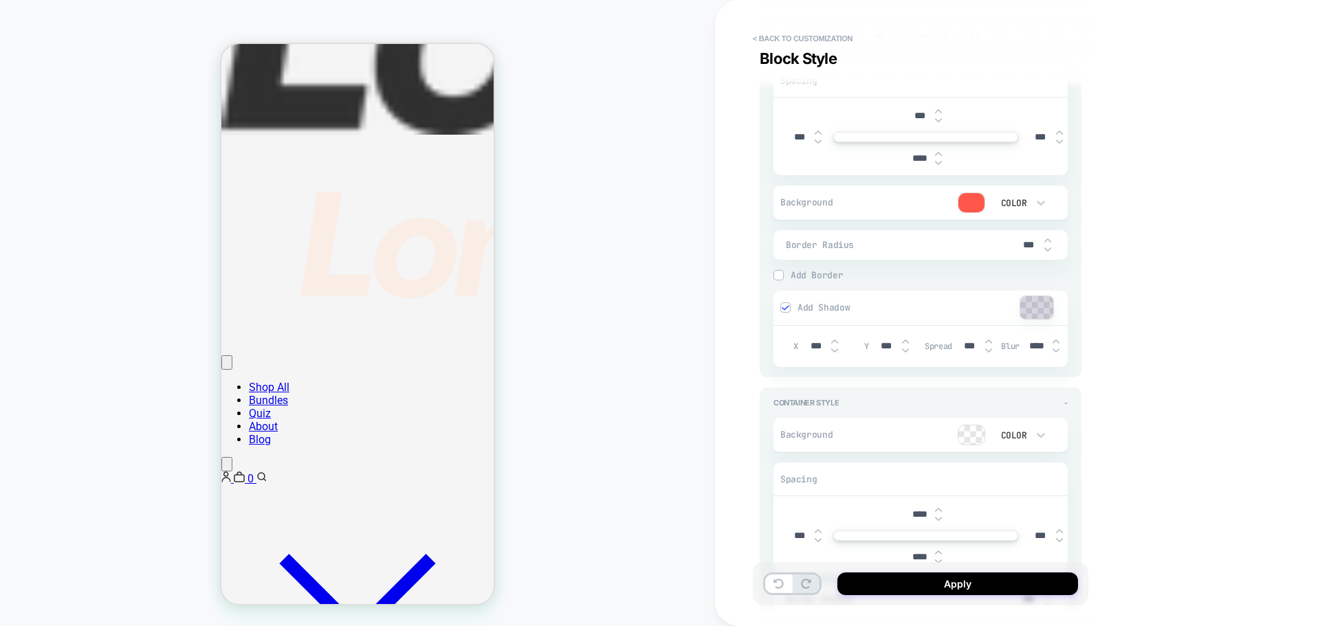
click at [1048, 239] on img at bounding box center [1047, 240] width 7 height 5
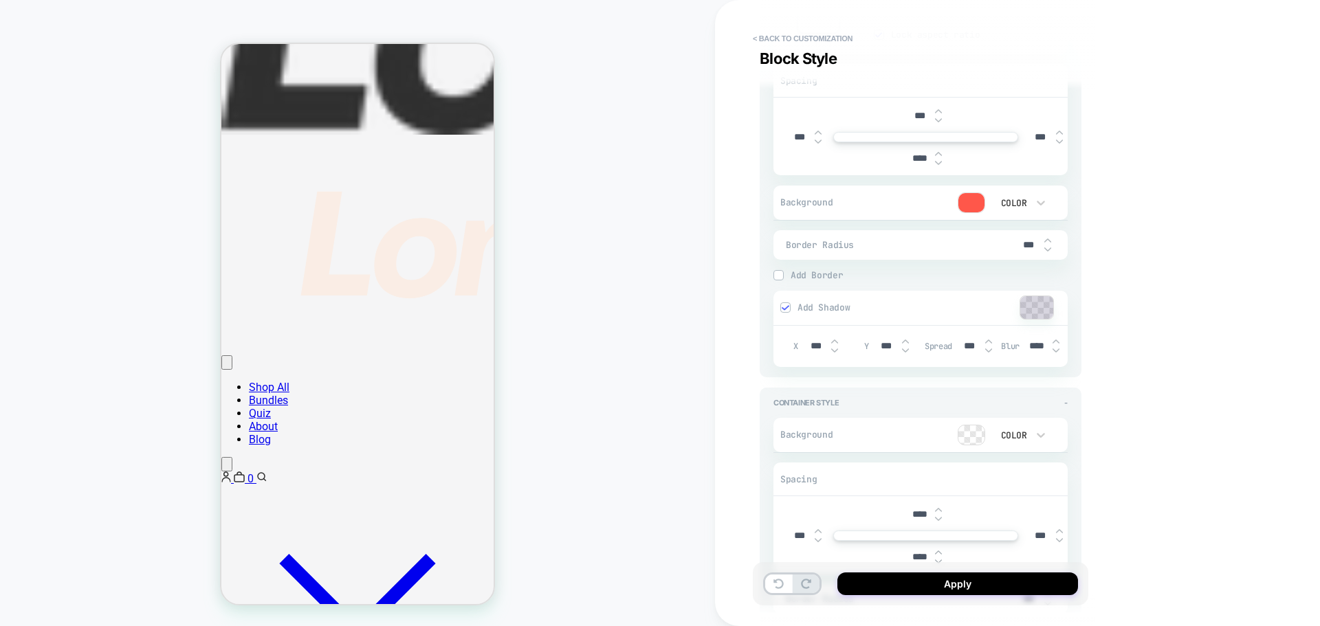
click at [1048, 239] on img at bounding box center [1047, 240] width 7 height 5
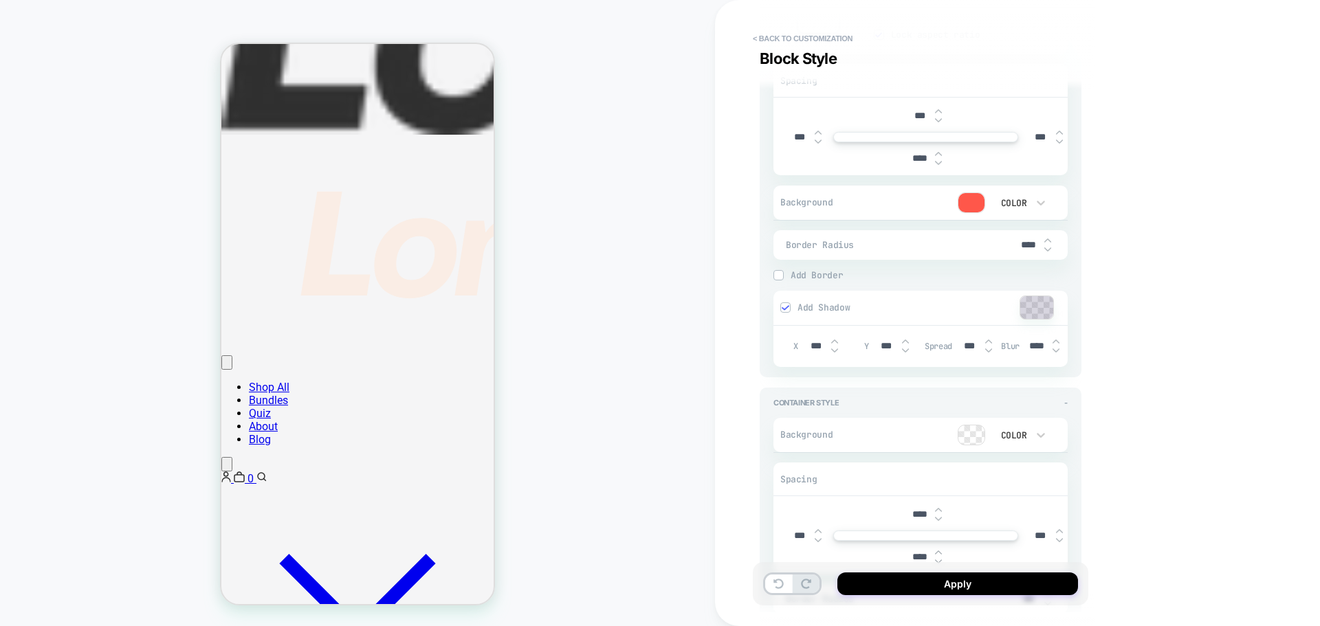
click at [1048, 239] on img at bounding box center [1047, 240] width 7 height 5
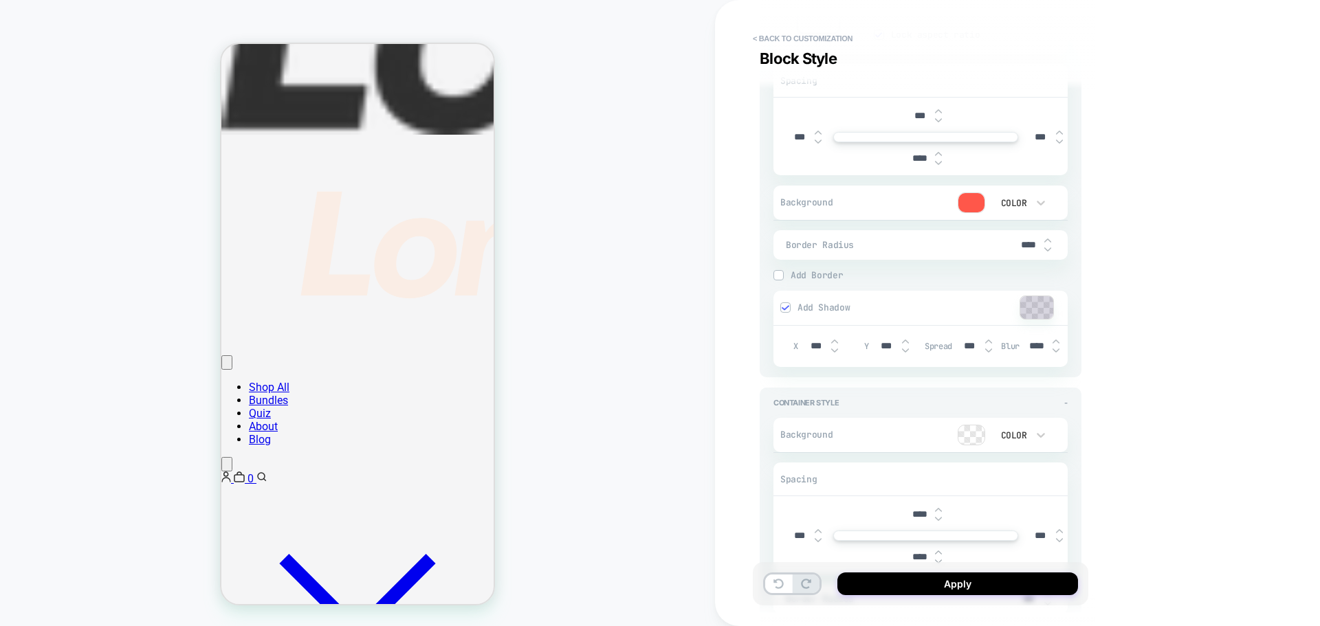
click at [1048, 239] on img at bounding box center [1047, 240] width 7 height 5
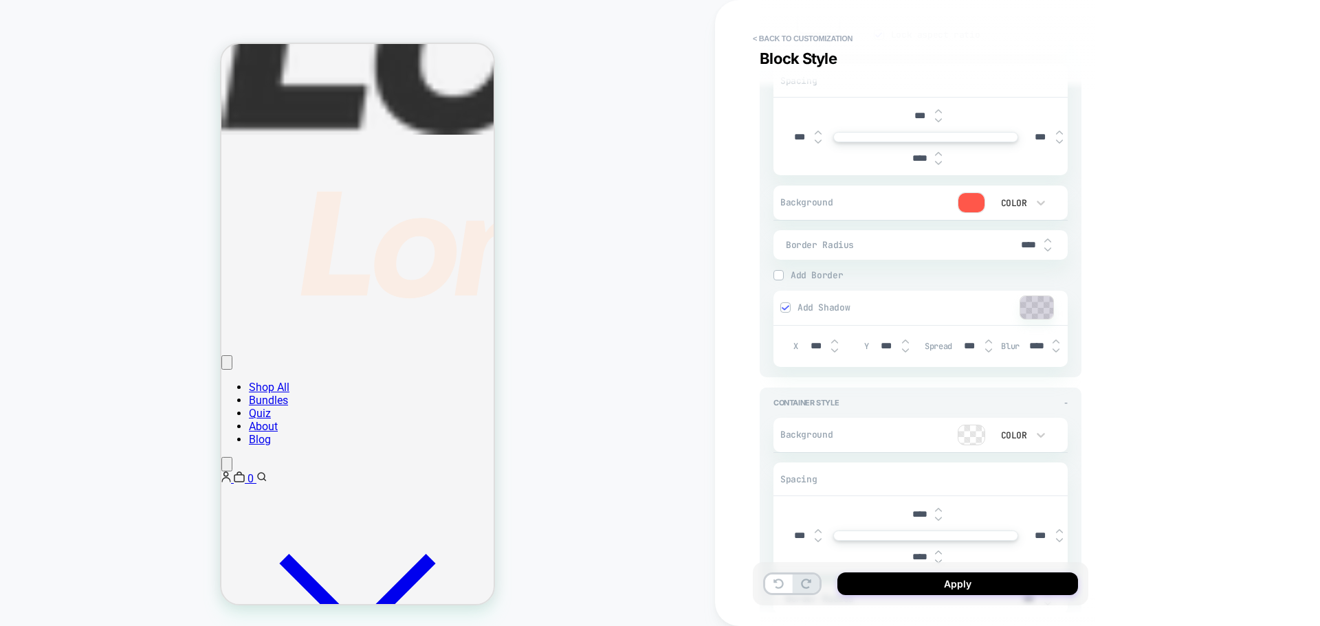
click at [1048, 239] on img at bounding box center [1047, 240] width 7 height 5
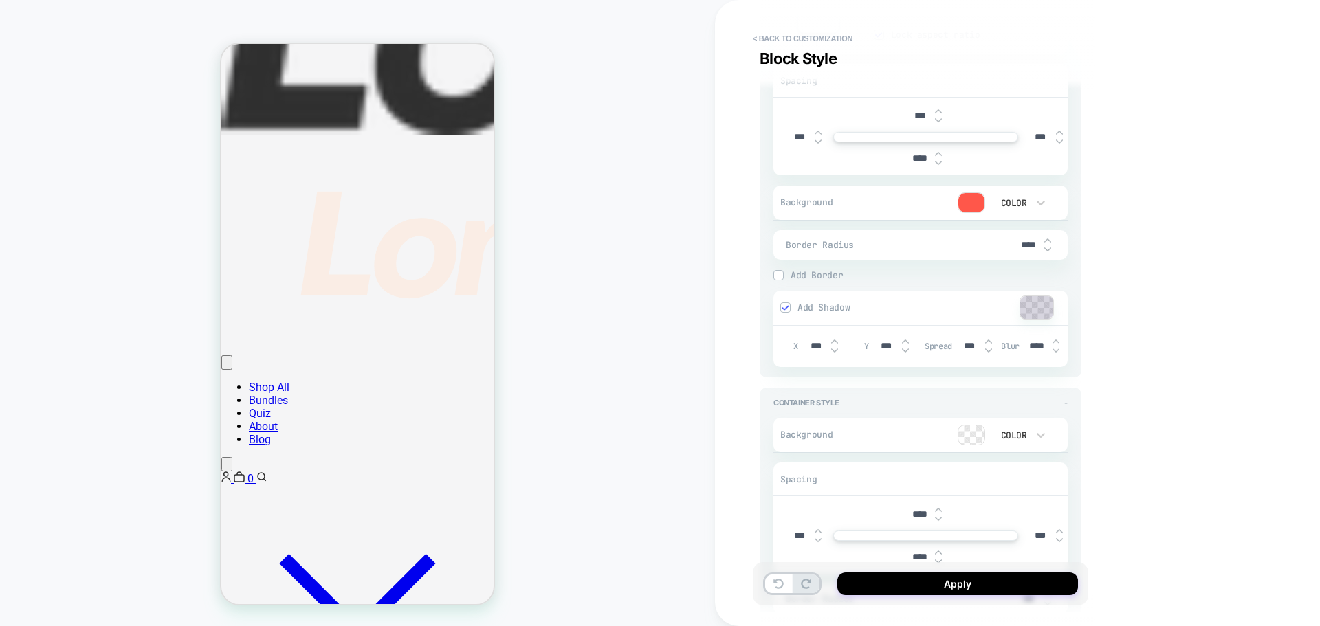
click at [1048, 239] on img at bounding box center [1047, 240] width 7 height 5
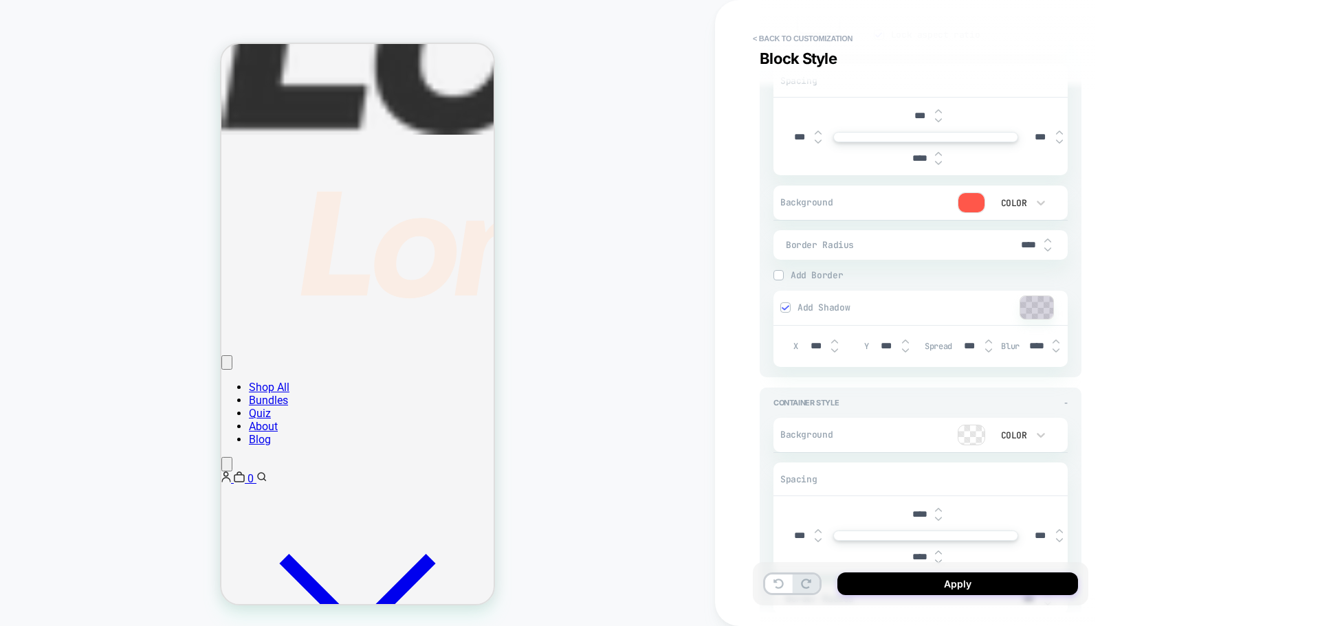
click at [1050, 253] on div "****" at bounding box center [1034, 245] width 41 height 28
click at [1050, 250] on img at bounding box center [1047, 249] width 7 height 5
click at [1184, 290] on div "**********" at bounding box center [1017, 313] width 605 height 626
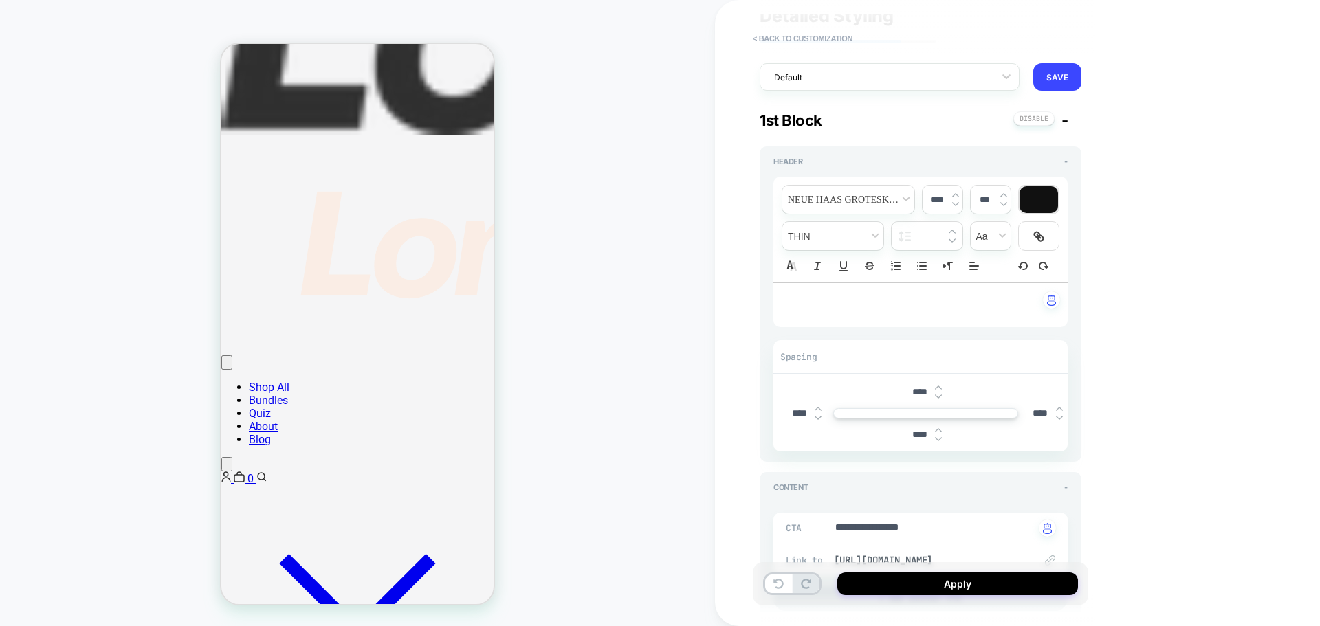
scroll to position [69, 0]
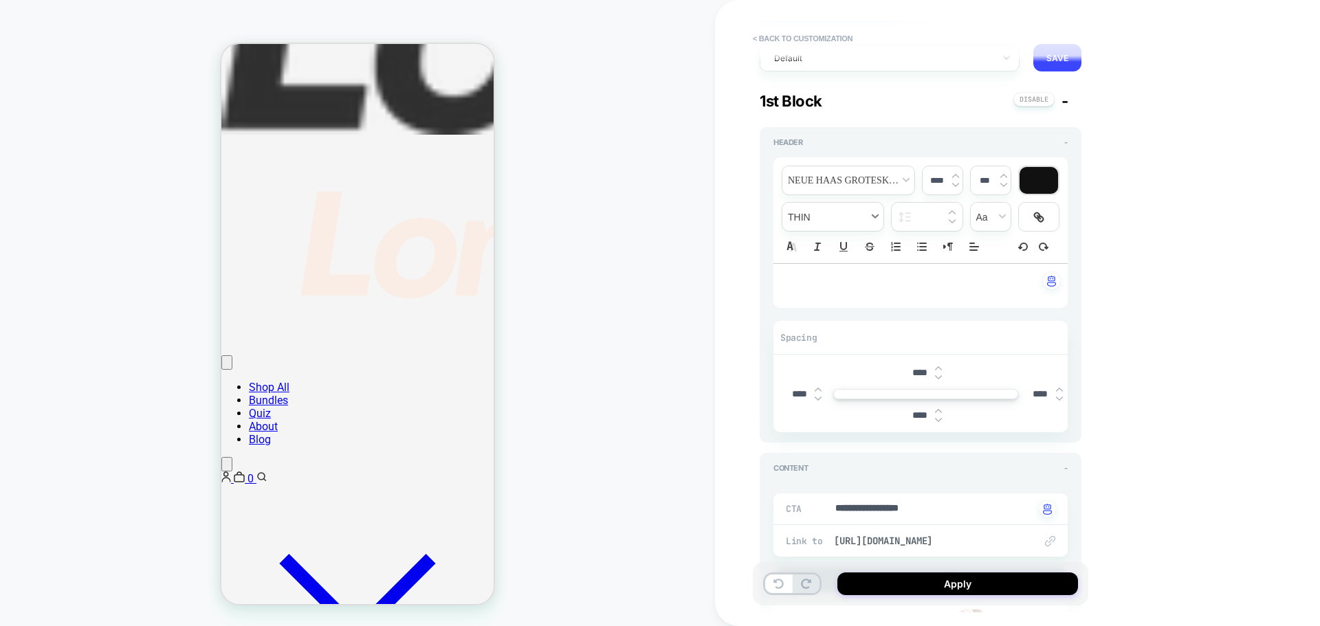
click at [851, 220] on span "fontWeight" at bounding box center [832, 217] width 101 height 28
click at [835, 370] on span "fontWeight" at bounding box center [832, 367] width 83 height 25
click at [724, 362] on div "**********" at bounding box center [1017, 313] width 605 height 626
click at [848, 219] on span "fontWeight" at bounding box center [832, 217] width 101 height 28
click at [812, 419] on span "fontWeight" at bounding box center [832, 416] width 83 height 25
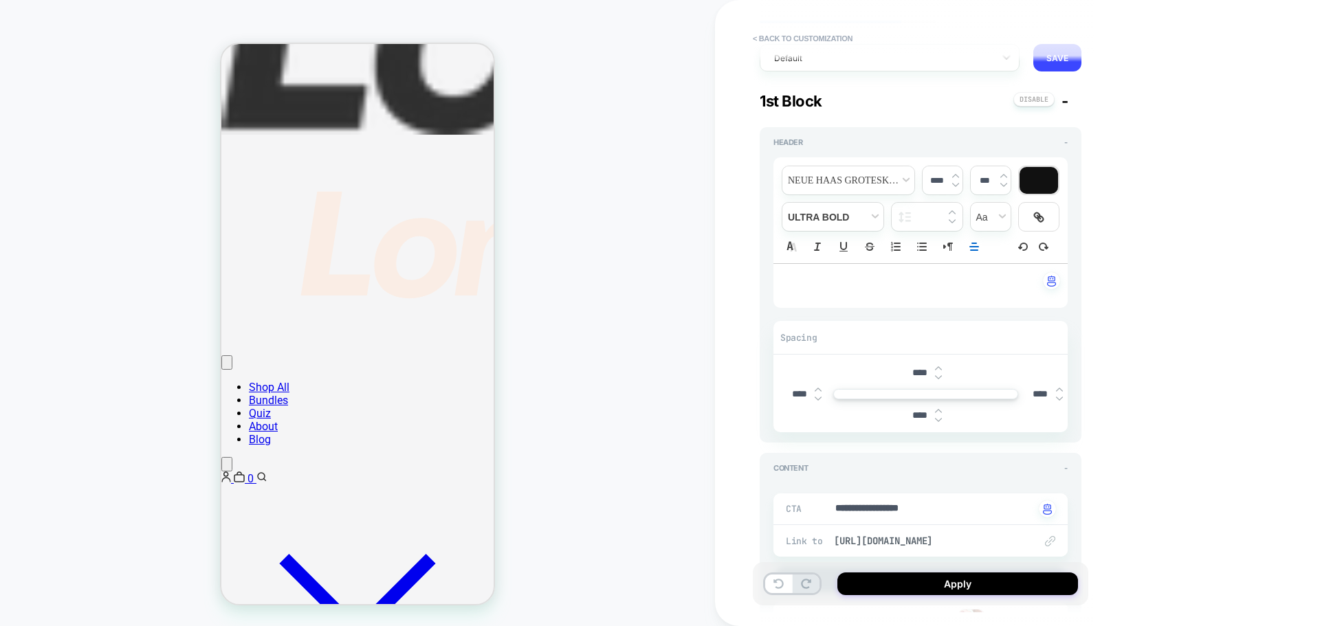
click at [678, 379] on div "CUSTOM" at bounding box center [357, 313] width 715 height 599
click at [815, 210] on span "fontWeight" at bounding box center [832, 217] width 101 height 28
click at [828, 340] on span "fontWeight" at bounding box center [832, 342] width 83 height 25
click at [674, 321] on div "CUSTOM" at bounding box center [357, 313] width 715 height 599
click at [910, 298] on div "﻿ ﻿" at bounding box center [920, 286] width 294 height 44
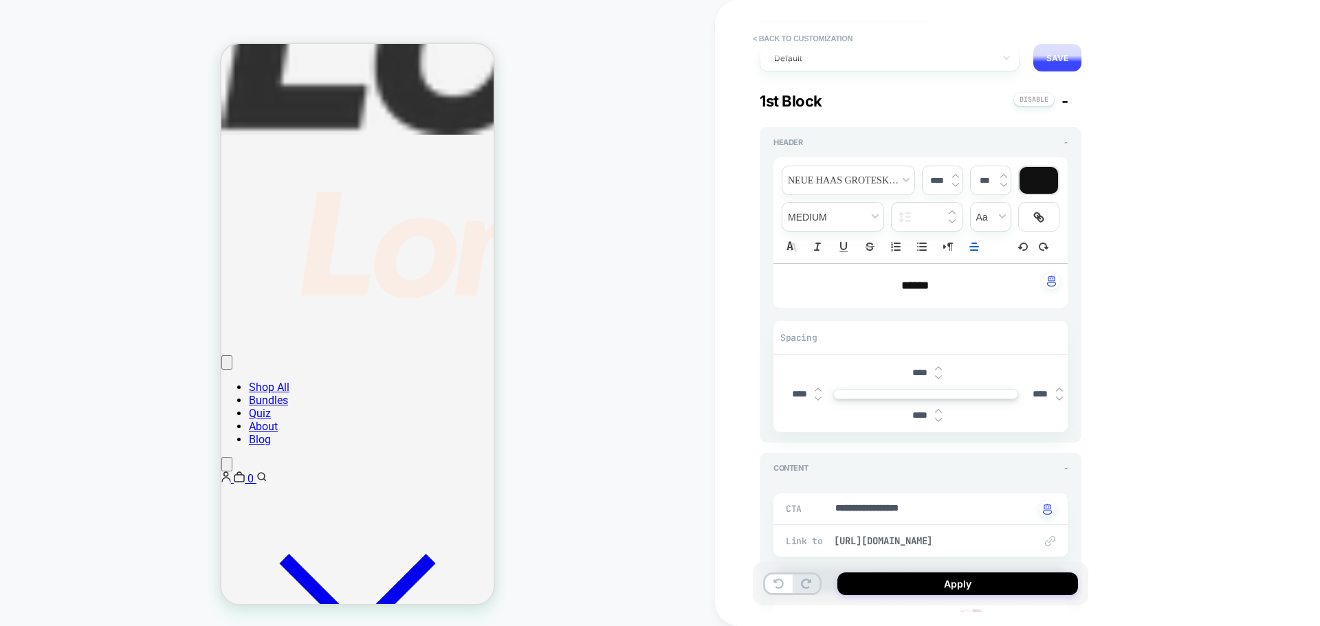
click at [1253, 311] on div "**********" at bounding box center [1017, 313] width 605 height 626
click at [922, 283] on span "*****" at bounding box center [914, 286] width 27 height 12
click at [1153, 281] on div "**********" at bounding box center [1017, 313] width 605 height 626
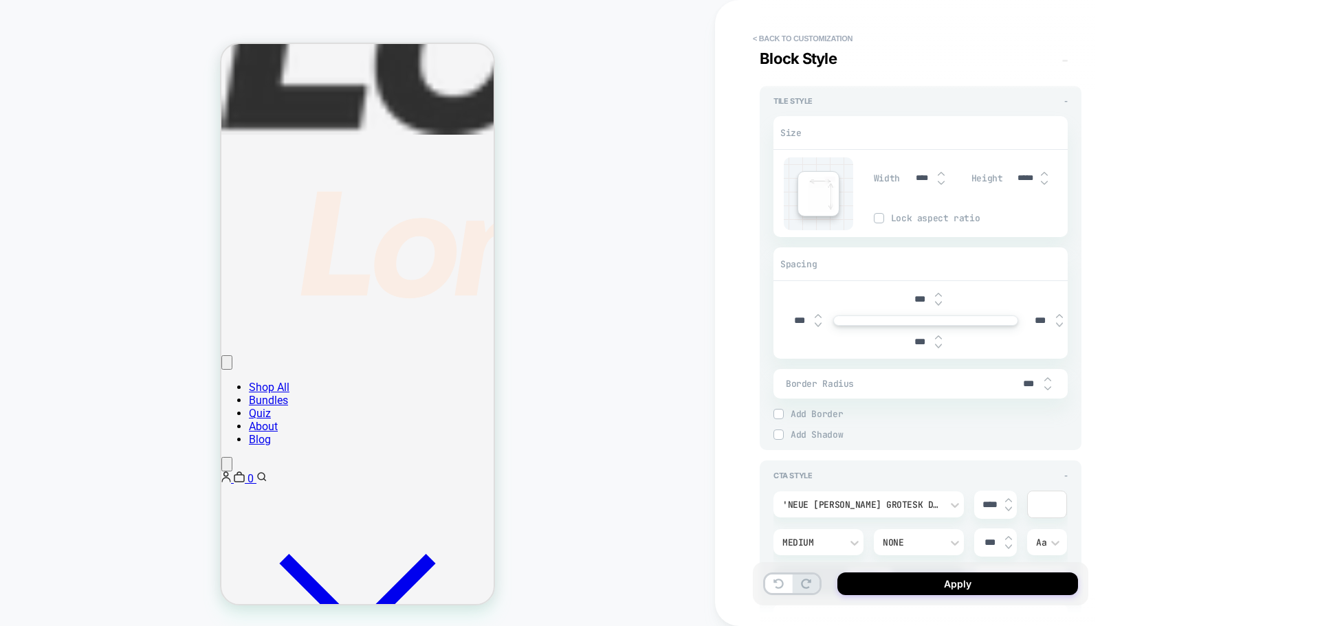
scroll to position [1718, 0]
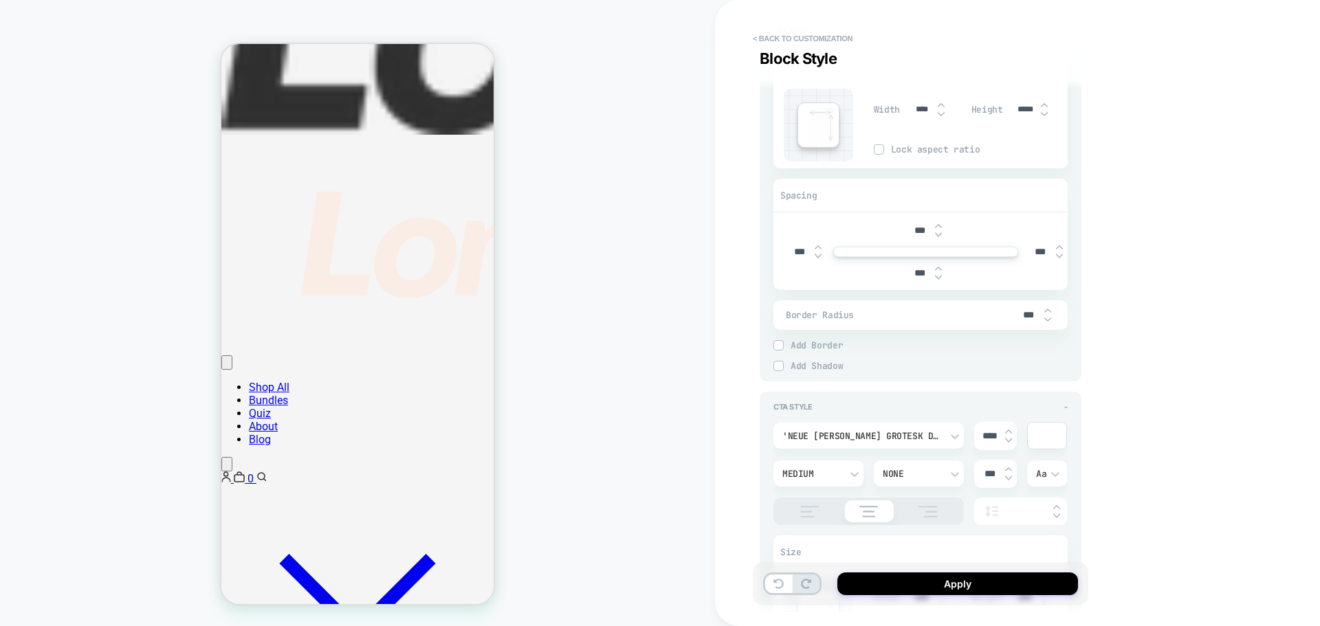
click at [784, 344] on div "Add Border" at bounding box center [920, 345] width 294 height 10
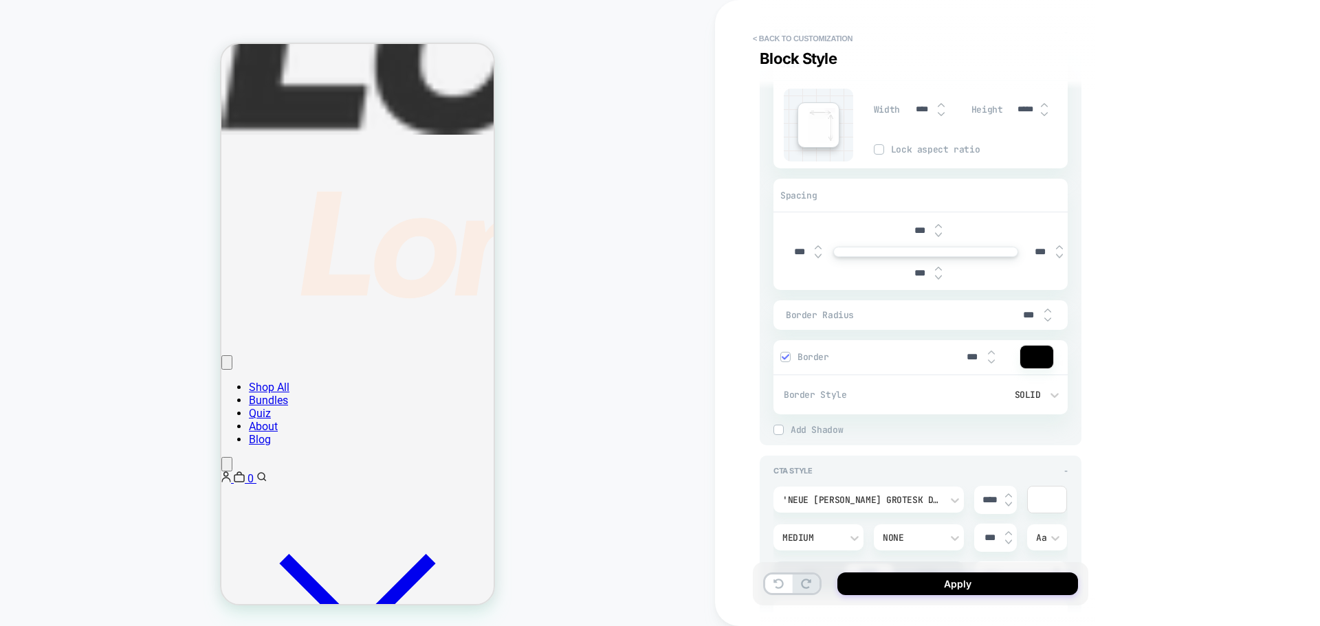
click at [784, 355] on img at bounding box center [785, 356] width 7 height 7
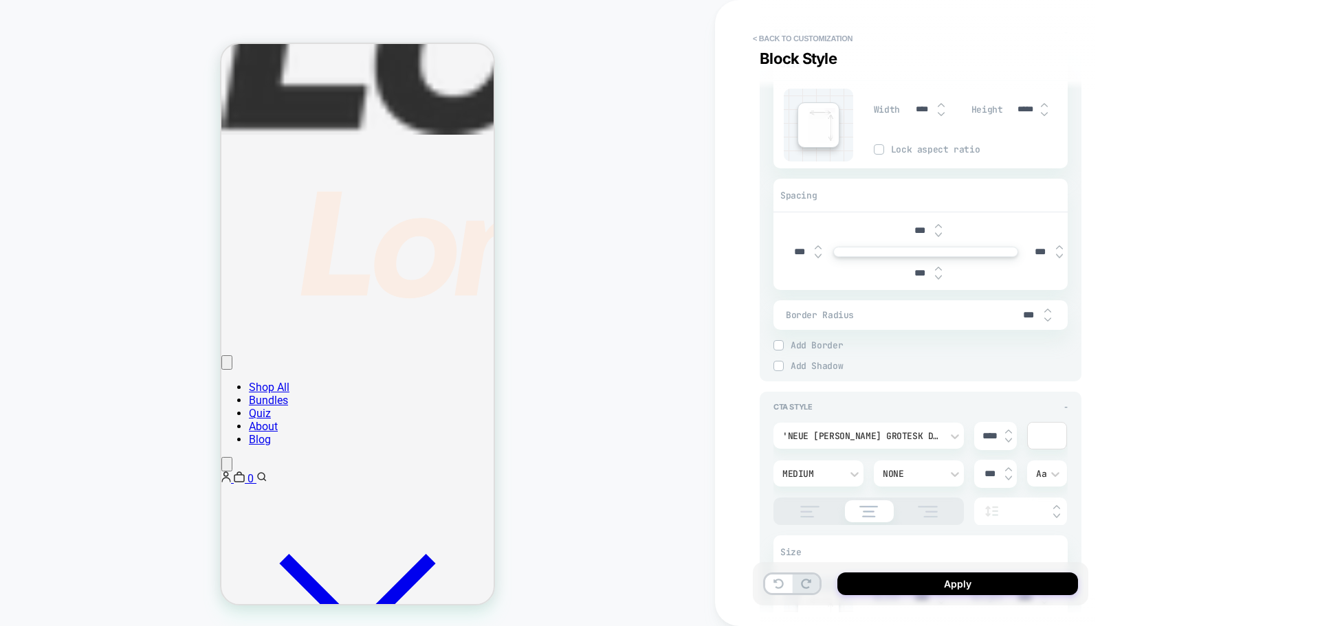
click at [784, 368] on div "Add Shadow" at bounding box center [920, 366] width 294 height 10
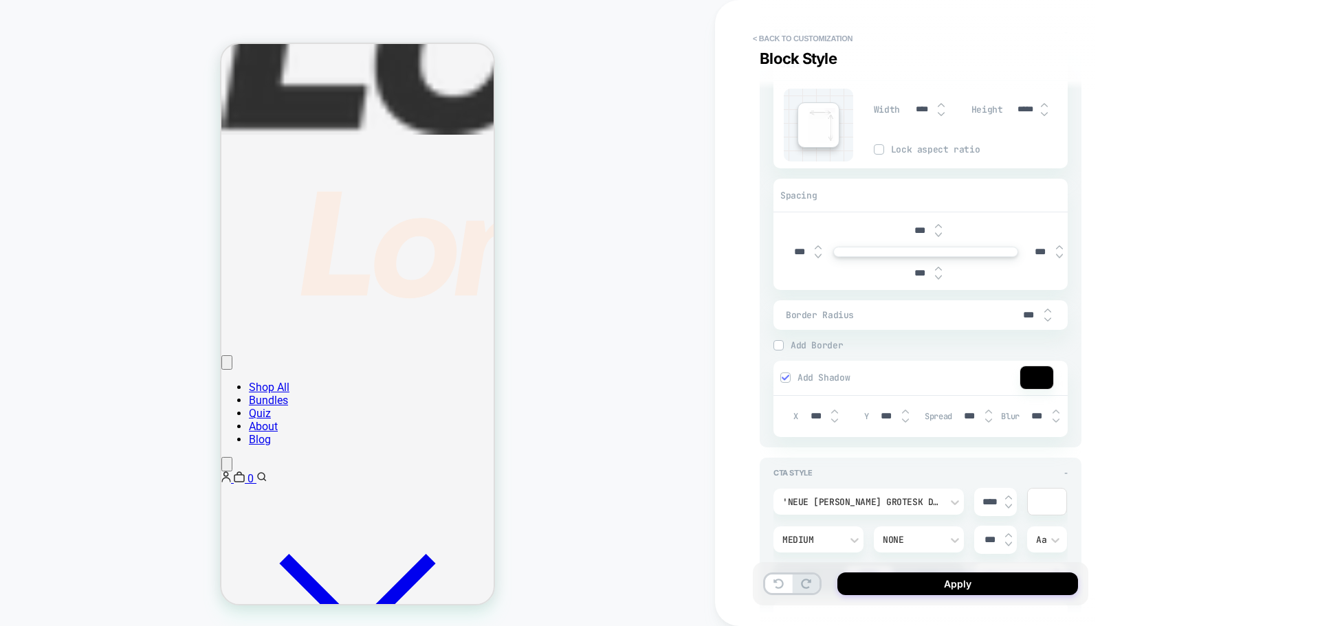
click at [784, 368] on div "Add Shadow" at bounding box center [920, 378] width 294 height 35
click at [786, 375] on img at bounding box center [785, 377] width 7 height 7
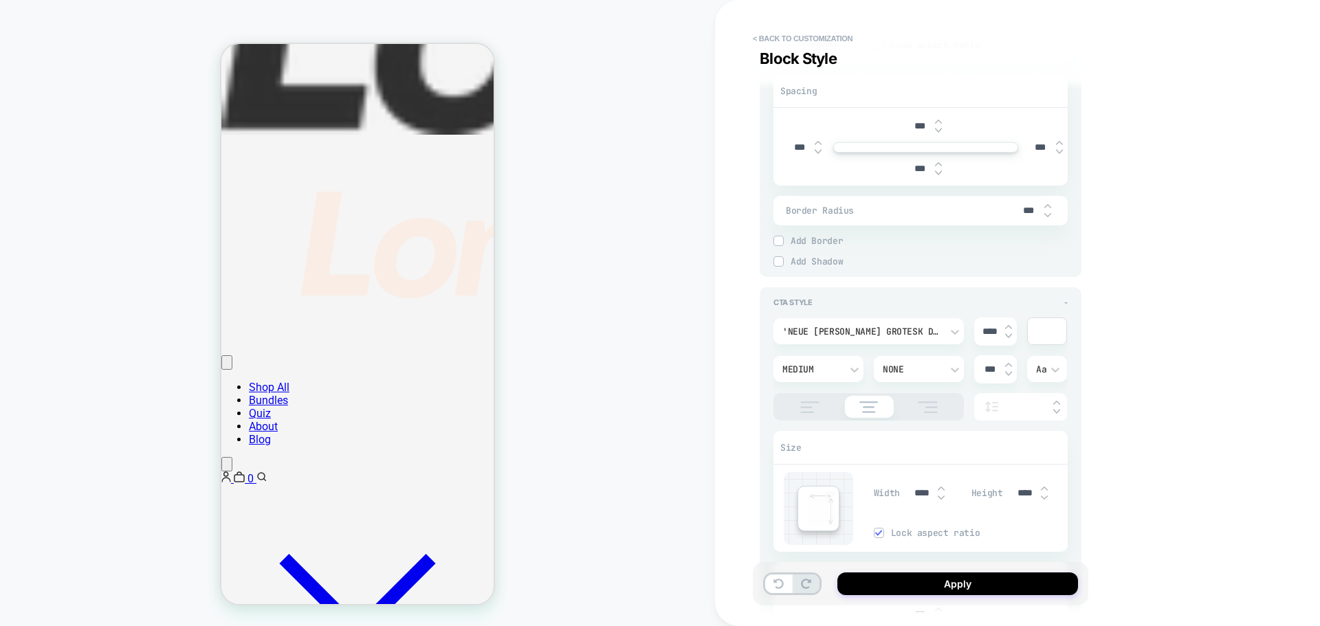
scroll to position [1856, 0]
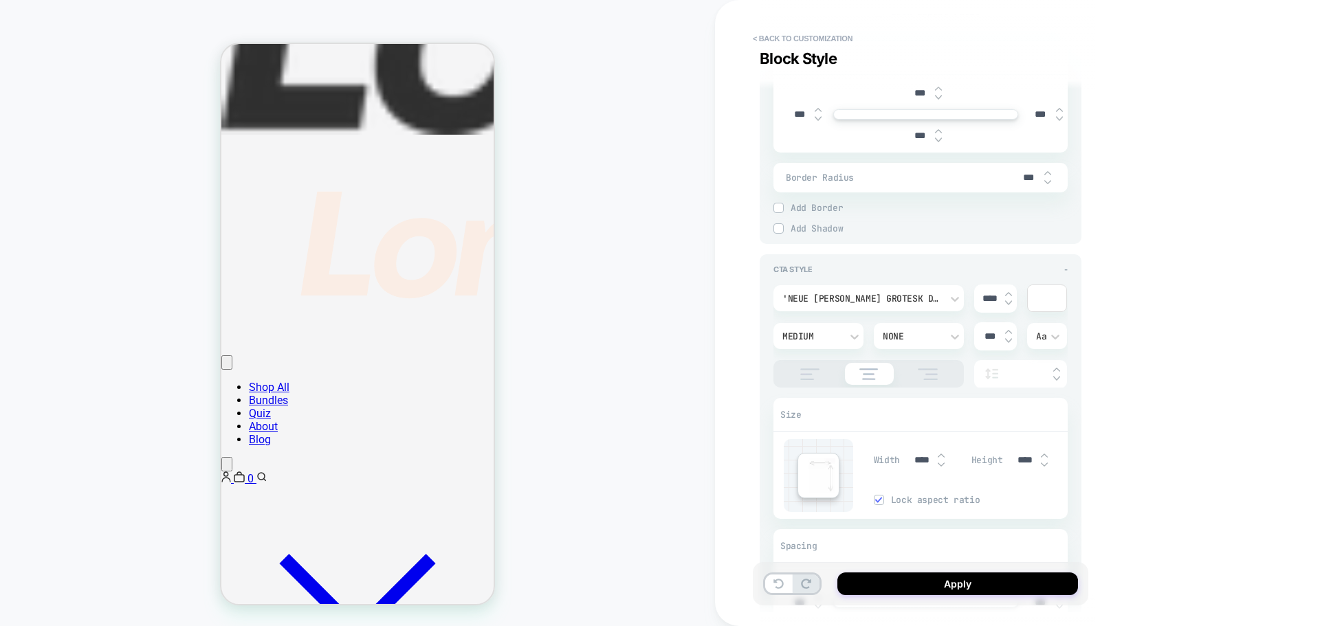
click at [838, 344] on div "Medium" at bounding box center [818, 336] width 90 height 26
click at [803, 263] on div "Semi Bold" at bounding box center [818, 264] width 79 height 29
click at [894, 335] on div "None" at bounding box center [912, 337] width 58 height 12
click at [894, 335] on div at bounding box center [660, 313] width 1320 height 626
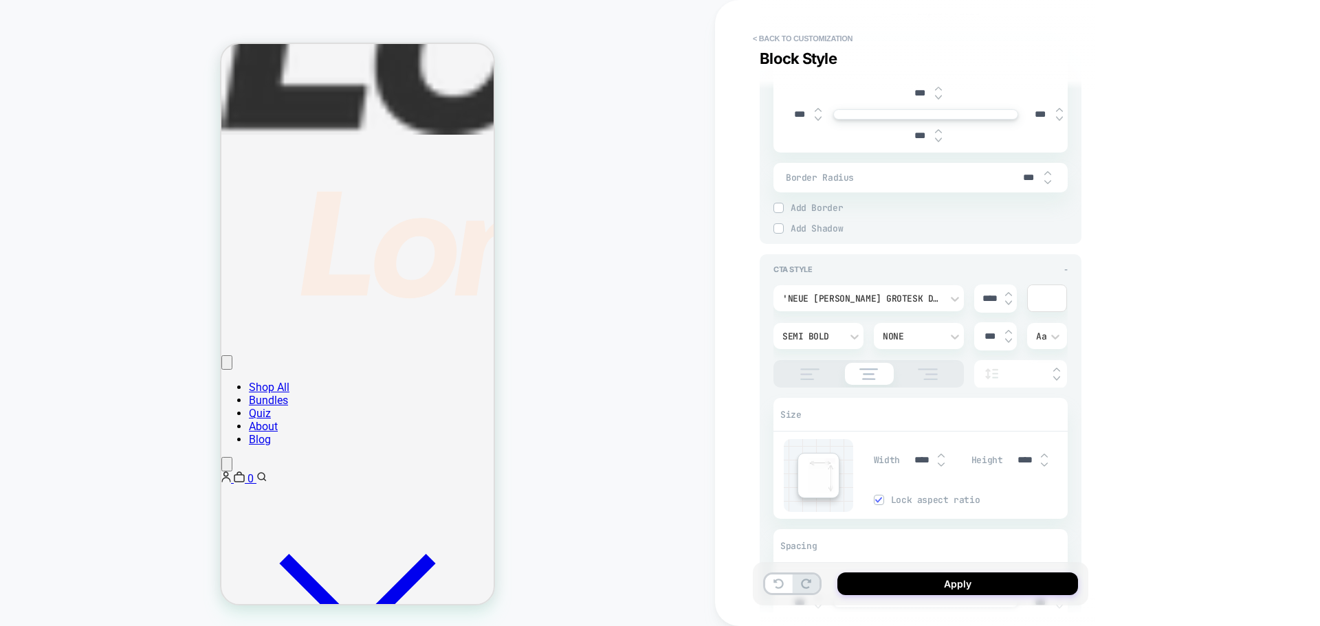
click at [1004, 333] on input "***" at bounding box center [989, 337] width 31 height 12
click at [1008, 333] on img at bounding box center [1008, 331] width 7 height 5
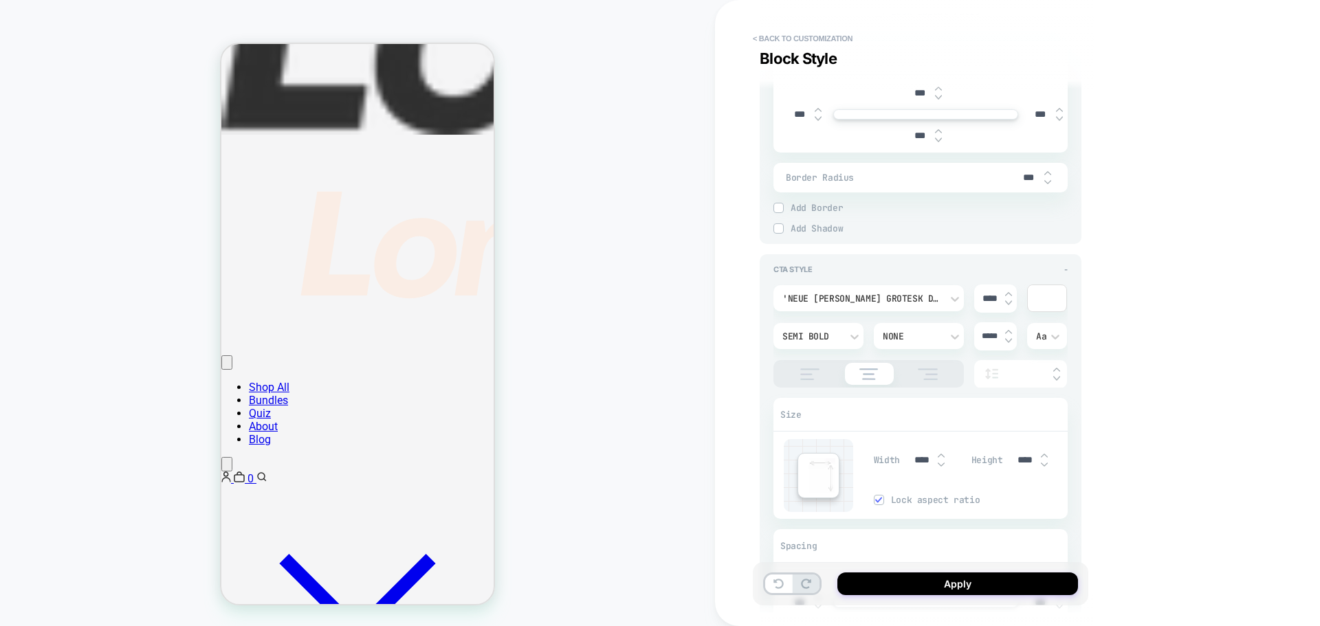
click at [1008, 333] on img at bounding box center [1008, 331] width 7 height 5
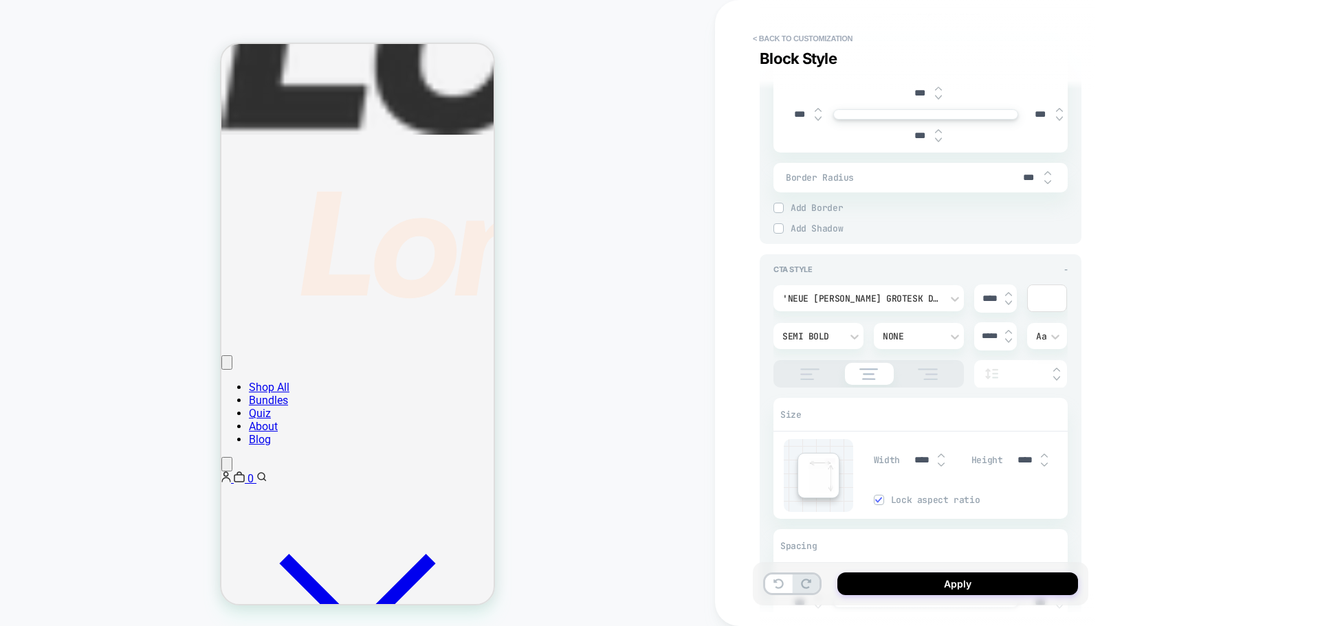
click at [1008, 333] on img at bounding box center [1008, 331] width 7 height 5
click at [1008, 341] on img at bounding box center [1008, 340] width 7 height 5
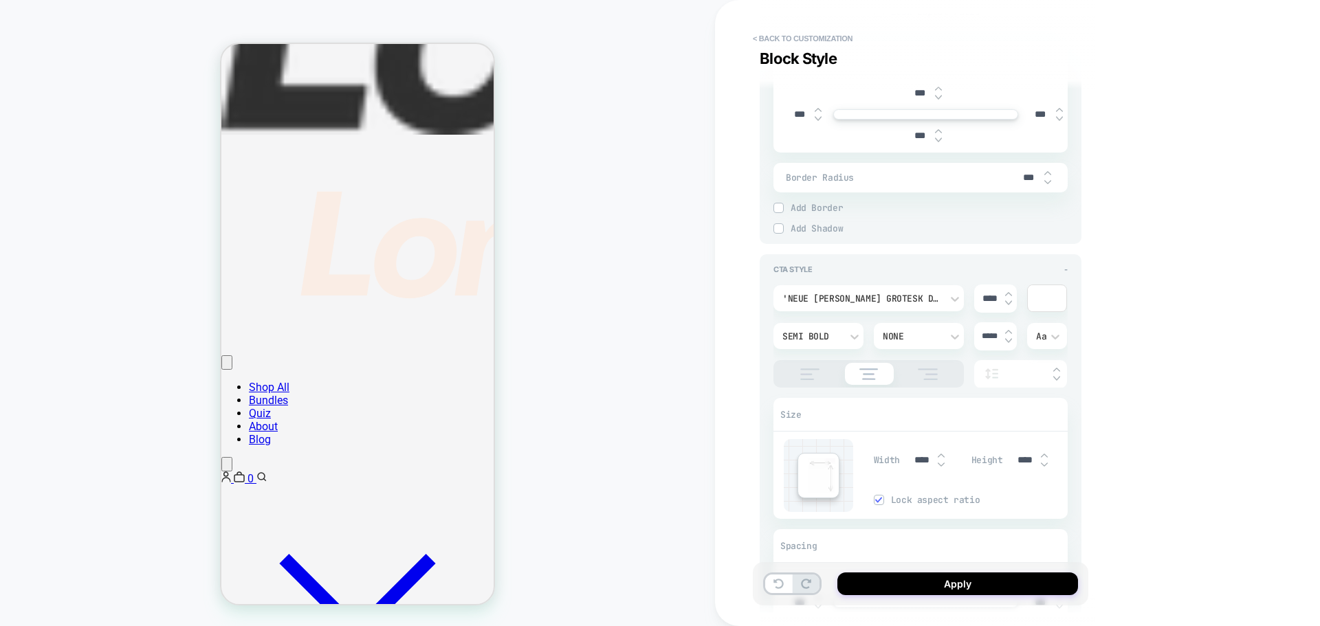
click at [1008, 341] on img at bounding box center [1008, 340] width 7 height 5
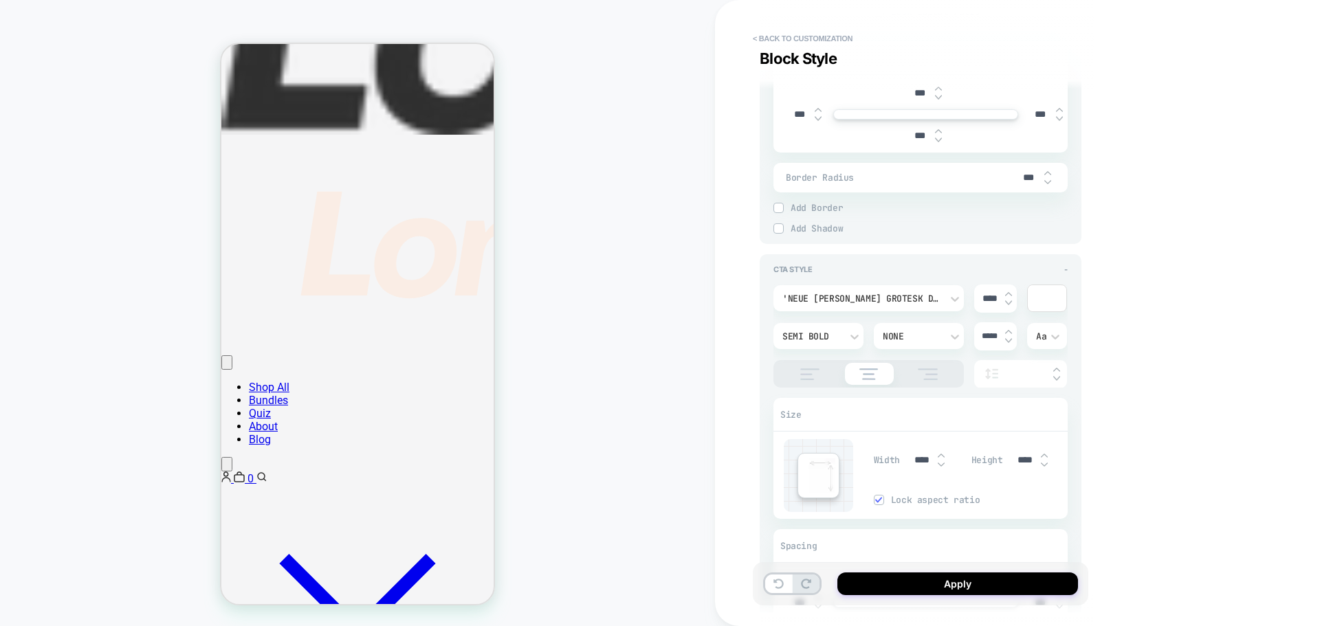
click at [1008, 341] on img at bounding box center [1008, 340] width 7 height 5
click at [1122, 332] on div "**********" at bounding box center [1017, 313] width 605 height 626
click at [938, 373] on img at bounding box center [927, 374] width 34 height 12
click at [868, 375] on img at bounding box center [868, 374] width 33 height 12
click at [1030, 379] on input "text" at bounding box center [1027, 374] width 38 height 10
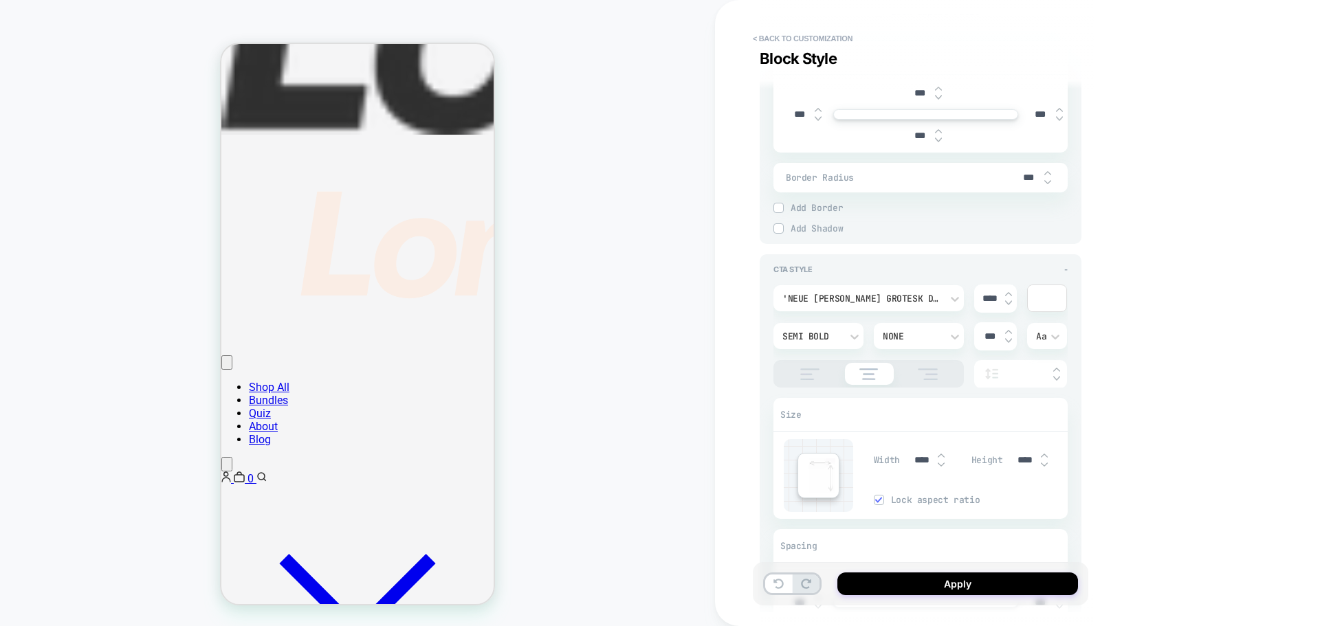
click at [1057, 376] on img at bounding box center [1056, 378] width 7 height 5
click at [1057, 369] on img at bounding box center [1056, 369] width 7 height 5
click at [1056, 369] on img at bounding box center [1056, 369] width 7 height 5
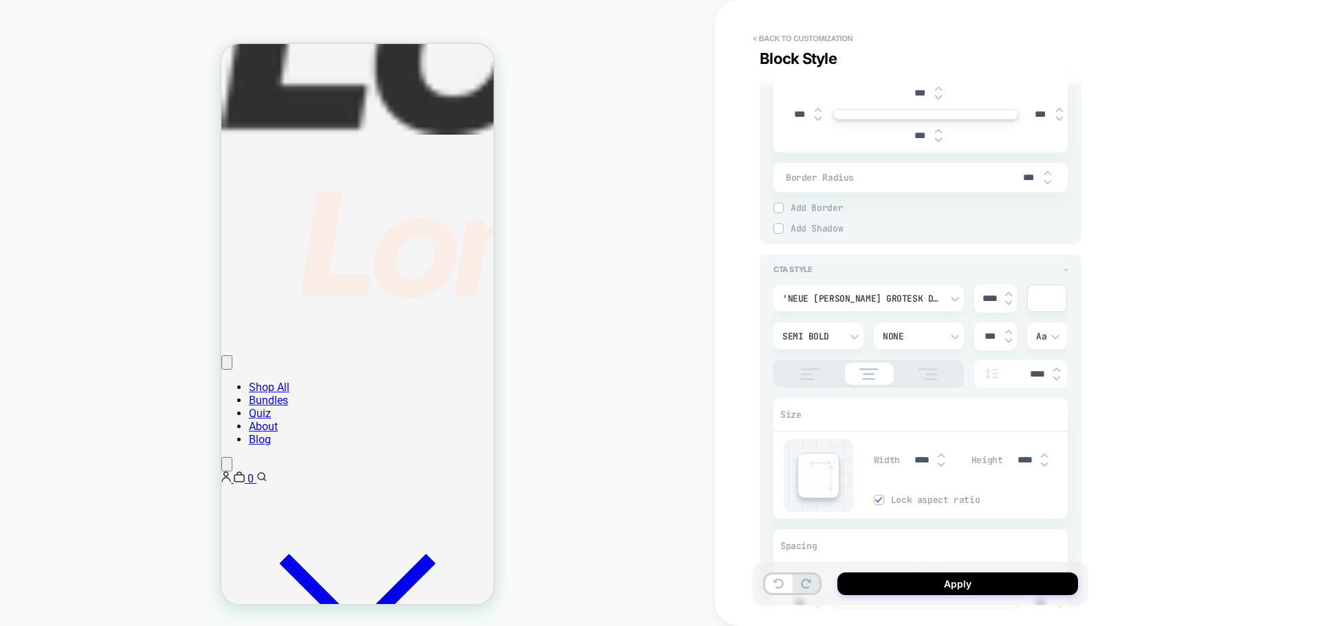
click at [1056, 369] on img at bounding box center [1056, 369] width 7 height 5
click at [1055, 369] on img at bounding box center [1056, 369] width 7 height 5
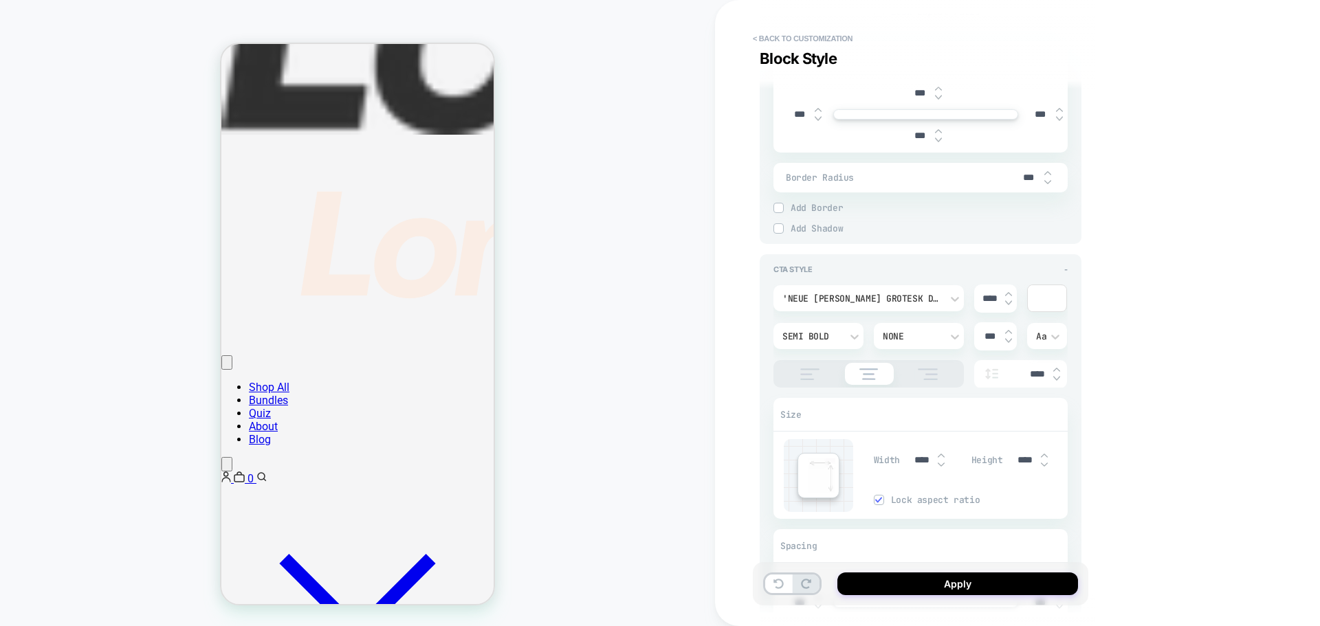
click at [1055, 369] on img at bounding box center [1056, 369] width 7 height 5
click at [1054, 377] on img at bounding box center [1056, 378] width 7 height 5
click at [1053, 381] on div "****" at bounding box center [1020, 374] width 93 height 28
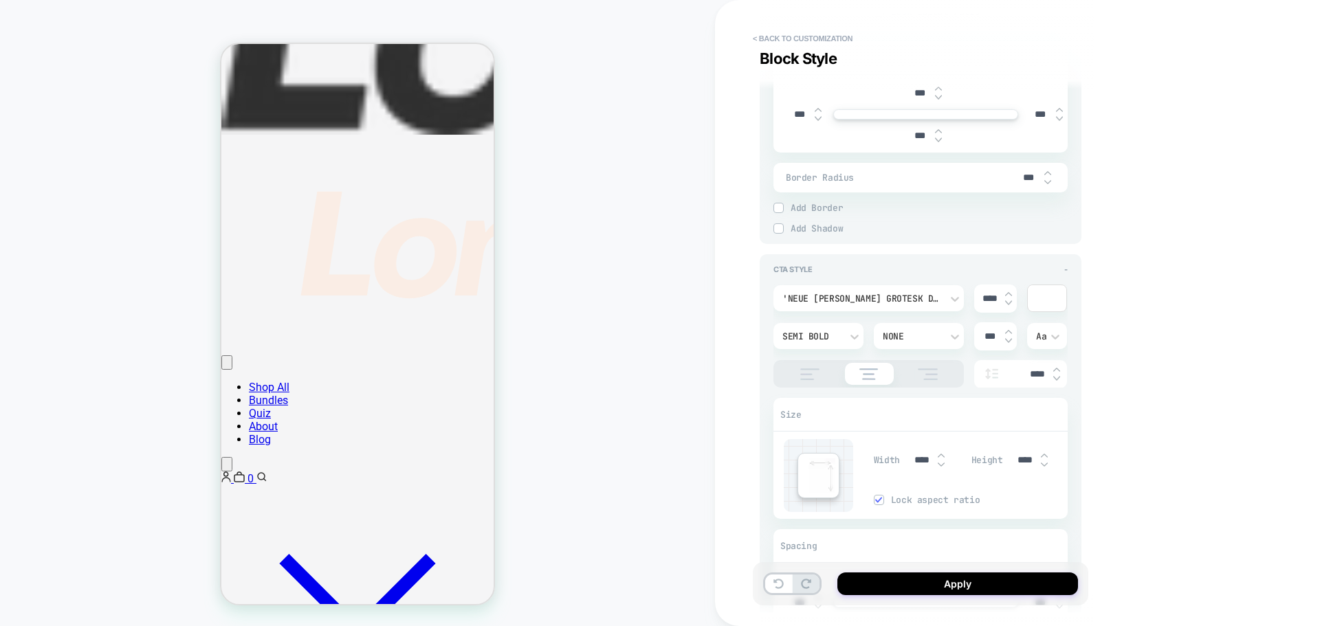
click at [1053, 381] on div "****" at bounding box center [1020, 374] width 93 height 28
click at [1054, 381] on img at bounding box center [1056, 378] width 7 height 5
click at [1055, 380] on img at bounding box center [1056, 378] width 7 height 5
click at [1056, 379] on img at bounding box center [1056, 378] width 7 height 5
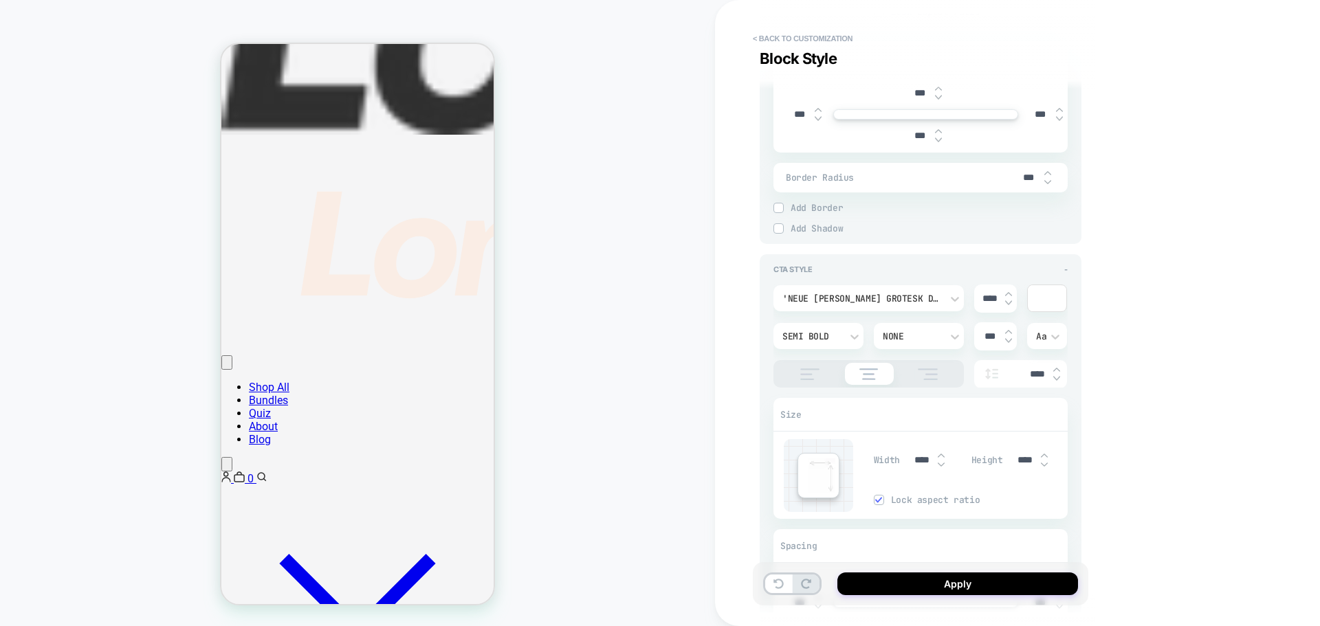
click at [1056, 379] on img at bounding box center [1056, 378] width 7 height 5
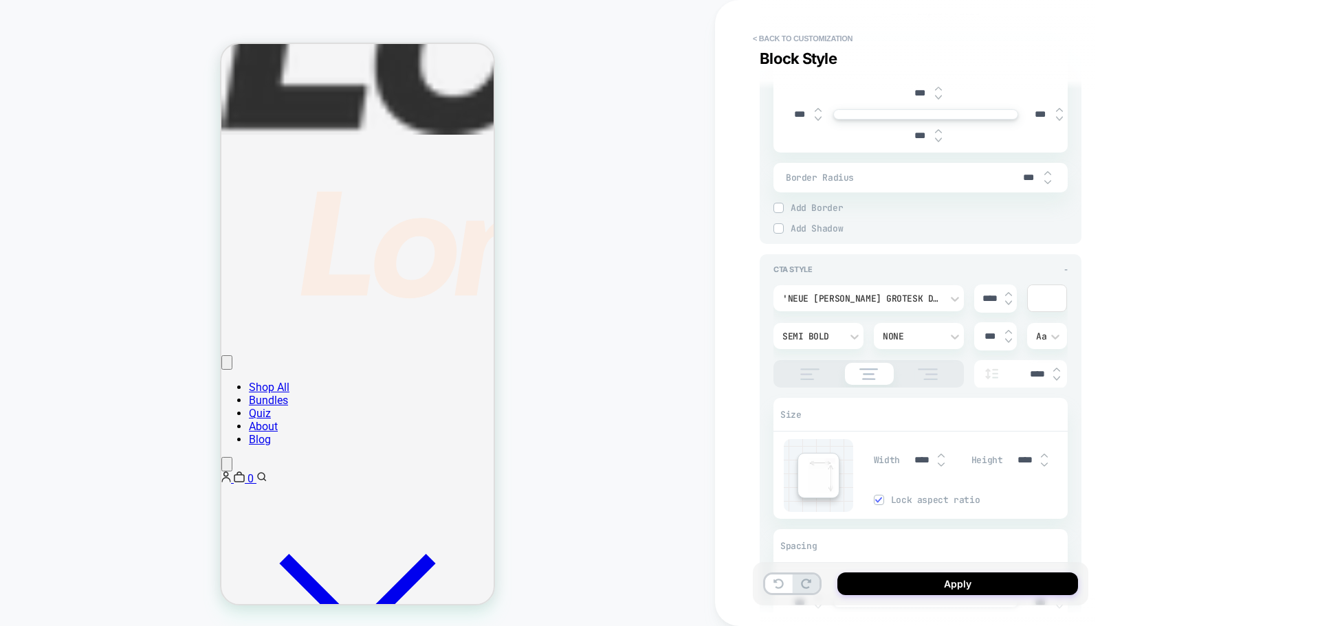
click at [1056, 379] on img at bounding box center [1056, 378] width 7 height 5
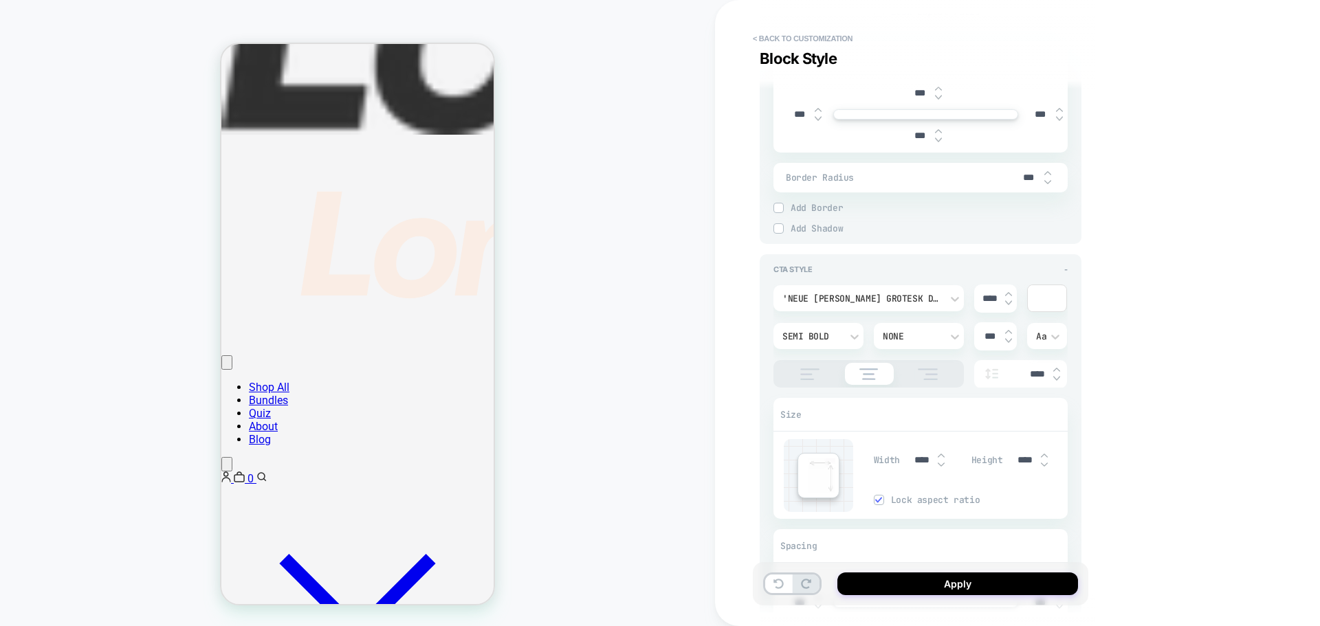
click at [1056, 379] on img at bounding box center [1056, 378] width 7 height 5
click at [1055, 357] on div "'Neue Haas Grotesk Display Pro' **** Semi Bold None *** Aa ****" at bounding box center [920, 336] width 294 height 103
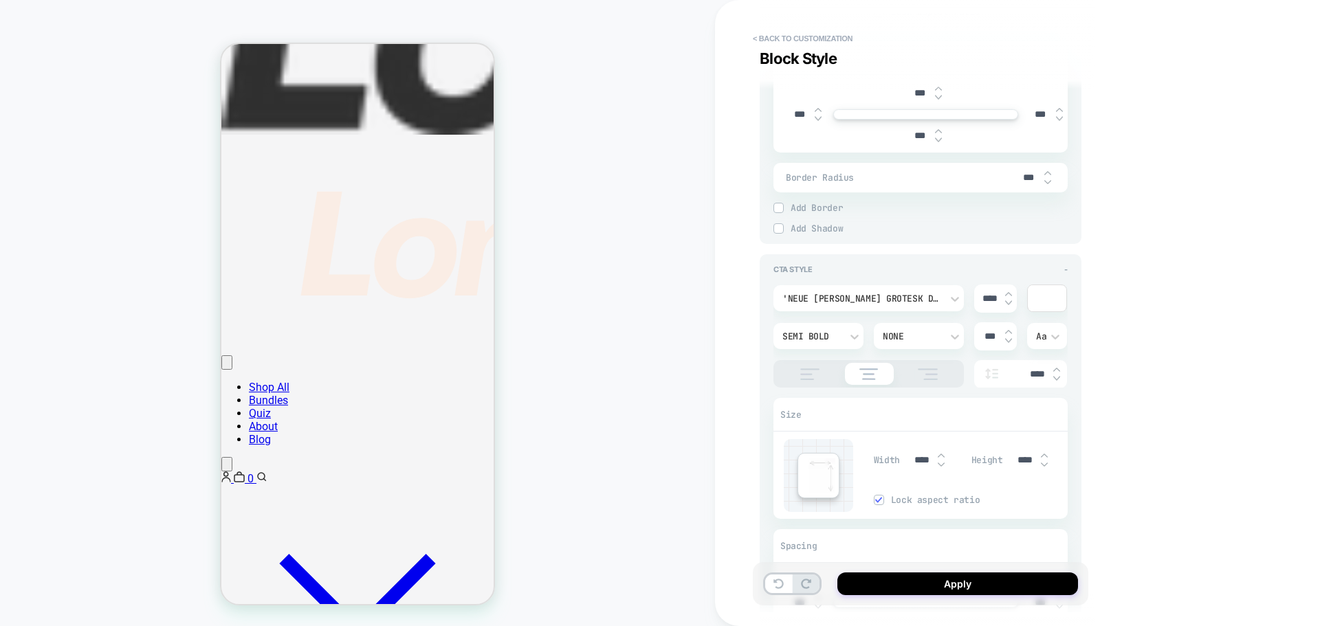
click at [1054, 364] on div "****" at bounding box center [1020, 374] width 93 height 28
click at [1055, 364] on div "****" at bounding box center [1020, 374] width 93 height 28
click at [1056, 368] on div at bounding box center [1056, 369] width 7 height 5
click at [1056, 368] on img at bounding box center [1056, 369] width 7 height 5
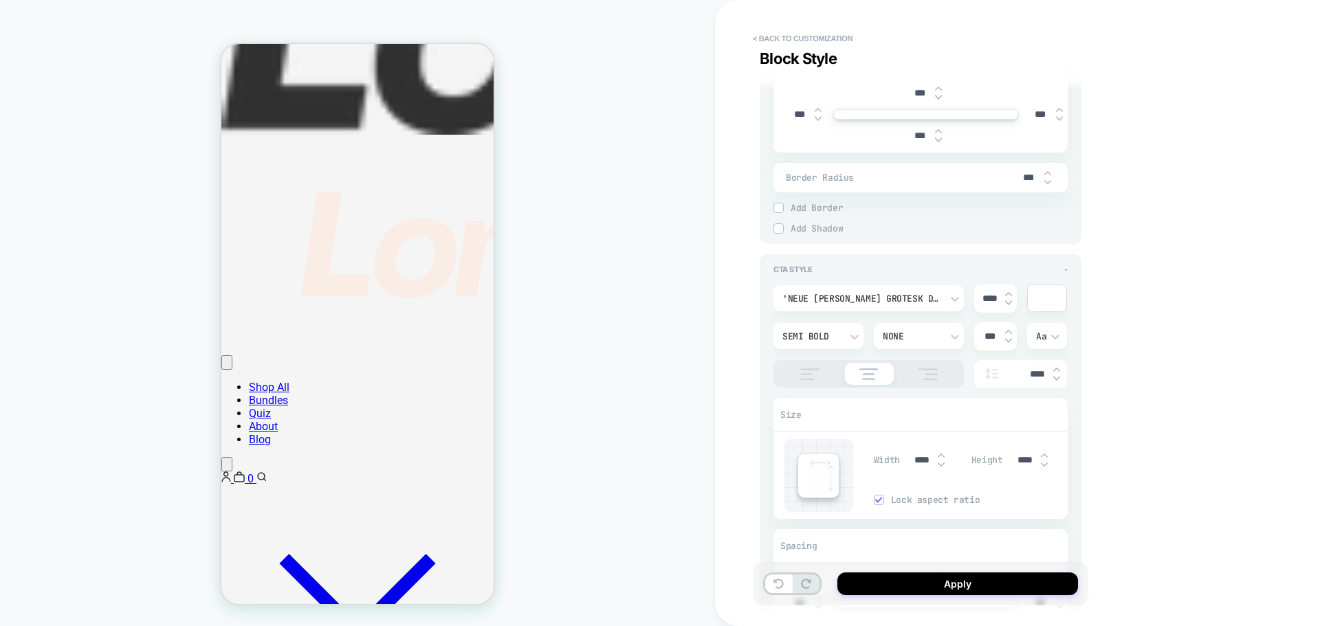
click at [1056, 368] on img at bounding box center [1056, 369] width 7 height 5
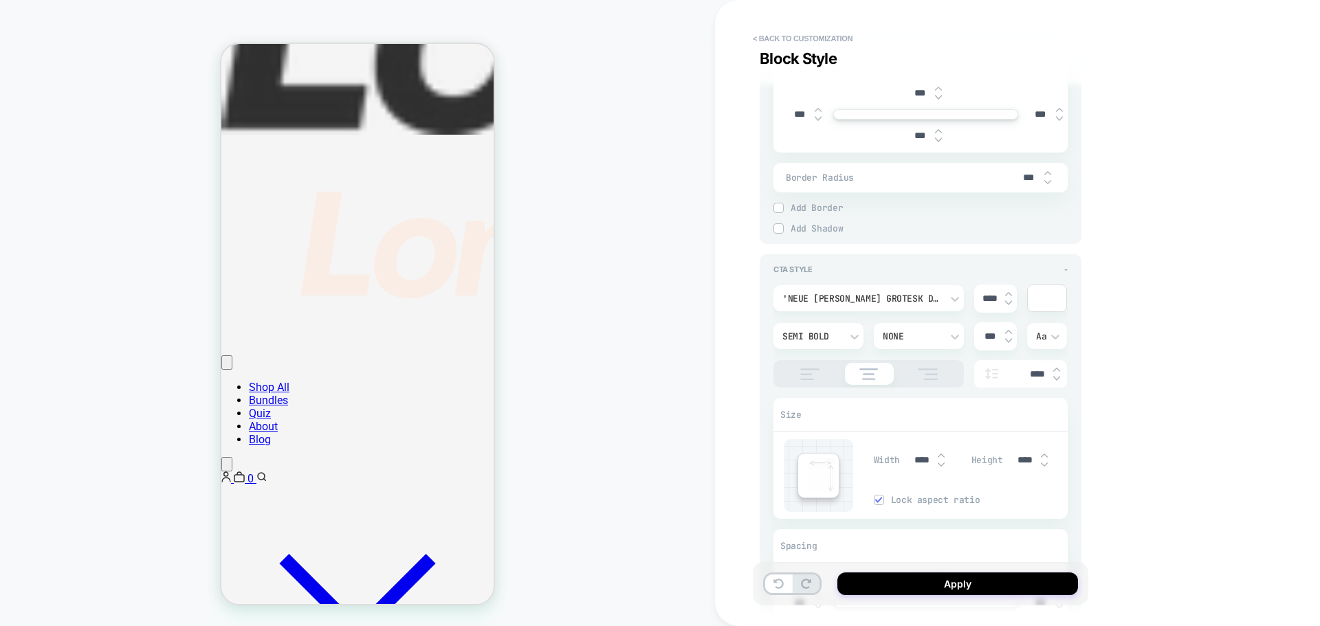
click at [1056, 368] on img at bounding box center [1056, 369] width 7 height 5
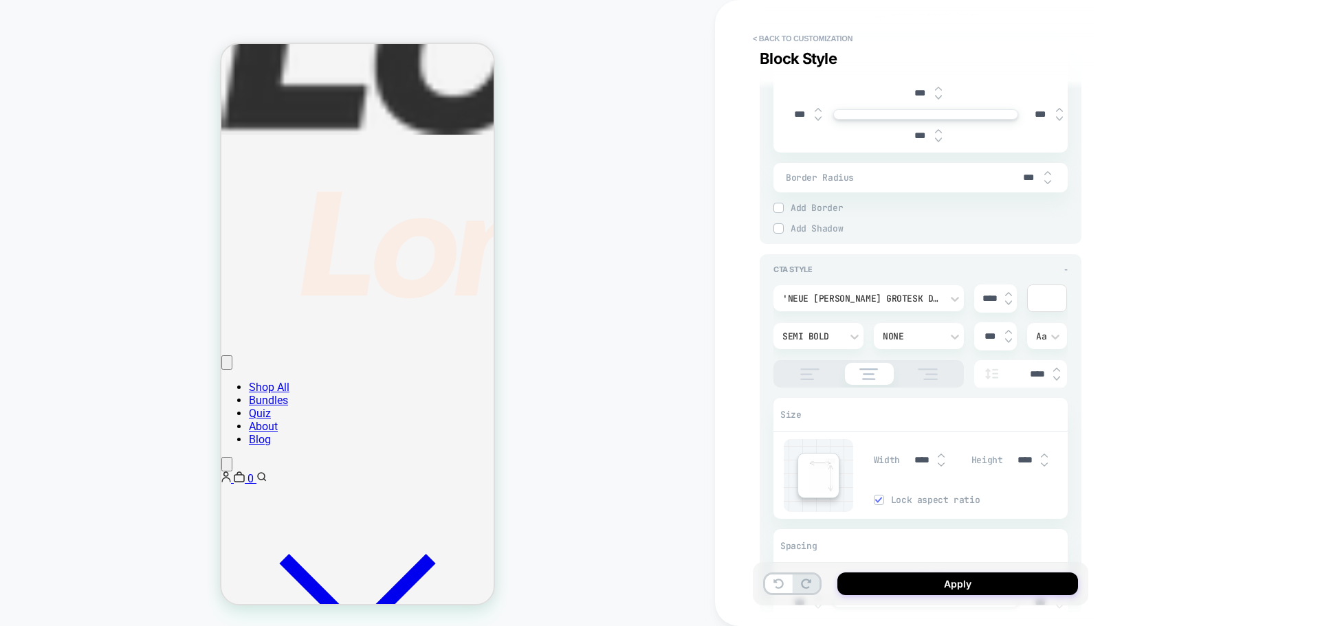
click at [1056, 368] on img at bounding box center [1056, 369] width 7 height 5
click at [1057, 377] on img at bounding box center [1056, 378] width 7 height 5
click at [1117, 369] on div "**********" at bounding box center [1017, 313] width 605 height 626
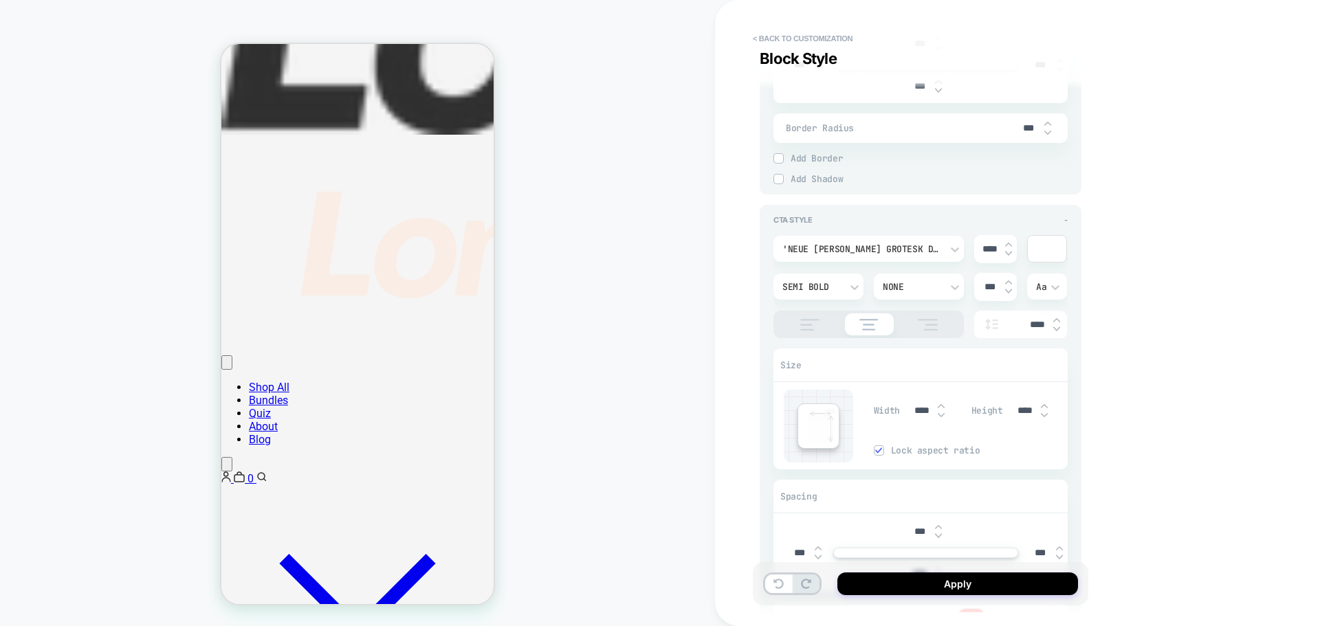
scroll to position [1925, 0]
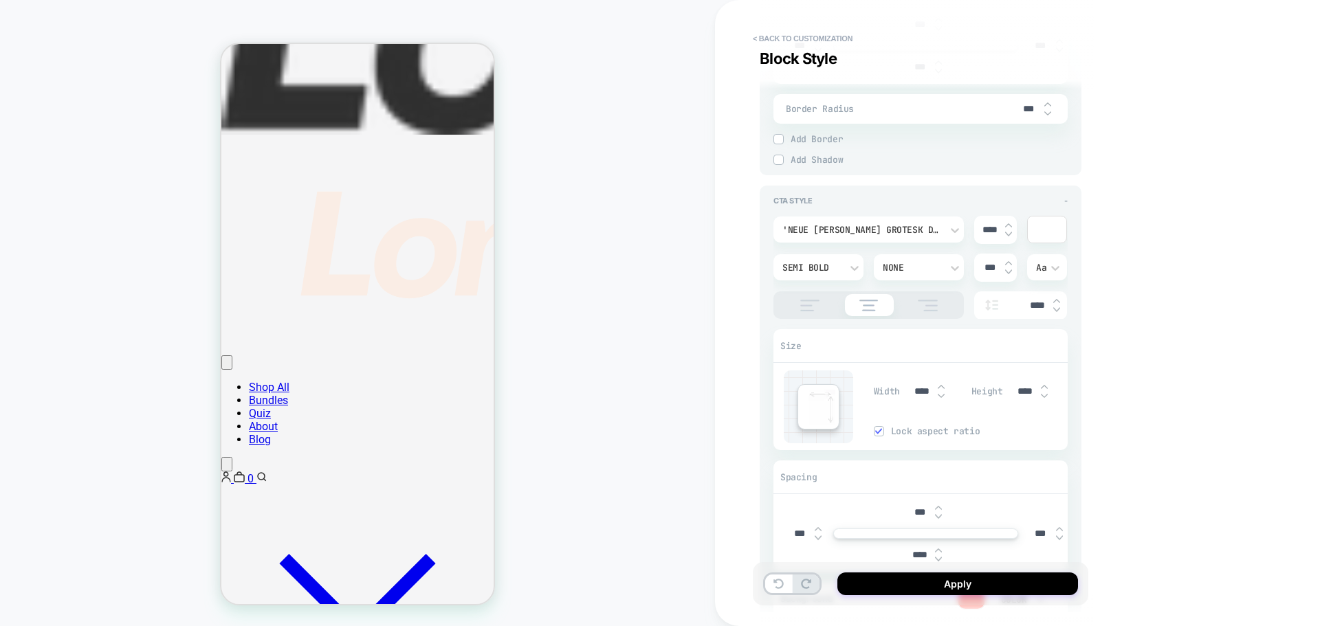
click at [1037, 311] on input "****" at bounding box center [1027, 306] width 38 height 12
click at [1088, 328] on div "**********" at bounding box center [927, 313] width 335 height 626
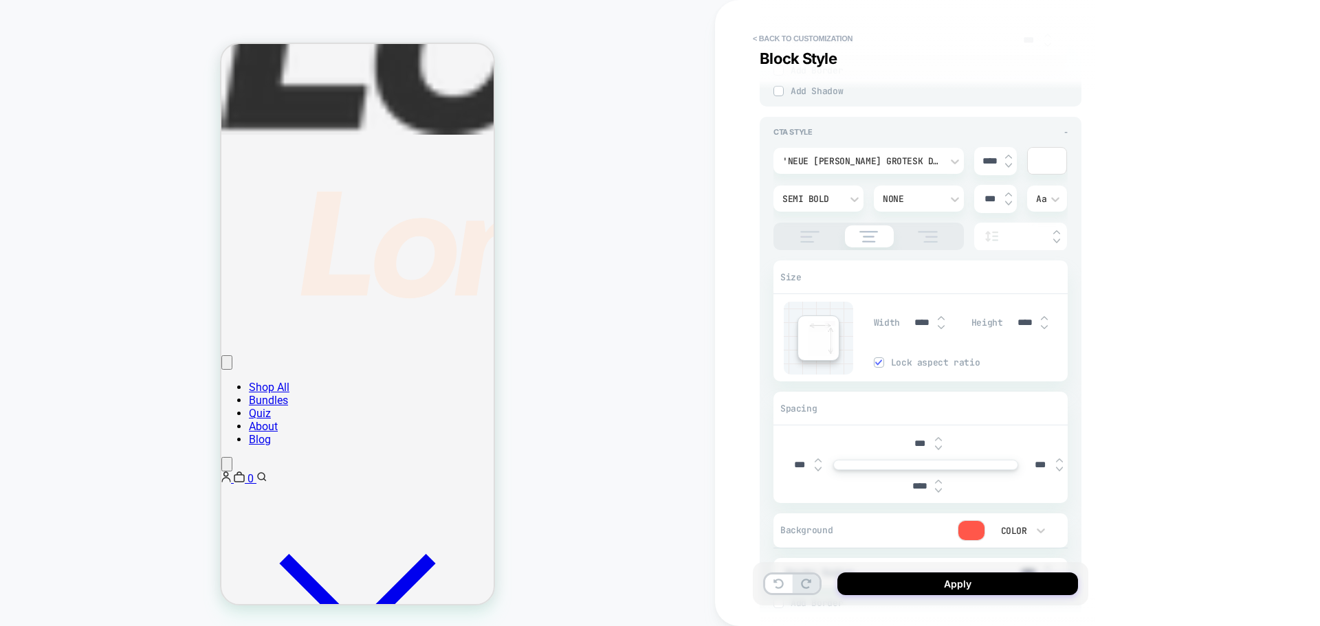
click at [1060, 369] on div "Width **** Height **** Lock aspect ratio" at bounding box center [971, 338] width 194 height 73
click at [944, 362] on span "Lock aspect ratio" at bounding box center [979, 363] width 177 height 12
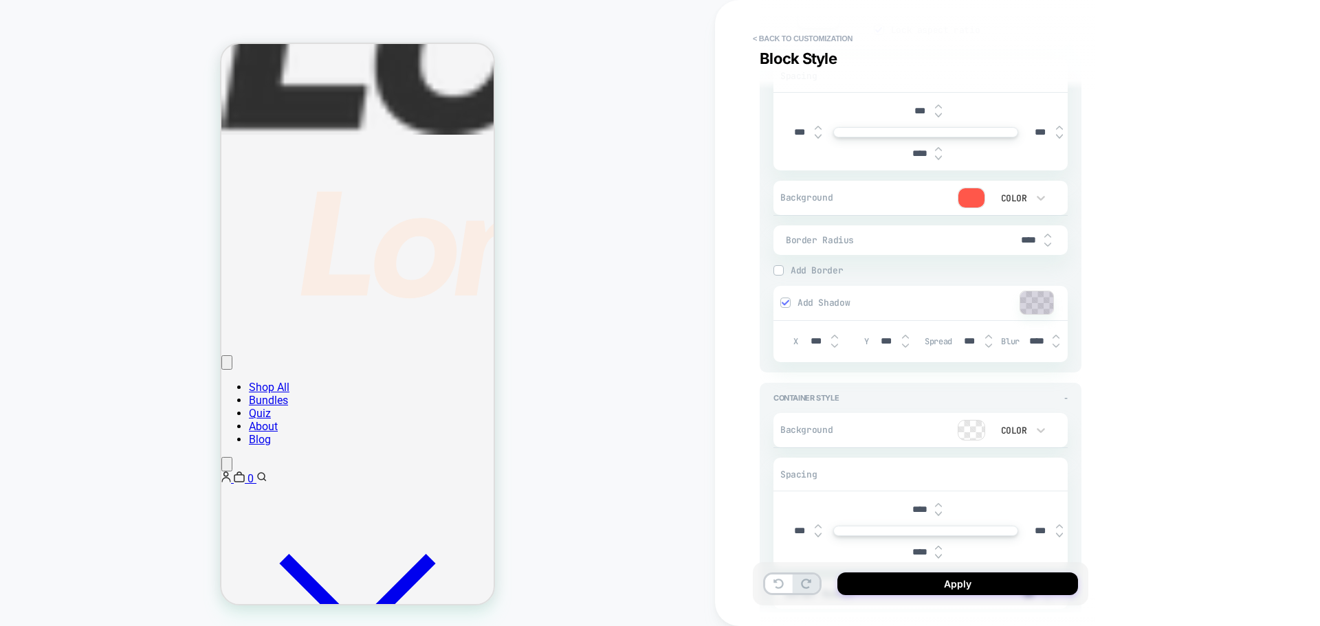
scroll to position [2337, 0]
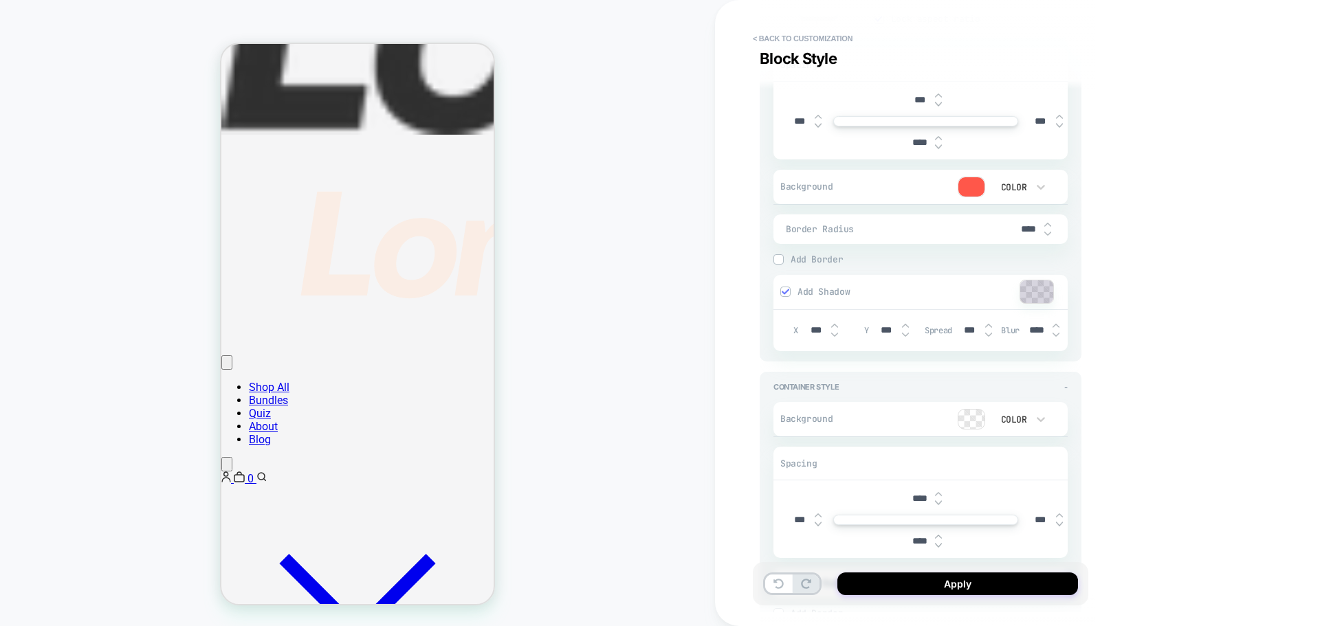
click at [784, 289] on img at bounding box center [785, 291] width 7 height 7
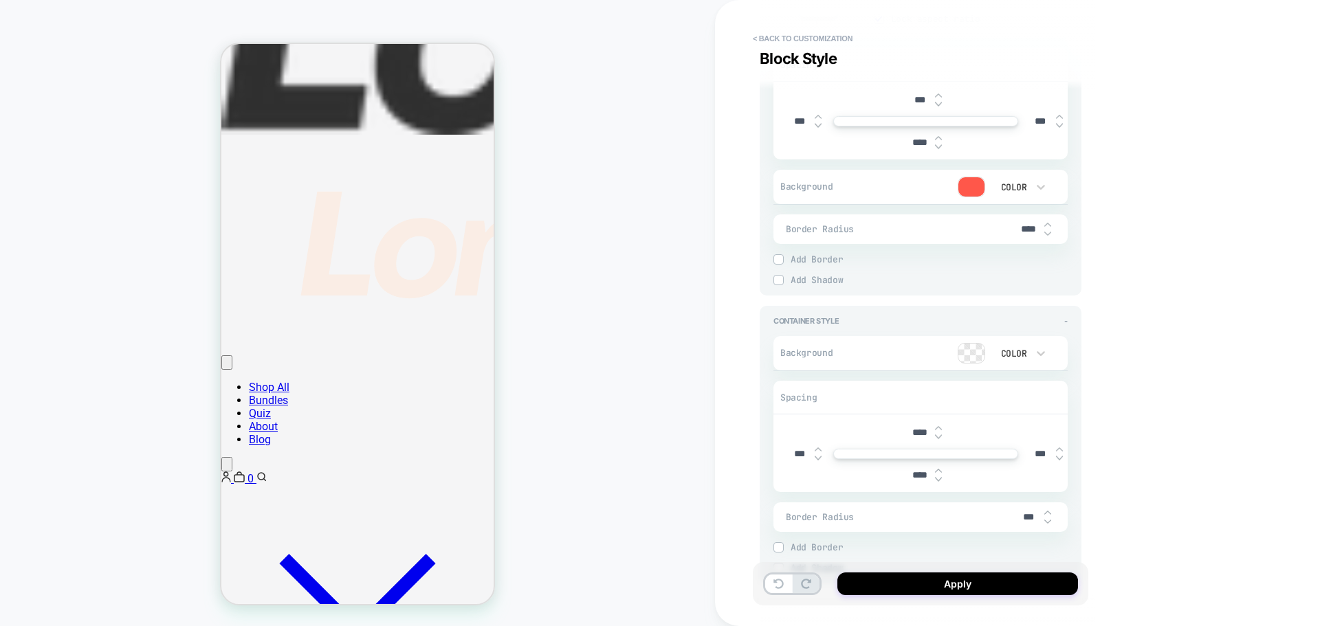
click at [782, 279] on div at bounding box center [778, 280] width 9 height 9
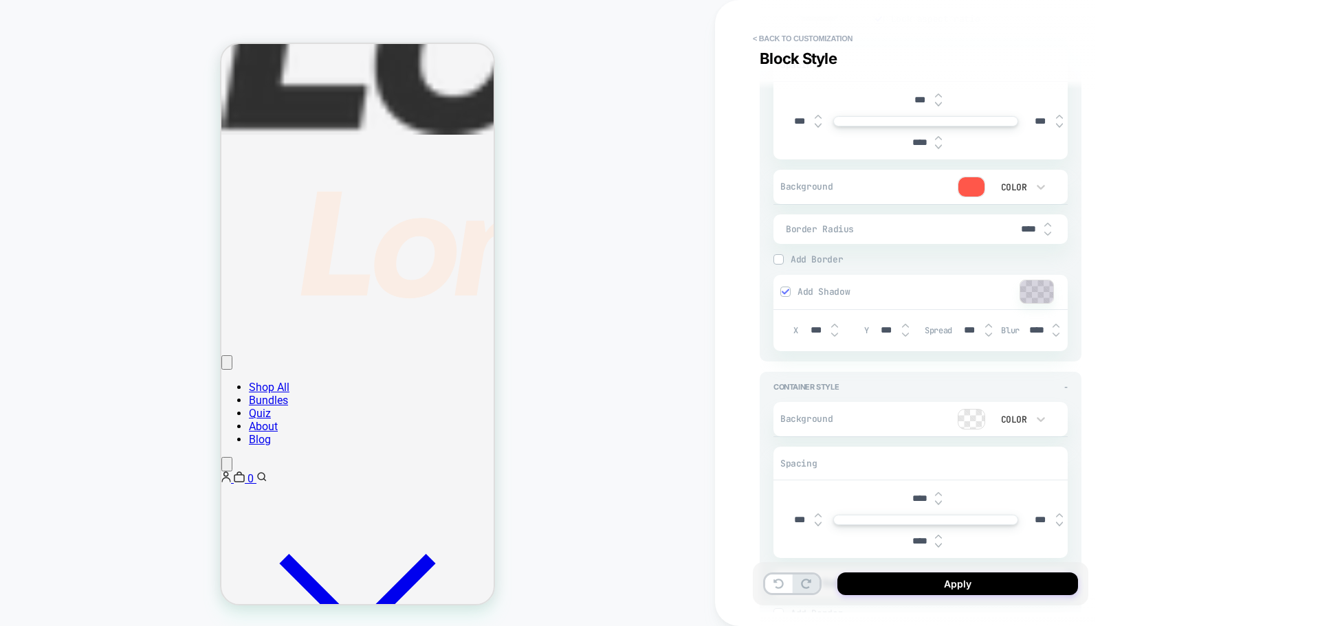
click at [789, 294] on div at bounding box center [785, 291] width 9 height 9
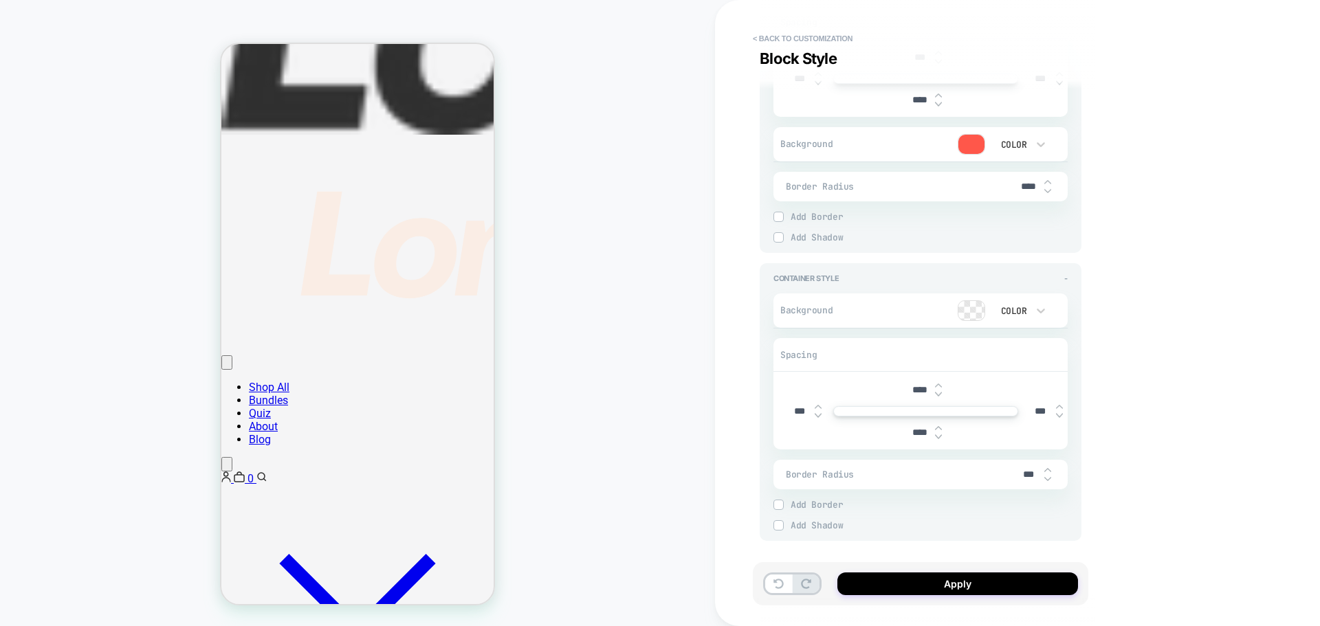
scroll to position [2398, 0]
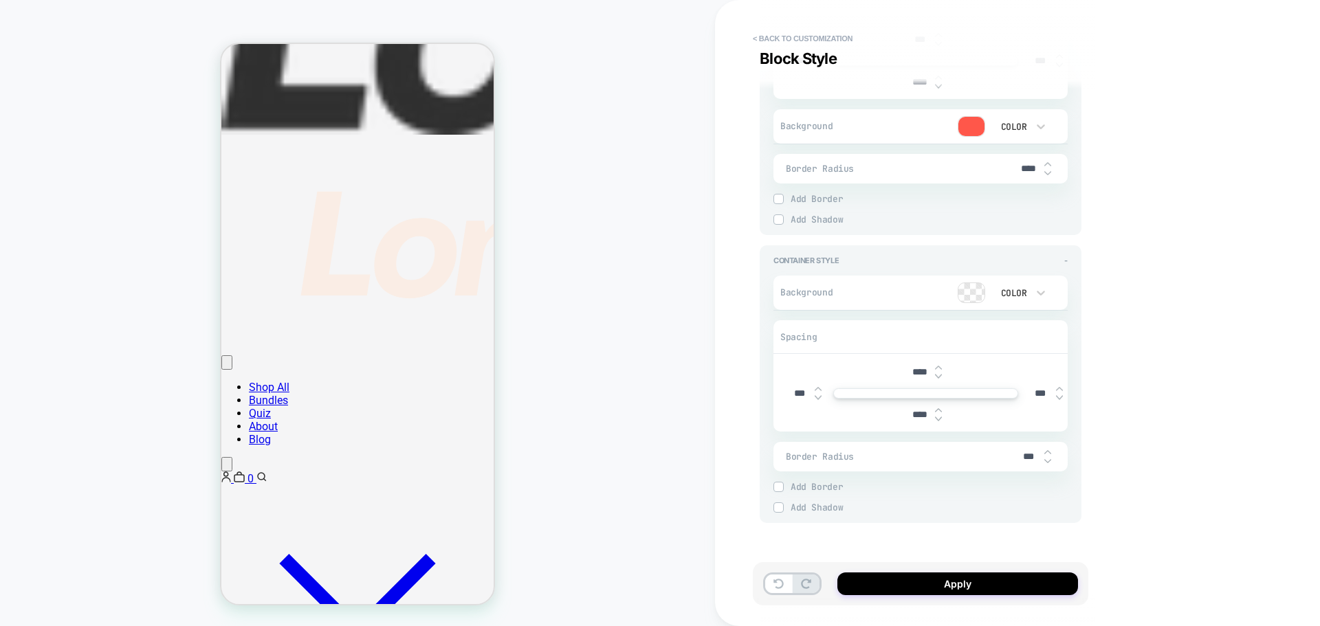
click at [940, 410] on img at bounding box center [938, 410] width 7 height 5
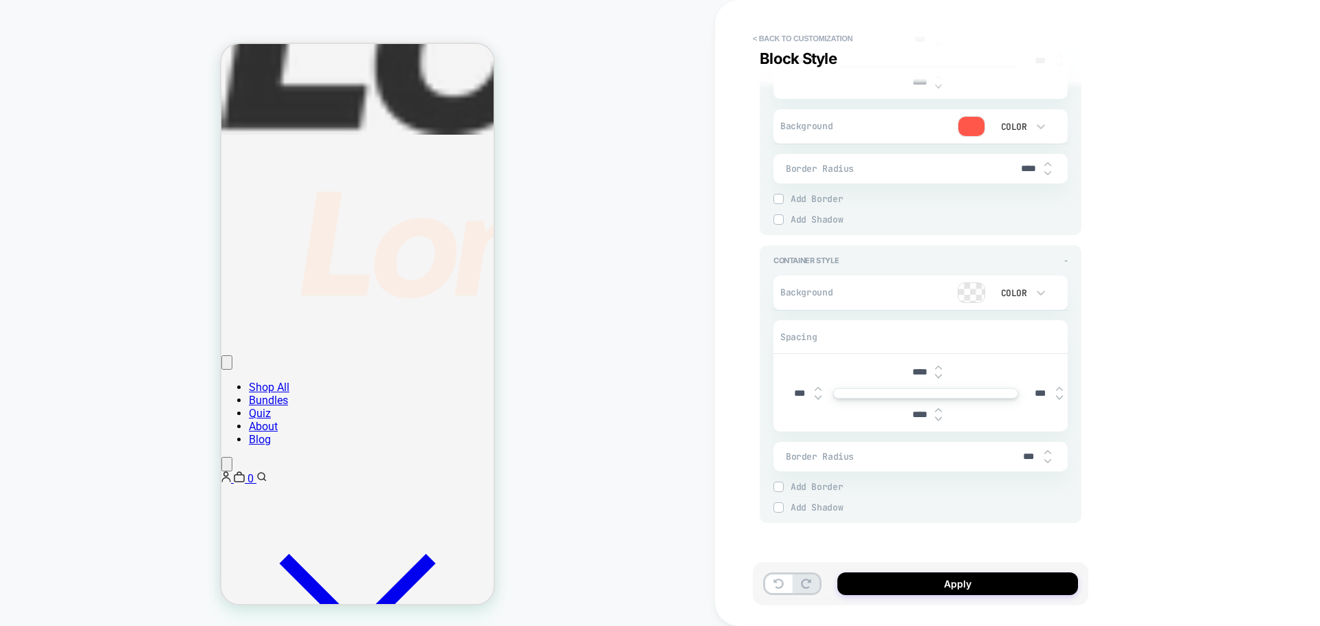
click at [938, 417] on img at bounding box center [938, 419] width 7 height 5
click at [942, 371] on div at bounding box center [938, 372] width 7 height 14
click at [940, 377] on img at bounding box center [938, 376] width 7 height 5
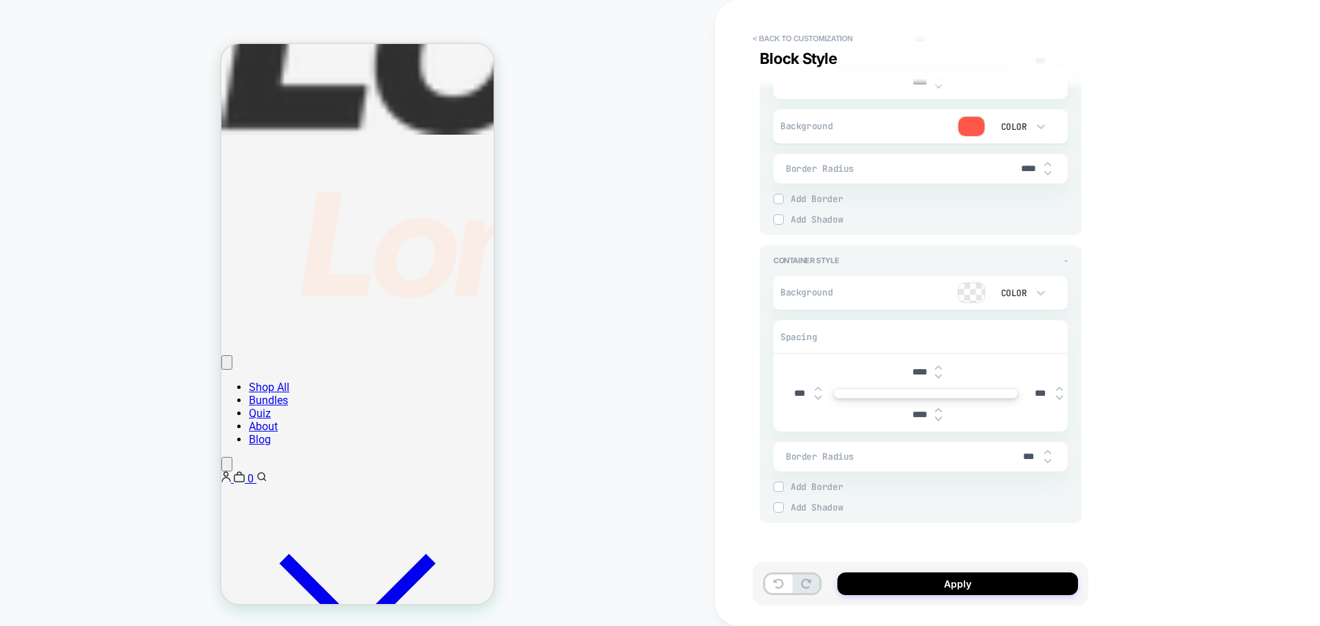
click at [940, 377] on img at bounding box center [938, 376] width 7 height 5
click at [938, 377] on img at bounding box center [938, 376] width 7 height 5
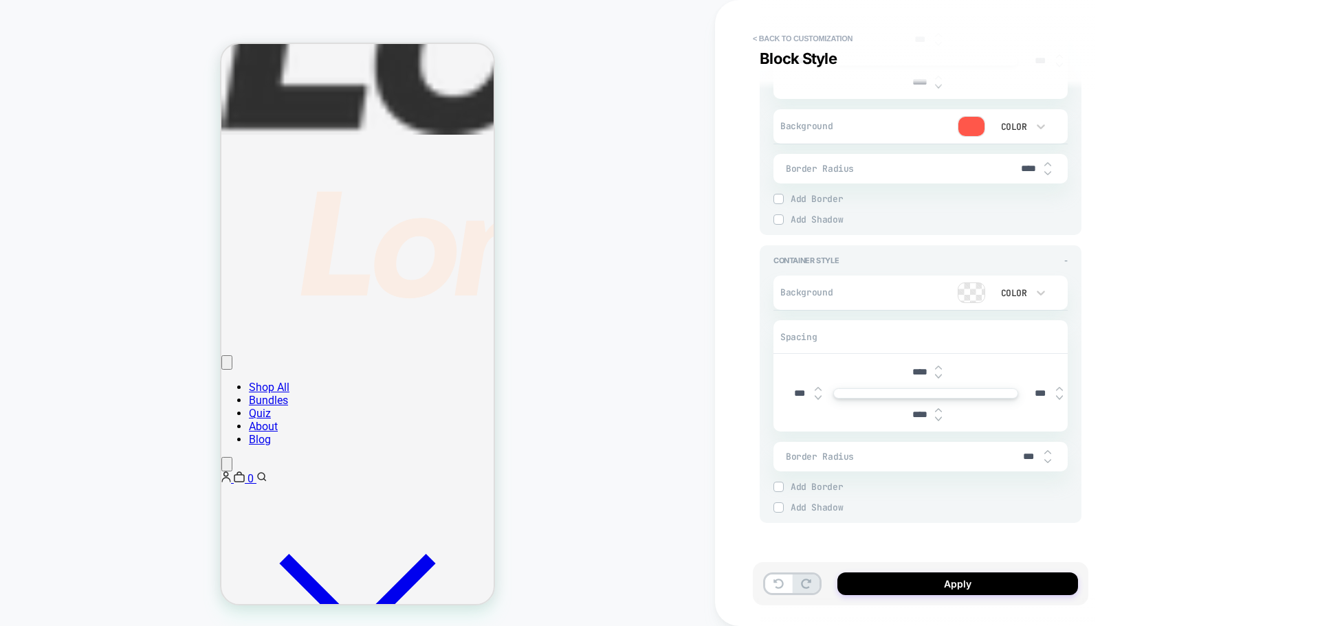
click at [938, 377] on img at bounding box center [938, 376] width 7 height 5
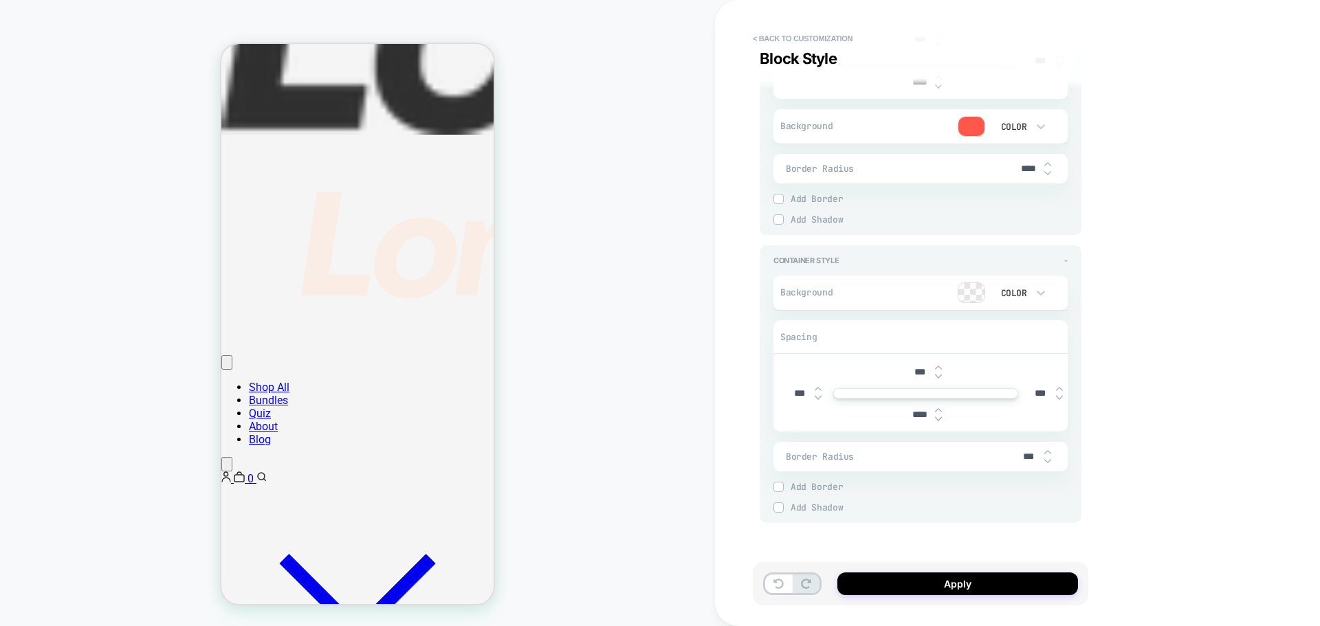
click at [938, 377] on img at bounding box center [938, 376] width 7 height 5
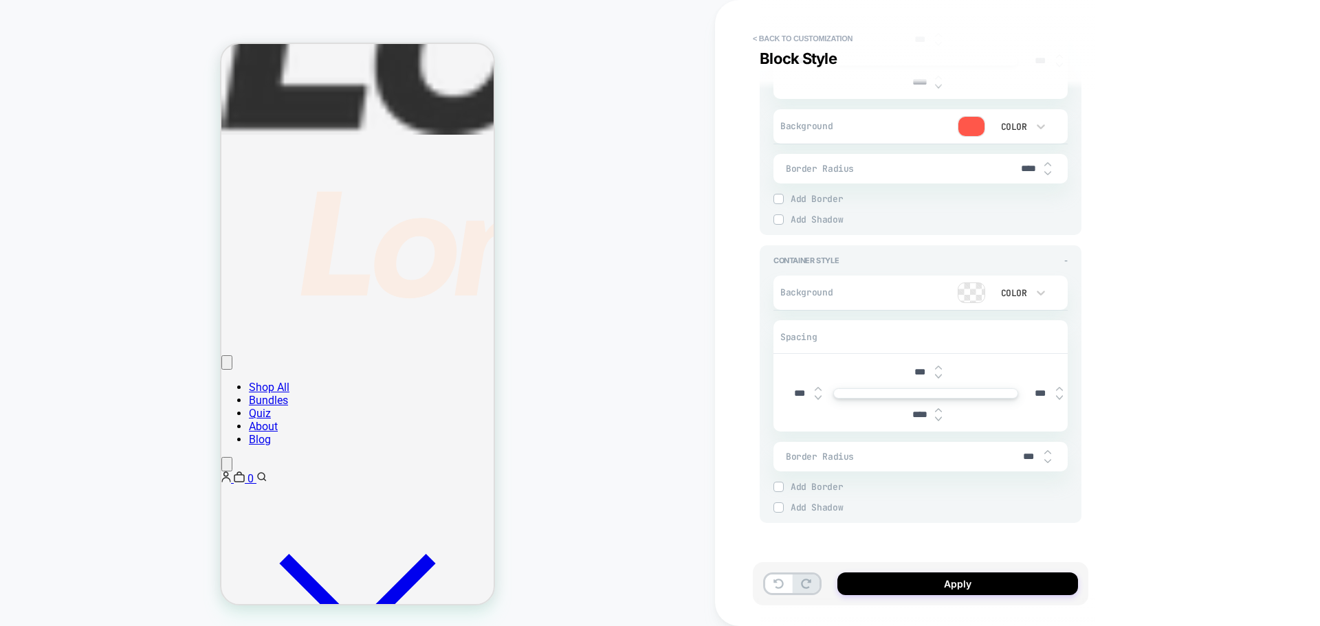
click at [938, 377] on img at bounding box center [938, 376] width 7 height 5
click at [939, 378] on img at bounding box center [938, 376] width 7 height 5
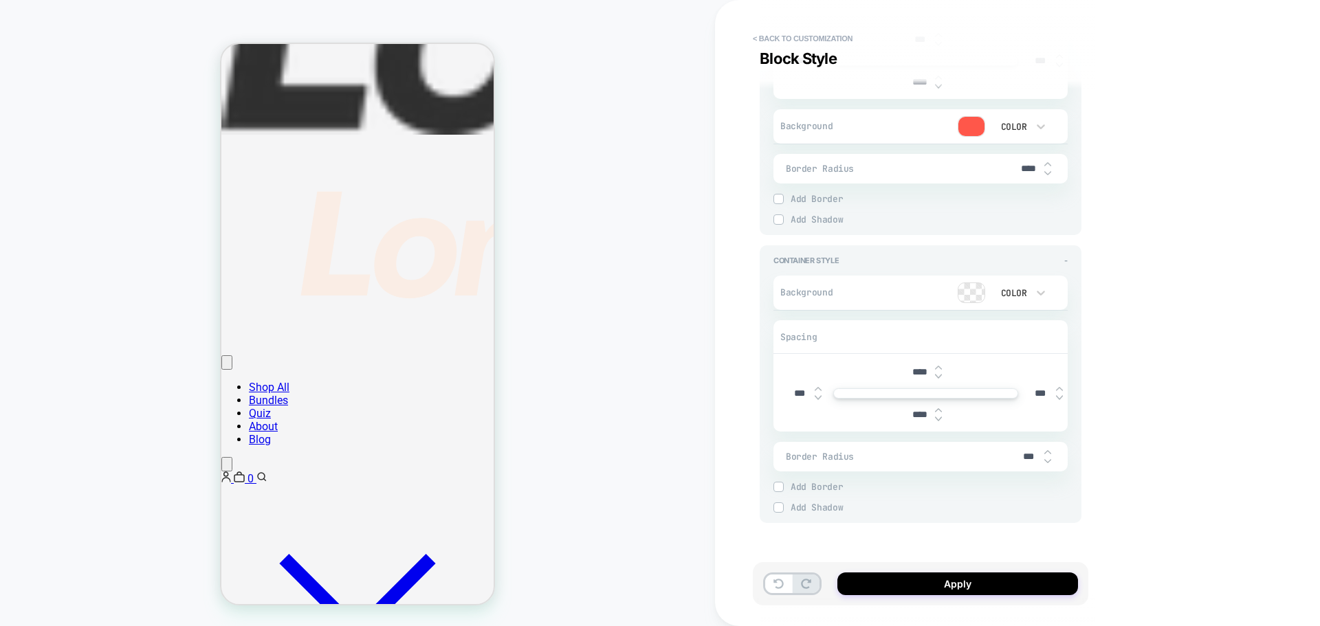
click at [940, 379] on img at bounding box center [938, 376] width 7 height 5
click at [939, 362] on div "****" at bounding box center [925, 372] width 43 height 28
click at [936, 367] on img at bounding box center [938, 367] width 7 height 5
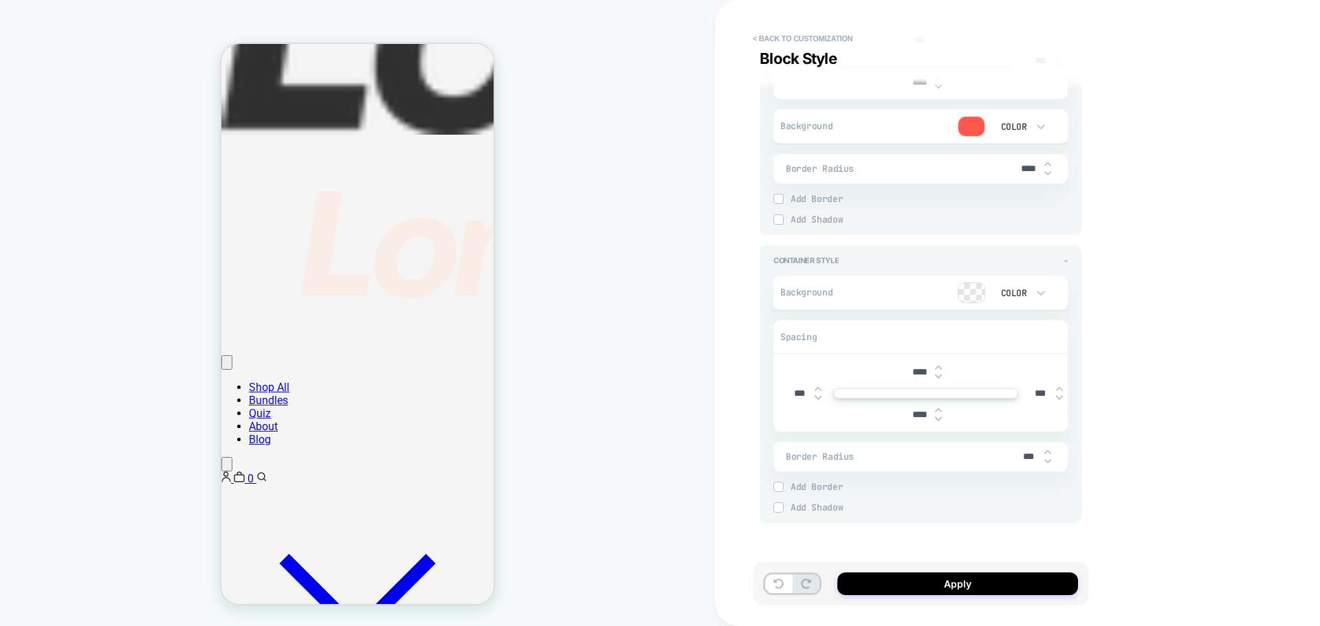
click at [936, 367] on img at bounding box center [938, 367] width 7 height 5
click at [942, 411] on div "****" at bounding box center [925, 415] width 43 height 28
click at [936, 419] on img at bounding box center [938, 419] width 7 height 5
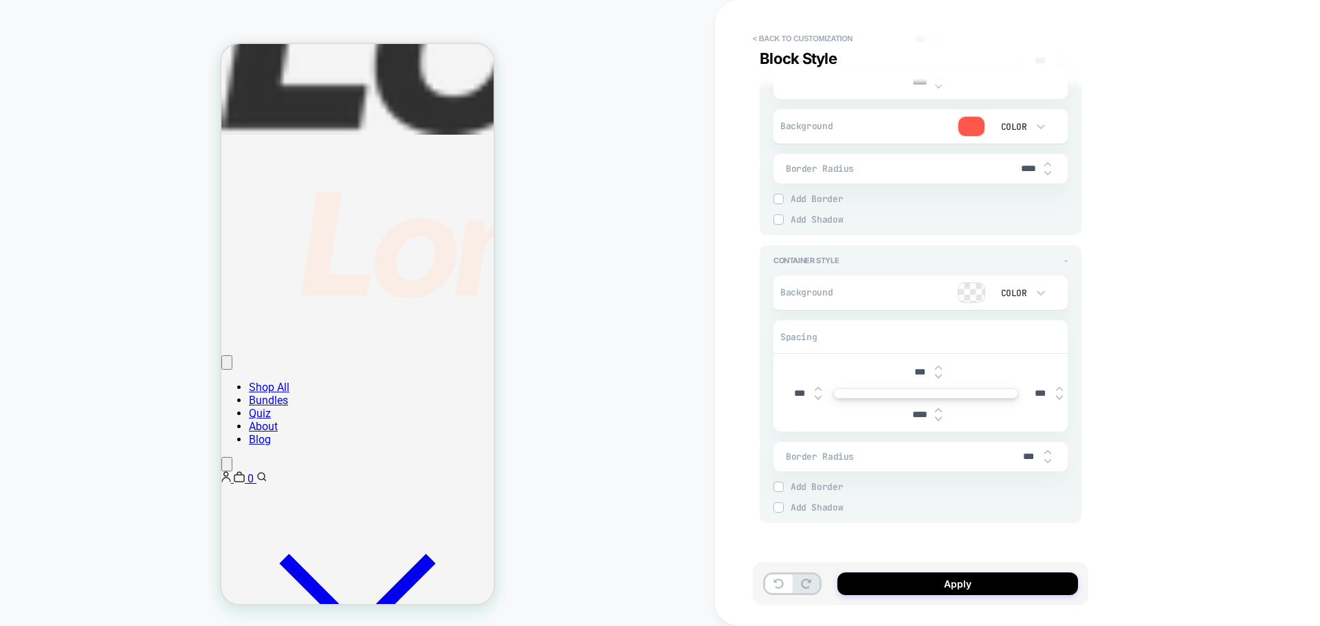
click at [938, 419] on img at bounding box center [938, 419] width 7 height 5
click at [940, 419] on img at bounding box center [938, 419] width 7 height 5
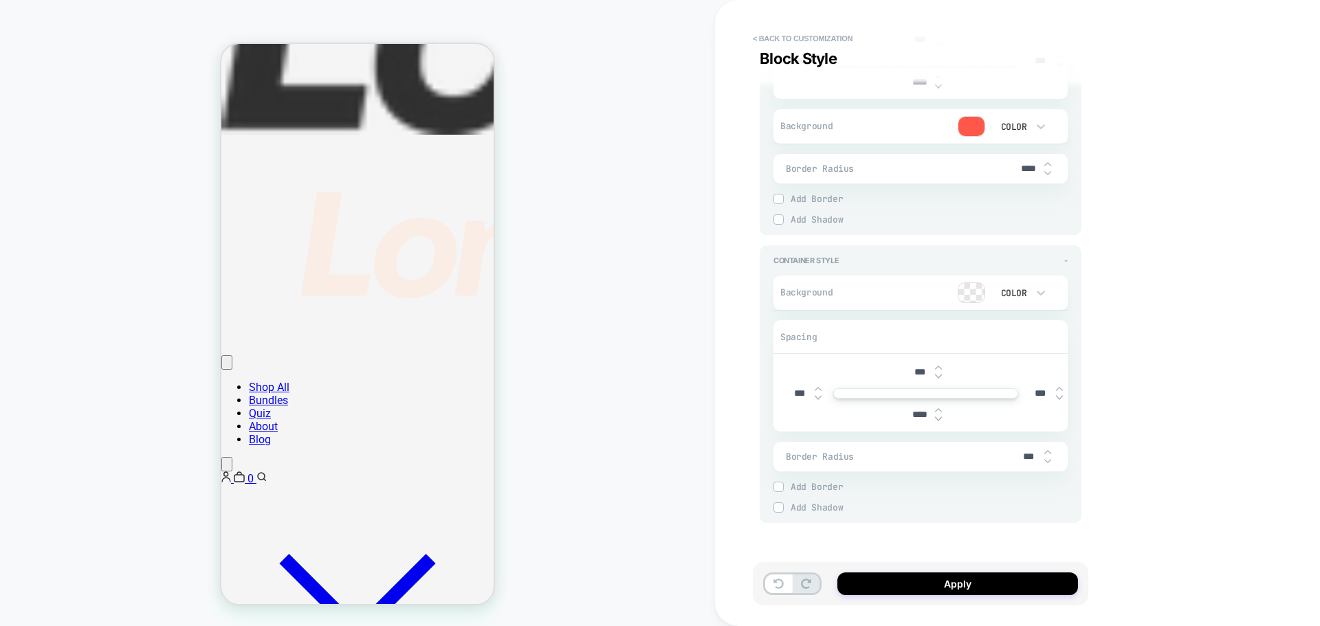
click at [940, 419] on img at bounding box center [938, 419] width 7 height 5
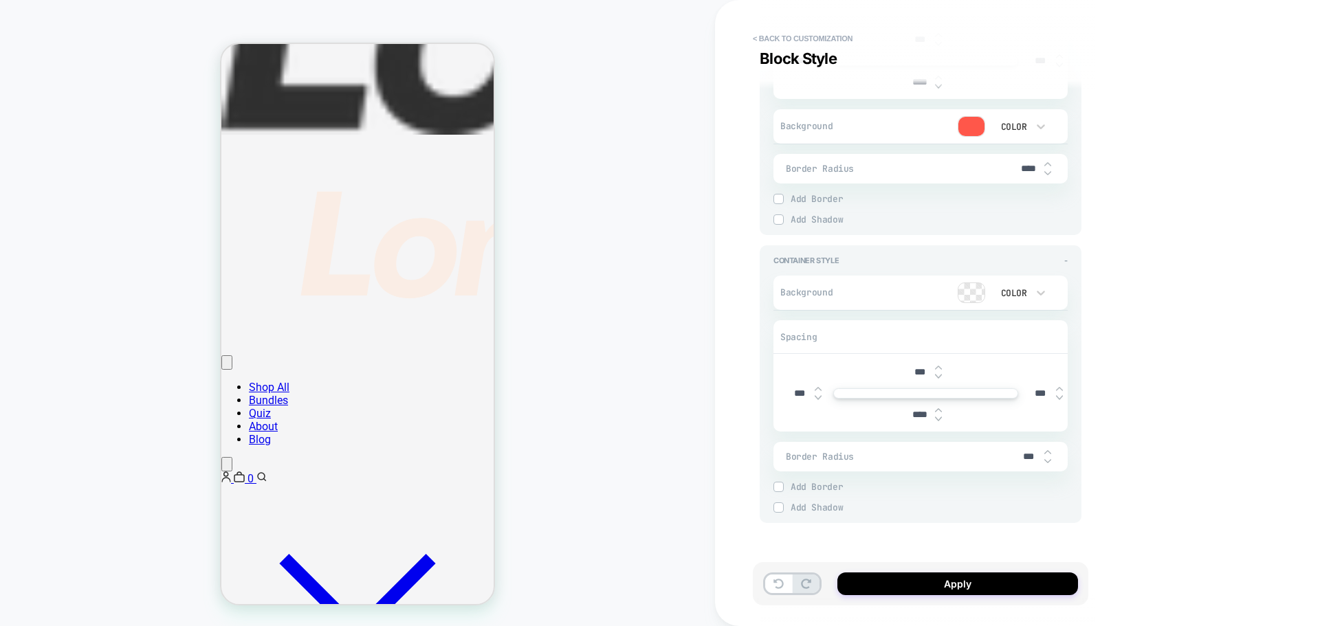
drag, startPoint x: 1050, startPoint y: 386, endPoint x: 1100, endPoint y: 388, distance: 50.2
click at [1096, 388] on div "**********" at bounding box center [1017, 313] width 605 height 626
click at [1101, 387] on div "**********" at bounding box center [1017, 313] width 605 height 626
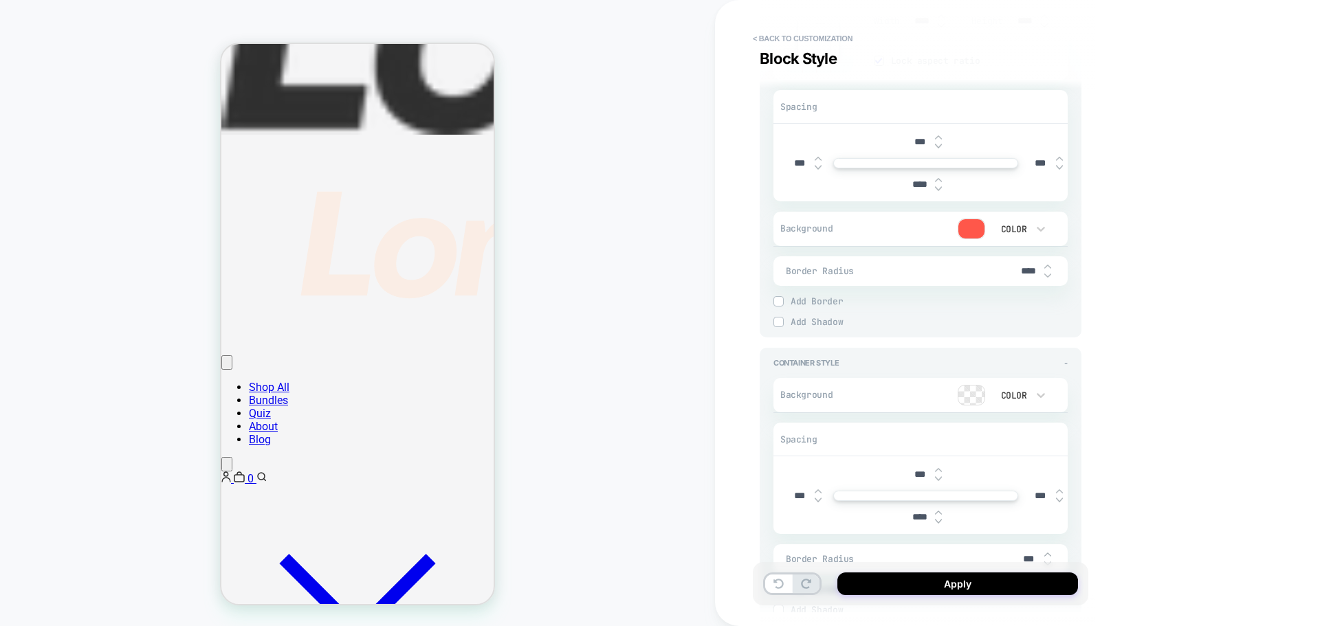
scroll to position [2260, 0]
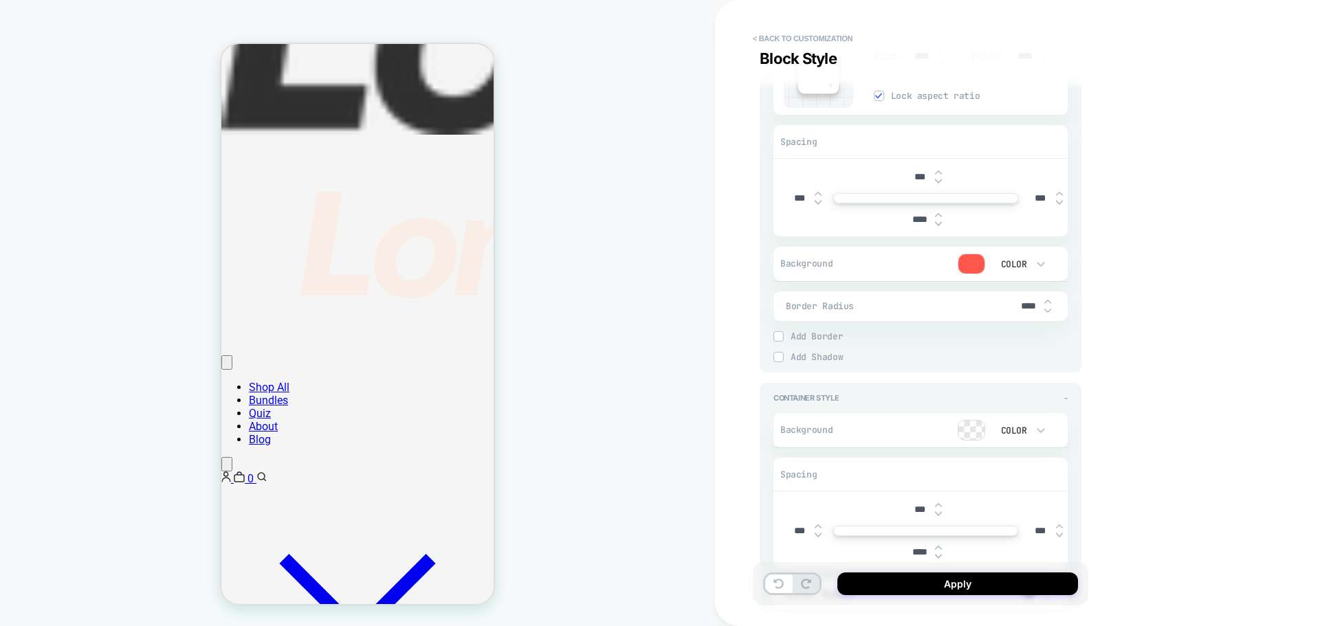
click at [936, 225] on img at bounding box center [938, 223] width 7 height 5
click at [939, 225] on img at bounding box center [938, 223] width 7 height 5
click at [936, 216] on img at bounding box center [938, 214] width 7 height 5
click at [937, 215] on img at bounding box center [938, 214] width 7 height 5
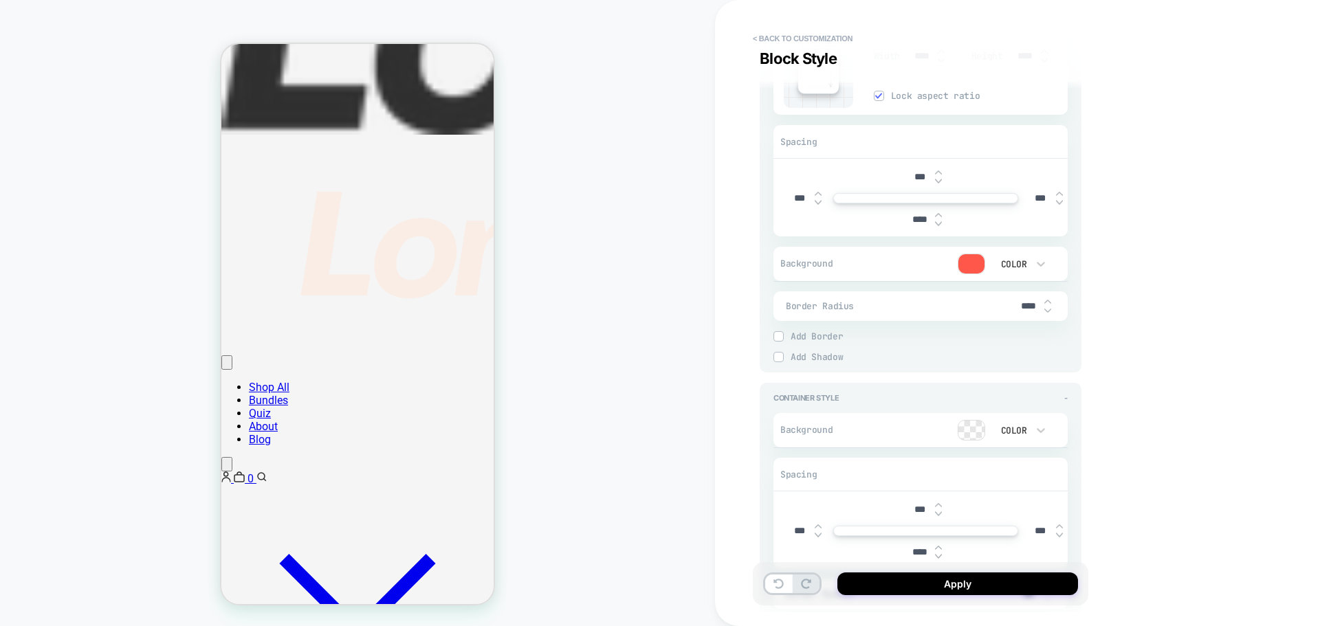
click at [937, 215] on img at bounding box center [938, 214] width 7 height 5
click at [937, 228] on div "****" at bounding box center [925, 220] width 43 height 28
click at [938, 224] on img at bounding box center [938, 223] width 7 height 5
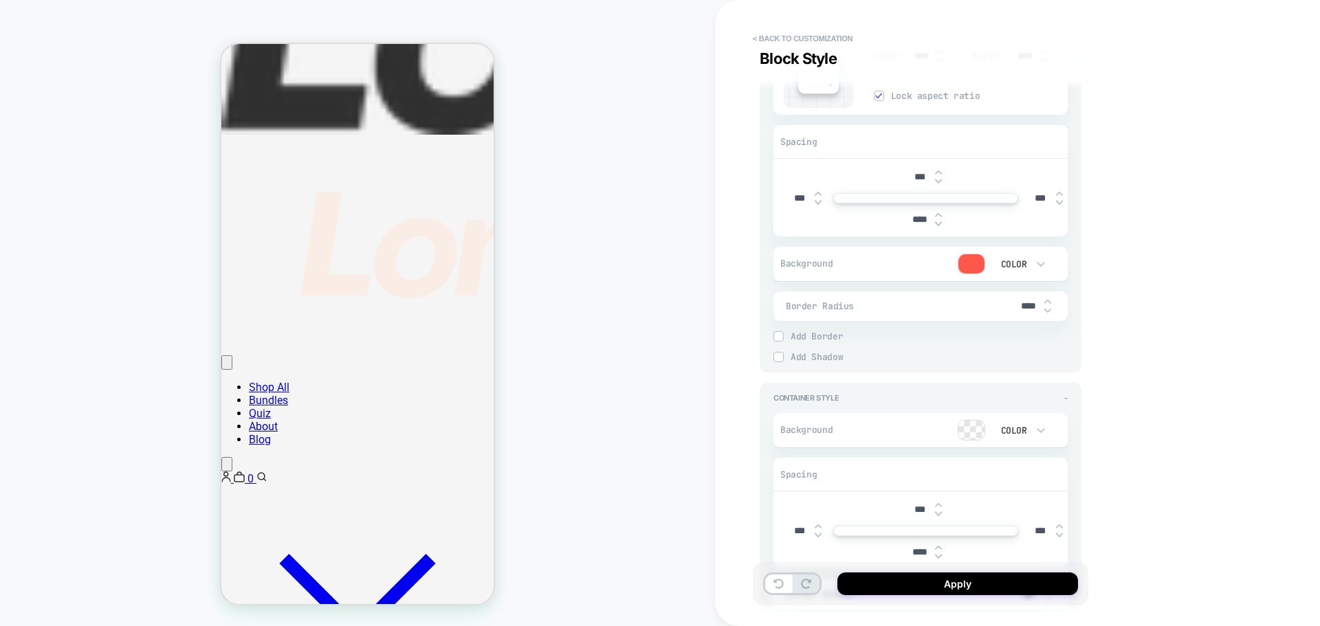
click at [938, 224] on img at bounding box center [938, 223] width 7 height 5
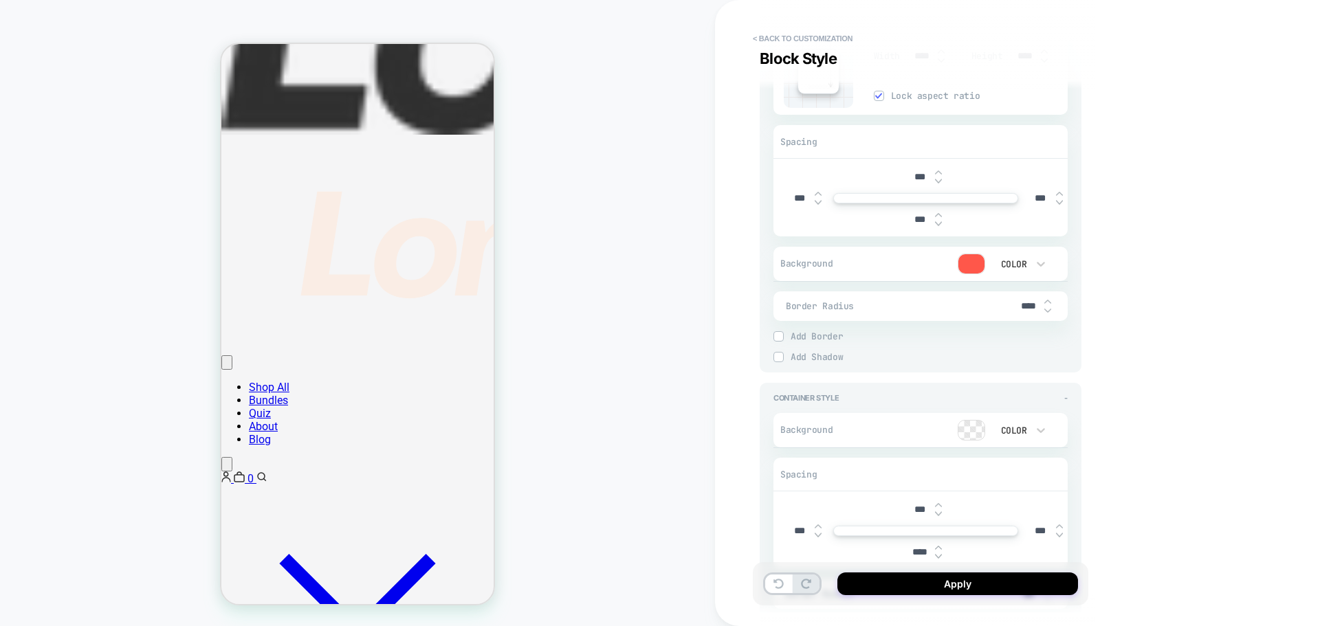
click at [938, 224] on img at bounding box center [938, 223] width 7 height 5
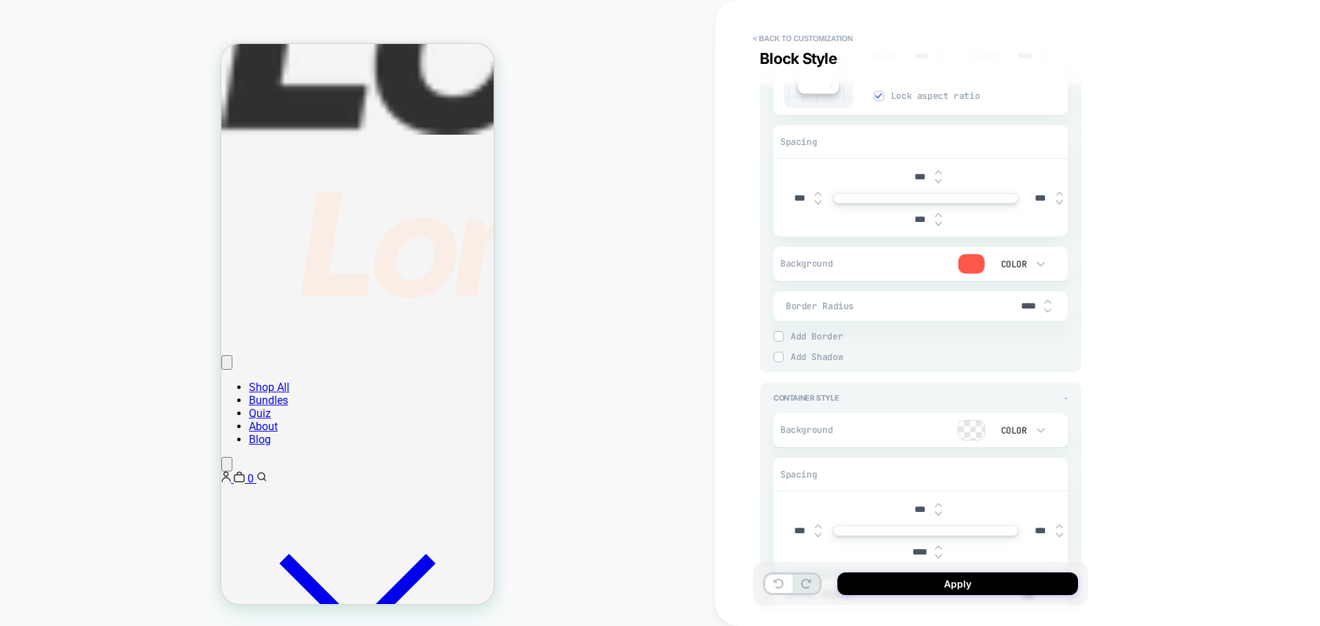
click at [938, 224] on img at bounding box center [938, 223] width 7 height 5
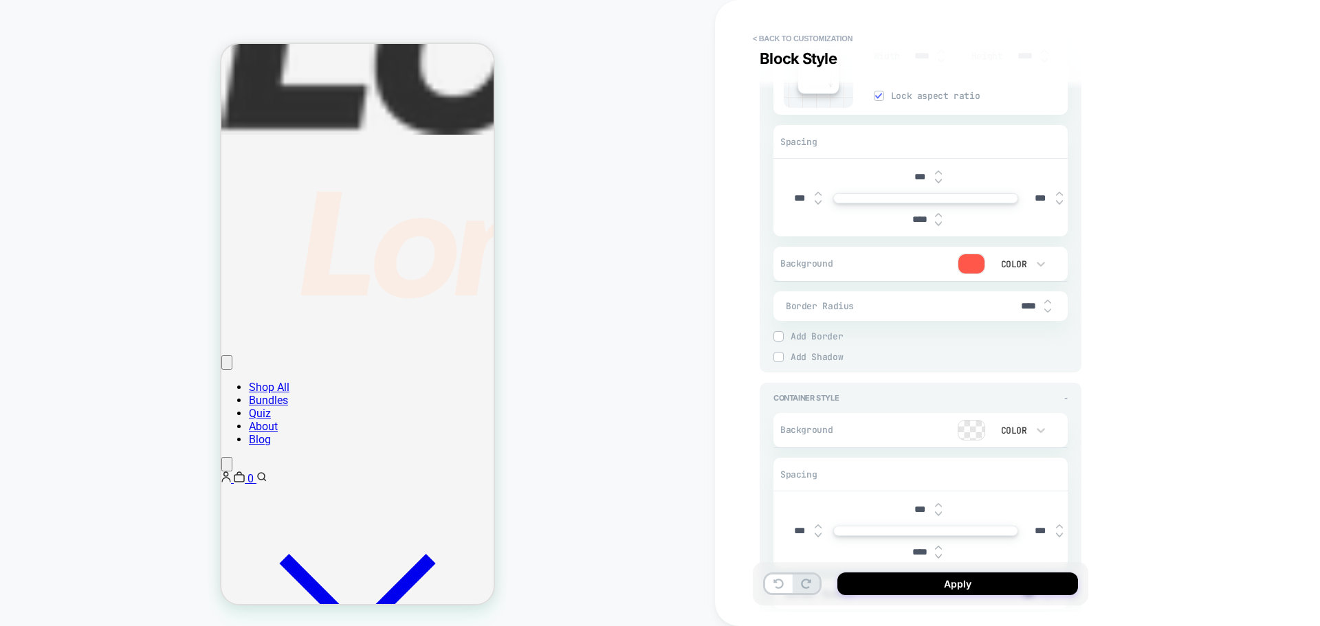
click at [938, 224] on img at bounding box center [938, 223] width 7 height 5
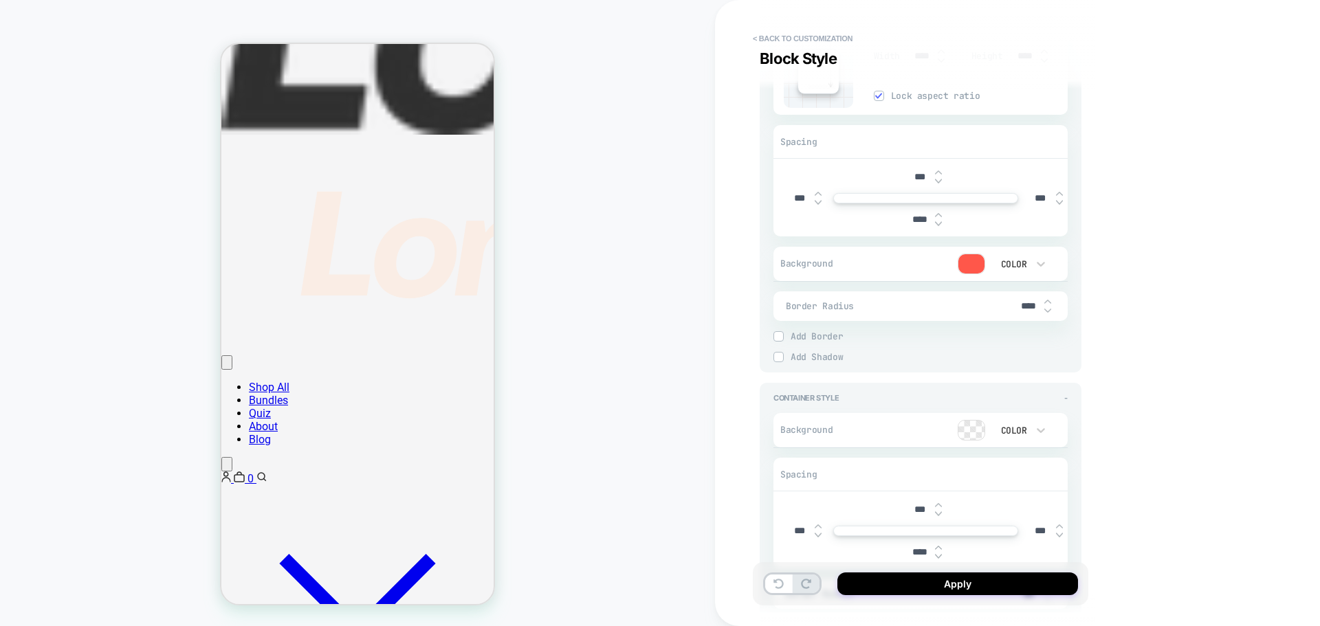
click at [938, 224] on img at bounding box center [938, 223] width 7 height 5
click at [940, 214] on img at bounding box center [938, 214] width 7 height 5
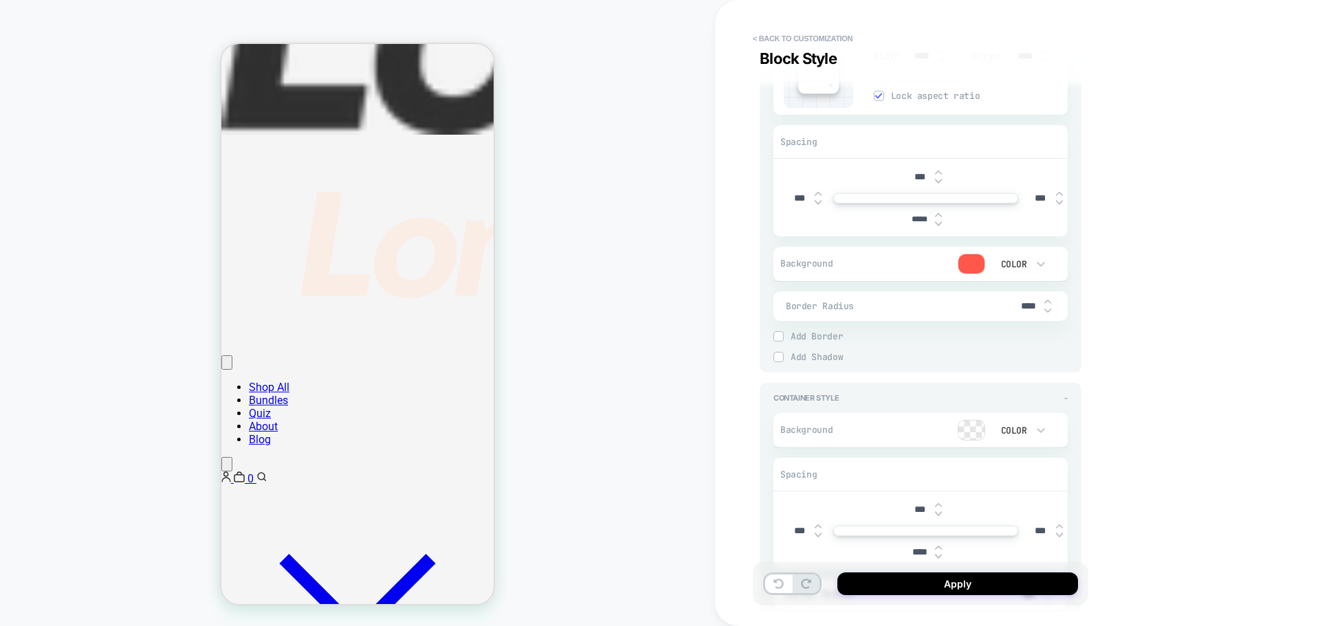
click at [940, 214] on img at bounding box center [938, 214] width 7 height 5
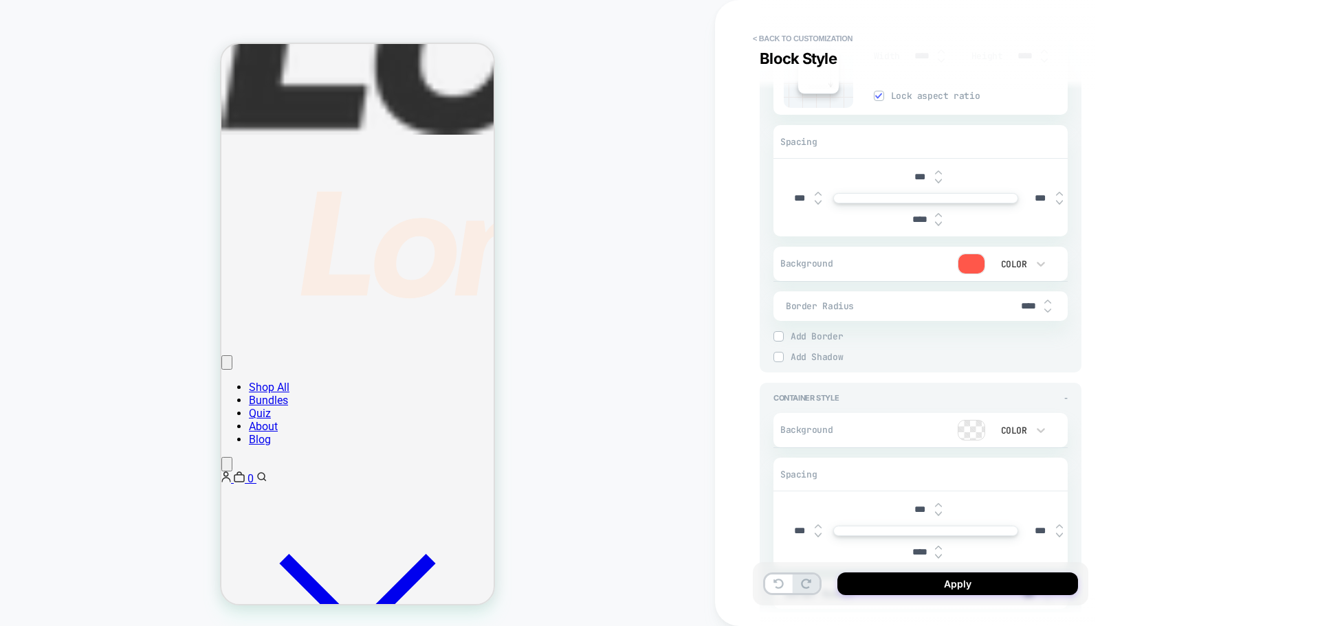
click at [940, 214] on img at bounding box center [938, 214] width 7 height 5
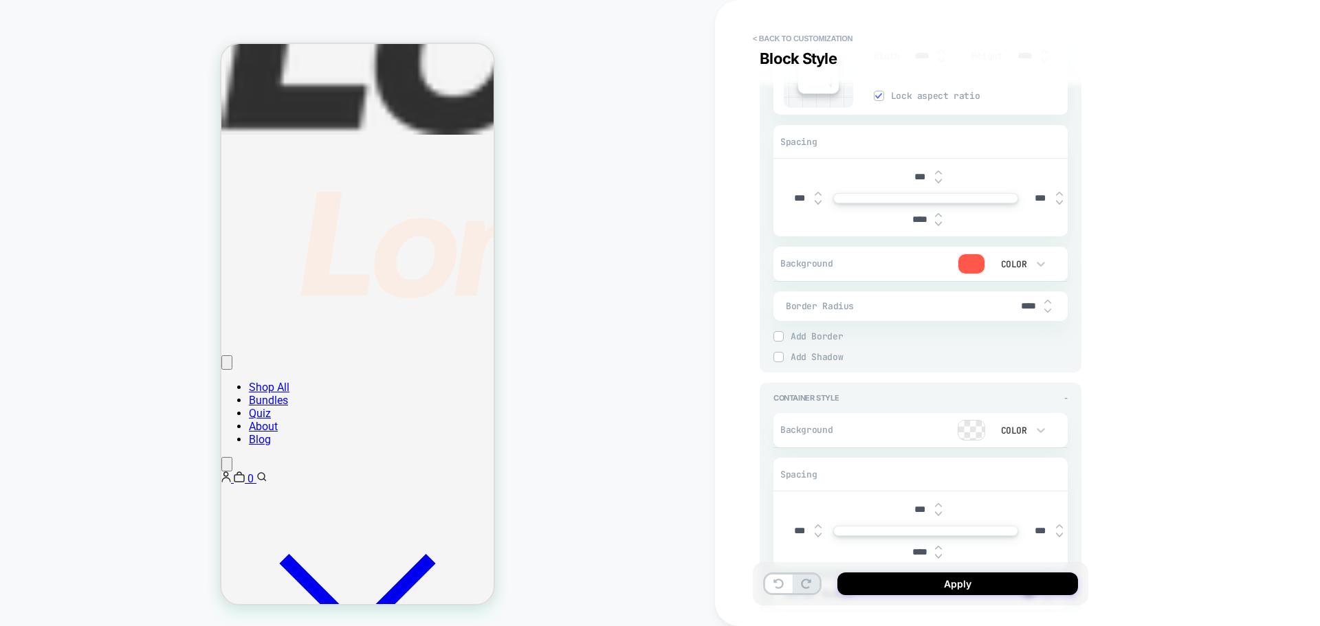
click at [940, 214] on img at bounding box center [938, 214] width 7 height 5
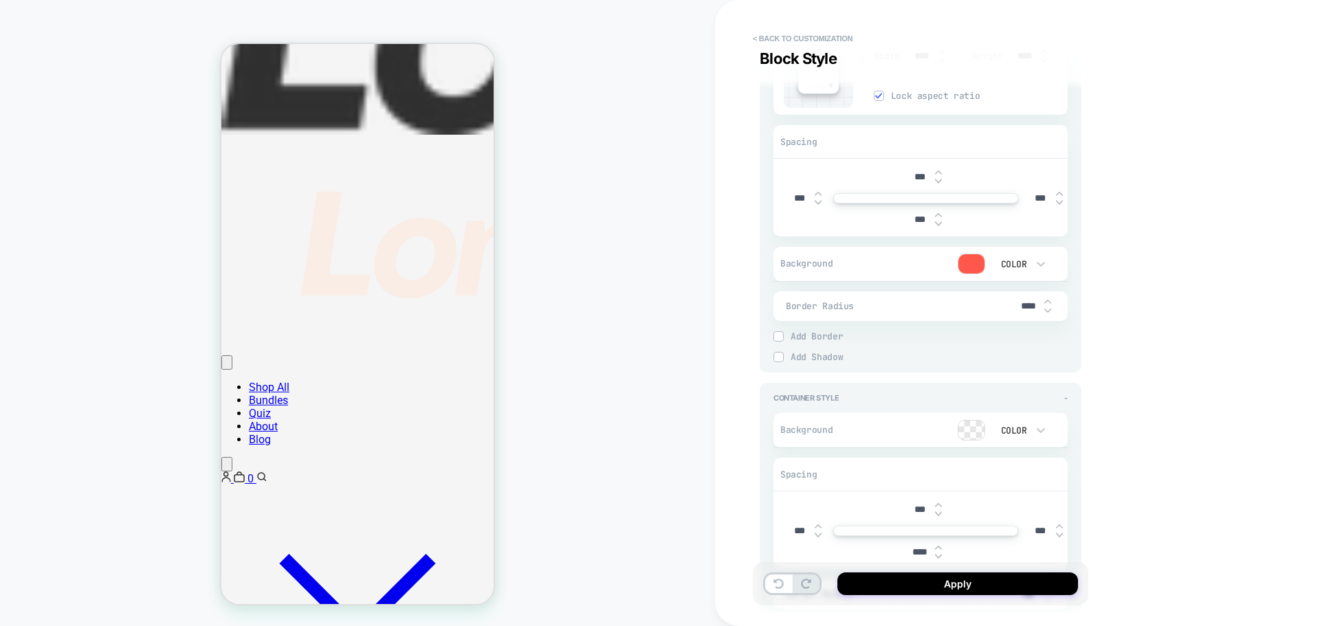
click at [940, 214] on img at bounding box center [938, 214] width 7 height 5
drag, startPoint x: 1190, startPoint y: 265, endPoint x: 1158, endPoint y: 269, distance: 31.8
click at [1187, 273] on div "**********" at bounding box center [1017, 313] width 605 height 626
click at [937, 187] on div "***" at bounding box center [925, 177] width 43 height 28
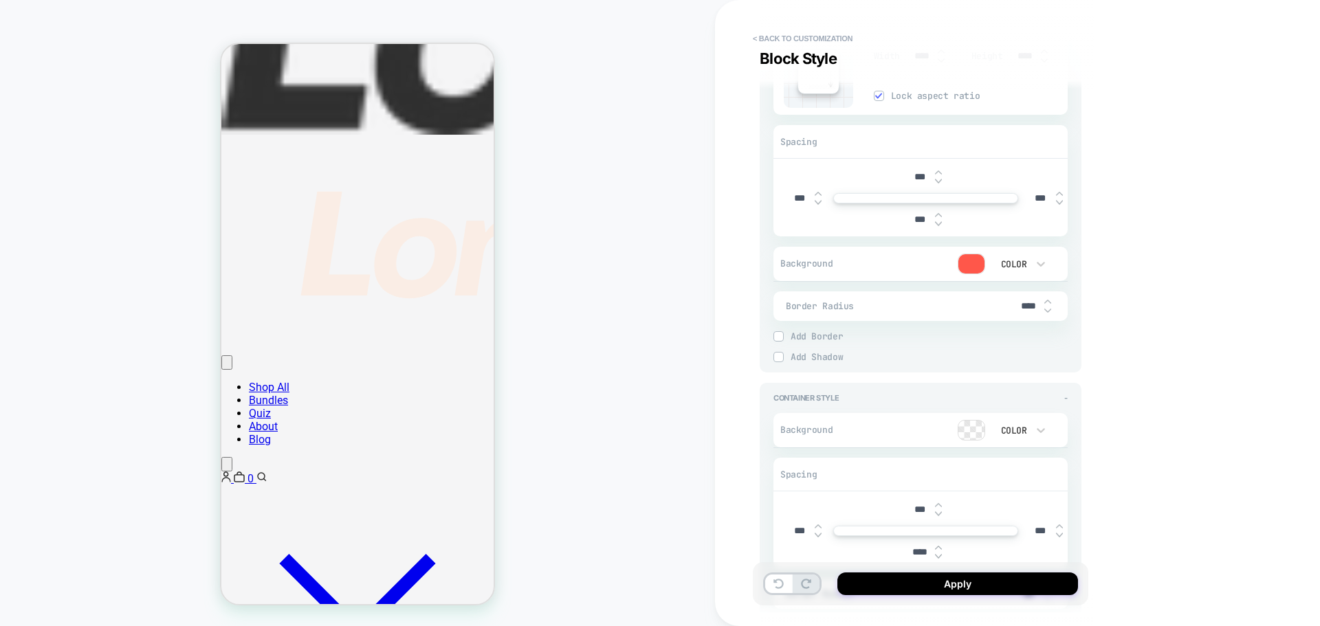
click at [939, 171] on img at bounding box center [938, 172] width 7 height 5
click at [938, 182] on img at bounding box center [938, 181] width 7 height 5
click at [939, 222] on img at bounding box center [938, 223] width 7 height 5
click at [938, 215] on img at bounding box center [938, 214] width 7 height 5
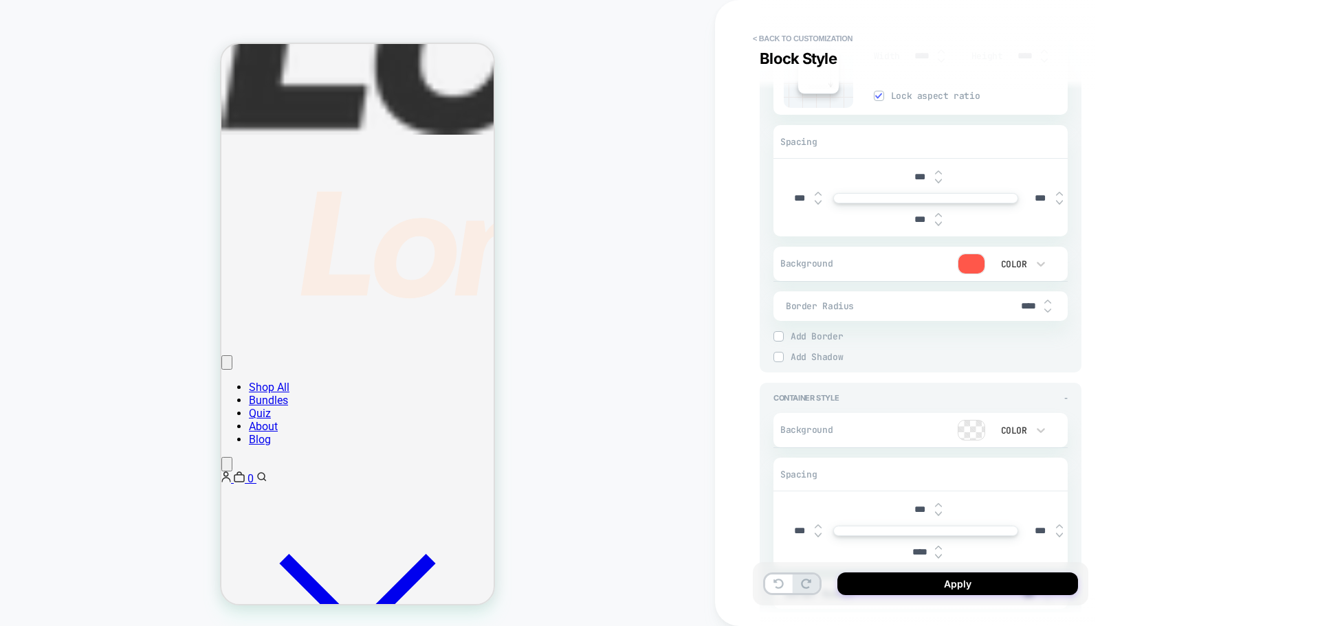
click at [938, 215] on img at bounding box center [938, 214] width 7 height 5
click at [1143, 270] on div "**********" at bounding box center [1017, 313] width 605 height 626
click at [690, 415] on div "CUSTOM" at bounding box center [357, 313] width 715 height 599
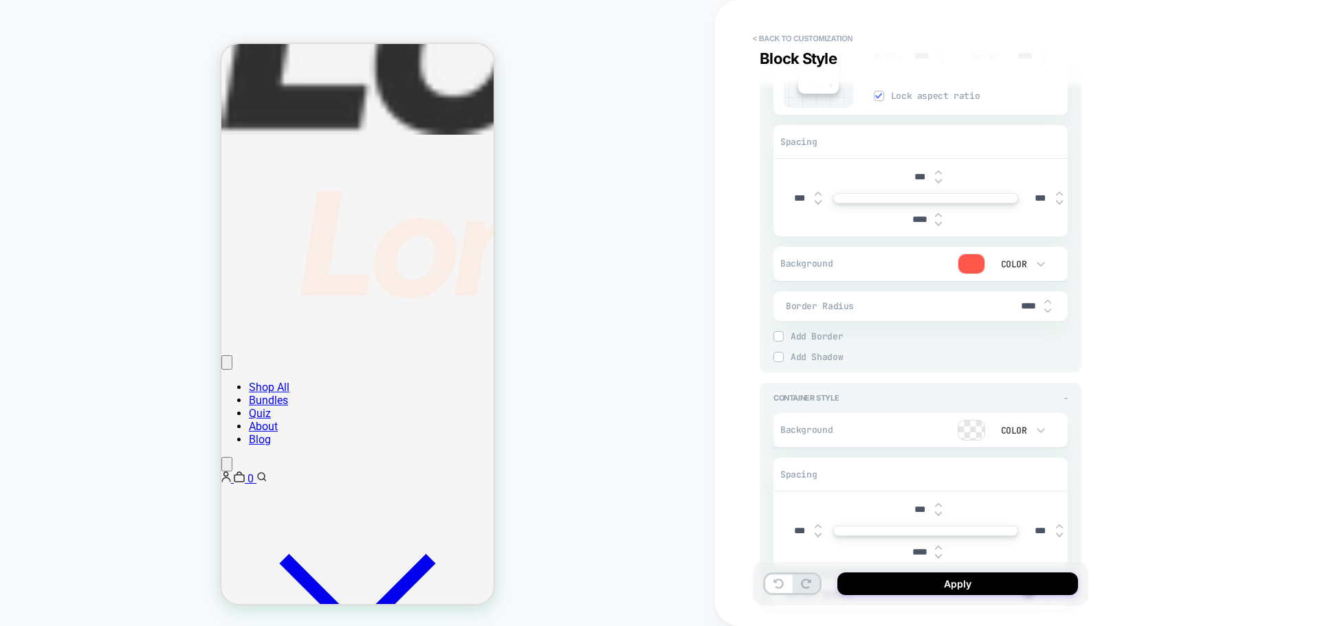
click at [641, 330] on div "CUSTOM" at bounding box center [357, 313] width 715 height 599
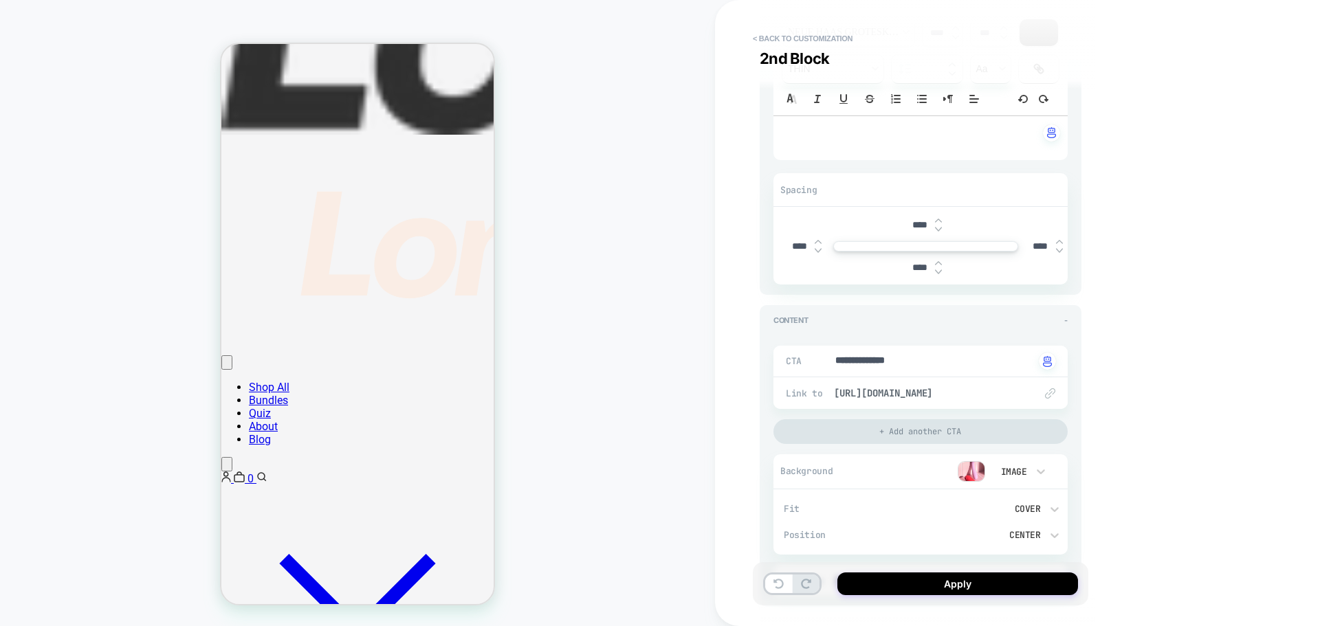
scroll to position [885, 0]
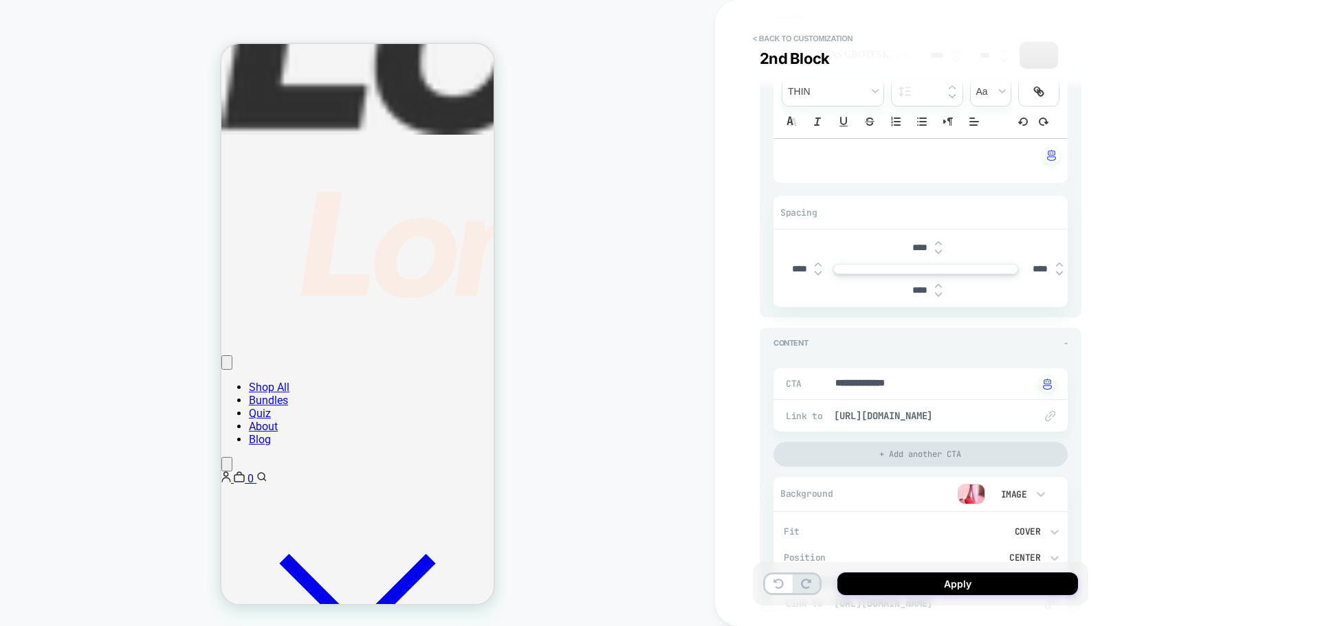
click at [975, 496] on img at bounding box center [971, 494] width 27 height 21
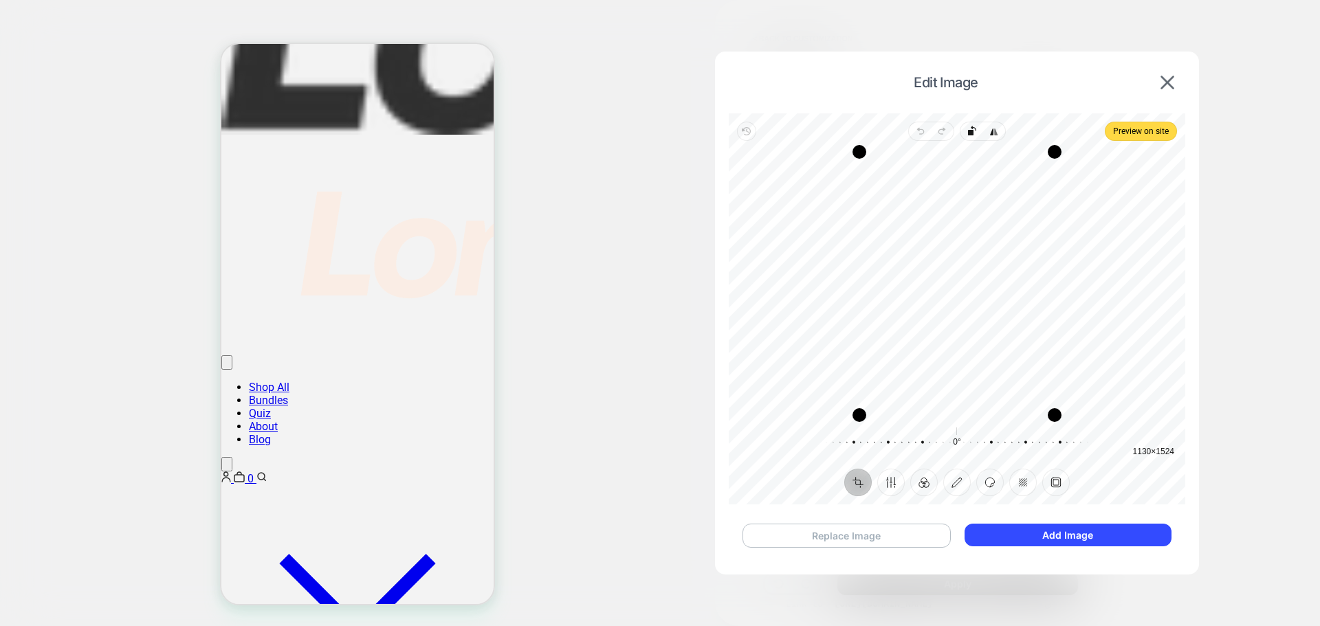
click at [841, 535] on button "Replace Image" at bounding box center [846, 536] width 208 height 24
drag, startPoint x: 889, startPoint y: 151, endPoint x: 874, endPoint y: 165, distance: 19.9
click at [874, 165] on div "Drag corner tl" at bounding box center [868, 166] width 14 height 14
click at [683, 254] on div at bounding box center [660, 313] width 1320 height 626
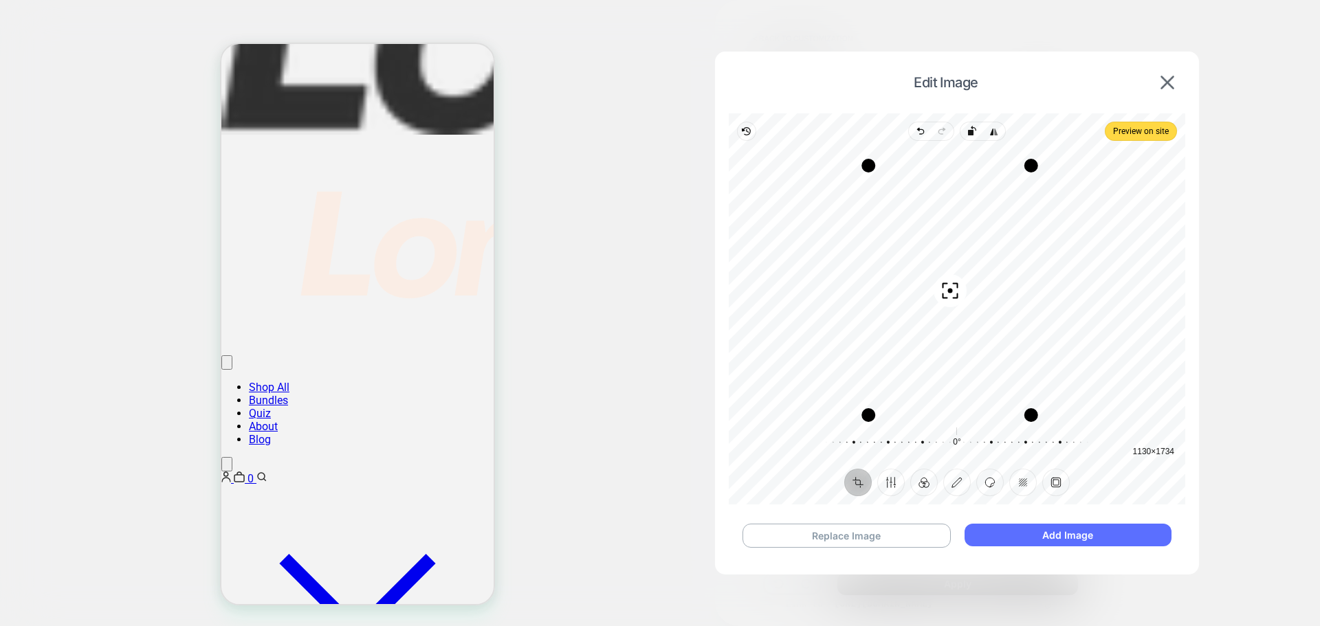
click at [1019, 540] on button "Add Image" at bounding box center [1067, 535] width 207 height 23
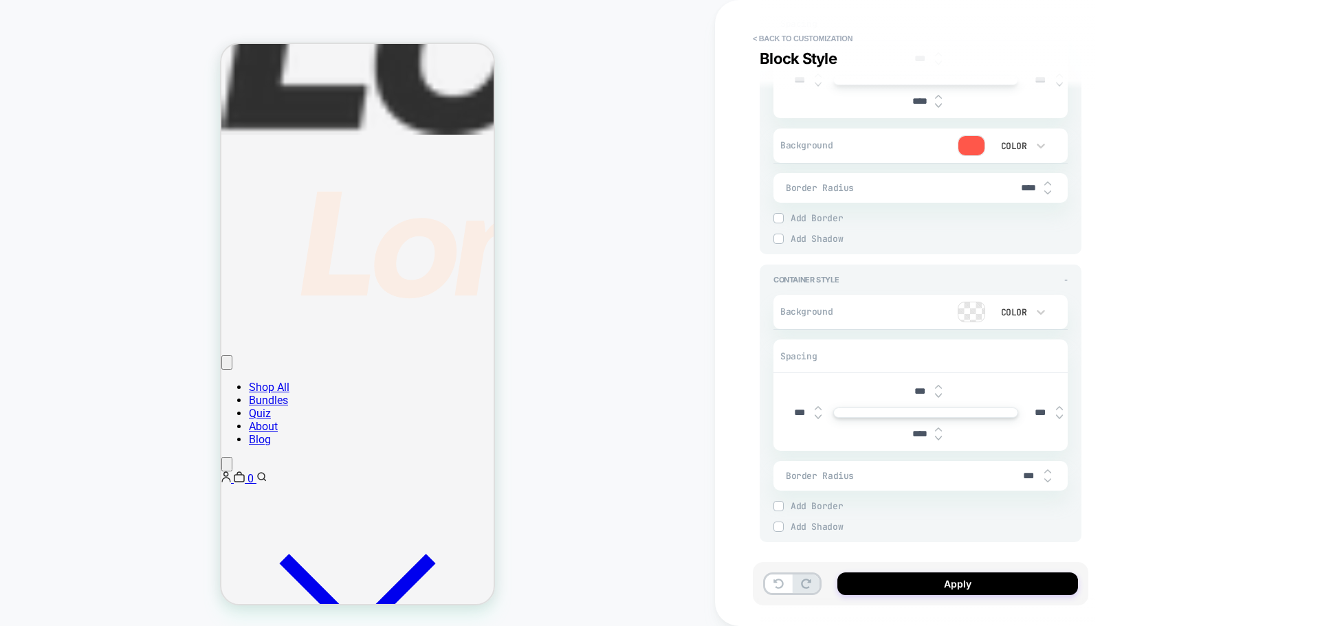
scroll to position [2329, 0]
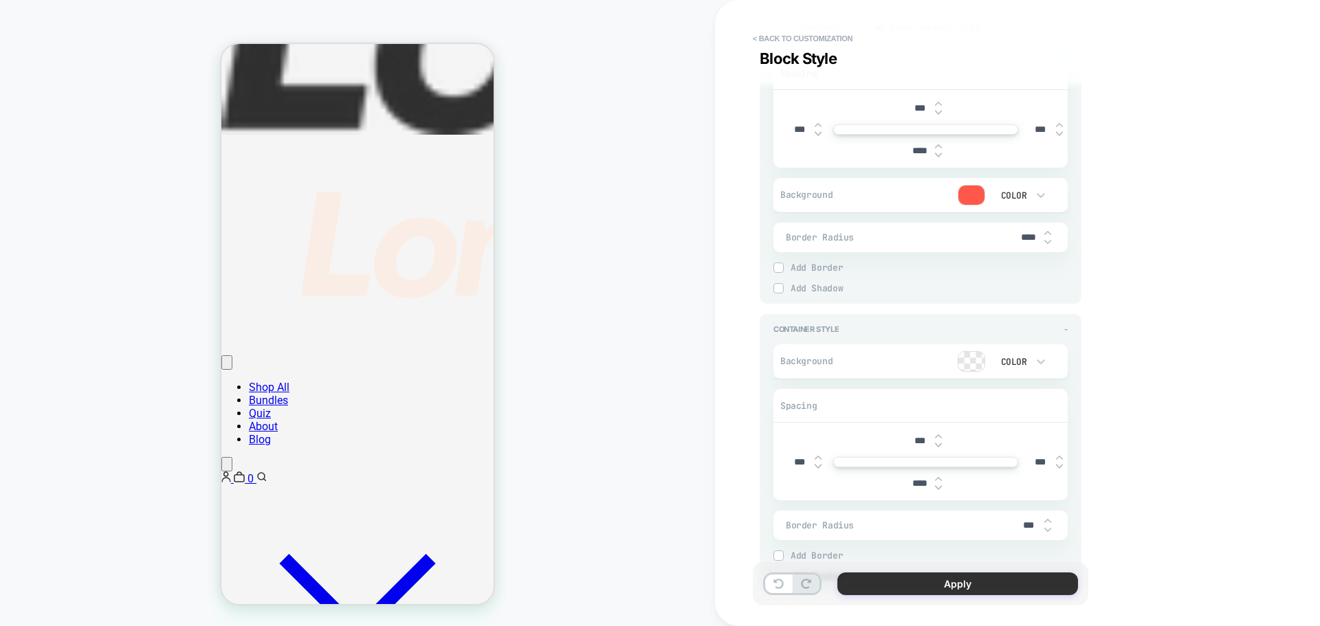
click at [977, 584] on button "Apply" at bounding box center [957, 584] width 241 height 23
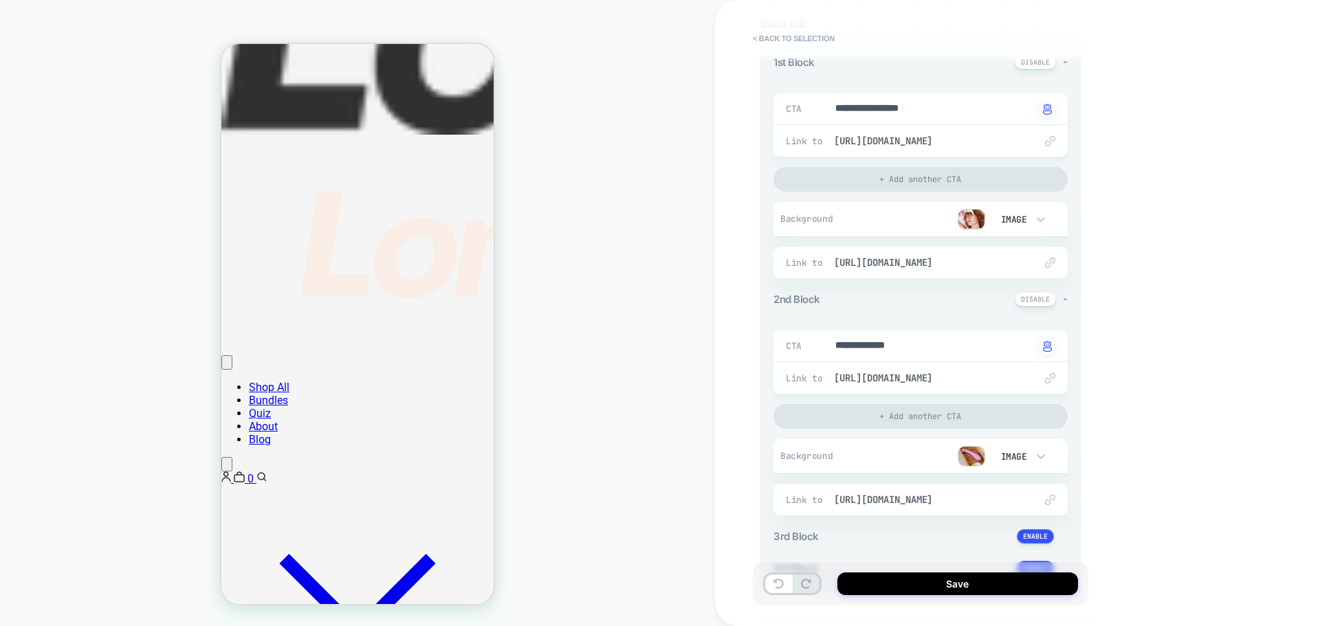
scroll to position [316, 0]
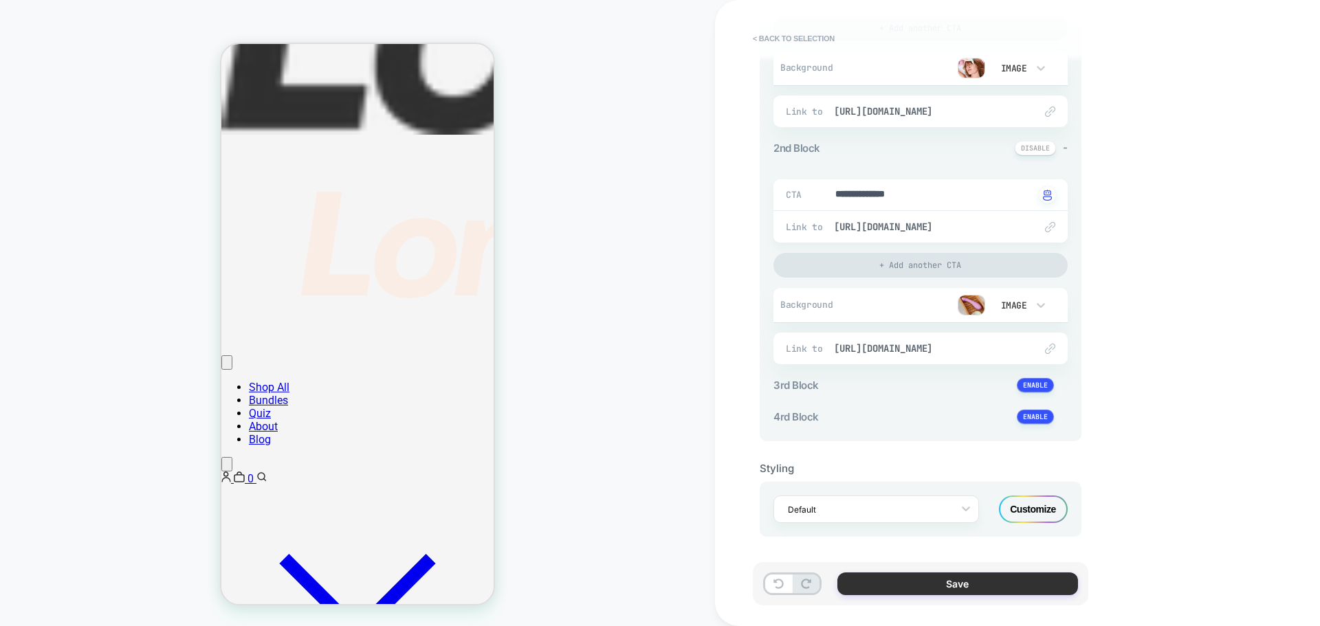
click at [973, 579] on button "Save" at bounding box center [957, 584] width 241 height 23
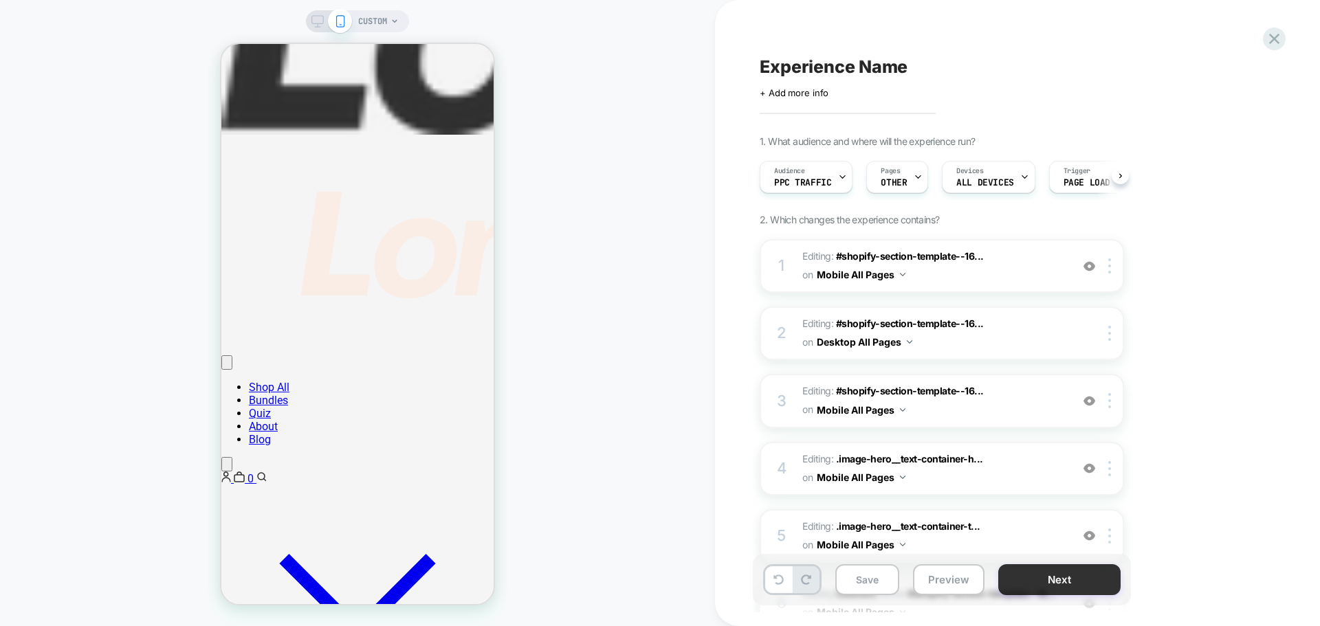
scroll to position [0, 1]
click at [542, 496] on div "CUSTOM" at bounding box center [357, 313] width 715 height 599
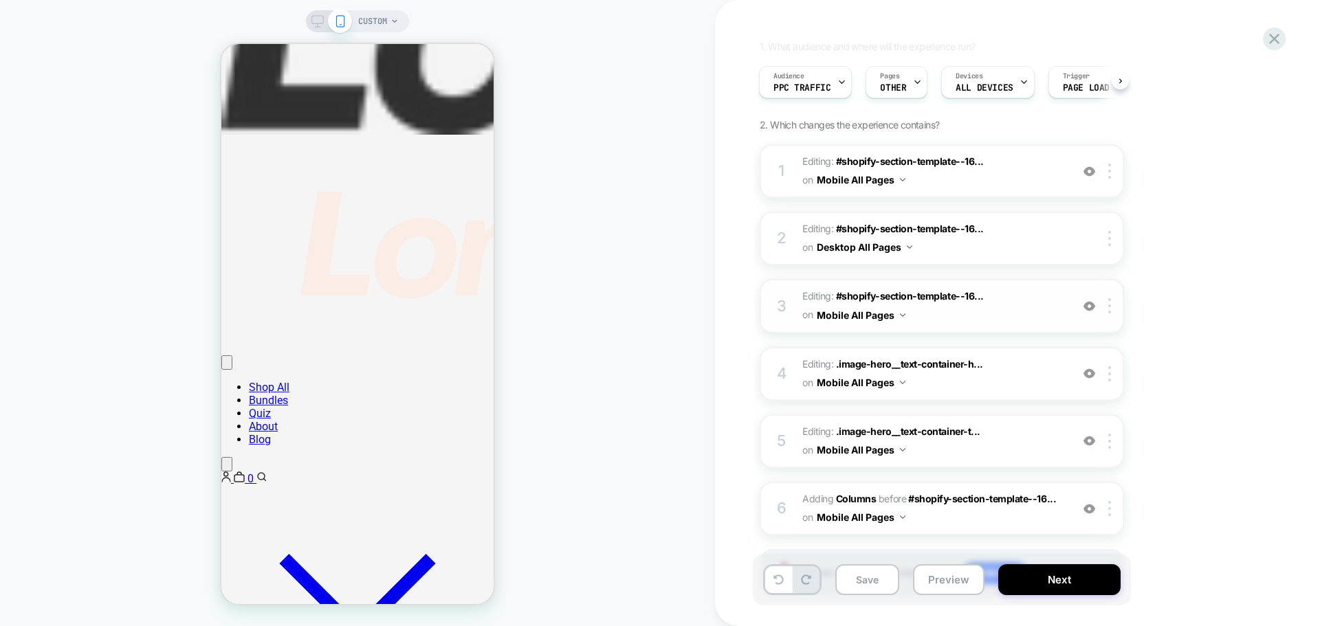
scroll to position [0, 0]
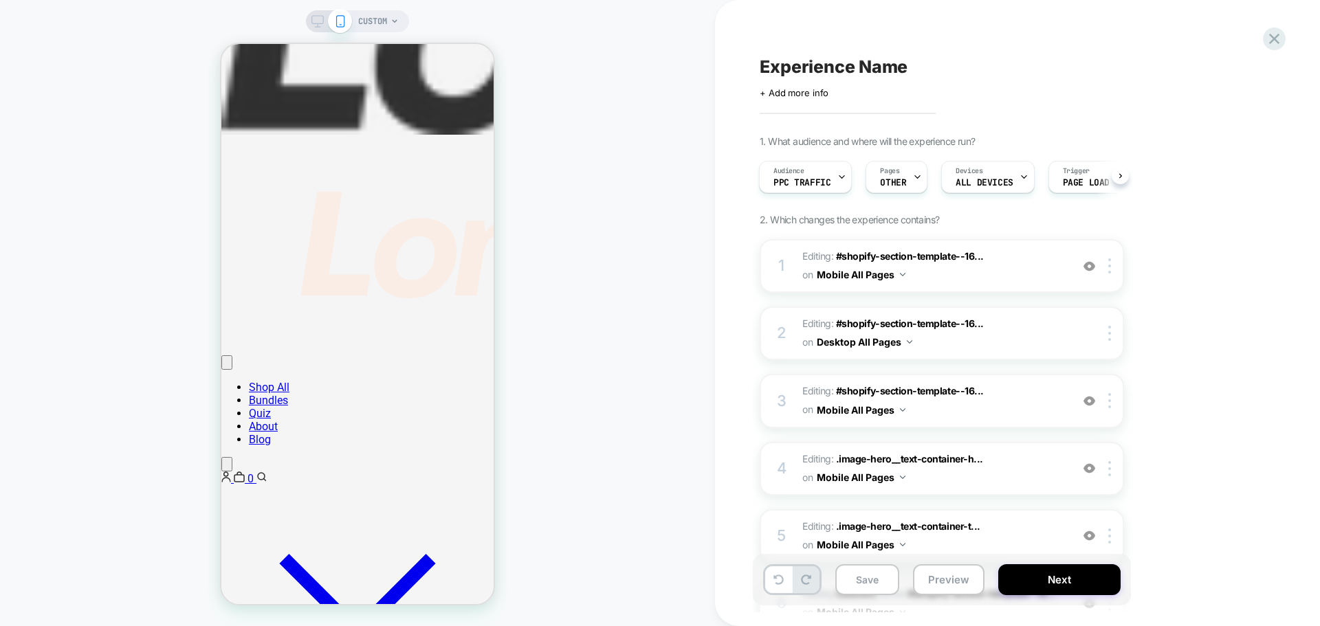
click at [825, 60] on span "Experience Name" at bounding box center [834, 66] width 148 height 21
click at [1215, 148] on div "1. What audience and where will the experience run? Audience PPC Traffic Pages …" at bounding box center [1011, 430] width 502 height 591
click at [867, 580] on button "Save" at bounding box center [867, 579] width 64 height 31
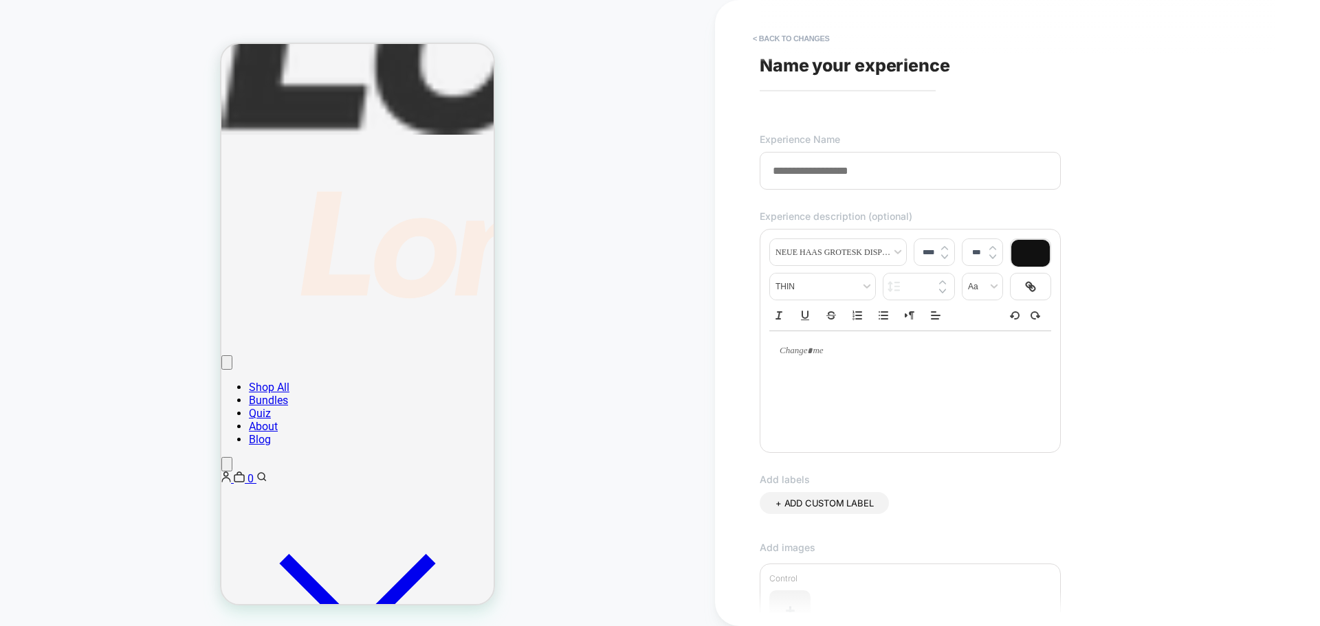
click at [885, 68] on span "Name your experience" at bounding box center [855, 65] width 190 height 21
drag, startPoint x: 886, startPoint y: 62, endPoint x: 812, endPoint y: 129, distance: 99.7
click at [872, 70] on span "Name your experience" at bounding box center [855, 65] width 190 height 21
click at [807, 179] on input at bounding box center [910, 171] width 301 height 38
click at [1133, 305] on div "**********" at bounding box center [1011, 313] width 516 height 599
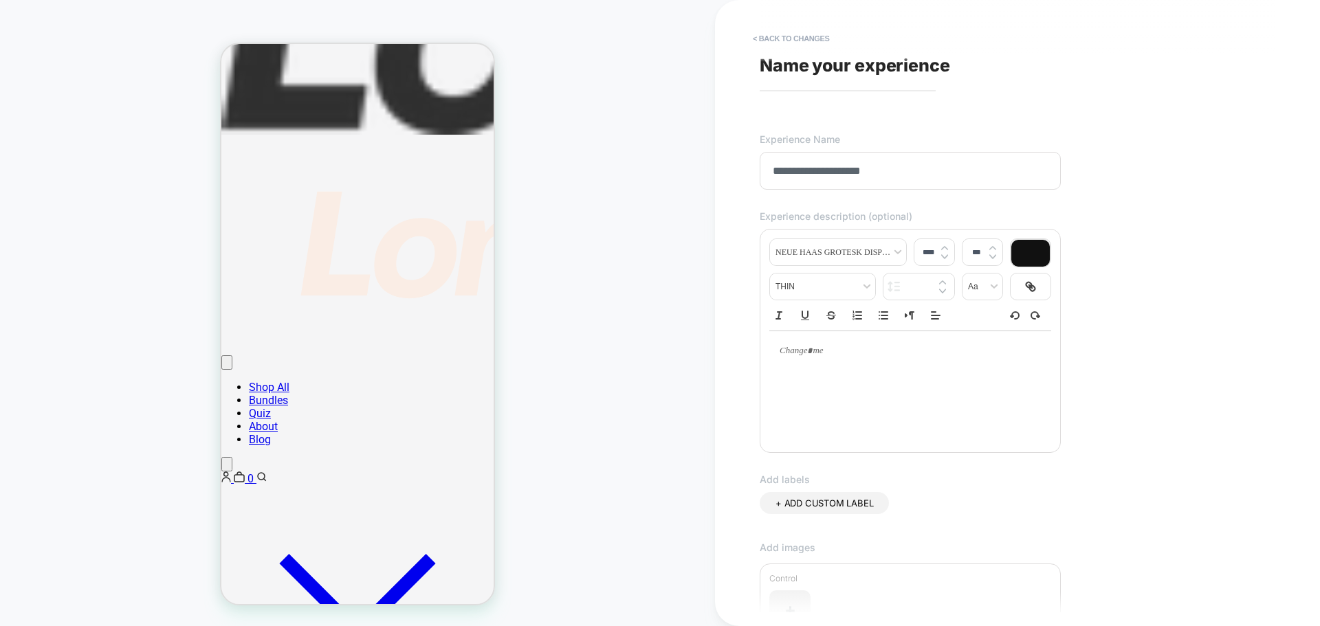
scroll to position [252, 0]
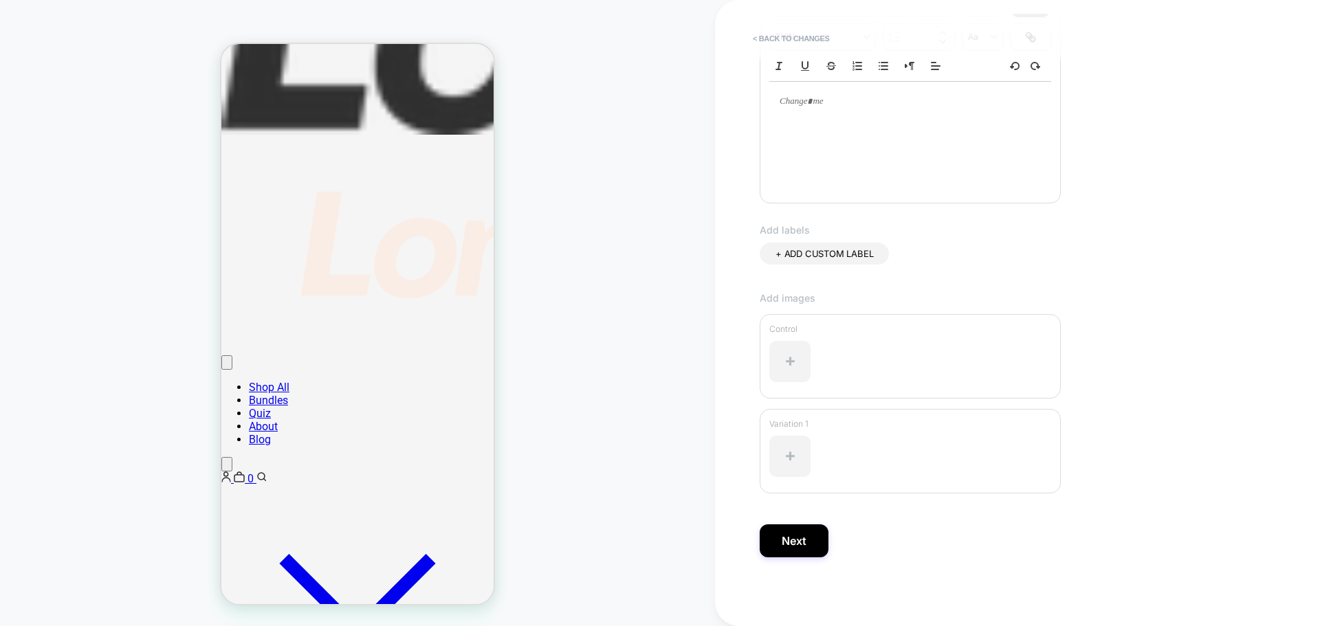
click at [828, 247] on div "+ ADD CUSTOM LABEL" at bounding box center [824, 254] width 129 height 22
click at [842, 252] on input at bounding box center [816, 253] width 82 height 12
click at [808, 534] on button "Next" at bounding box center [794, 540] width 69 height 33
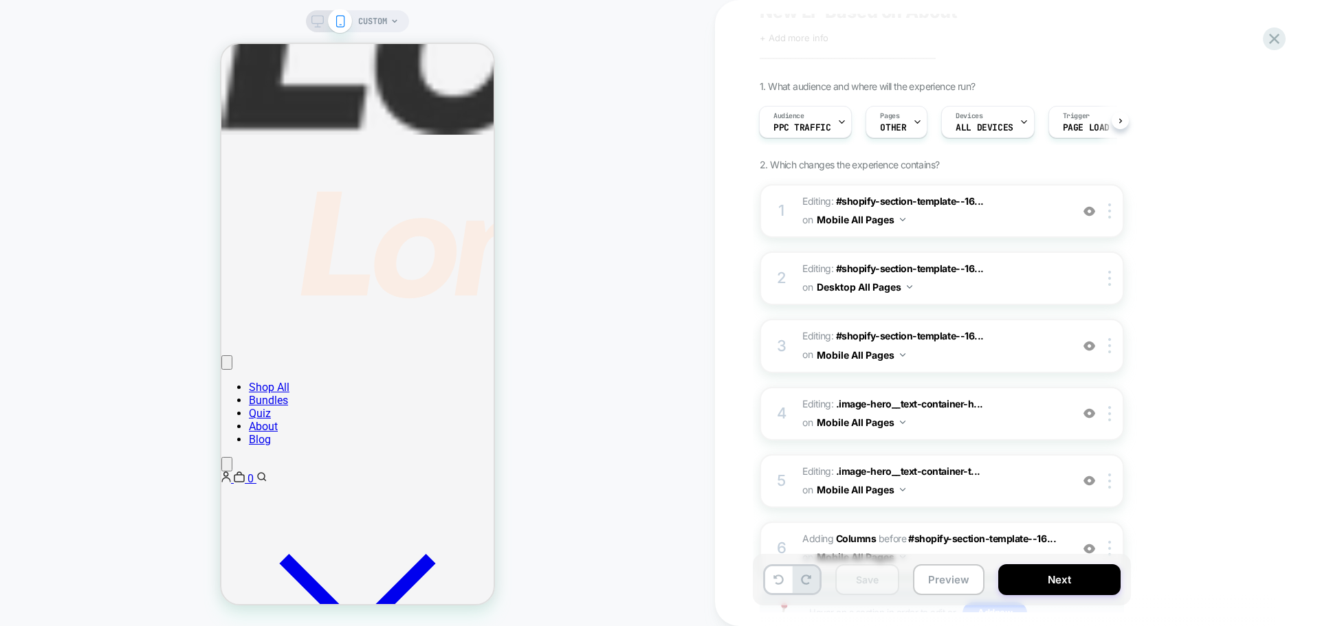
scroll to position [169, 0]
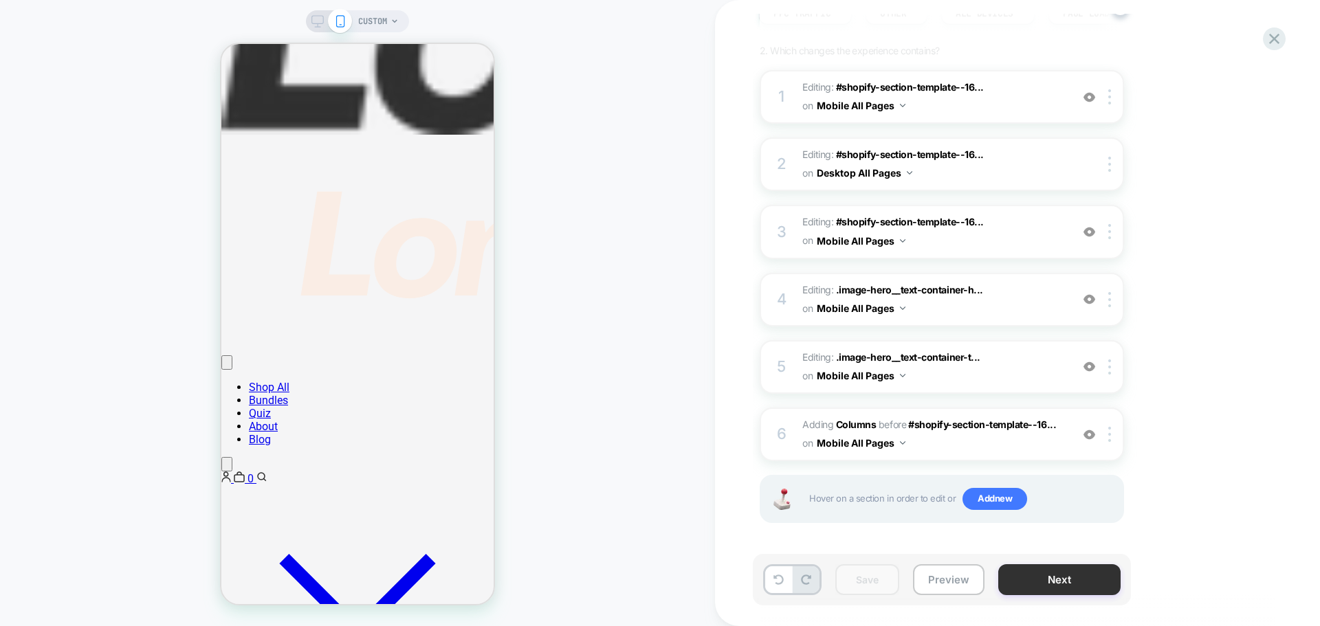
click at [1046, 573] on button "Next" at bounding box center [1059, 579] width 122 height 31
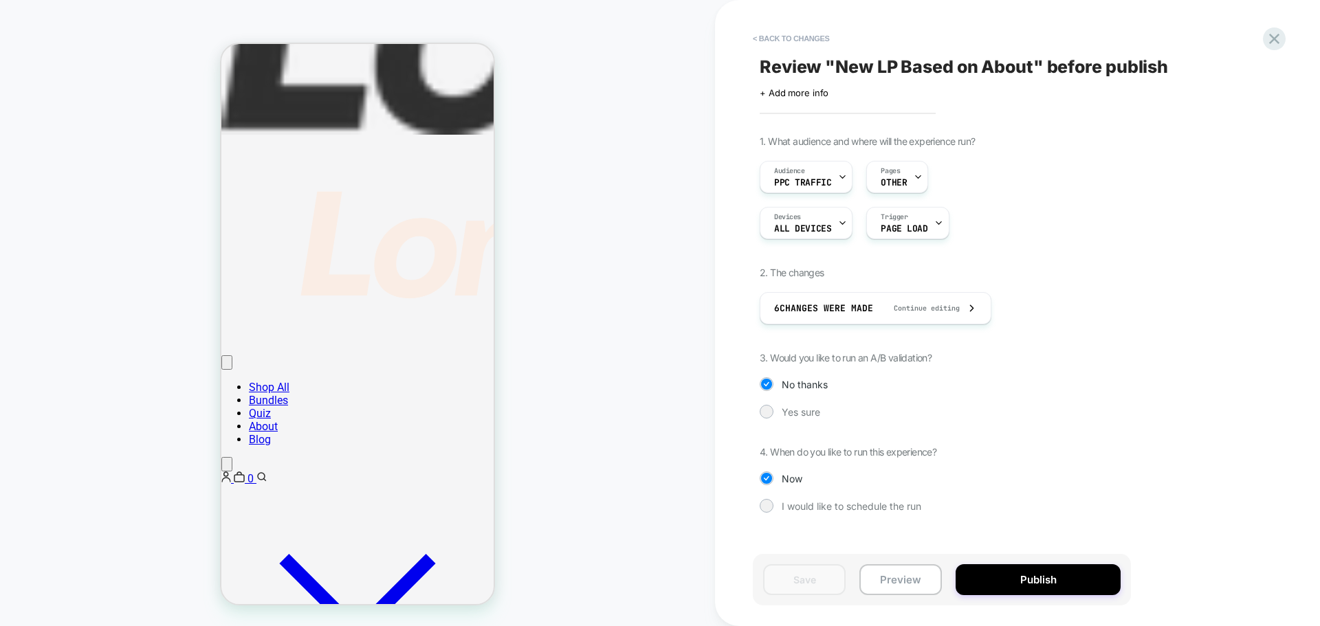
click at [1171, 377] on div "1. What audience and where will the experience run? Audience PPC Traffic Pages …" at bounding box center [1011, 334] width 502 height 398
click at [755, 34] on button "< Back to changes" at bounding box center [791, 38] width 91 height 22
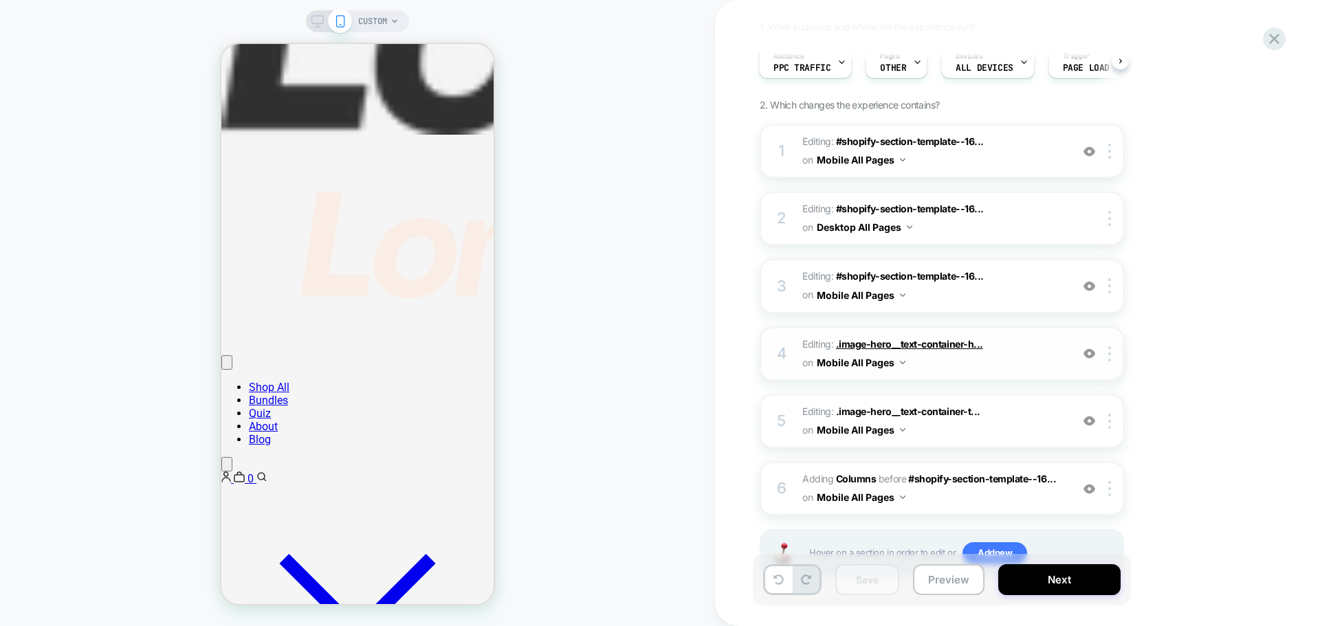
scroll to position [0, 0]
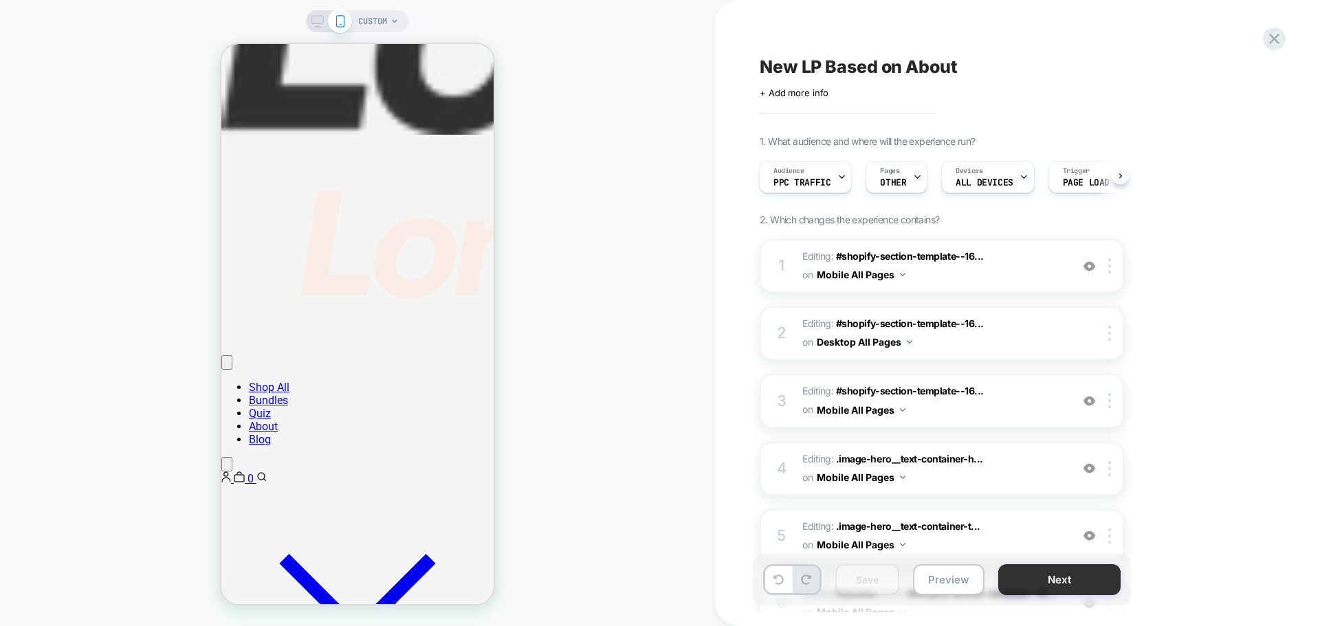
click at [1028, 577] on button "Next" at bounding box center [1059, 579] width 122 height 31
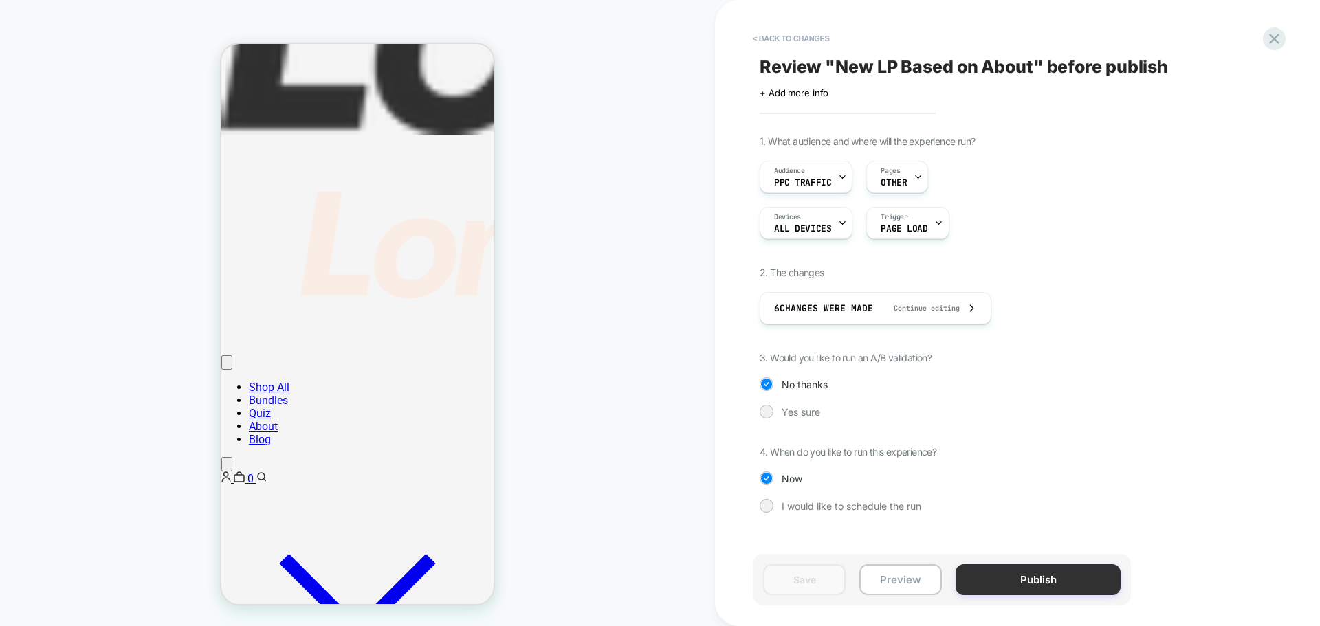
click at [1062, 576] on button "Publish" at bounding box center [1037, 579] width 165 height 31
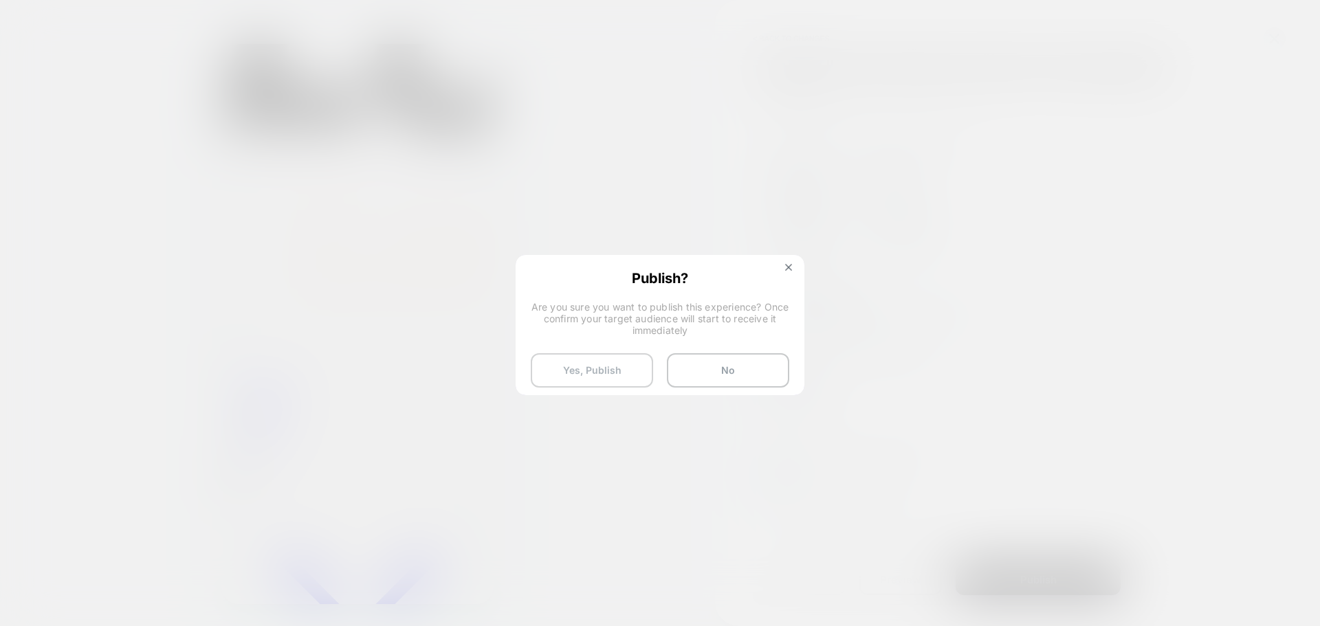
click at [594, 376] on button "Yes, Publish" at bounding box center [592, 370] width 122 height 34
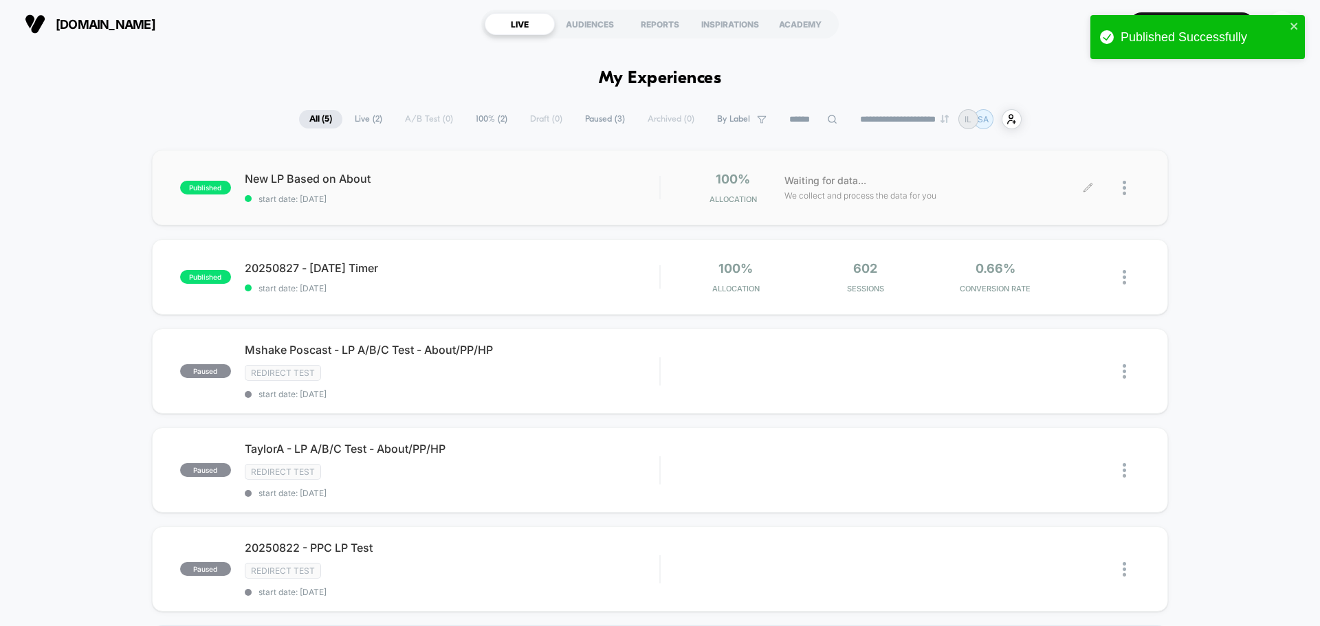
click at [1120, 180] on div at bounding box center [1114, 188] width 52 height 32
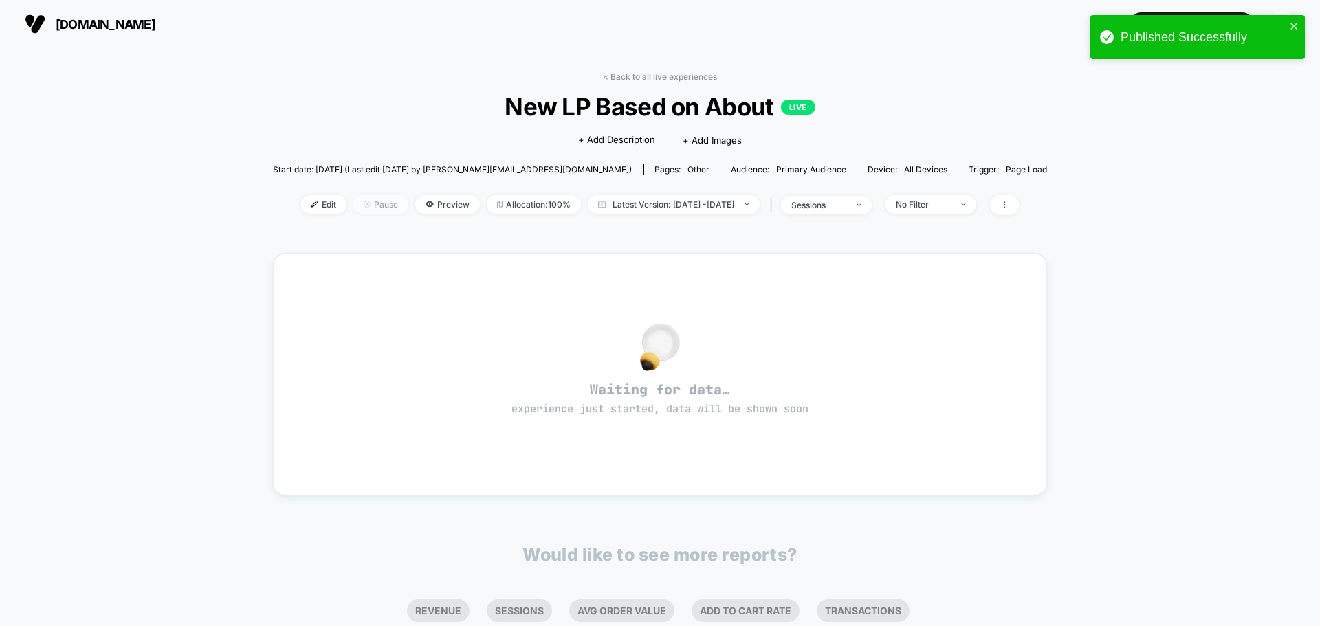
click at [357, 205] on span "Pause" at bounding box center [380, 204] width 55 height 19
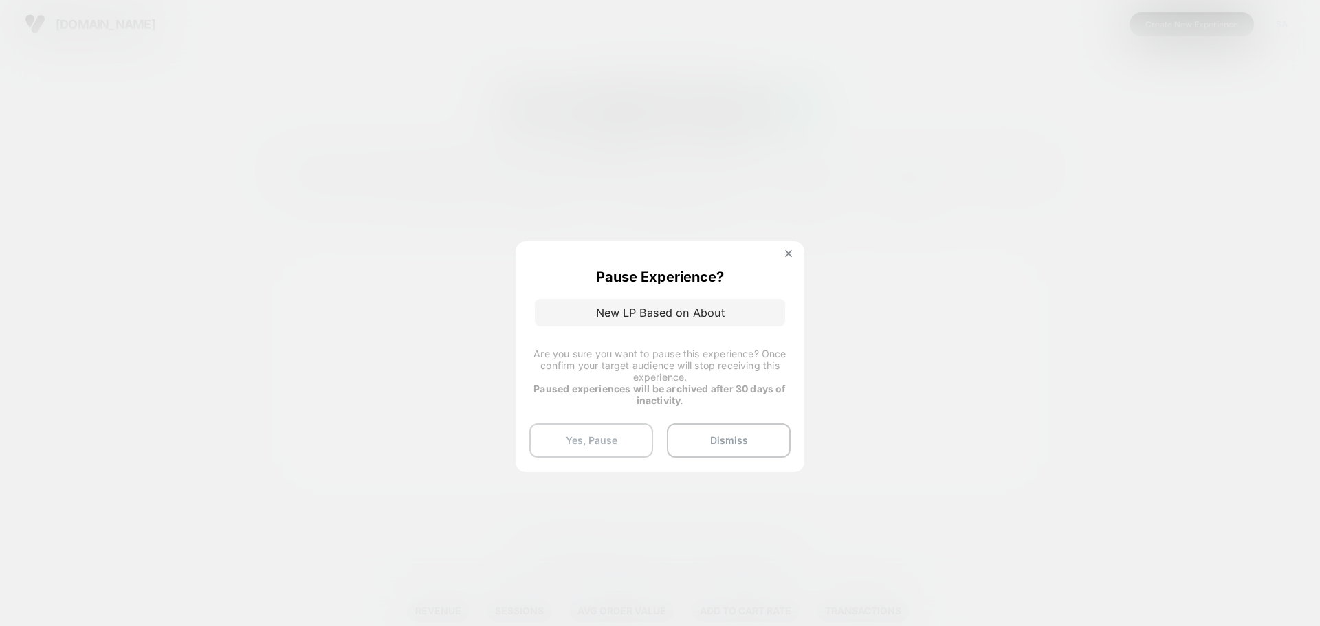
click at [623, 439] on button "Yes, Pause" at bounding box center [591, 440] width 124 height 34
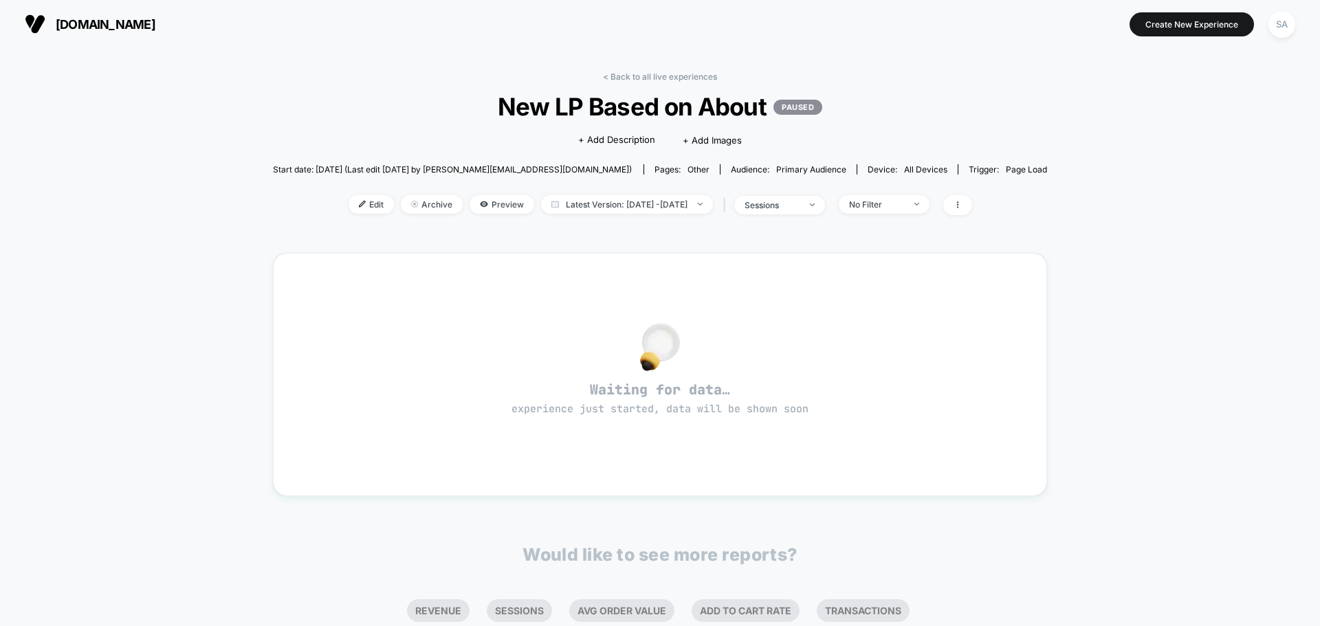
click at [357, 103] on span "New LP Based on About PAUSED" at bounding box center [659, 106] width 697 height 29
click at [649, 80] on link "< Back to all live experiences" at bounding box center [660, 76] width 114 height 10
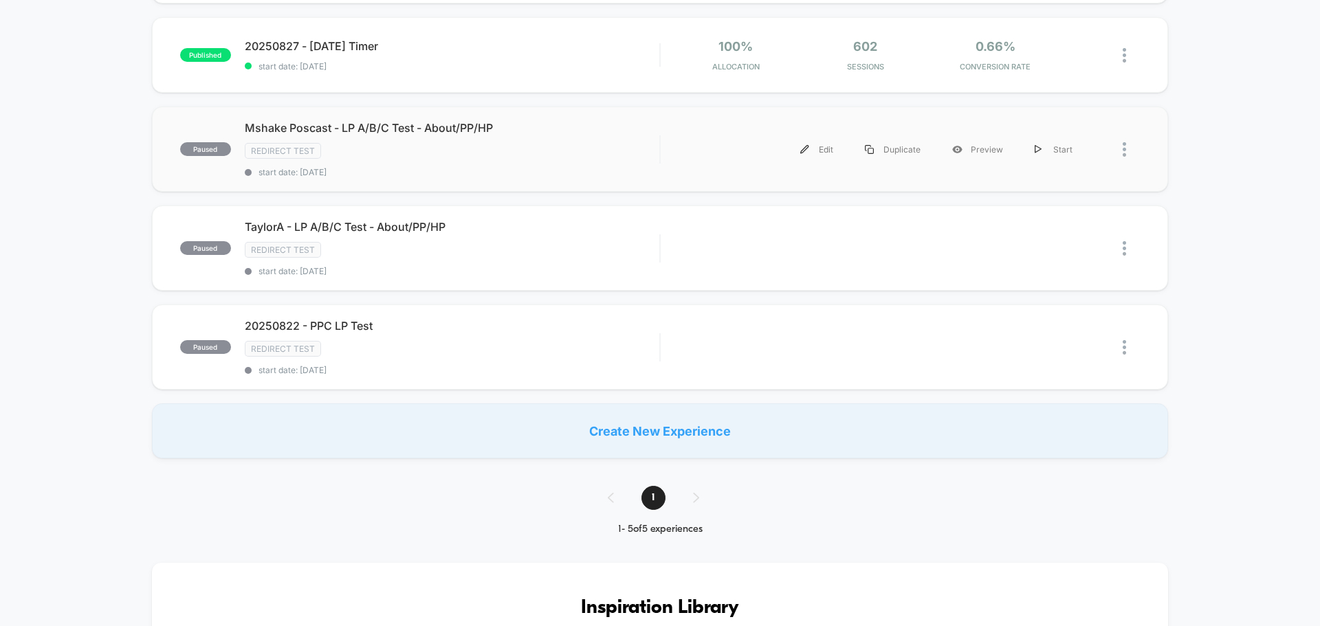
scroll to position [224, 0]
click at [984, 148] on div "Preview" at bounding box center [977, 147] width 82 height 31
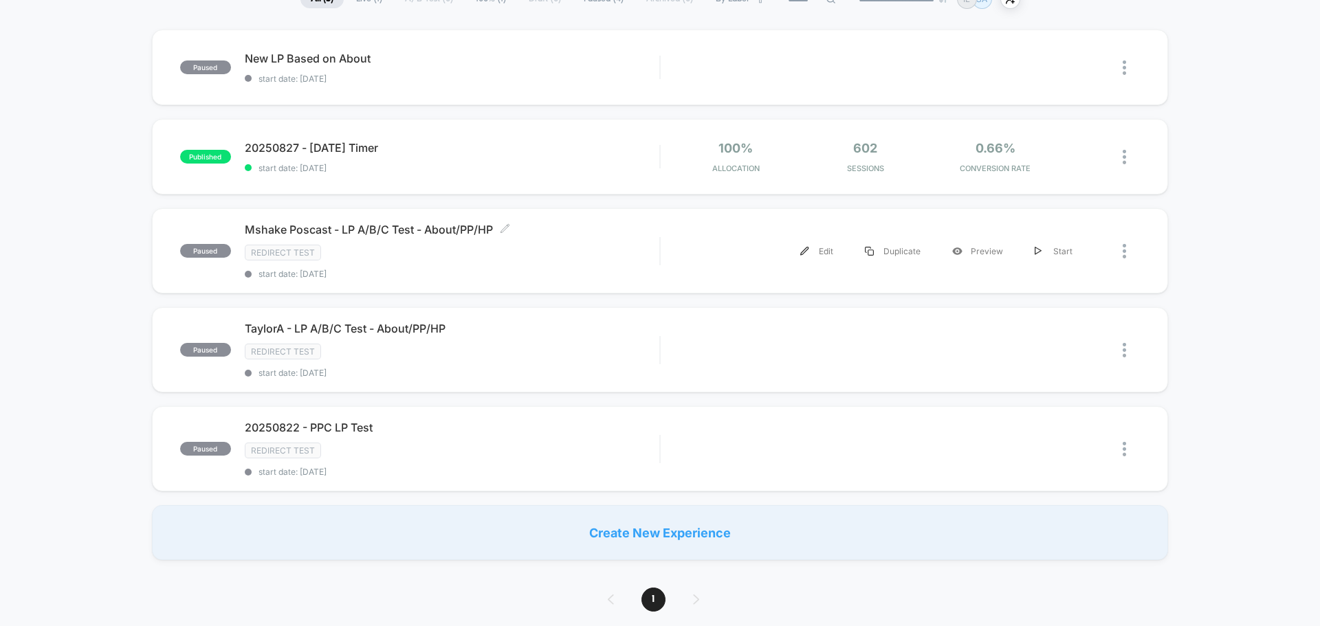
scroll to position [87, 0]
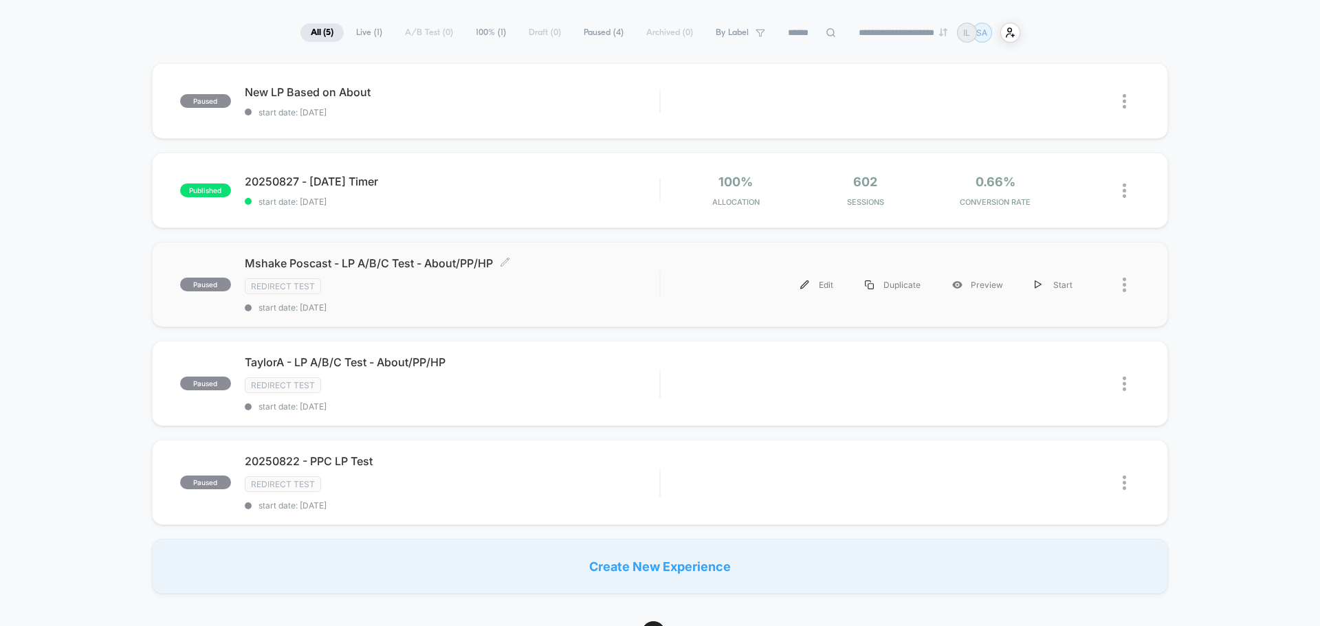
click at [428, 274] on div "Mshake Poscast - LP A/B/C Test - About/PP/HP Click to edit experience details C…" at bounding box center [452, 284] width 414 height 56
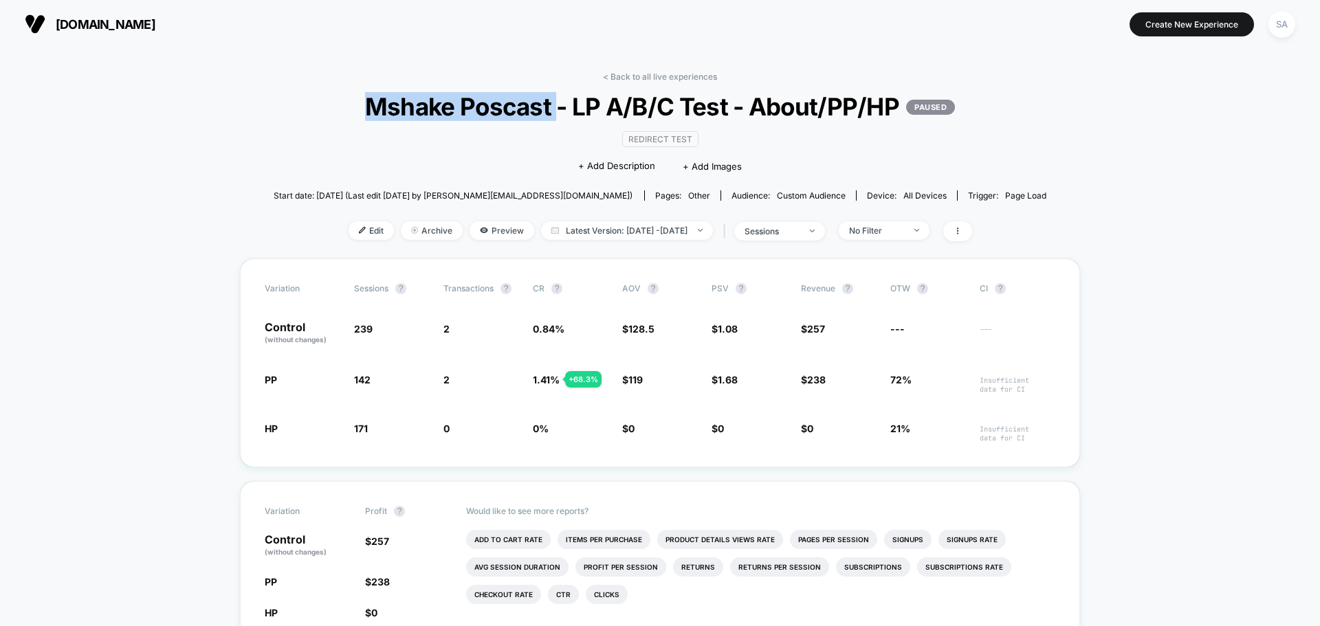
drag, startPoint x: 357, startPoint y: 107, endPoint x: 557, endPoint y: 106, distance: 200.0
click at [557, 106] on span "Mshake Poscast - LP A/B/C Test - About/PP/HP PAUSED" at bounding box center [660, 106] width 696 height 29
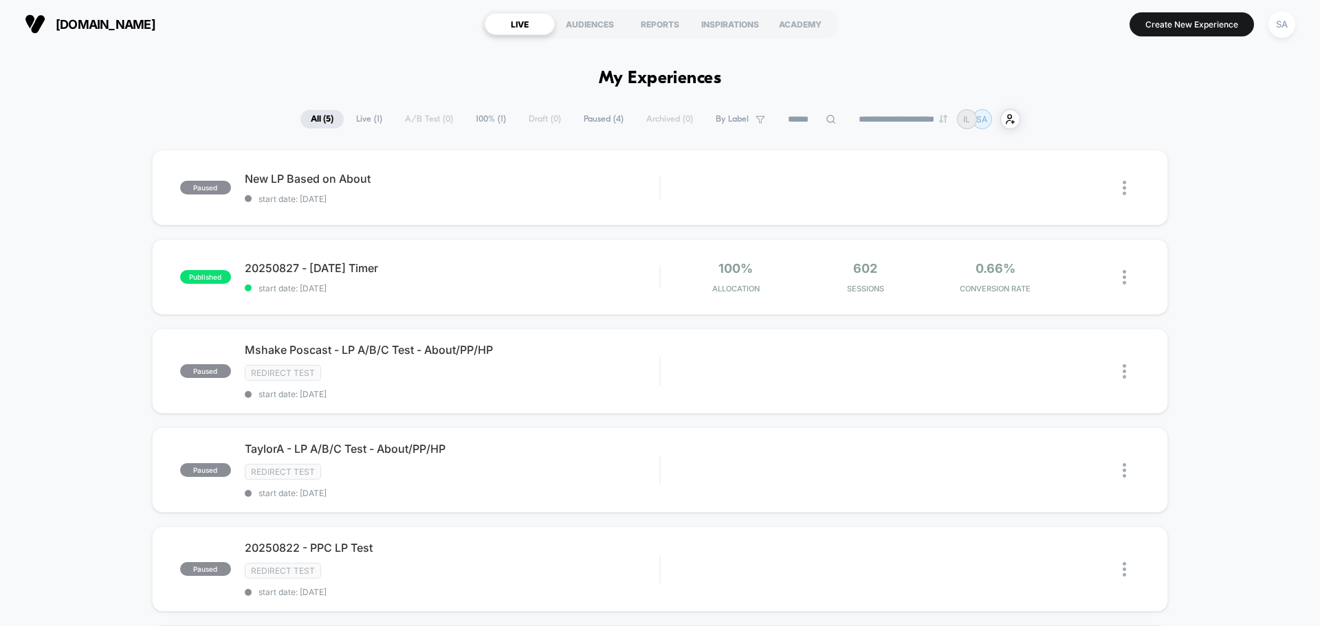
drag, startPoint x: 426, startPoint y: 366, endPoint x: 151, endPoint y: 415, distance: 279.9
click at [151, 414] on div "paused New LP Based on About start date: 8/28/2025 Edit Duplicate Preview Start…" at bounding box center [660, 415] width 1320 height 531
click at [387, 466] on div "Redirect Test" at bounding box center [452, 472] width 414 height 16
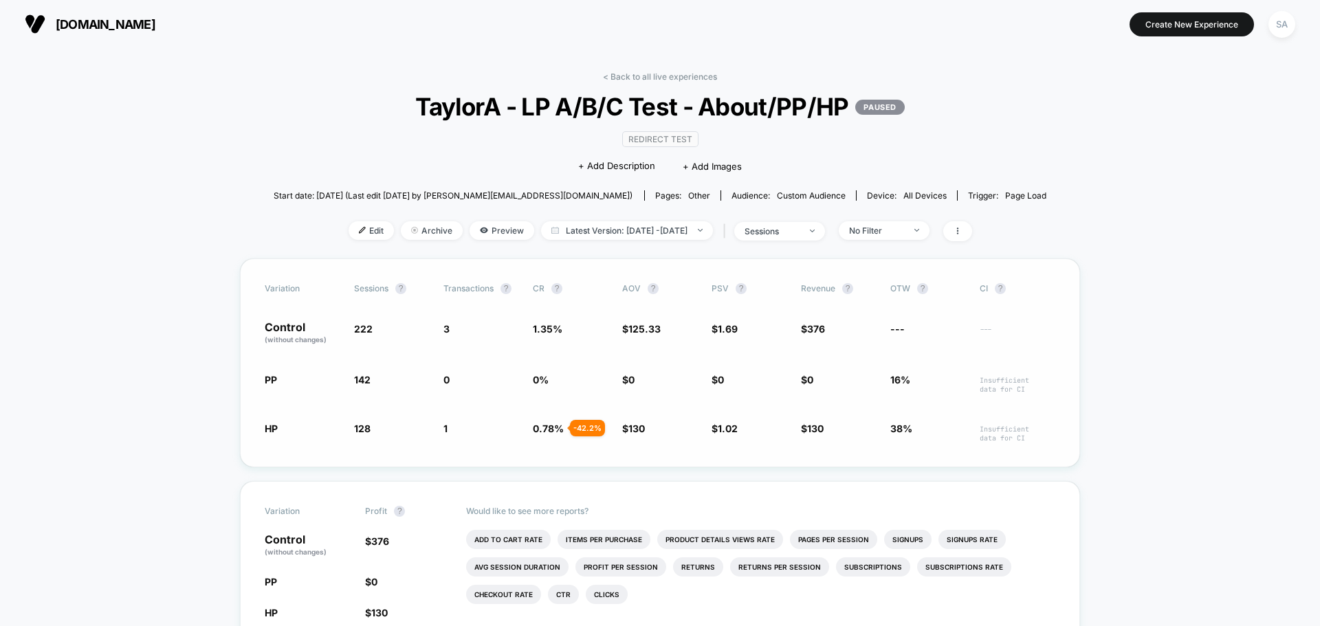
drag, startPoint x: 474, startPoint y: 433, endPoint x: 426, endPoint y: 434, distance: 47.4
click at [426, 434] on div "HP 128 - 42.3 % 1 - 42.2 % 0.78 % - 42.2 % $ 130 + 3.7 % $ 1.02 - 40 % $ 130 - …" at bounding box center [660, 431] width 790 height 21
drag, startPoint x: 469, startPoint y: 381, endPoint x: 410, endPoint y: 380, distance: 59.8
click at [413, 380] on div "PP 142 - 36 % 0 0 % $ 0 $ 0 $ 0 16% Insufficient data for CI" at bounding box center [660, 383] width 790 height 21
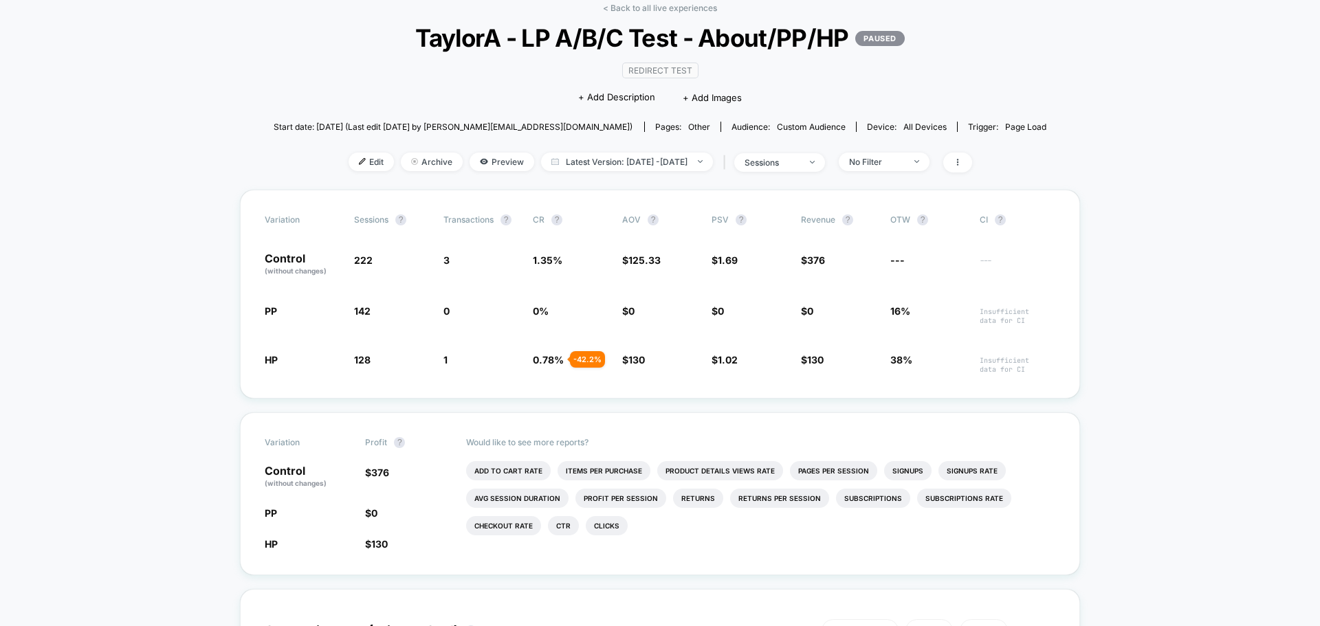
drag, startPoint x: 419, startPoint y: 49, endPoint x: 553, endPoint y: 87, distance: 139.3
click at [603, 47] on span "TaylorA - LP A/B/C Test - About/PP/HP PAUSED" at bounding box center [660, 37] width 696 height 29
drag, startPoint x: 331, startPoint y: 311, endPoint x: 413, endPoint y: 311, distance: 81.8
click at [413, 311] on div "PP 142 - 36 % 0 0 % $ 0 $ 0 $ 0 16% Insufficient data for CI" at bounding box center [660, 314] width 790 height 21
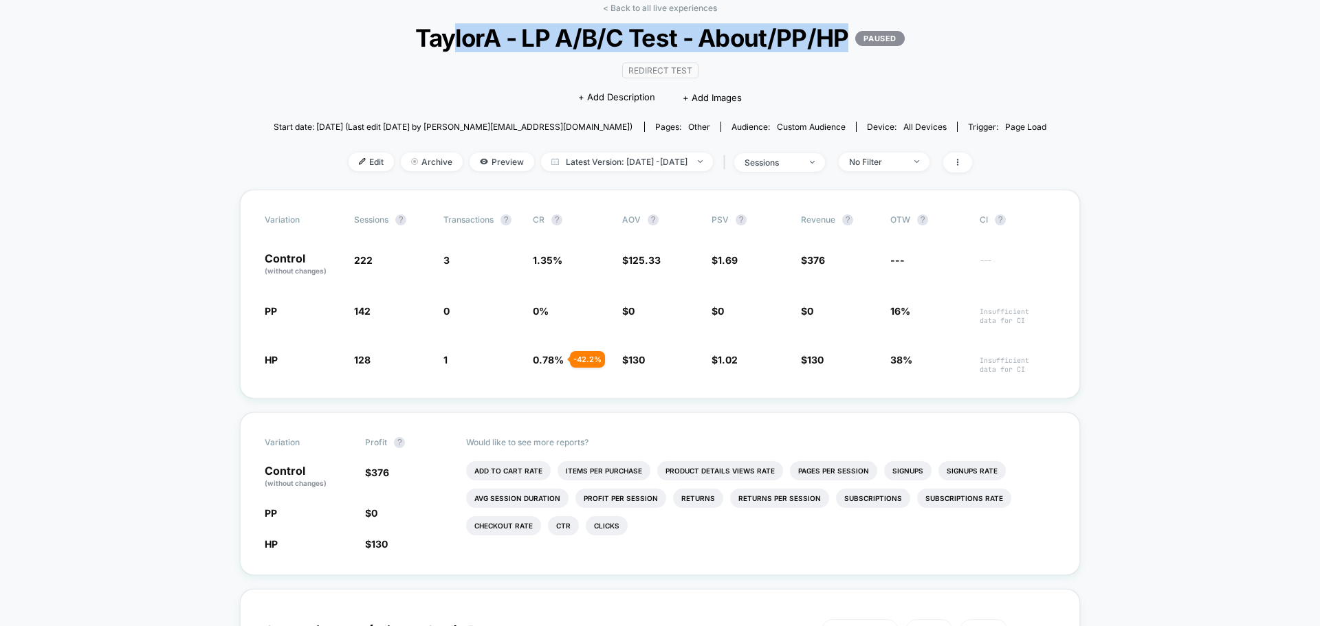
drag, startPoint x: 848, startPoint y: 41, endPoint x: 451, endPoint y: 36, distance: 397.3
click at [451, 36] on span "TaylorA - LP A/B/C Test - About/PP/HP PAUSED" at bounding box center [660, 37] width 696 height 29
click at [452, 40] on span "TaylorA - LP A/B/C Test - About/PP/HP PAUSED" at bounding box center [660, 37] width 696 height 29
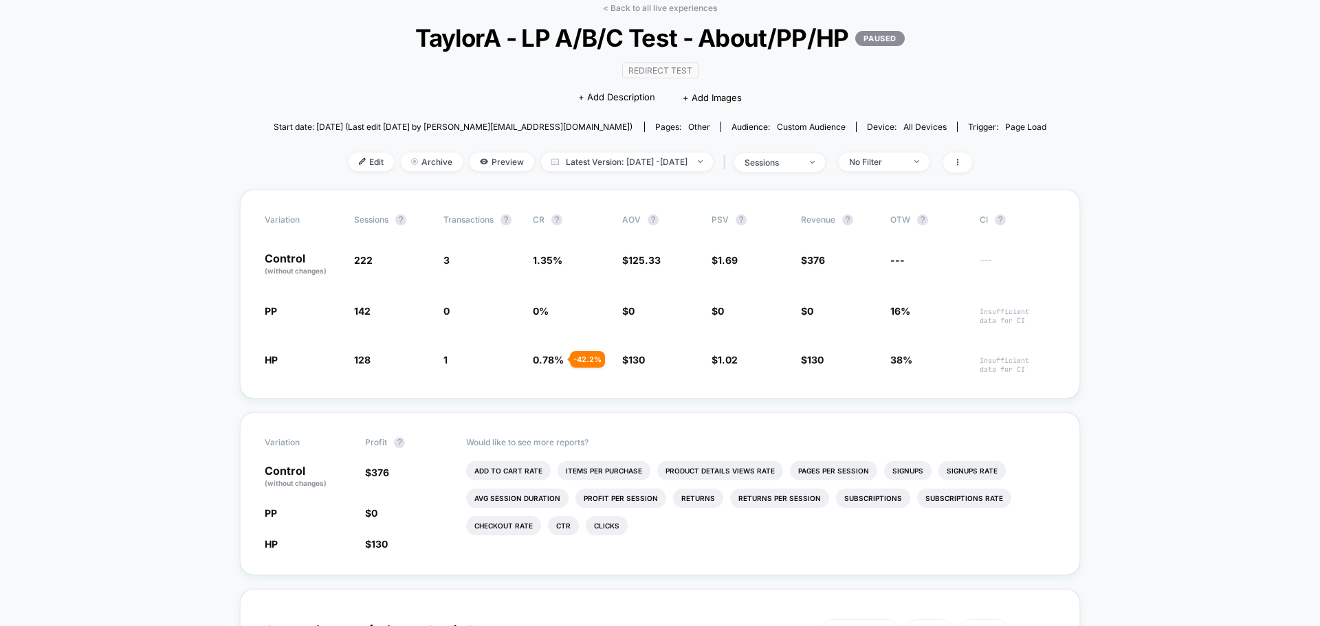
click at [438, 38] on span "TaylorA - LP A/B/C Test - About/PP/HP PAUSED" at bounding box center [660, 37] width 696 height 29
click at [962, 164] on icon at bounding box center [957, 162] width 8 height 8
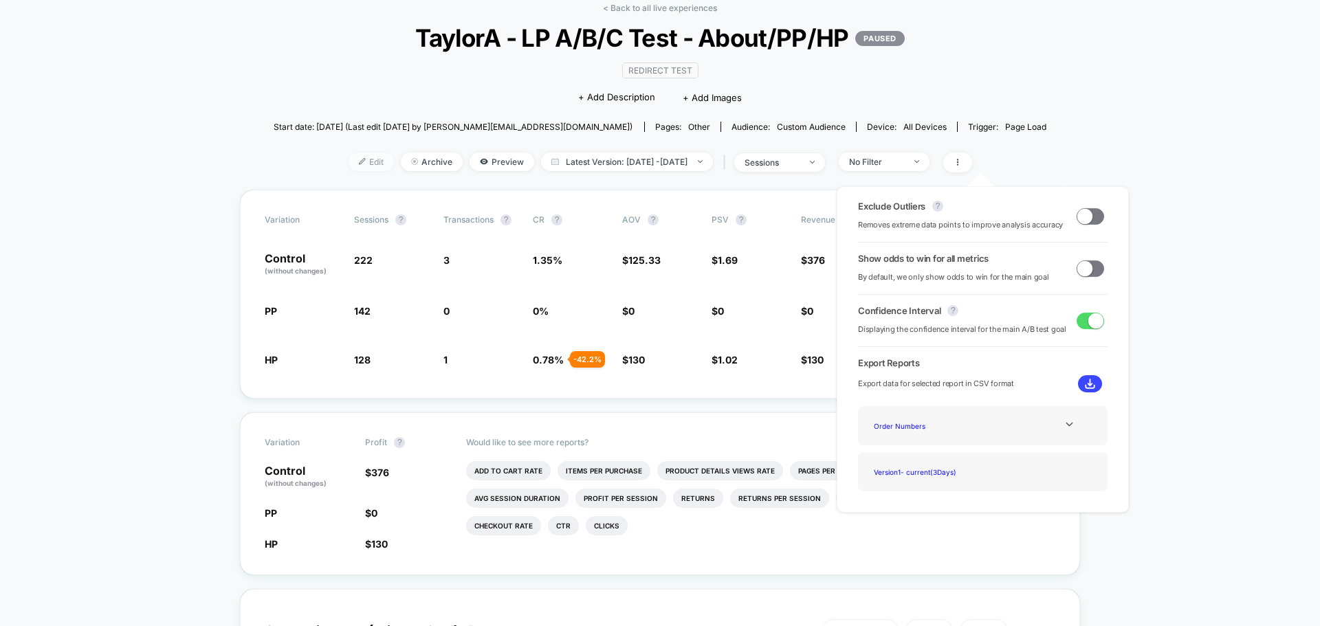
click at [348, 164] on span "Edit" at bounding box center [370, 162] width 45 height 19
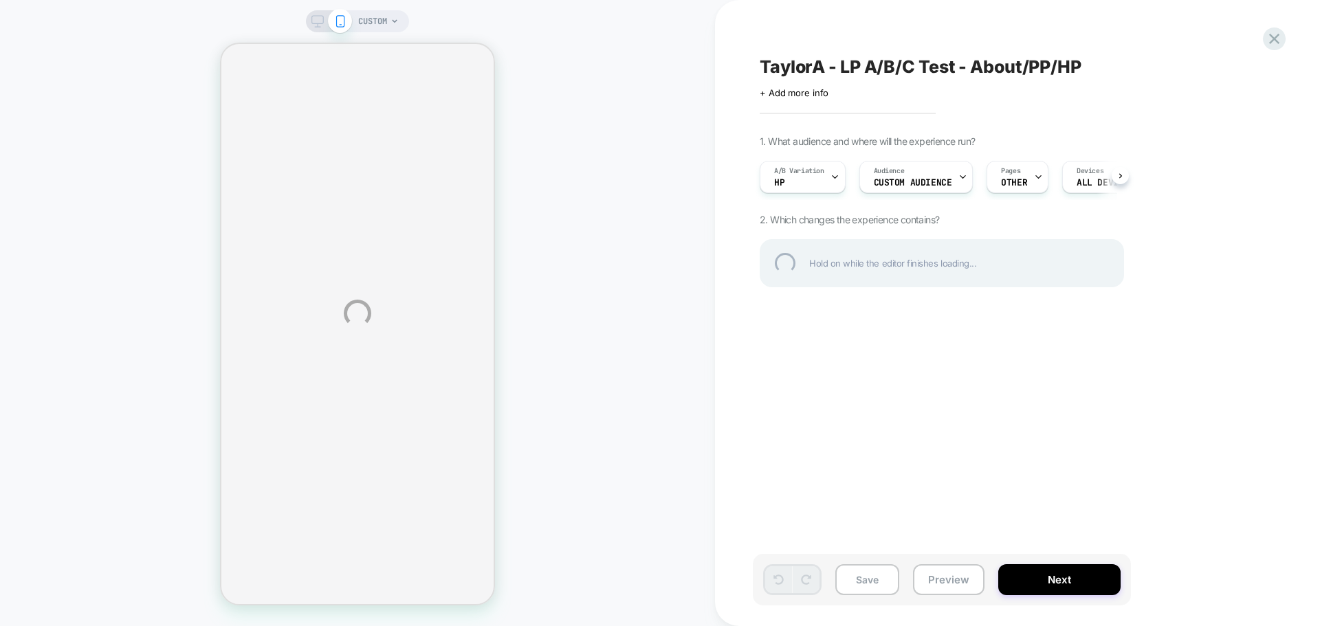
click at [832, 180] on div "CUSTOM TaylorA - LP A/B/C Test - About/PP/HP Click to edit experience details +…" at bounding box center [660, 313] width 1320 height 626
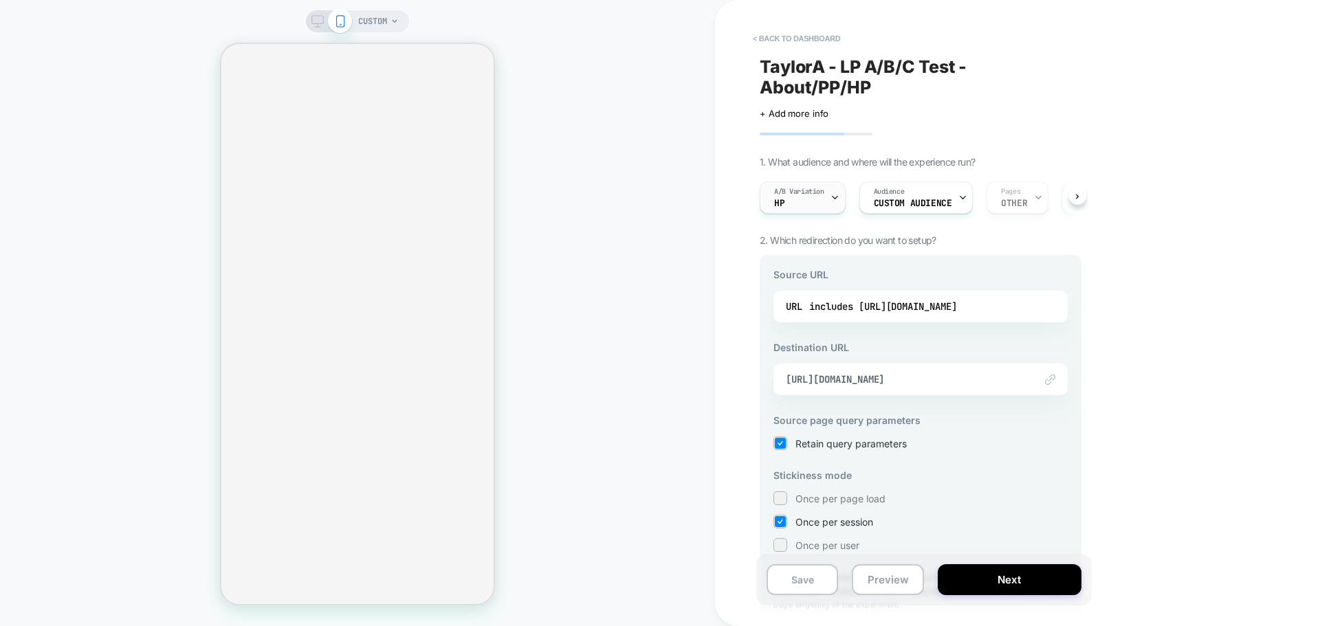
click at [835, 190] on div at bounding box center [834, 197] width 9 height 31
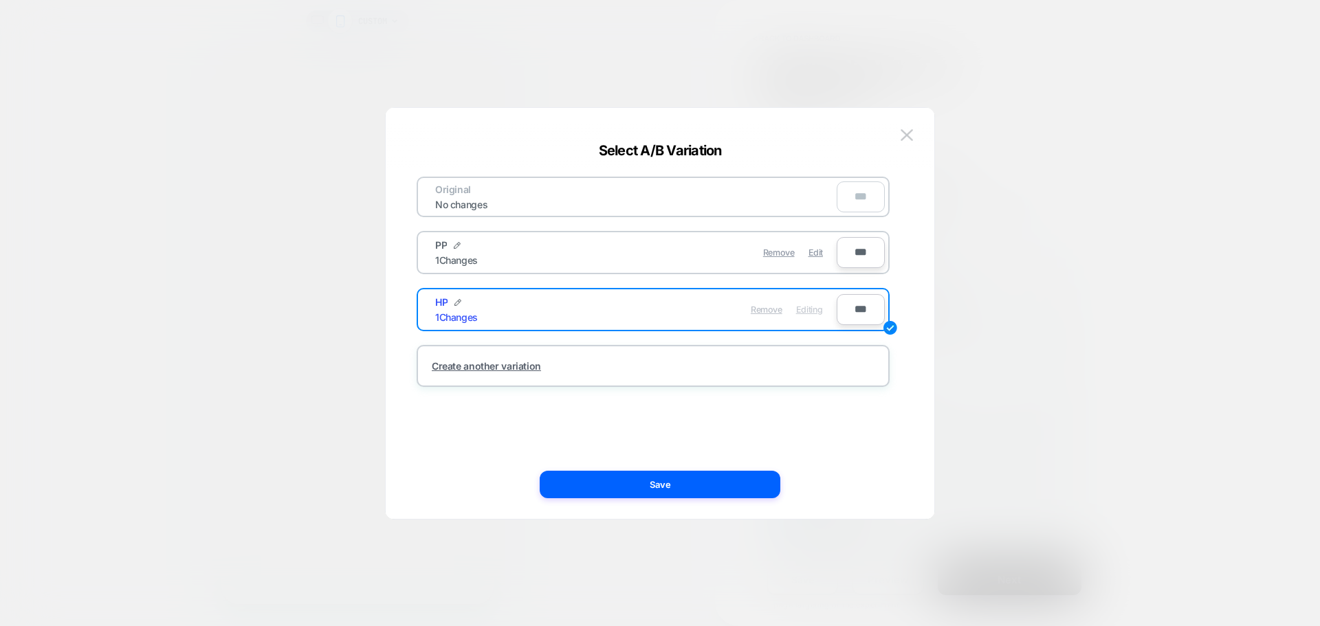
click at [773, 307] on span "Remove" at bounding box center [767, 310] width 32 height 10
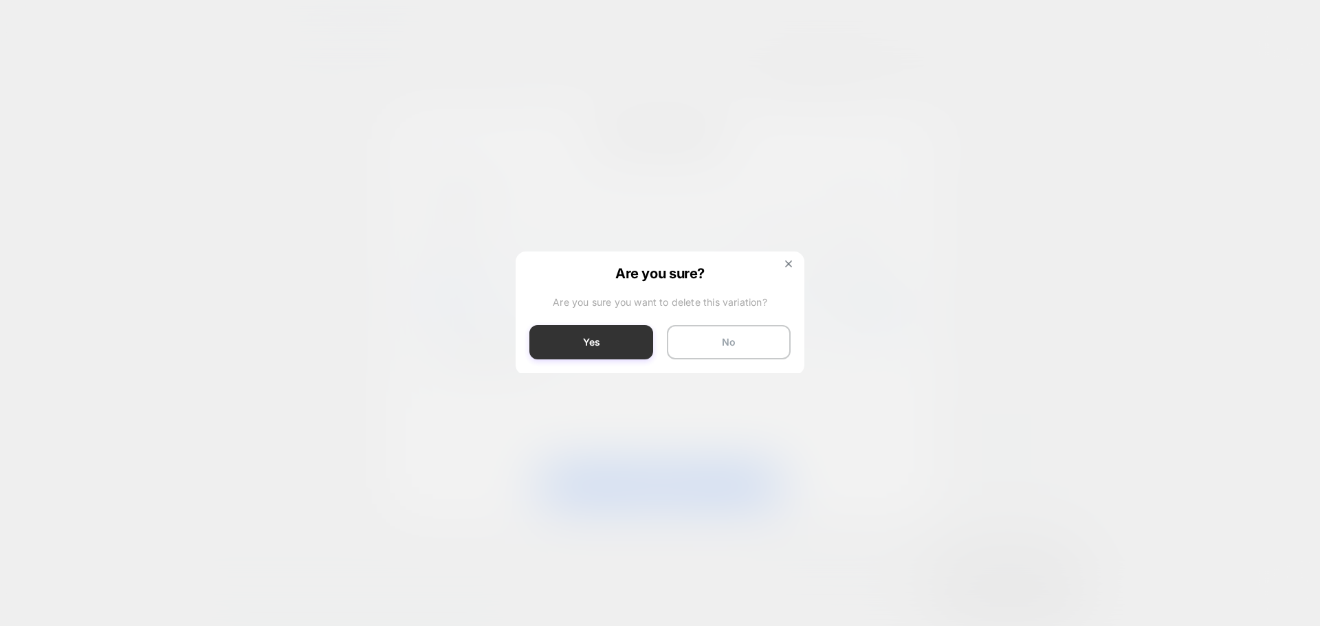
click at [592, 340] on button "Yes" at bounding box center [591, 342] width 124 height 34
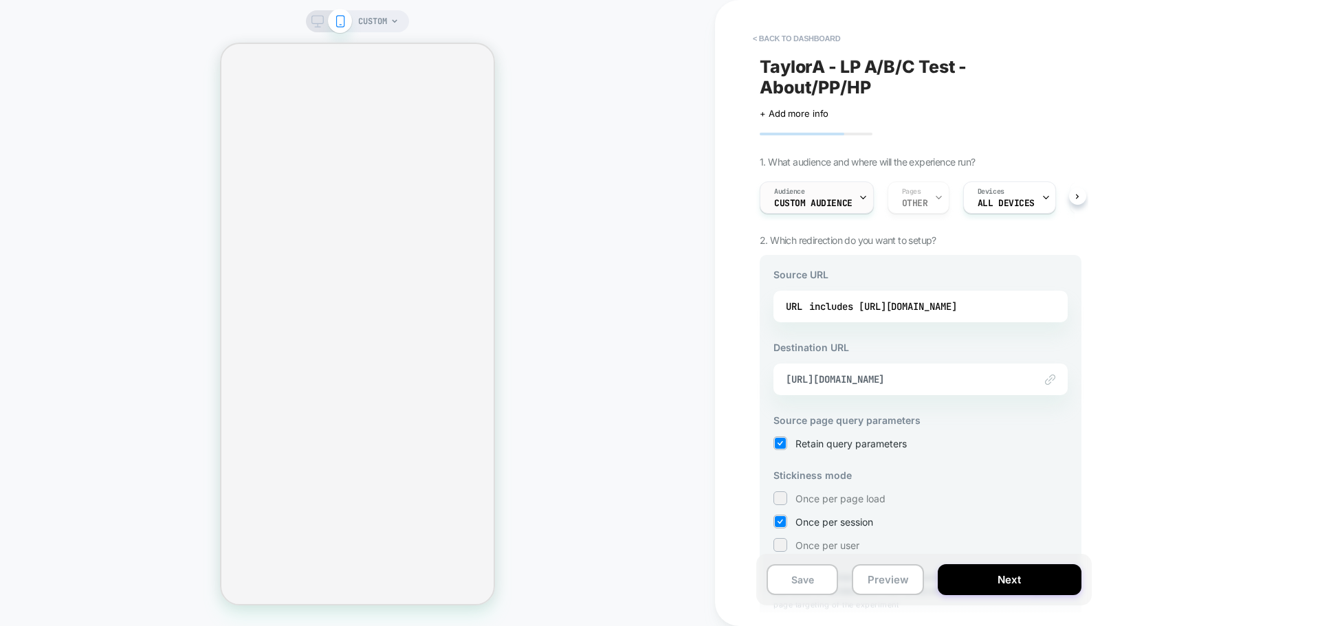
click at [819, 202] on span "Custom Audience" at bounding box center [813, 204] width 78 height 10
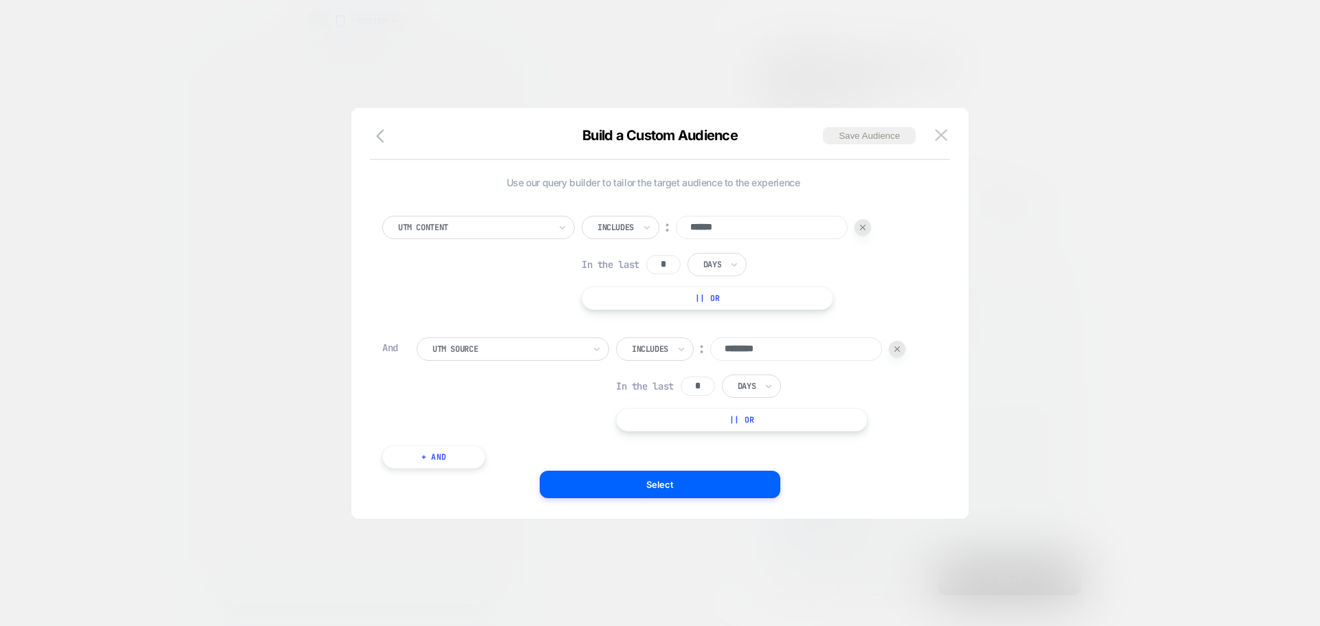
scroll to position [14, 0]
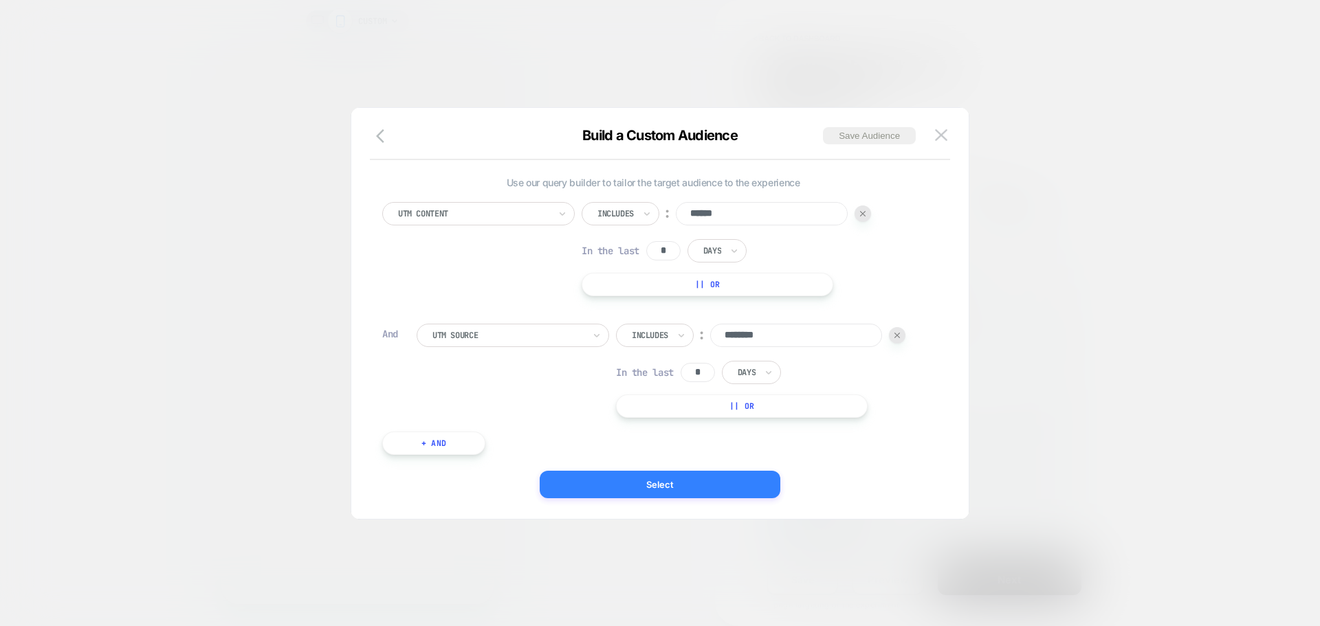
click at [599, 491] on button "Select" at bounding box center [660, 484] width 241 height 27
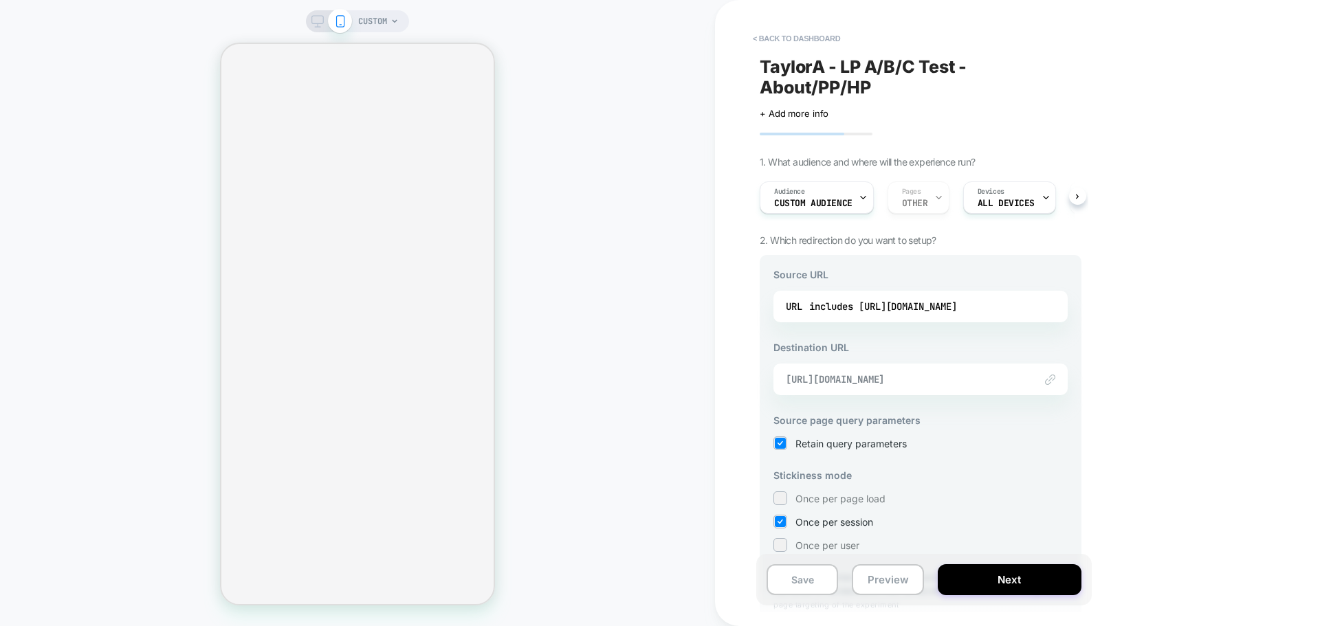
click at [965, 383] on span "https://lorenworld.com/collections/all-products/products/buster" at bounding box center [903, 379] width 235 height 12
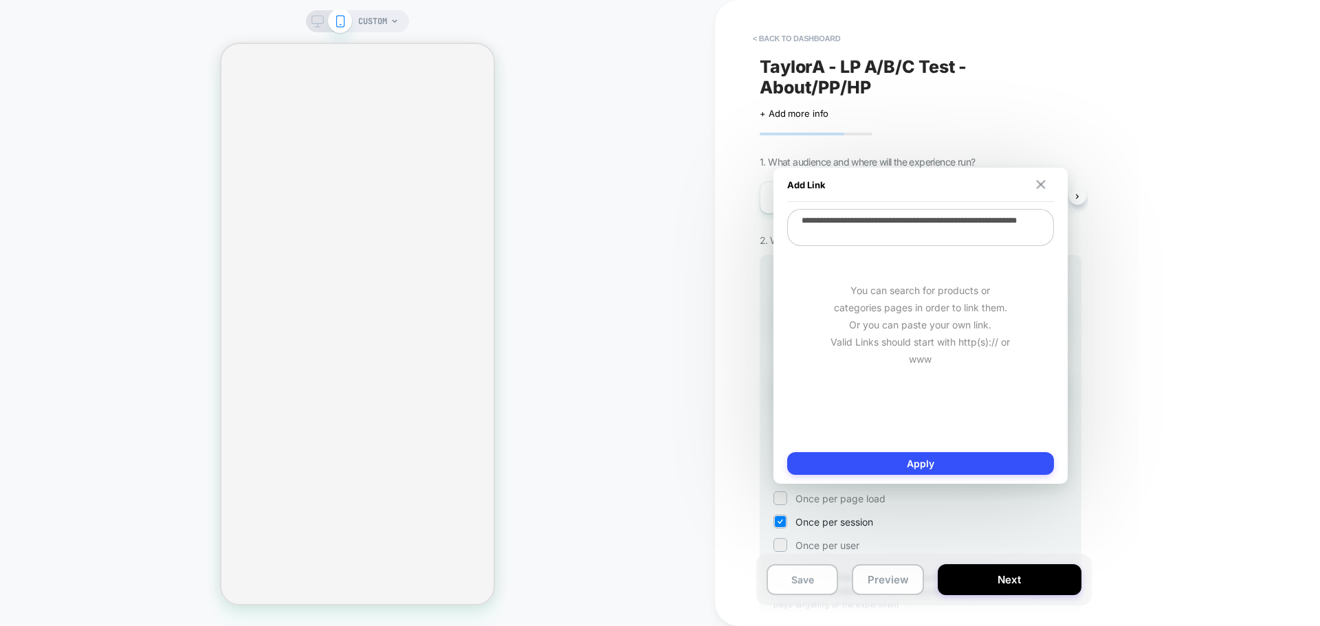
click at [1040, 186] on img at bounding box center [1040, 184] width 9 height 9
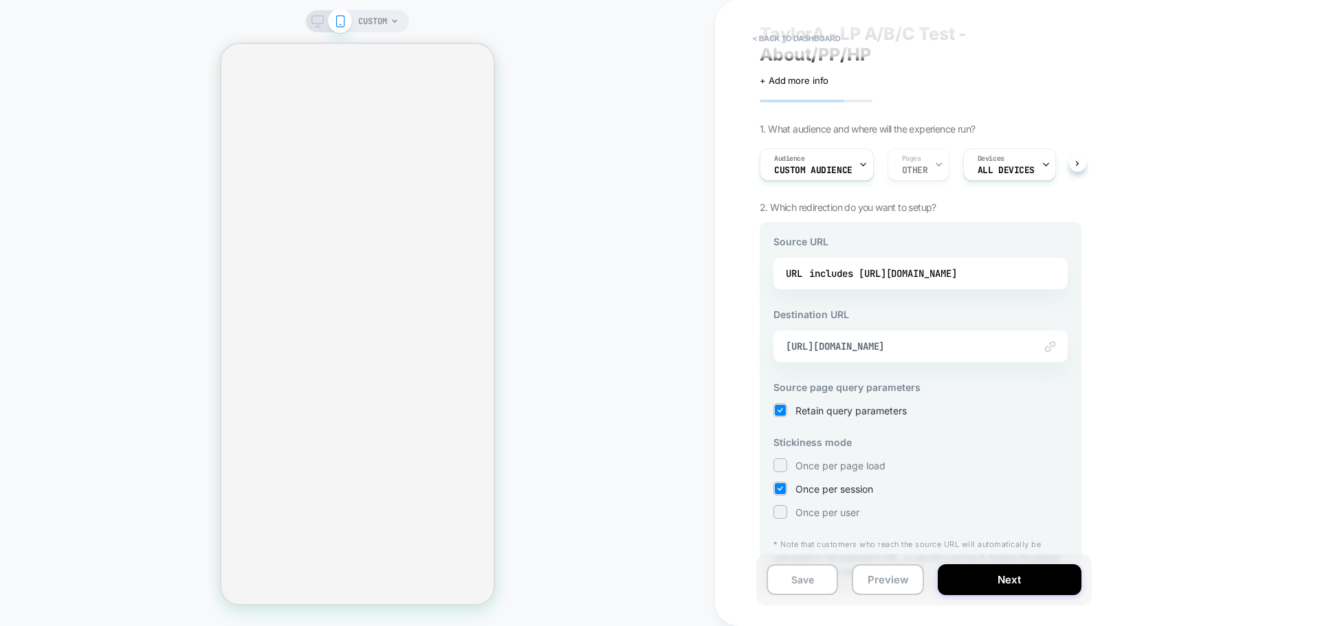
scroll to position [0, 0]
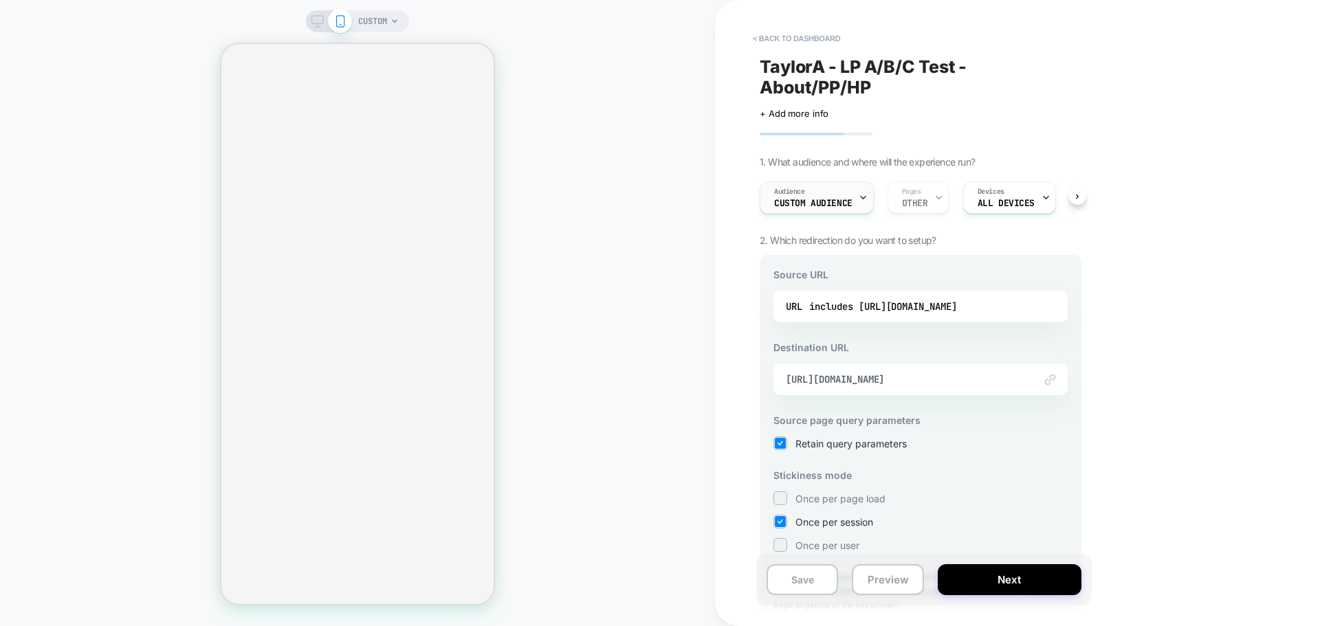
click at [841, 192] on div "Audience Custom Audience" at bounding box center [813, 197] width 106 height 31
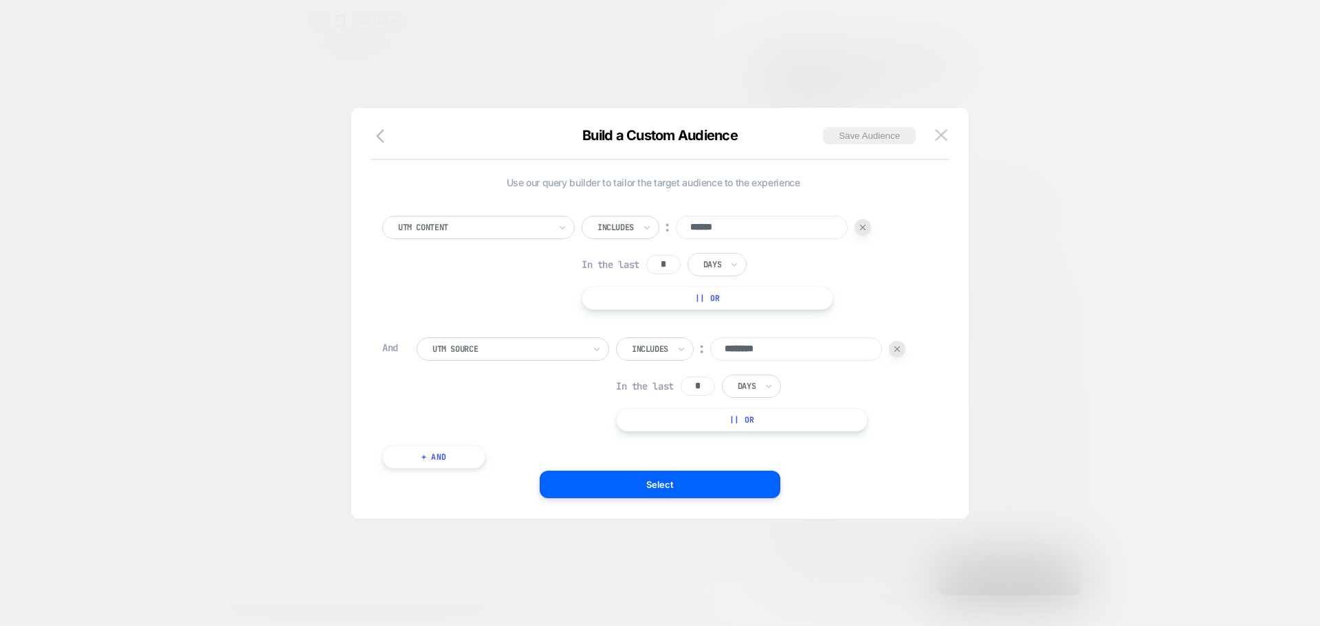
click at [953, 142] on div "Build a Custom Audience Save Audience" at bounding box center [659, 143] width 617 height 33
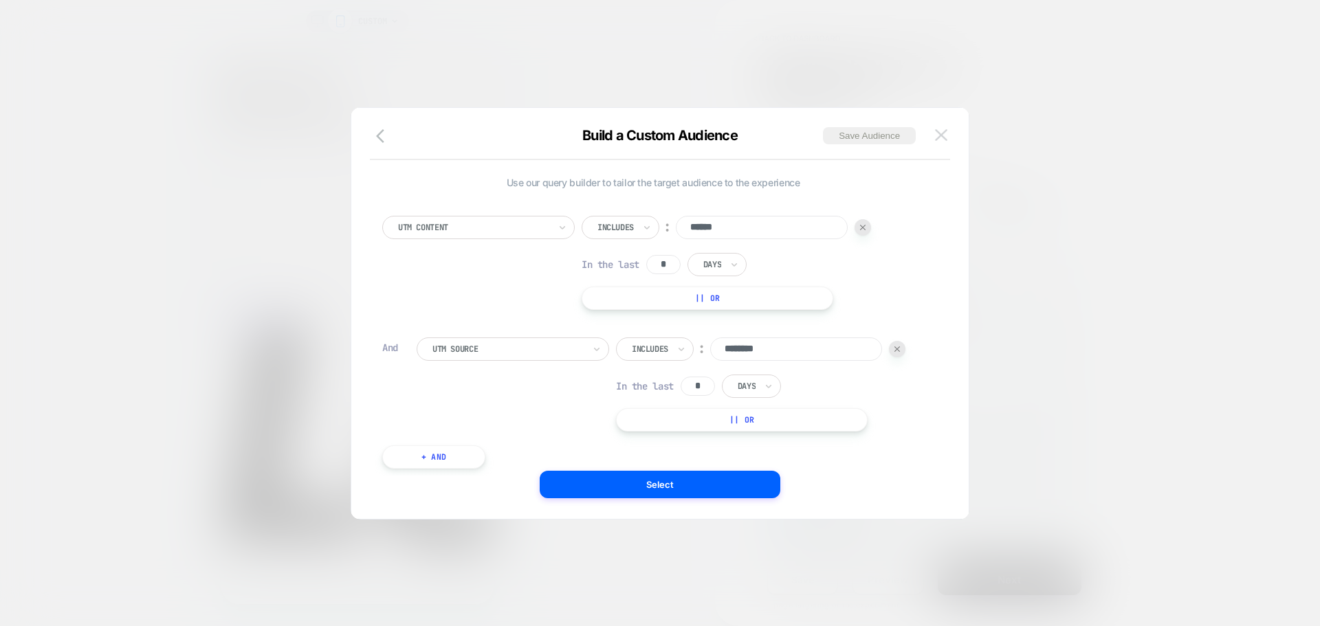
click at [945, 141] on img at bounding box center [941, 135] width 12 height 12
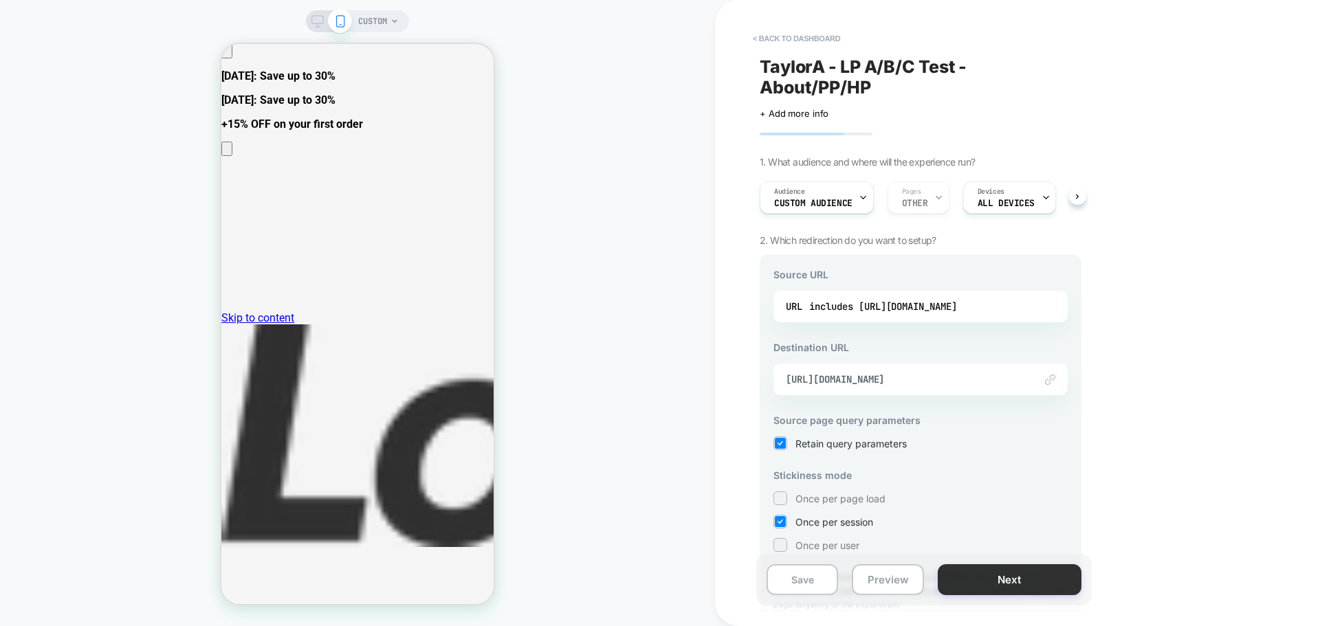
click at [997, 575] on button "Next" at bounding box center [1010, 579] width 144 height 31
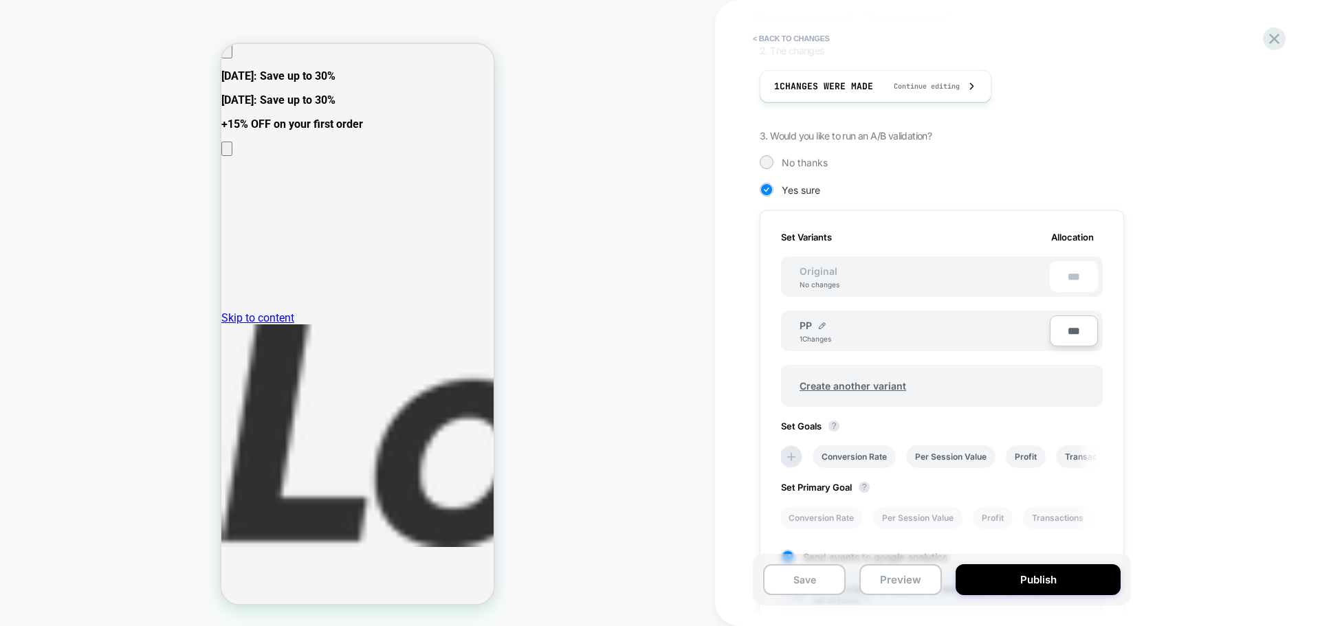
scroll to position [275, 0]
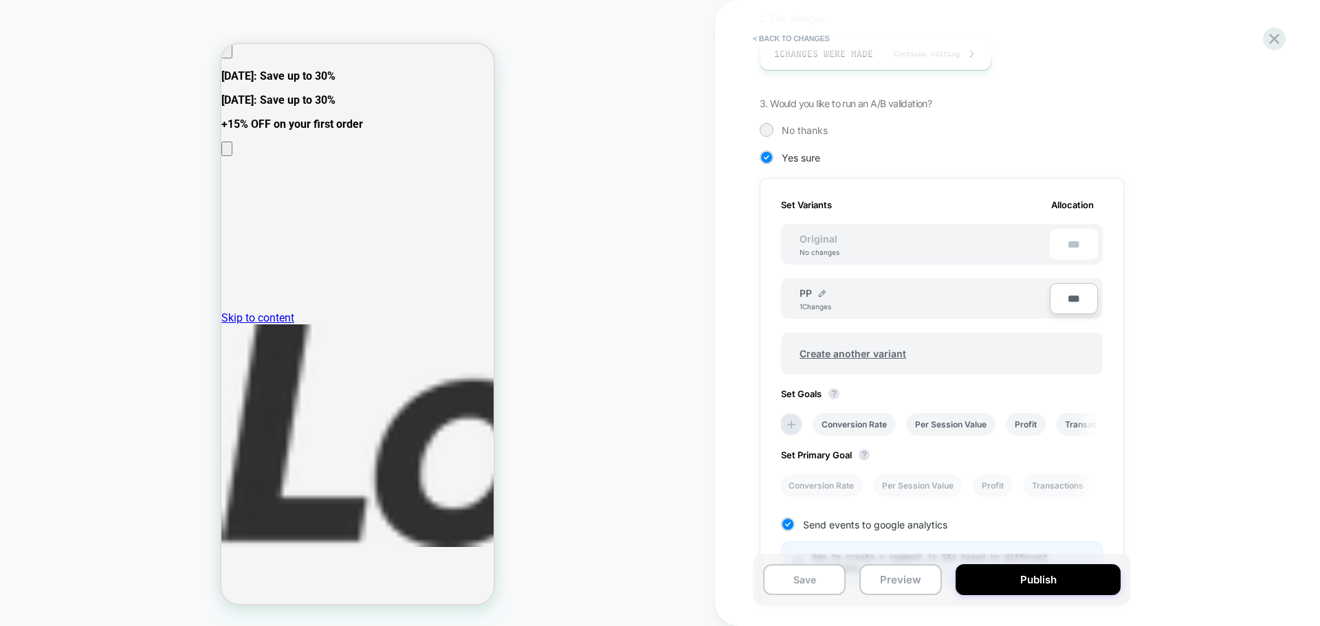
click at [1083, 296] on input "***" at bounding box center [1074, 298] width 48 height 31
click at [1101, 306] on div "PP 1 Changes ***" at bounding box center [942, 298] width 322 height 41
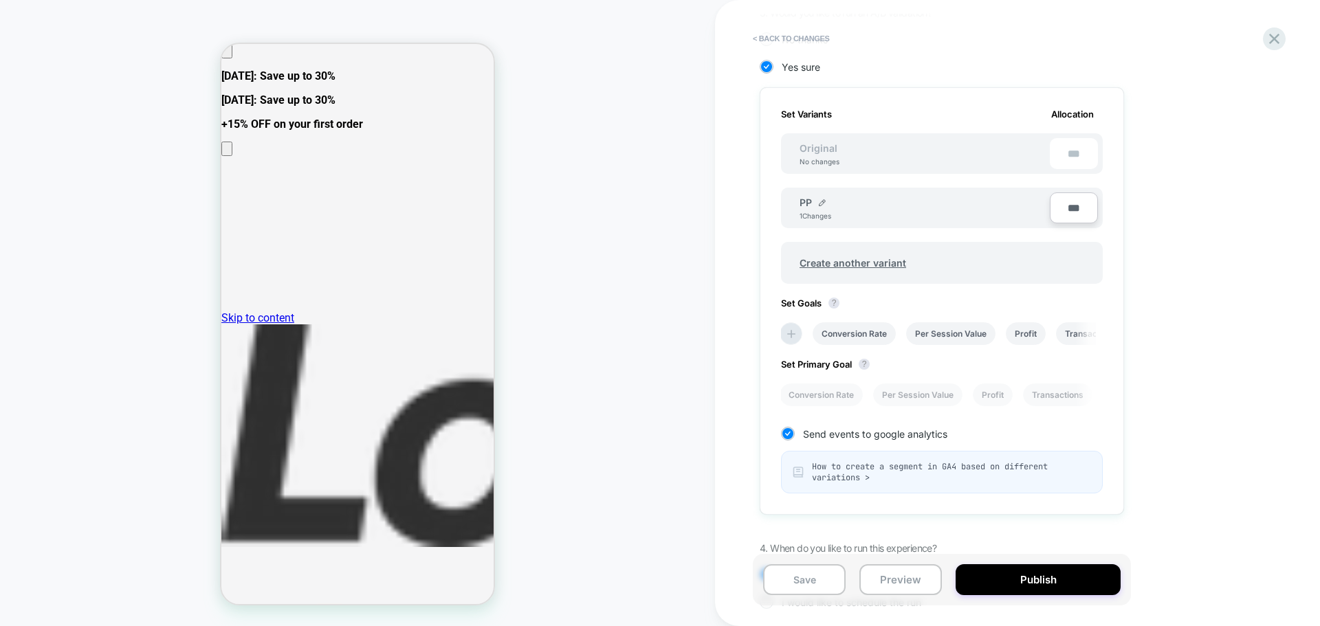
scroll to position [438, 0]
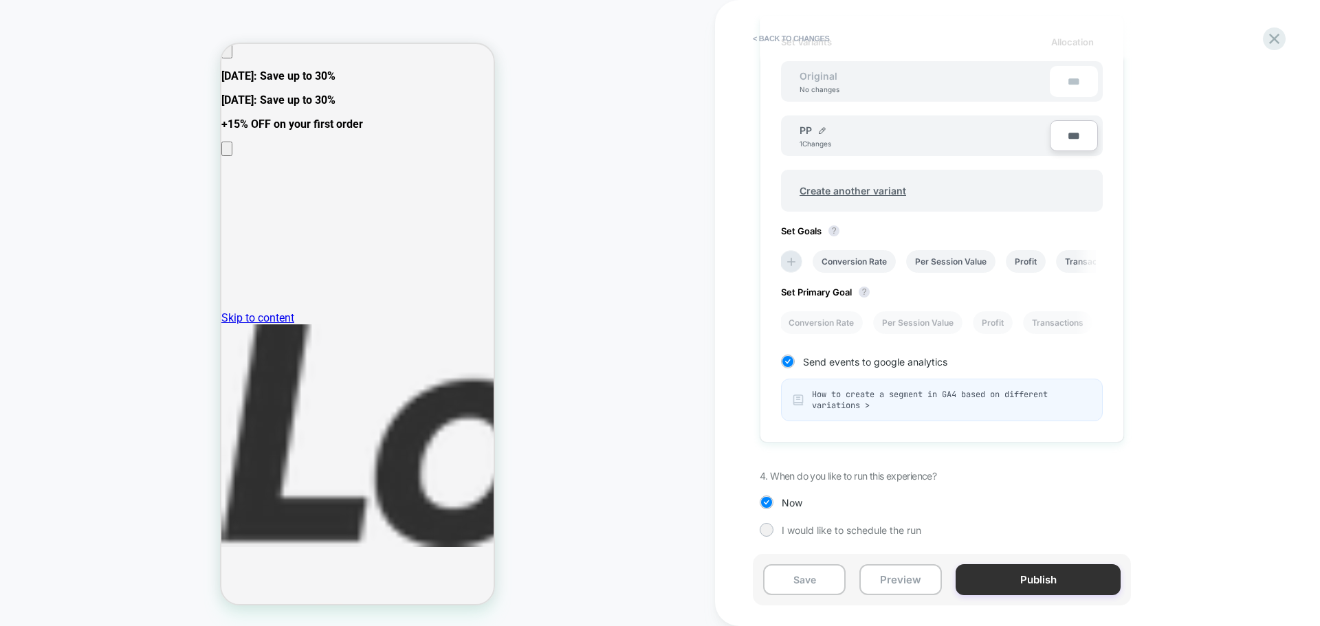
click at [1023, 579] on button "Publish" at bounding box center [1037, 579] width 165 height 31
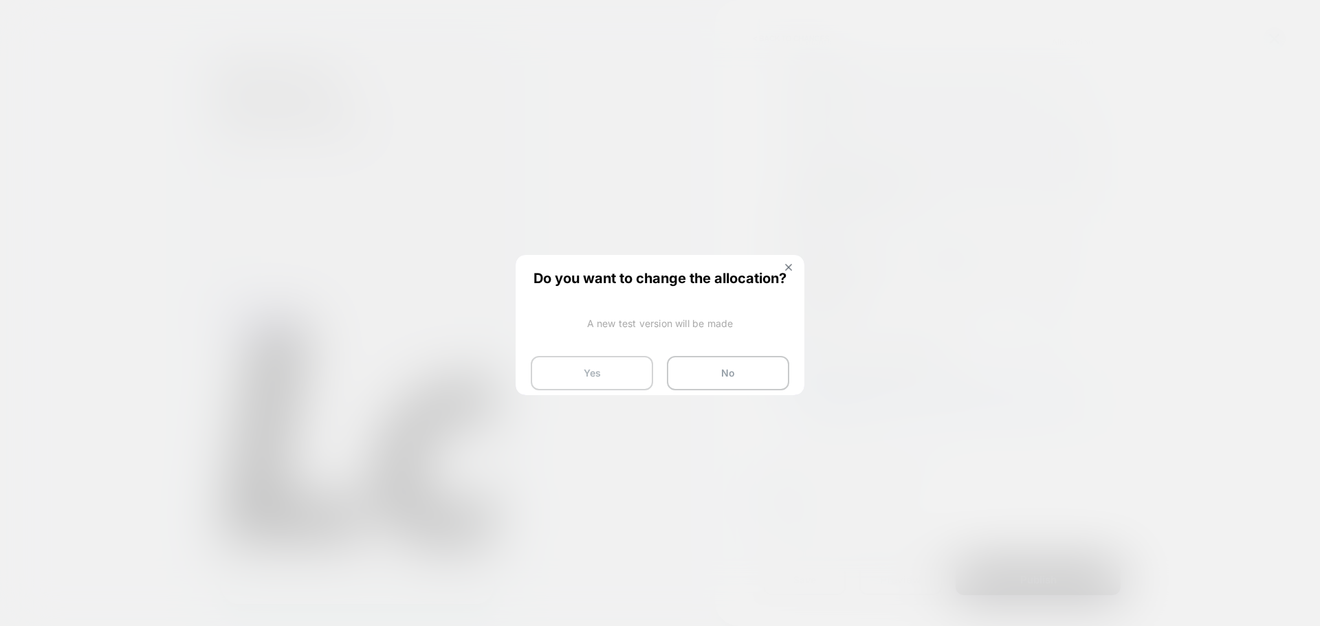
click at [608, 375] on button "Yes" at bounding box center [592, 373] width 122 height 34
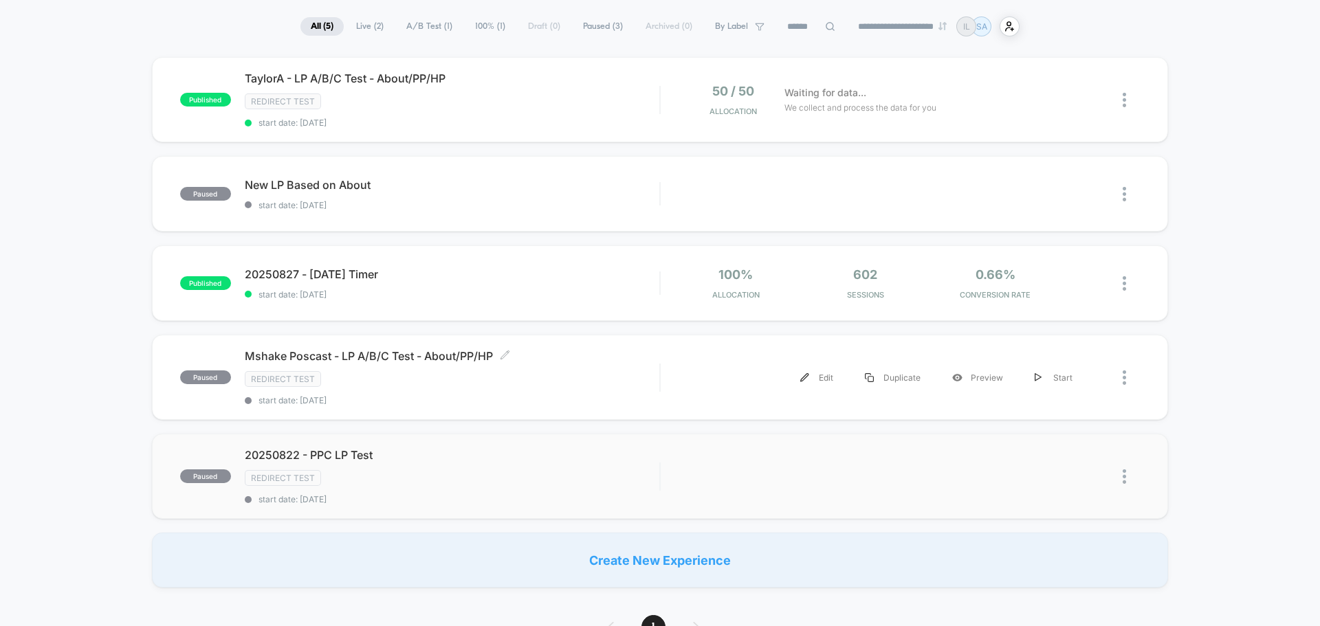
scroll to position [69, 0]
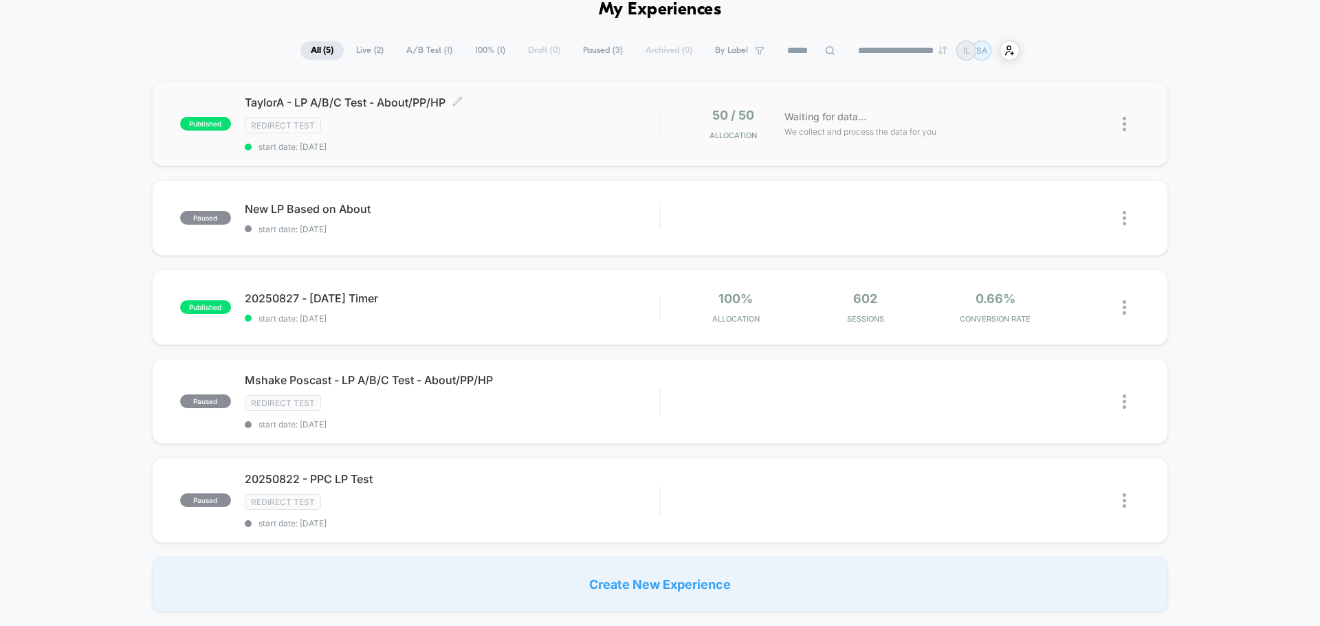
click at [412, 151] on span "start date: [DATE]" at bounding box center [452, 147] width 414 height 10
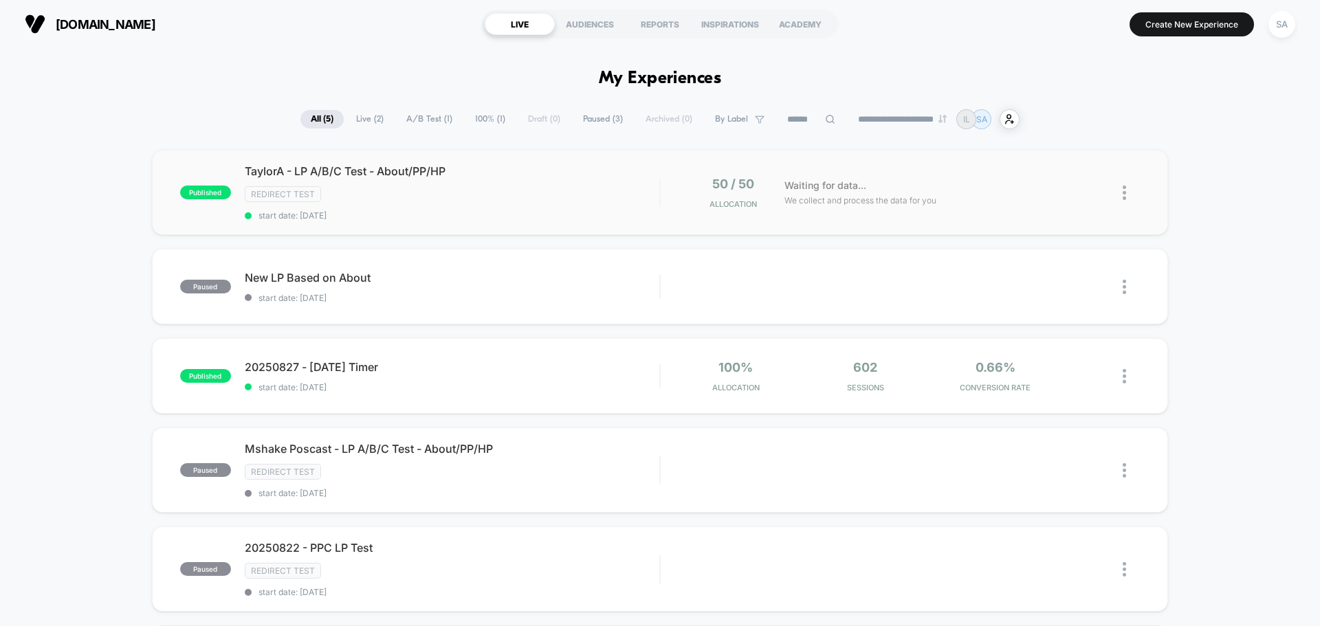
click at [1122, 195] on img at bounding box center [1123, 193] width 3 height 14
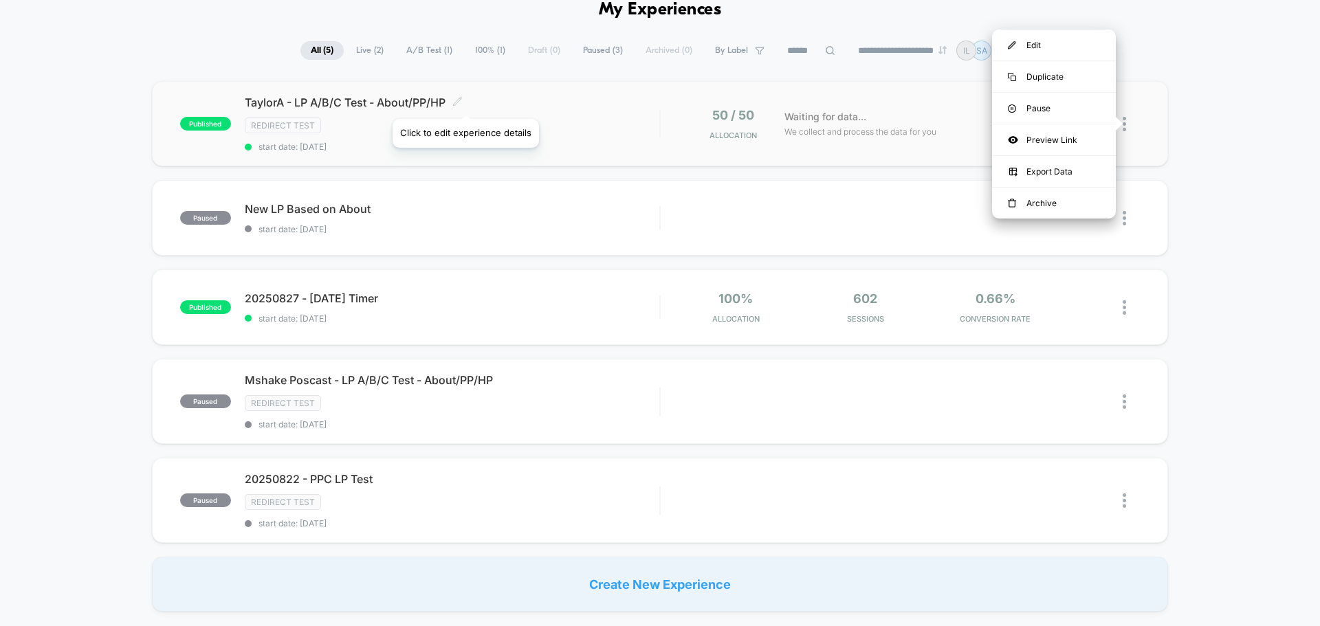
click at [463, 102] on icon at bounding box center [457, 101] width 10 height 10
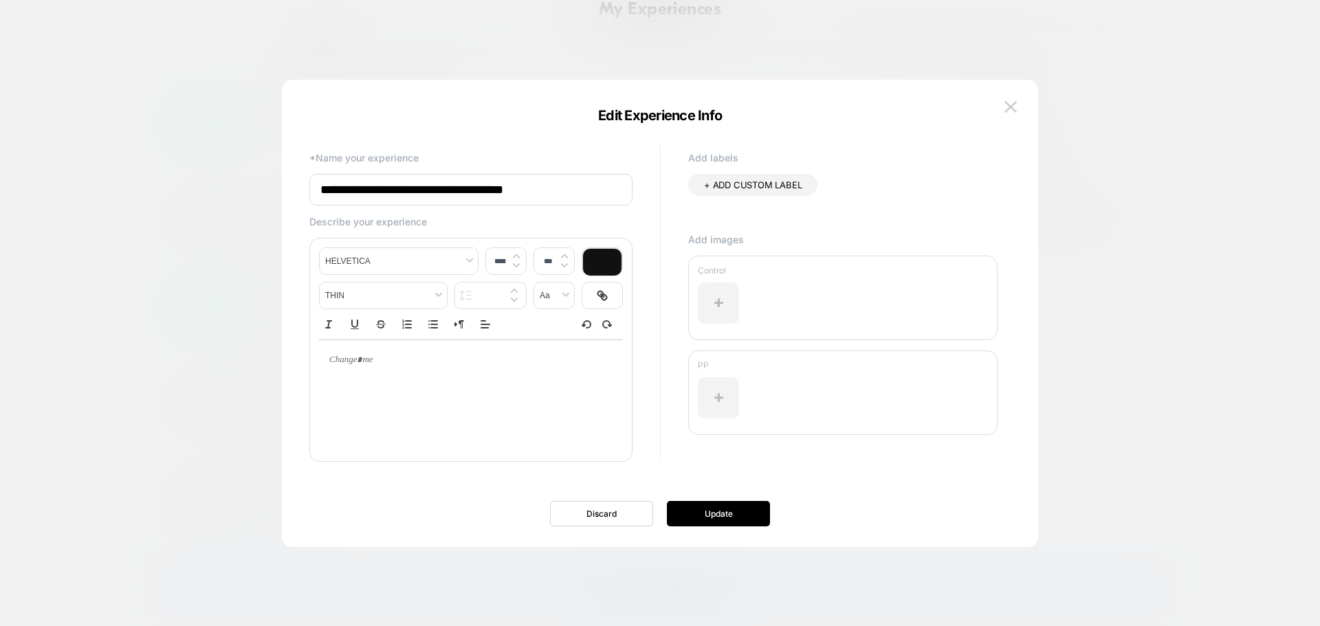
drag, startPoint x: 523, startPoint y: 195, endPoint x: 661, endPoint y: 188, distance: 138.4
click at [659, 188] on div "**********" at bounding box center [652, 312] width 701 height 341
click at [700, 522] on button "Update" at bounding box center [718, 513] width 103 height 25
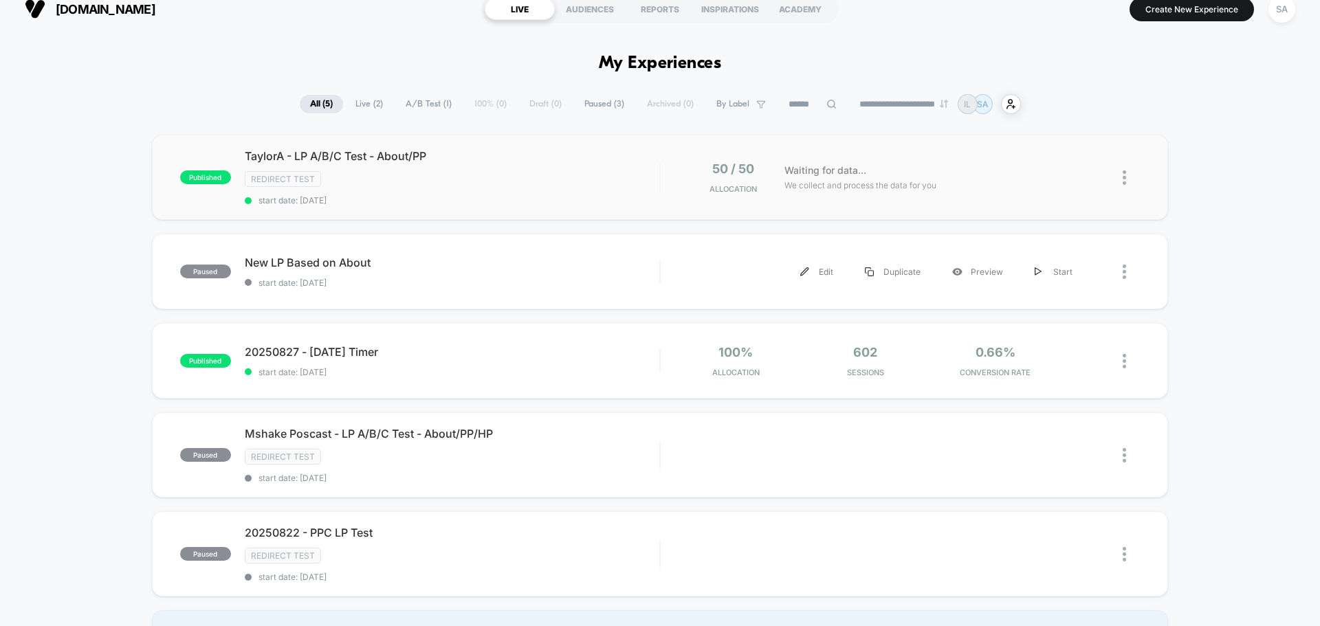
scroll to position [0, 0]
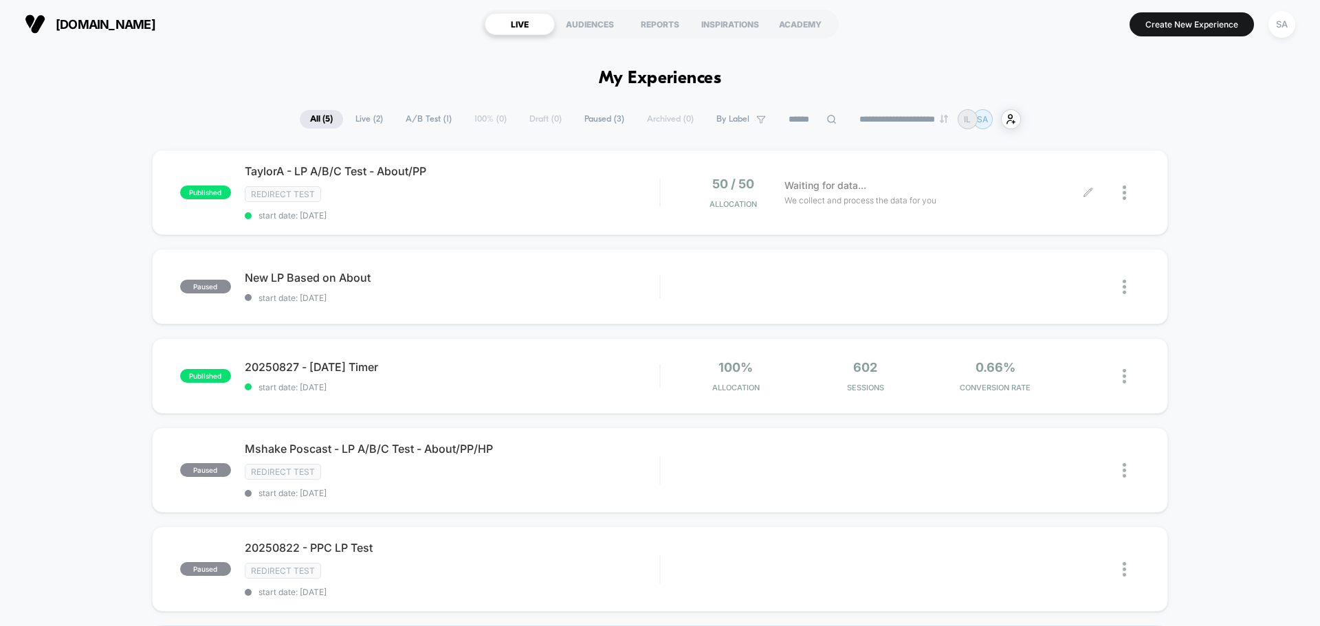
click at [1120, 192] on div at bounding box center [1114, 193] width 52 height 32
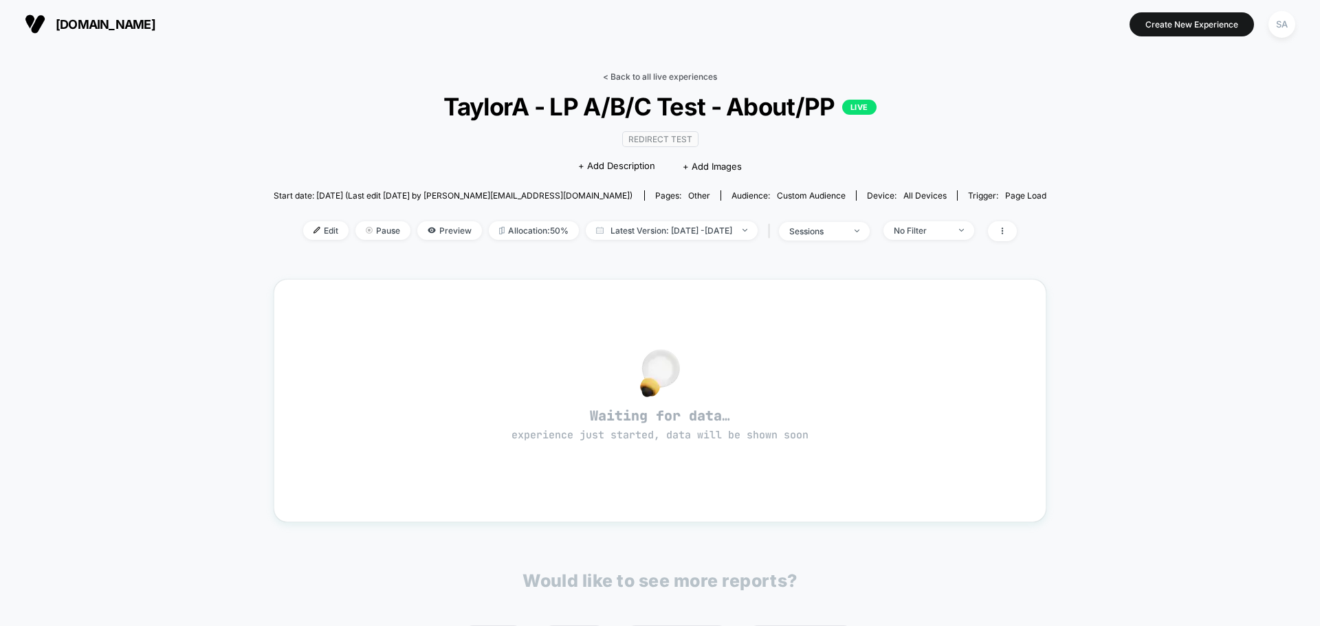
click at [612, 78] on link "< Back to all live experiences" at bounding box center [660, 76] width 114 height 10
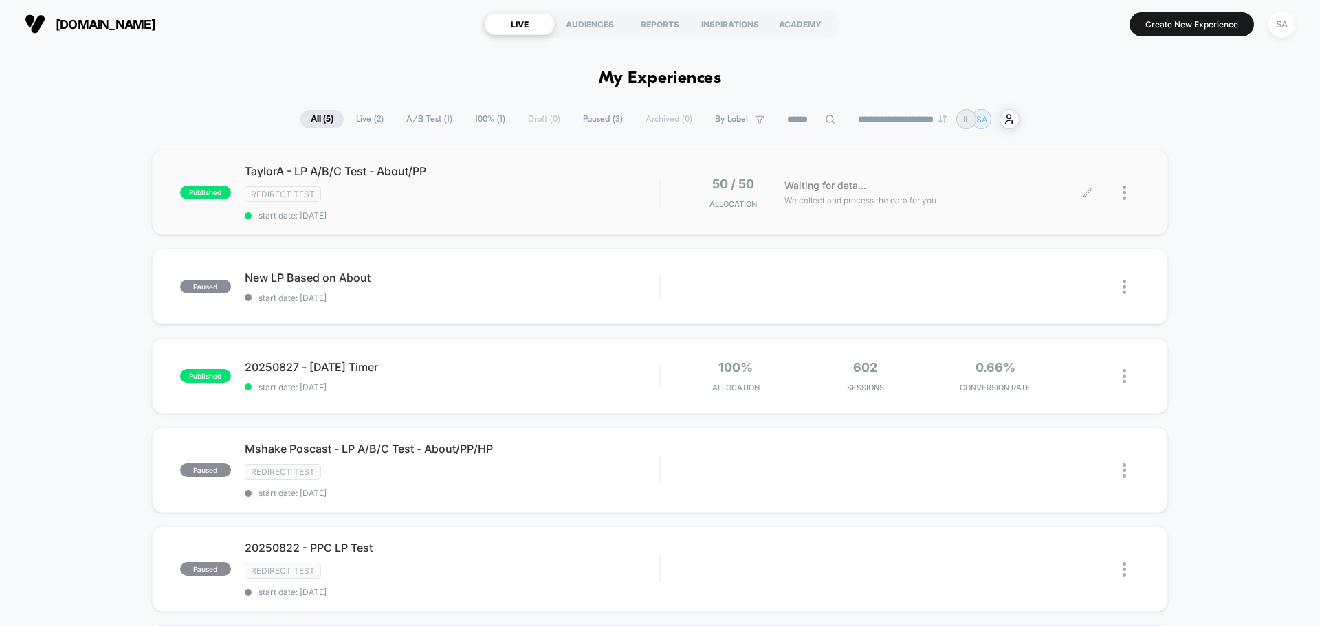
click at [1118, 191] on div at bounding box center [1114, 193] width 52 height 32
click at [1127, 193] on div at bounding box center [1130, 193] width 17 height 32
click at [1062, 151] on div "Duplicate" at bounding box center [1054, 145] width 124 height 31
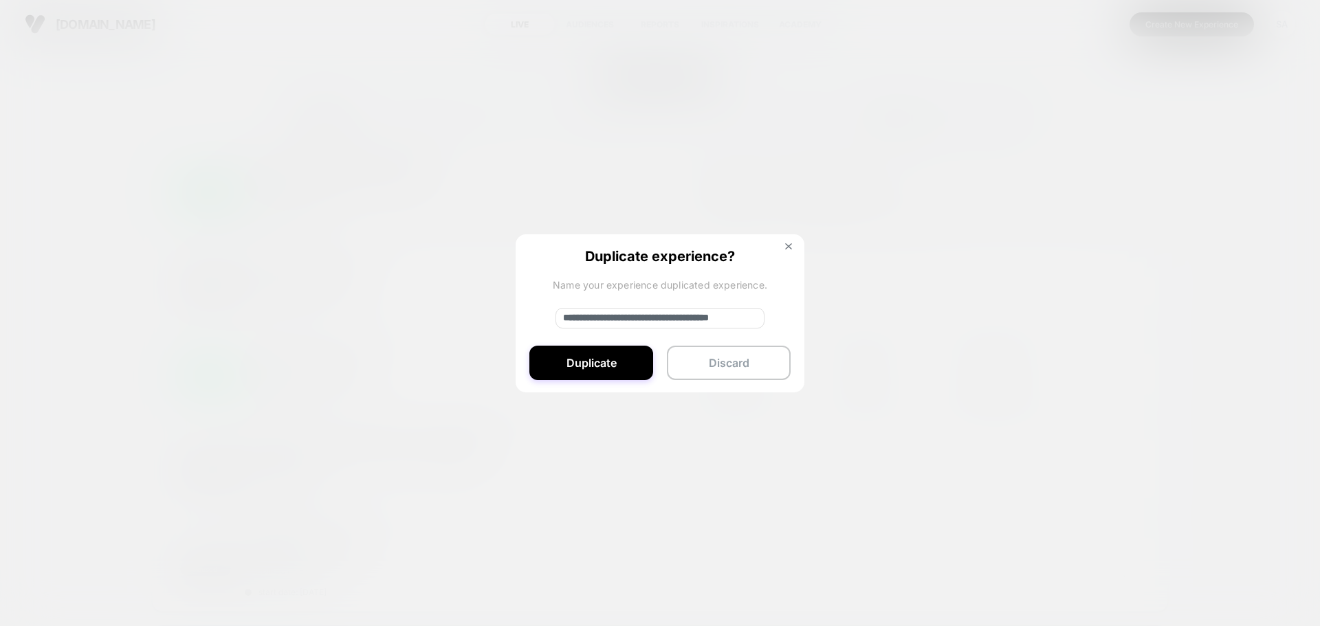
drag, startPoint x: 650, startPoint y: 320, endPoint x: 379, endPoint y: 304, distance: 271.3
click at [1122, 209] on div "**********" at bounding box center [1130, 193] width 17 height 32
click at [598, 317] on input "**********" at bounding box center [659, 318] width 209 height 21
type input "**********"
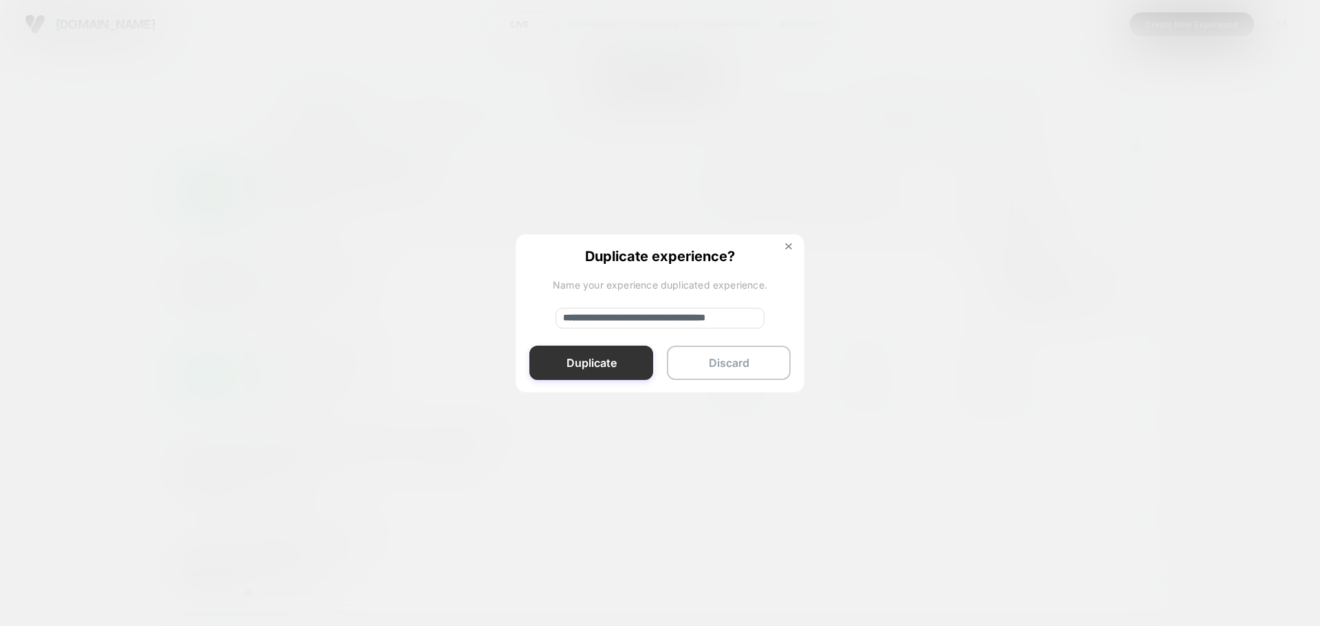
click at [599, 359] on button "Duplicate" at bounding box center [591, 363] width 124 height 34
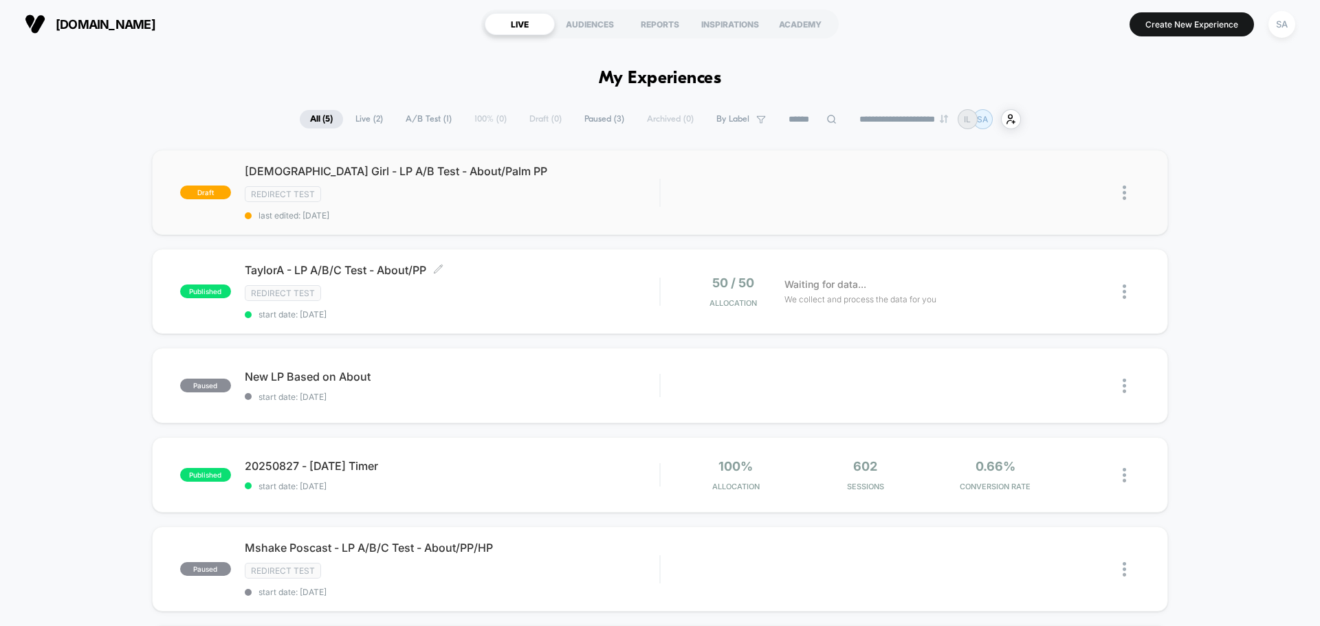
scroll to position [0, 0]
click at [447, 273] on span "TaylorA - LP A/B/C Test - About/PP Click to edit experience details" at bounding box center [452, 270] width 414 height 14
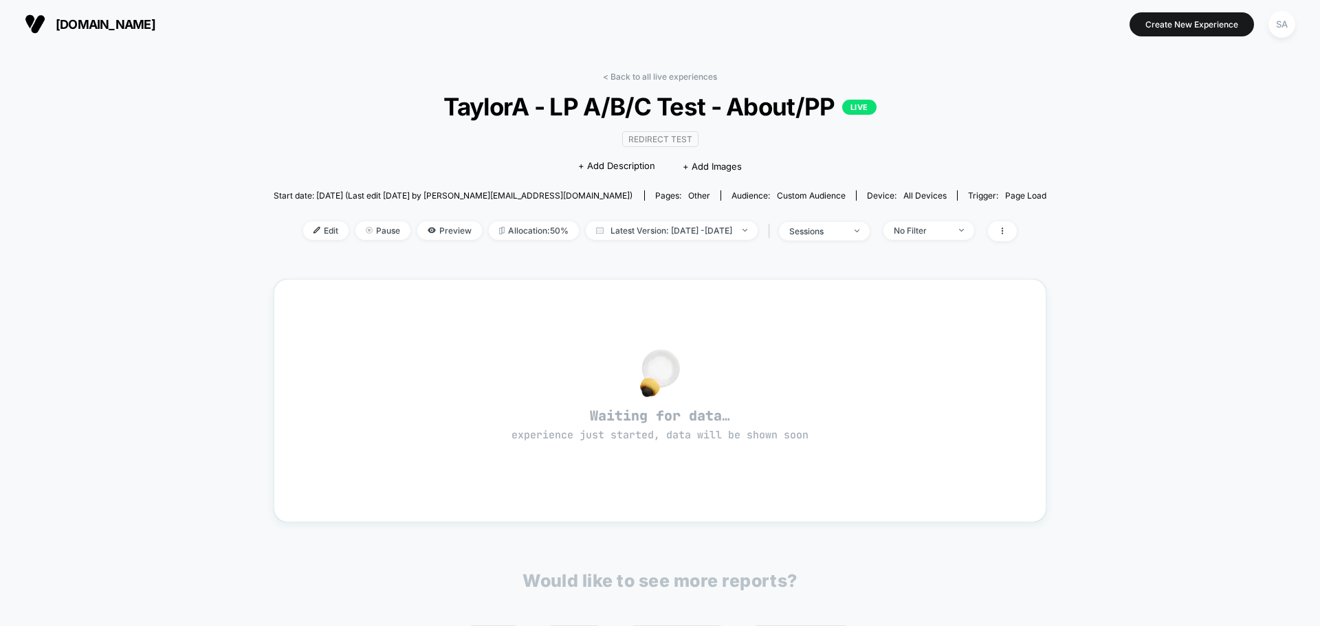
click at [542, 96] on span "TaylorA - LP A/B/C Test - About/PP LIVE" at bounding box center [660, 106] width 696 height 29
click at [549, 128] on div "Redirect Test Click to edit experience details + Add Description + Add Images" at bounding box center [660, 152] width 464 height 63
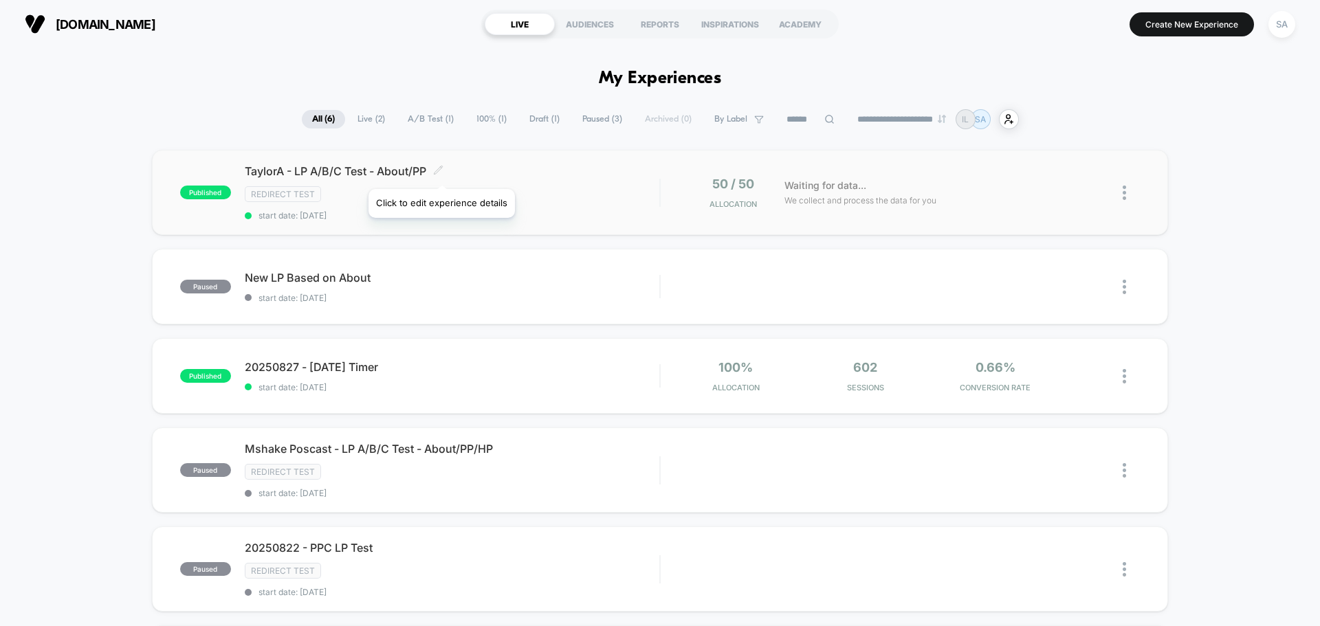
click at [442, 166] on icon at bounding box center [438, 170] width 10 height 10
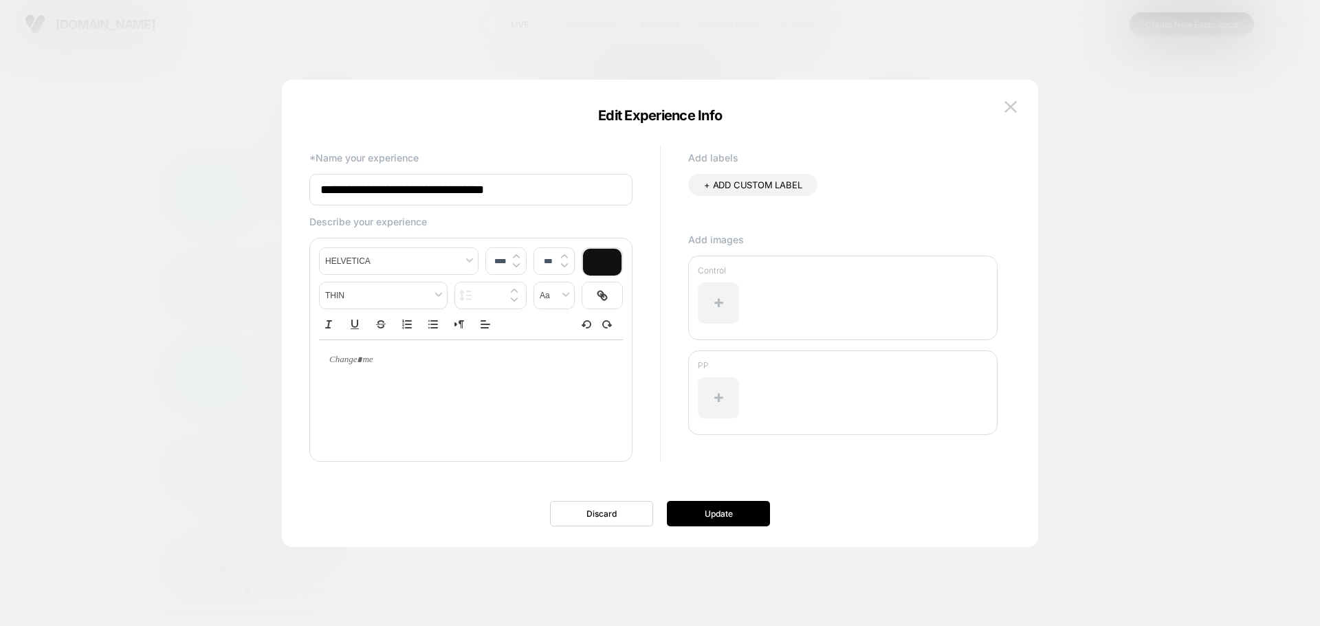
click at [543, 191] on input "**********" at bounding box center [470, 190] width 323 height 32
click at [428, 190] on input "**********" at bounding box center [470, 190] width 323 height 32
type input "**********"
click at [687, 508] on button "Update" at bounding box center [718, 513] width 103 height 25
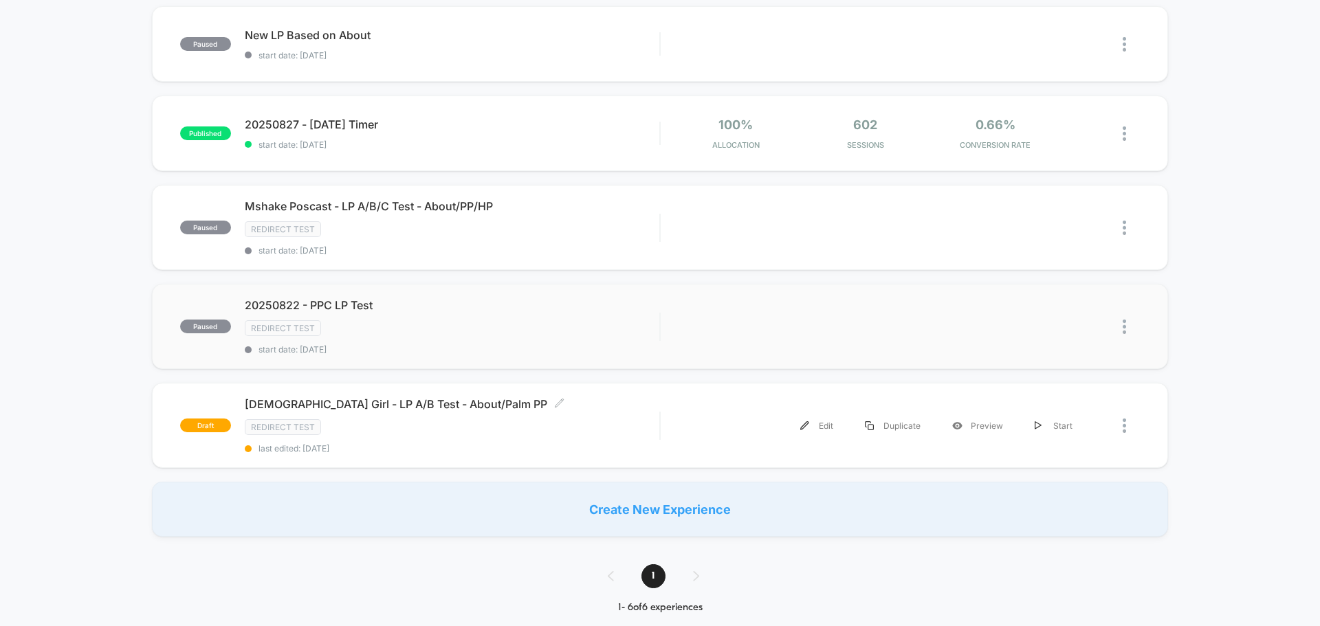
scroll to position [206, 0]
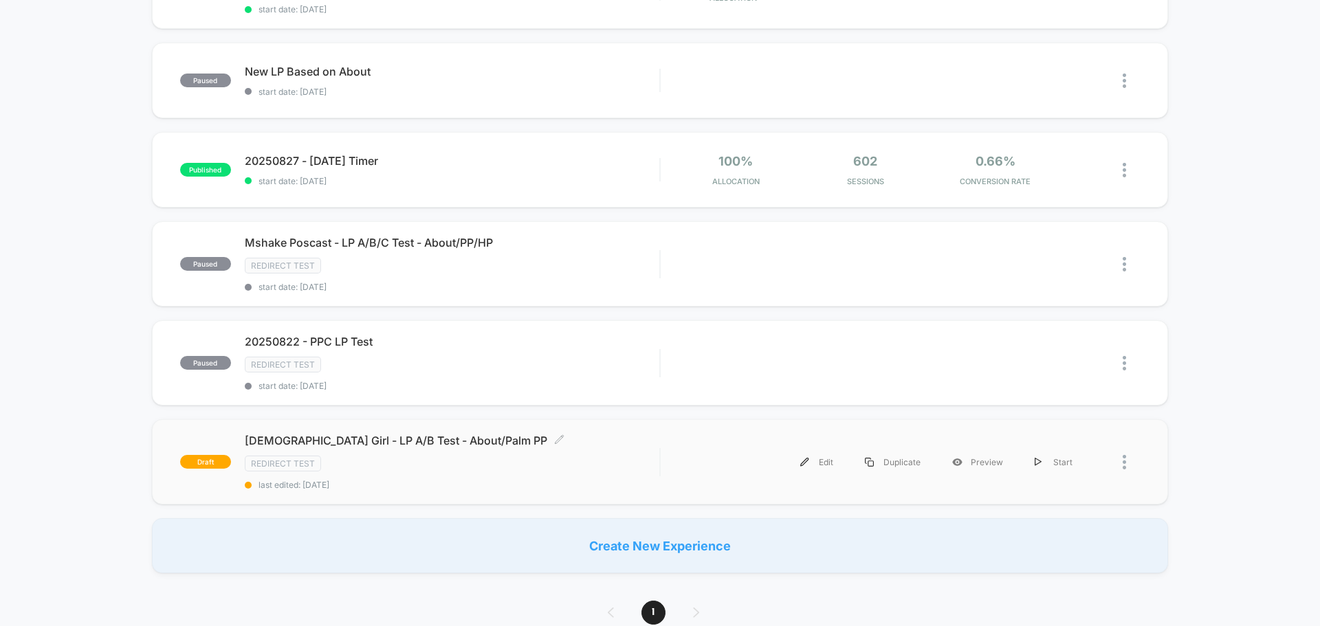
click at [341, 455] on div "[DEMOGRAPHIC_DATA] Girl - LP A/B Test - About/Palm PP Click to edit experience …" at bounding box center [452, 462] width 414 height 56
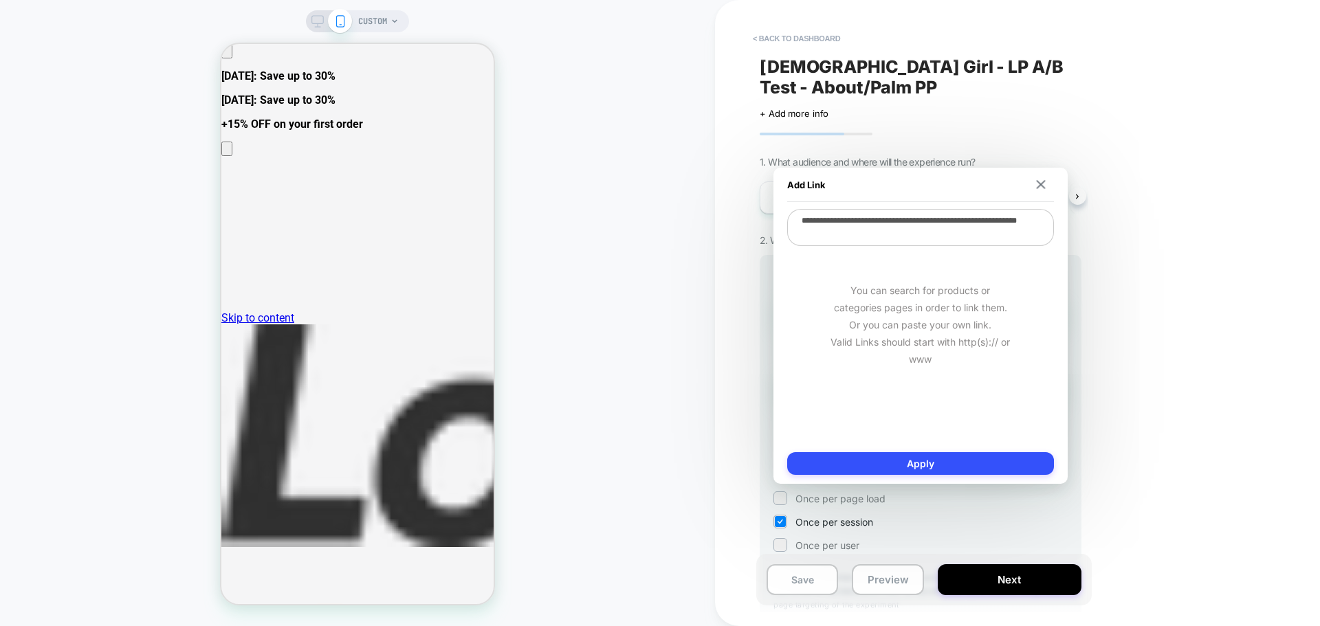
drag, startPoint x: 890, startPoint y: 235, endPoint x: 1142, endPoint y: 238, distance: 252.3
click at [1083, 245] on body "CUSTOM < back to dashboard Jewish Girl - LP A/B Test - About/Palm PP Click to e…" at bounding box center [660, 313] width 1320 height 626
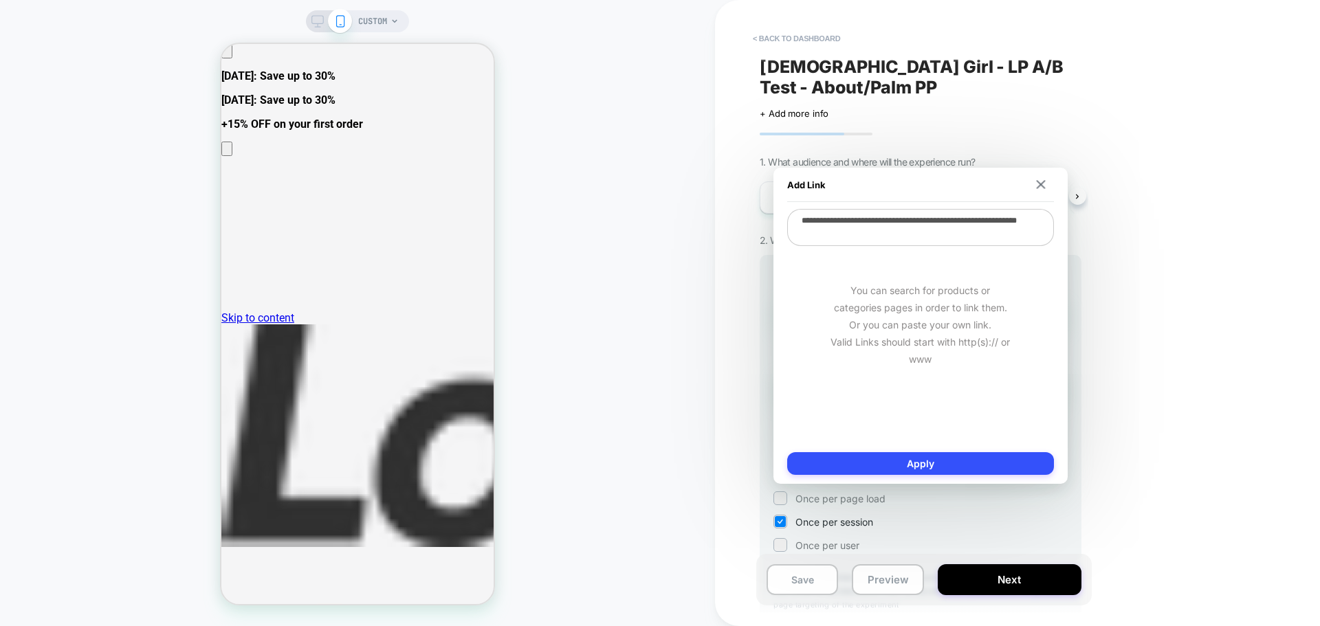
click at [931, 242] on textarea "**********" at bounding box center [920, 227] width 267 height 37
type textarea "**********"
type textarea "*"
type textarea "**********"
type textarea "*"
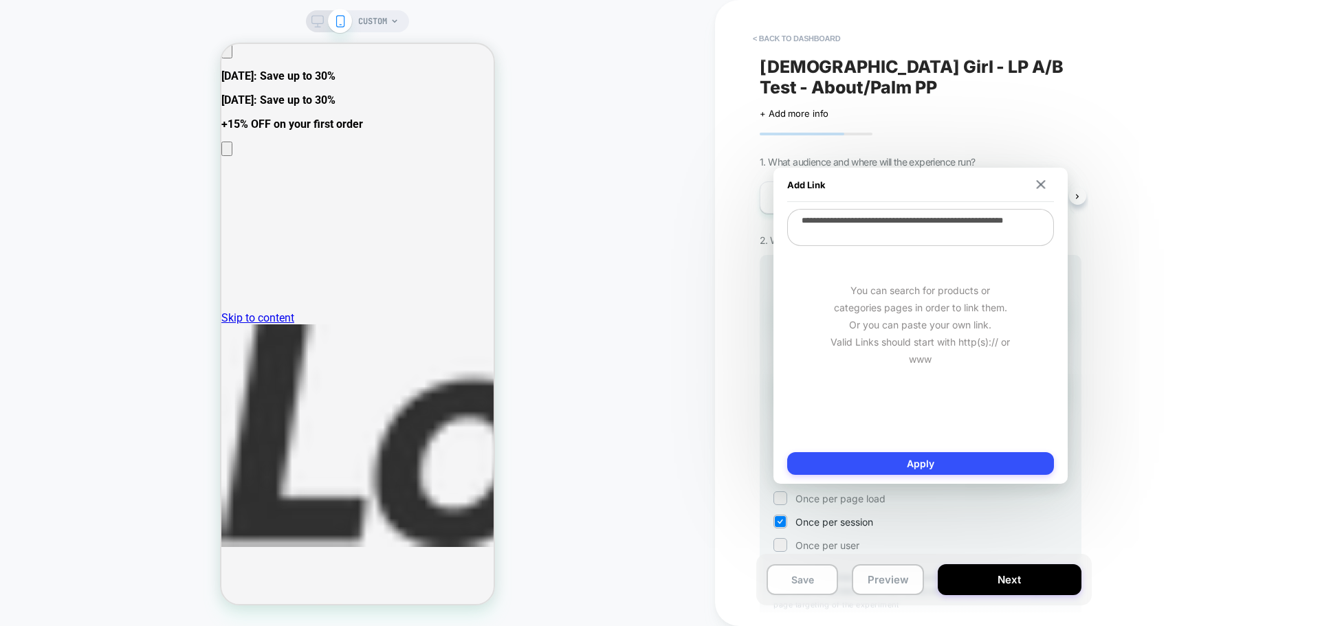
type textarea "**********"
type textarea "*"
type textarea "**********"
type textarea "*"
type textarea "**********"
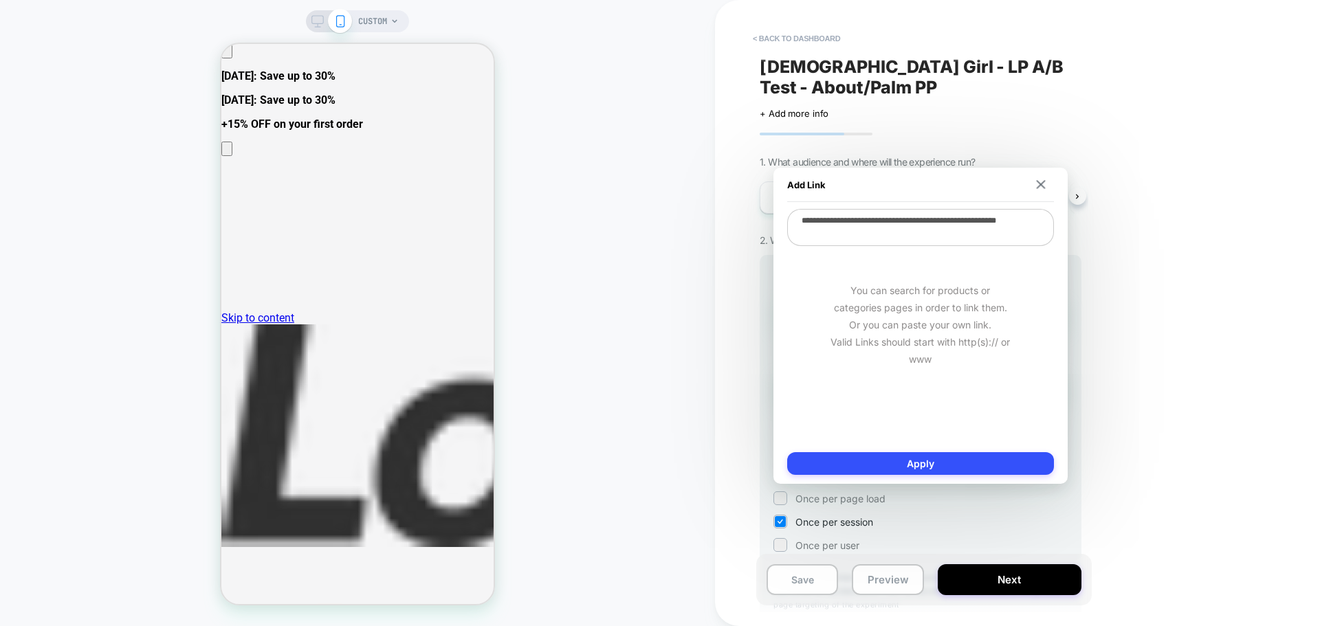
type textarea "*"
type textarea "**********"
type textarea "*"
type textarea "**********"
type textarea "*"
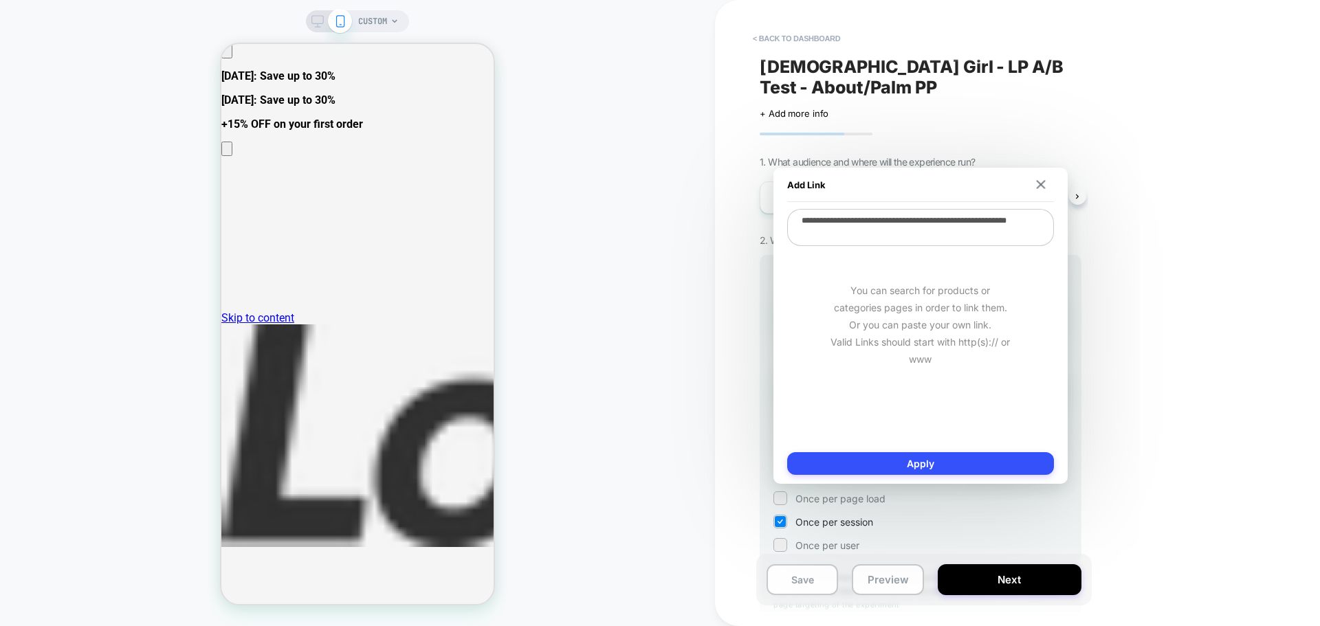
type textarea "**********"
type textarea "*"
type textarea "**********"
click at [941, 470] on button "Apply" at bounding box center [920, 463] width 267 height 23
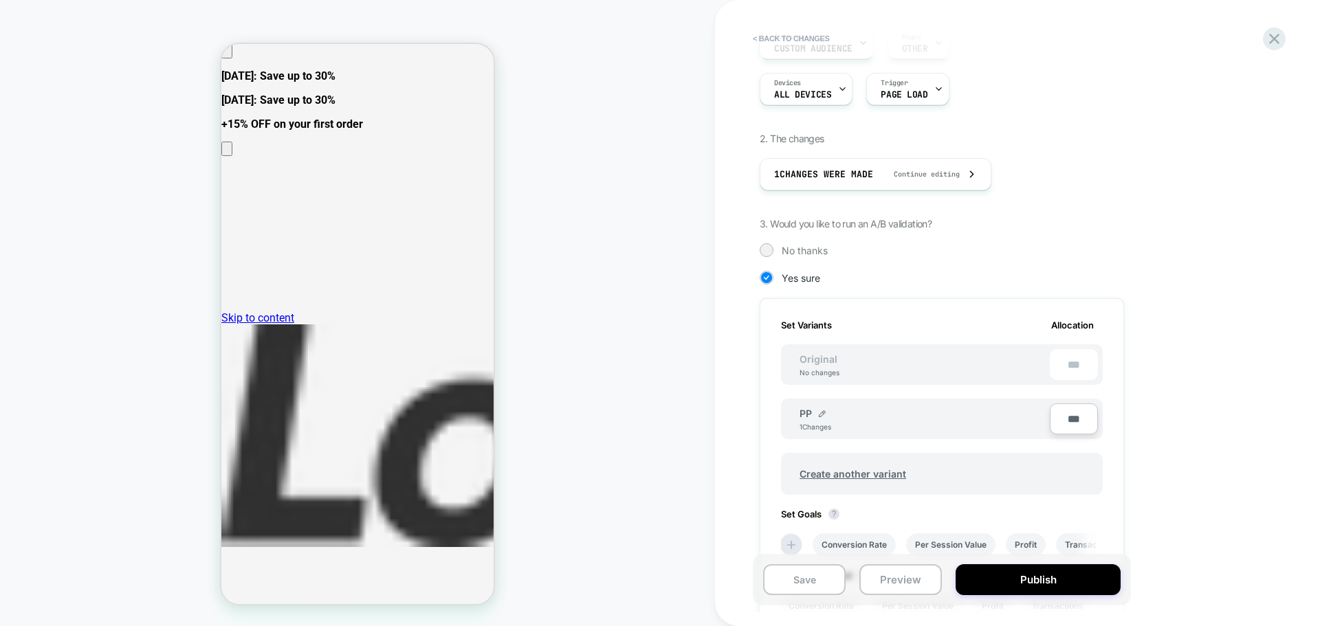
scroll to position [438, 0]
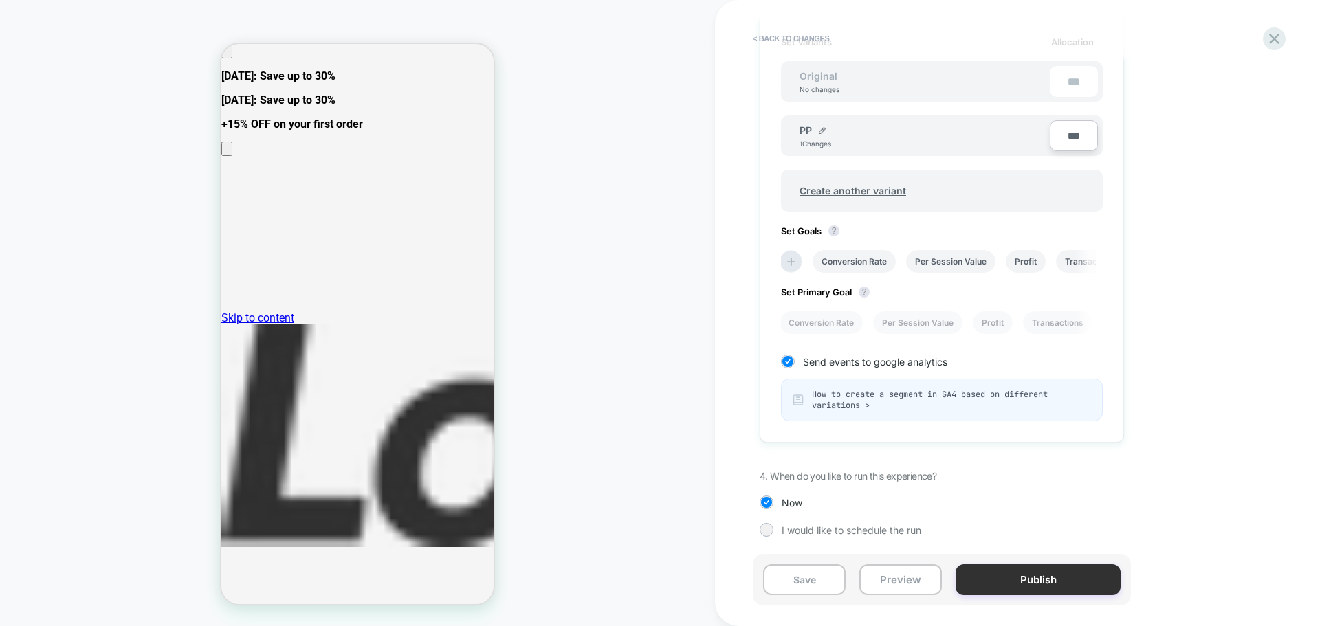
click at [1048, 584] on button "Publish" at bounding box center [1037, 579] width 165 height 31
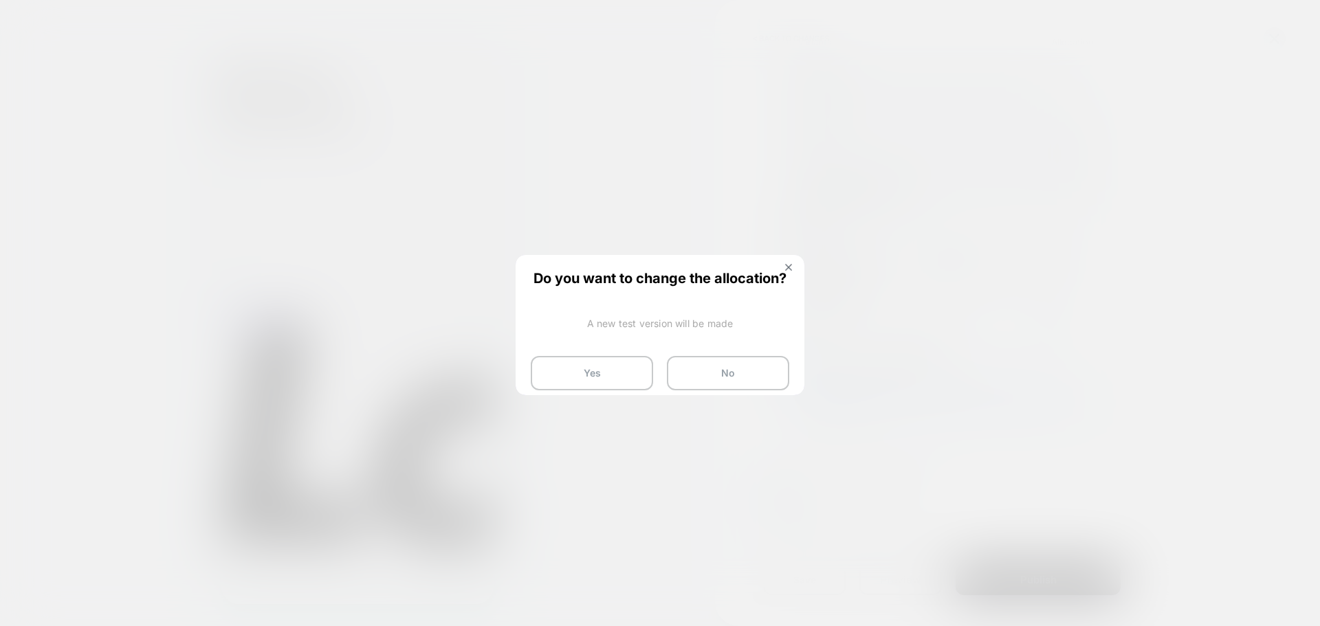
click at [726, 377] on button "No" at bounding box center [728, 373] width 122 height 34
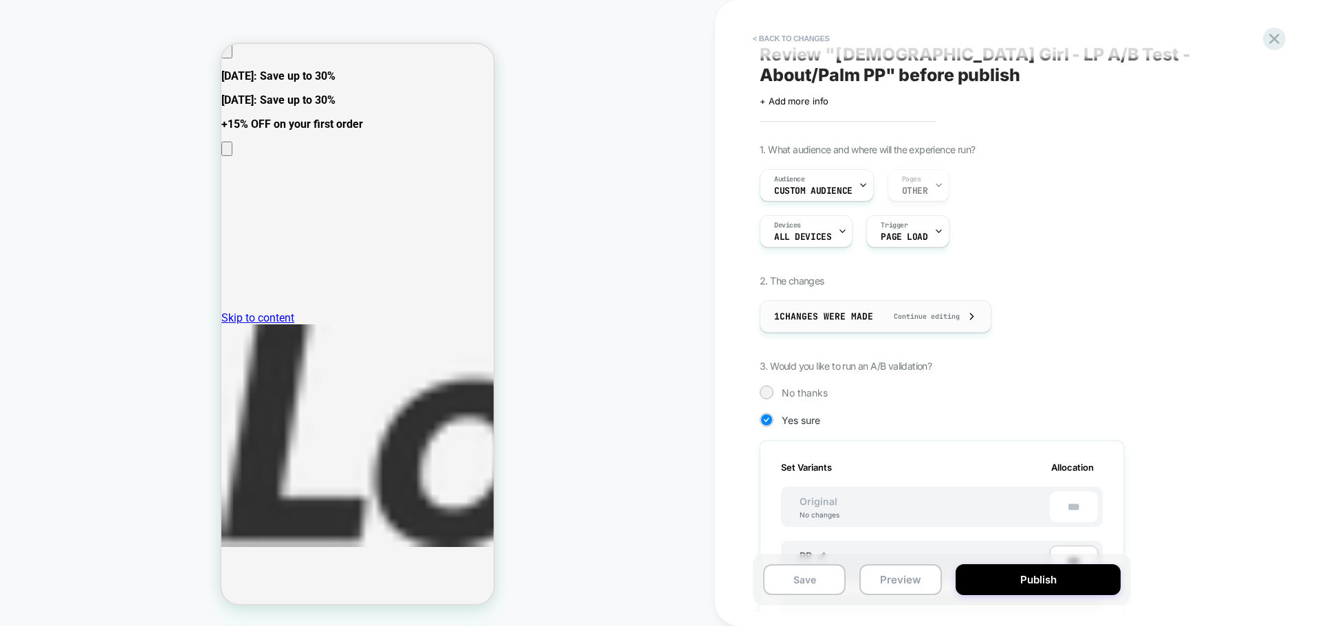
scroll to position [0, 0]
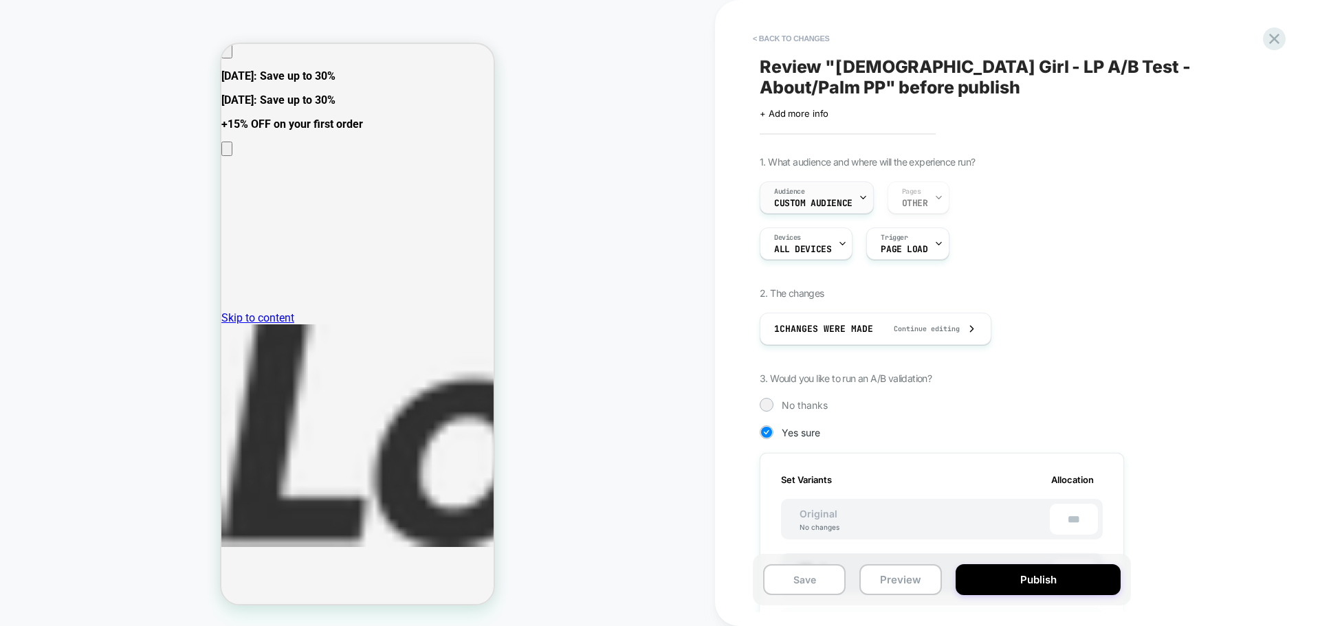
click at [820, 198] on div "Audience Custom Audience" at bounding box center [813, 197] width 106 height 31
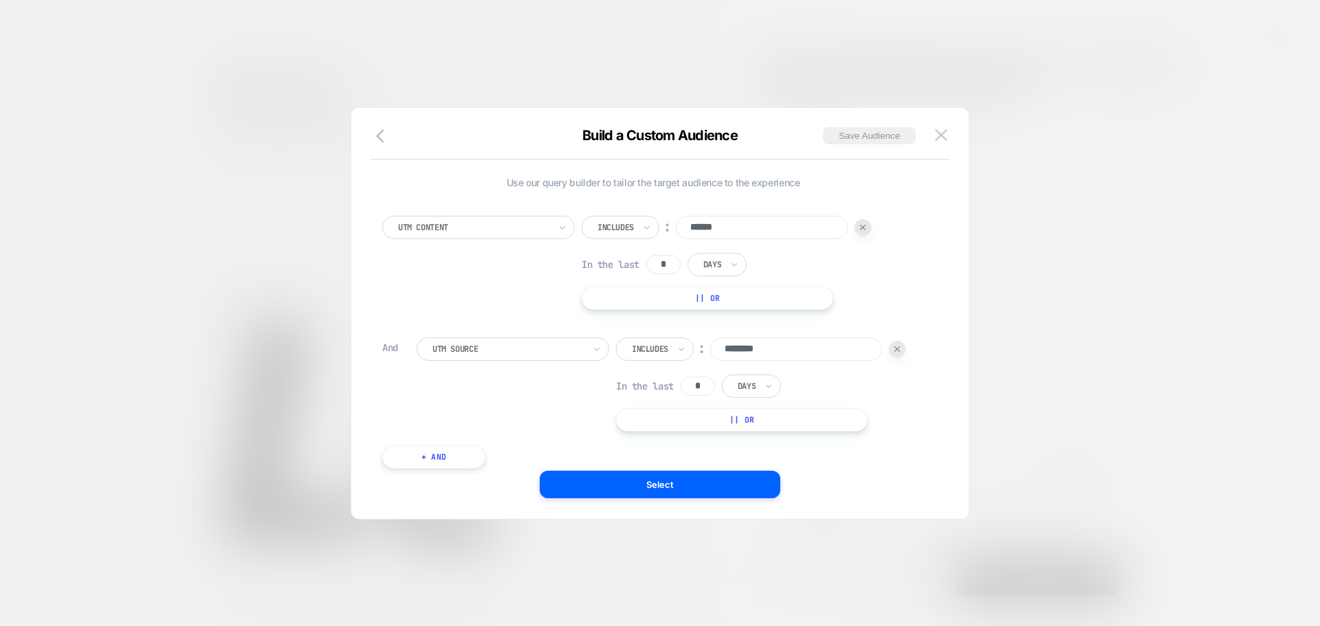
click at [707, 226] on input "******" at bounding box center [762, 227] width 172 height 23
click at [444, 217] on div "UTM Content" at bounding box center [478, 227] width 192 height 23
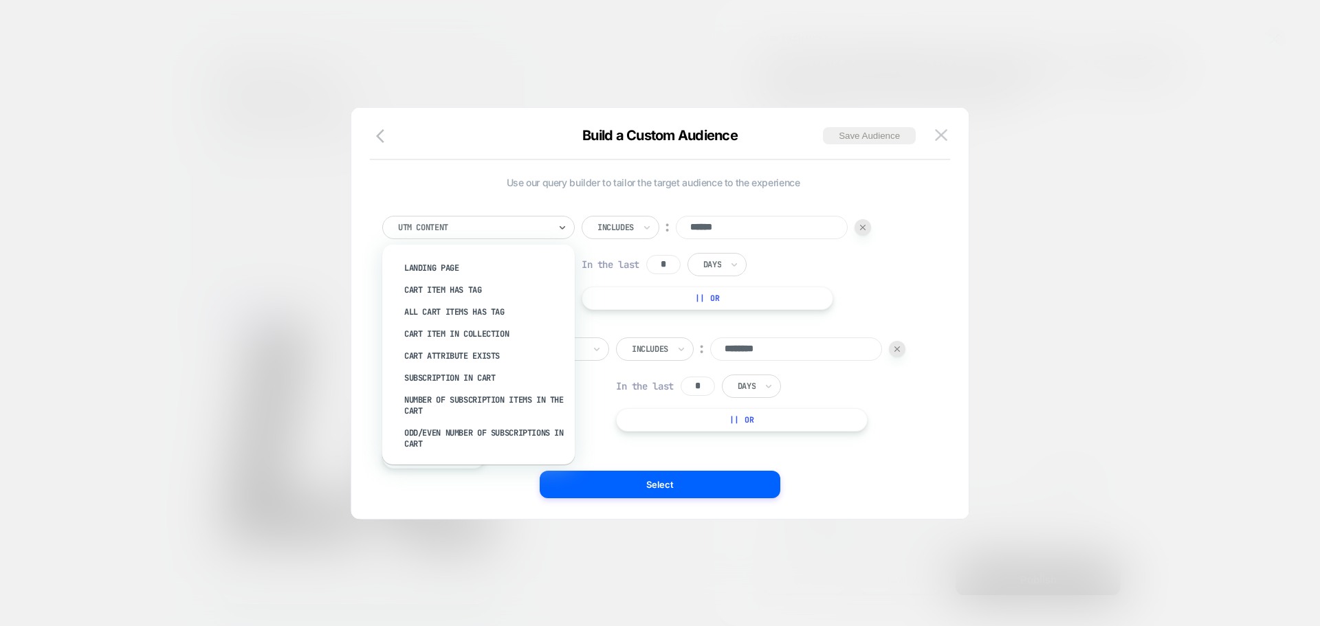
scroll to position [599, 0]
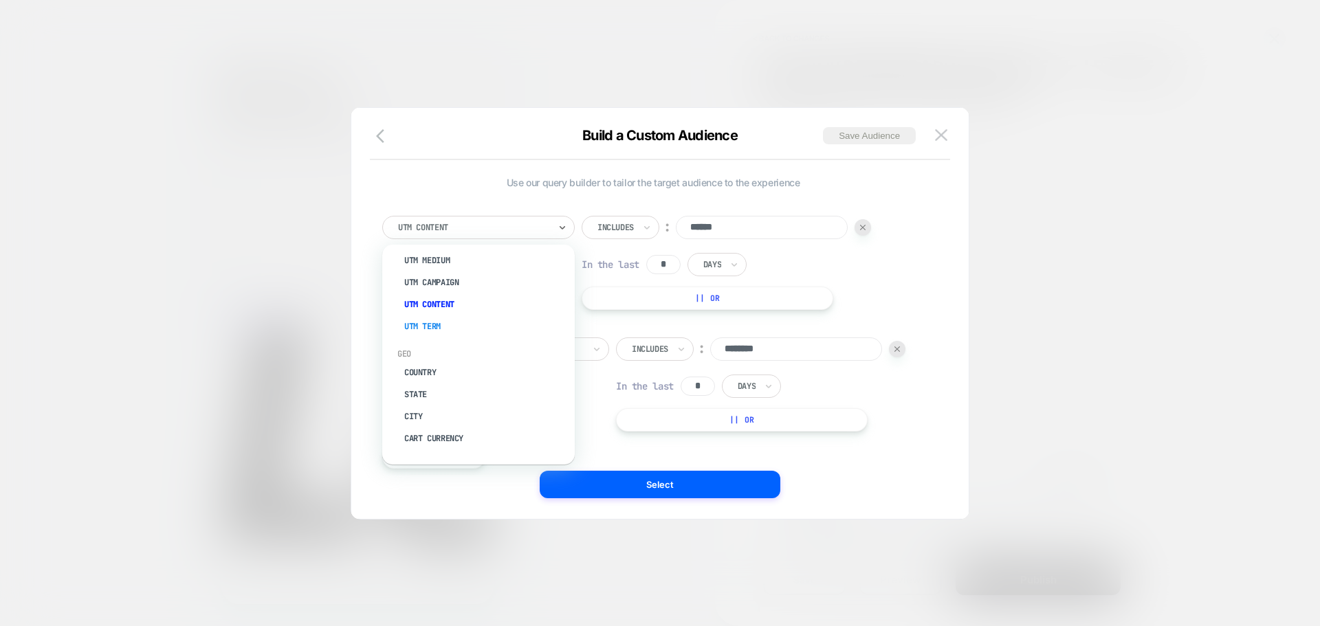
click at [437, 320] on div "UTM Term" at bounding box center [485, 327] width 179 height 22
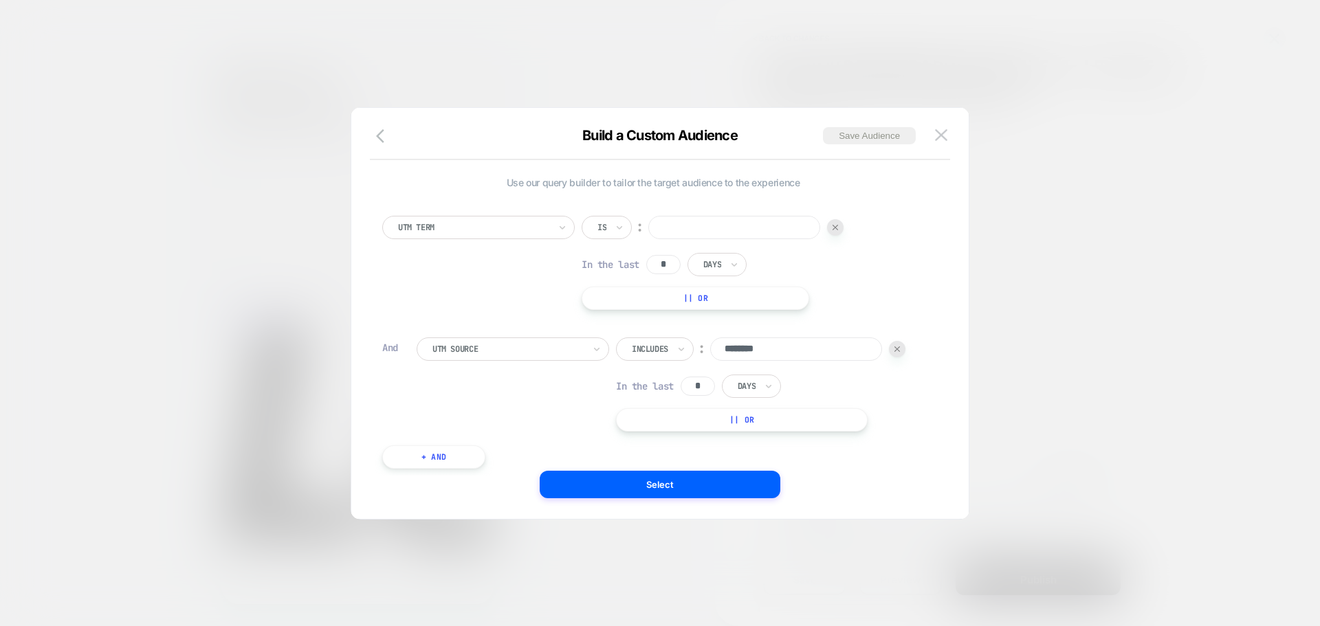
click at [589, 225] on div "Is" at bounding box center [607, 227] width 50 height 23
click at [713, 232] on input at bounding box center [762, 227] width 172 height 23
paste input "**********"
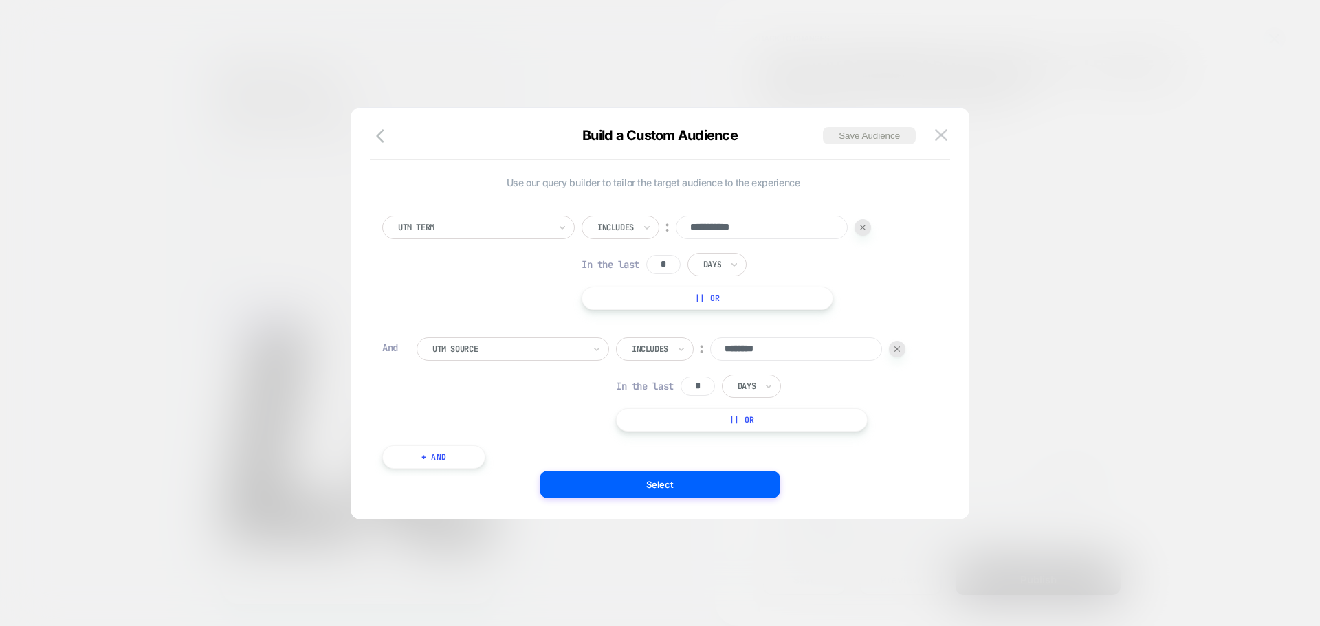
type input "**********"
click at [917, 283] on div "**********" at bounding box center [653, 263] width 542 height 94
click at [630, 232] on div at bounding box center [615, 227] width 36 height 12
click at [709, 484] on button "Select" at bounding box center [660, 484] width 241 height 27
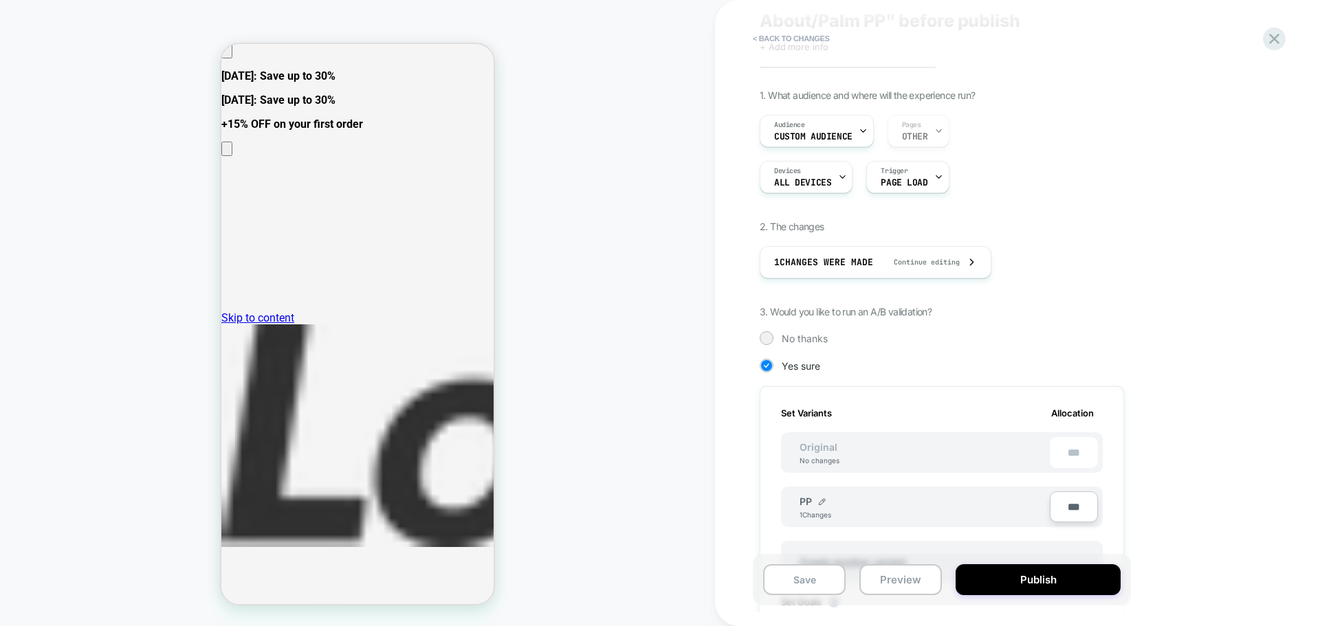
scroll to position [137, 0]
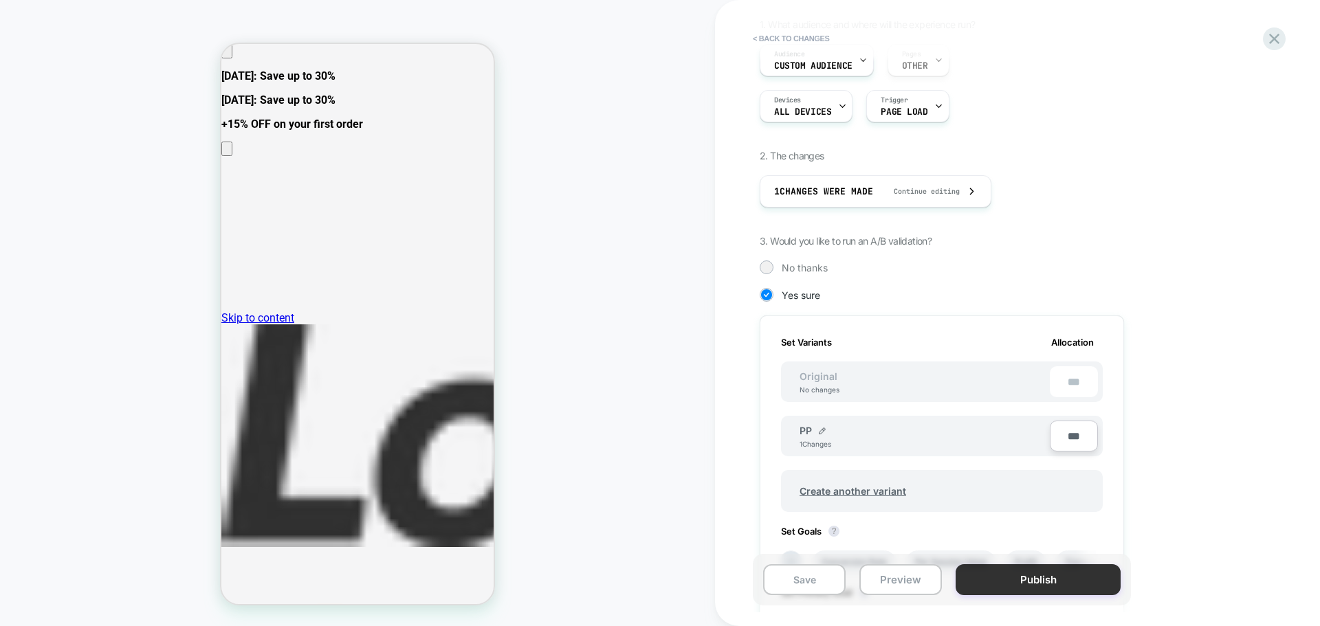
click at [1004, 579] on button "Publish" at bounding box center [1037, 579] width 165 height 31
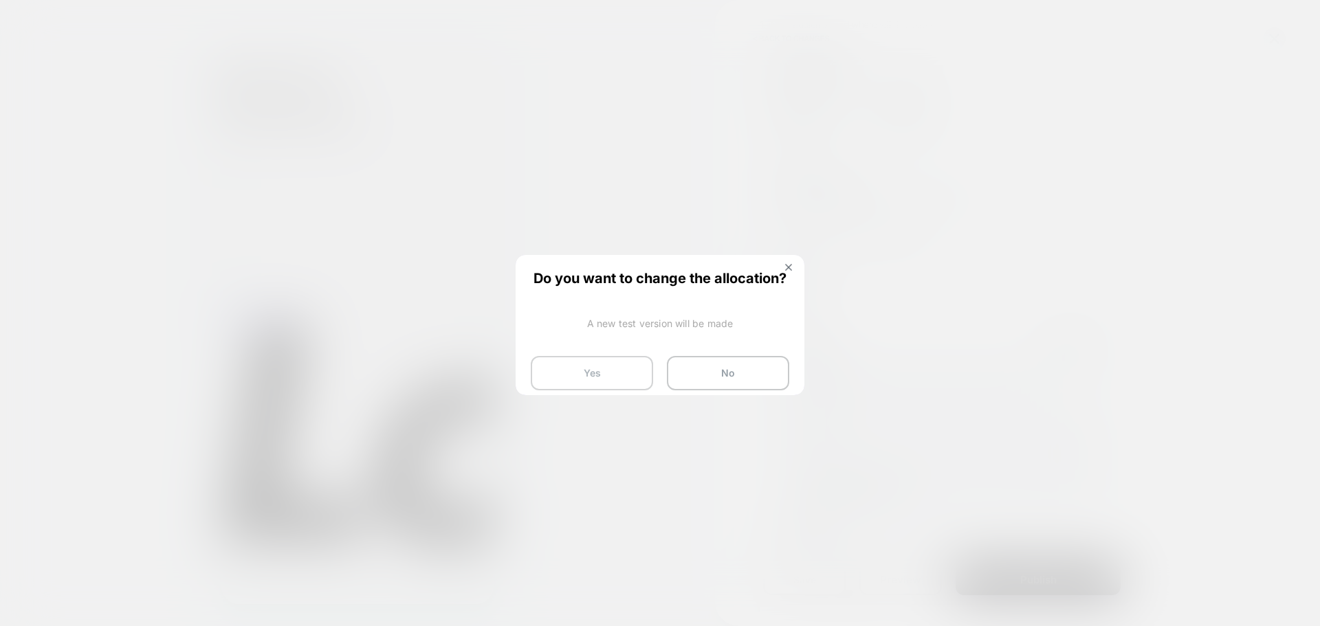
click at [595, 371] on button "Yes" at bounding box center [592, 373] width 122 height 34
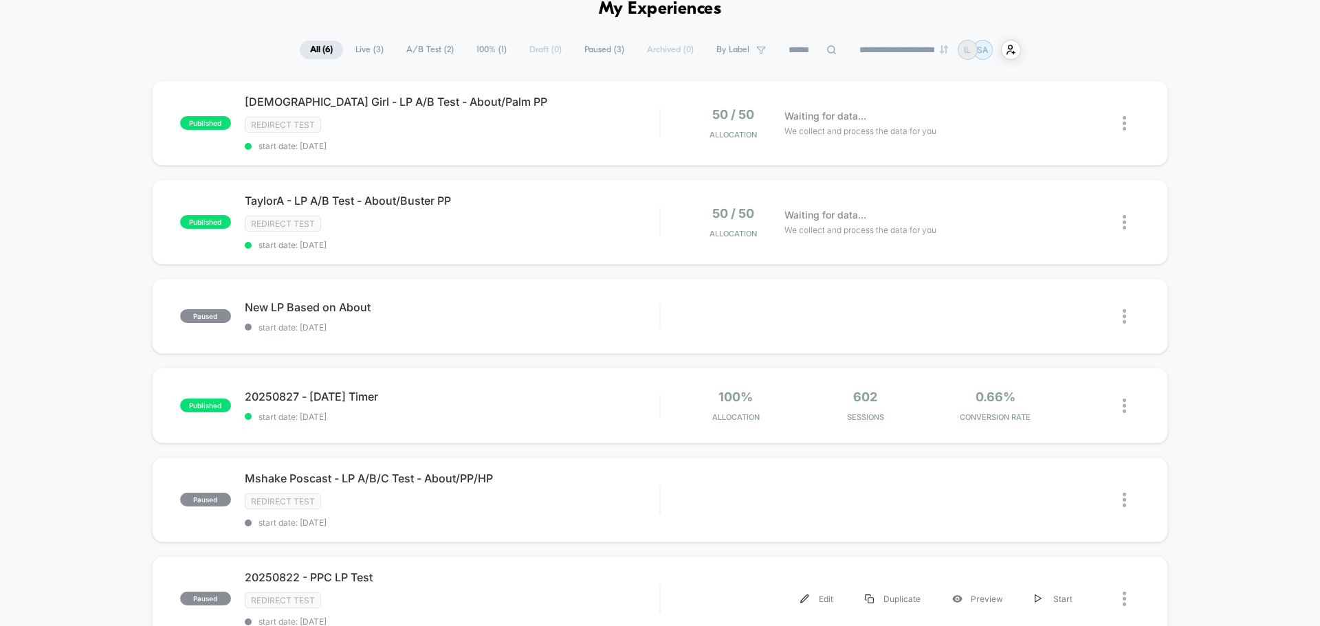
scroll to position [69, 0]
